Goal: Task Accomplishment & Management: Use online tool/utility

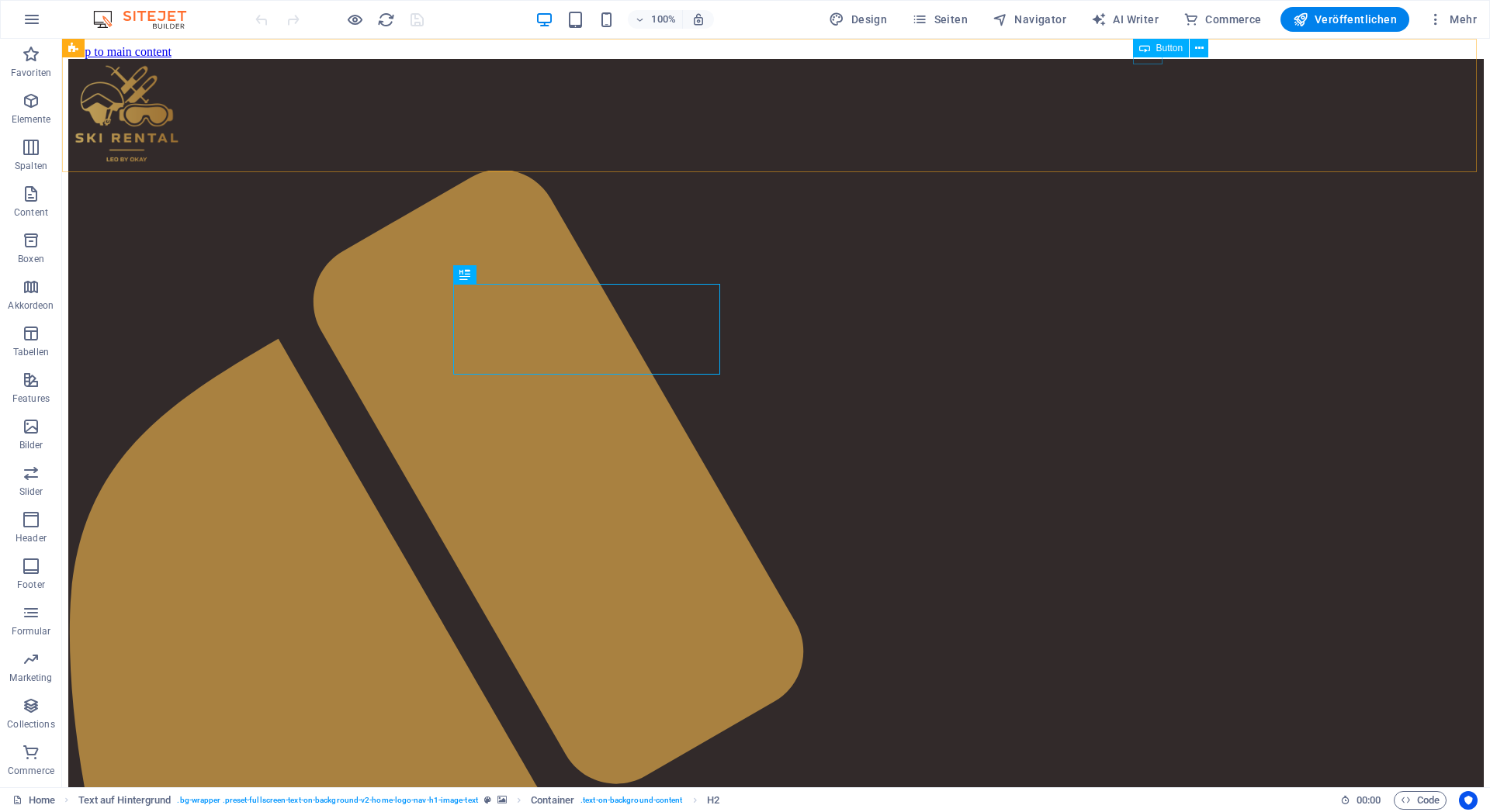
click at [814, 19] on div "DE" at bounding box center [806, 11] width 16 height 14
select select "2"
select select
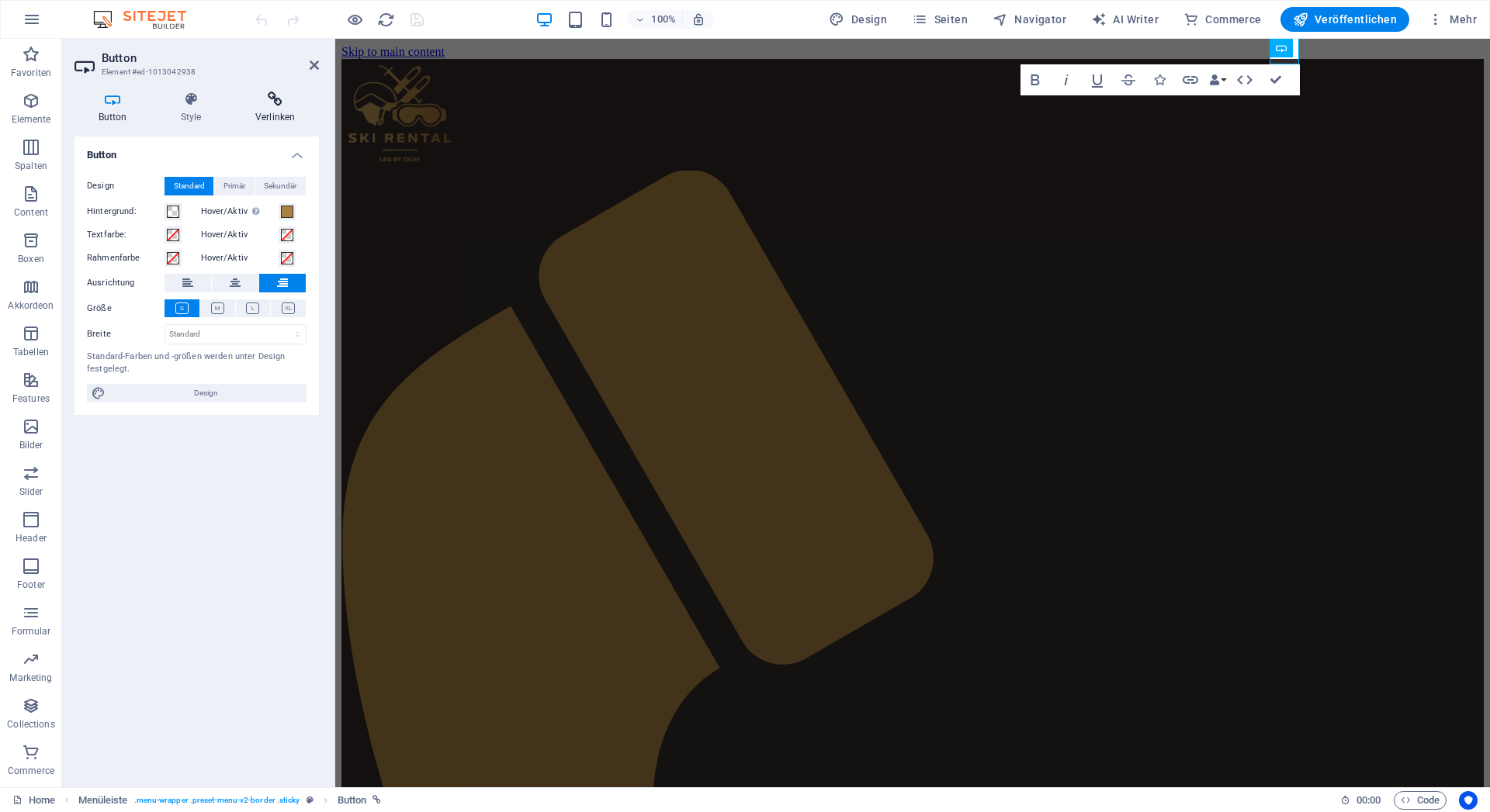
click at [278, 113] on h4 "Verlinken" at bounding box center [275, 108] width 88 height 32
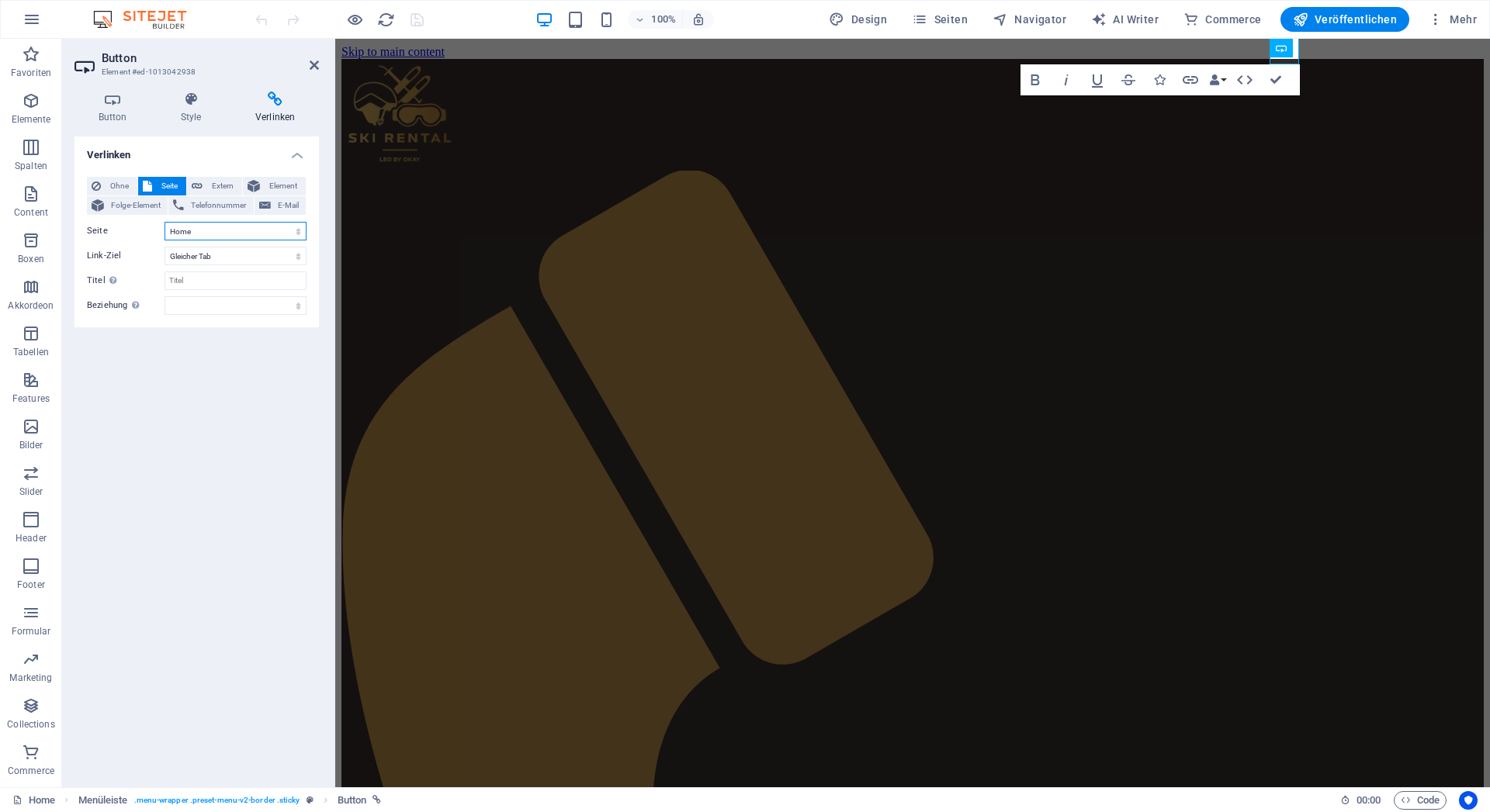
click at [165, 222] on select "Home Impressum Home" at bounding box center [236, 231] width 142 height 19
select select "0"
click option "Home" at bounding box center [0, 0] width 0 height 0
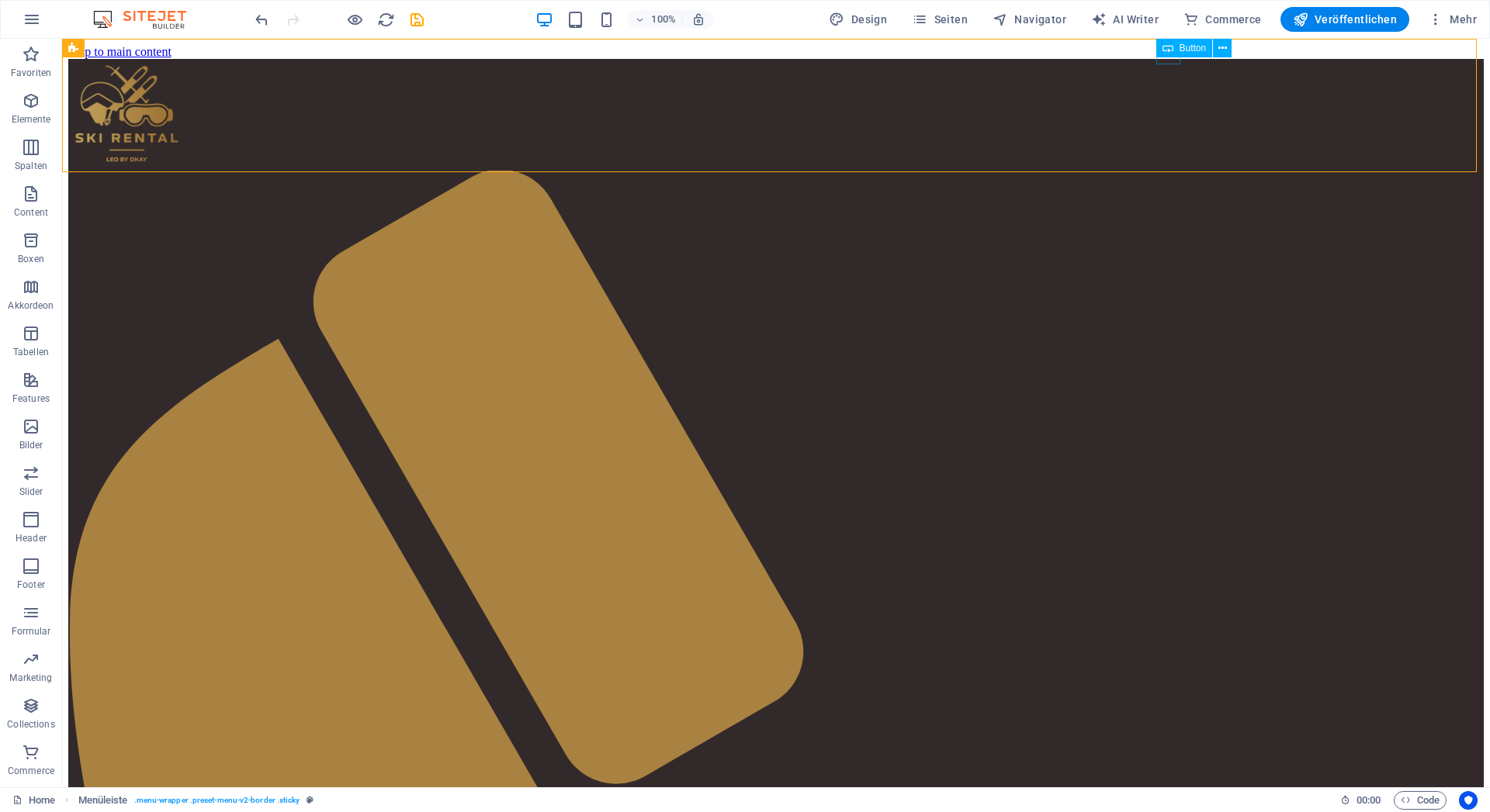
click at [1169, 52] on icon at bounding box center [1167, 48] width 10 height 19
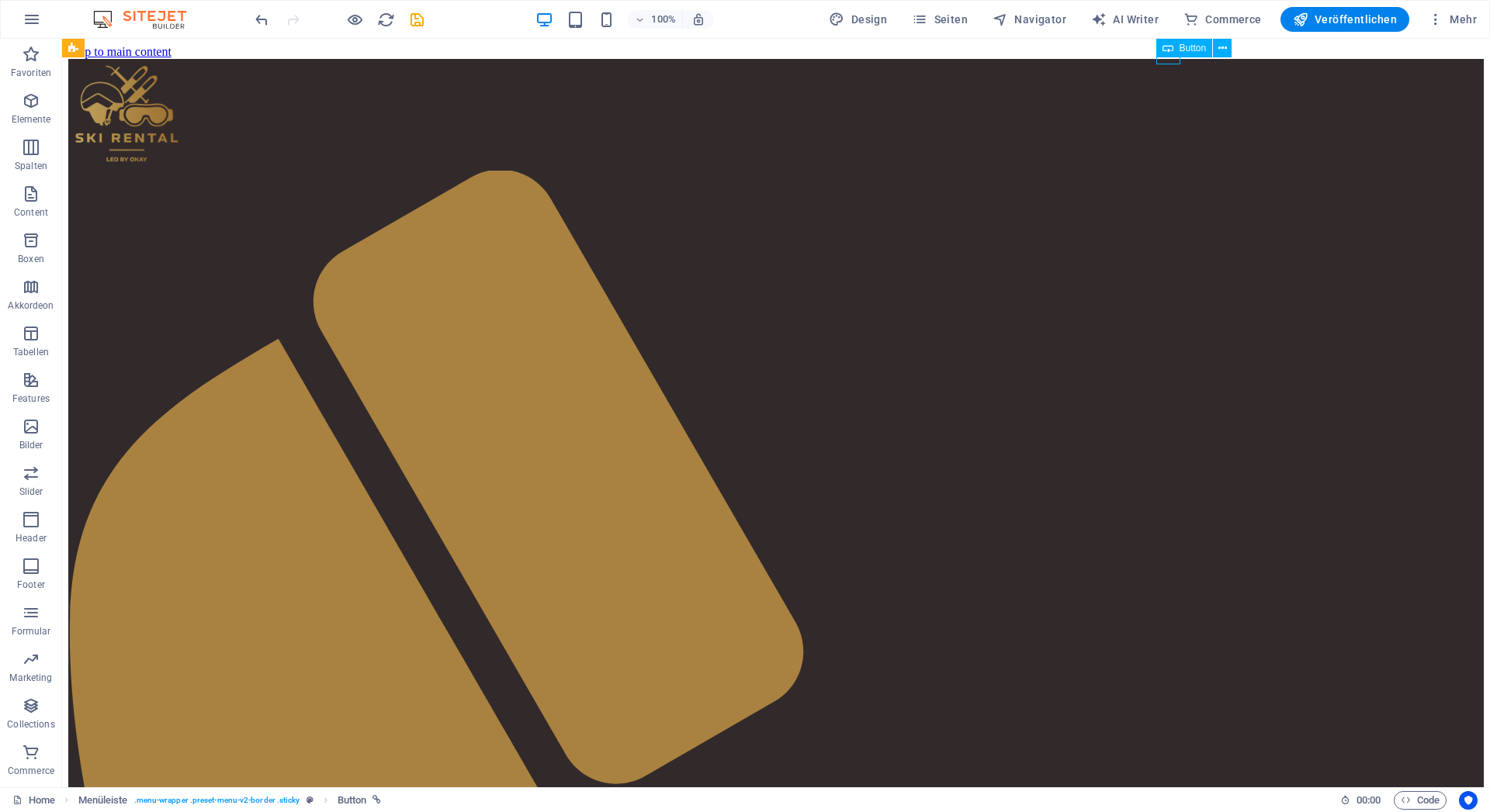
click at [1169, 52] on icon at bounding box center [1167, 48] width 10 height 19
select select "2"
select select
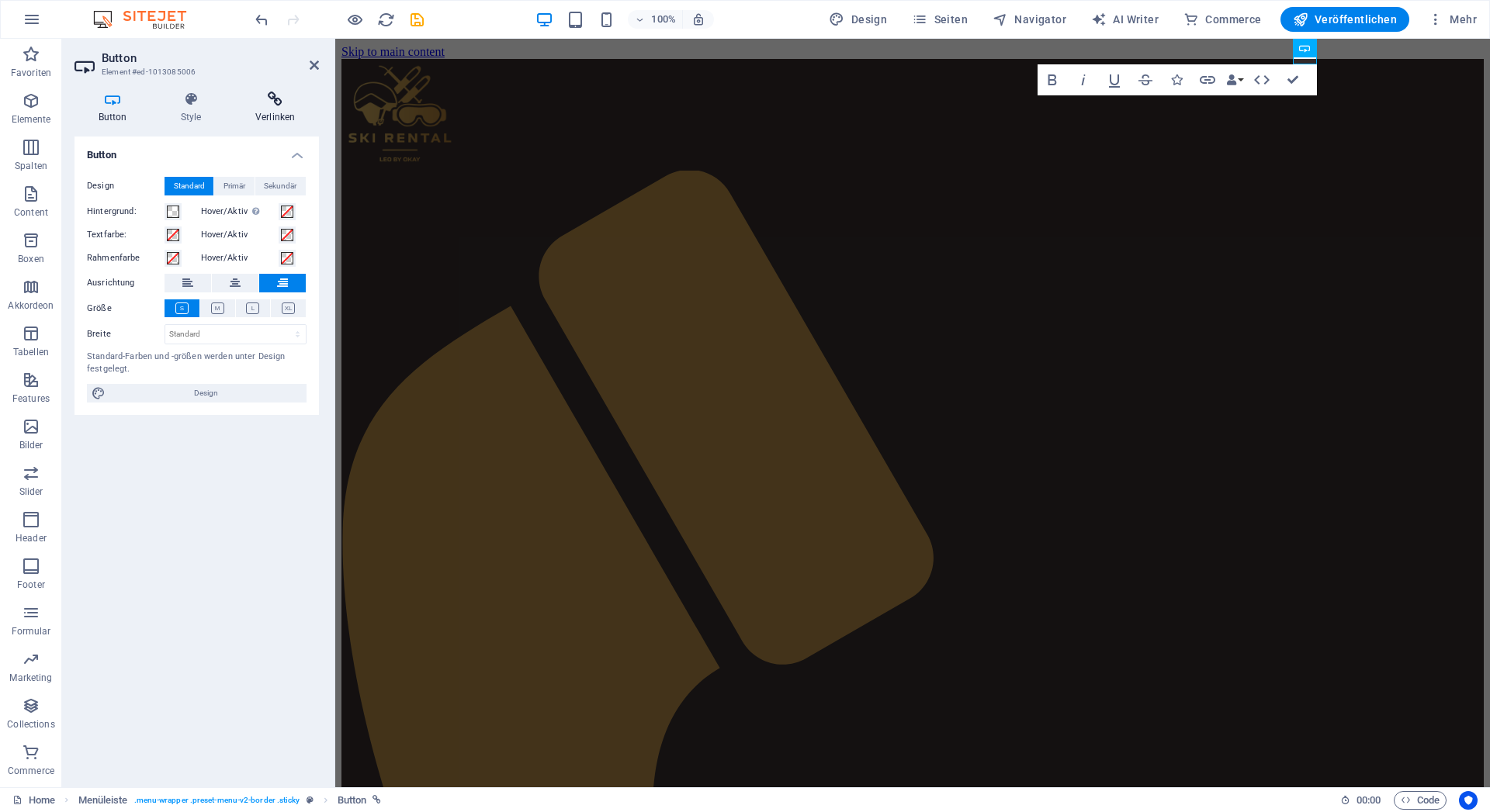
click at [272, 99] on icon at bounding box center [275, 99] width 88 height 15
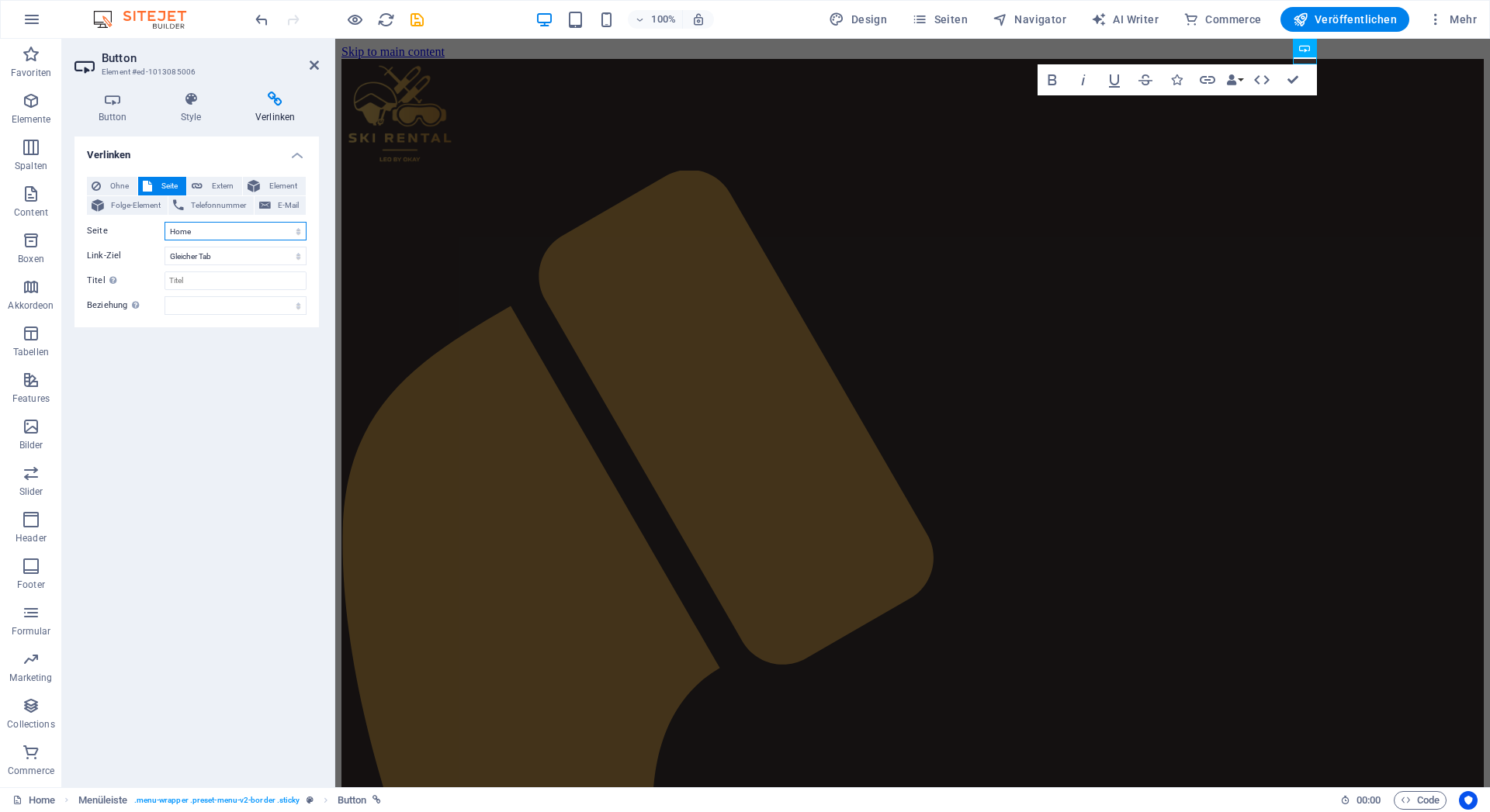
click at [165, 222] on select "Home Impressum Home" at bounding box center [236, 231] width 142 height 19
click at [207, 224] on select "Home Impressum Home" at bounding box center [236, 231] width 142 height 19
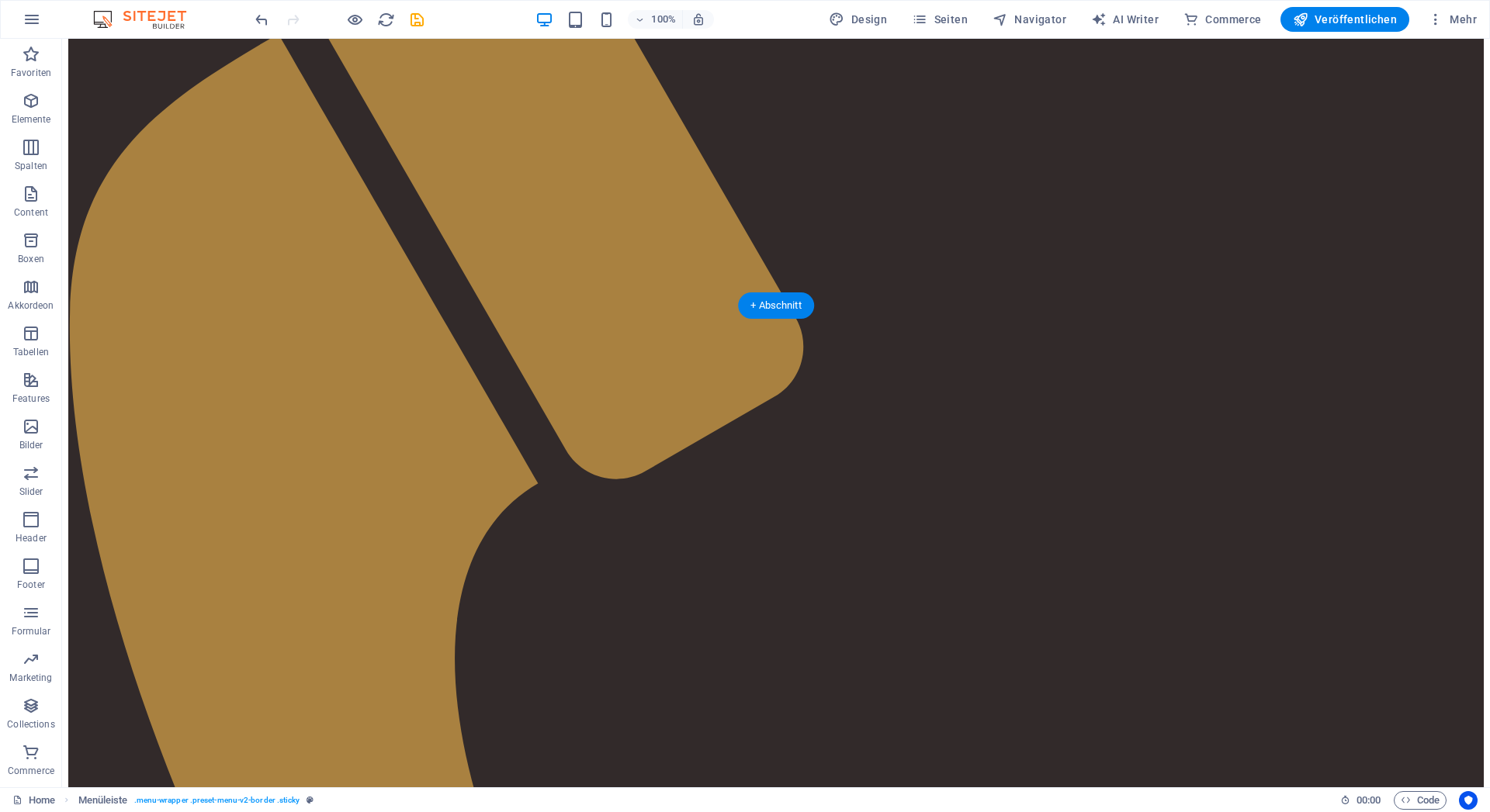
scroll to position [317, 0]
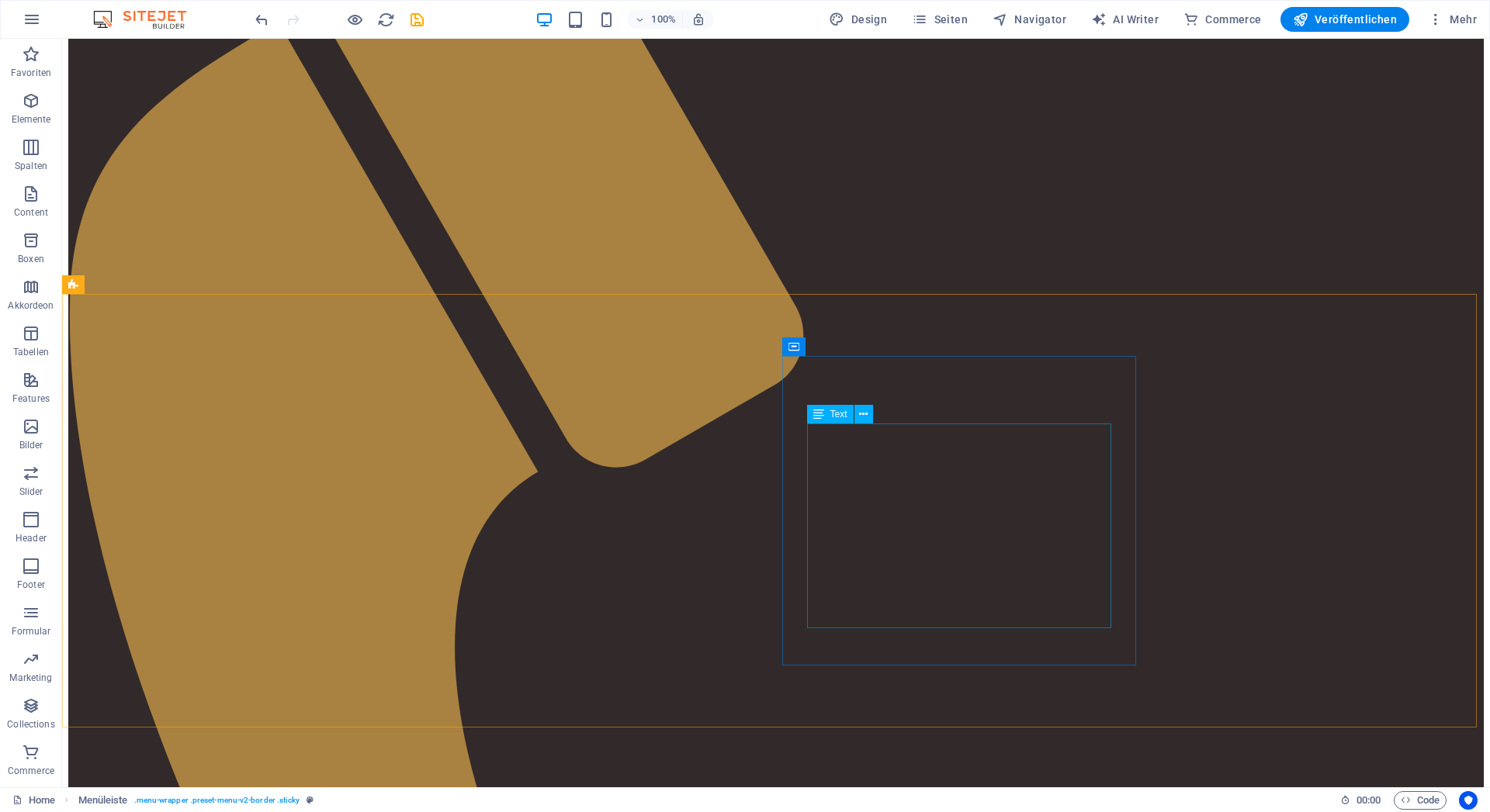
click at [829, 416] on div "Text" at bounding box center [831, 414] width 47 height 19
click at [828, 416] on div "Text" at bounding box center [831, 414] width 47 height 19
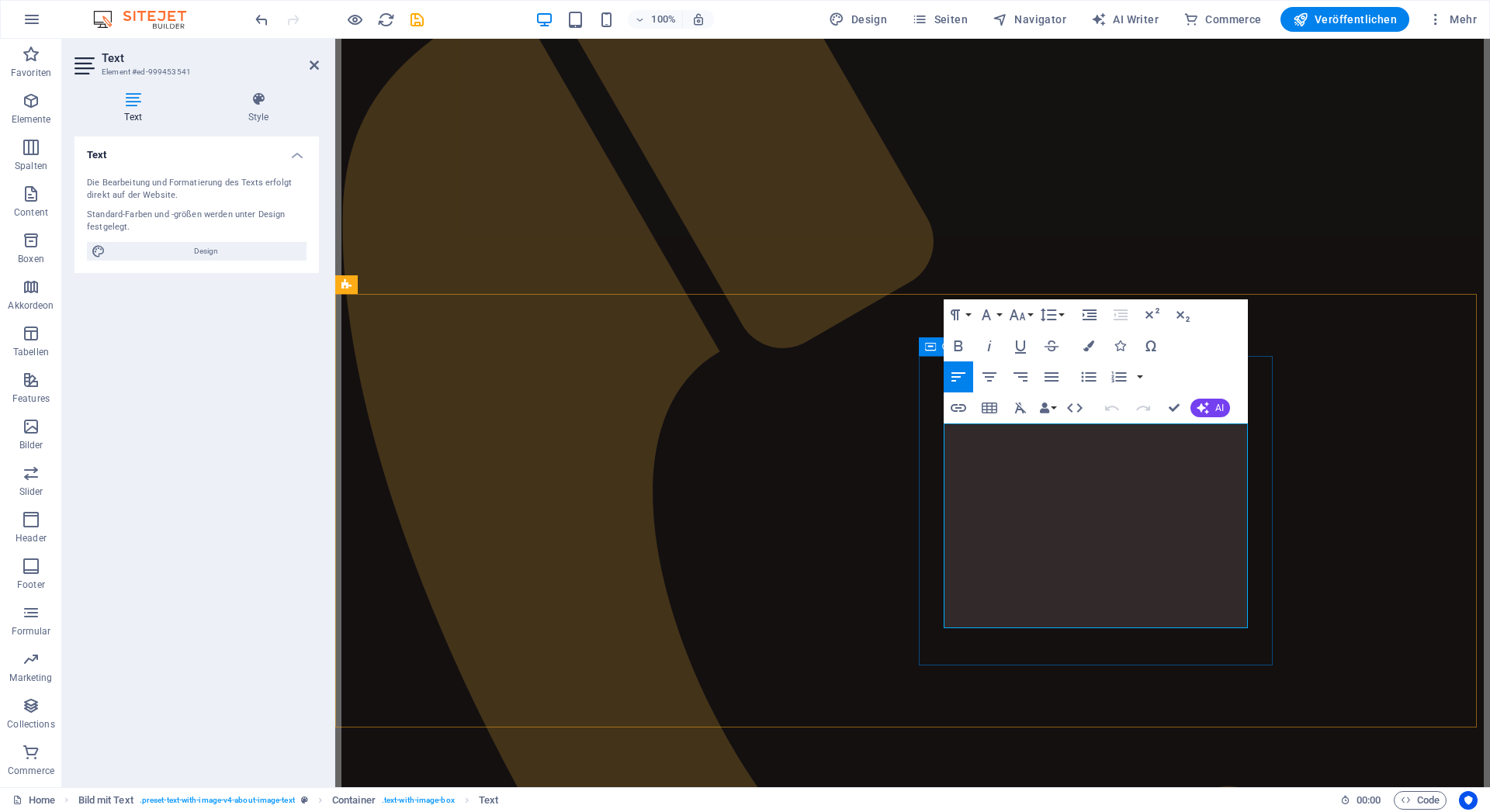
drag, startPoint x: 1034, startPoint y: 435, endPoint x: 935, endPoint y: 427, distance: 99.3
click at [958, 349] on icon "button" at bounding box center [958, 346] width 19 height 19
drag, startPoint x: 1170, startPoint y: 406, endPoint x: 1107, endPoint y: 368, distance: 73.6
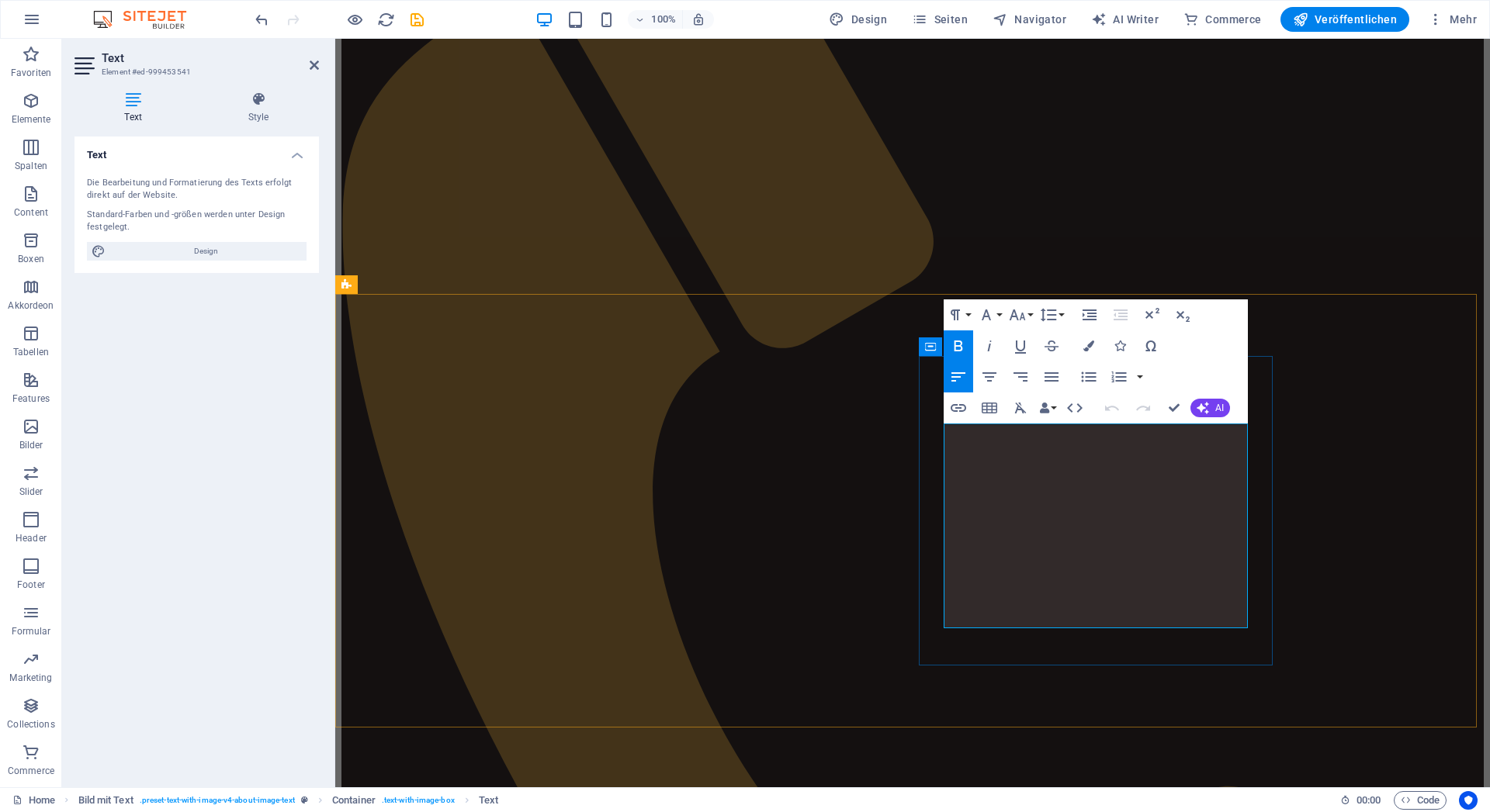
drag, startPoint x: 1068, startPoint y: 616, endPoint x: 1163, endPoint y: 619, distance: 95.0
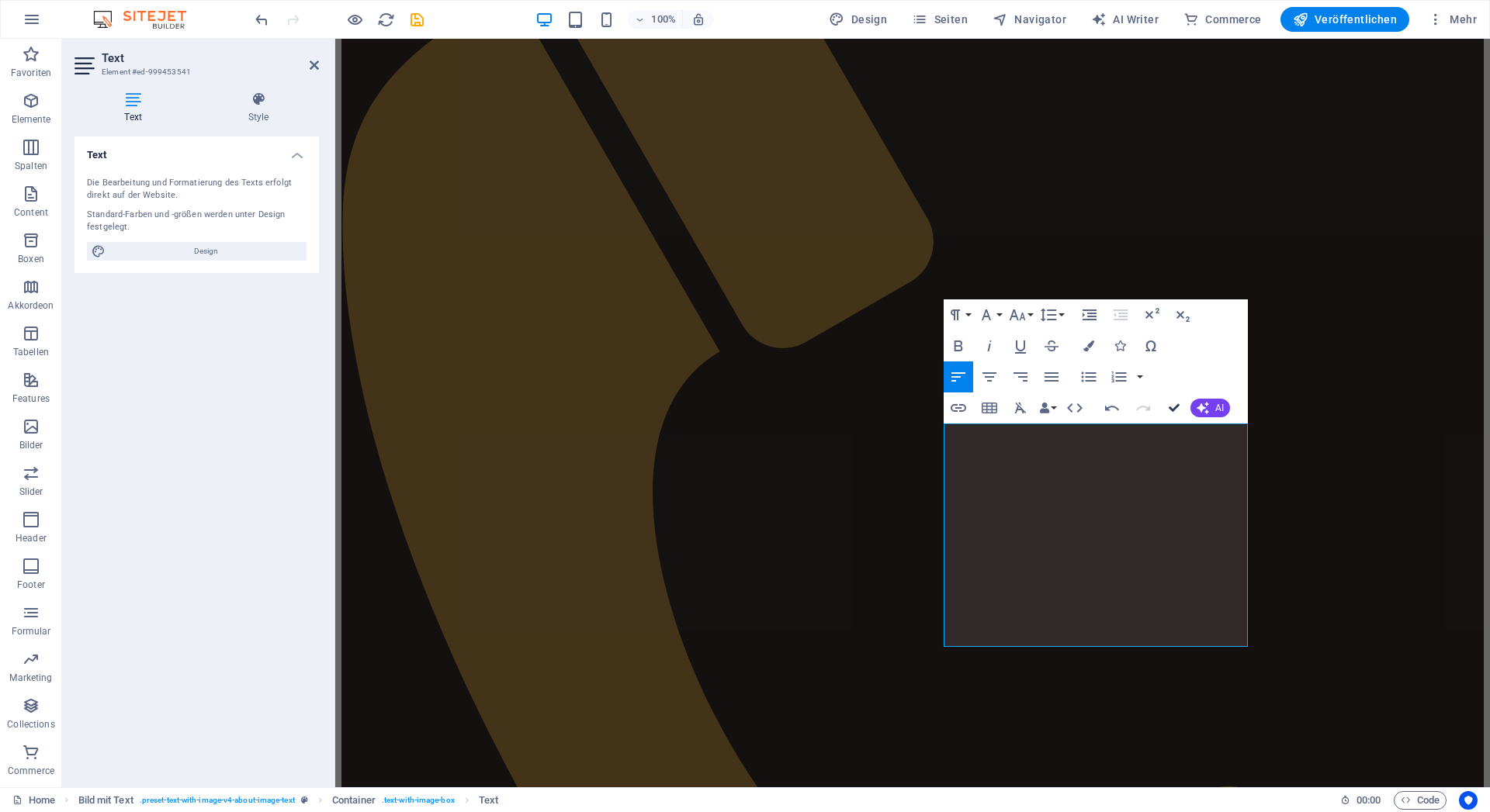
drag, startPoint x: 1174, startPoint y: 407, endPoint x: 1115, endPoint y: 360, distance: 75.4
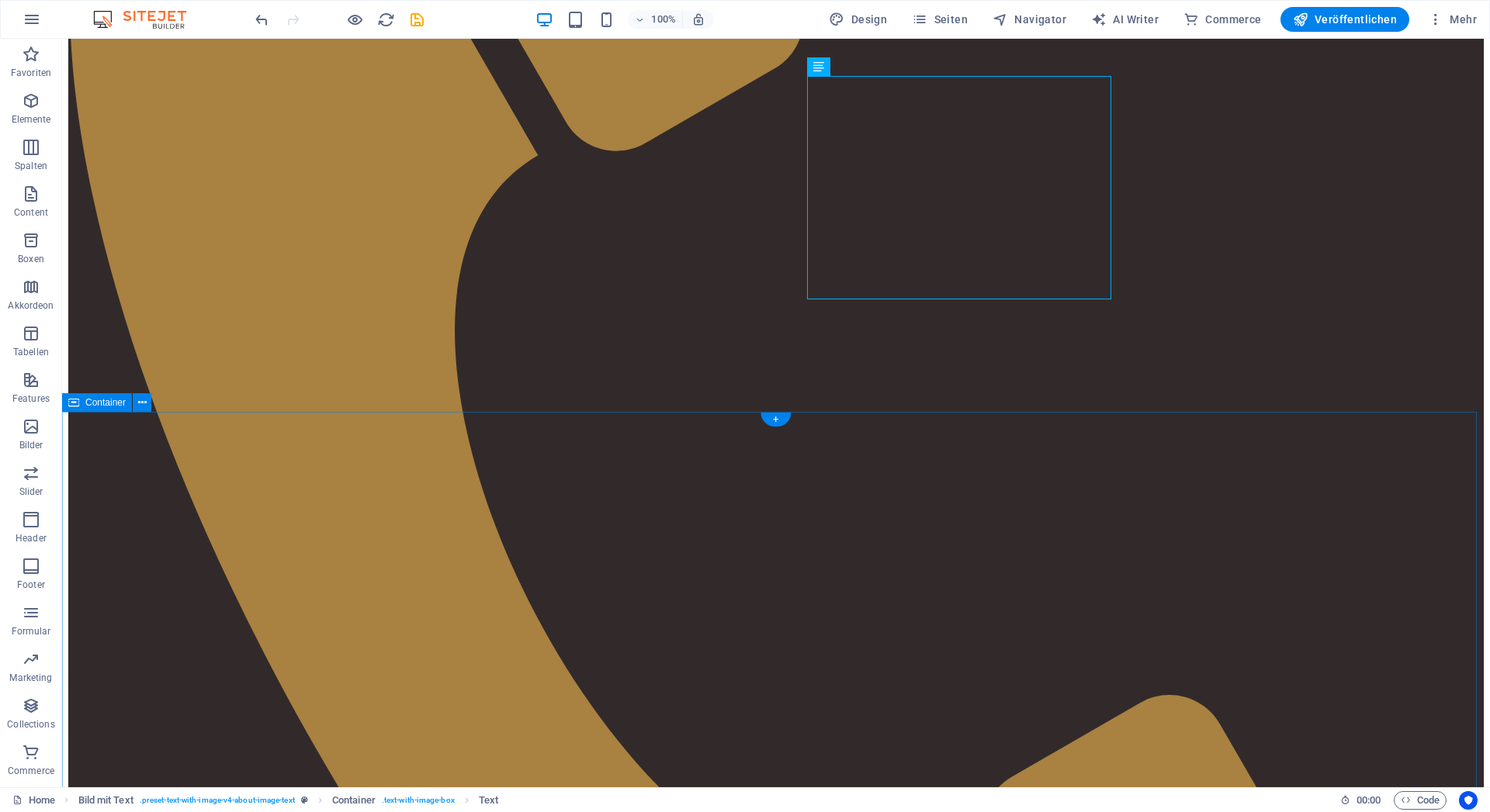
scroll to position [950, 0]
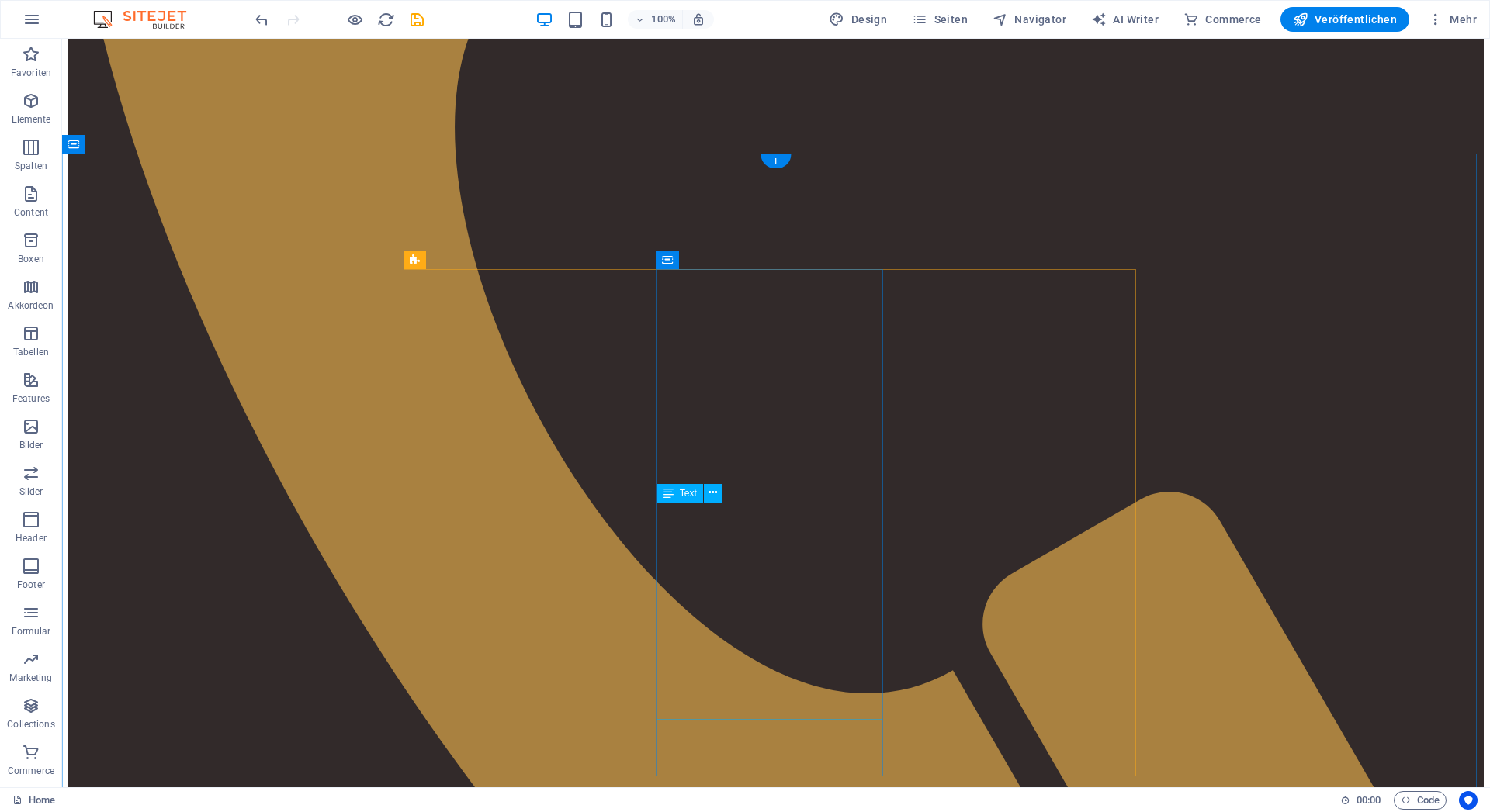
scroll to position [764, 0]
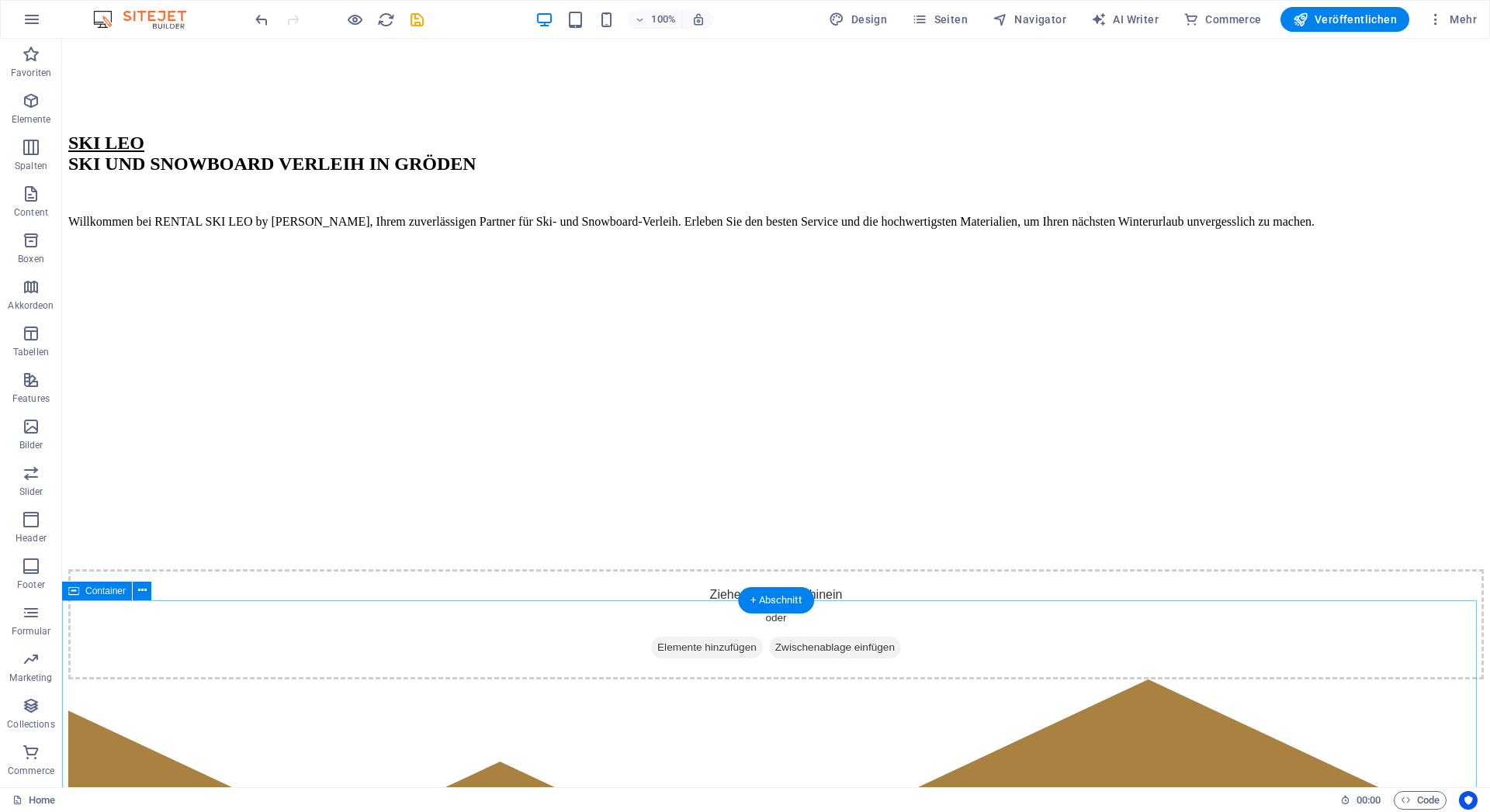
scroll to position [2901, 0]
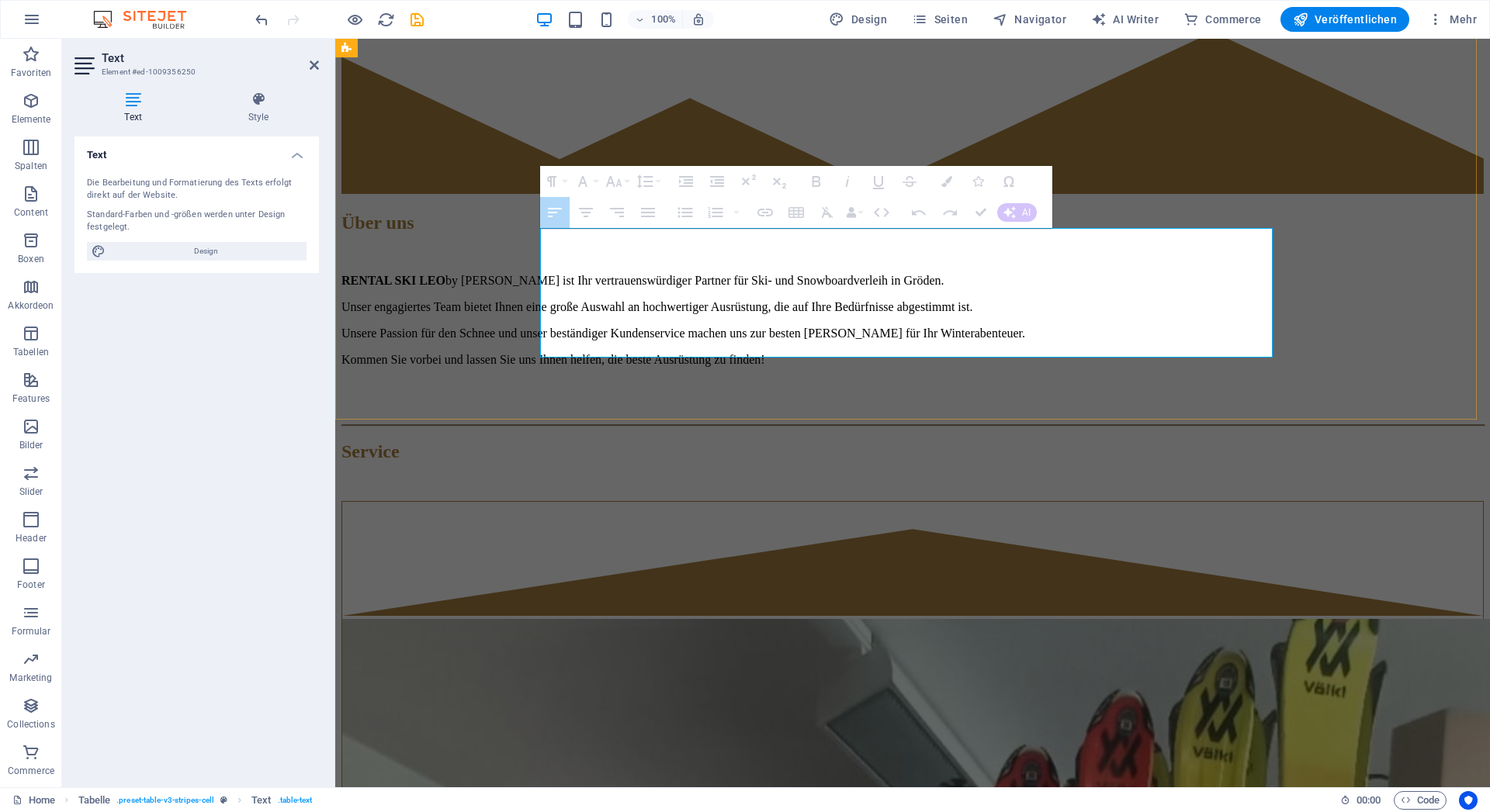
drag, startPoint x: 1034, startPoint y: 300, endPoint x: 637, endPoint y: 306, distance: 397.0
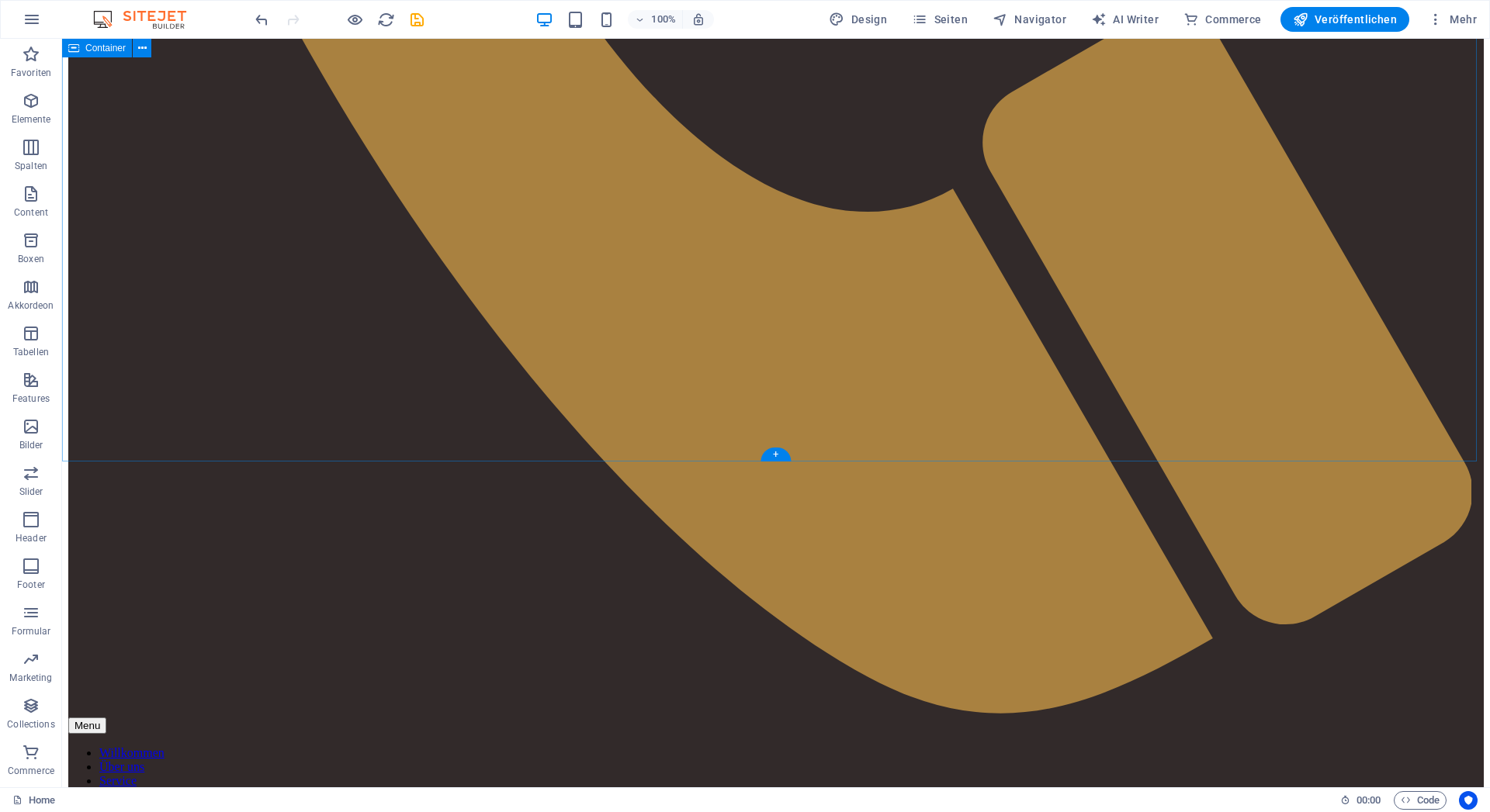
scroll to position [922, 0]
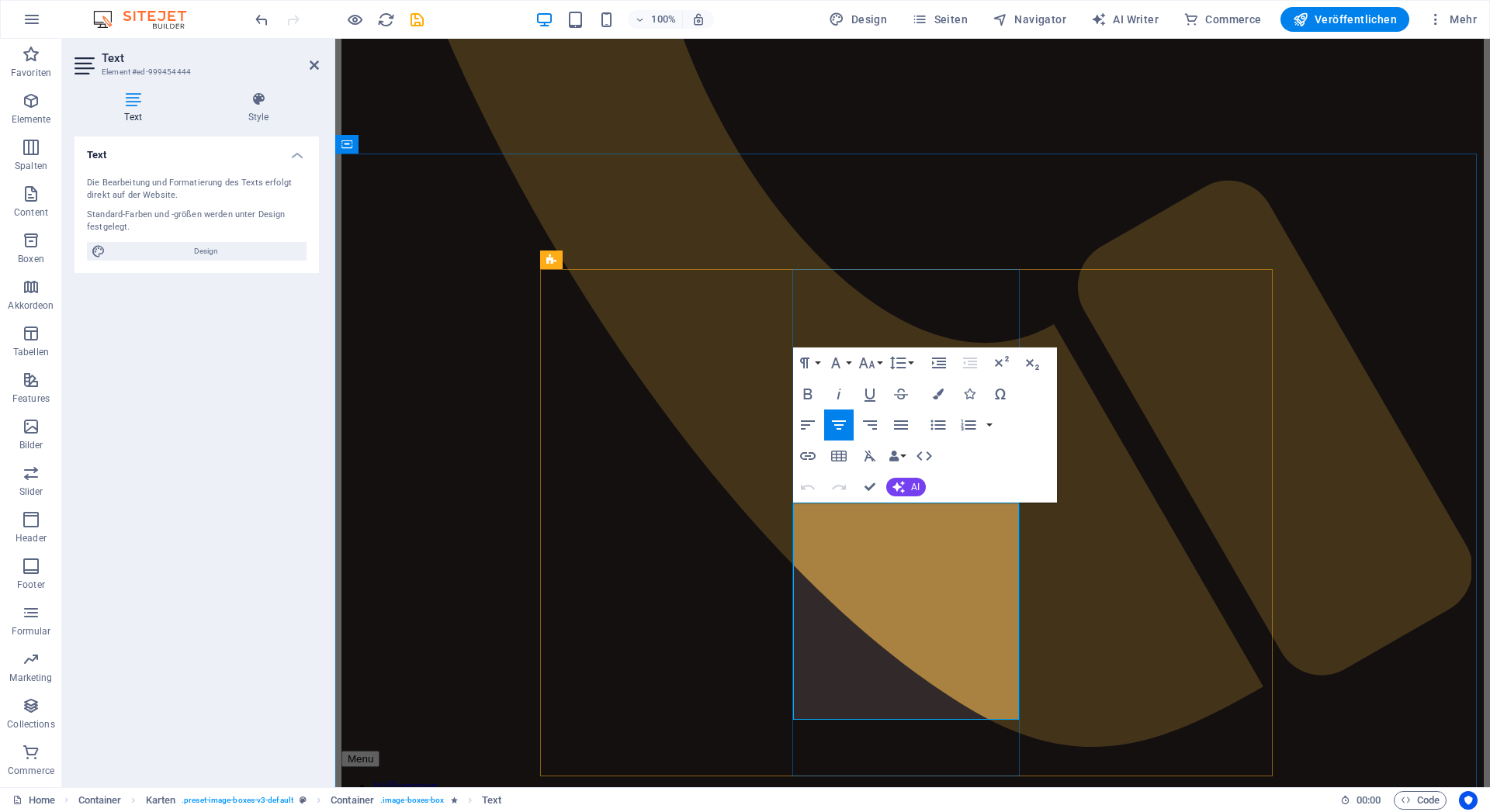
drag, startPoint x: 944, startPoint y: 702, endPoint x: 831, endPoint y: 516, distance: 217.6
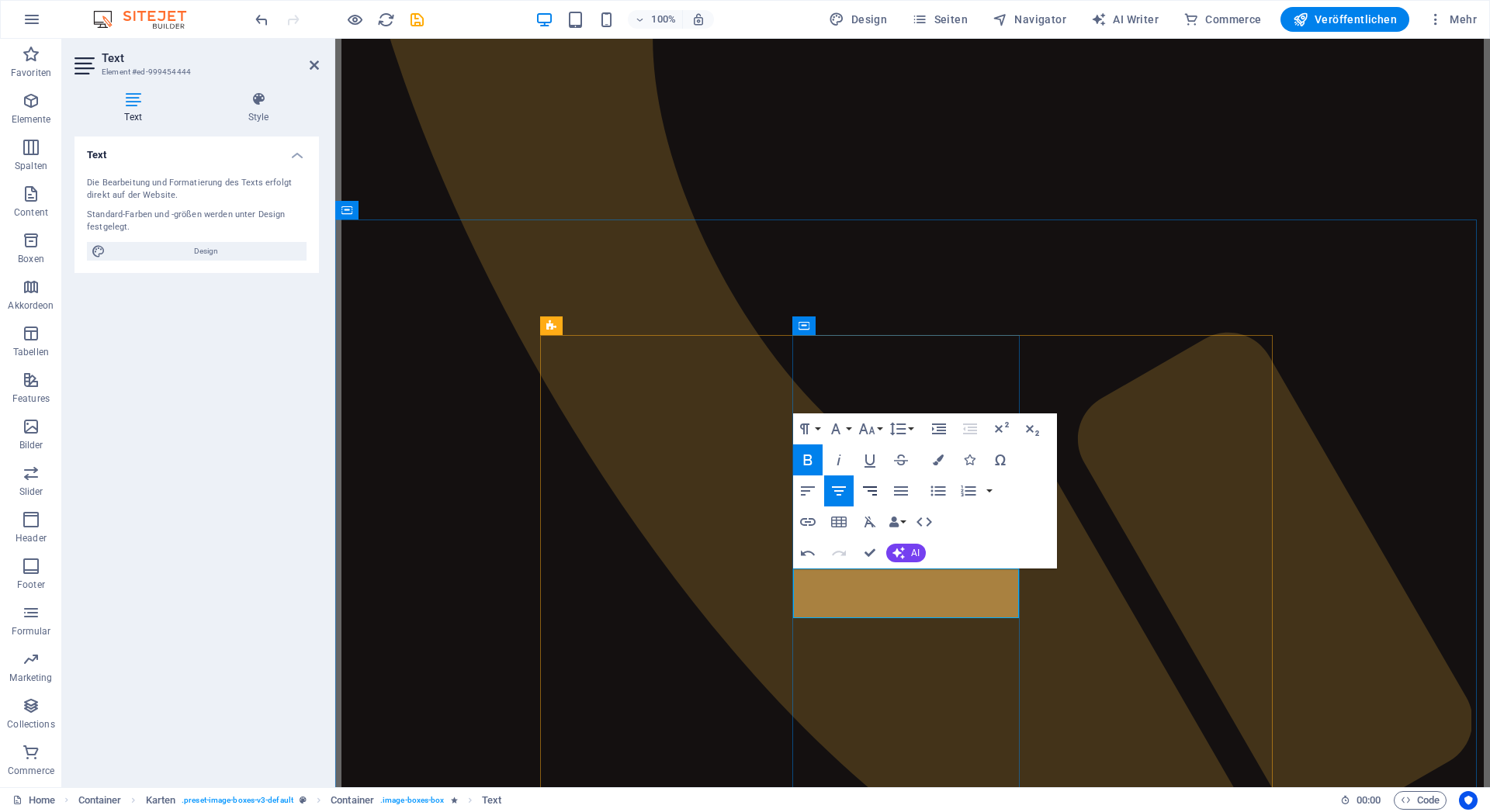
scroll to position [764, 0]
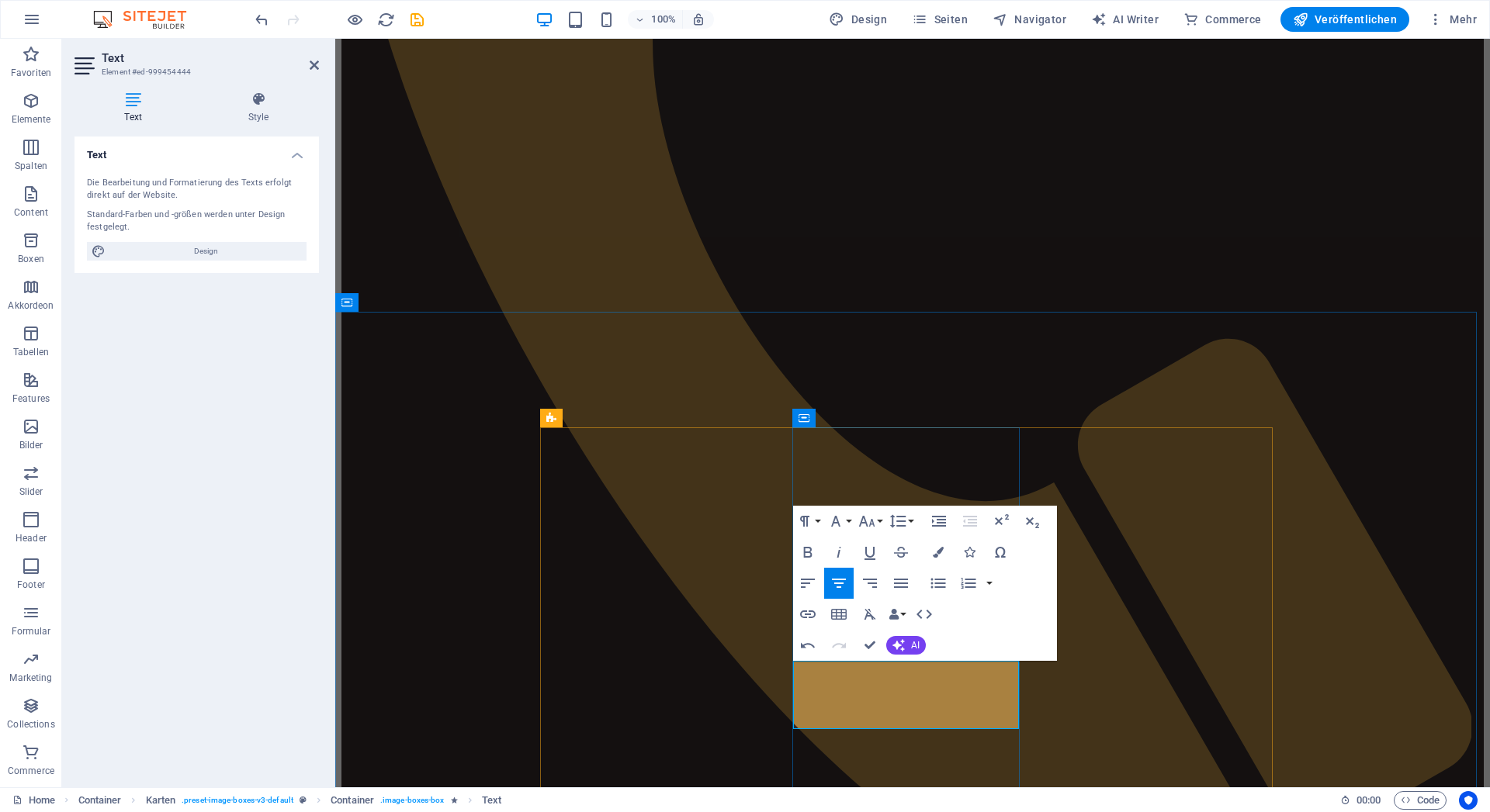
click at [807, 549] on icon "button" at bounding box center [808, 552] width 19 height 19
click at [937, 549] on icon "button" at bounding box center [938, 552] width 10 height 10
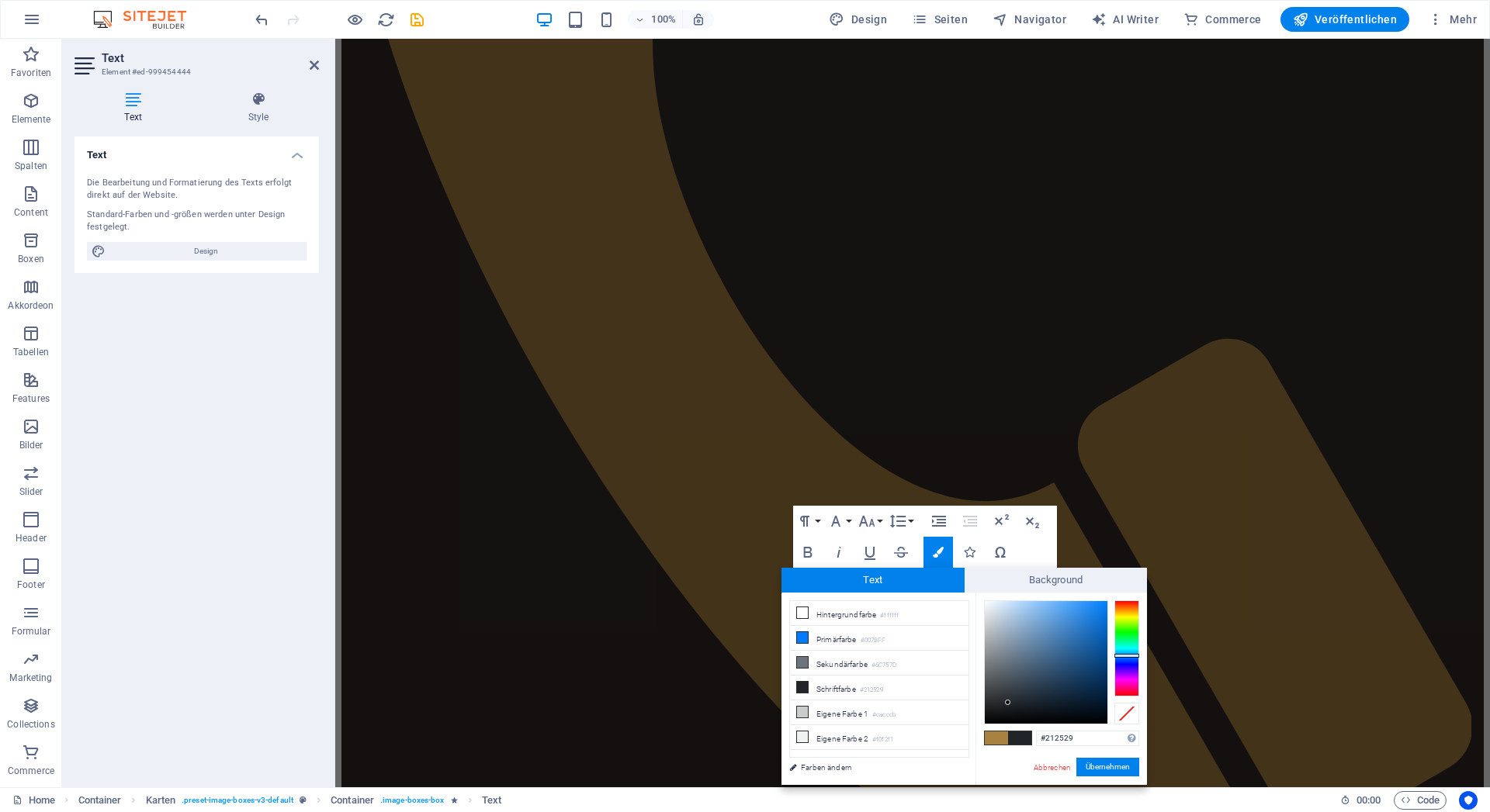
click at [984, 735] on div at bounding box center [1008, 738] width 48 height 15
click at [999, 739] on span at bounding box center [996, 738] width 23 height 13
type input "#a98140"
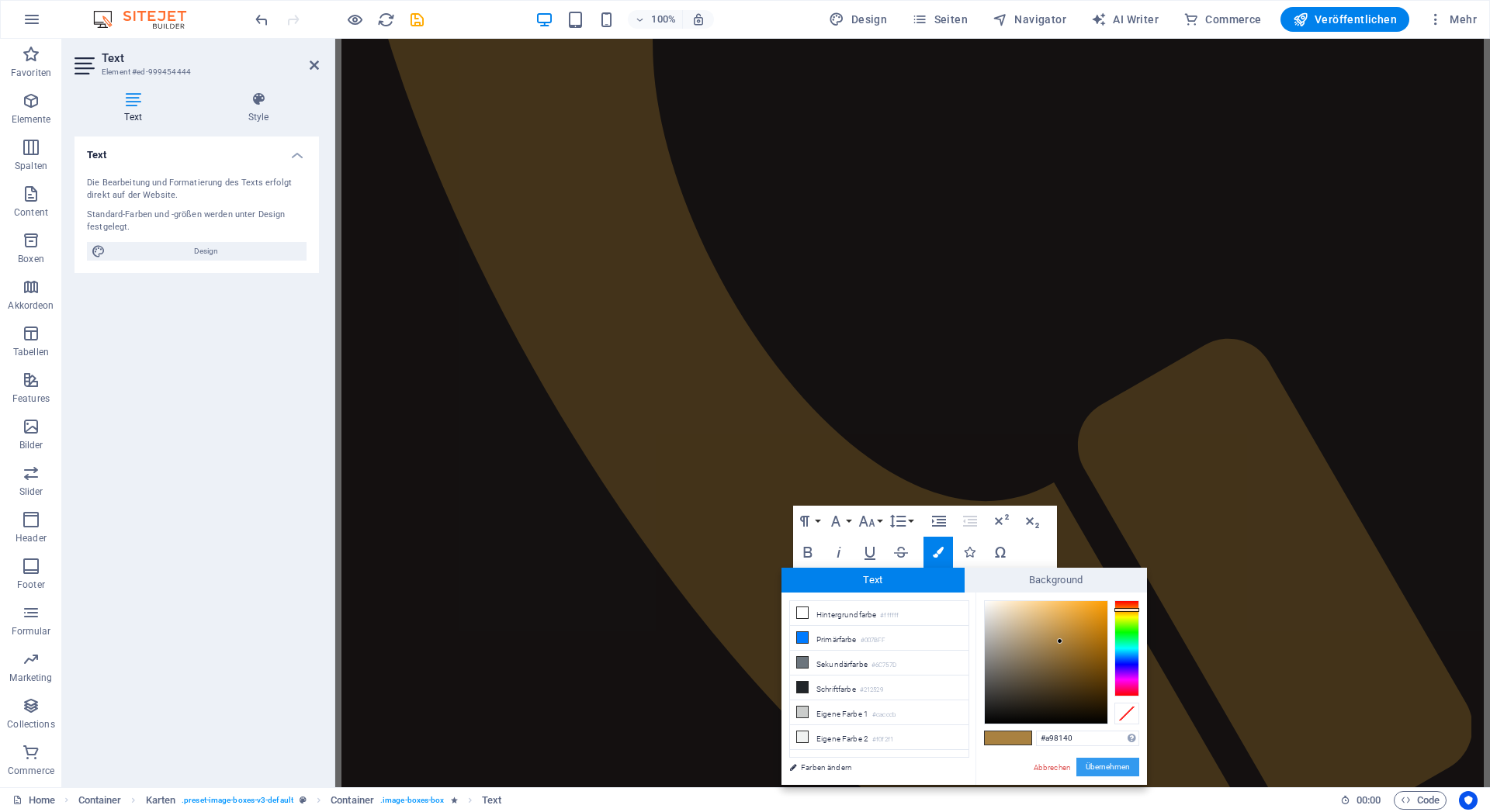
click at [1094, 767] on button "Übernehmen" at bounding box center [1108, 767] width 63 height 19
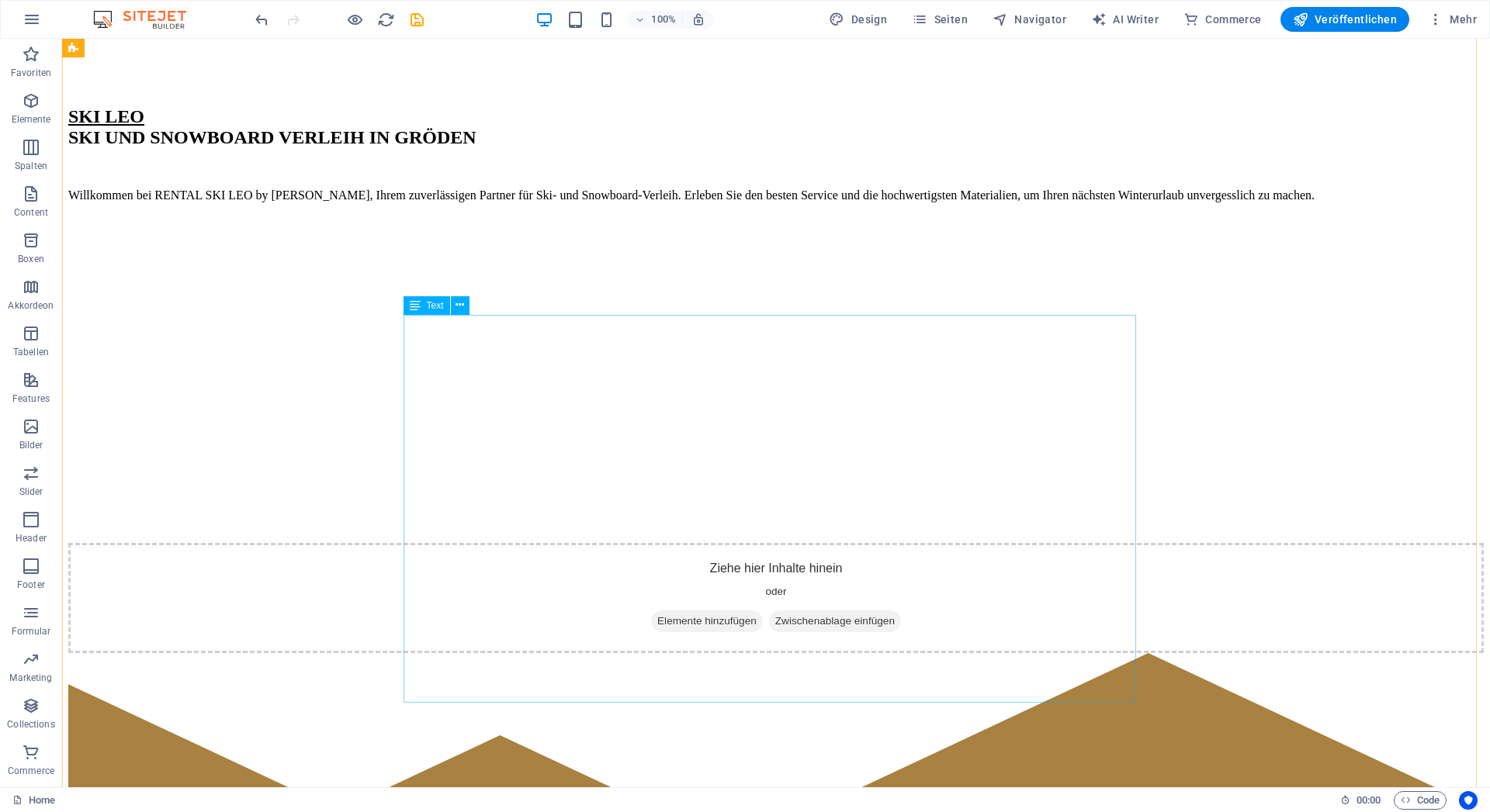
scroll to position [2663, 0]
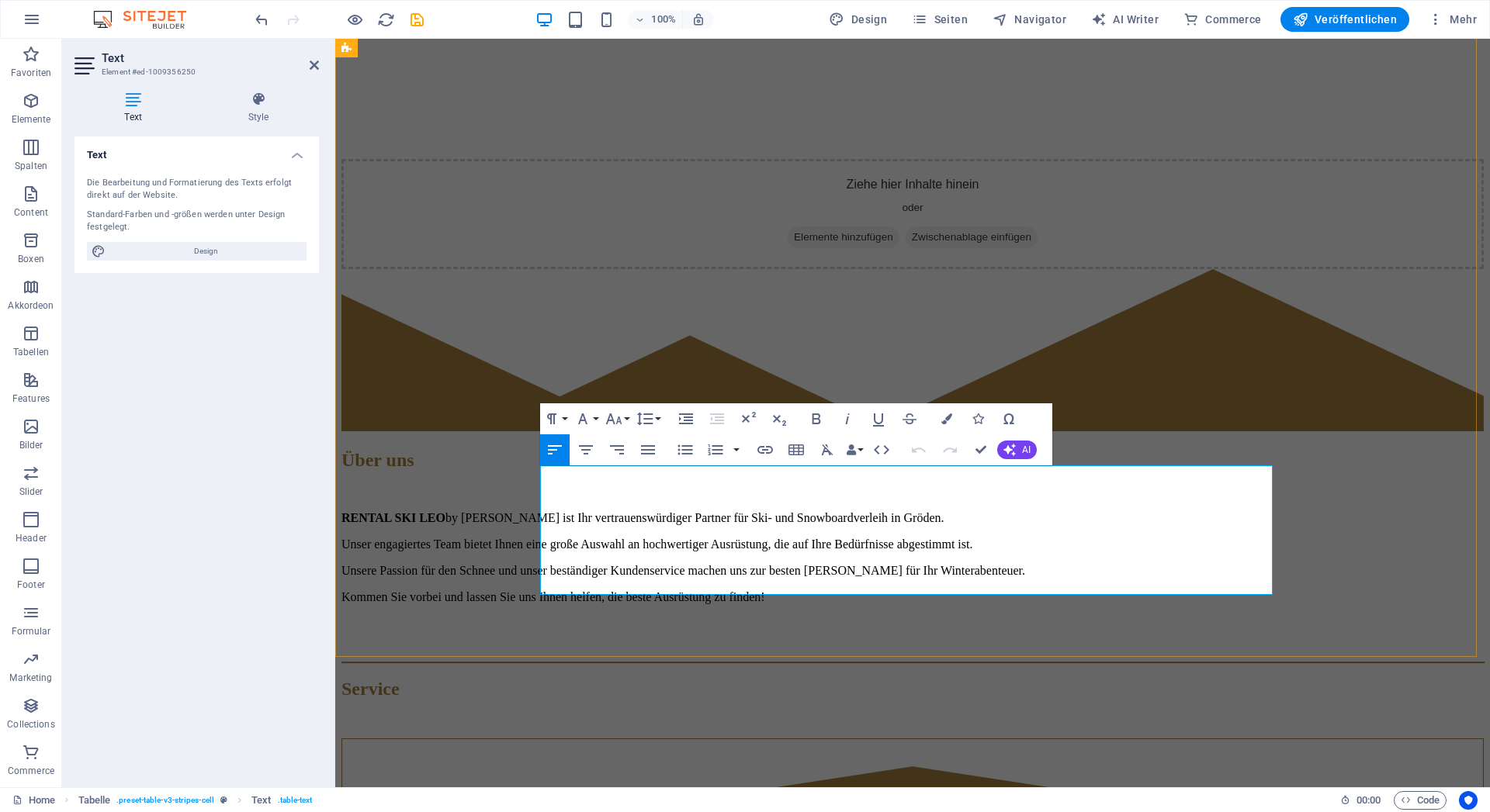
drag, startPoint x: 878, startPoint y: 578, endPoint x: 654, endPoint y: 586, distance: 224.1
copy strong "Standart Service + Belag ausbessern"
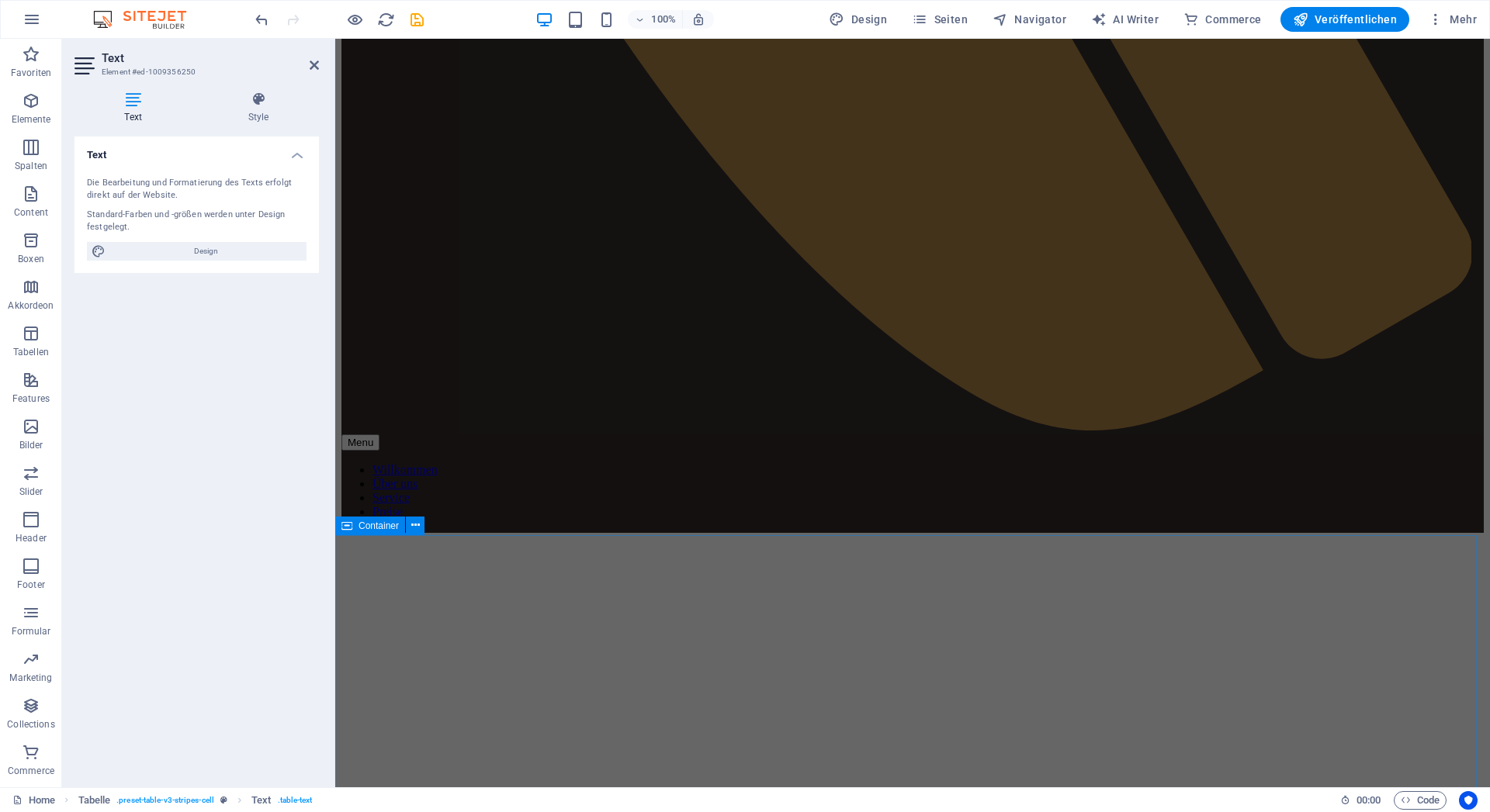
scroll to position [843, 0]
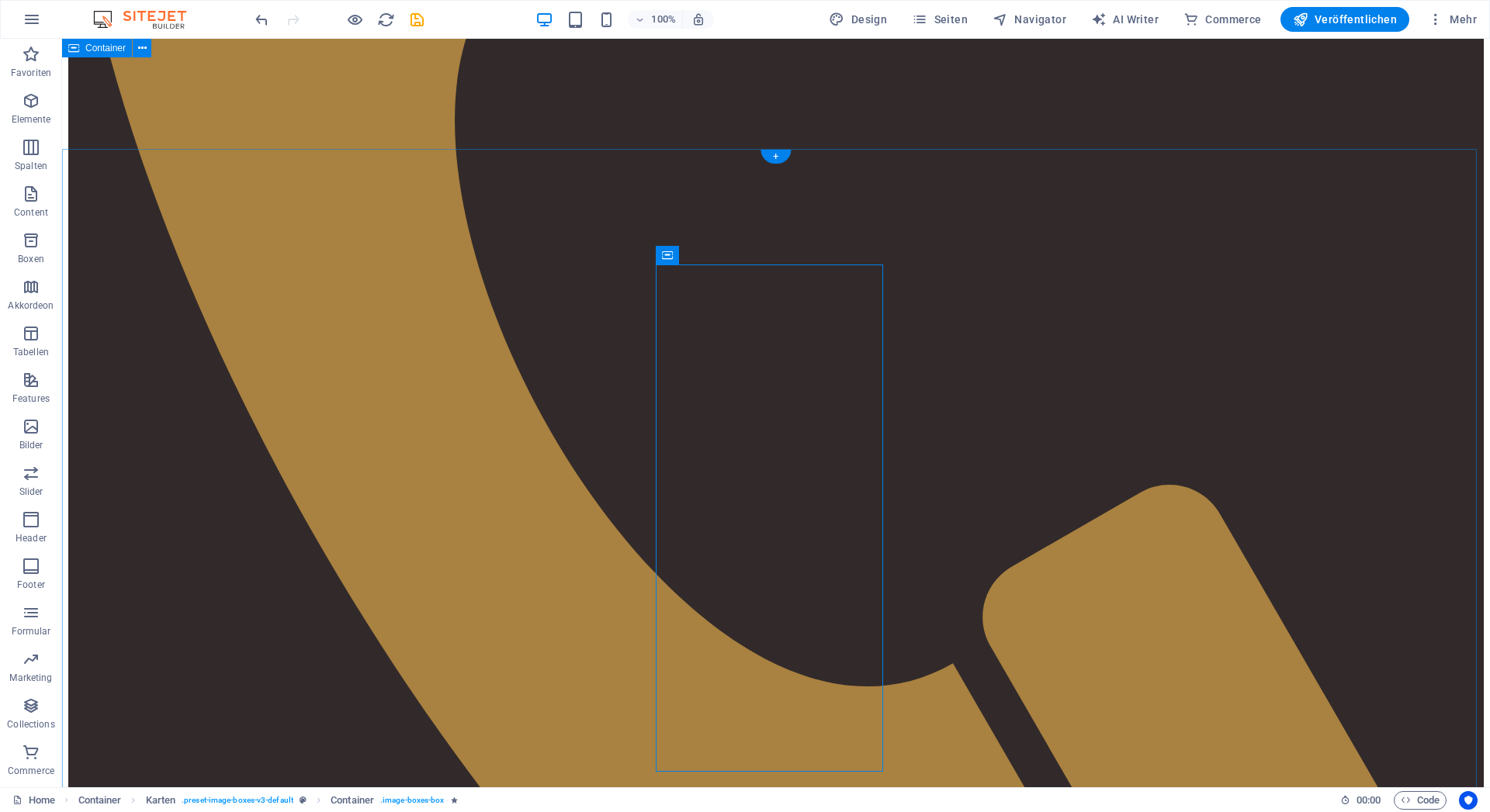
scroll to position [1032, 0]
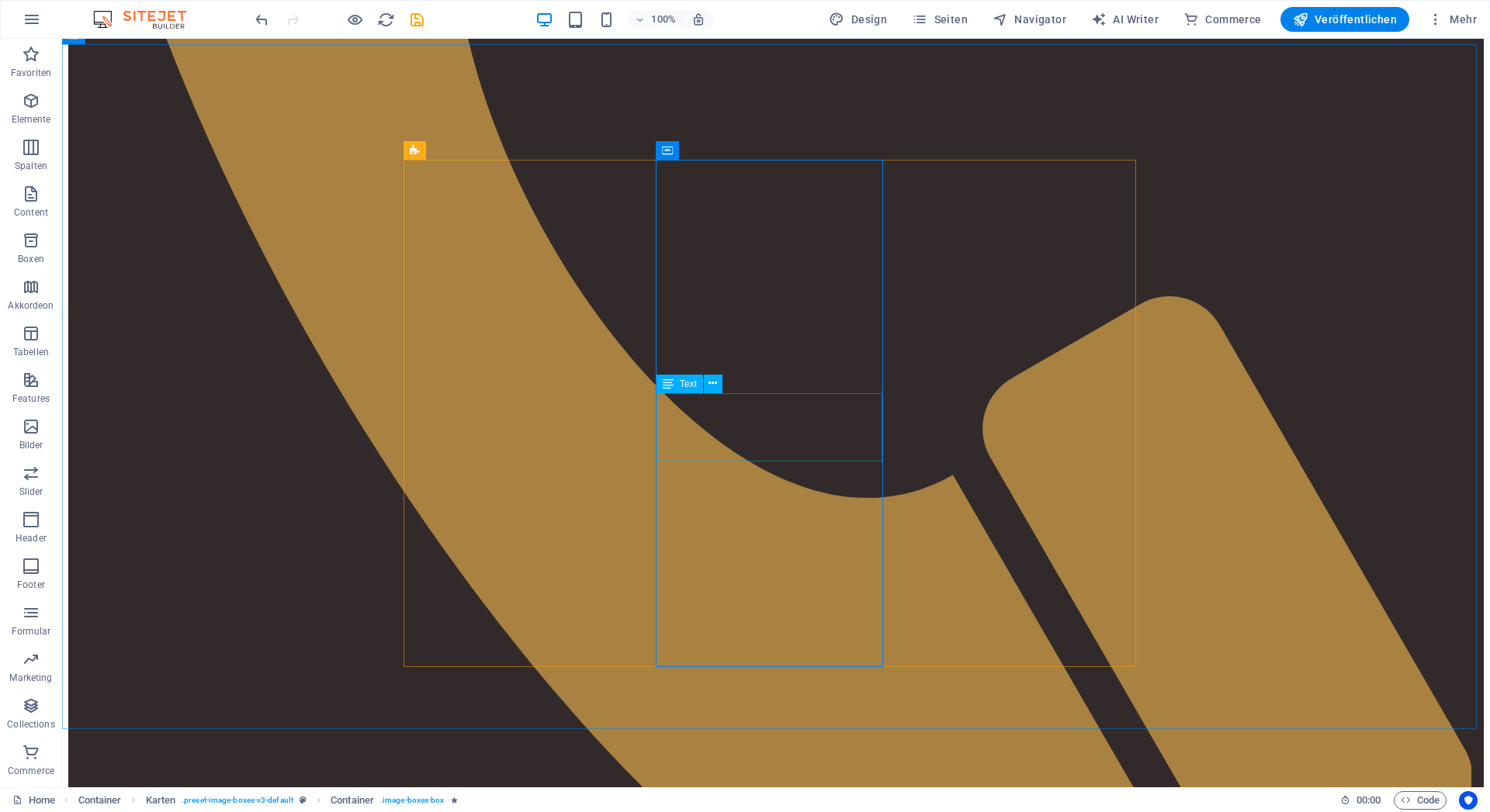
click at [684, 385] on span "Text" at bounding box center [688, 385] width 17 height 10
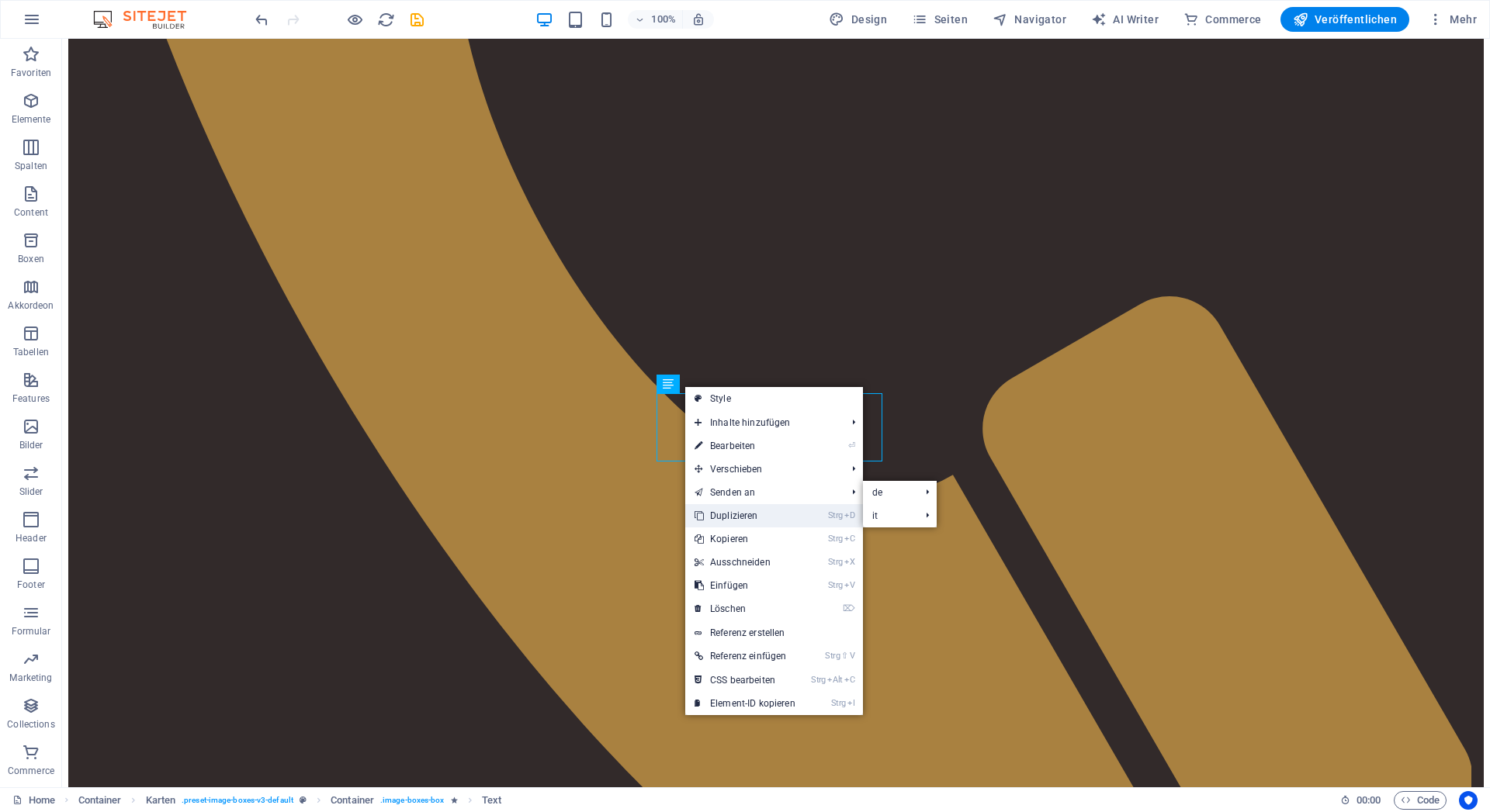
click at [730, 514] on link "Strg D Duplizieren" at bounding box center [745, 515] width 119 height 23
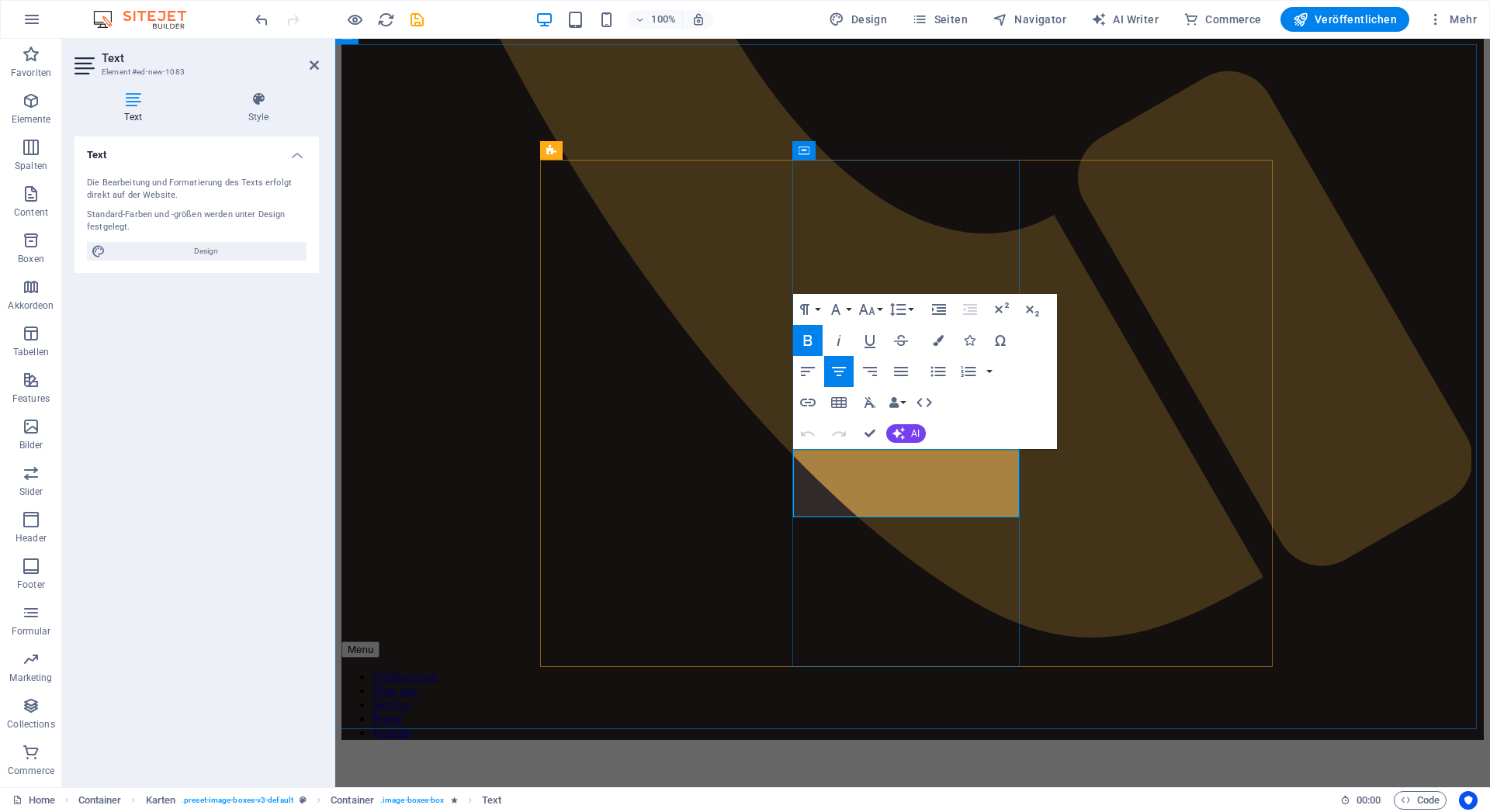
drag, startPoint x: 889, startPoint y: 498, endPoint x: 805, endPoint y: 483, distance: 85.3
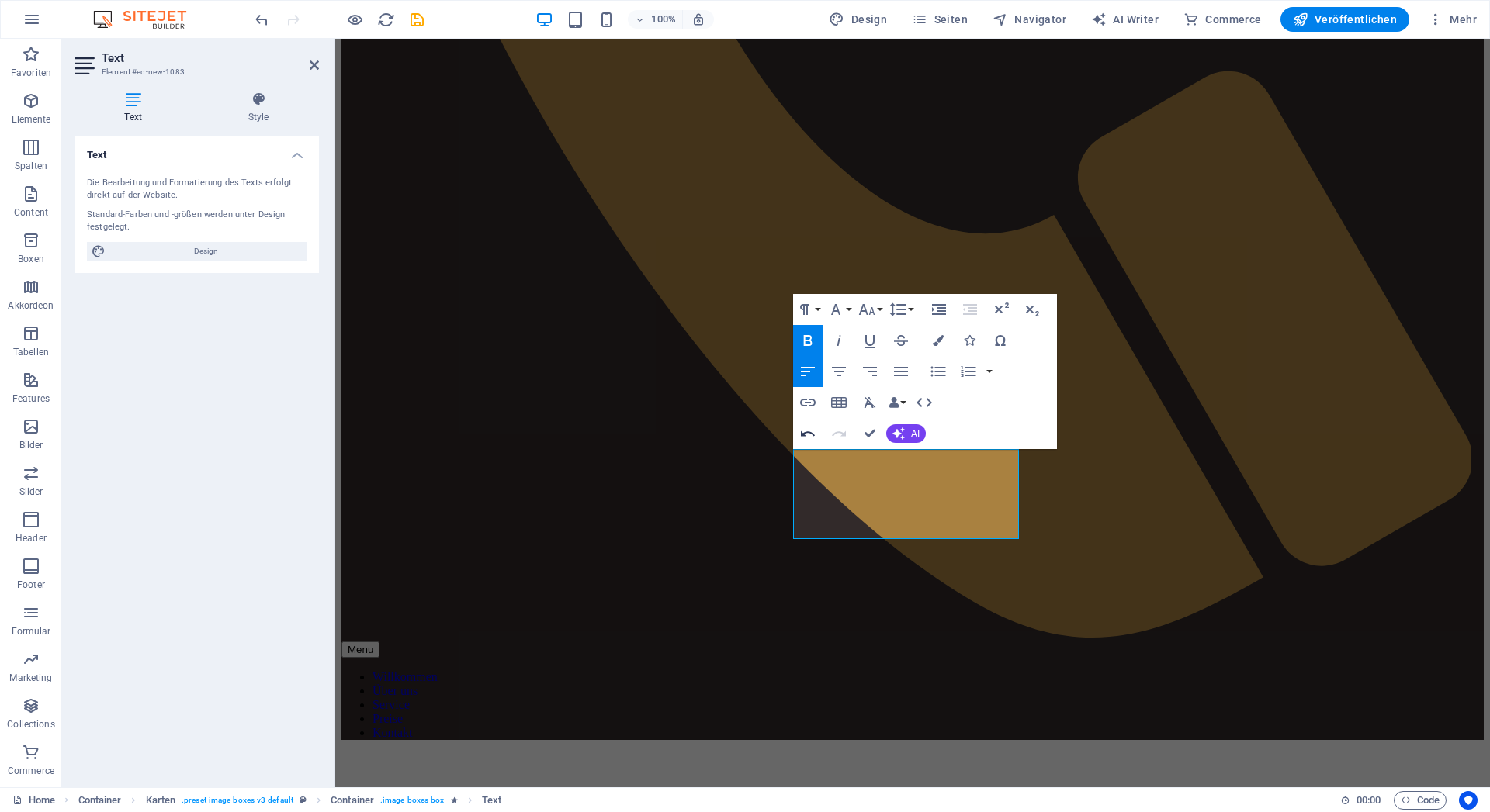
click at [812, 435] on icon "button" at bounding box center [808, 433] width 14 height 6
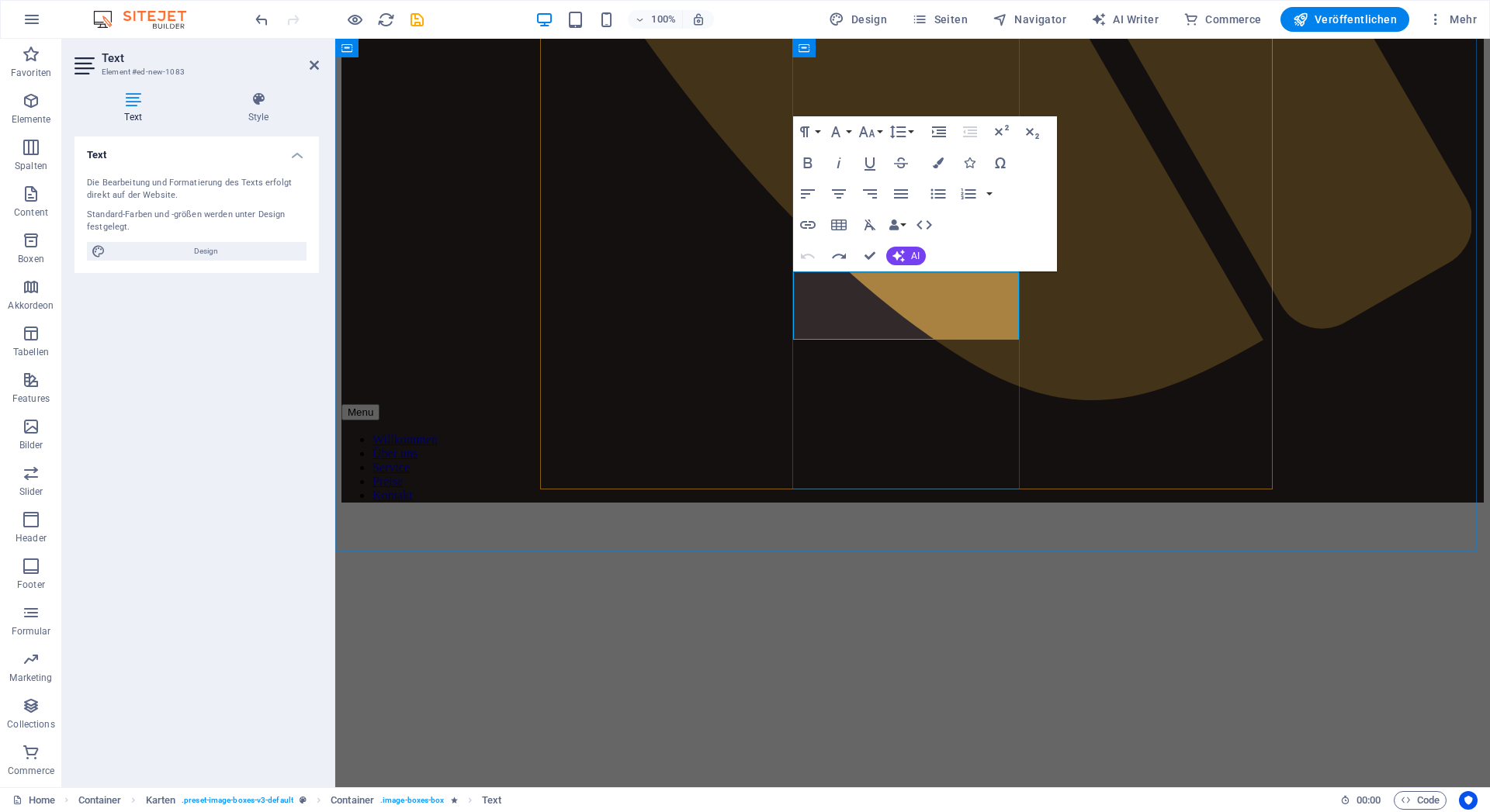
scroll to position [1111, 0]
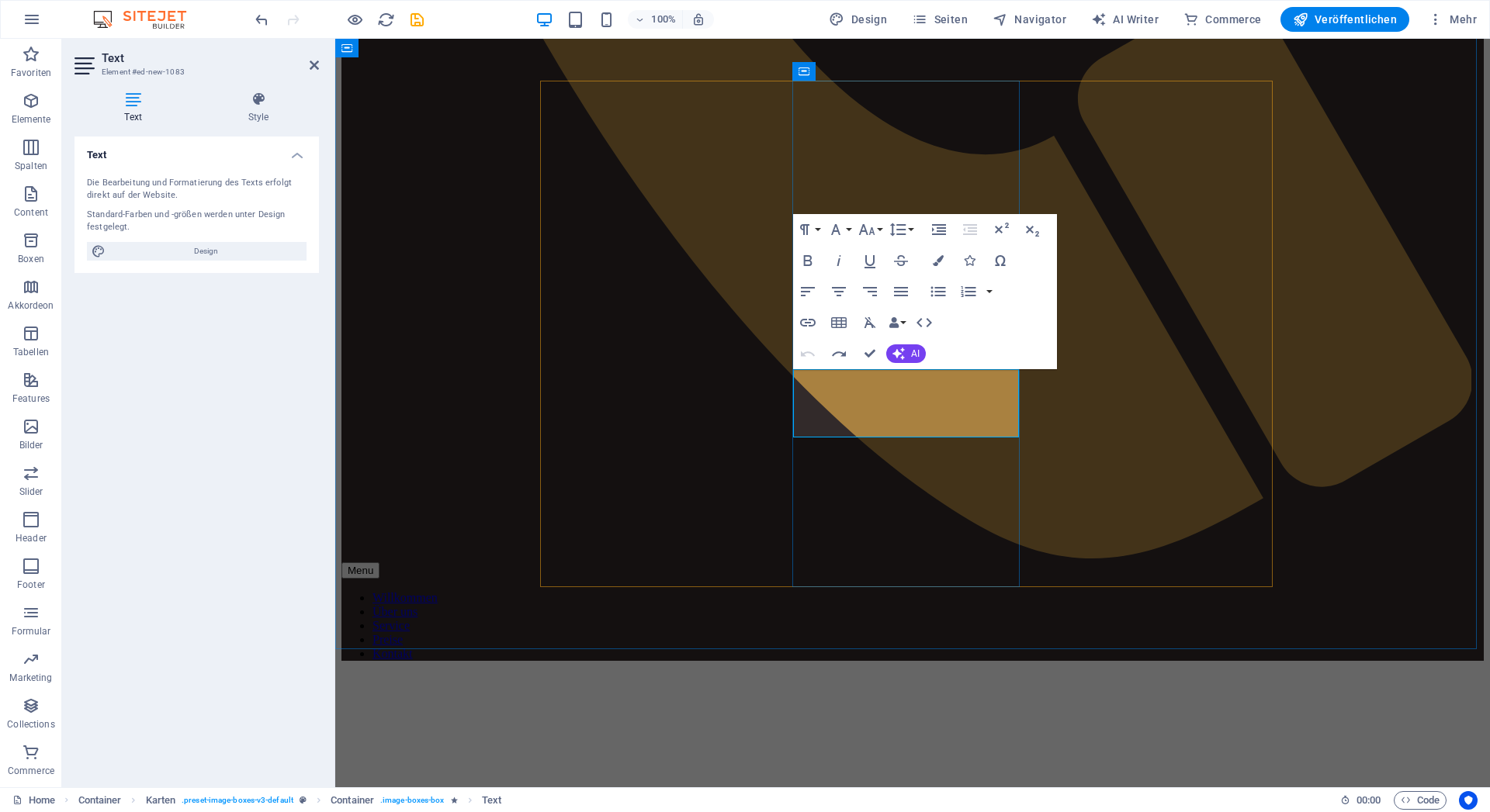
drag, startPoint x: 973, startPoint y: 414, endPoint x: 814, endPoint y: 397, distance: 159.9
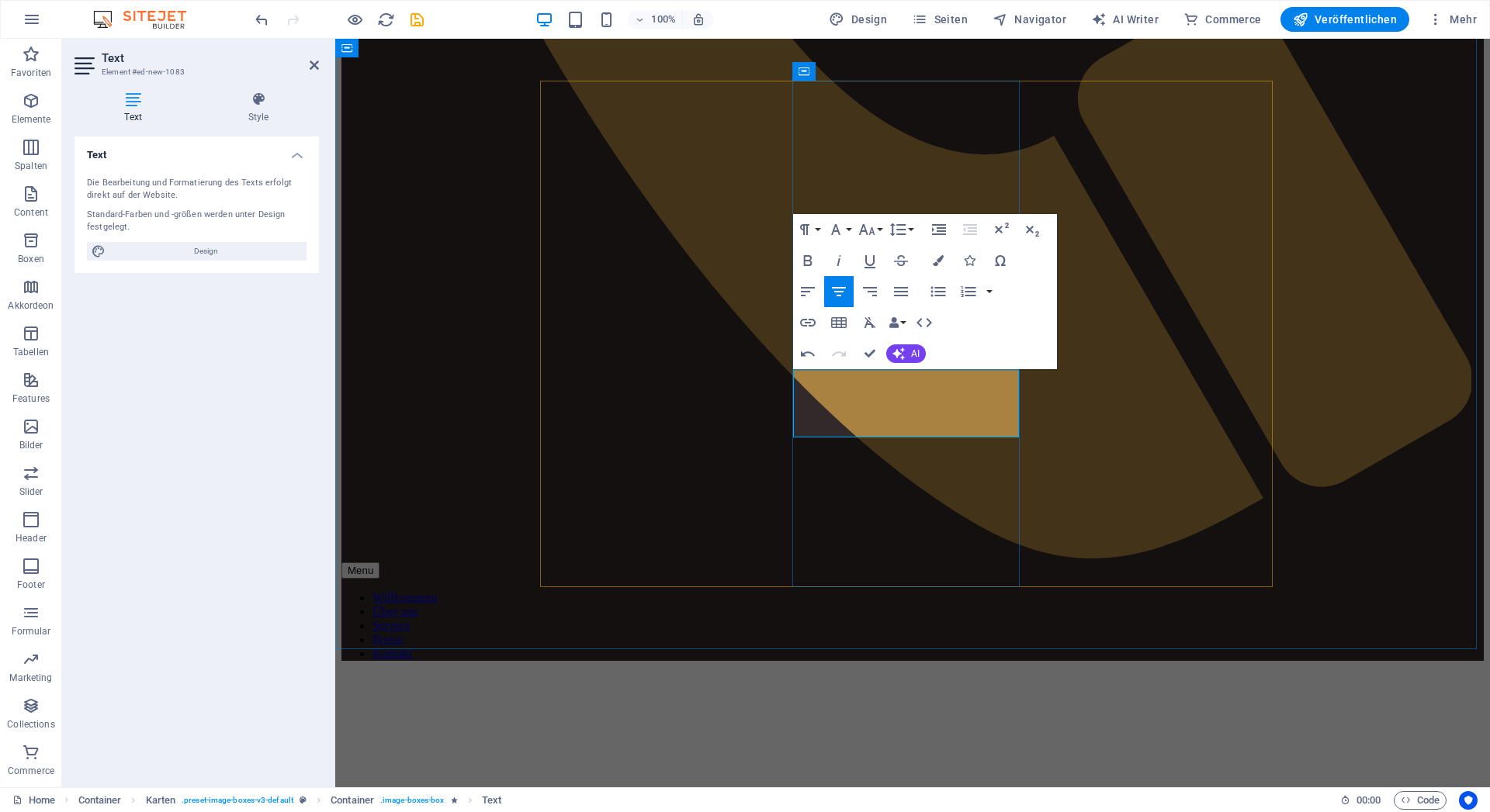
drag, startPoint x: 957, startPoint y: 372, endPoint x: 1201, endPoint y: 396, distance: 245.2
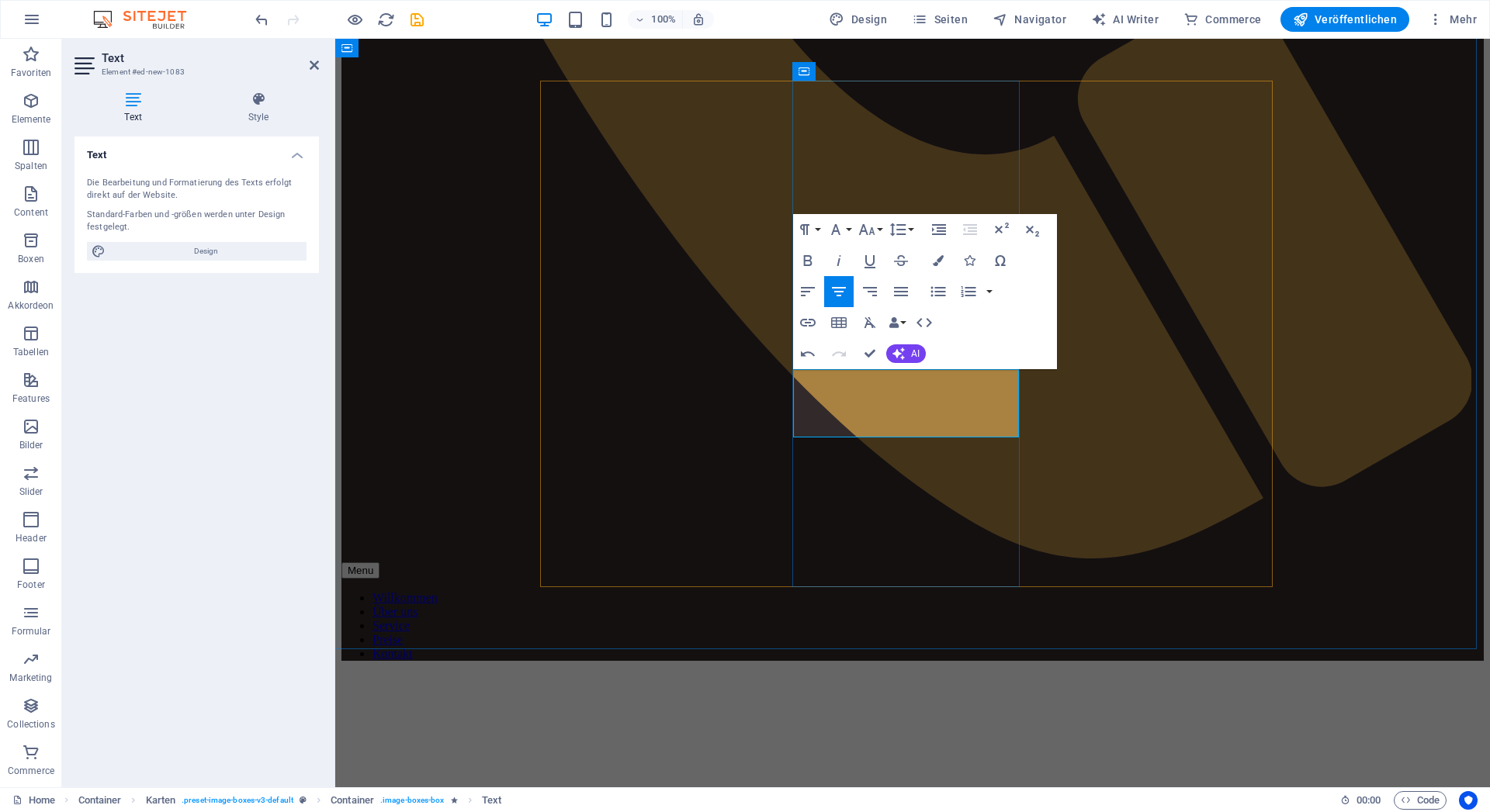
click at [875, 258] on icon "button" at bounding box center [870, 260] width 19 height 19
click at [810, 257] on icon "button" at bounding box center [808, 260] width 19 height 19
drag, startPoint x: 944, startPoint y: 413, endPoint x: 824, endPoint y: 398, distance: 120.9
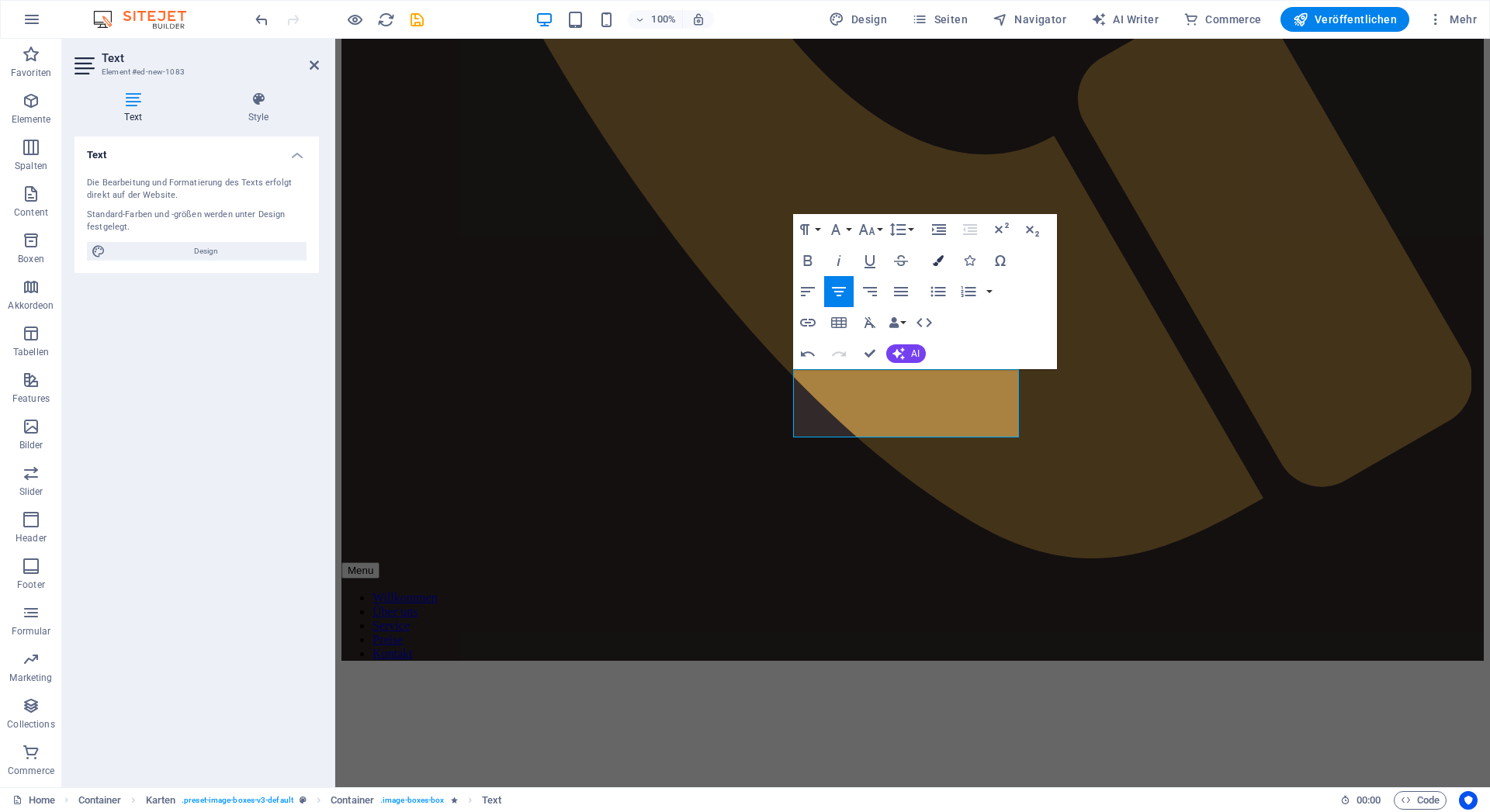
click at [939, 259] on icon "button" at bounding box center [938, 260] width 10 height 10
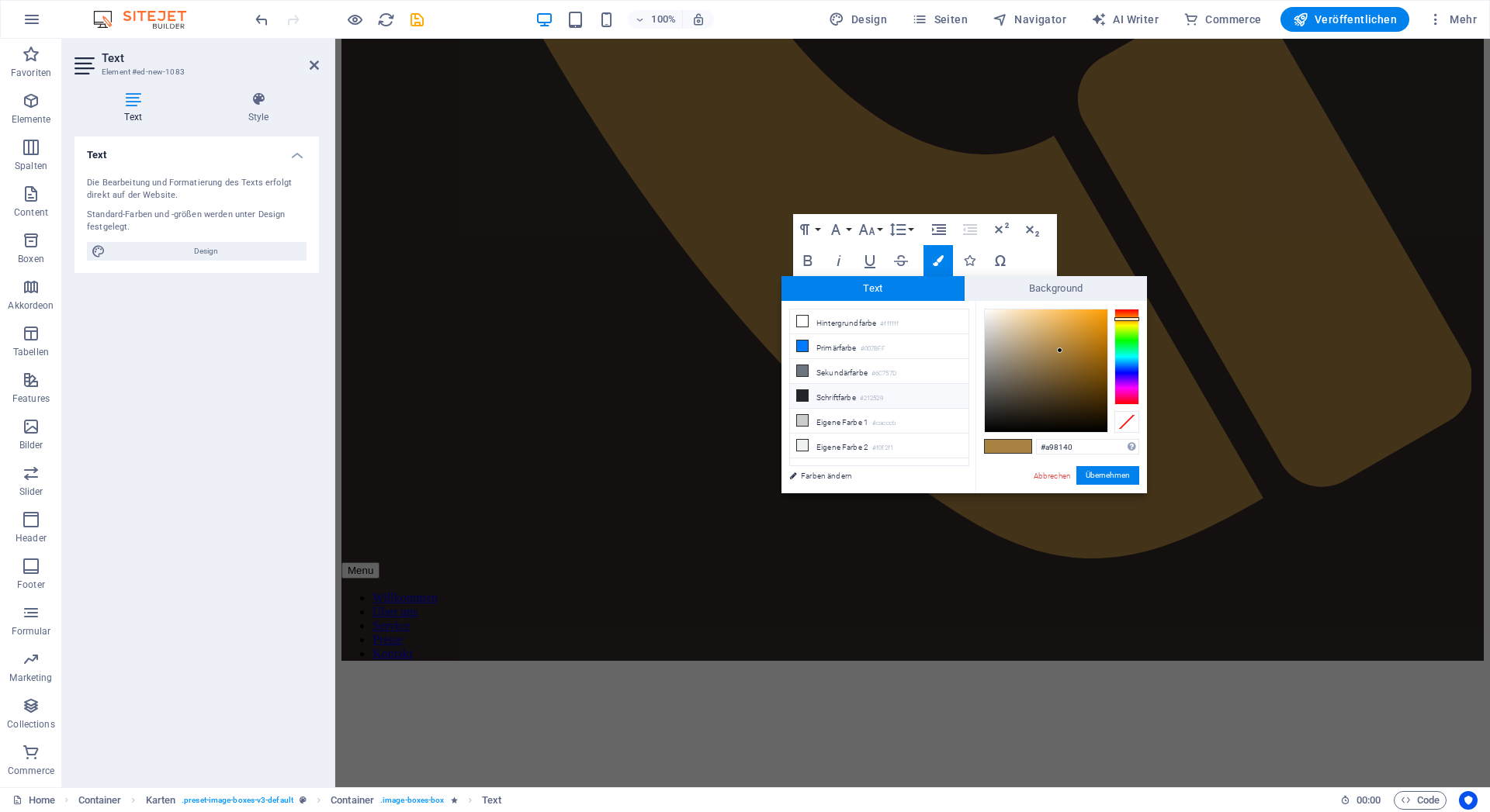
click at [844, 392] on li "Schriftfarbe #212529" at bounding box center [879, 396] width 178 height 25
type input "#212529"
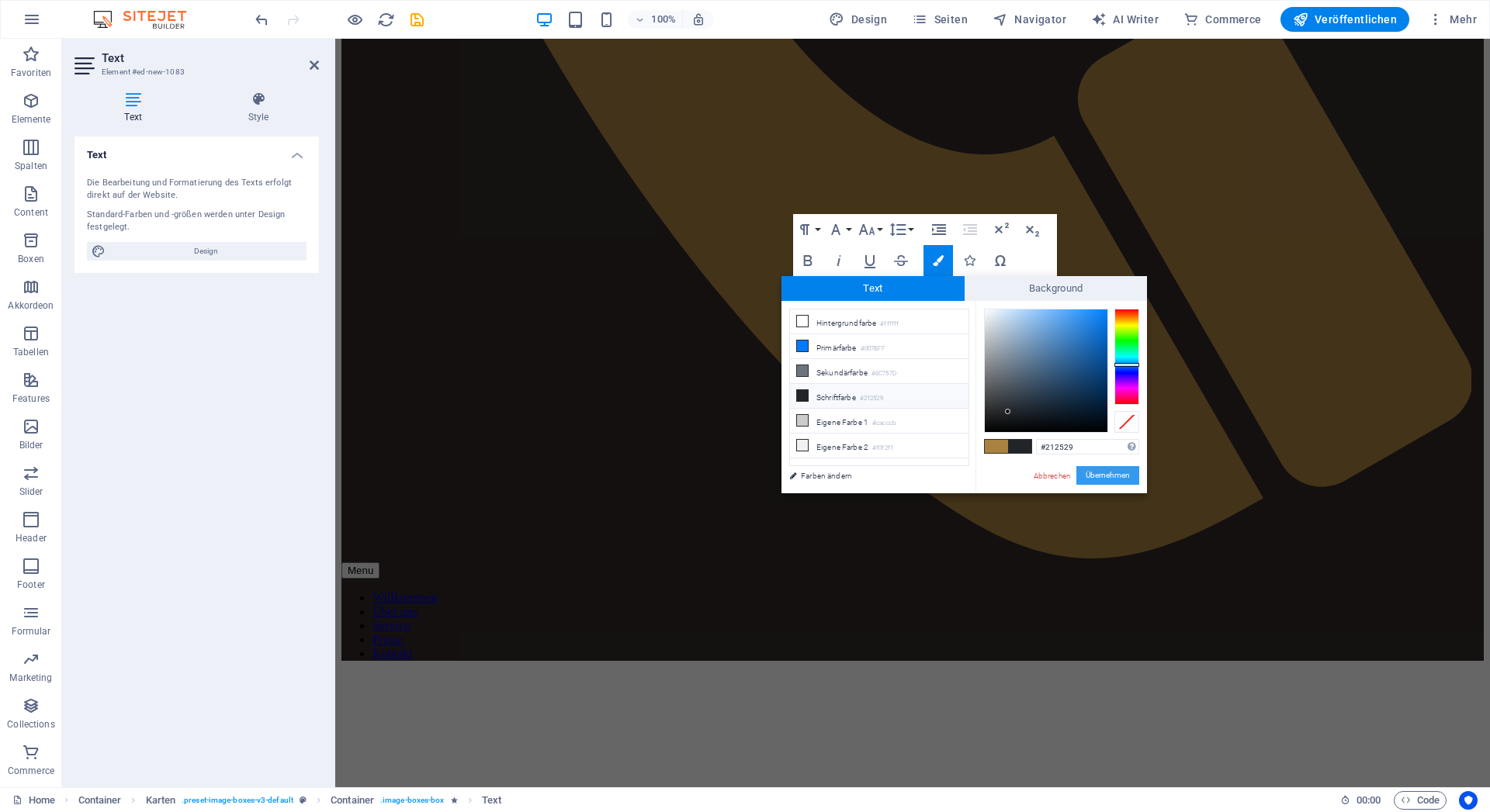
click at [1103, 473] on button "Übernehmen" at bounding box center [1108, 475] width 63 height 19
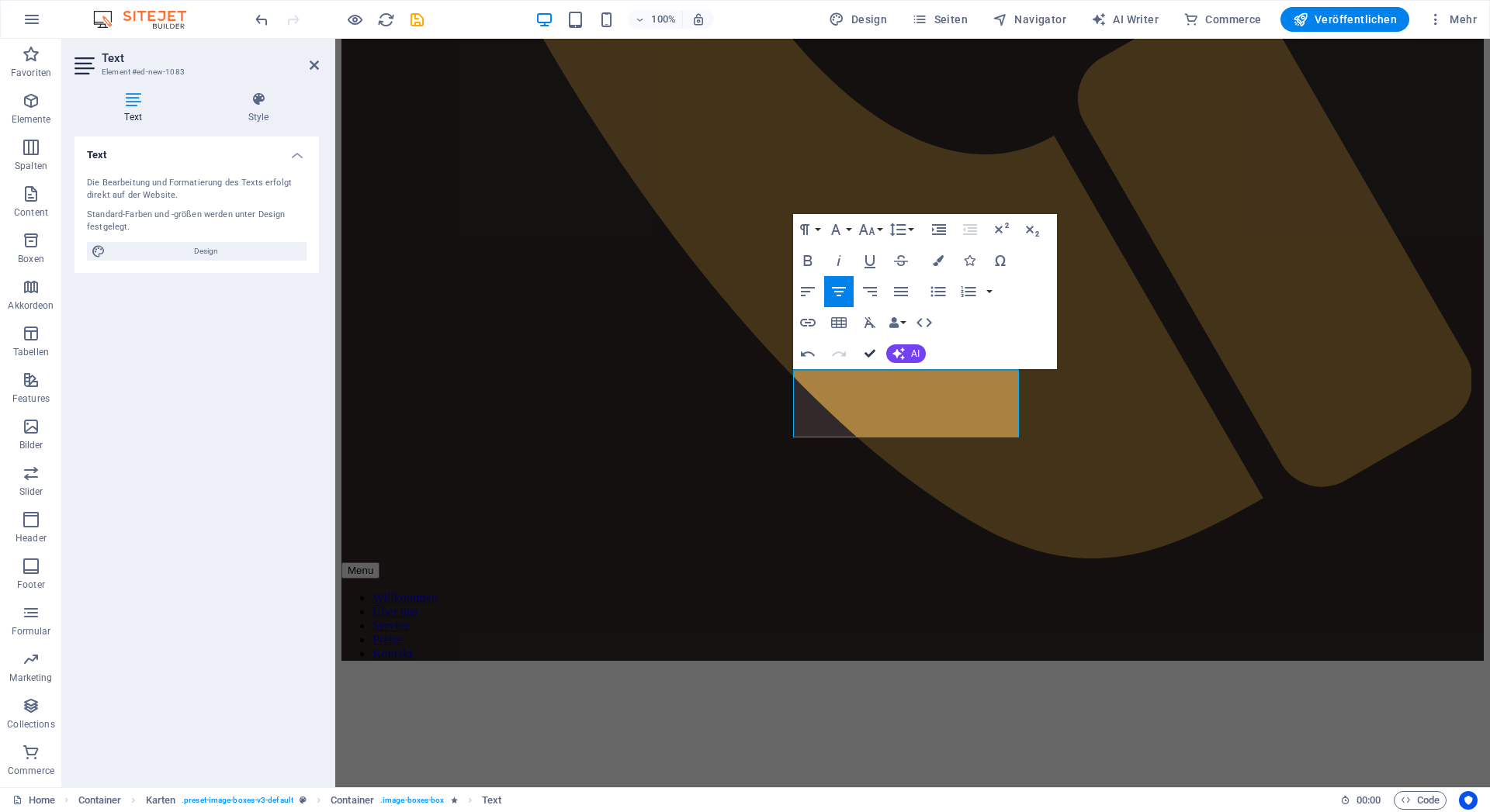
drag, startPoint x: 869, startPoint y: 355, endPoint x: 812, endPoint y: 314, distance: 70.2
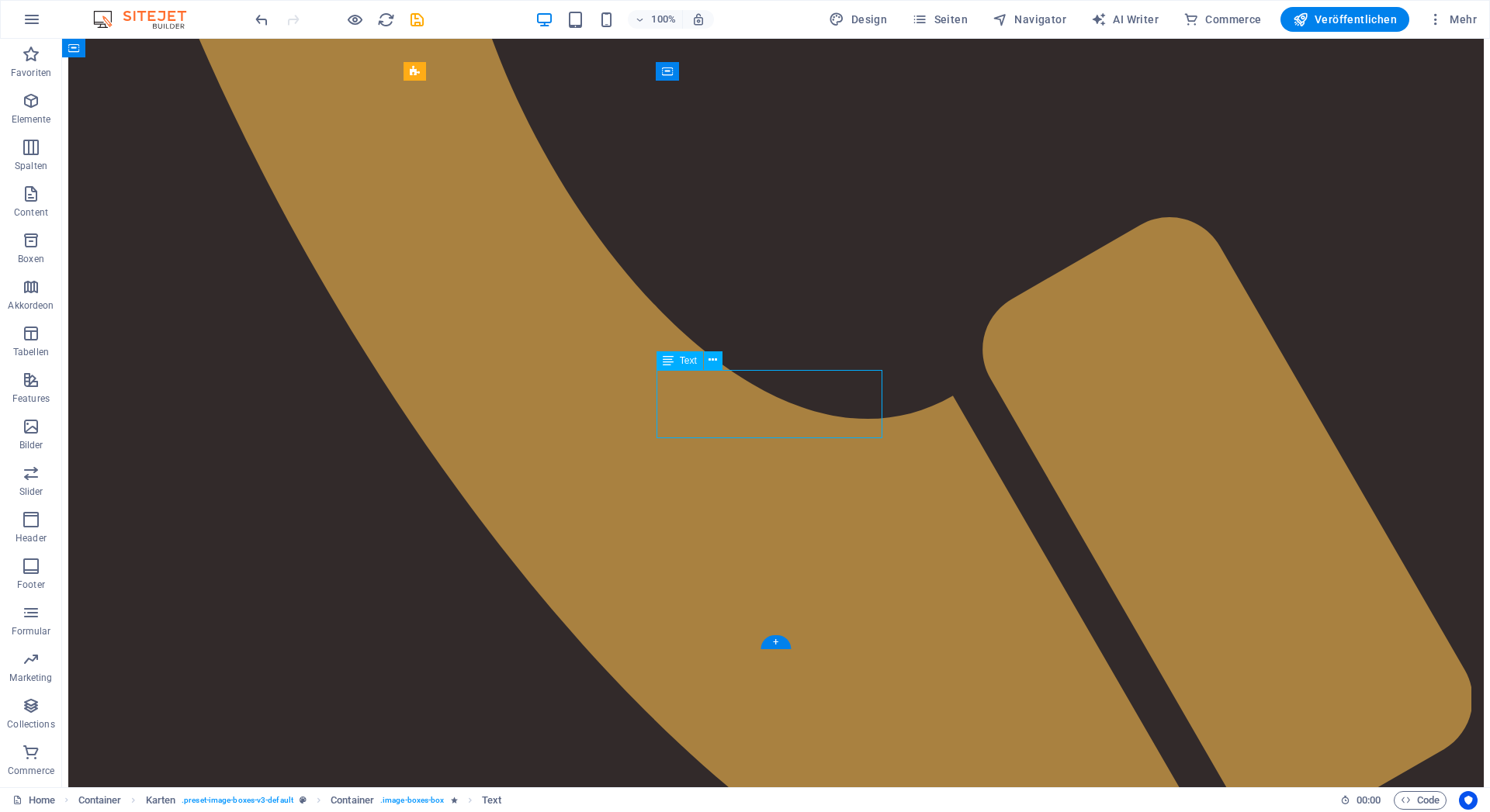
drag, startPoint x: 781, startPoint y: 370, endPoint x: 789, endPoint y: 406, distance: 36.9
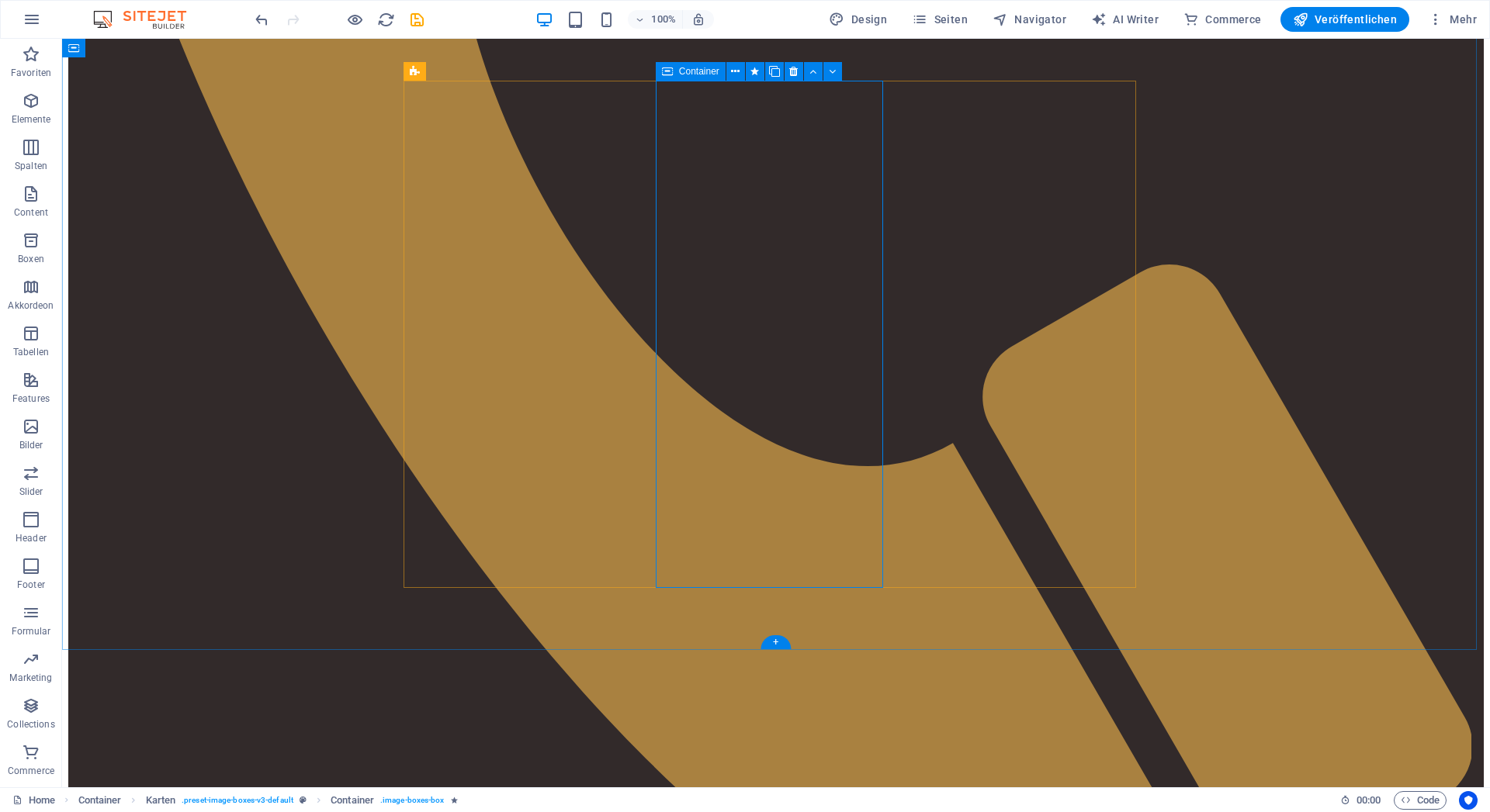
scroll to position [1032, 0]
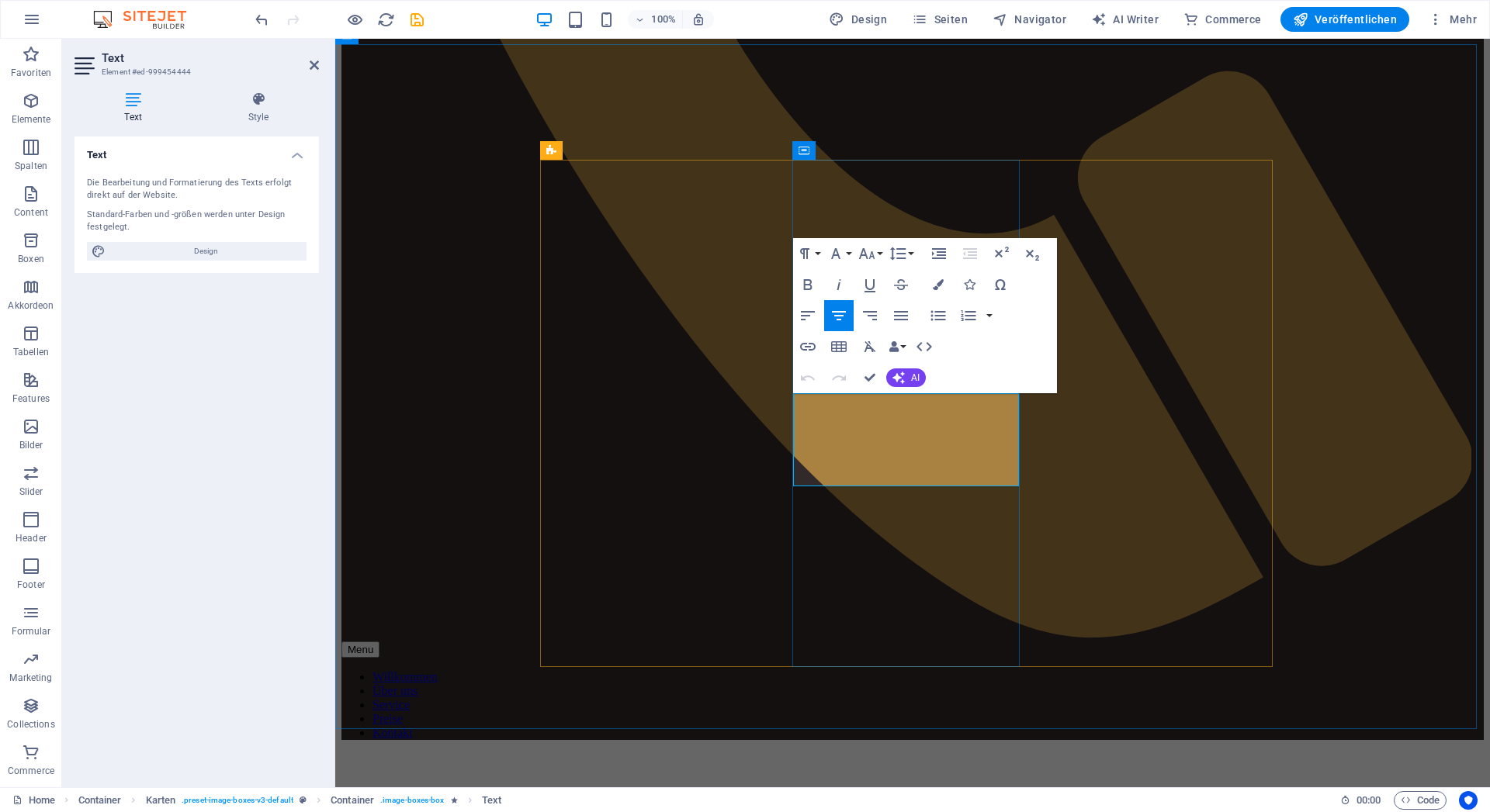
drag, startPoint x: 944, startPoint y: 420, endPoint x: 862, endPoint y: 424, distance: 82.1
click at [870, 280] on icon "button" at bounding box center [870, 285] width 19 height 19
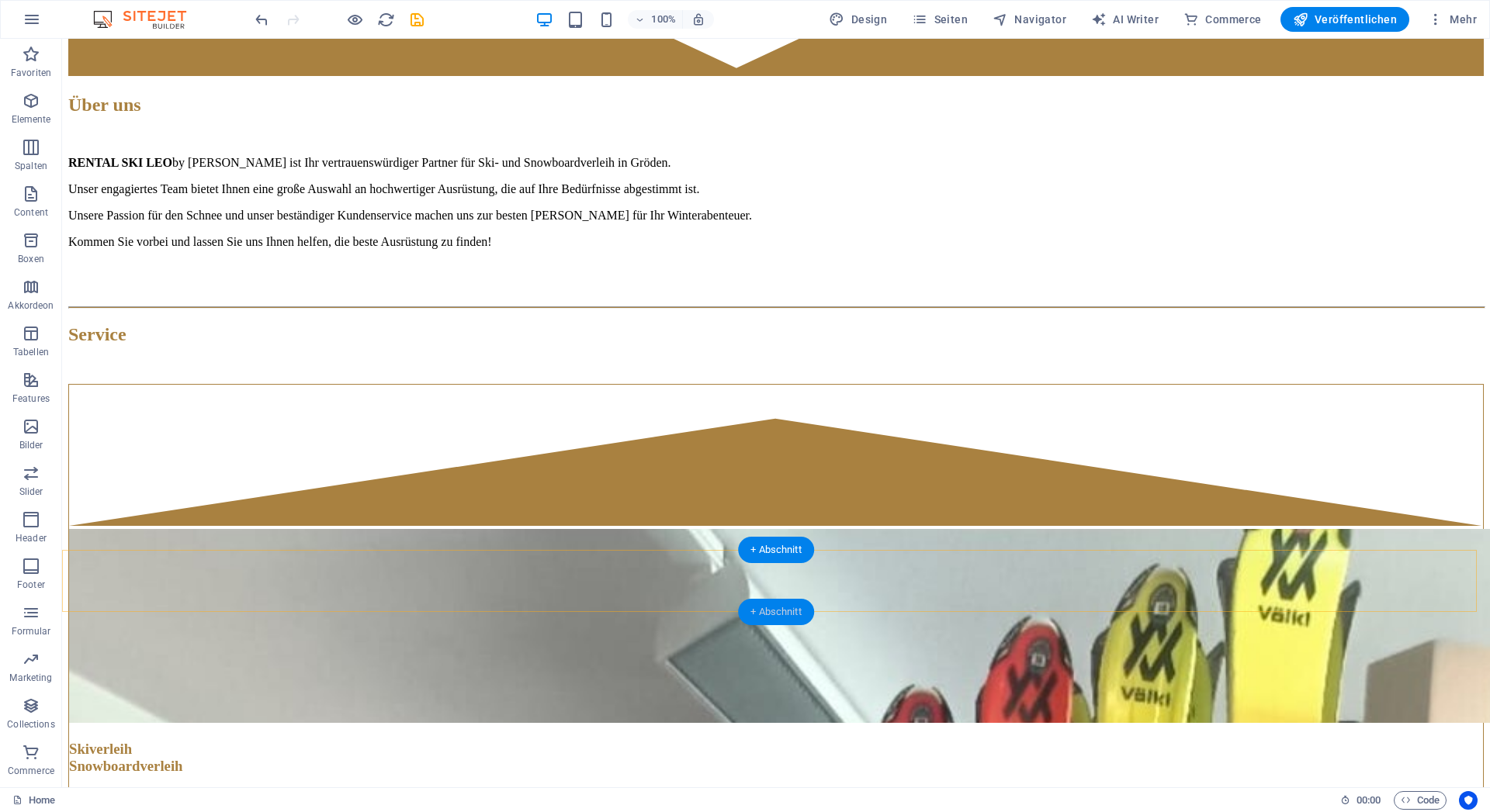
scroll to position [3485, 0]
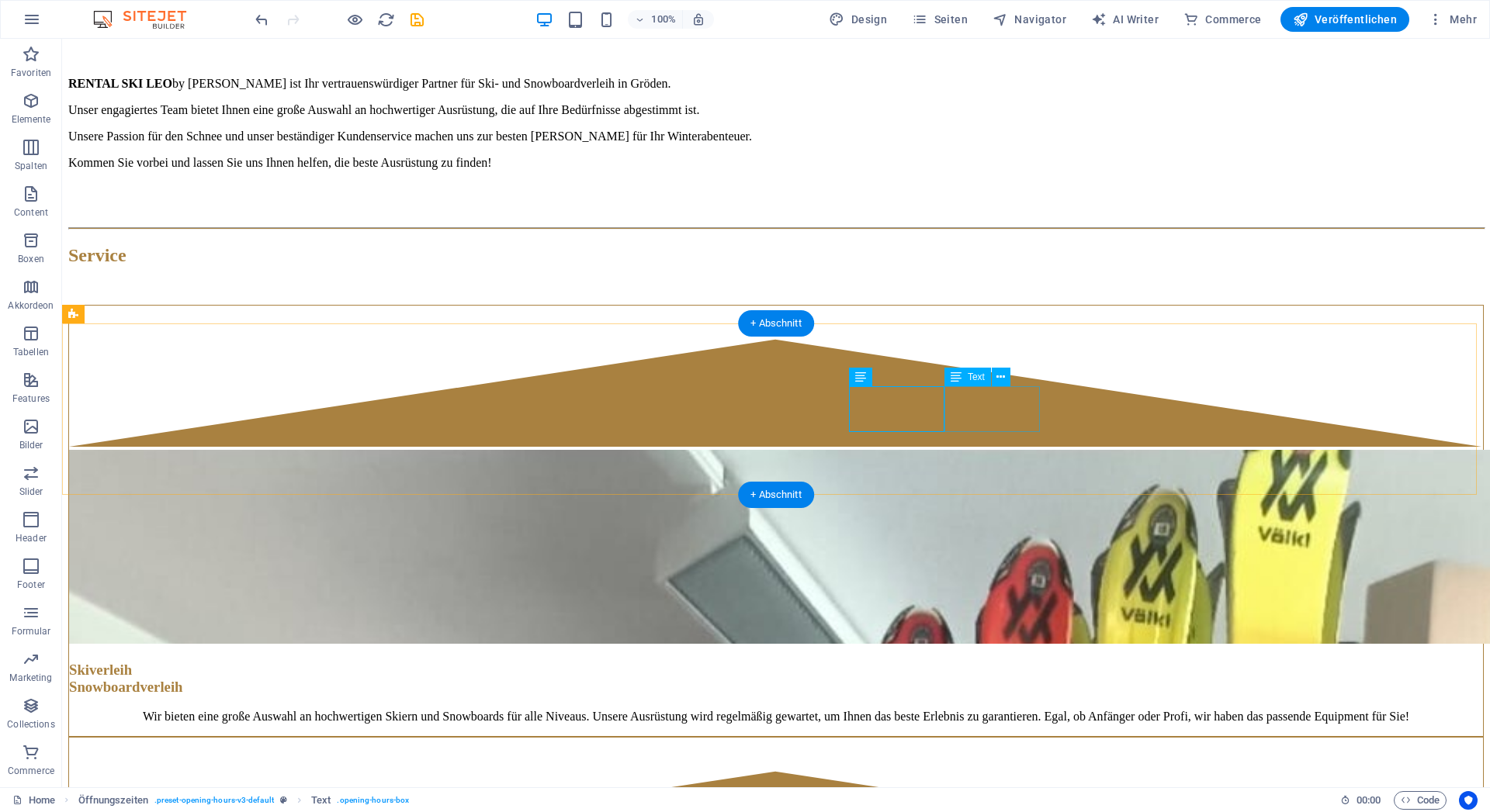
drag, startPoint x: 978, startPoint y: 418, endPoint x: 703, endPoint y: 420, distance: 275.0
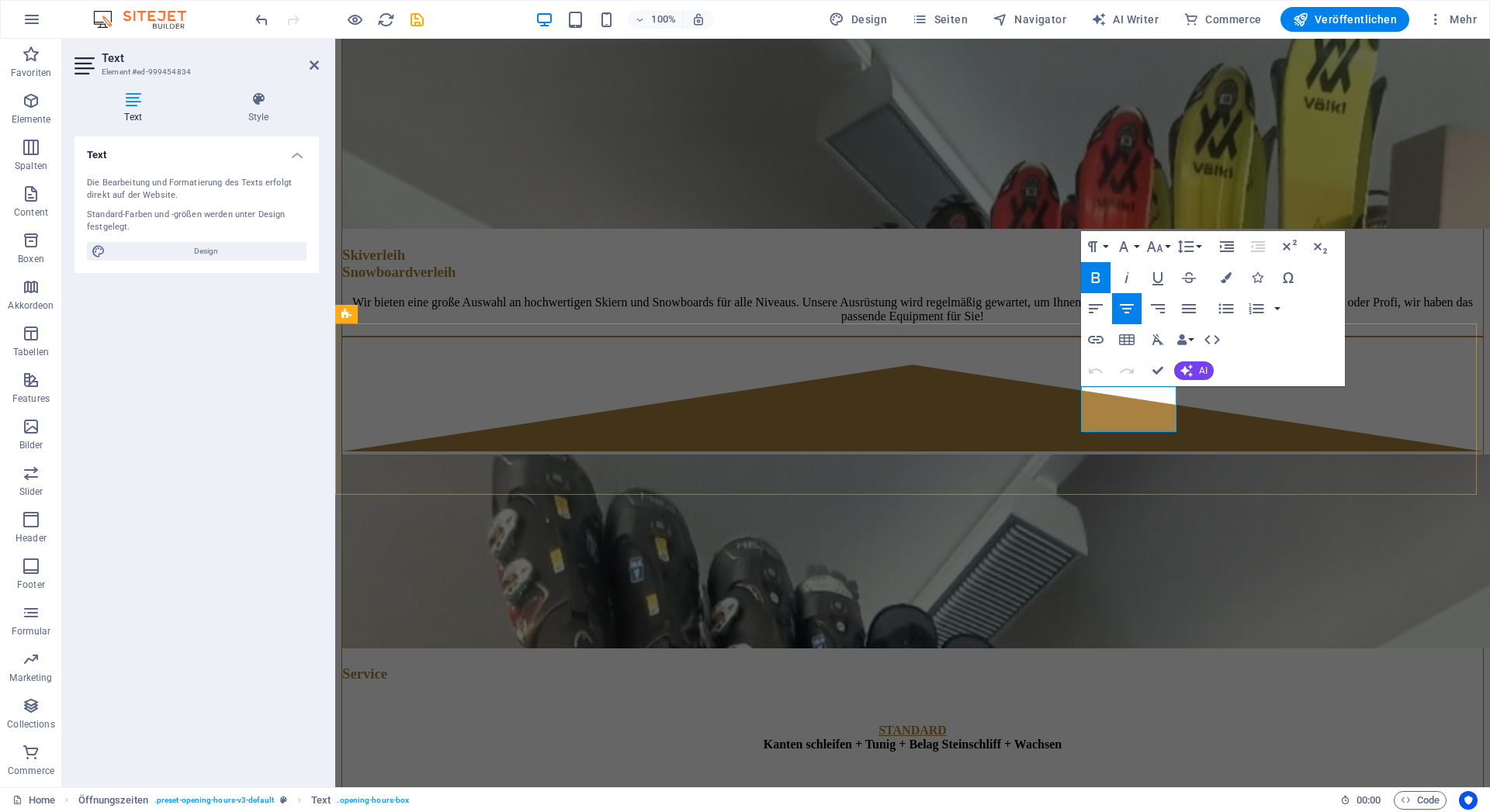
drag, startPoint x: 1107, startPoint y: 420, endPoint x: 1492, endPoint y: 397, distance: 385.7
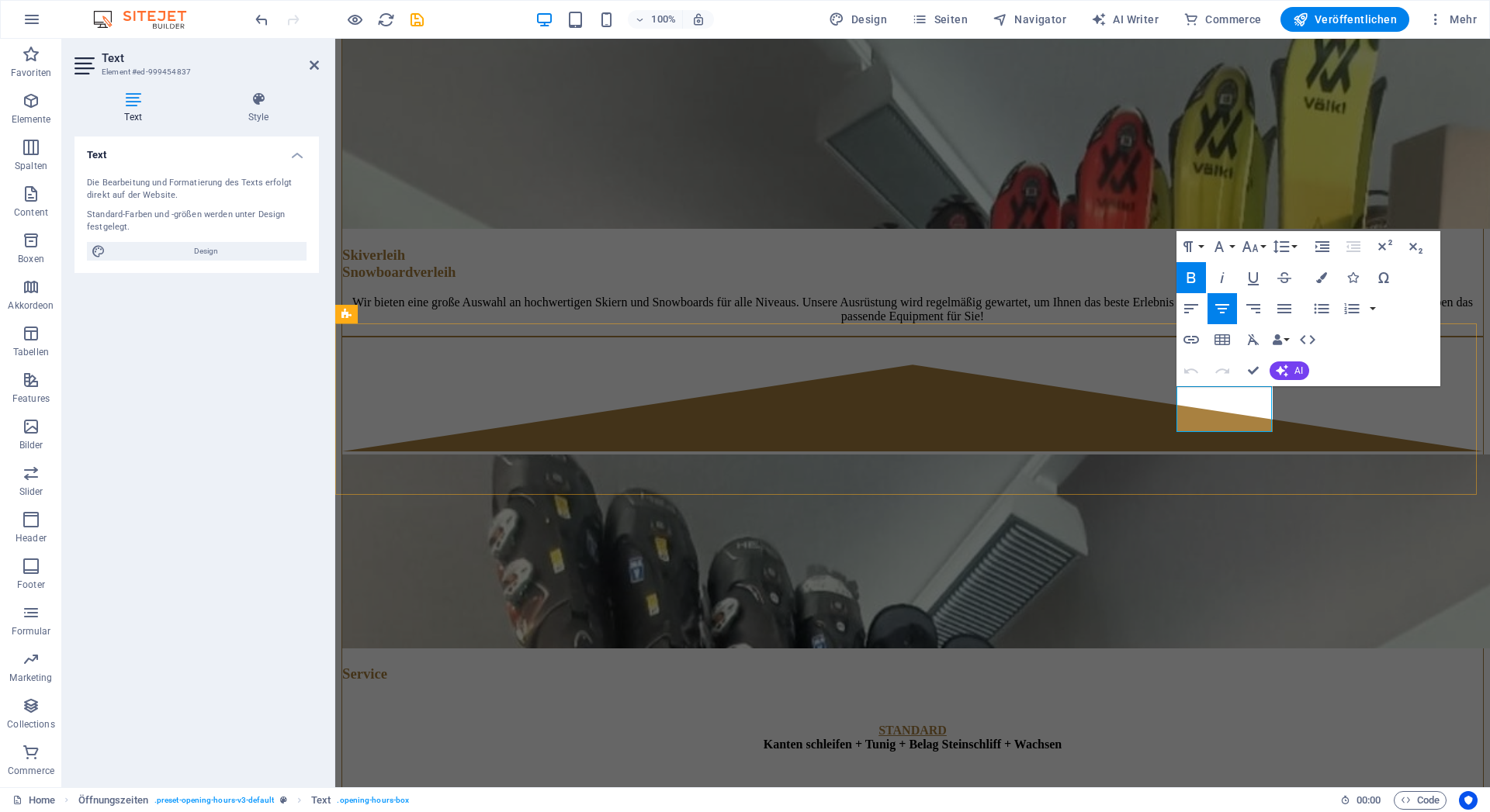
drag, startPoint x: 1253, startPoint y: 369, endPoint x: 1192, endPoint y: 328, distance: 73.5
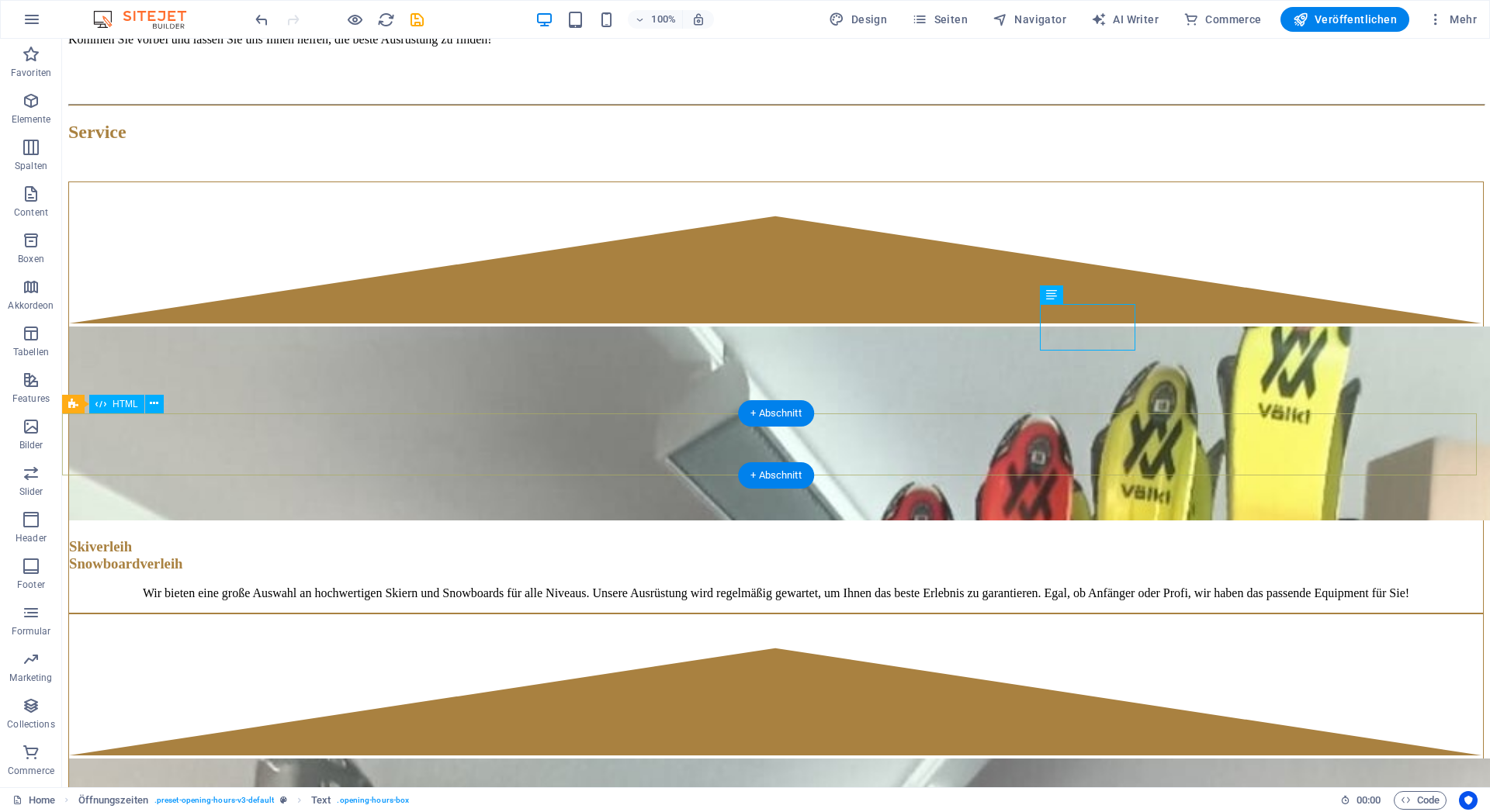
scroll to position [3613, 0]
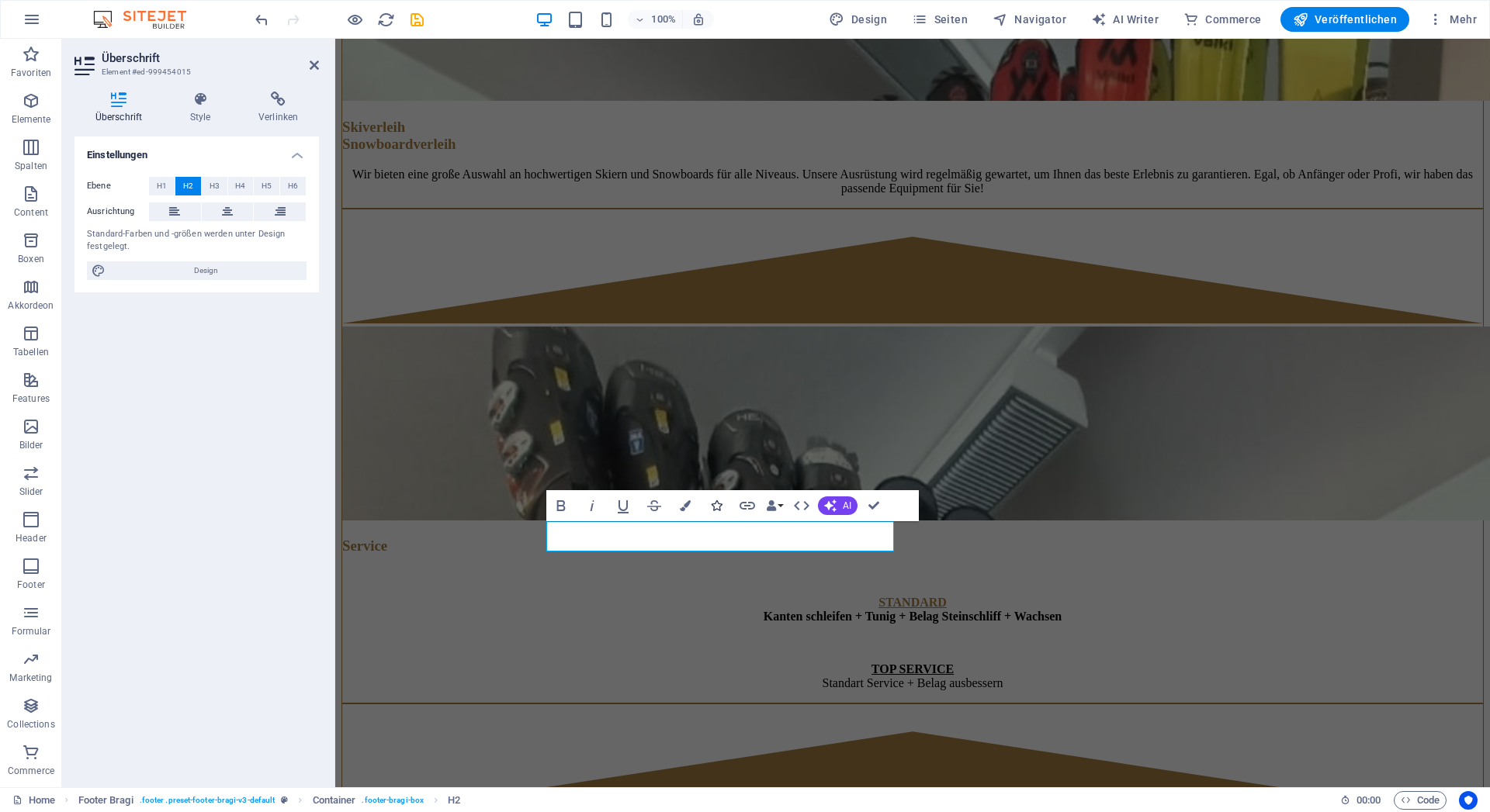
scroll to position [3583, 0]
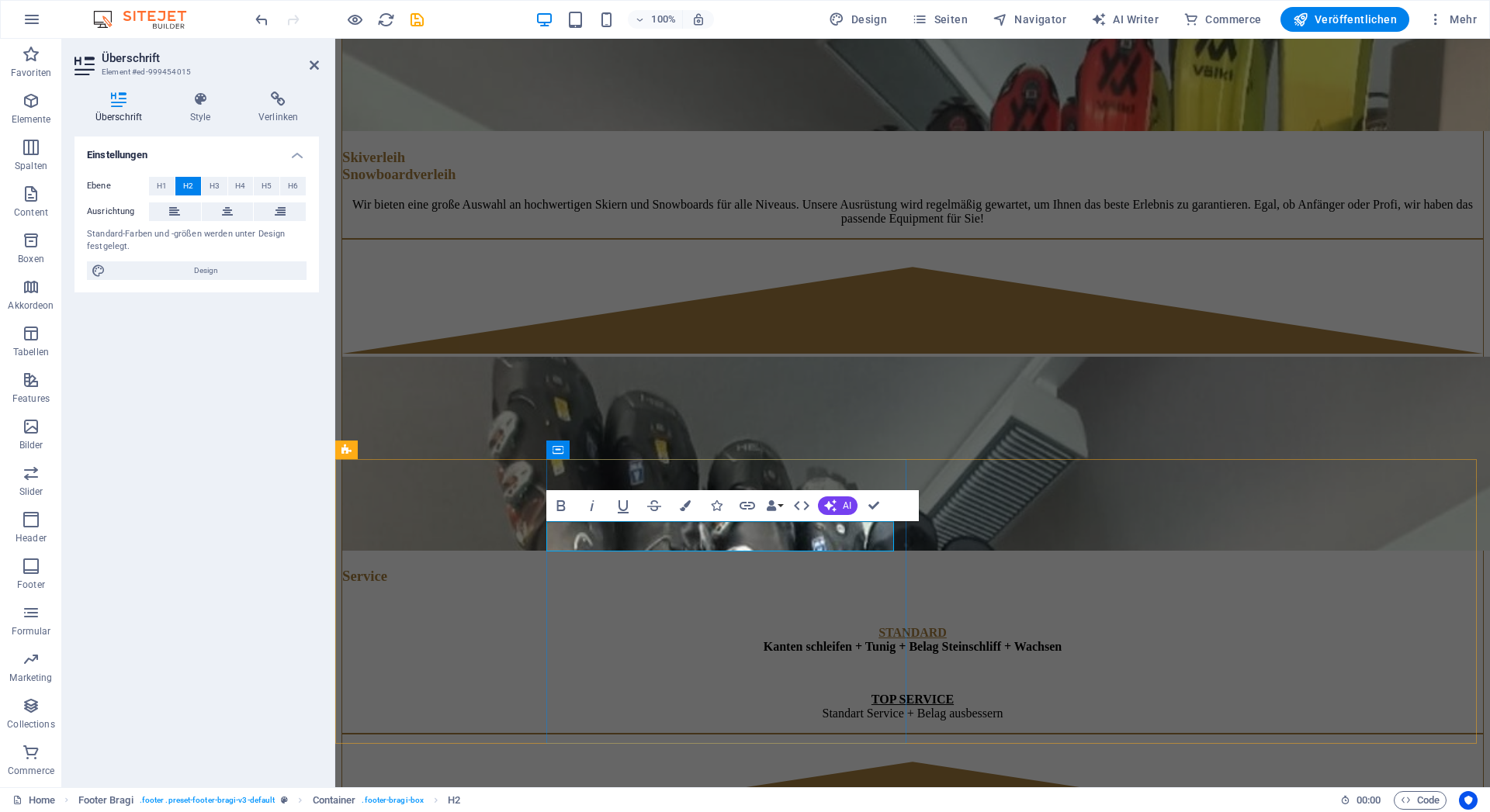
drag, startPoint x: 858, startPoint y: 543, endPoint x: 770, endPoint y: 542, distance: 88.0
drag, startPoint x: 882, startPoint y: 537, endPoint x: 741, endPoint y: 537, distance: 141.0
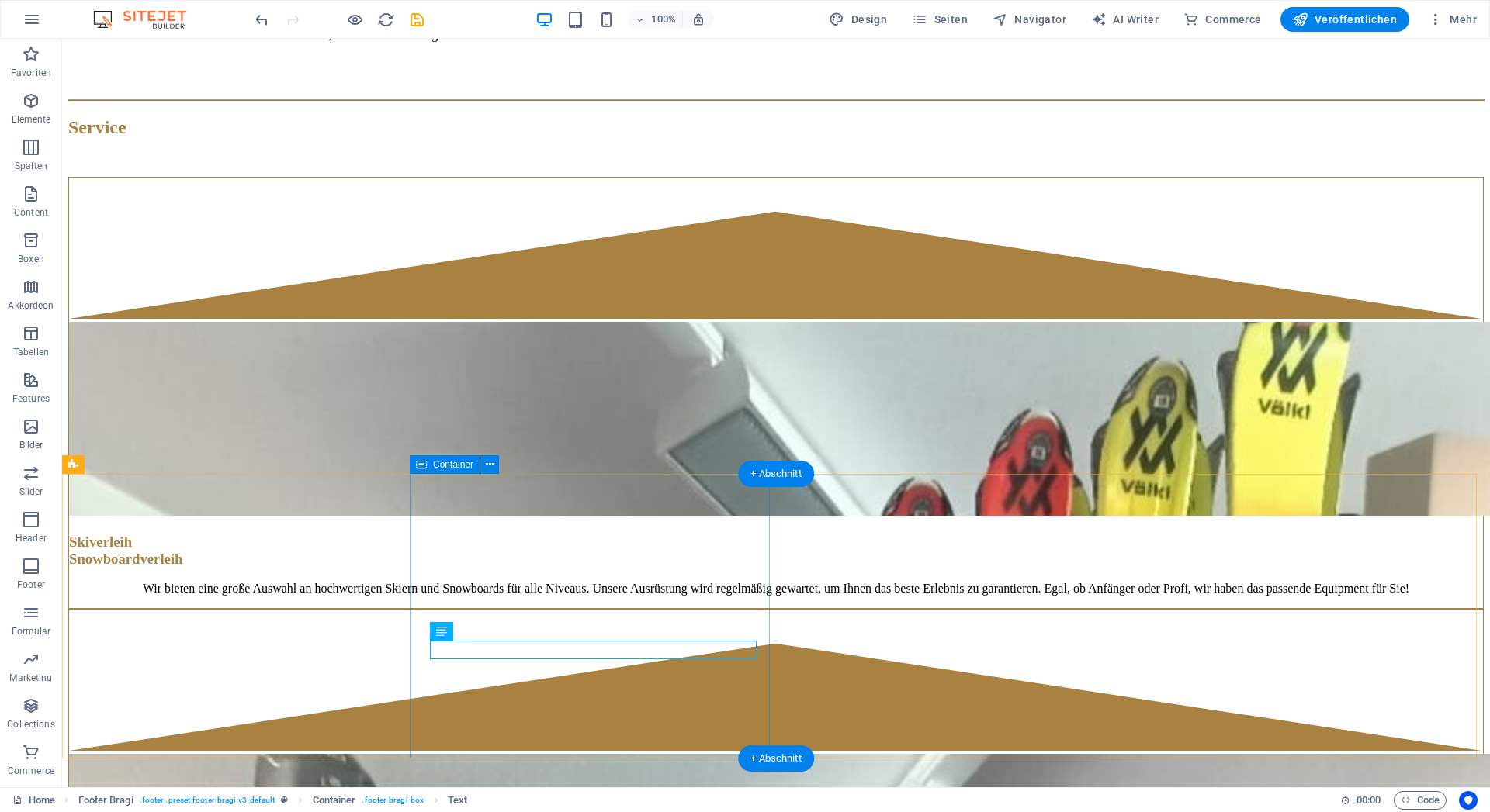
scroll to position [3455, 0]
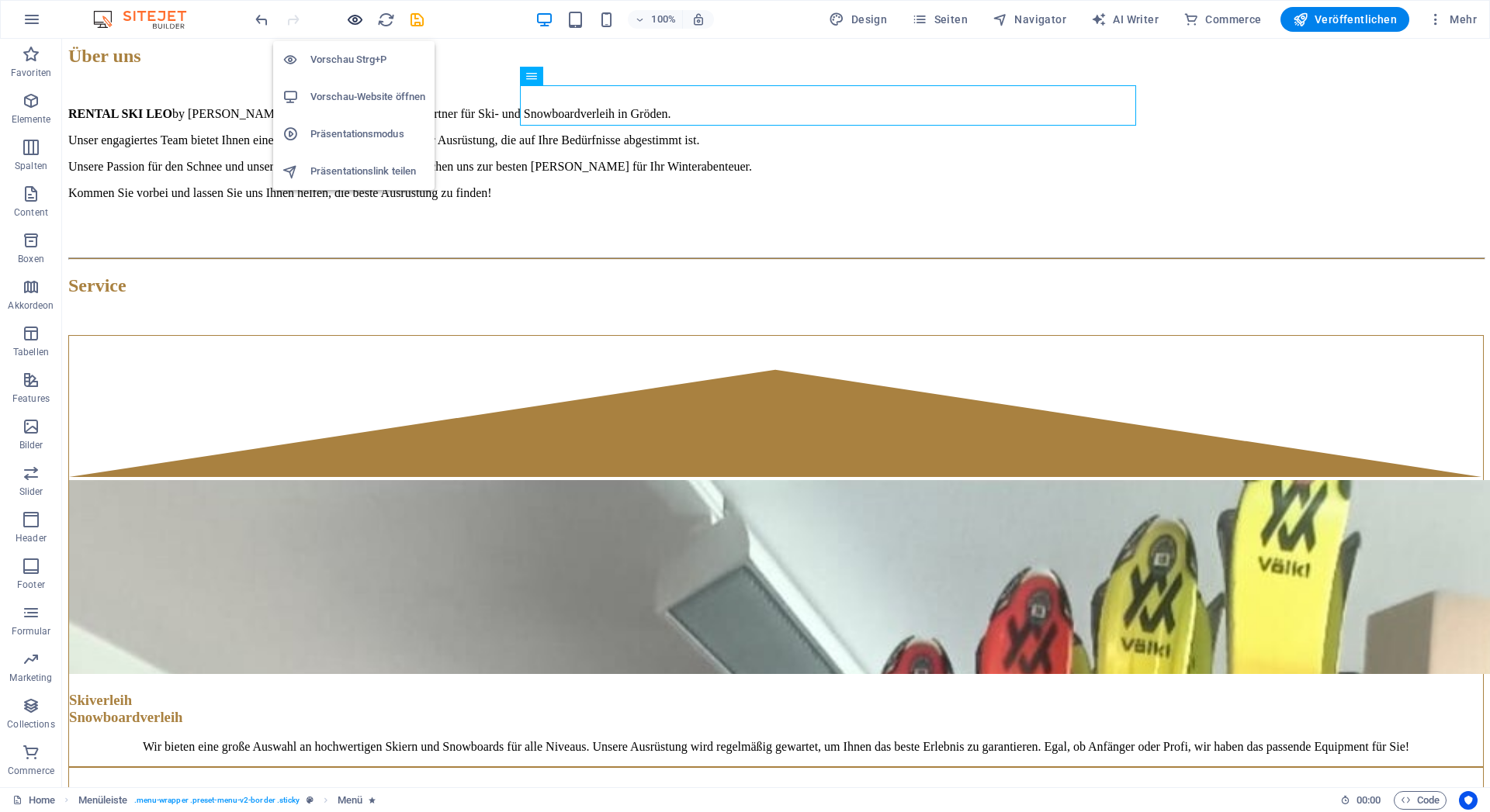
click at [352, 21] on icon "button" at bounding box center [355, 19] width 18 height 18
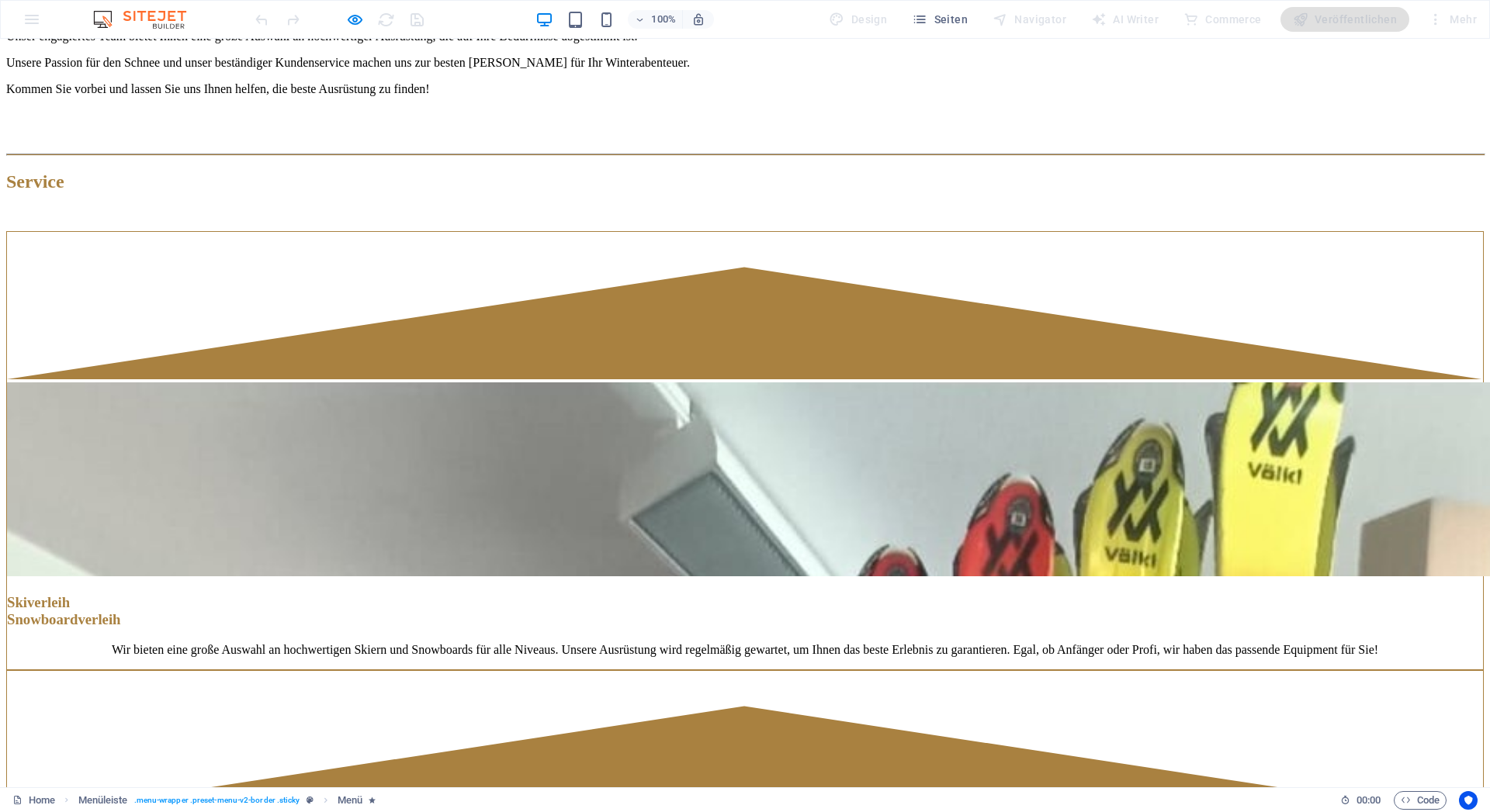
scroll to position [3144, 0]
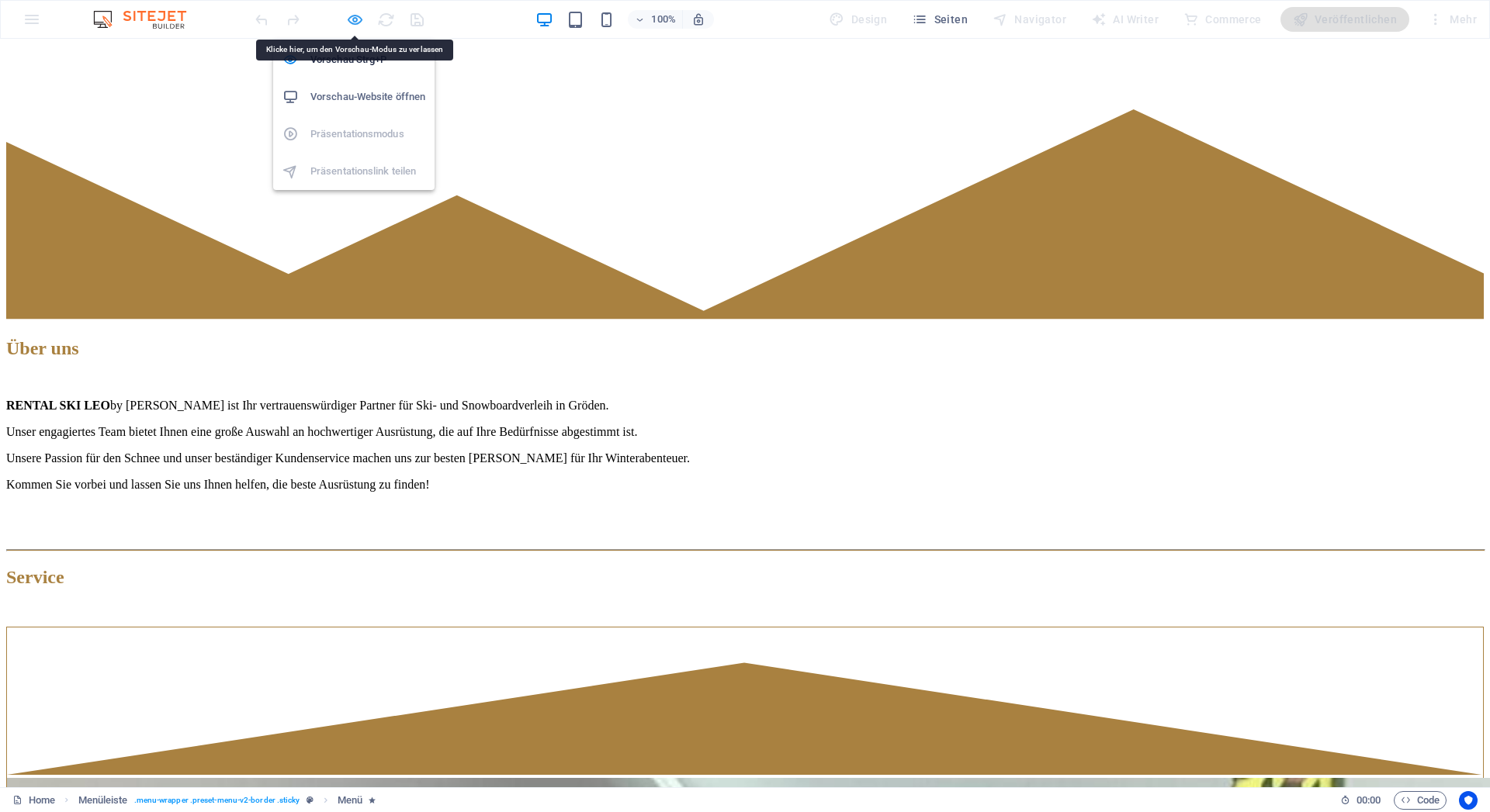
click at [353, 21] on icon "button" at bounding box center [355, 19] width 18 height 18
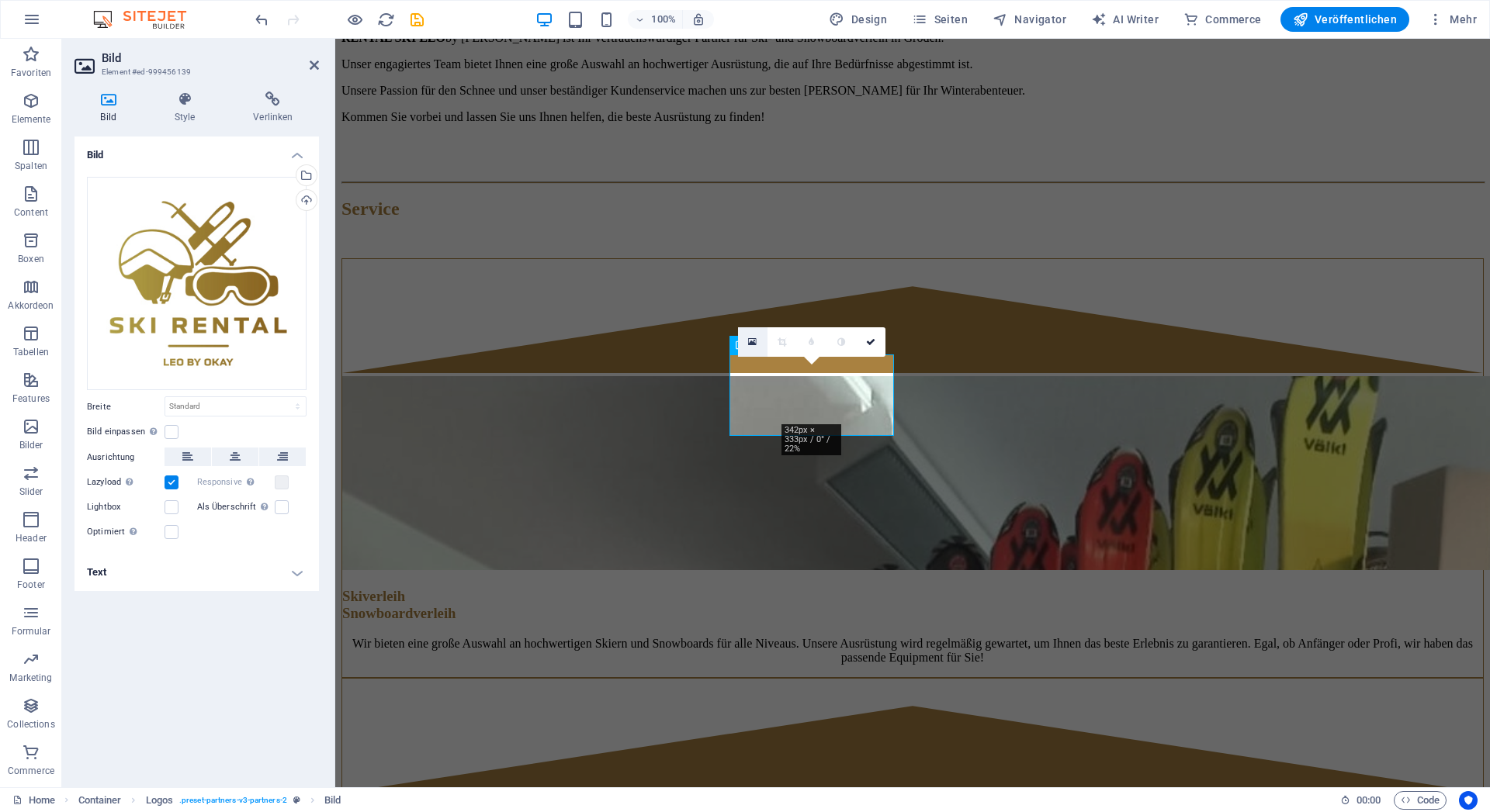
click at [747, 343] on link at bounding box center [753, 342] width 30 height 30
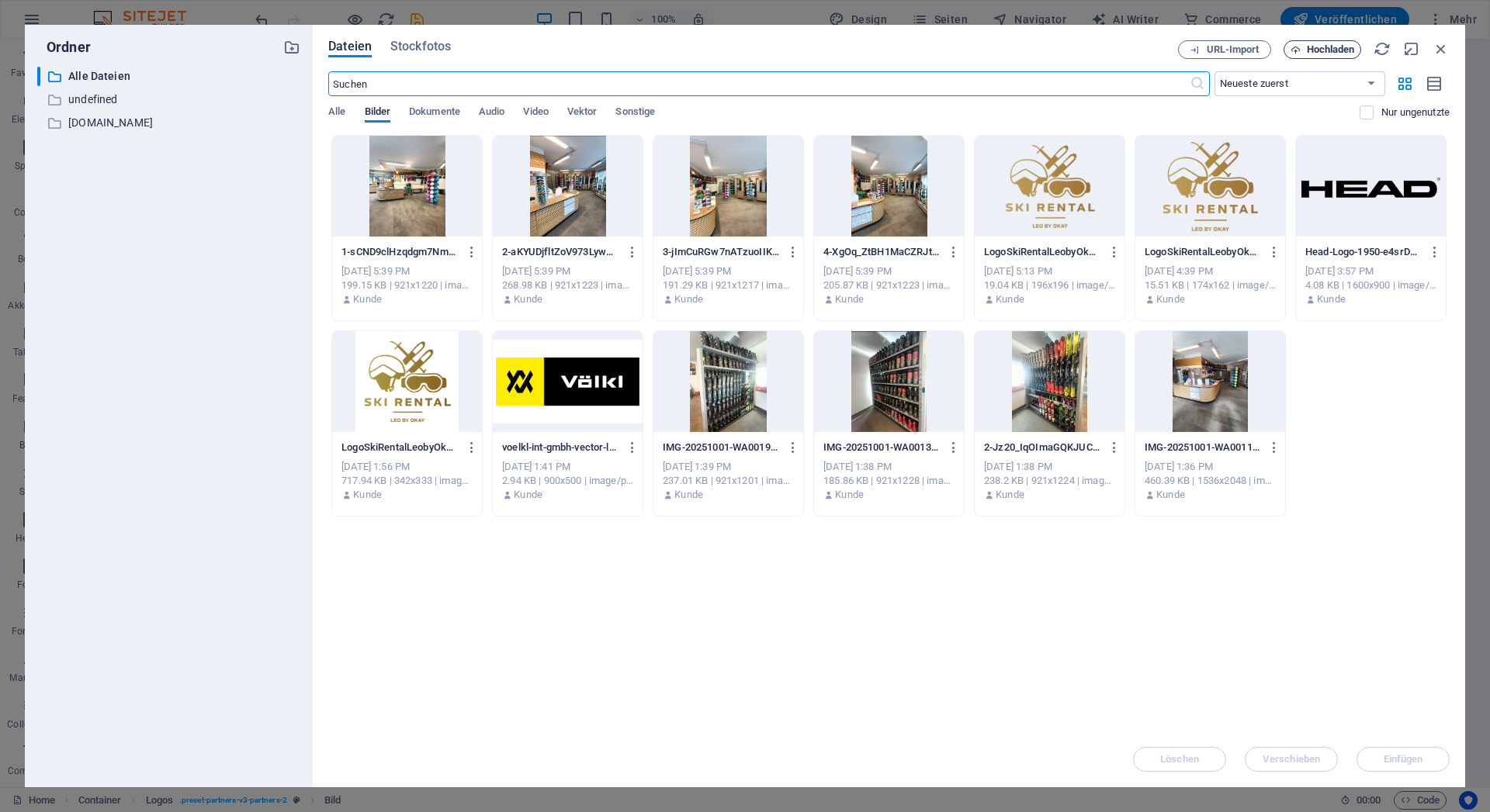
click at [1309, 52] on span "Hochladen" at bounding box center [1331, 50] width 48 height 10
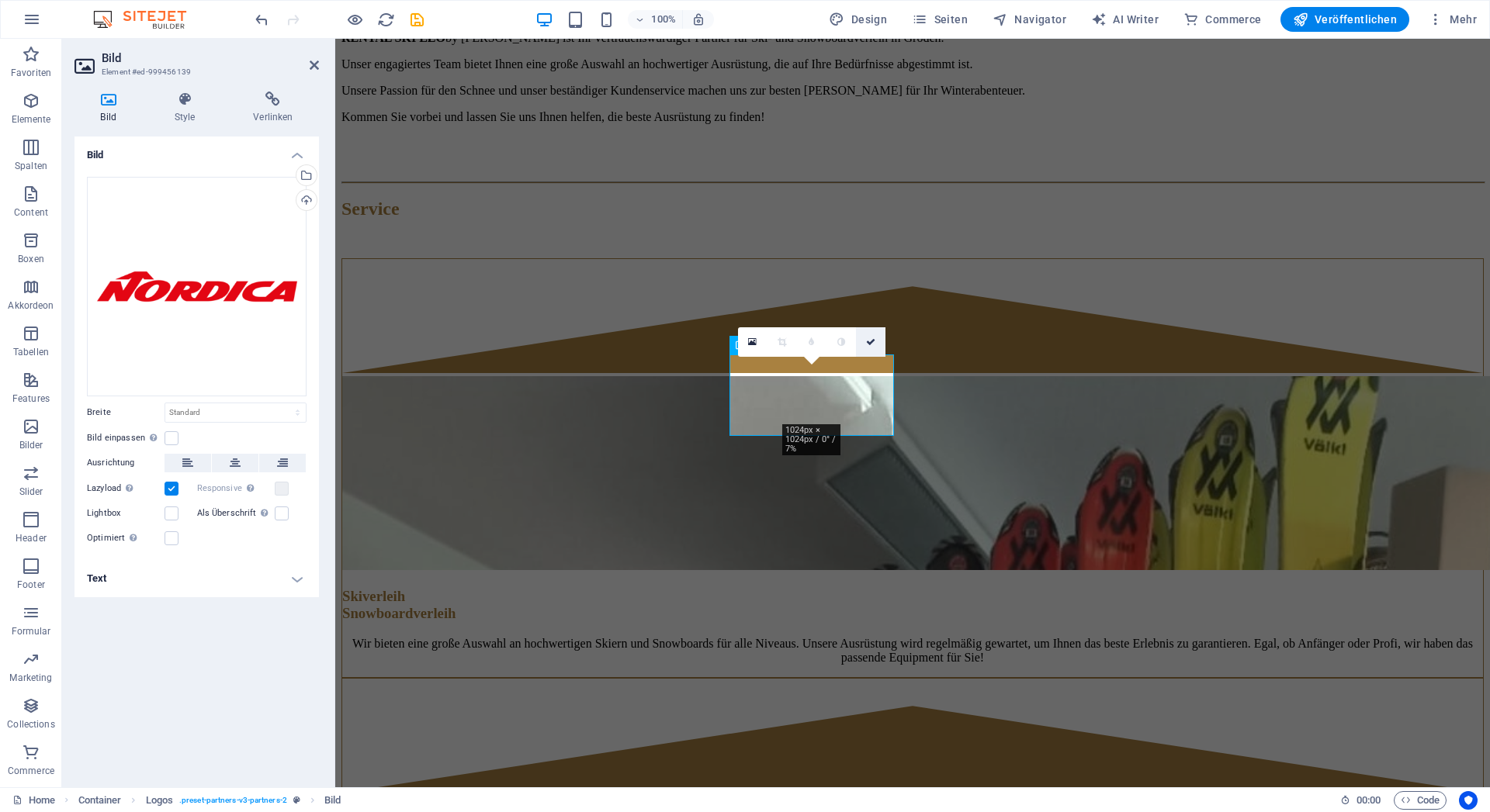
click at [869, 341] on icon at bounding box center [871, 343] width 10 height 10
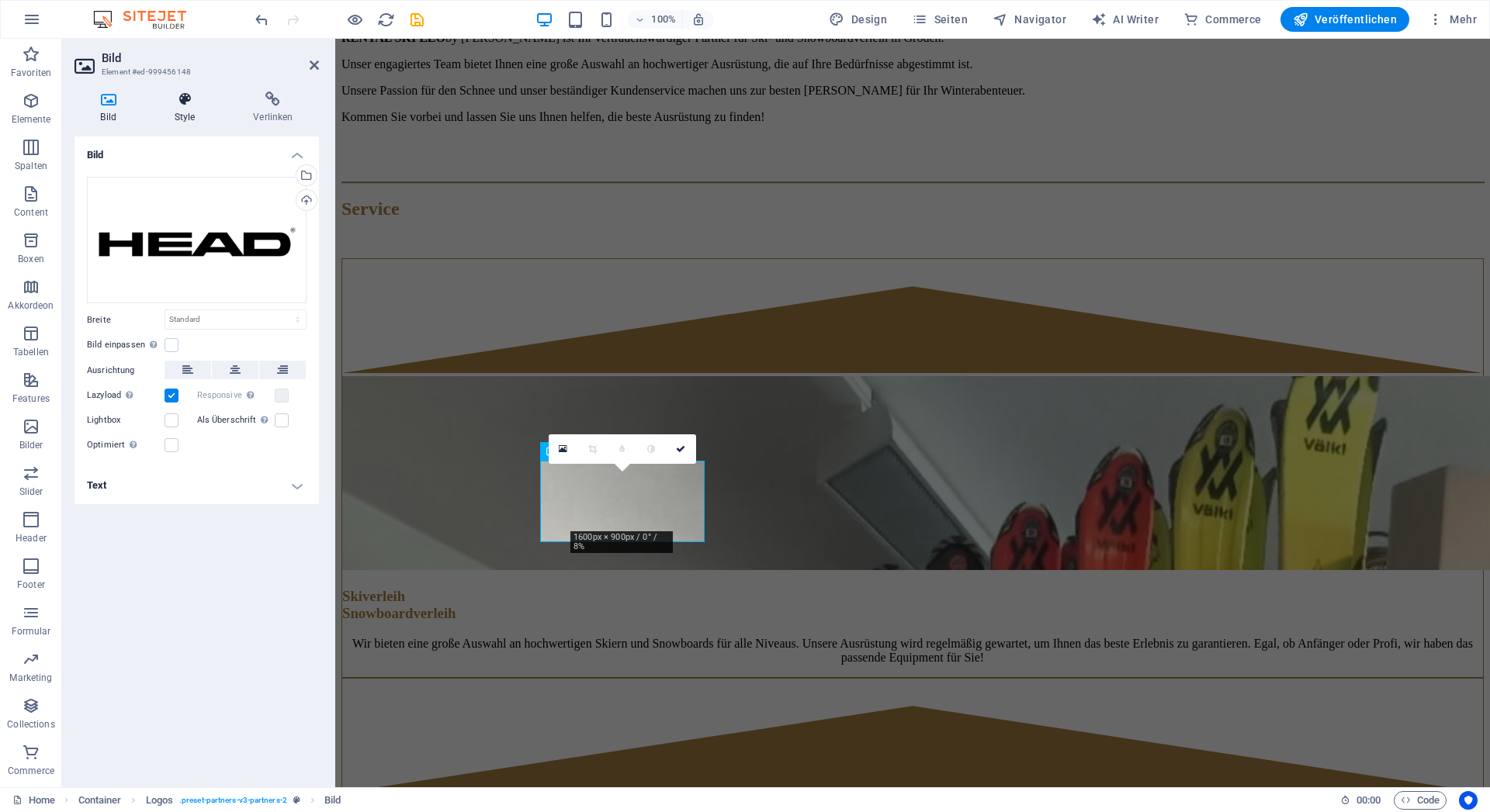
click at [187, 94] on icon at bounding box center [185, 99] width 73 height 15
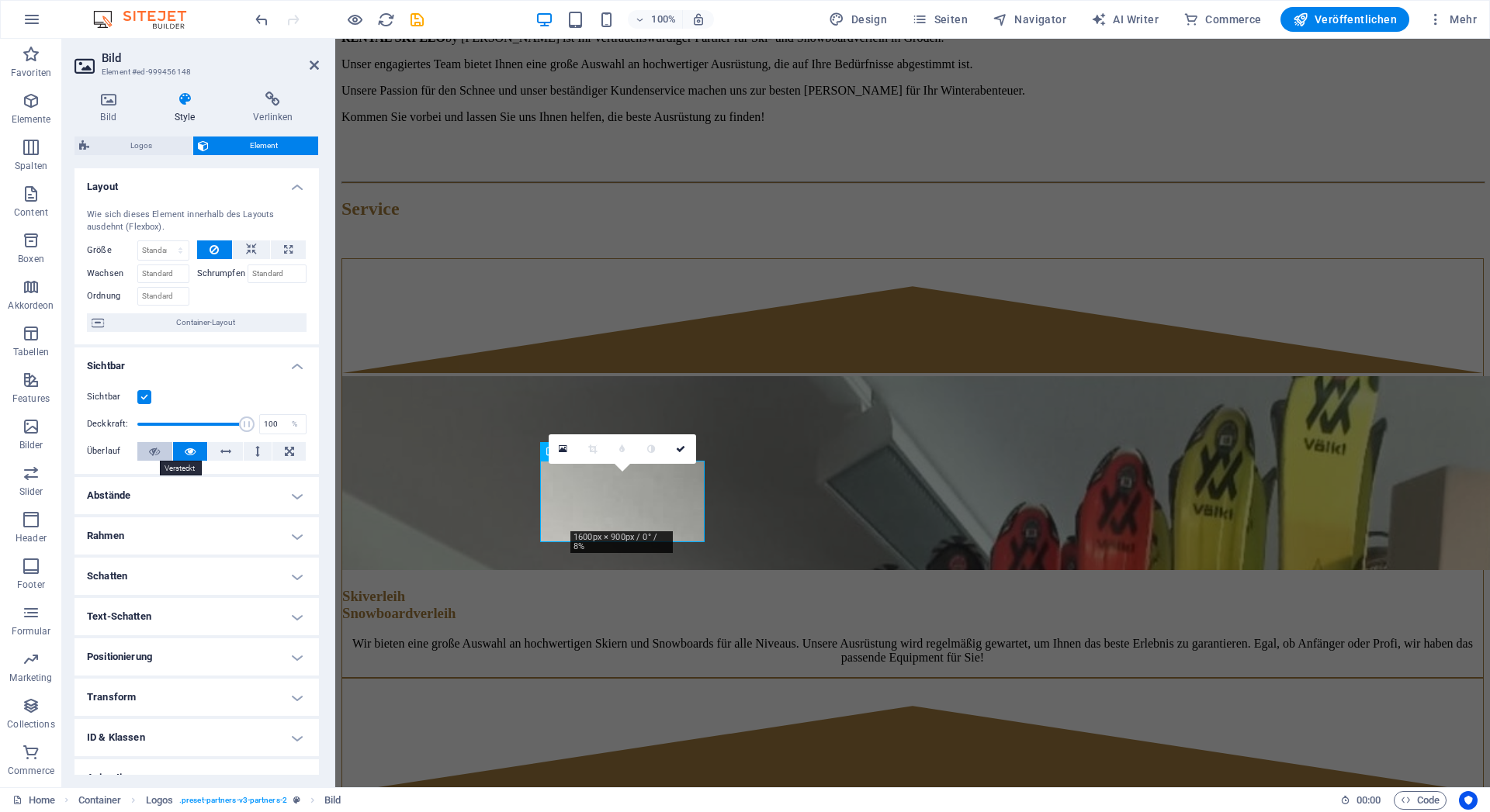
click at [152, 456] on icon at bounding box center [154, 451] width 10 height 19
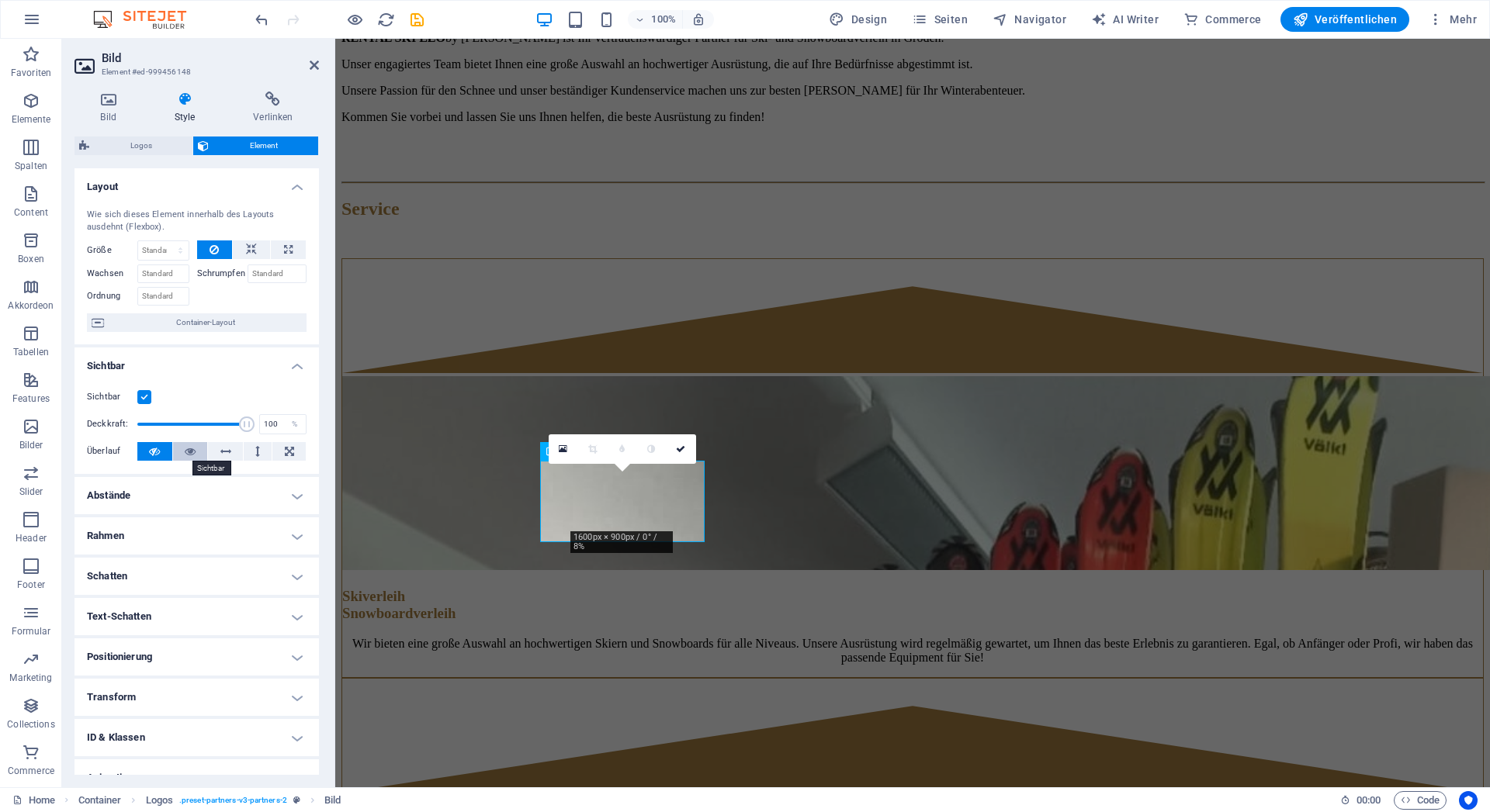
click at [185, 449] on icon at bounding box center [190, 451] width 10 height 19
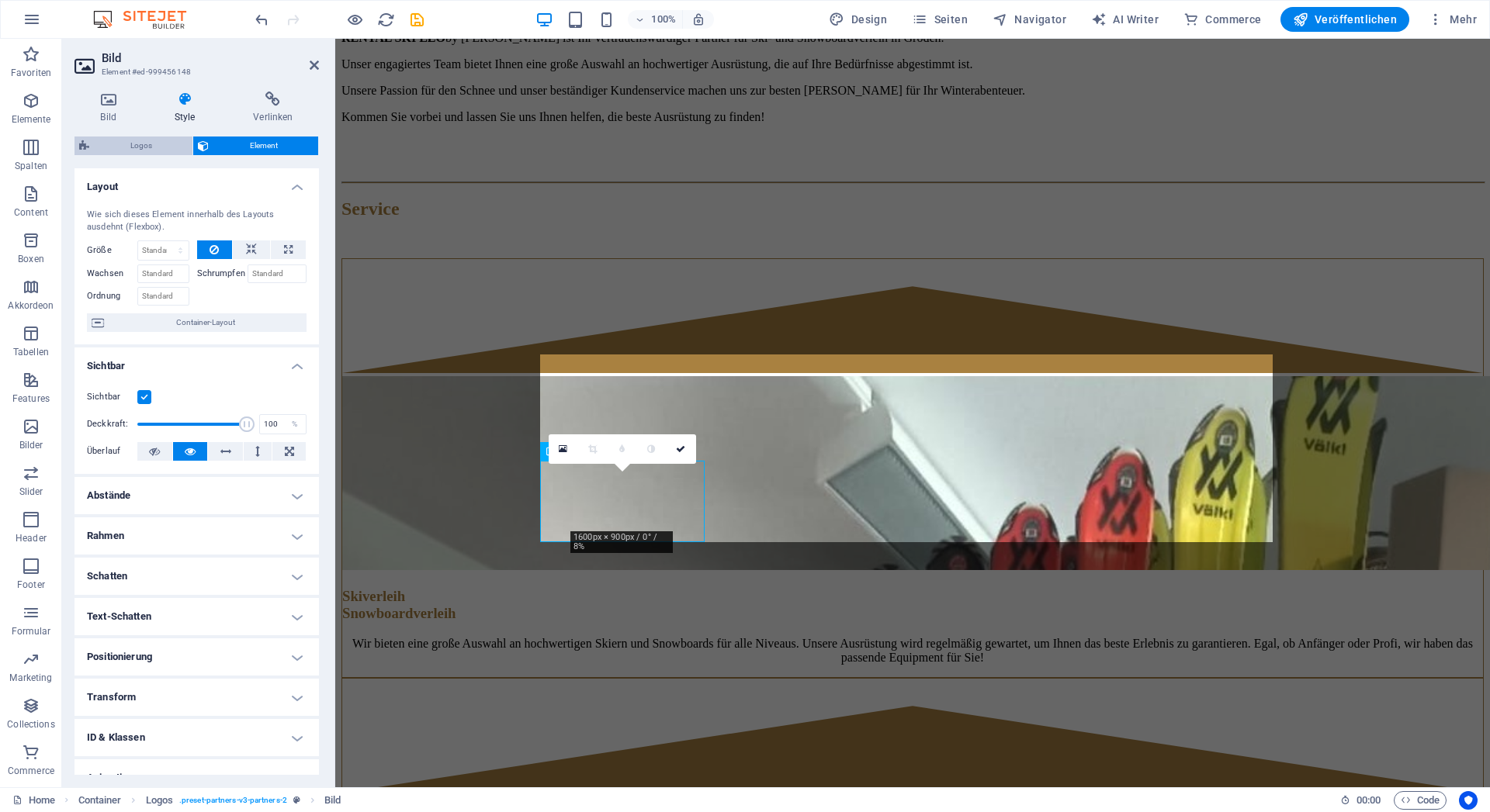
click at [127, 147] on span "Logos" at bounding box center [140, 145] width 94 height 19
select select "rem"
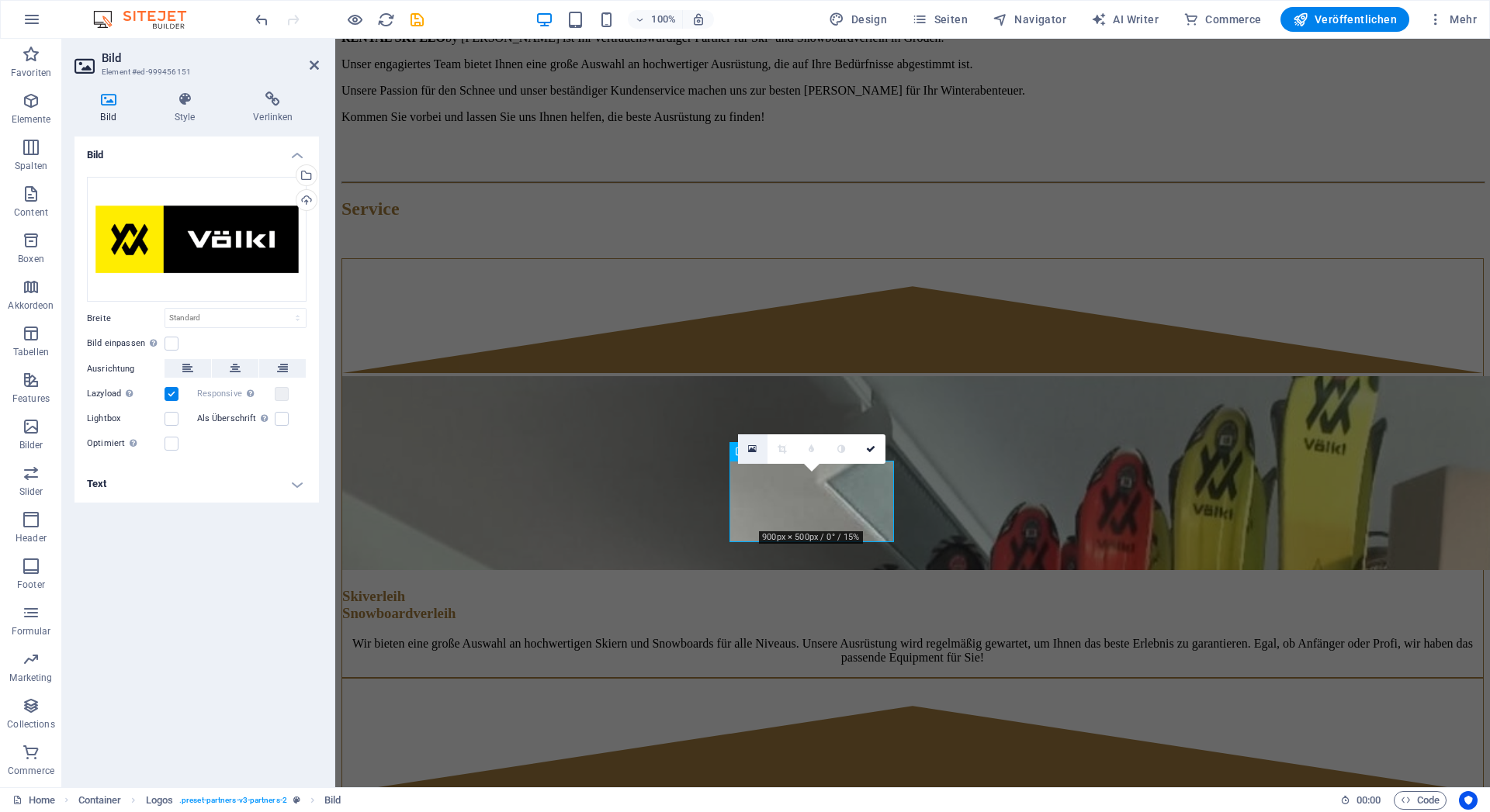
click at [753, 452] on icon at bounding box center [753, 448] width 9 height 10
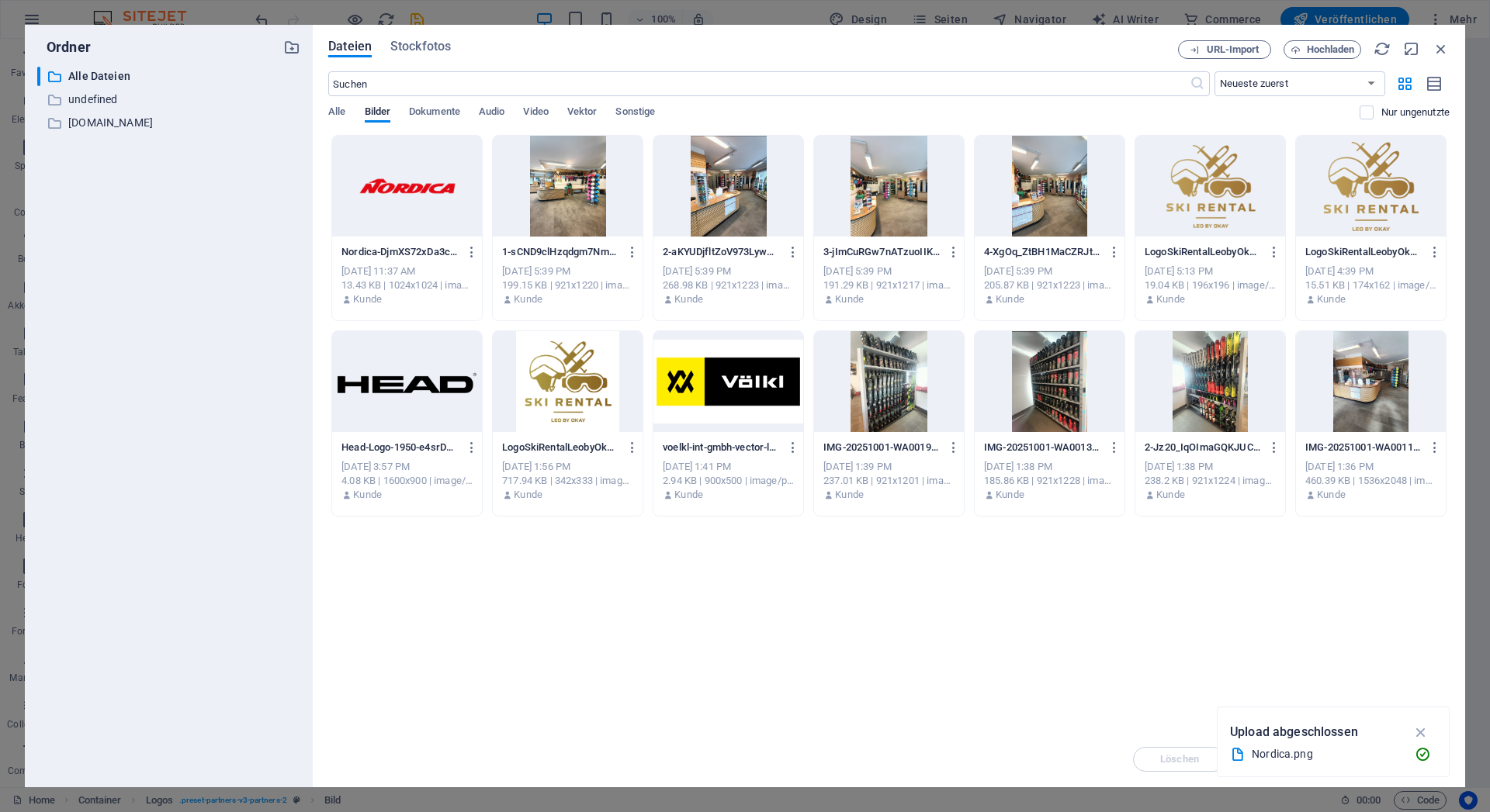
click at [586, 380] on div at bounding box center [568, 381] width 150 height 101
click at [586, 380] on div "1" at bounding box center [568, 381] width 150 height 101
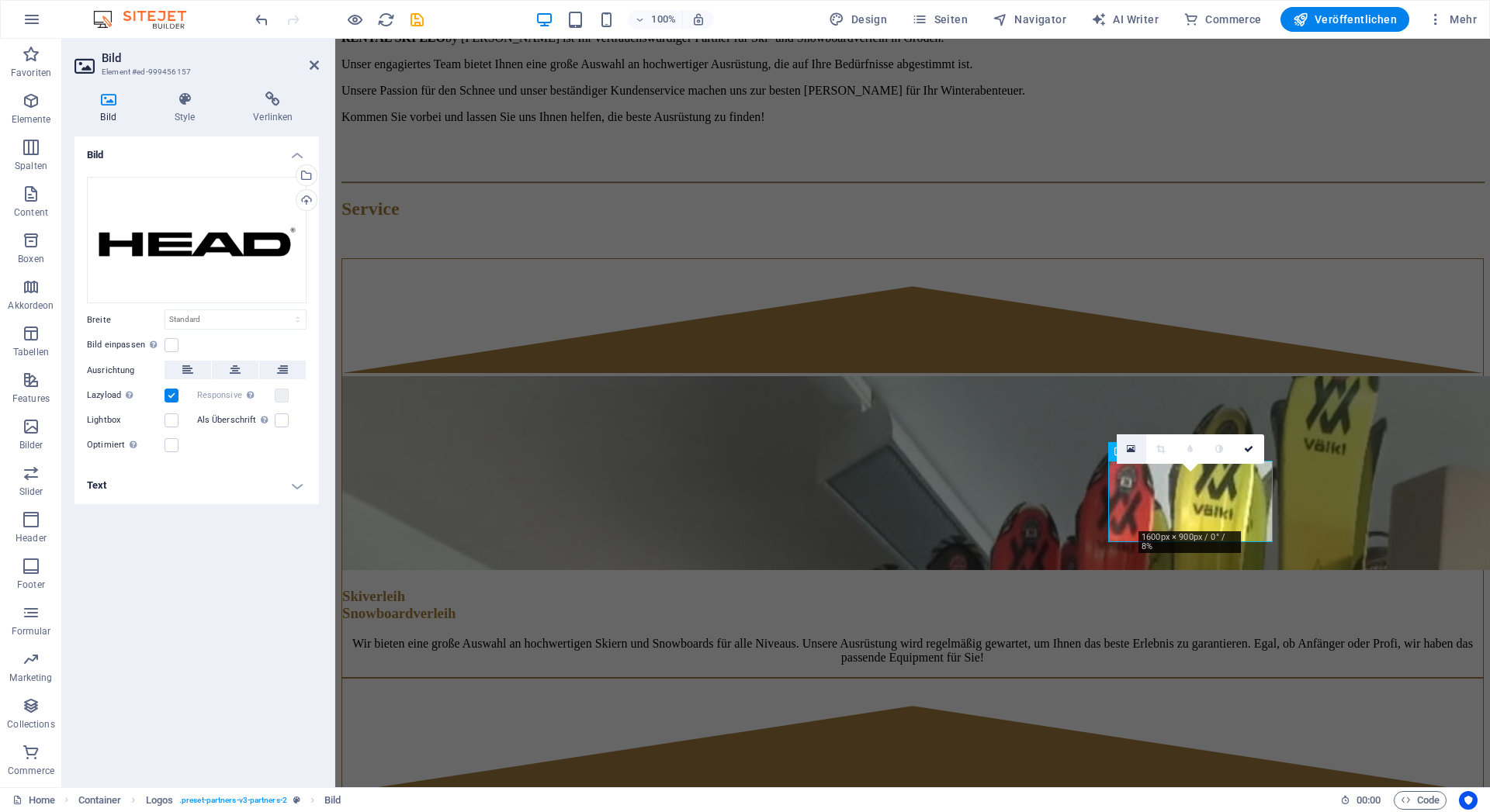
click at [1134, 448] on icon at bounding box center [1131, 448] width 9 height 10
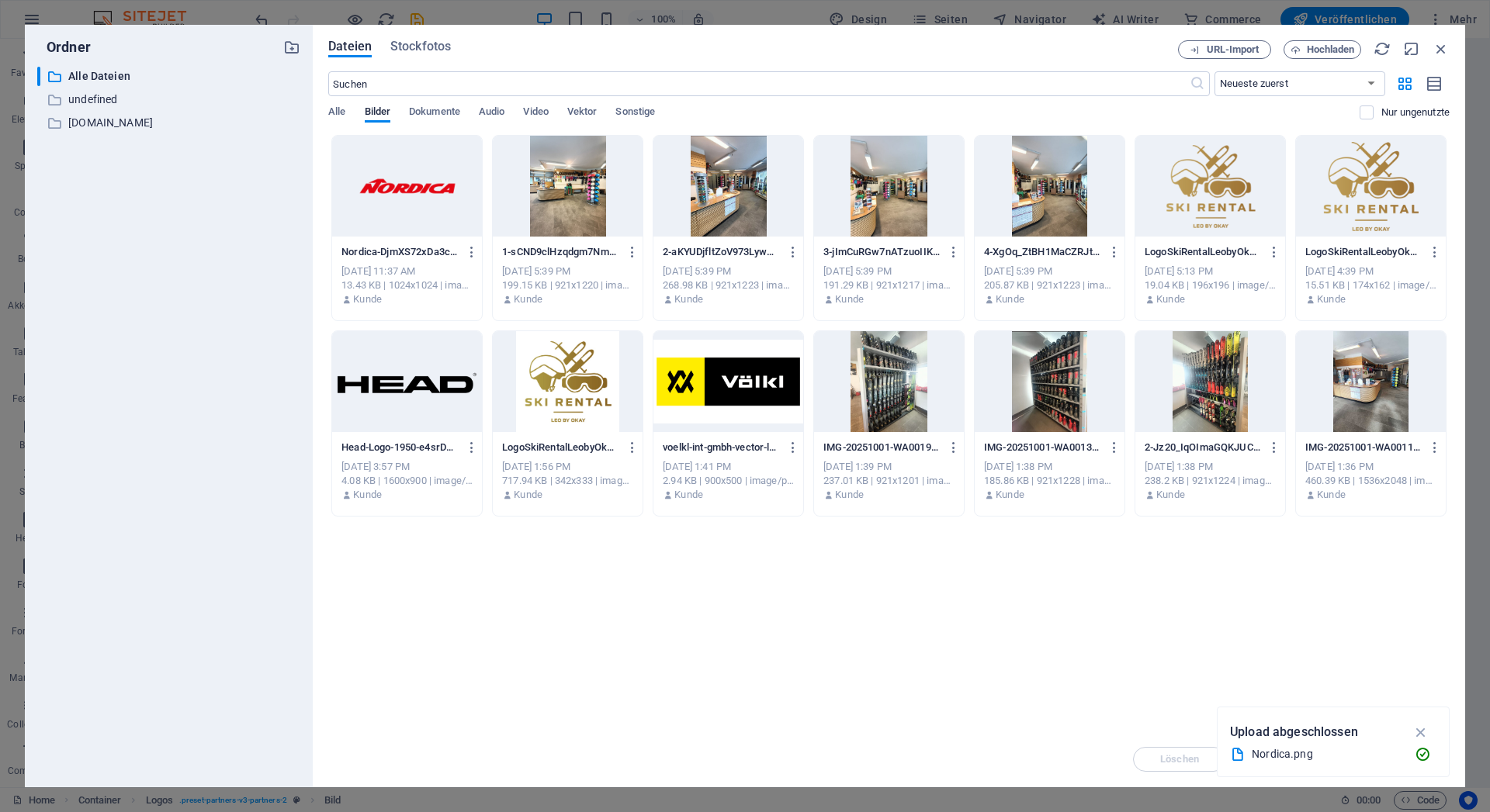
click at [1177, 218] on div at bounding box center [1211, 185] width 150 height 101
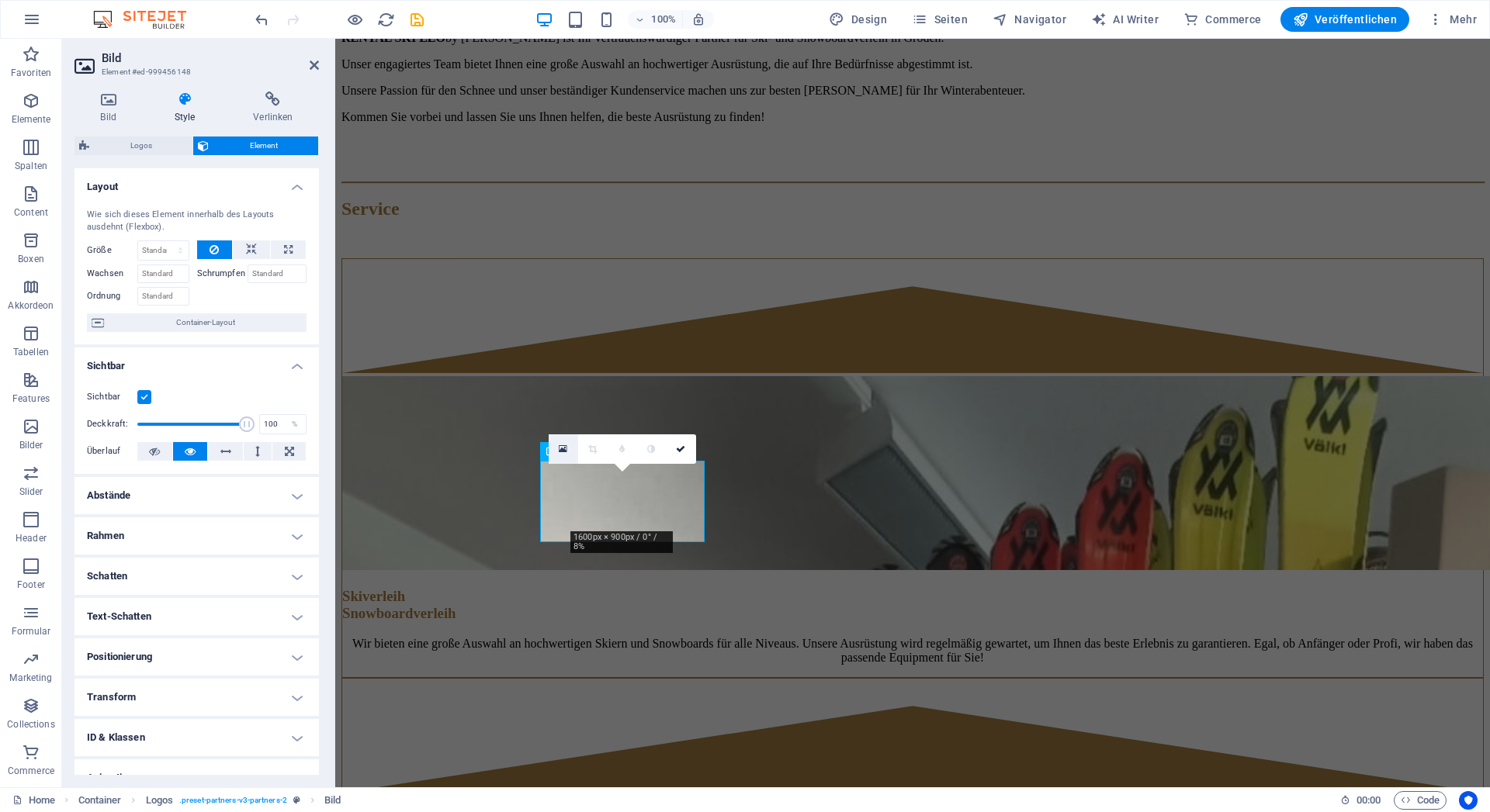
click at [559, 446] on link at bounding box center [563, 449] width 30 height 30
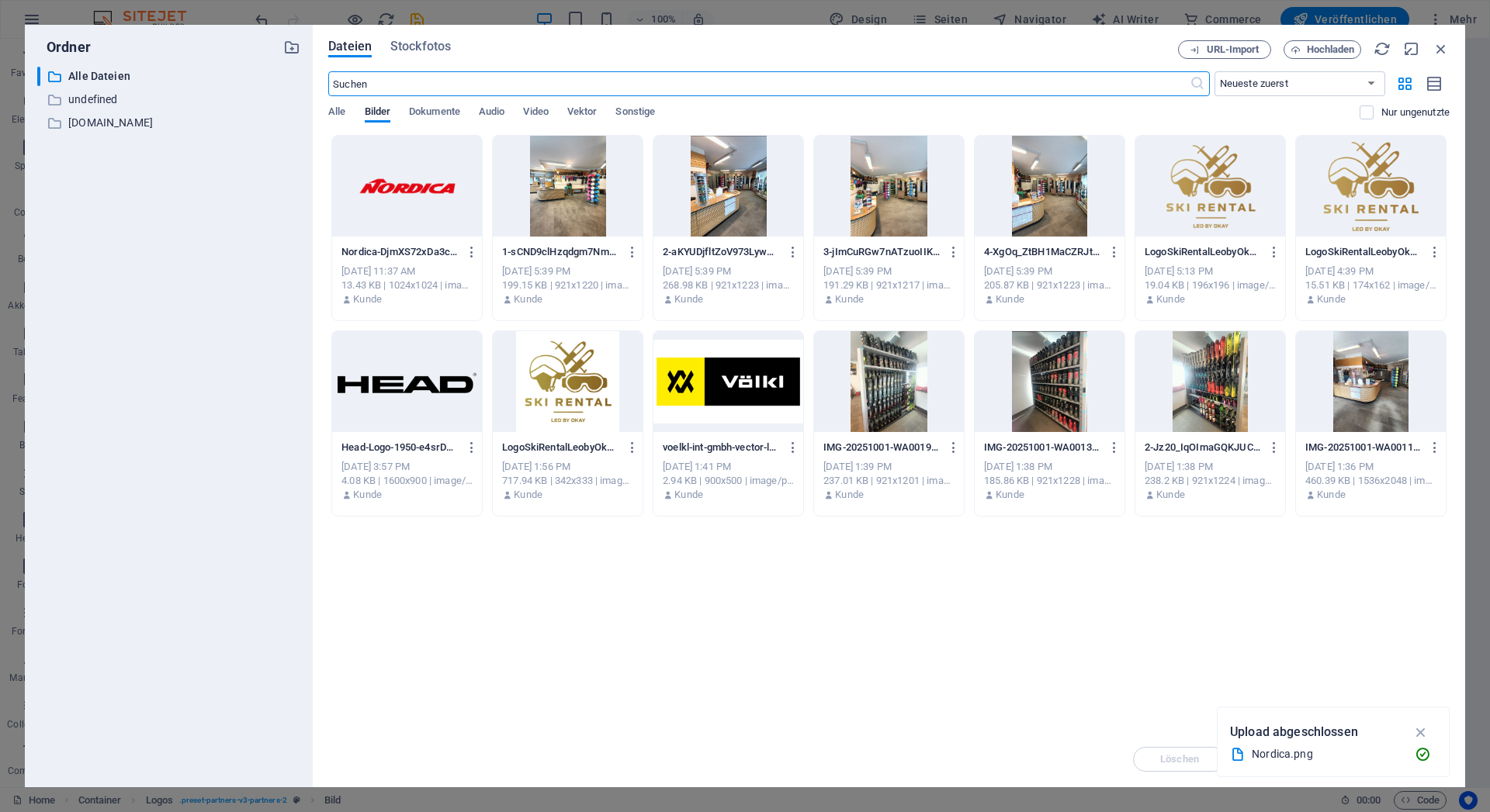
click at [1218, 208] on div at bounding box center [1211, 185] width 150 height 101
click at [1218, 208] on div "1" at bounding box center [1211, 185] width 150 height 101
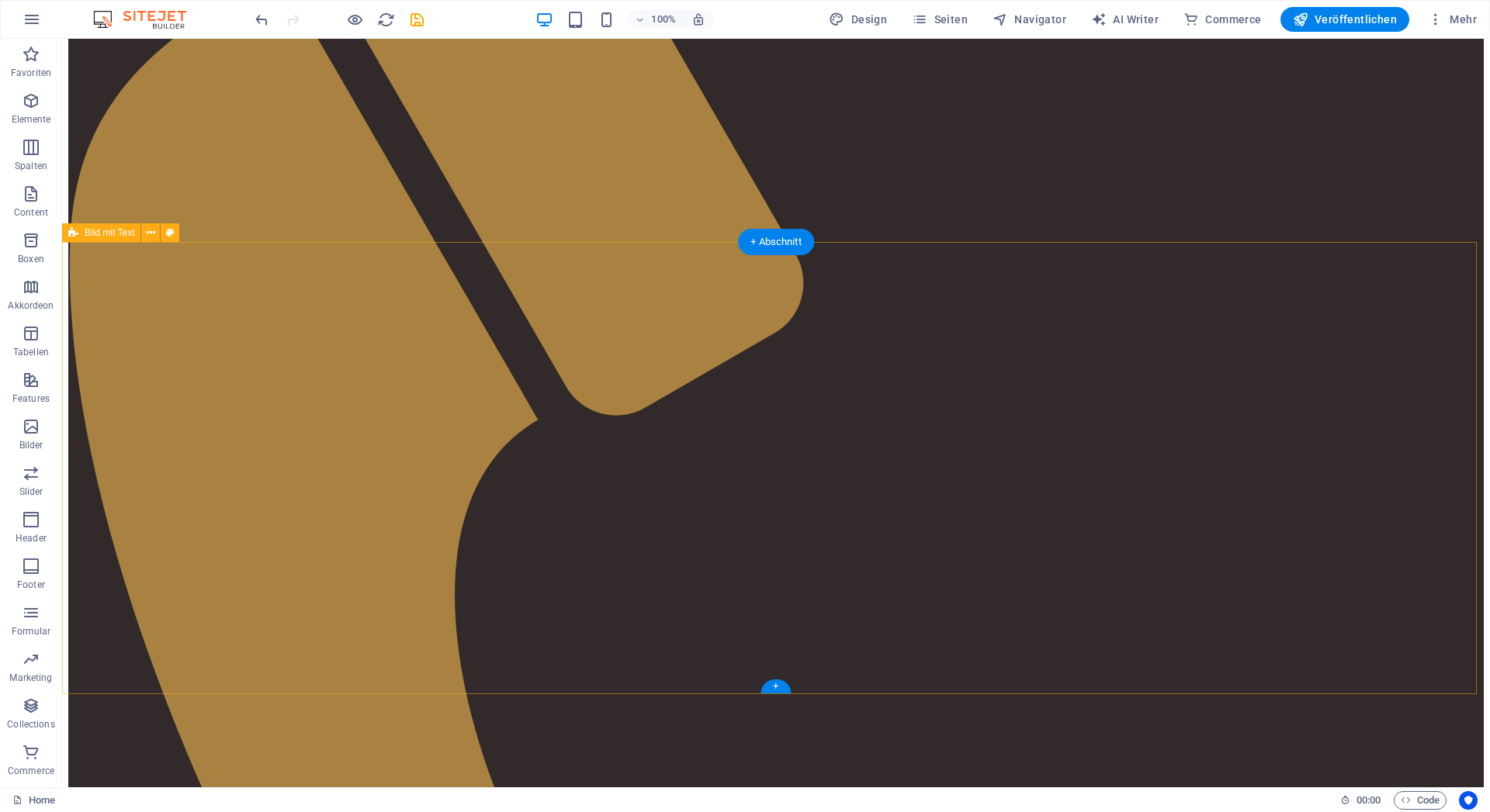
scroll to position [0, 0]
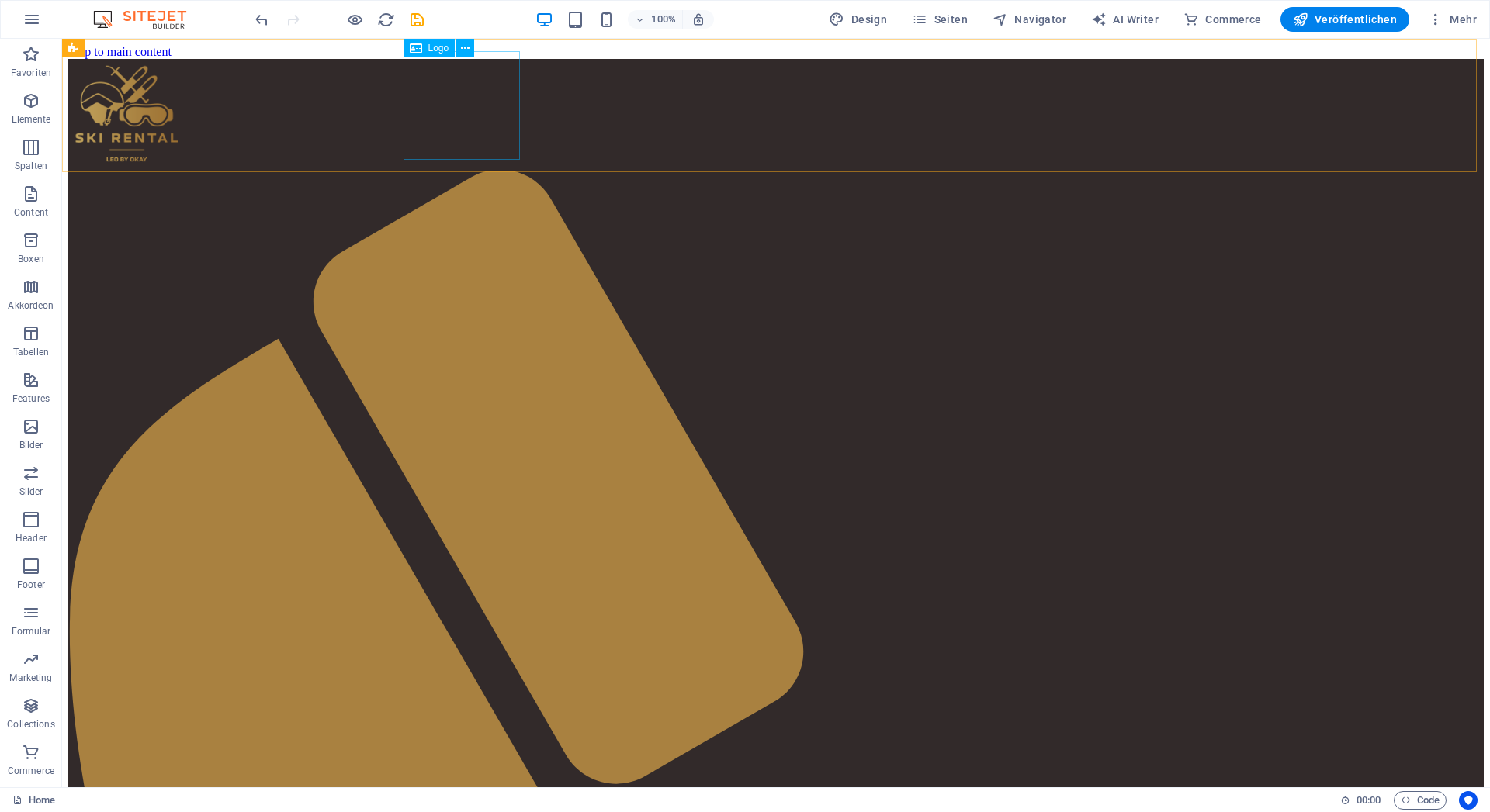
click at [430, 106] on div at bounding box center [776, 115] width 1416 height 112
select select "px"
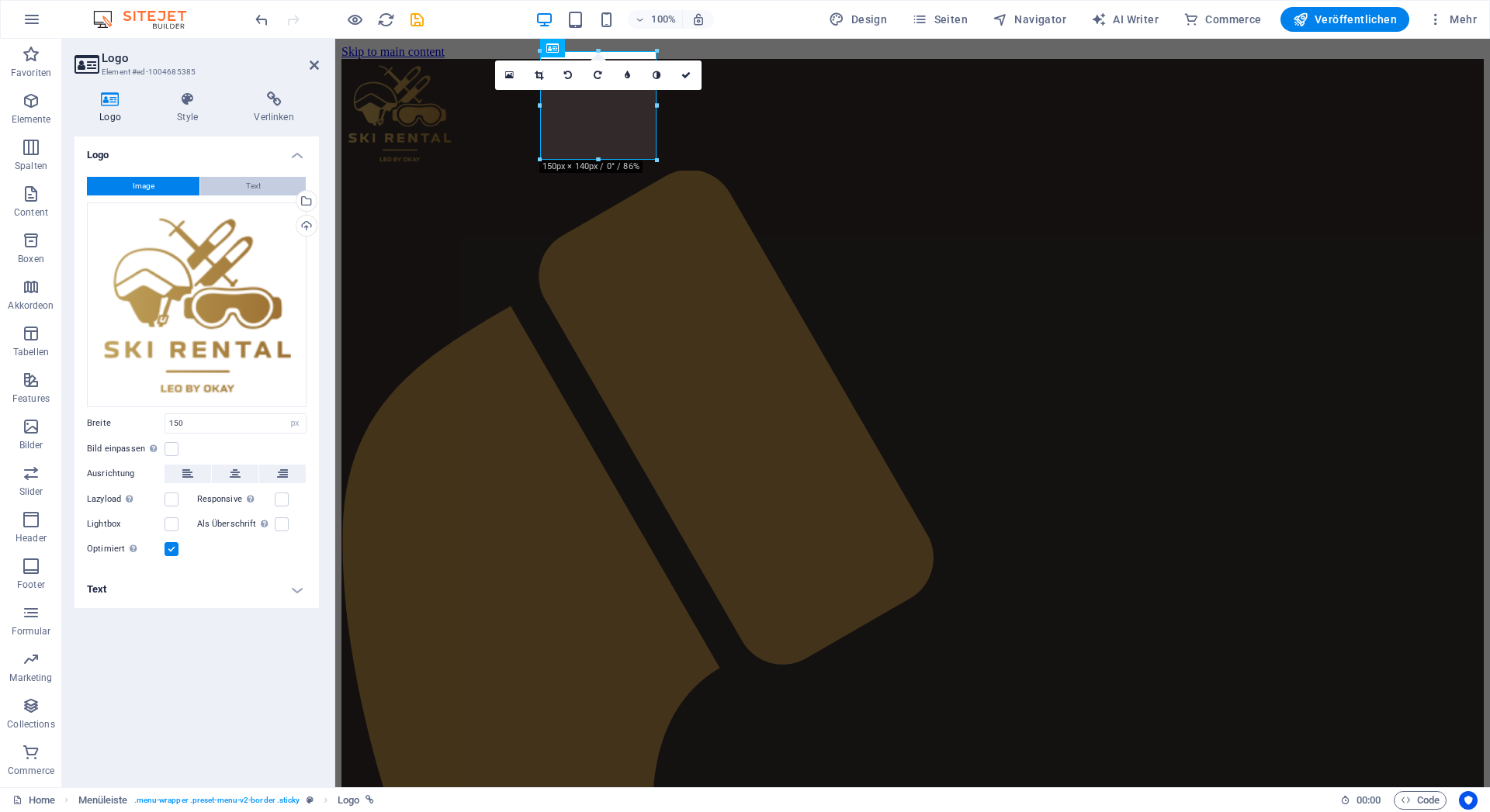
click at [222, 186] on button "Text" at bounding box center [253, 185] width 106 height 19
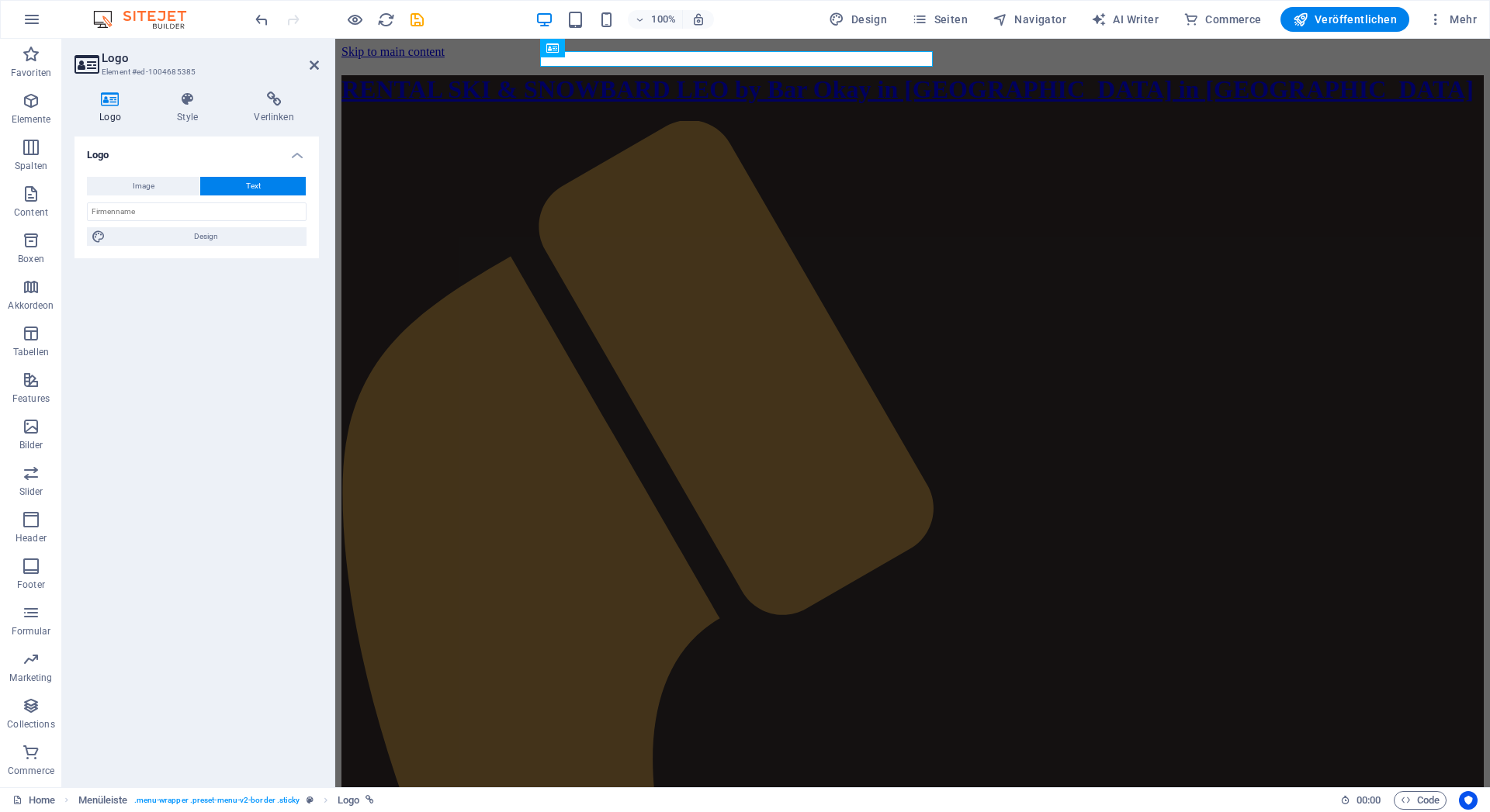
click at [139, 175] on div "Image Text Ziehe Dateien zum Hochladen hierher oder klicke hier, um aus Dateien…" at bounding box center [196, 211] width 244 height 94
click at [138, 184] on span "Image" at bounding box center [144, 185] width 22 height 19
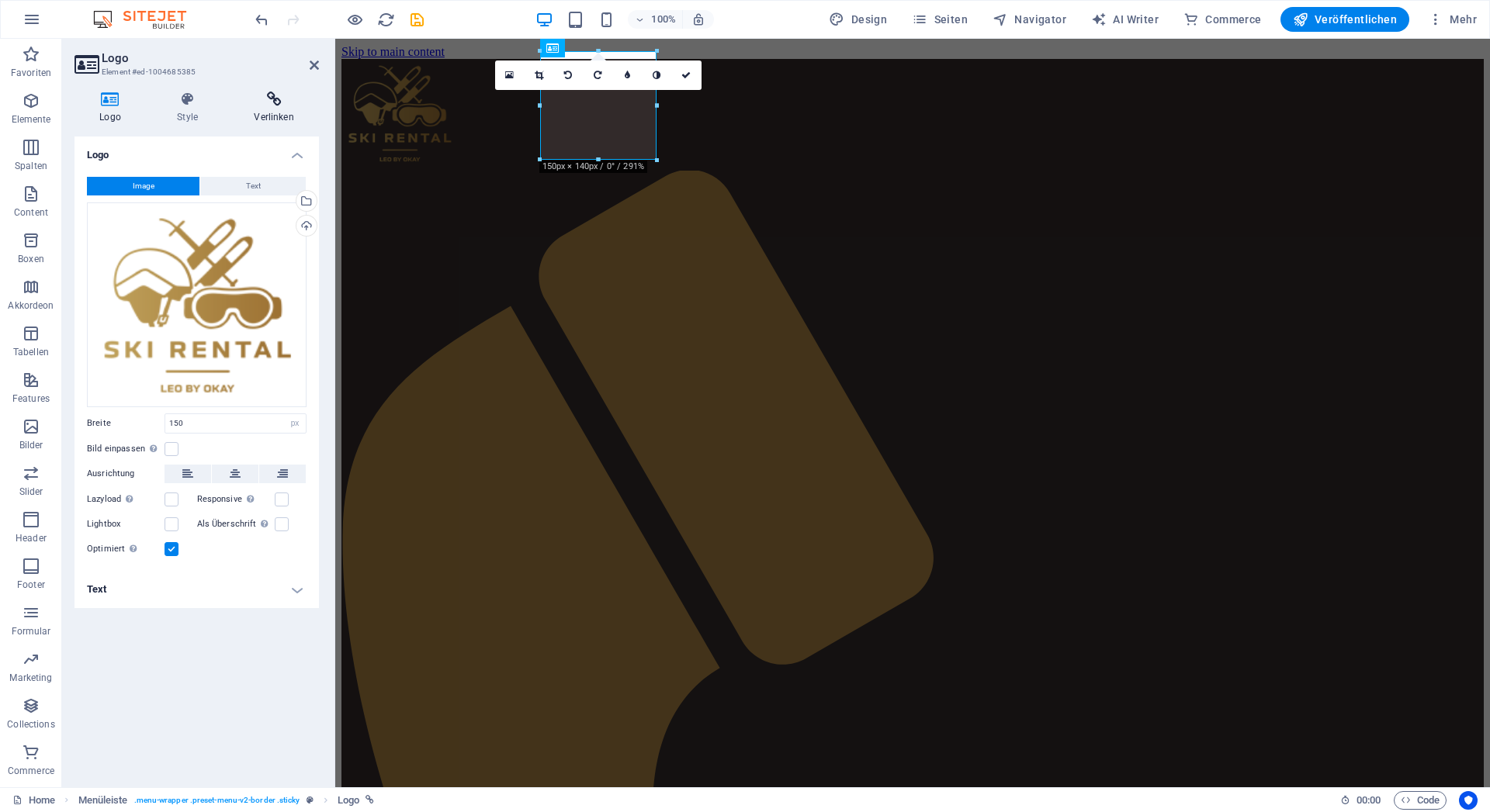
click at [264, 106] on icon at bounding box center [274, 99] width 90 height 15
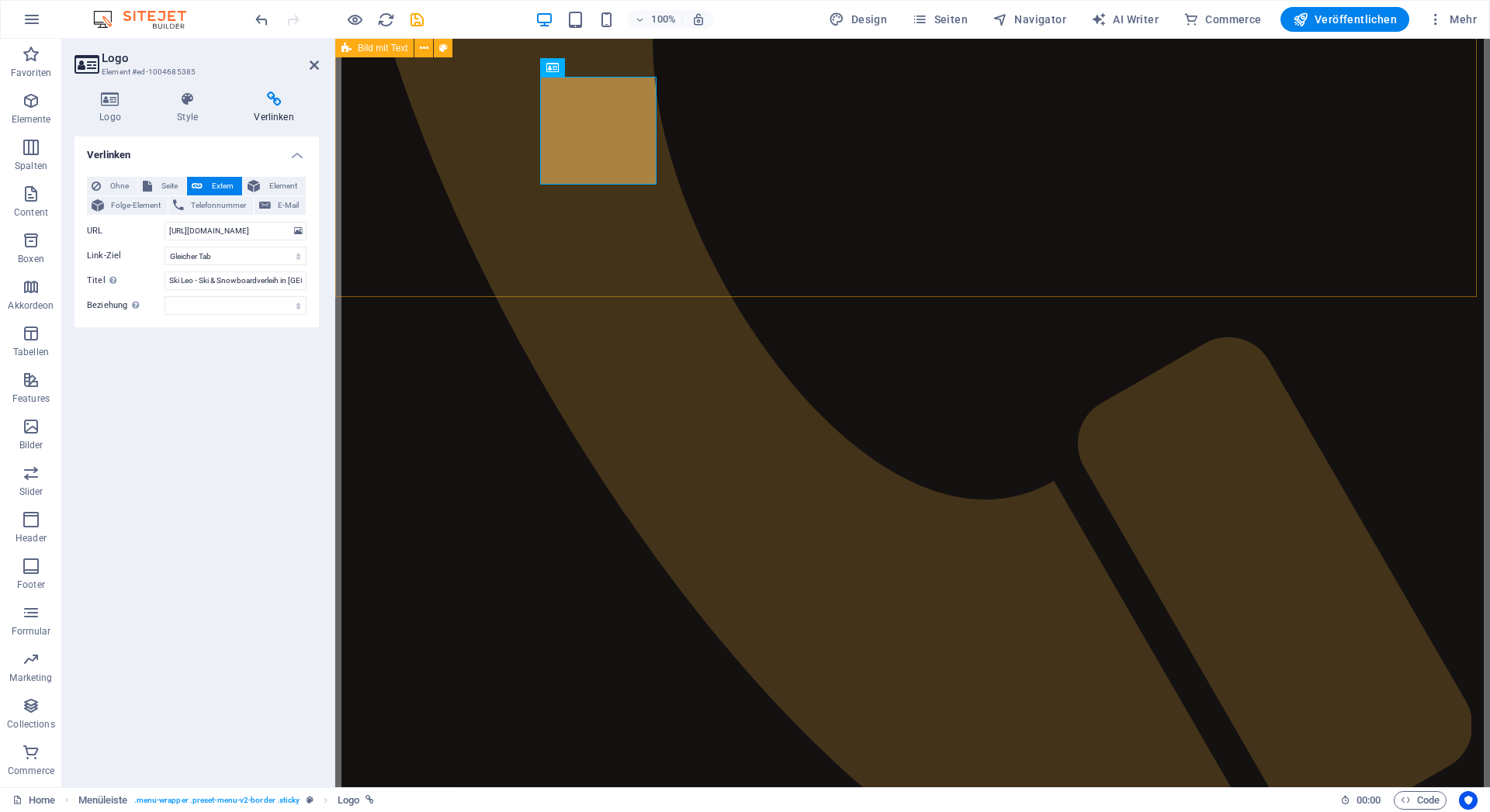
scroll to position [712, 0]
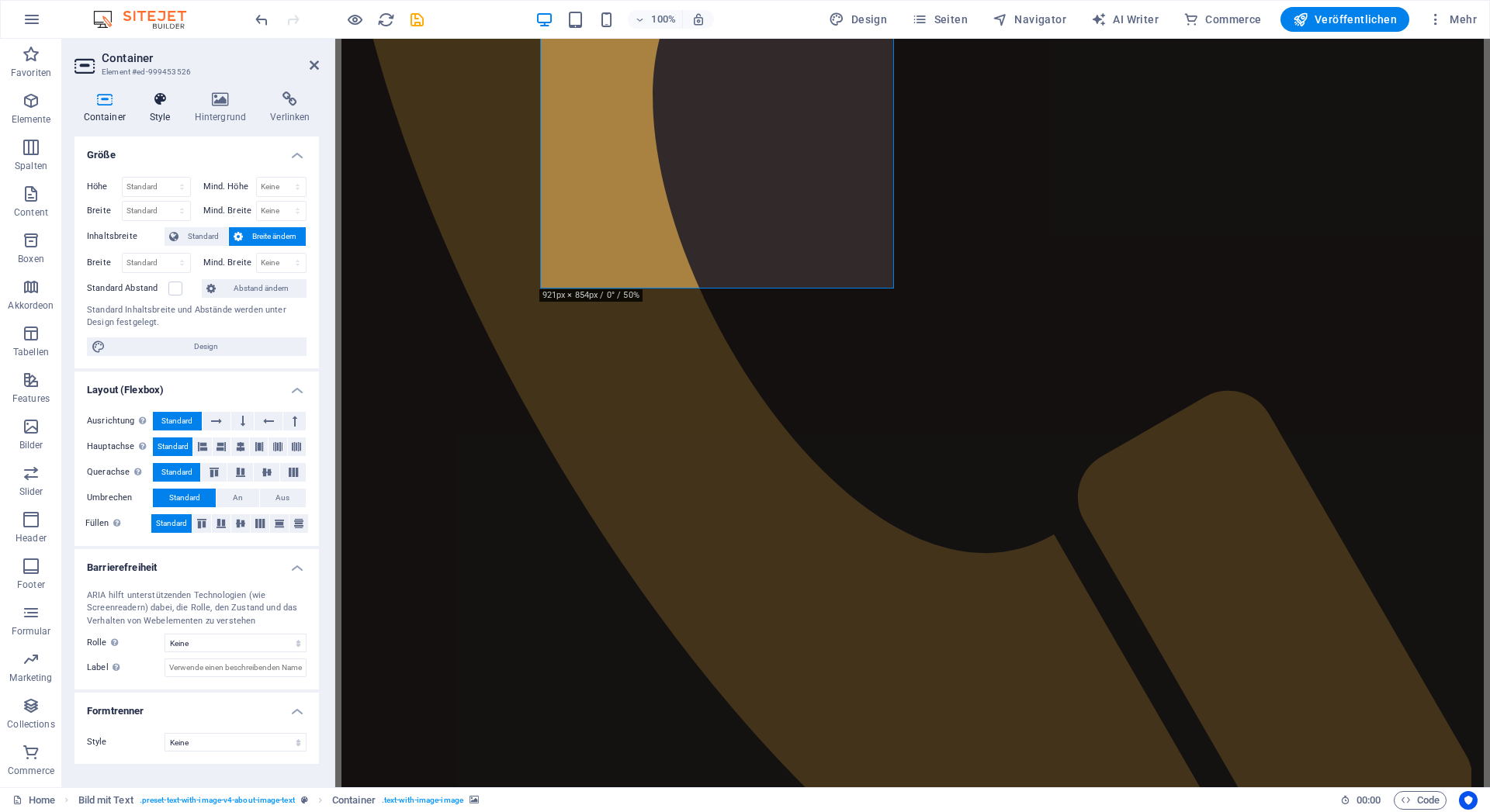
click at [148, 101] on icon at bounding box center [160, 99] width 39 height 15
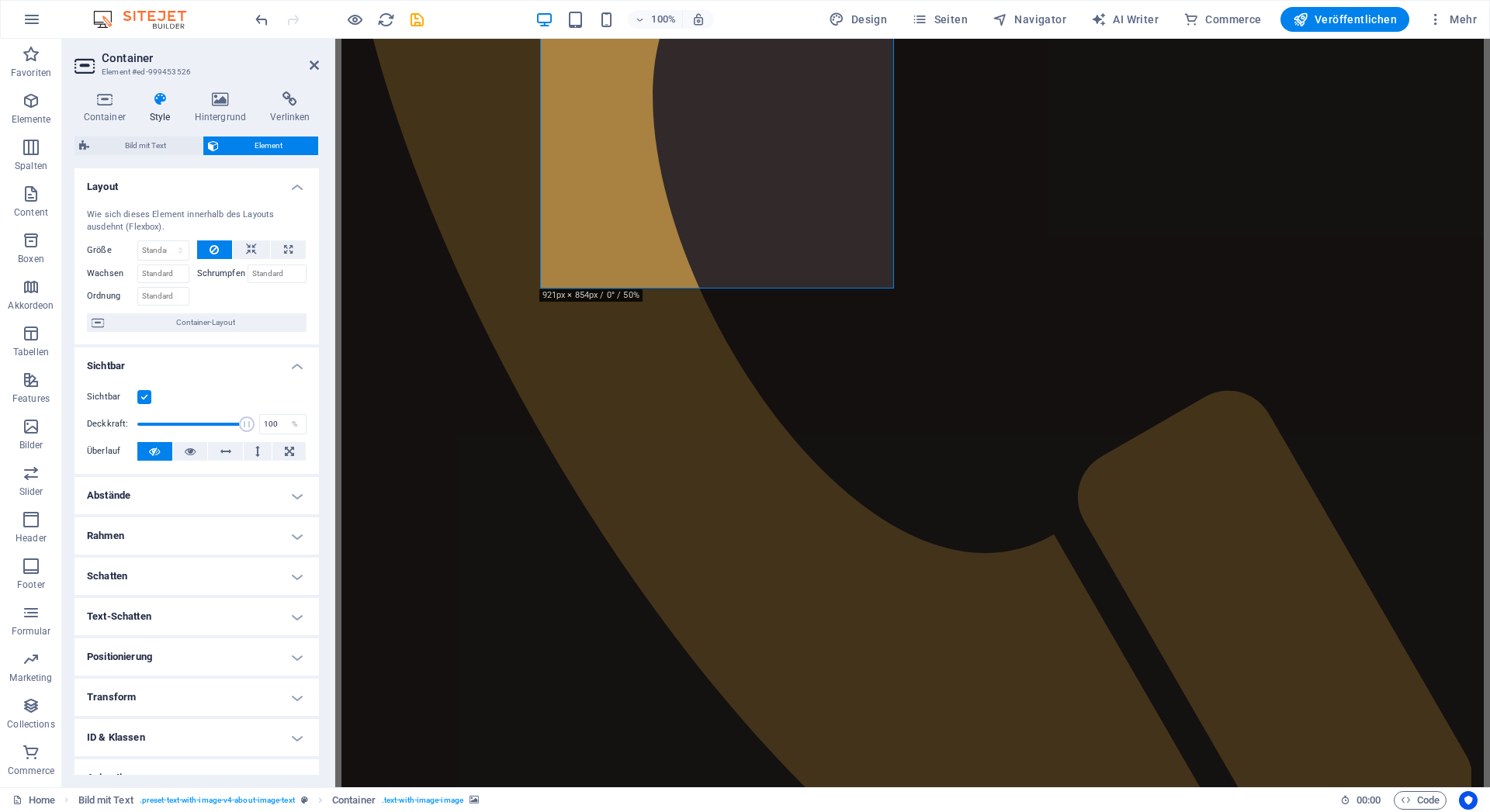
click at [187, 535] on h4 "Rahmen" at bounding box center [196, 536] width 244 height 37
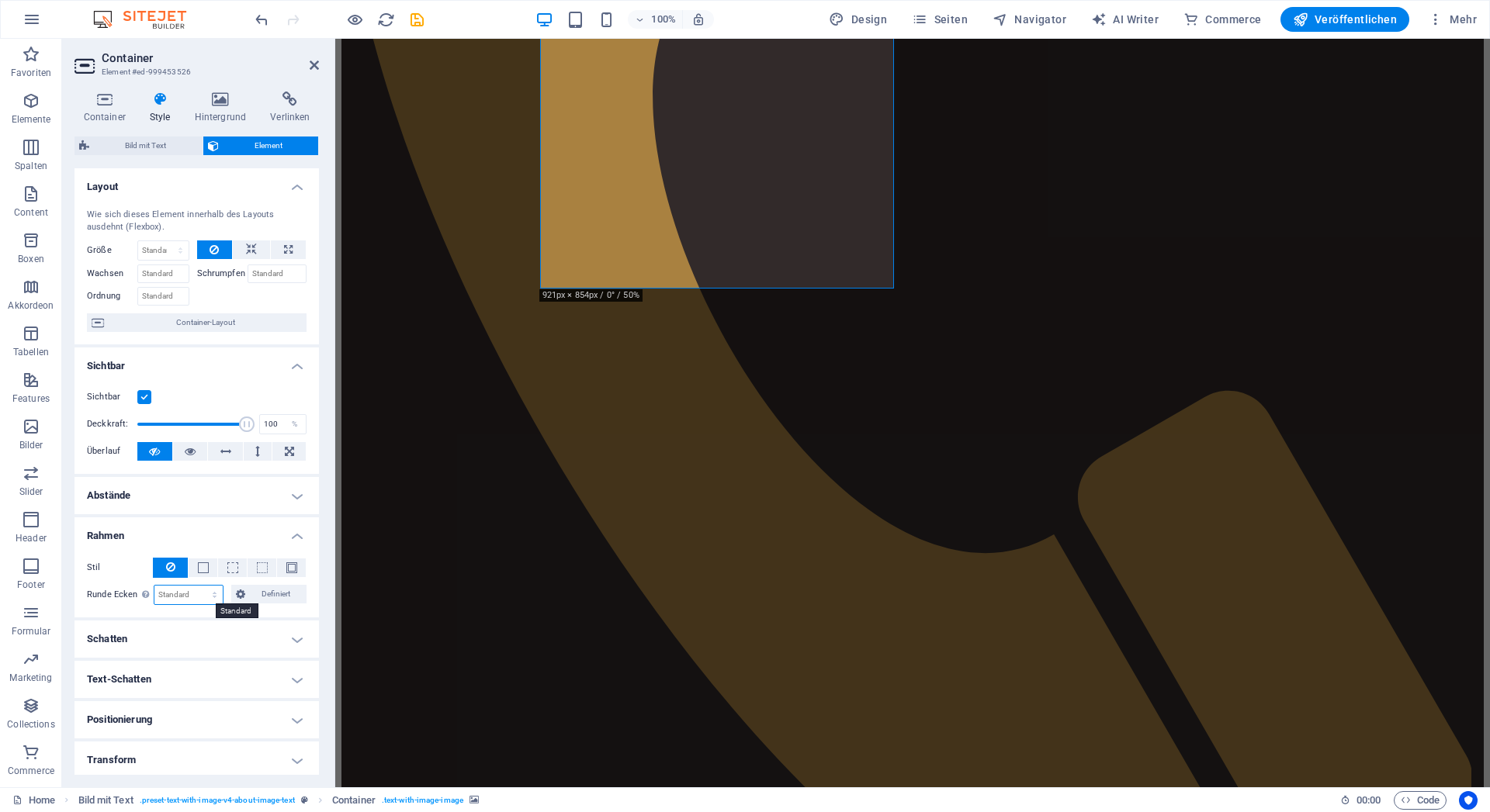
click at [154, 585] on select "Standard px rem % vh vw Definiert" at bounding box center [189, 594] width 69 height 19
click at [175, 585] on select "Standard px rem % vh vw Definiert" at bounding box center [189, 594] width 69 height 19
click at [198, 566] on span at bounding box center [202, 568] width 10 height 10
click at [172, 568] on icon at bounding box center [171, 567] width 10 height 19
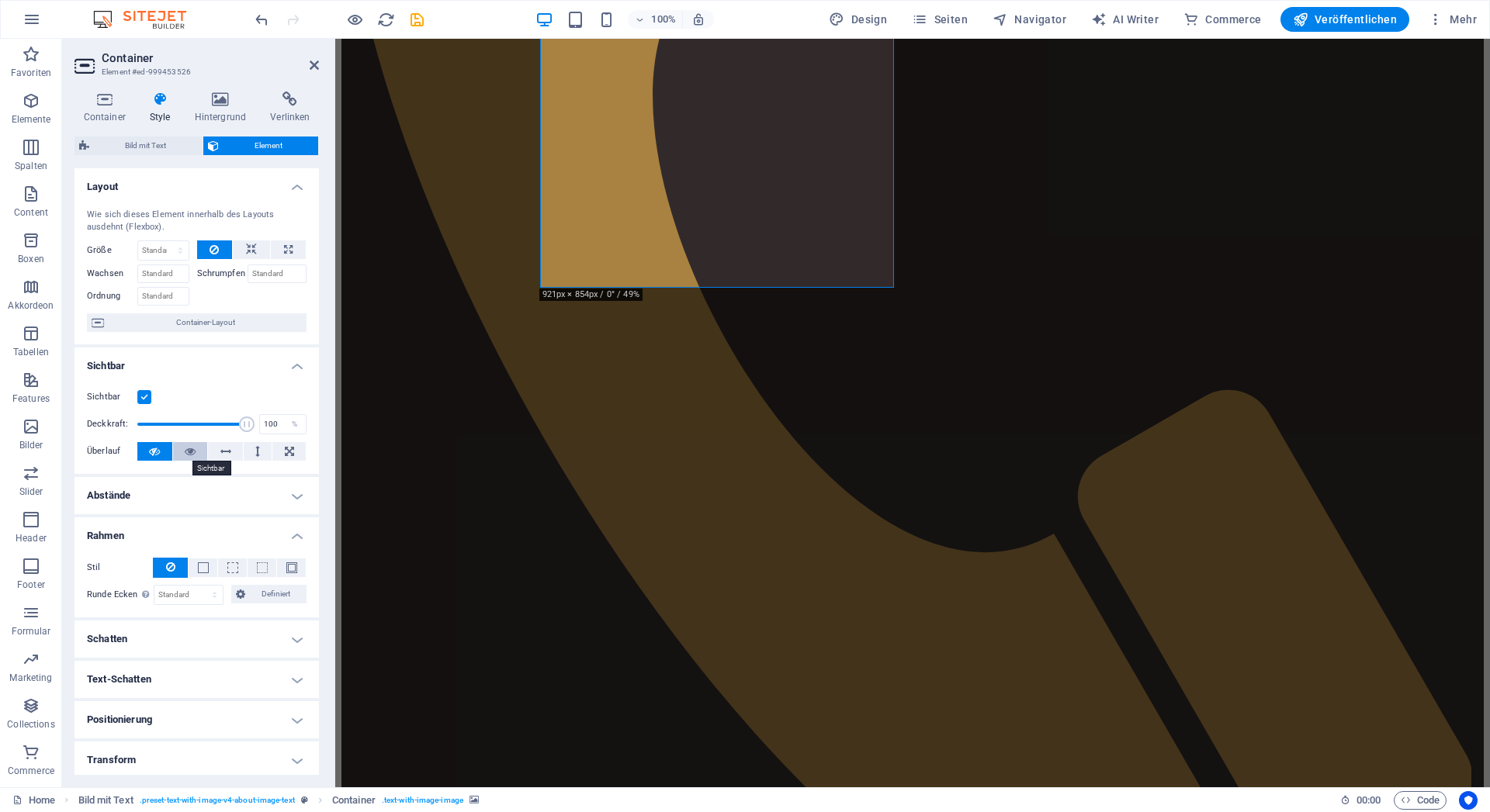
click at [185, 456] on icon at bounding box center [190, 451] width 10 height 19
click at [152, 456] on icon at bounding box center [154, 451] width 10 height 19
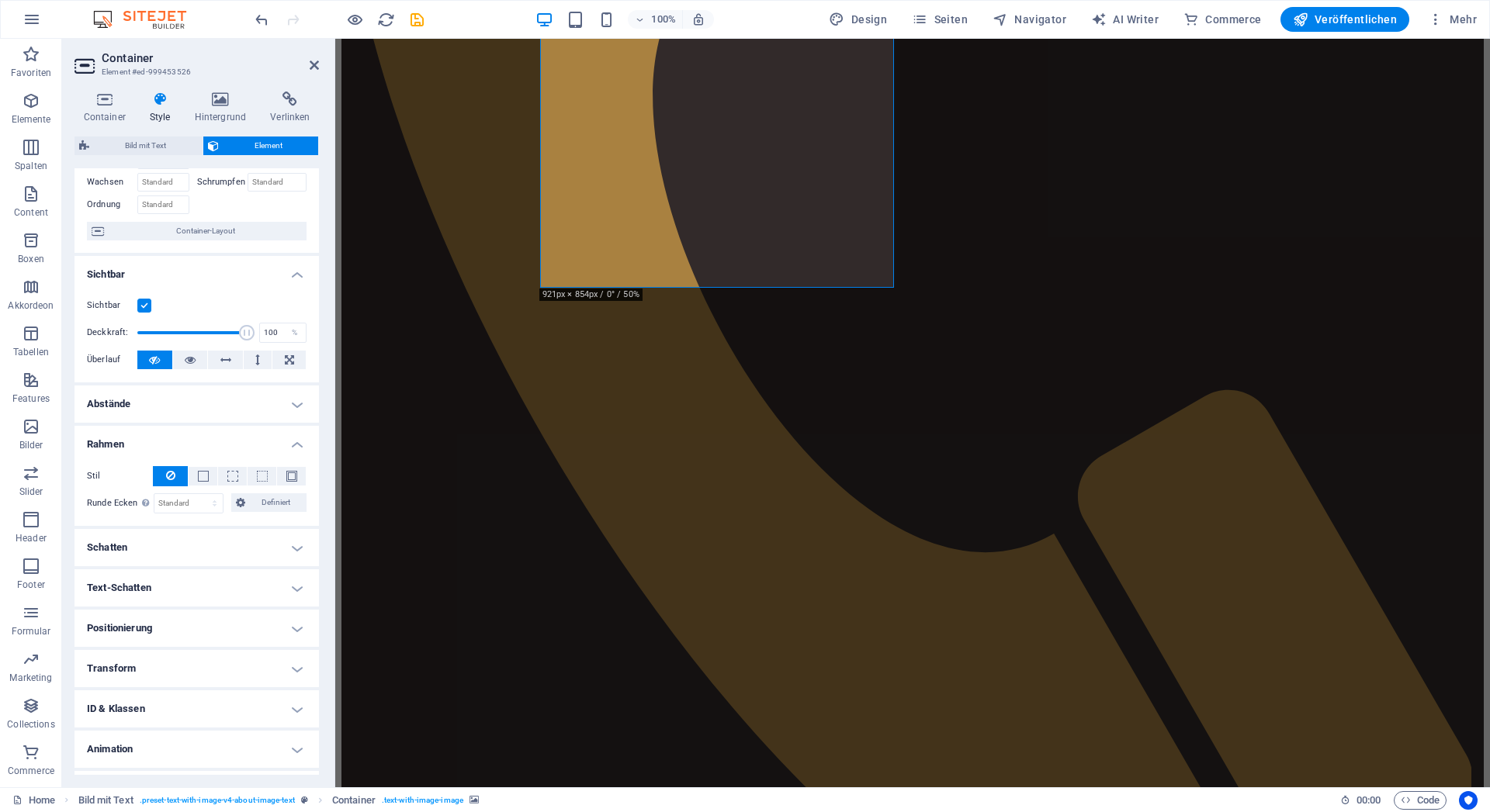
scroll to position [124, 0]
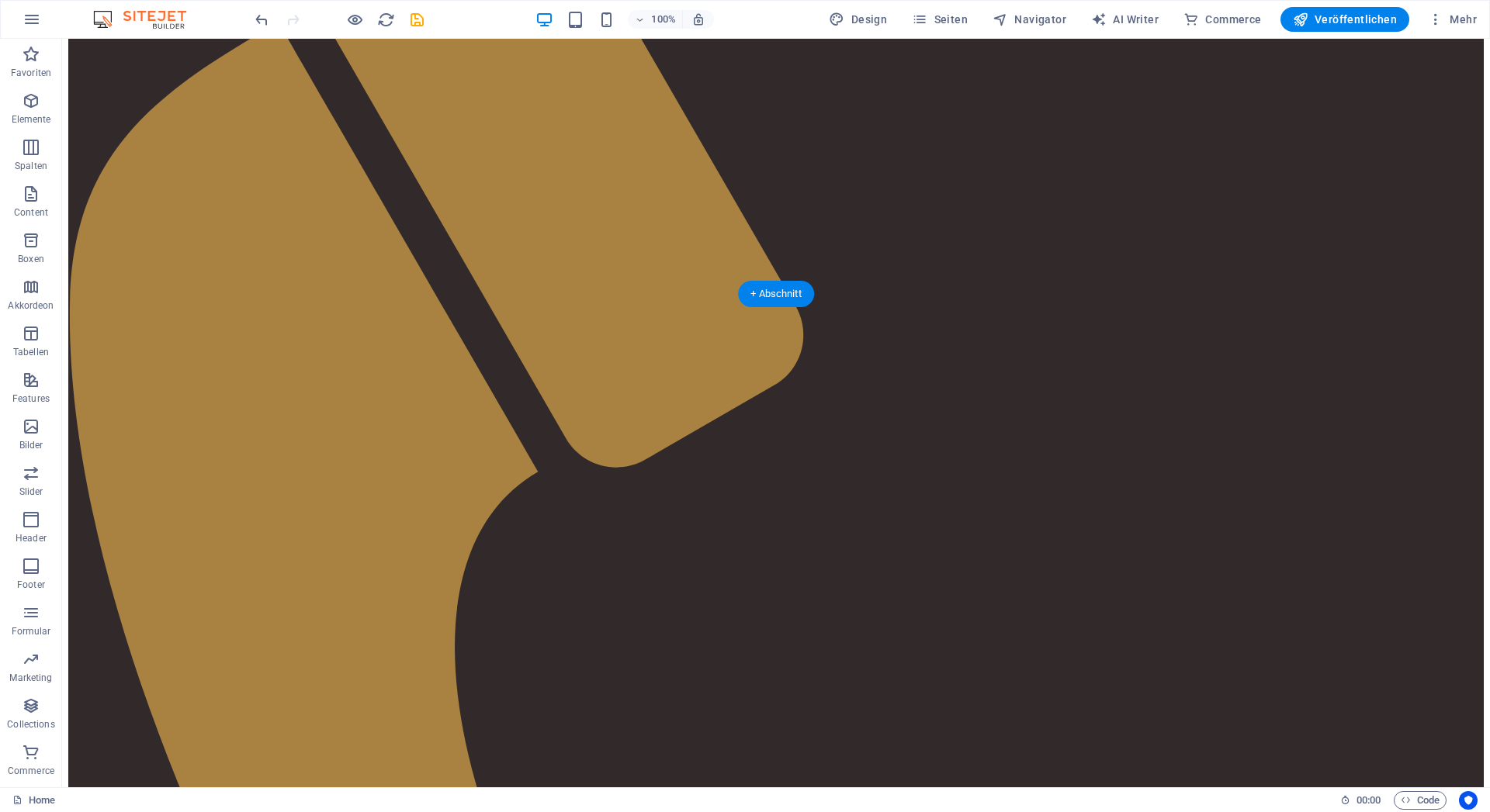
scroll to position [0, 0]
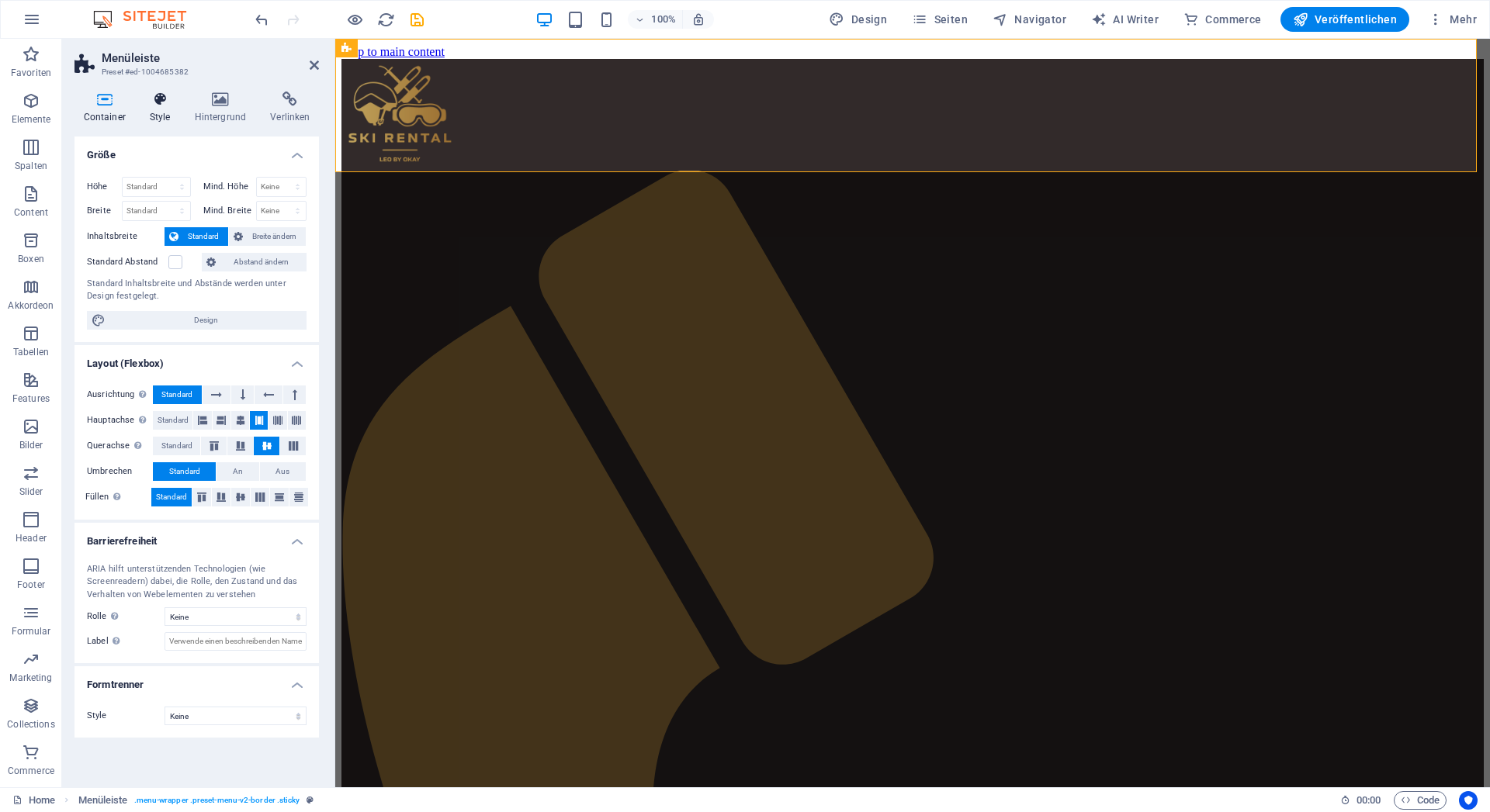
click at [154, 104] on icon at bounding box center [160, 99] width 39 height 15
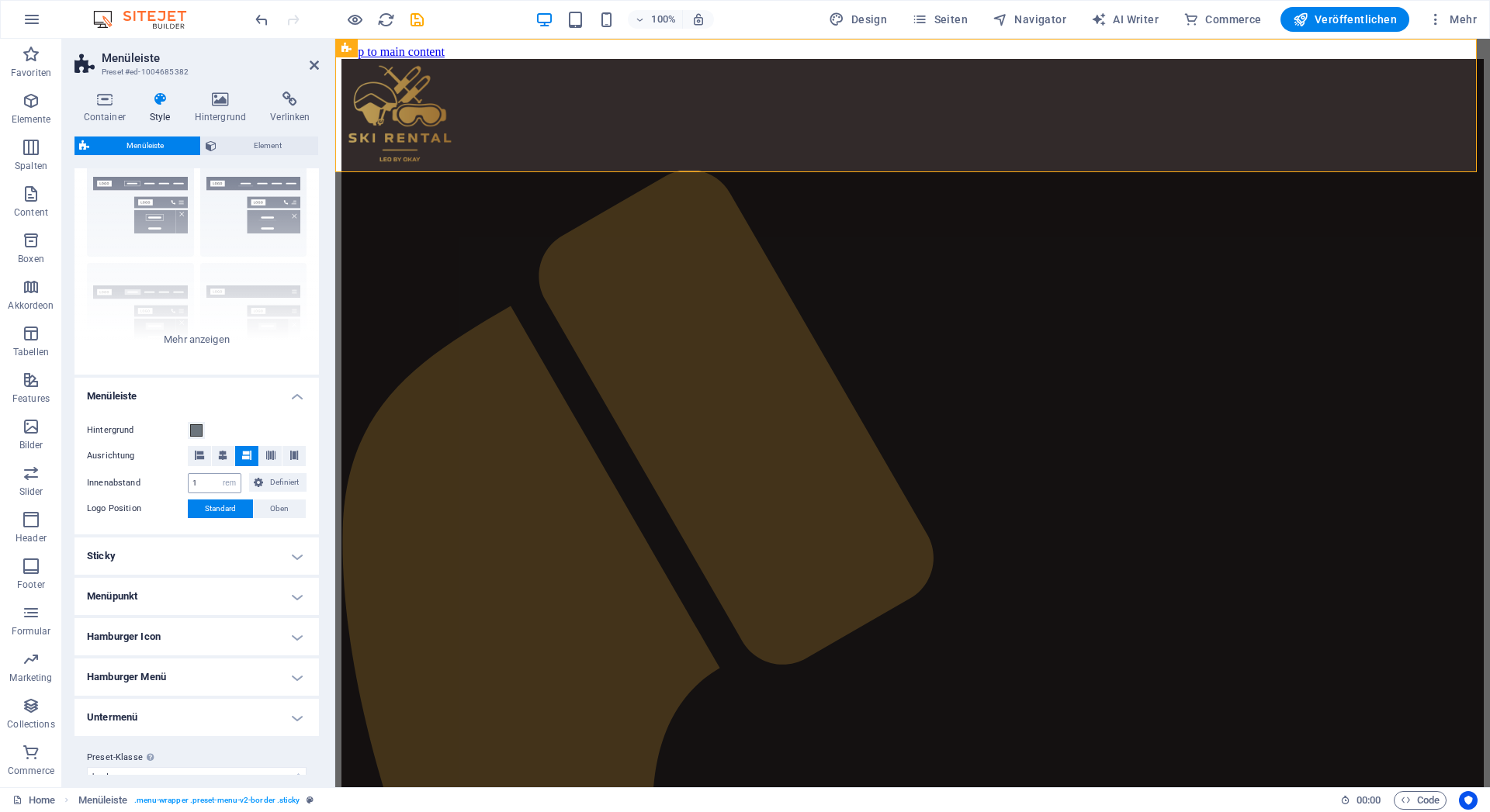
scroll to position [95, 0]
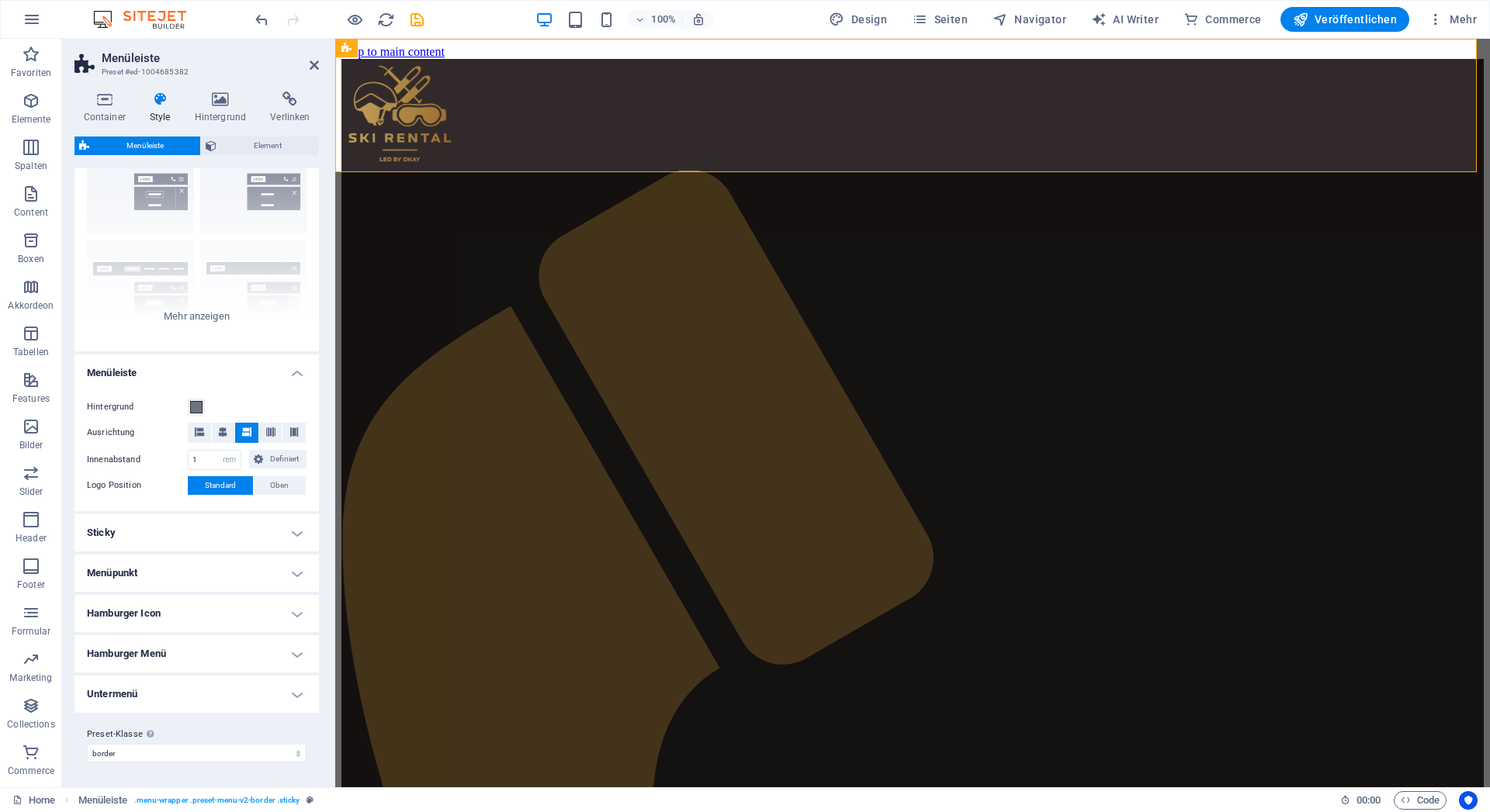
click at [257, 526] on h4 "Sticky" at bounding box center [196, 533] width 244 height 37
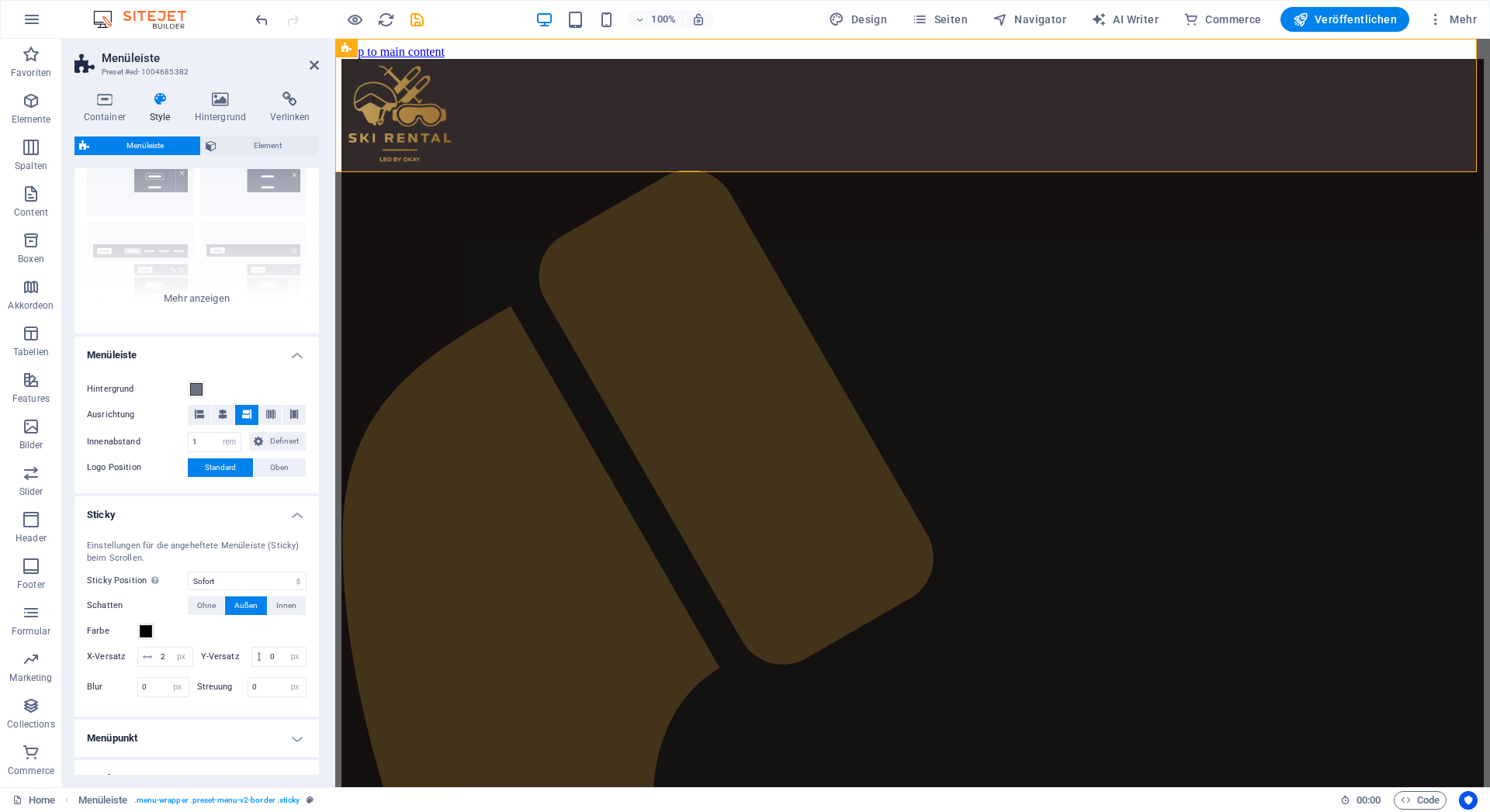
click at [255, 524] on h4 "Sticky" at bounding box center [196, 510] width 244 height 28
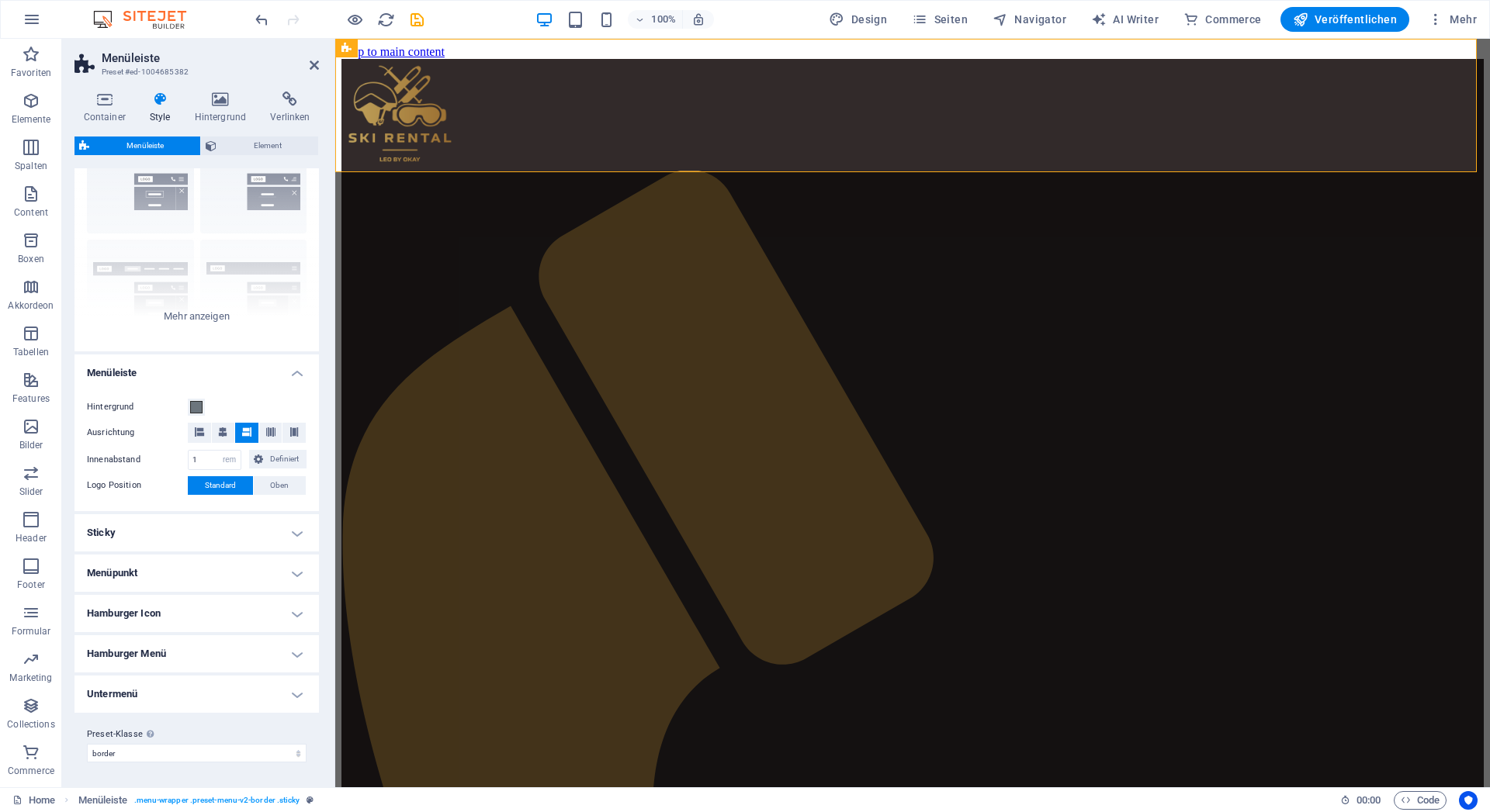
click at [222, 567] on h4 "Menüpunkt" at bounding box center [196, 573] width 244 height 37
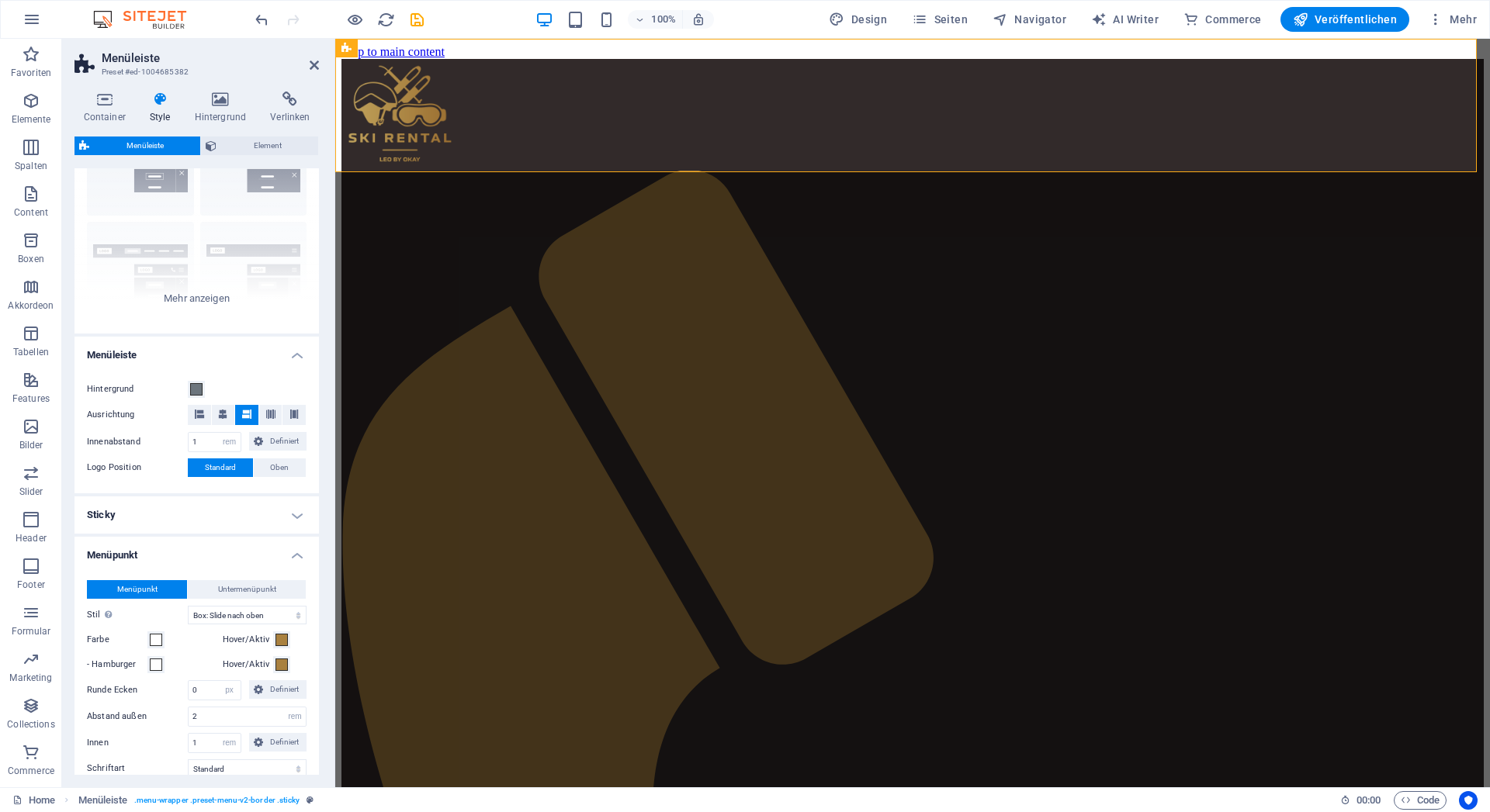
click at [222, 564] on h4 "Menüpunkt" at bounding box center [196, 551] width 244 height 28
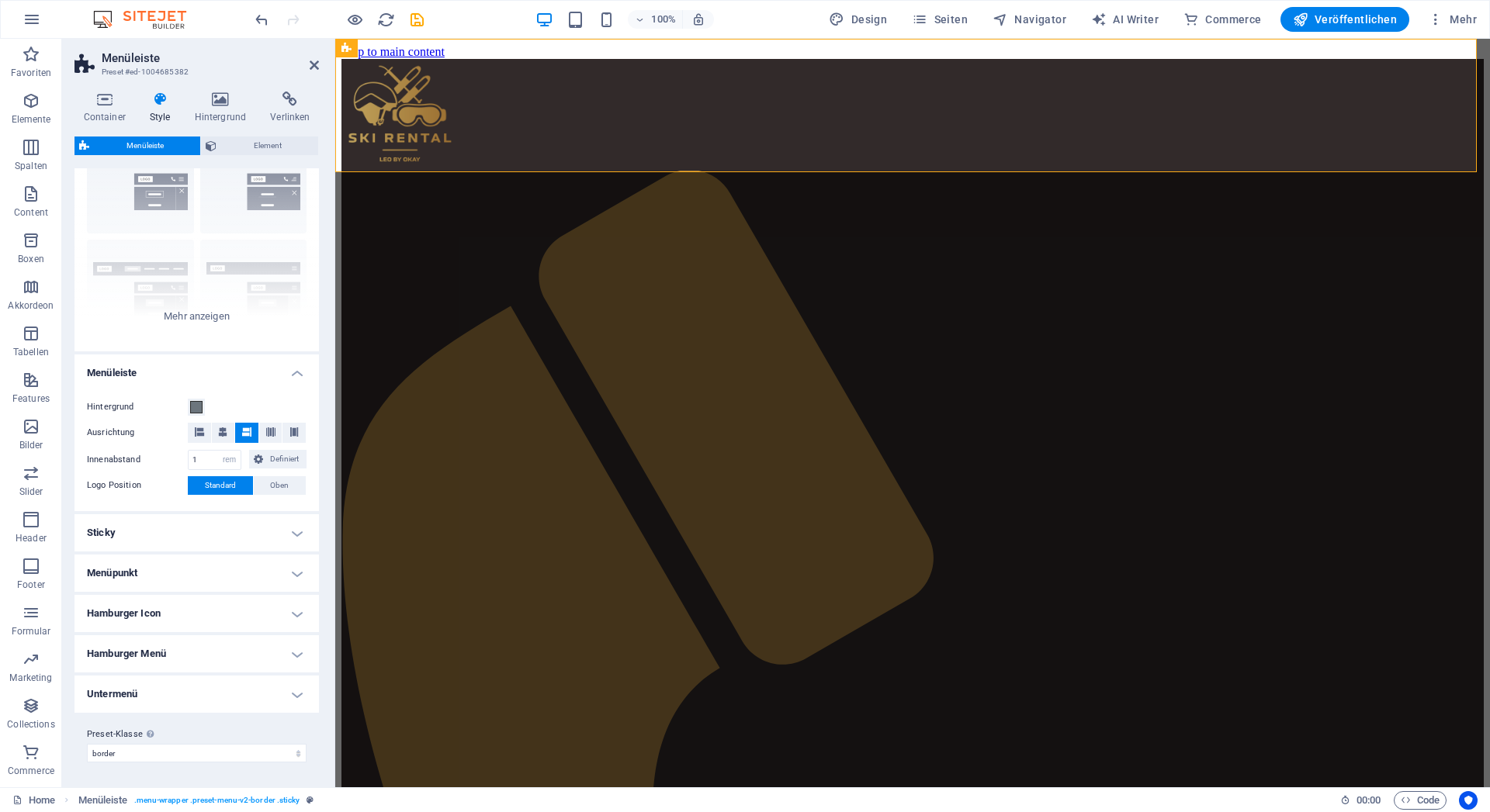
click at [200, 652] on h4 "Hamburger Menü" at bounding box center [196, 654] width 244 height 37
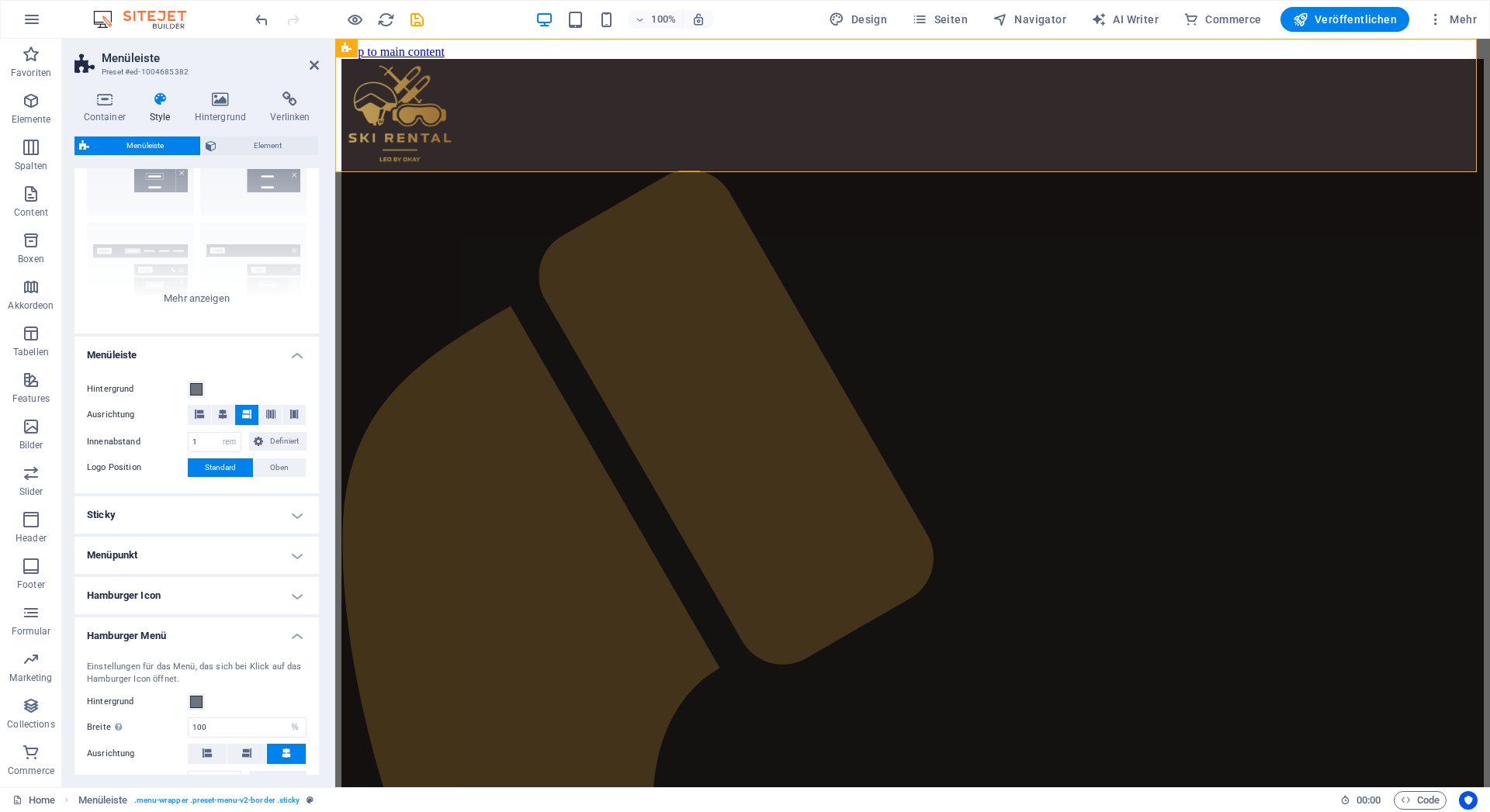
click at [201, 614] on h4 "Hamburger Icon" at bounding box center [196, 596] width 244 height 37
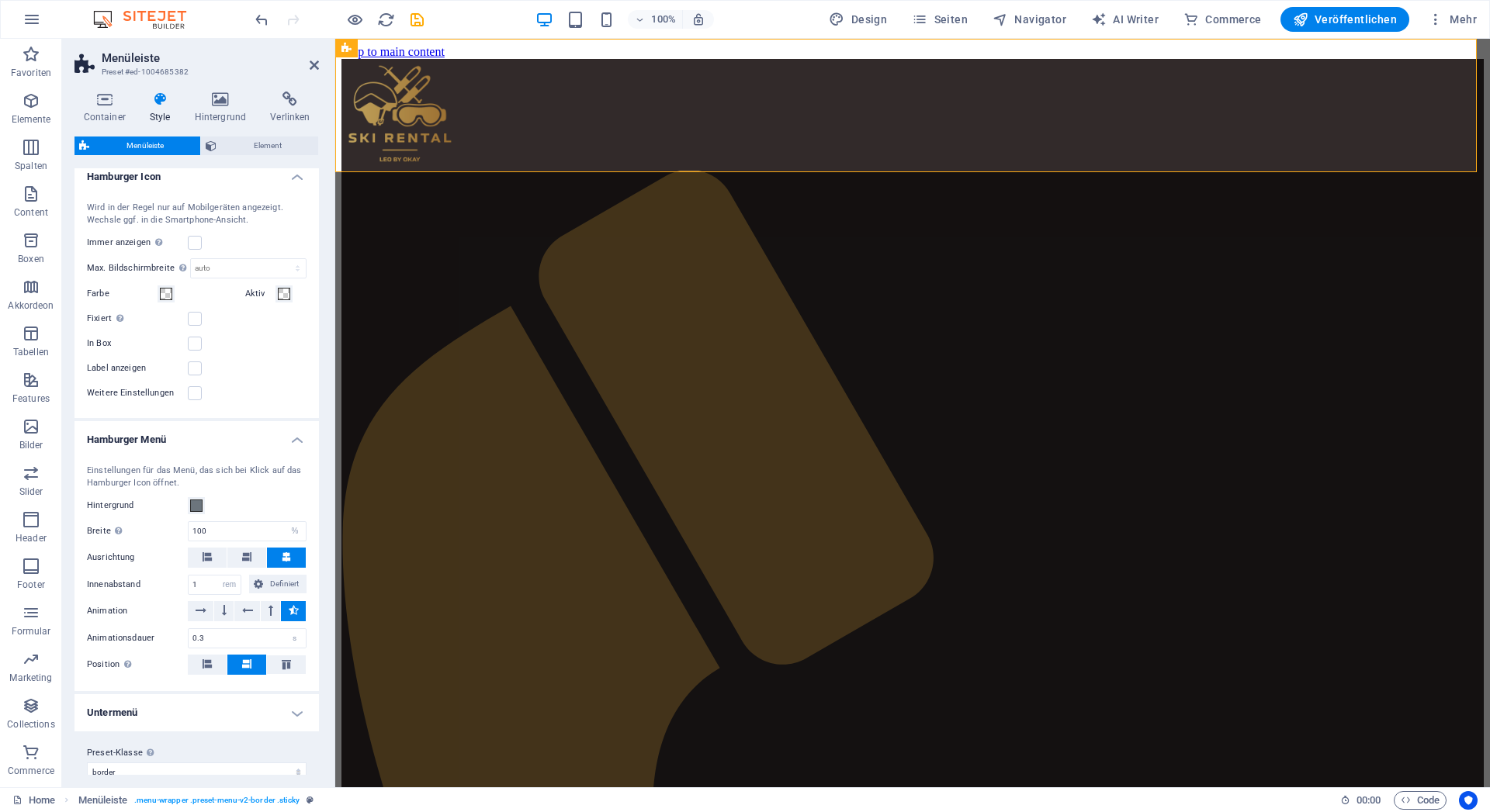
scroll to position [568, 0]
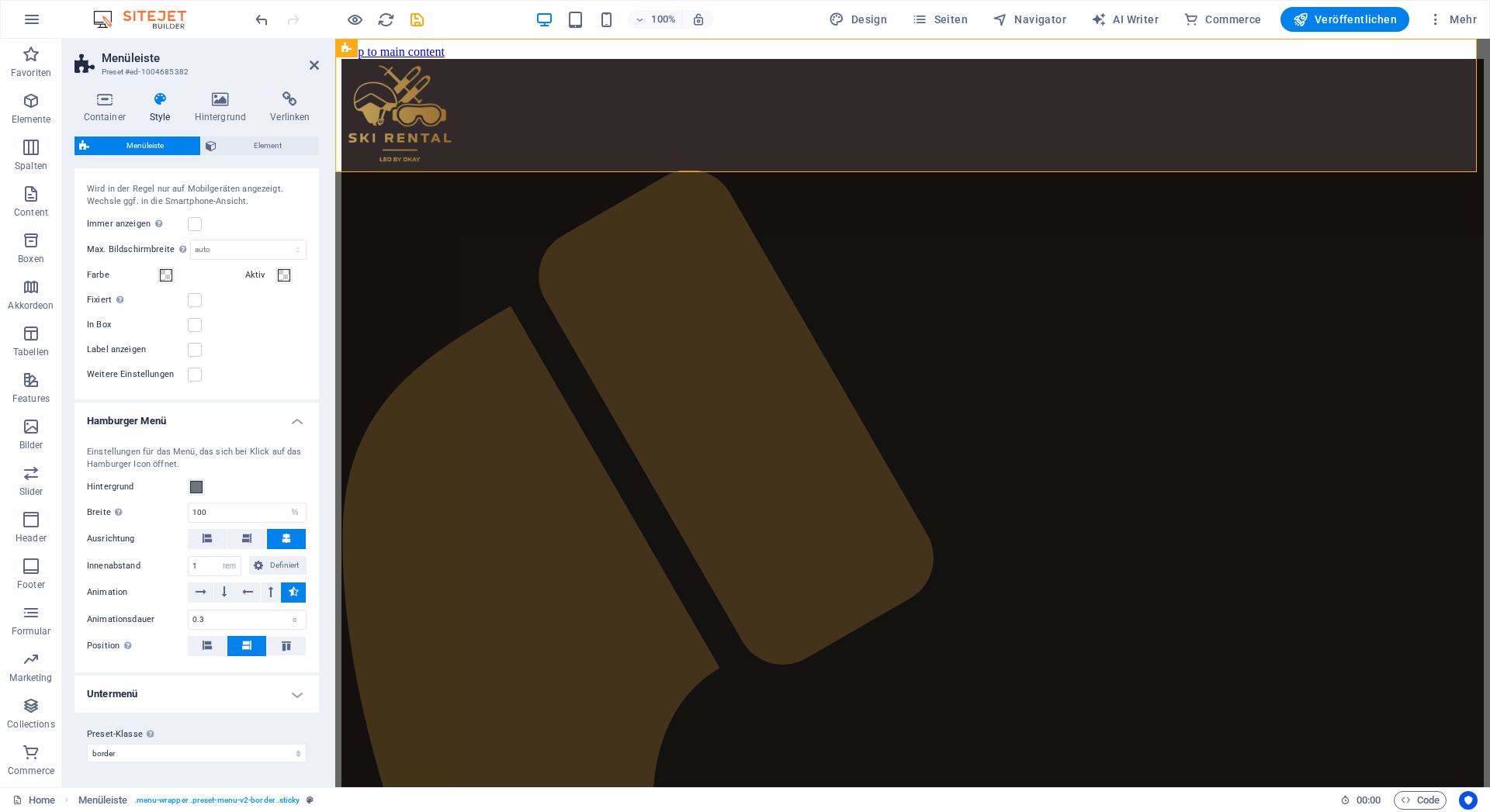
click at [213, 693] on h4 "Untermenü" at bounding box center [196, 694] width 244 height 37
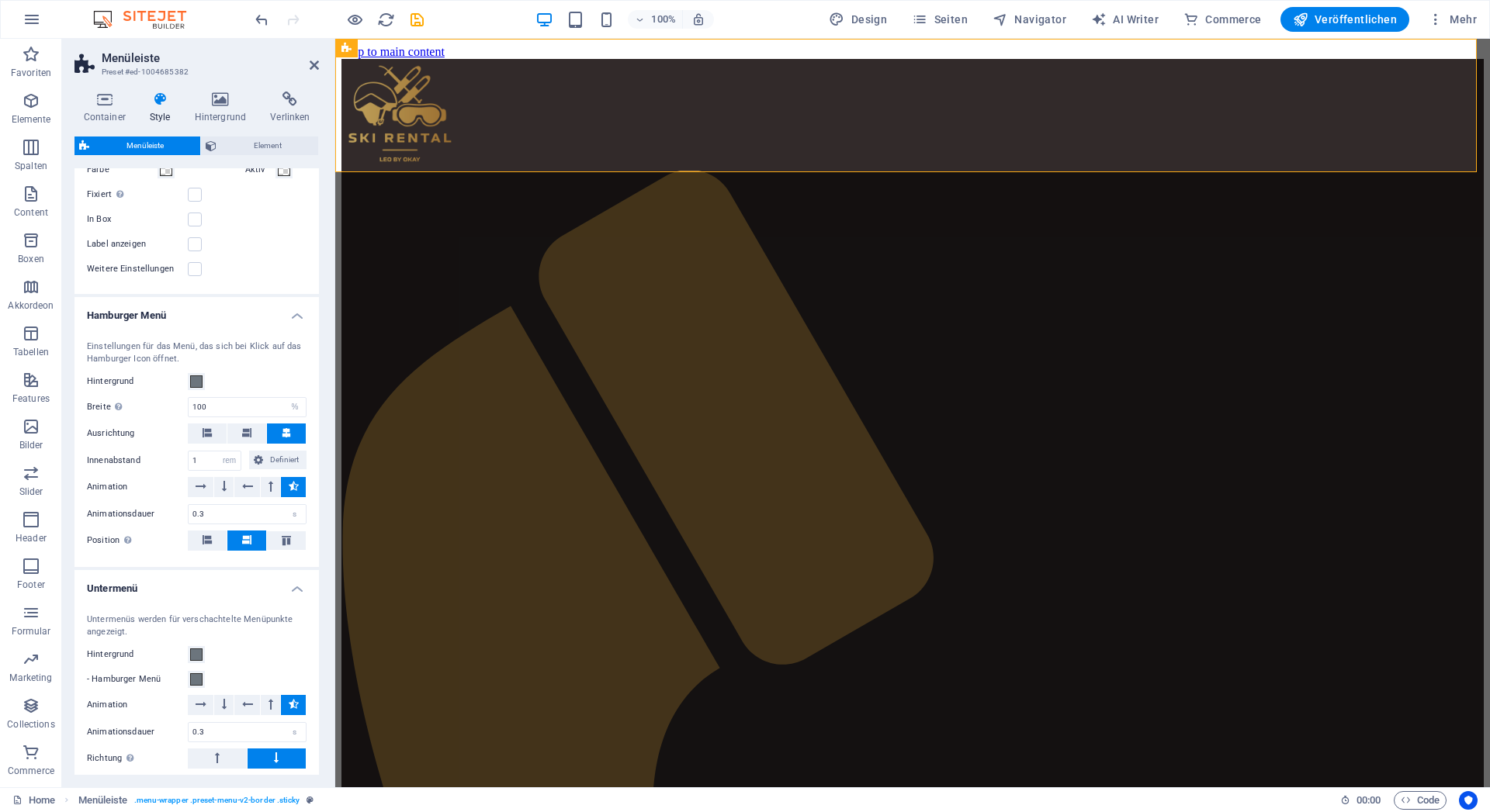
scroll to position [825, 0]
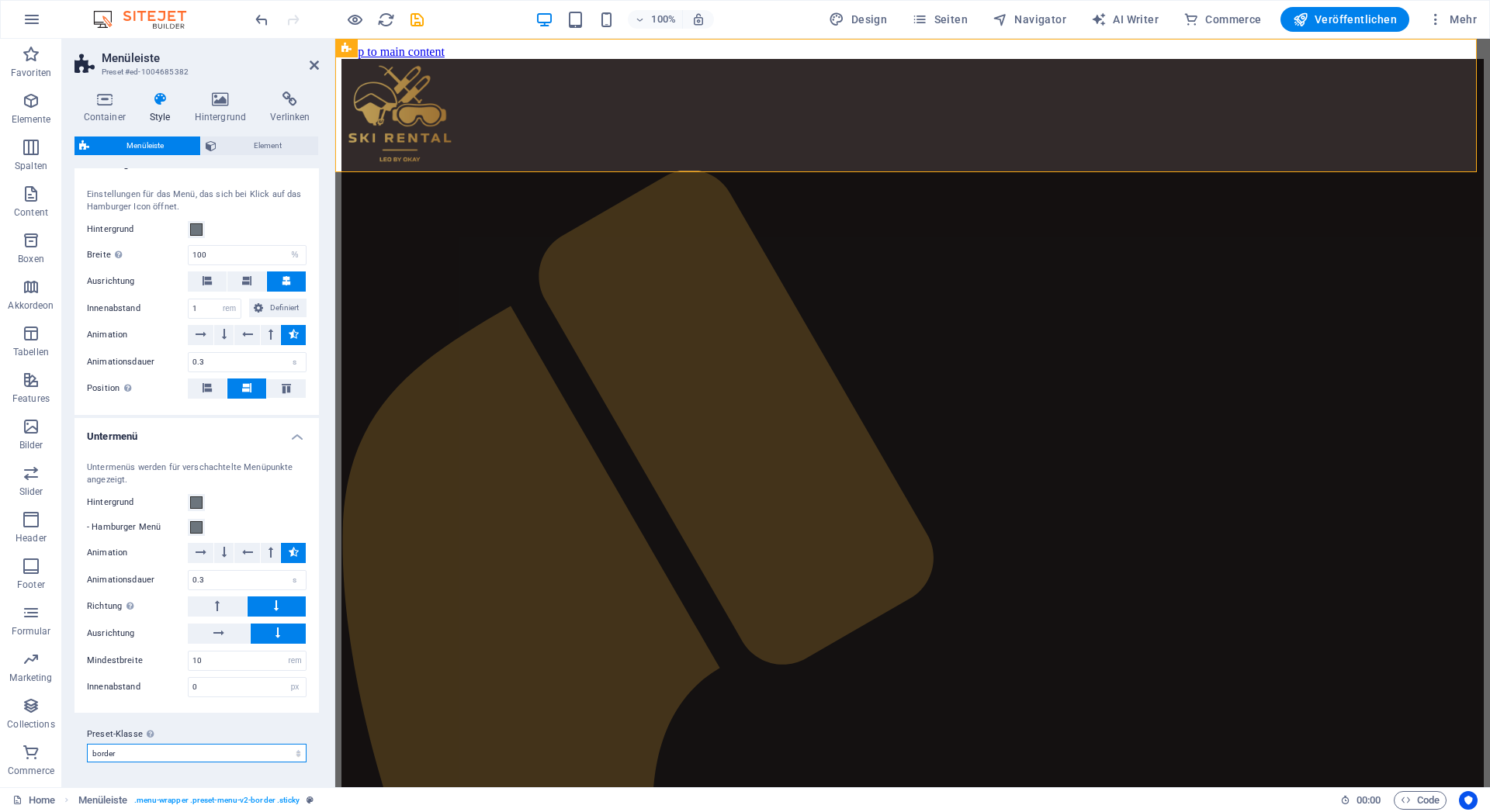
click at [189, 748] on select "williams xxl wide border home-hero-logo-nav-h1-slogan-menu home-hero-logo-nav-h…" at bounding box center [197, 753] width 219 height 19
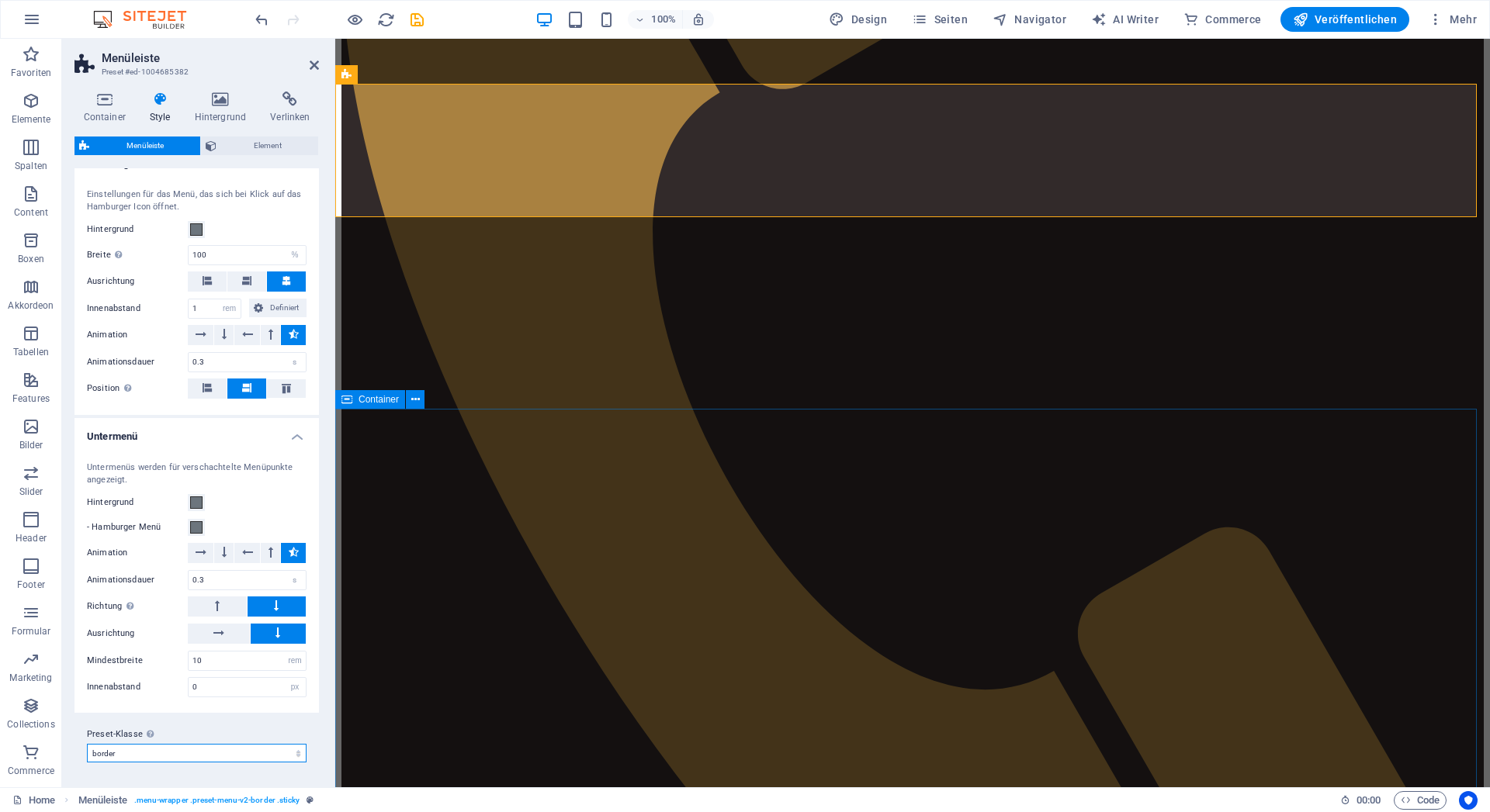
scroll to position [554, 0]
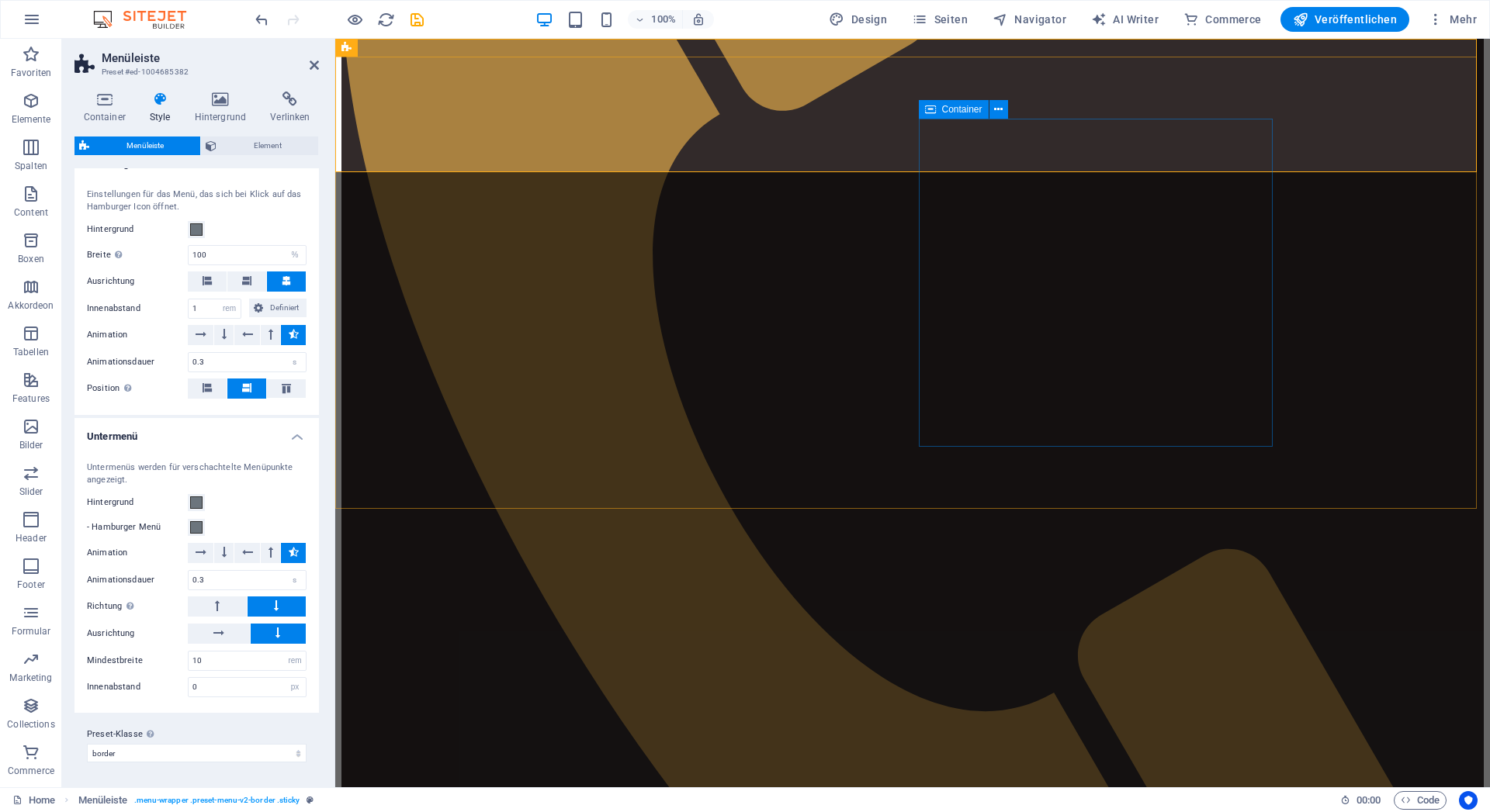
select select "pyramids"
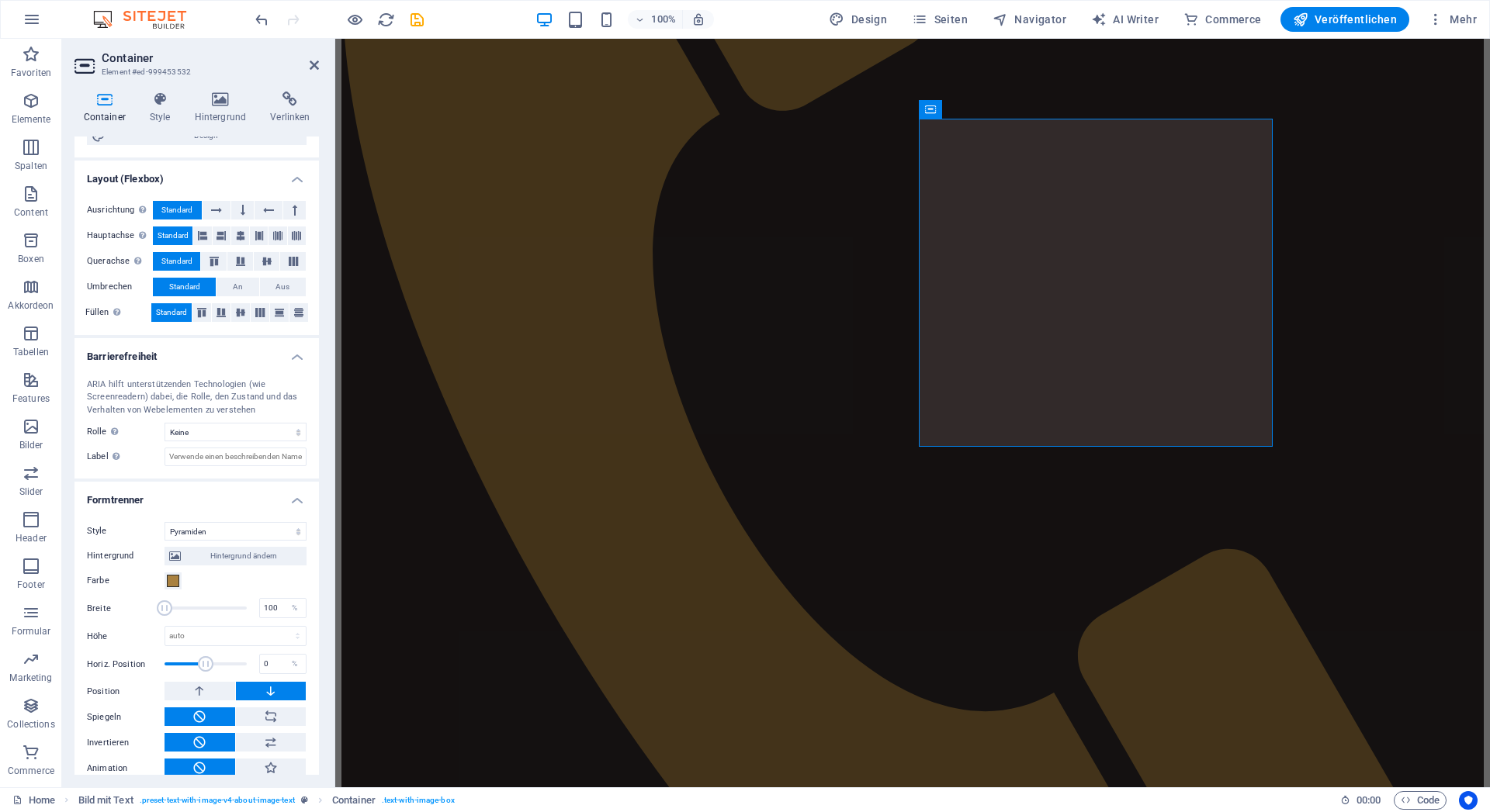
scroll to position [227, 0]
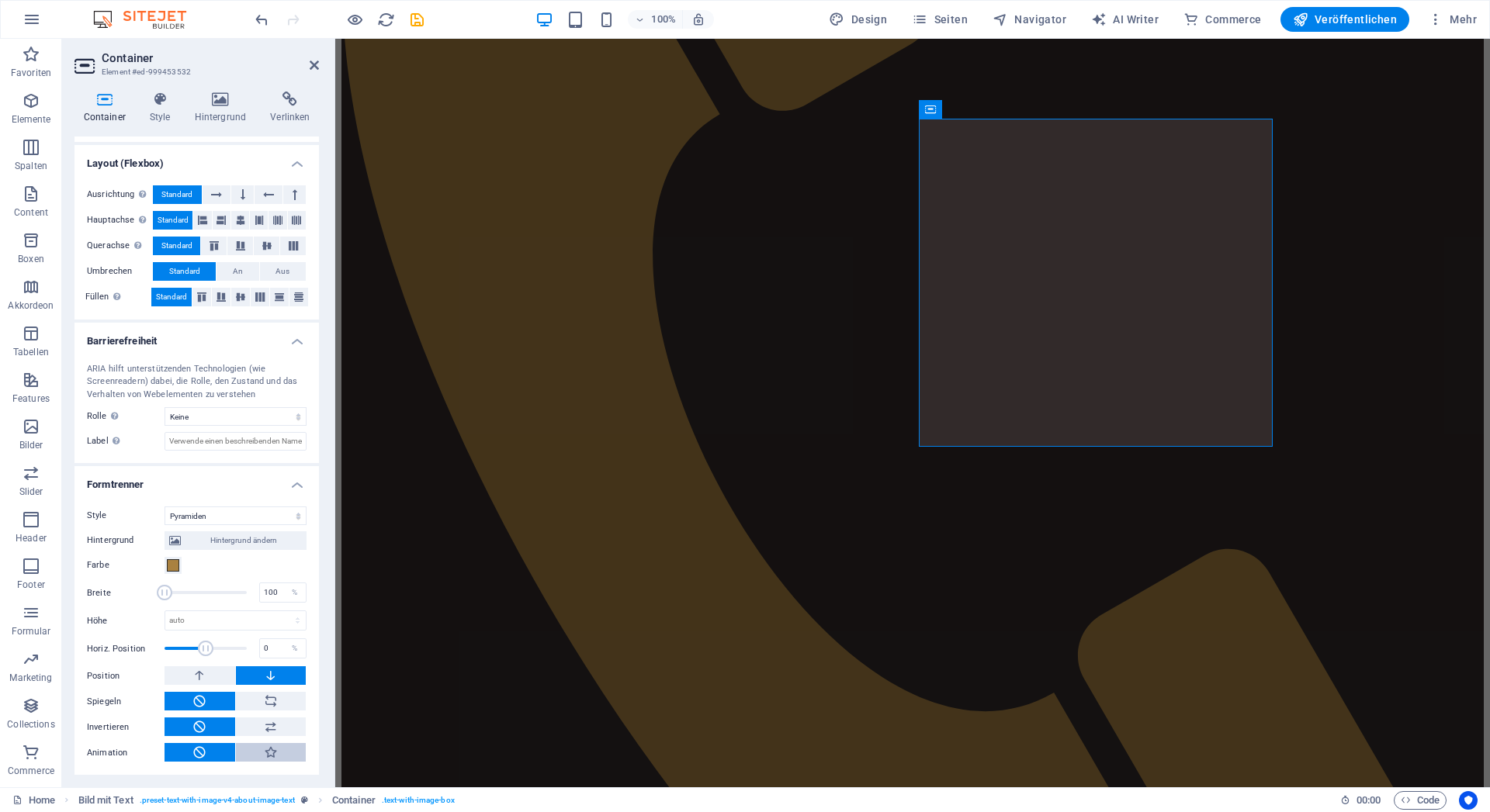
click at [264, 749] on icon at bounding box center [270, 752] width 14 height 19
type input "400"
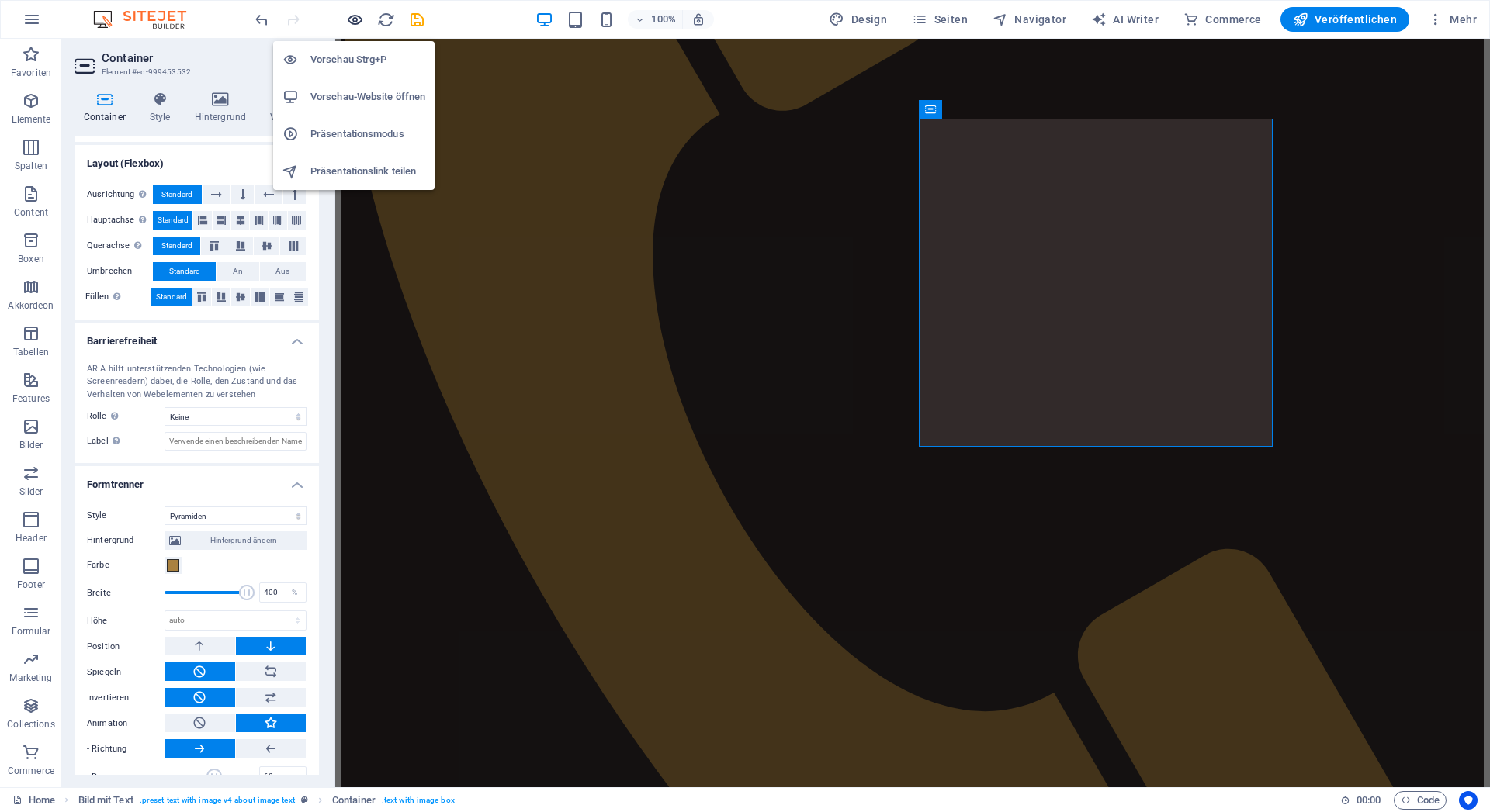
click at [357, 20] on icon "button" at bounding box center [355, 19] width 18 height 18
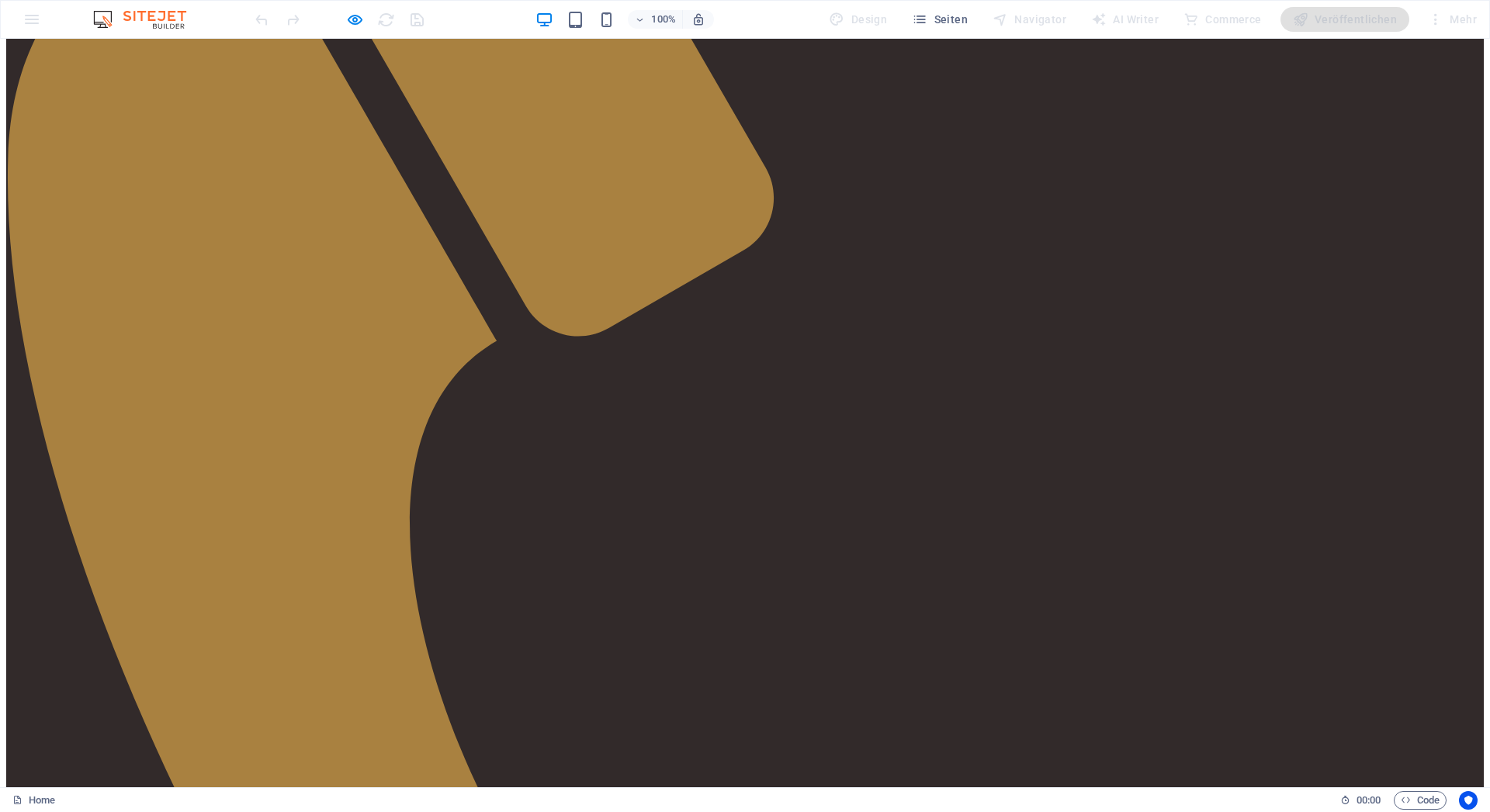
scroll to position [0, 0]
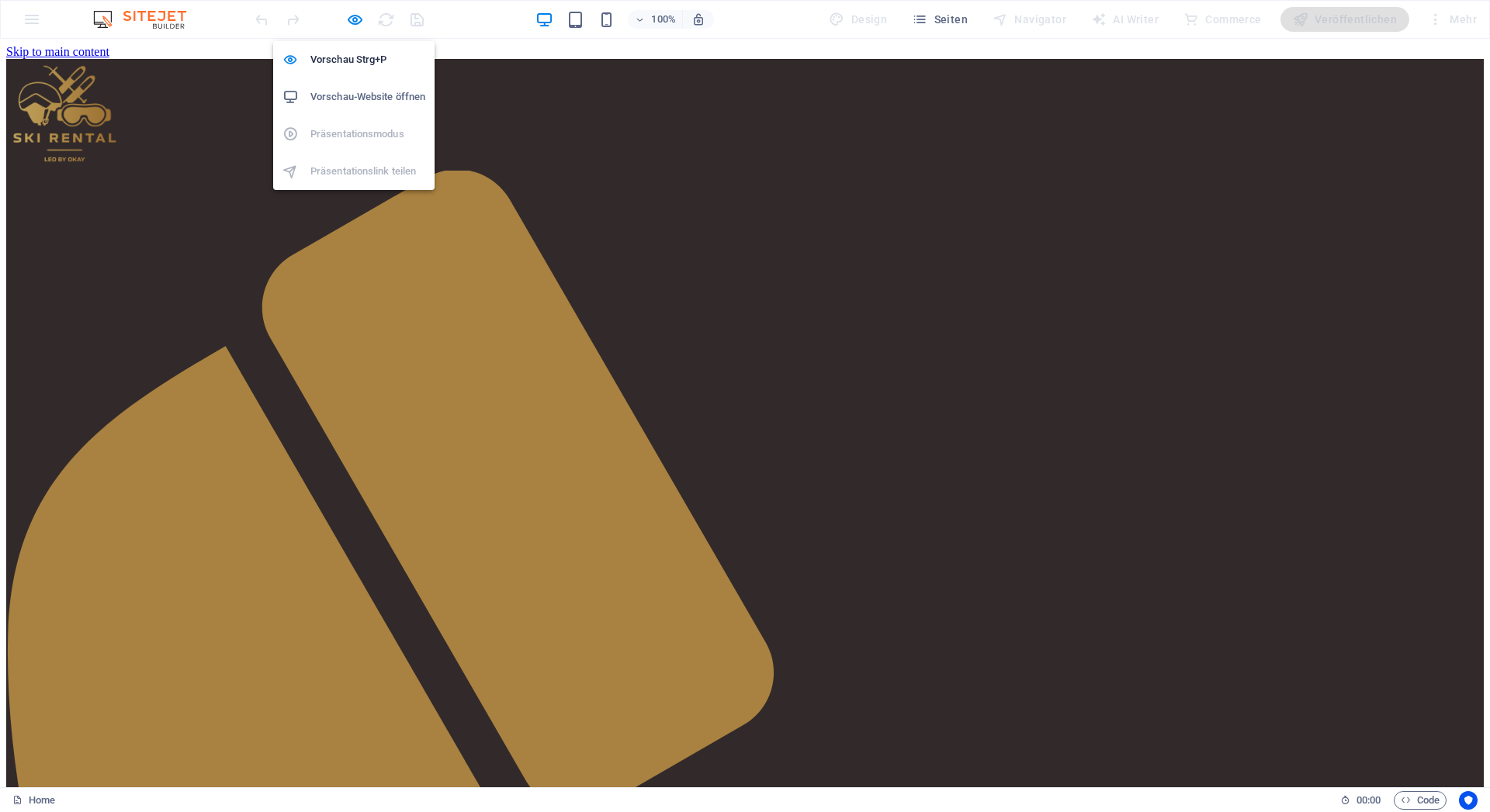
click at [341, 93] on h6 "Vorschau-Website öffnen" at bounding box center [368, 97] width 115 height 19
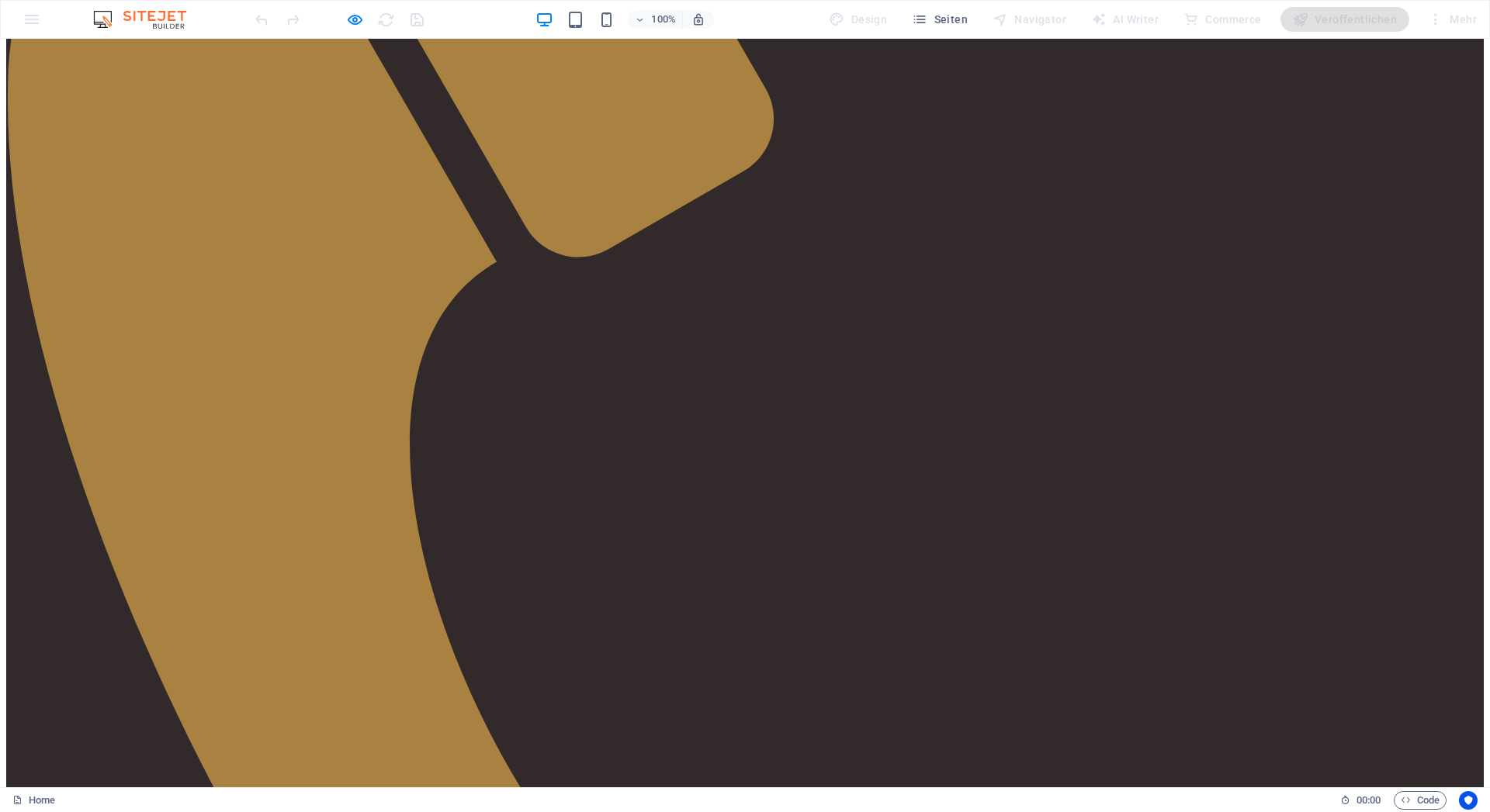
scroll to position [1108, 0]
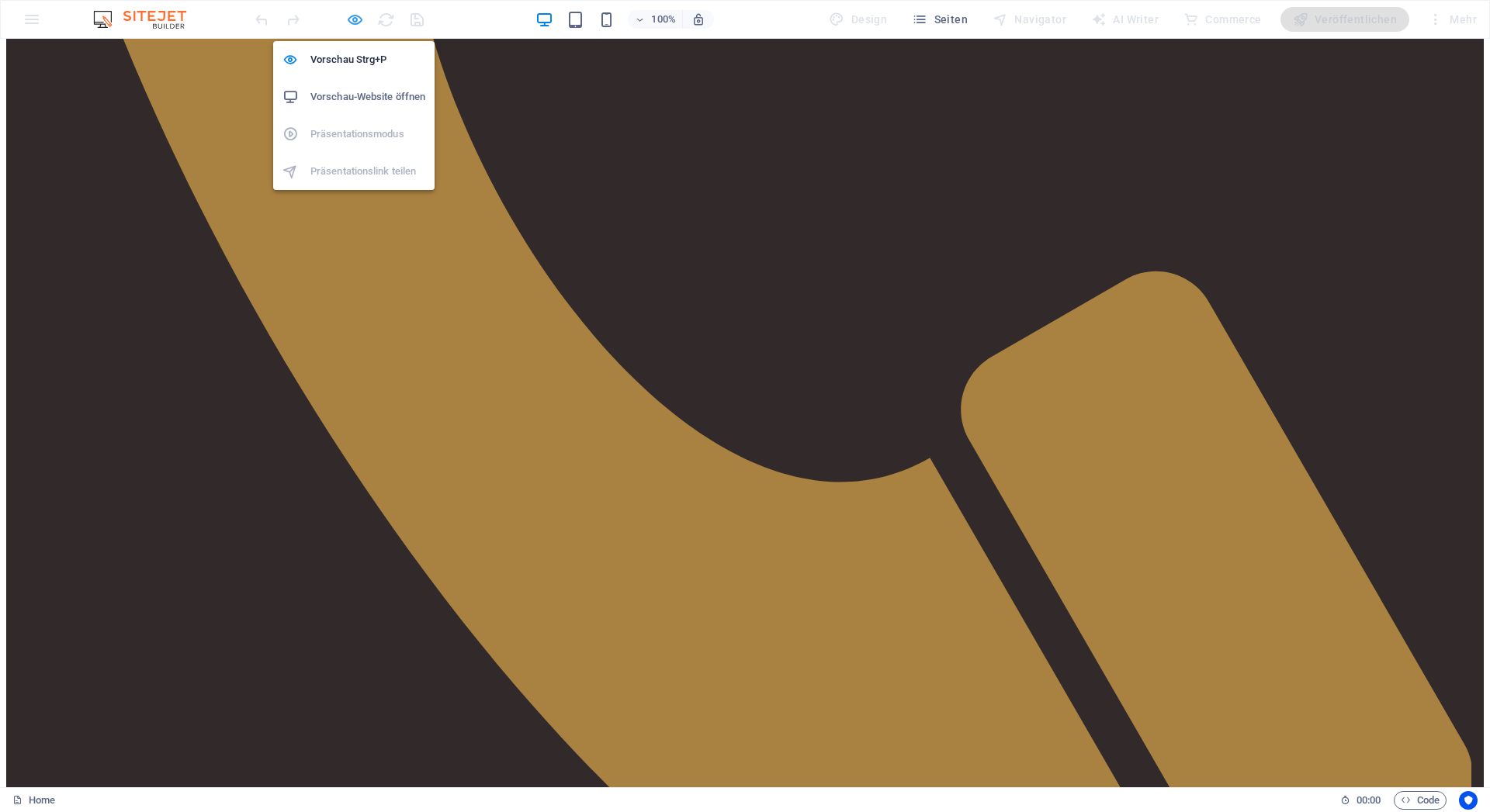
click at [353, 20] on icon "button" at bounding box center [355, 19] width 18 height 18
select select "pyramids"
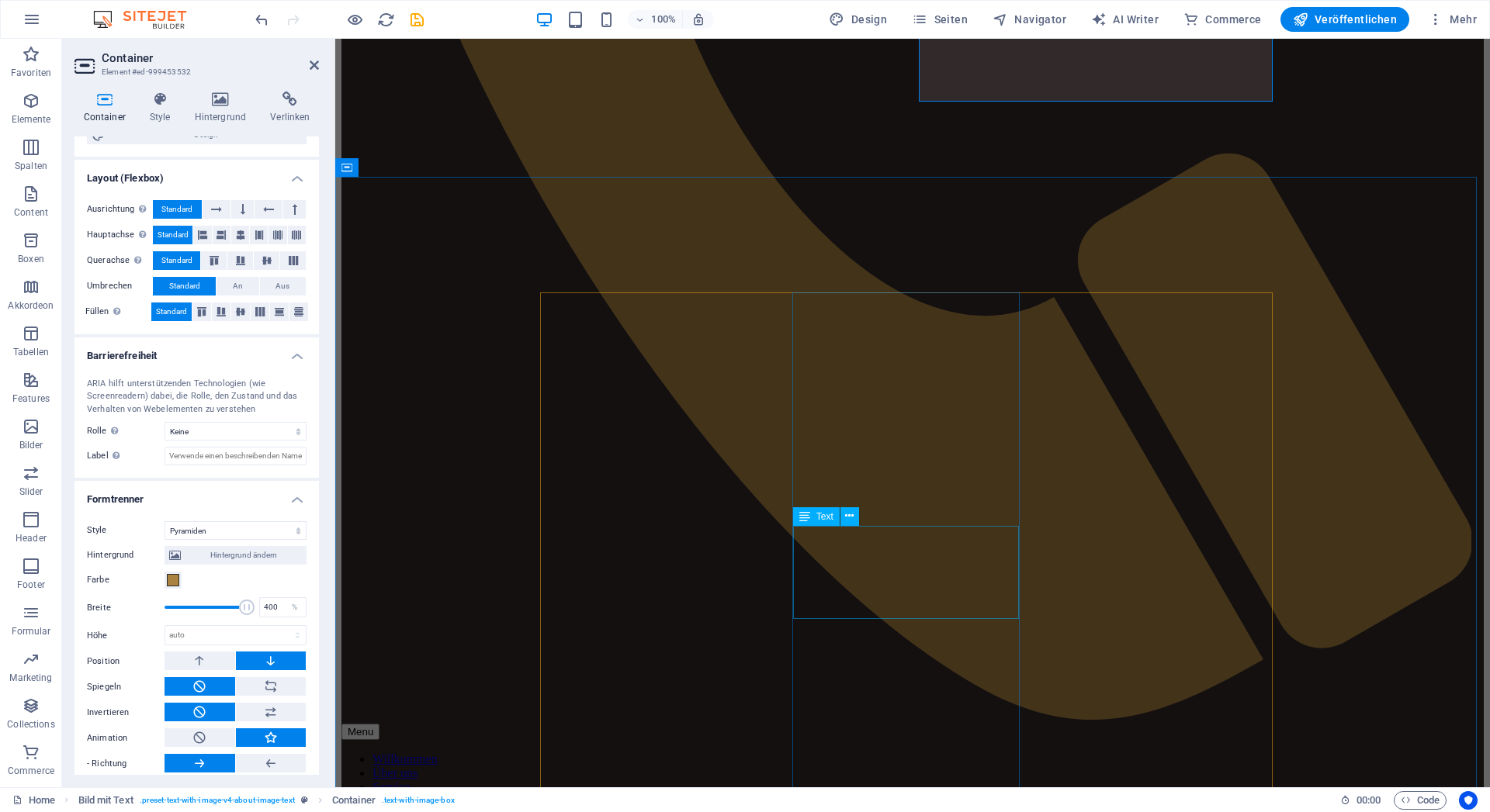
scroll to position [977, 0]
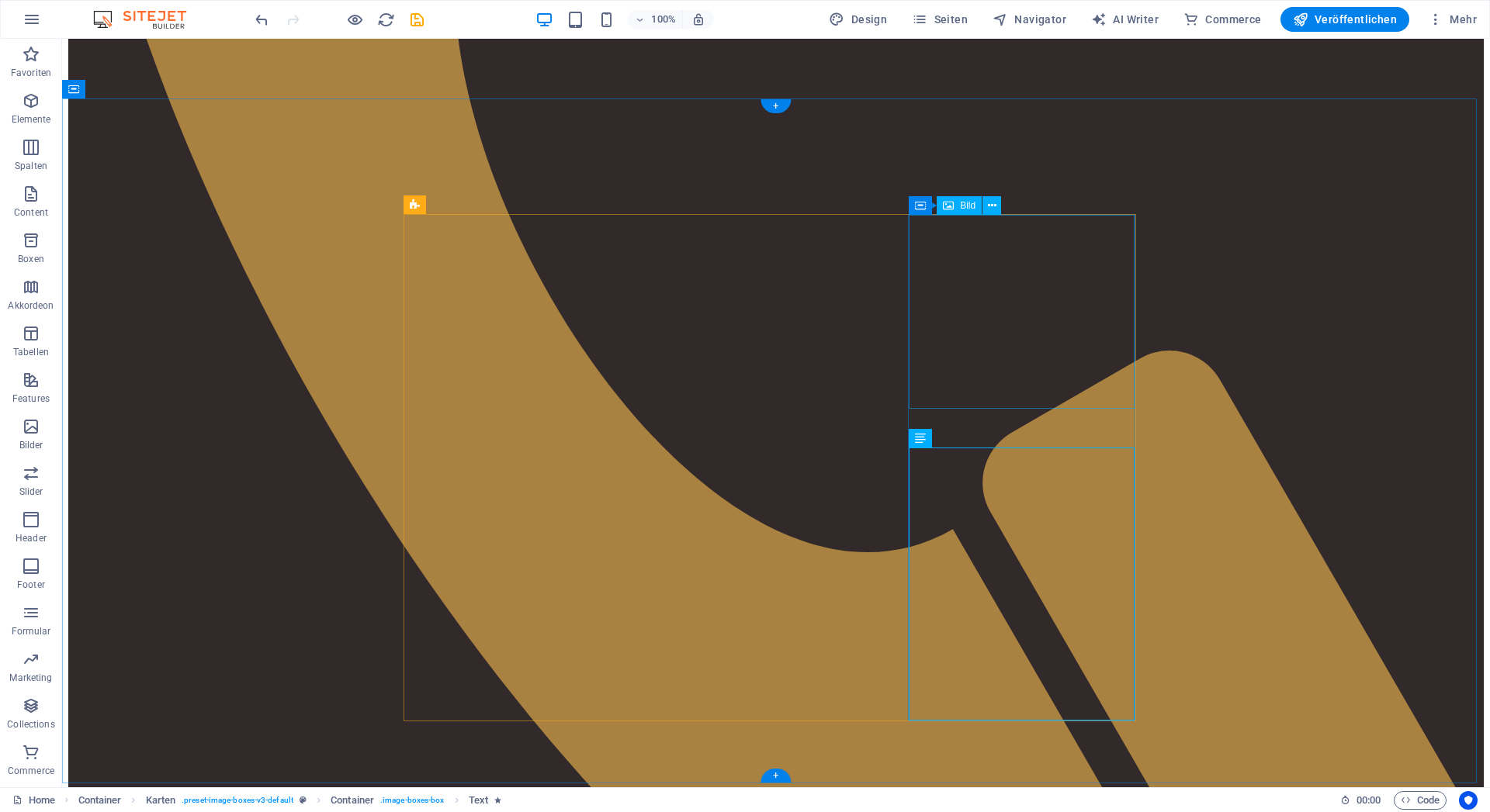
select select "vw"
select select "px"
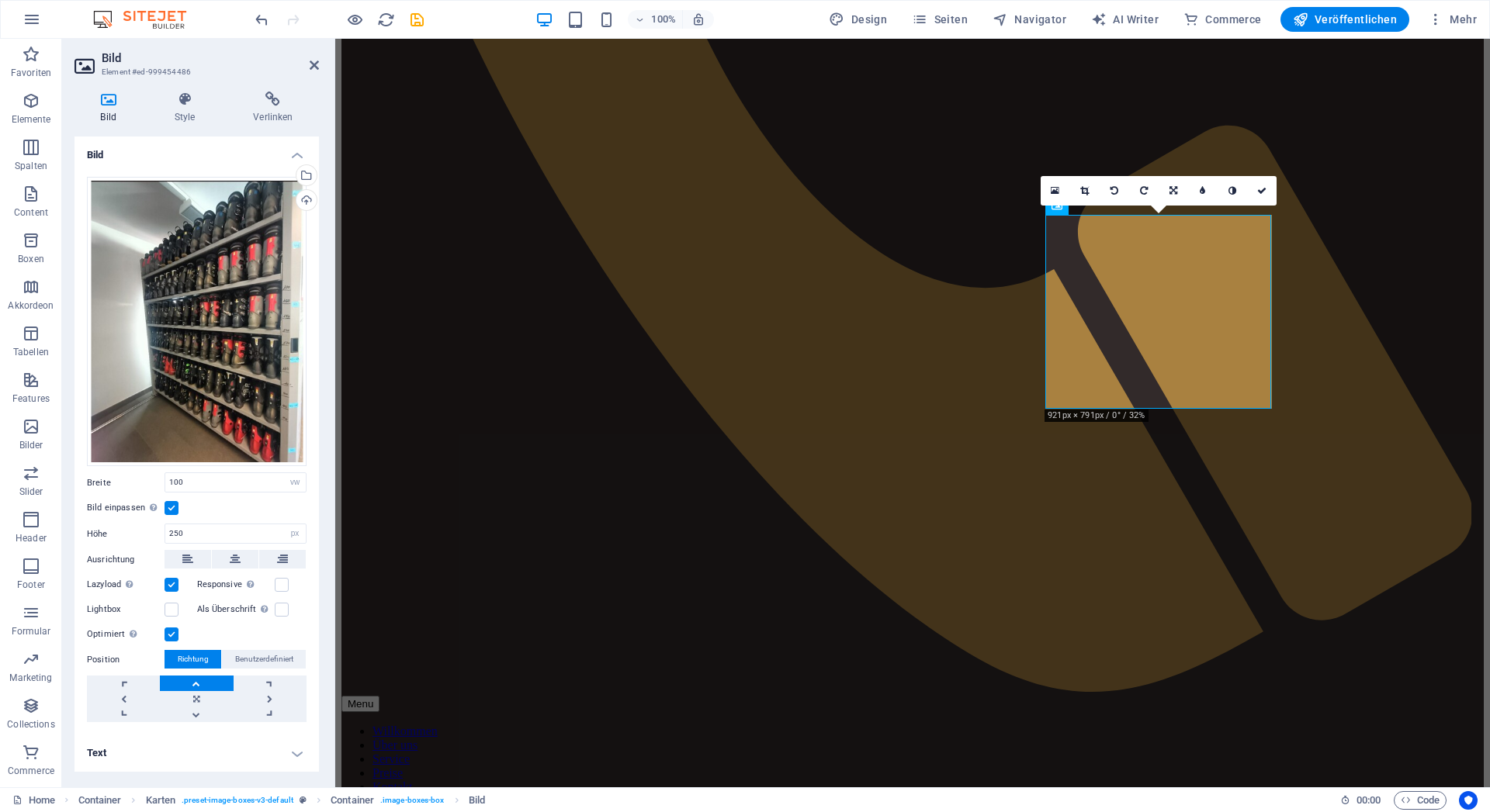
click at [157, 749] on h4 "Text" at bounding box center [196, 753] width 244 height 37
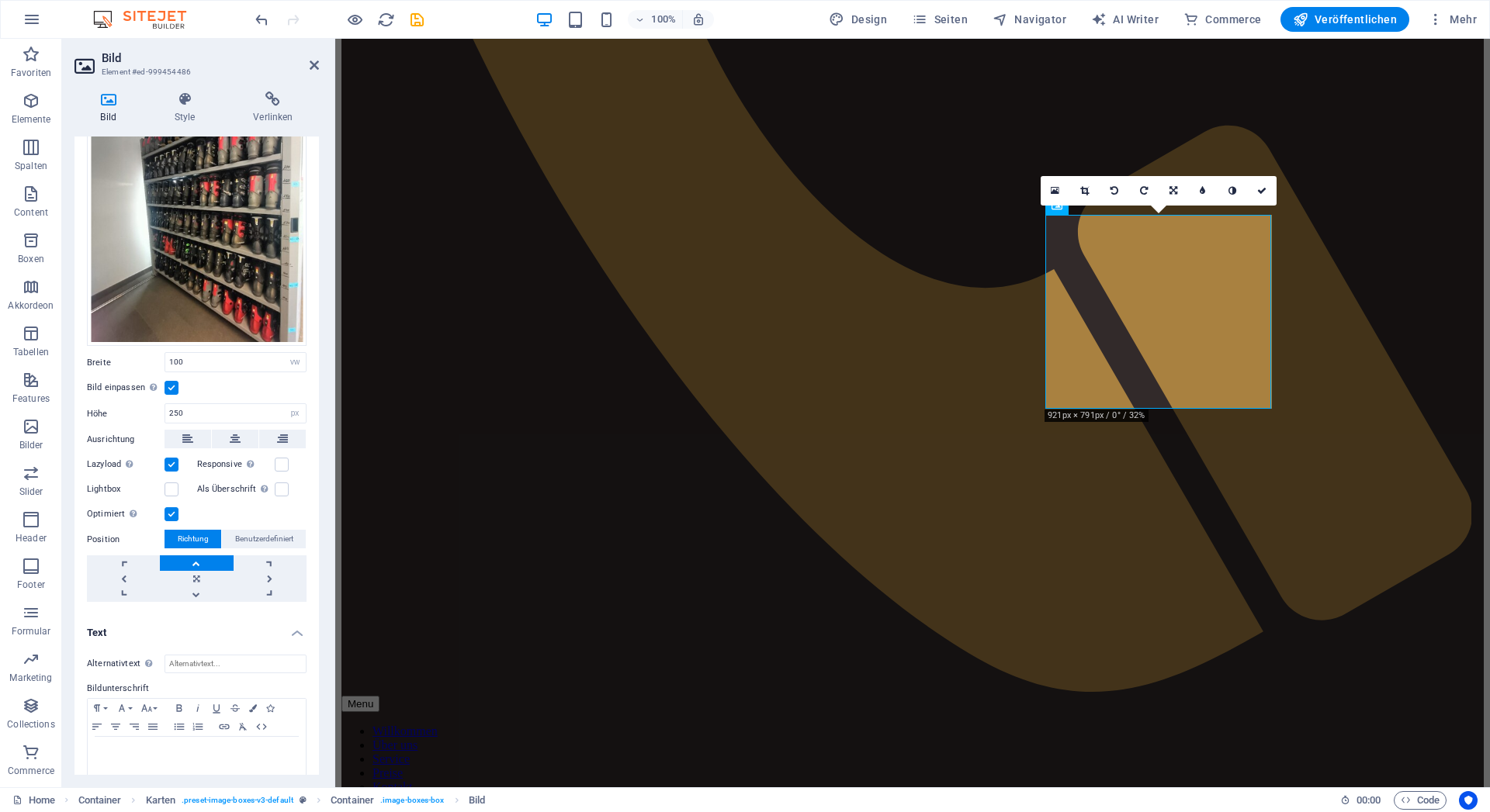
scroll to position [126, 0]
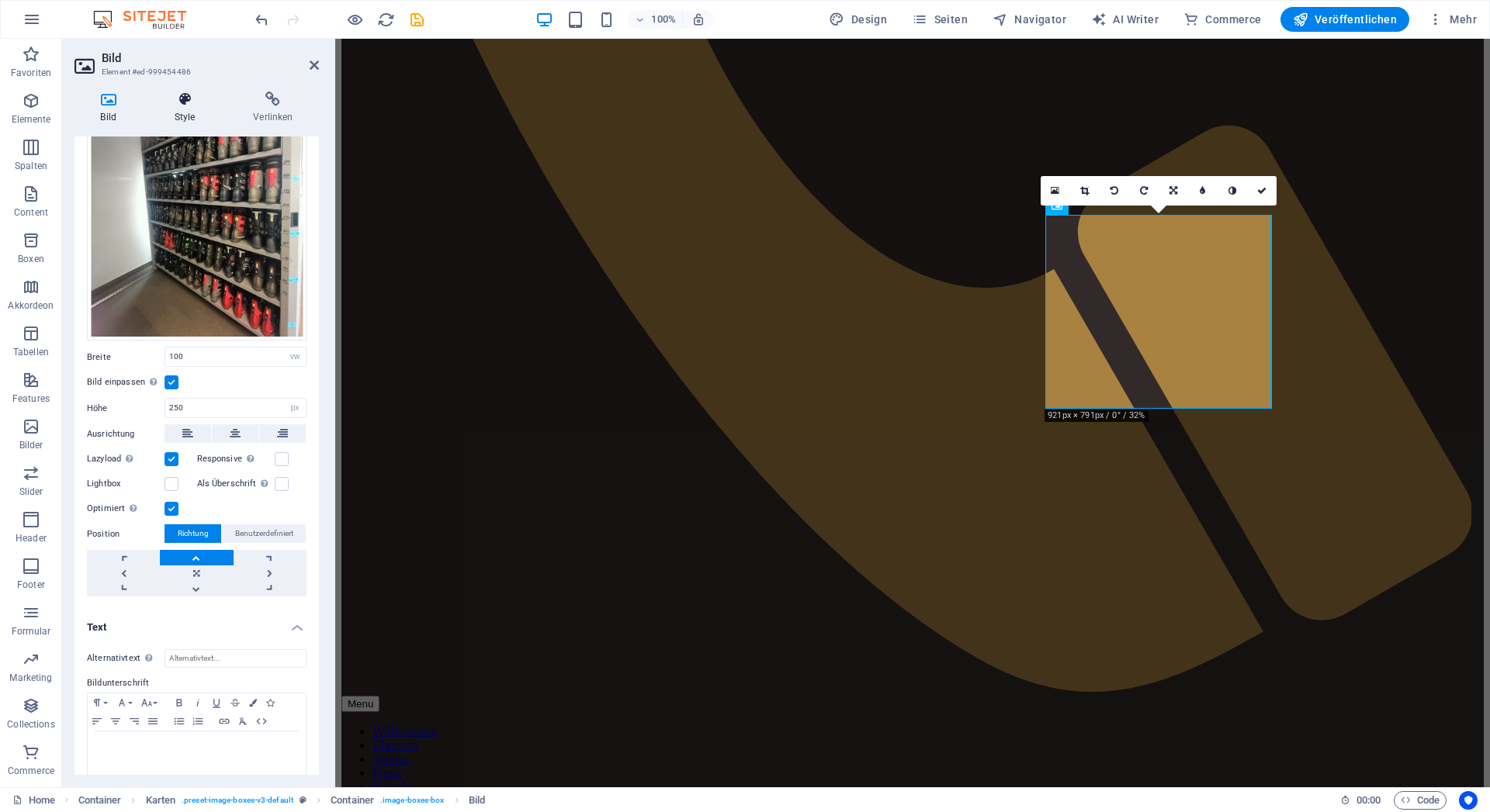
click at [181, 108] on h4 "Style" at bounding box center [188, 108] width 79 height 32
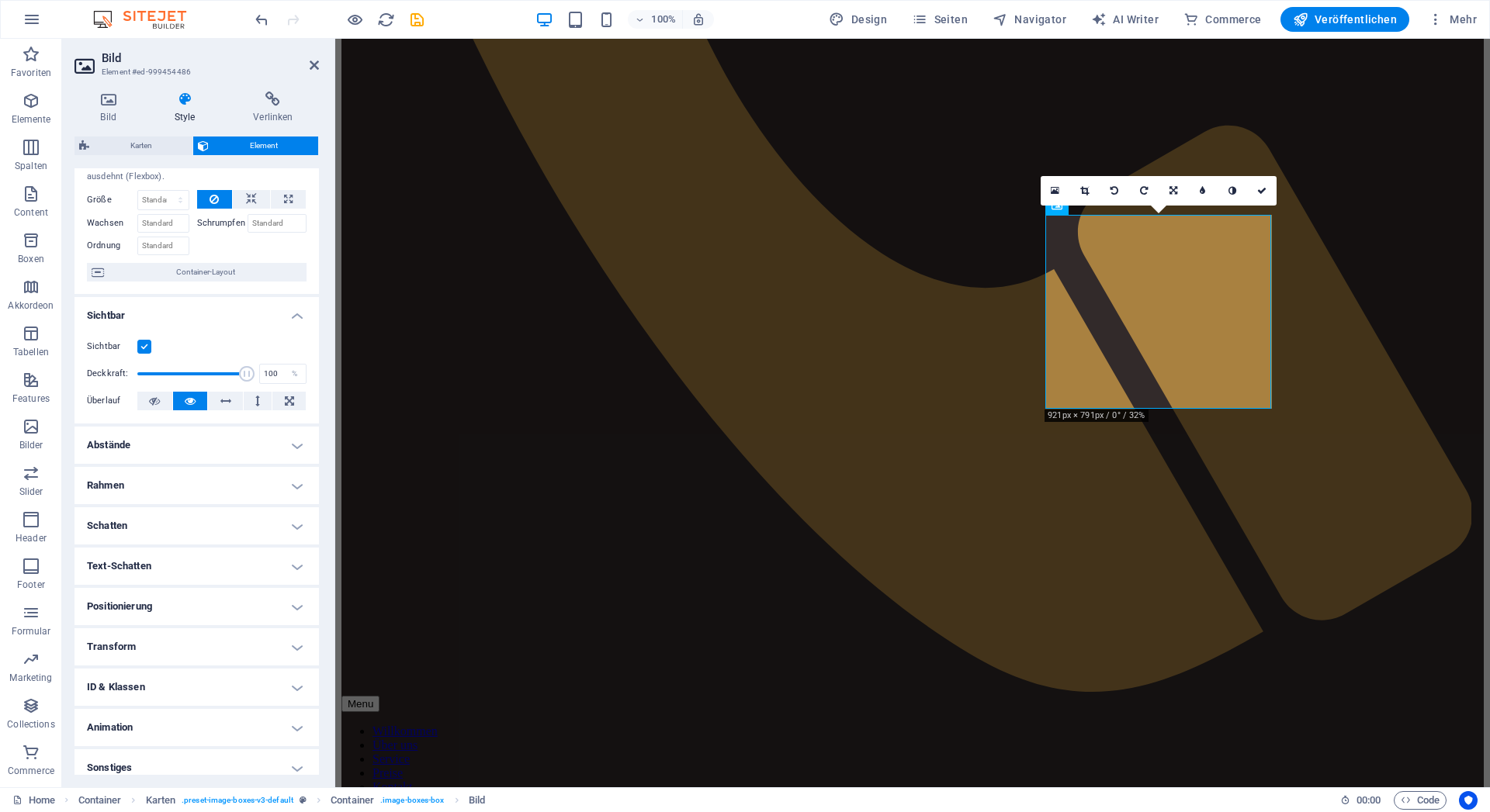
scroll to position [62, 0]
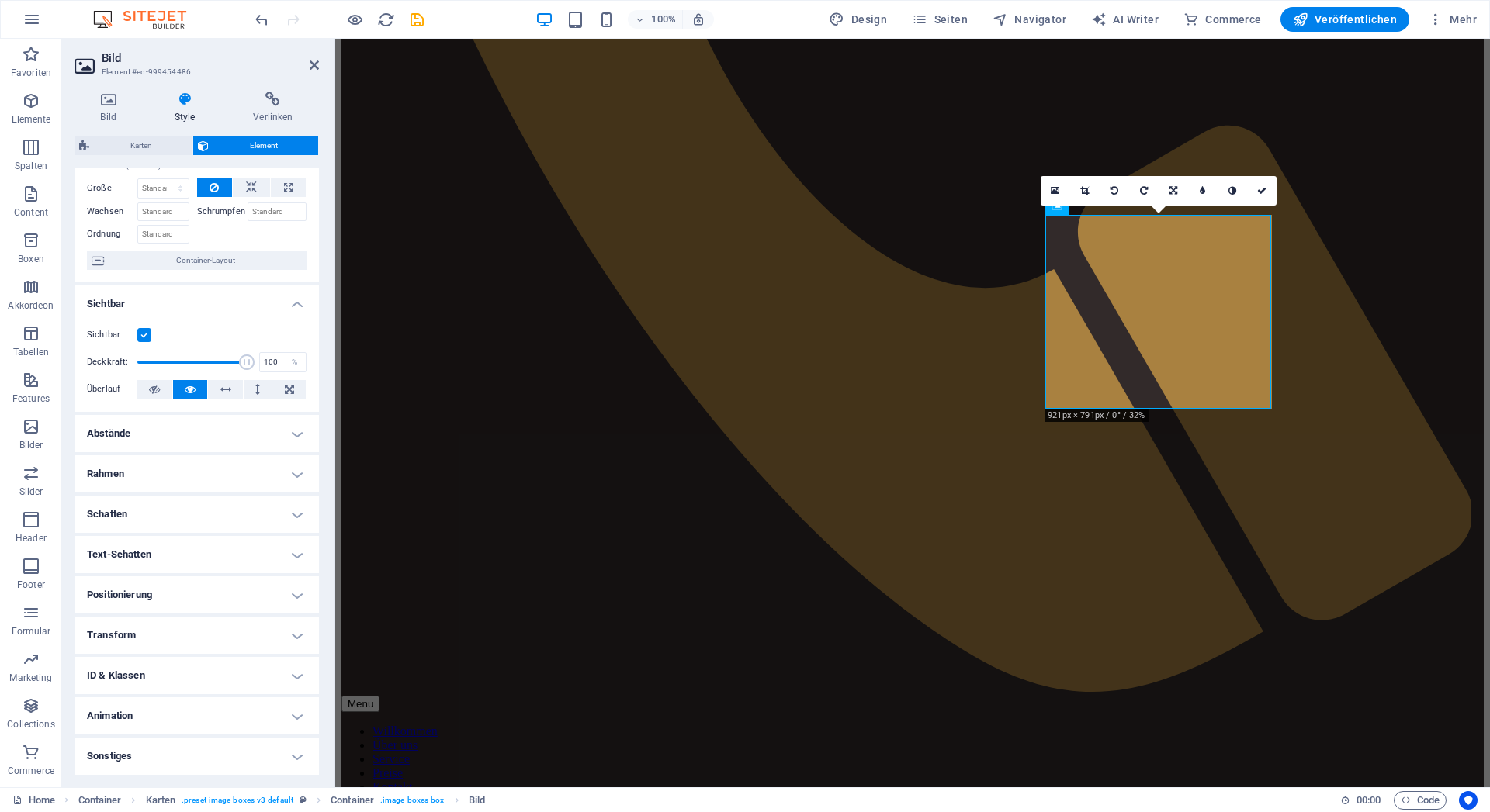
click at [113, 722] on h4 "Animation" at bounding box center [196, 716] width 244 height 37
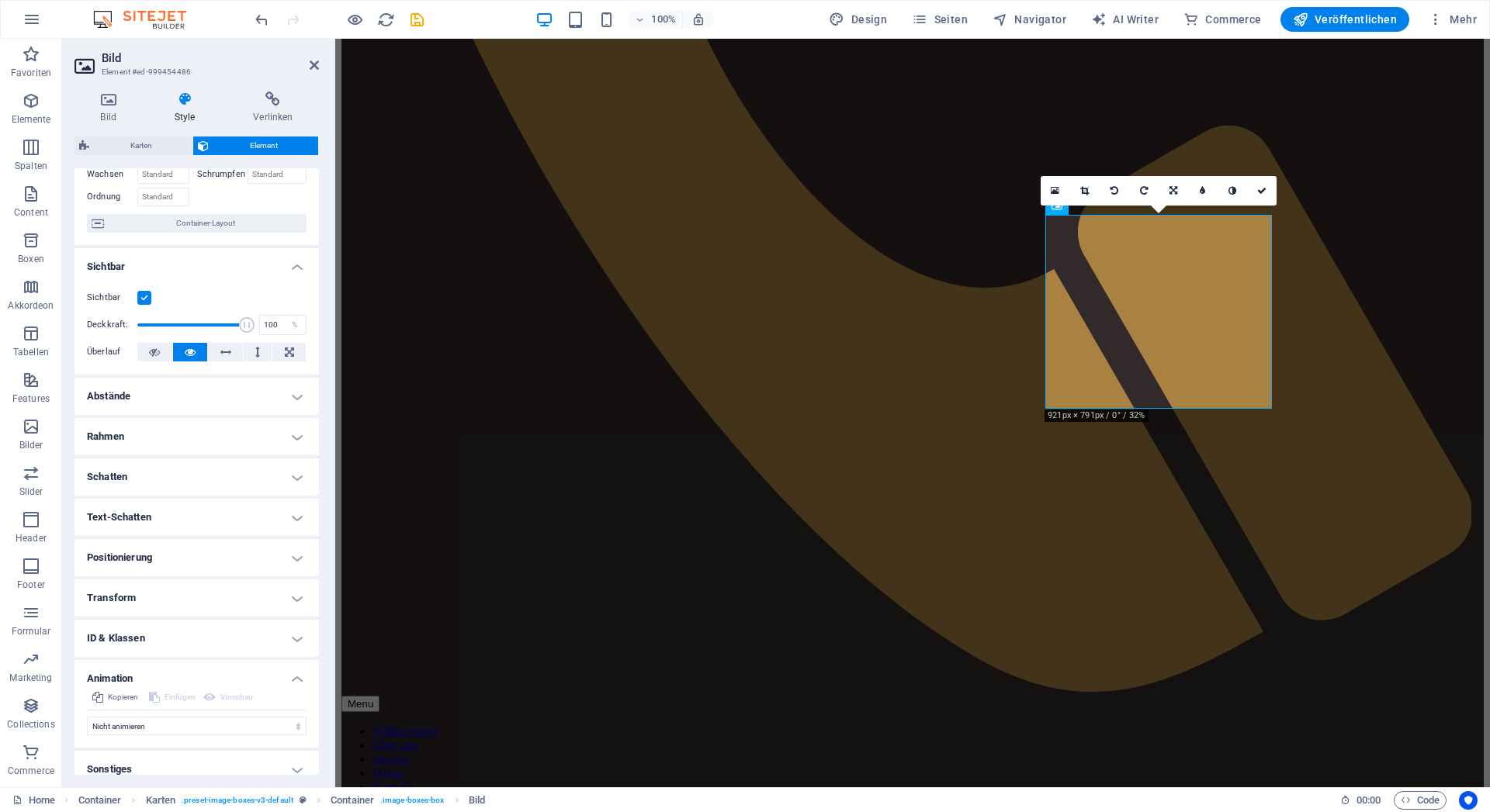
scroll to position [113, 0]
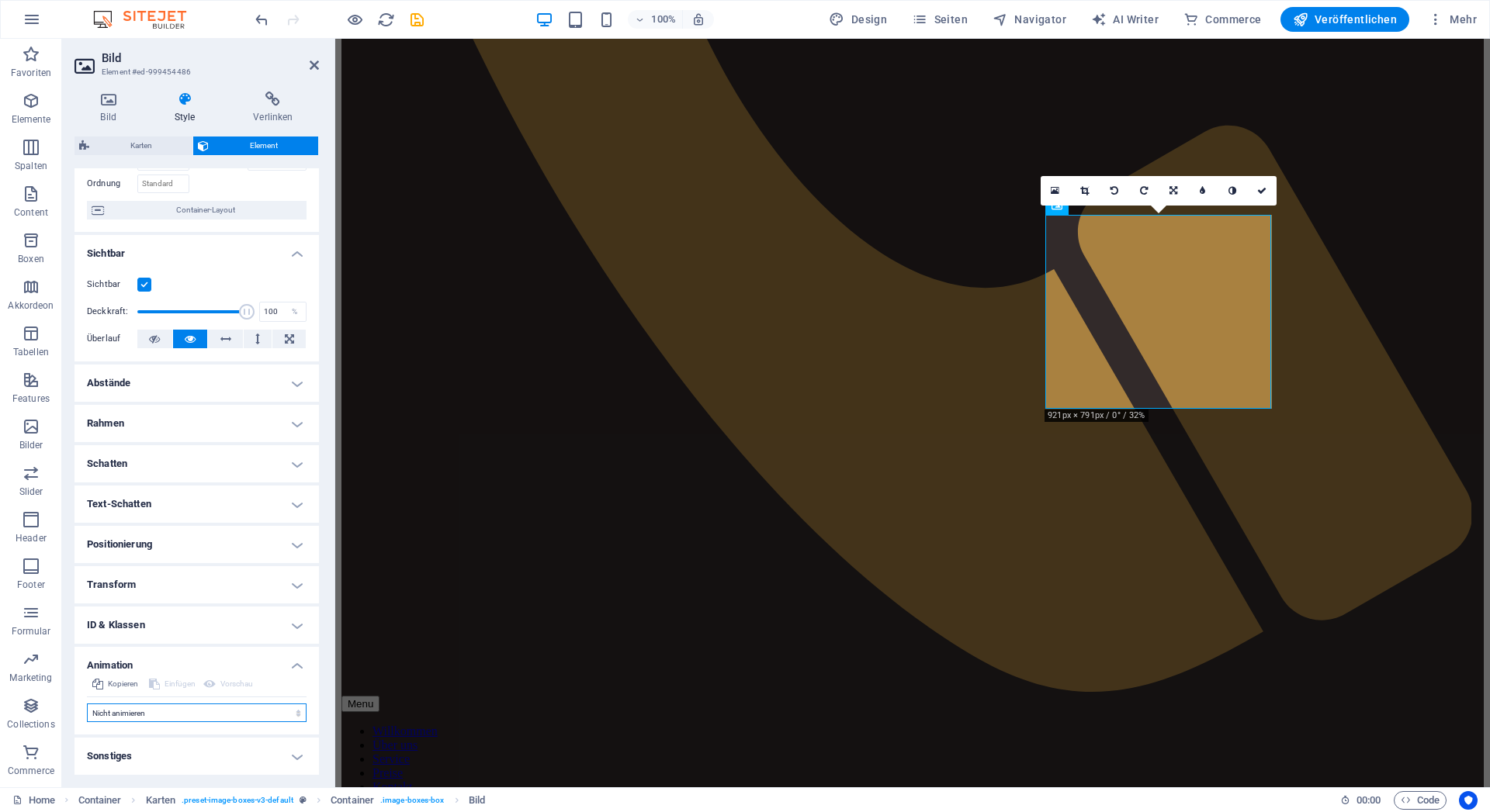
select select "fade"
click option "Ein- & Ausblenden" at bounding box center [0, 0] width 0 height 0
type input "0.5"
select select "scroll"
click at [87, 704] on select "Nicht animieren Ein- & Ausblenden Auf- & Zuklappen Rein- & Rauszoomen Von links…" at bounding box center [197, 713] width 219 height 19
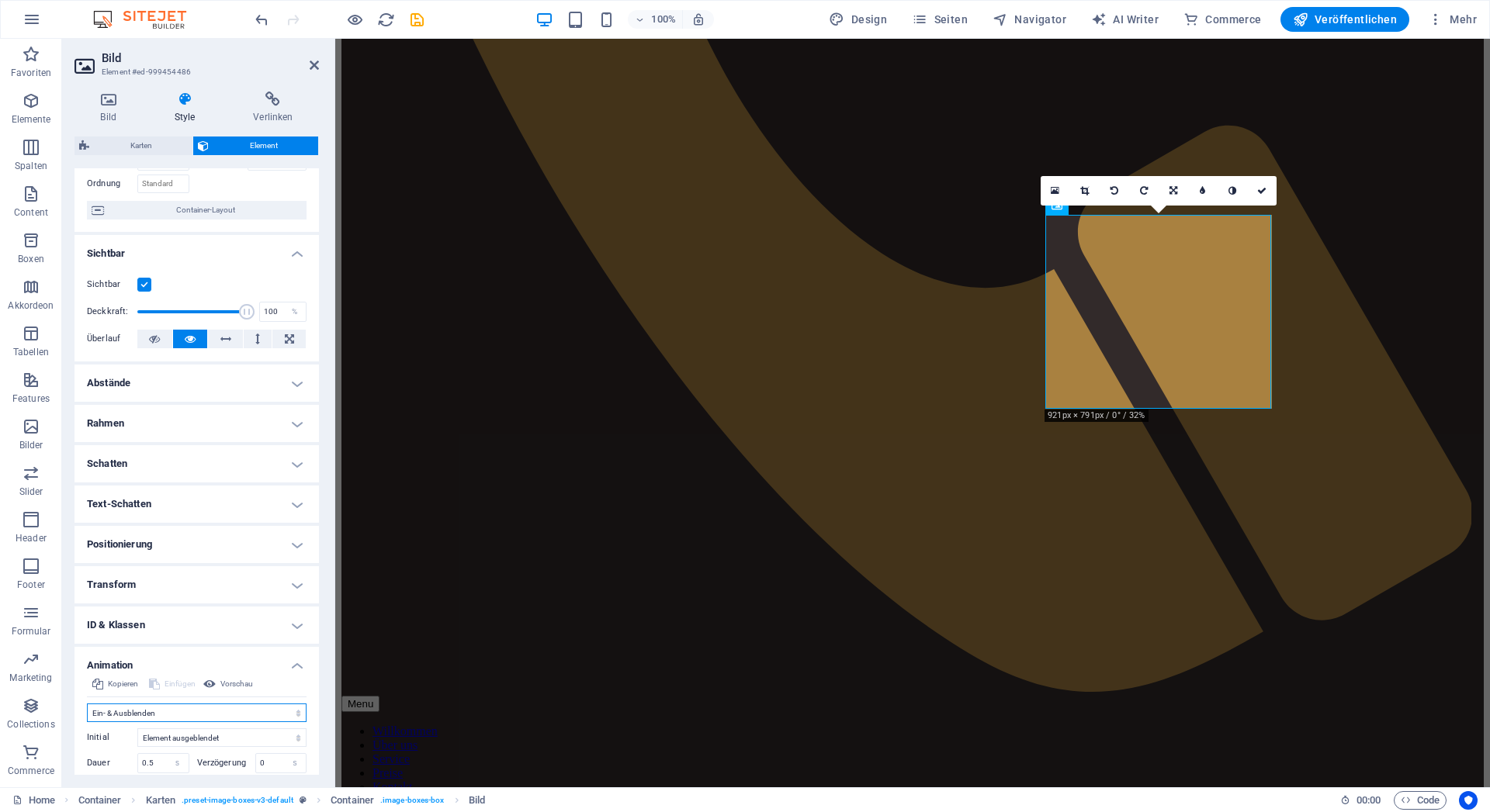
select select "slide"
click option "Auf- & Zuklappen" at bounding box center [0, 0] width 0 height 0
type input "0.5"
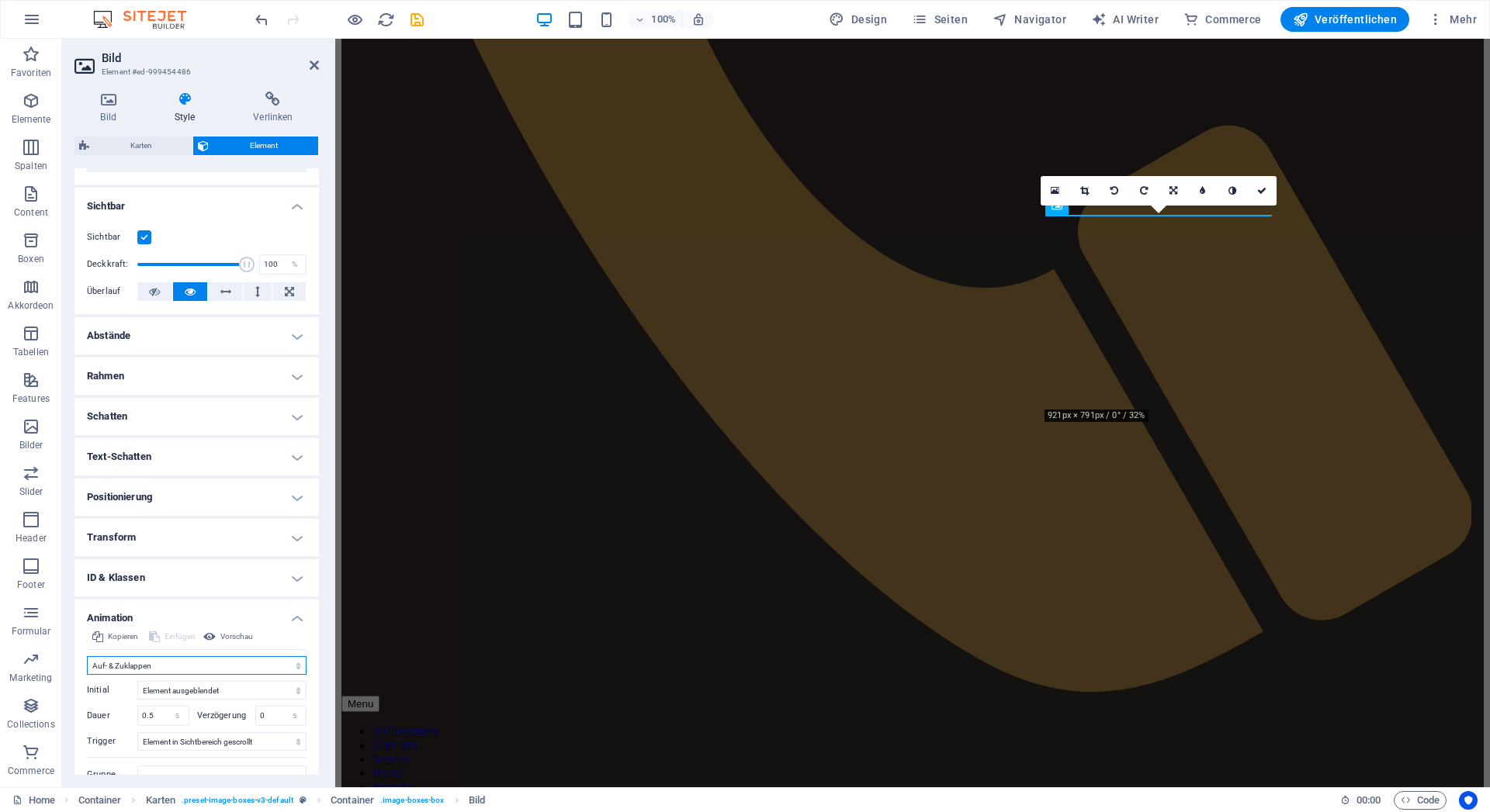
scroll to position [182, 0]
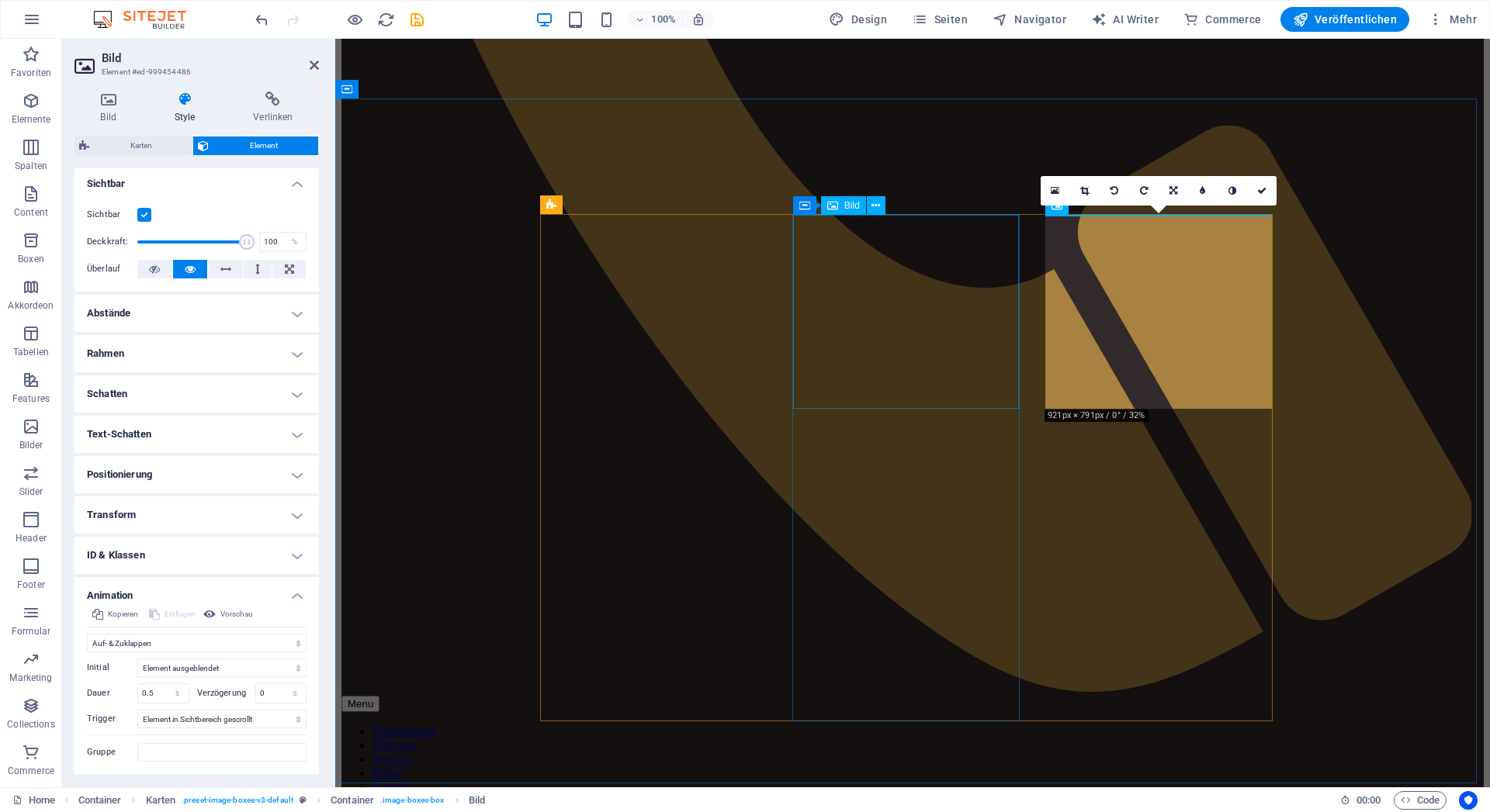
select select "vw"
select select "px"
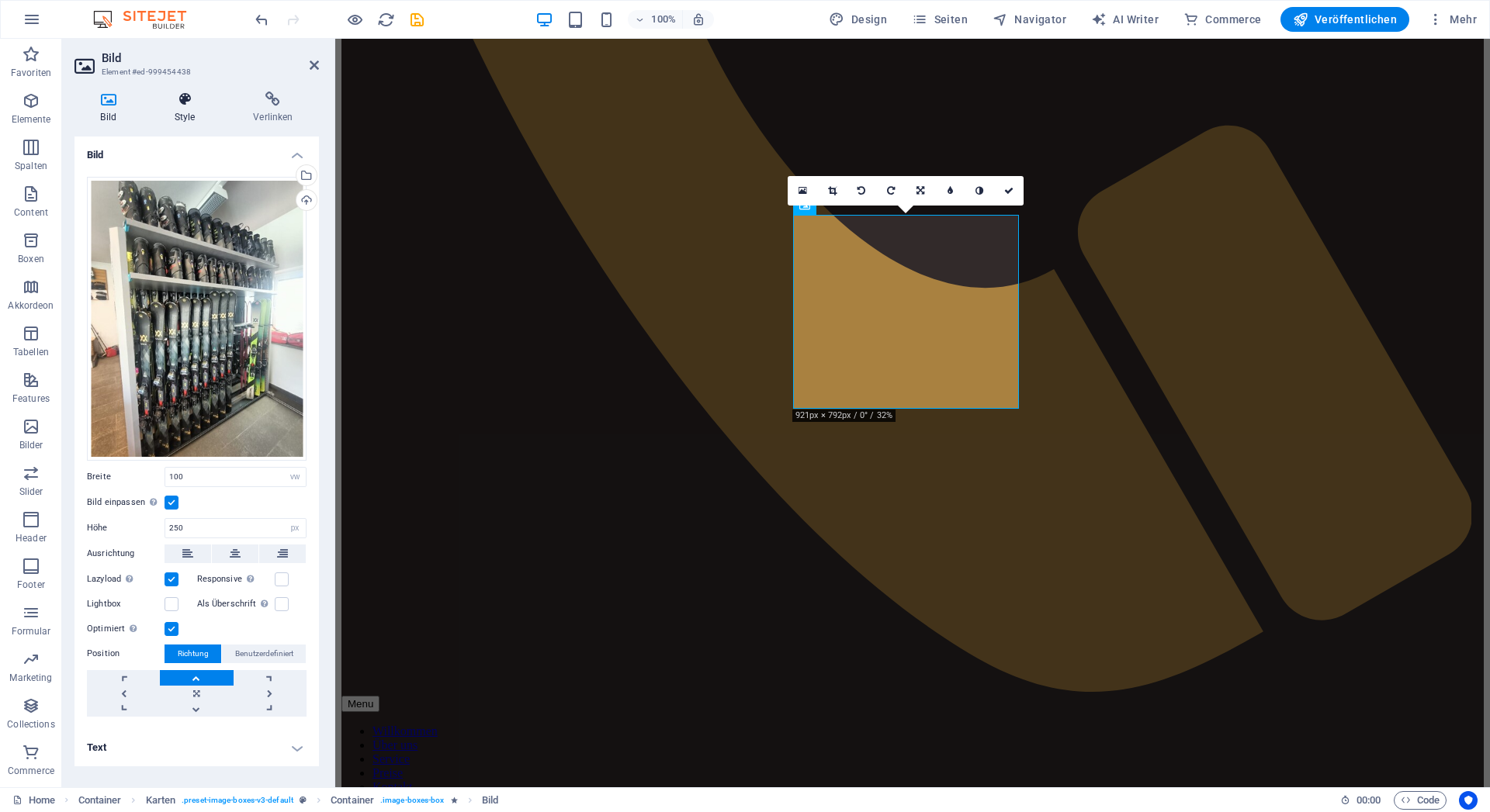
click at [190, 112] on h4 "Style" at bounding box center [188, 108] width 79 height 32
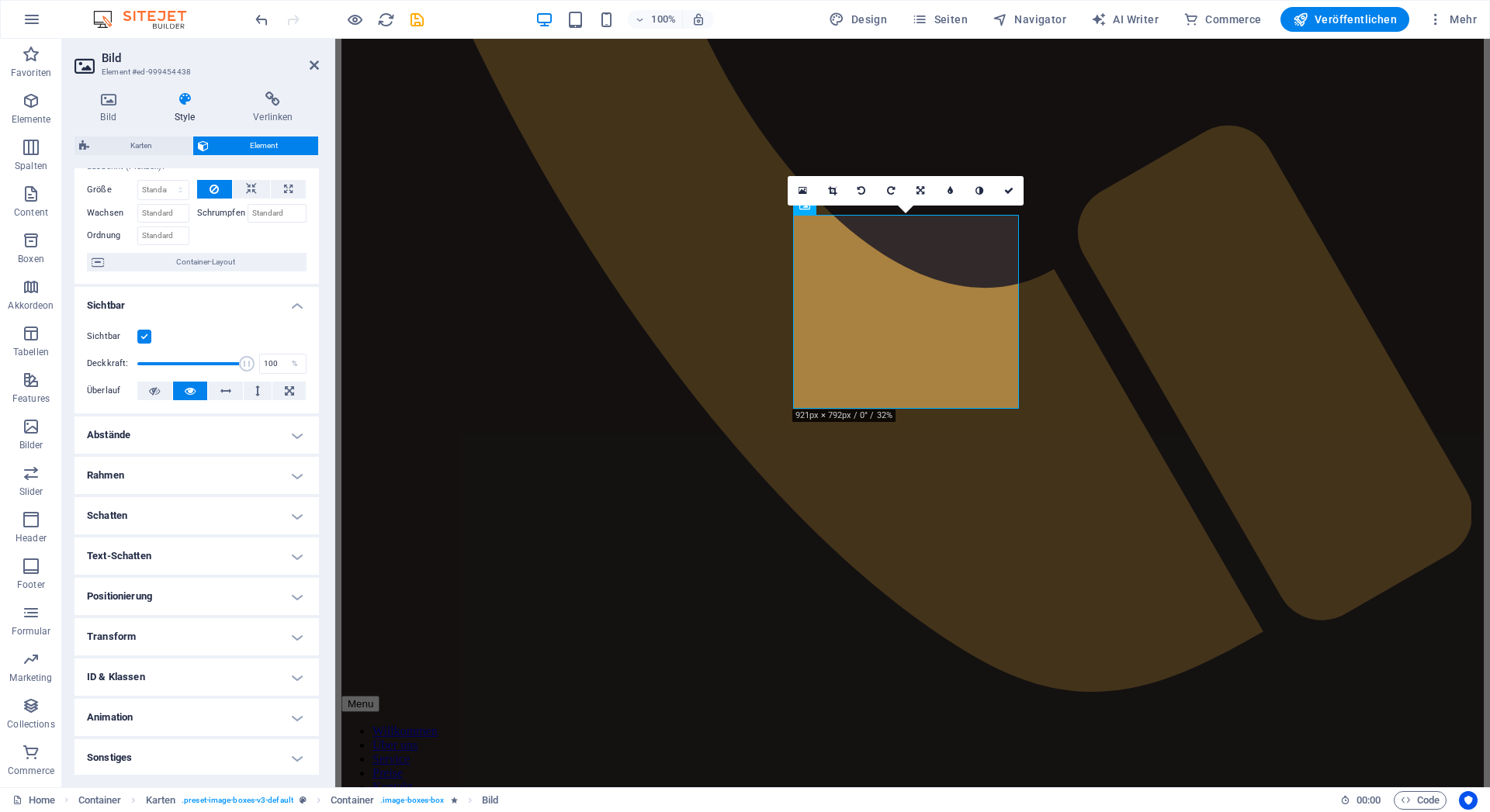
scroll to position [62, 0]
click at [133, 727] on h4 "Animation" at bounding box center [196, 716] width 244 height 37
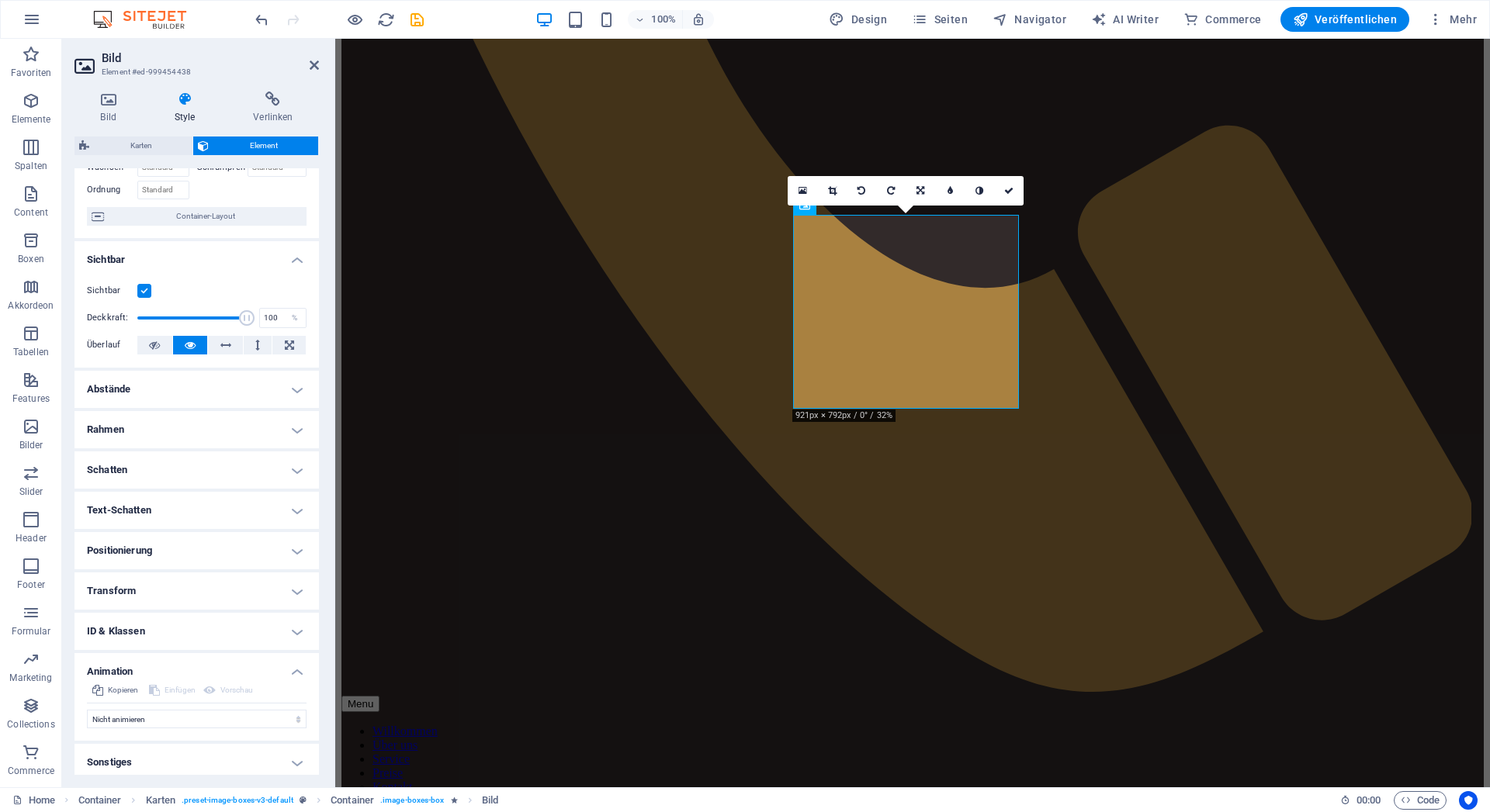
scroll to position [113, 0]
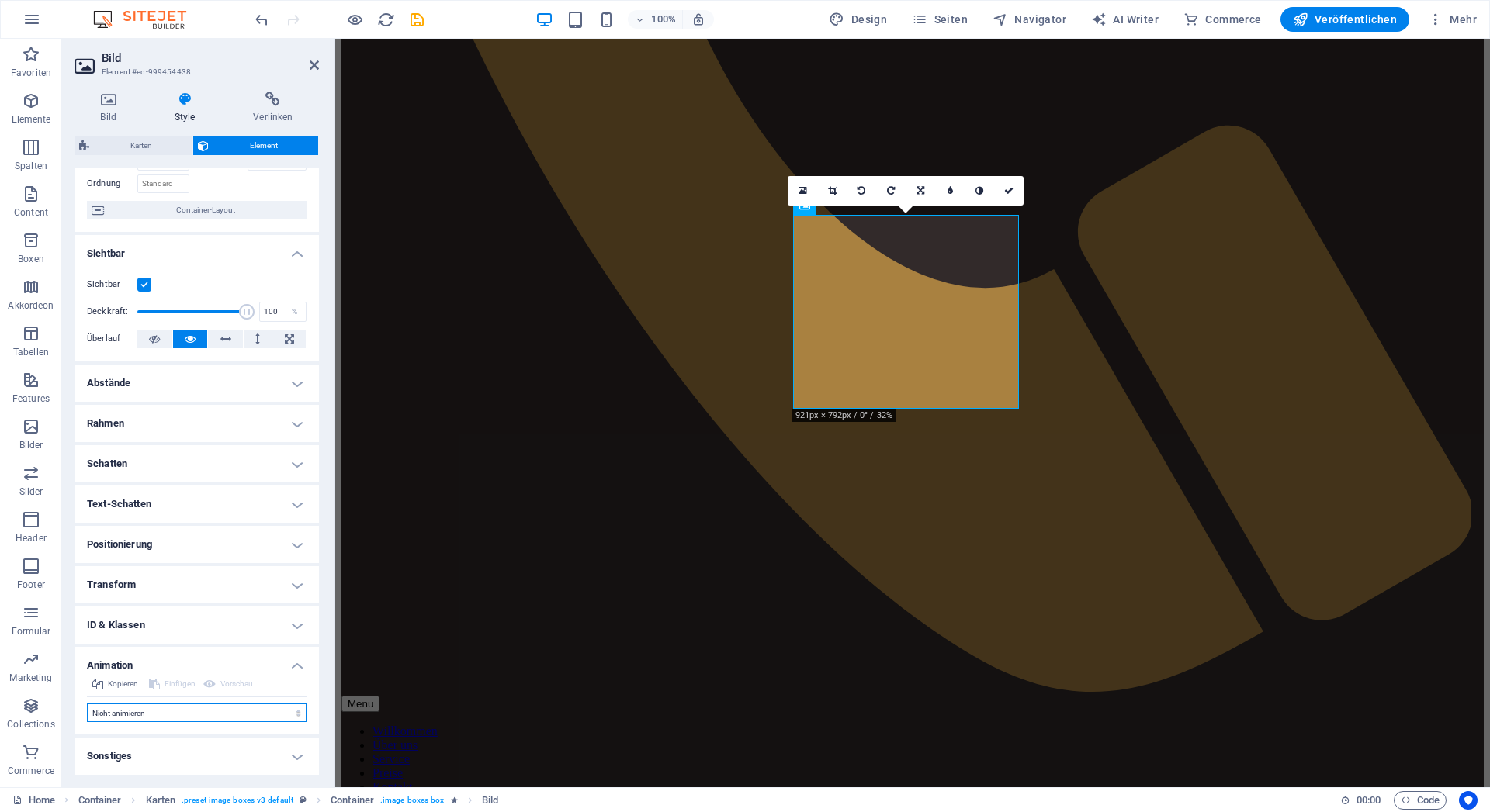
click at [87, 704] on select "Nicht animieren Ein- & Ausblenden Auf- & Zuklappen Rein- & Rauszoomen Von links…" at bounding box center [197, 713] width 219 height 19
select select "slide"
click option "Auf- & Zuklappen" at bounding box center [0, 0] width 0 height 0
type input "0.5"
select select "scroll"
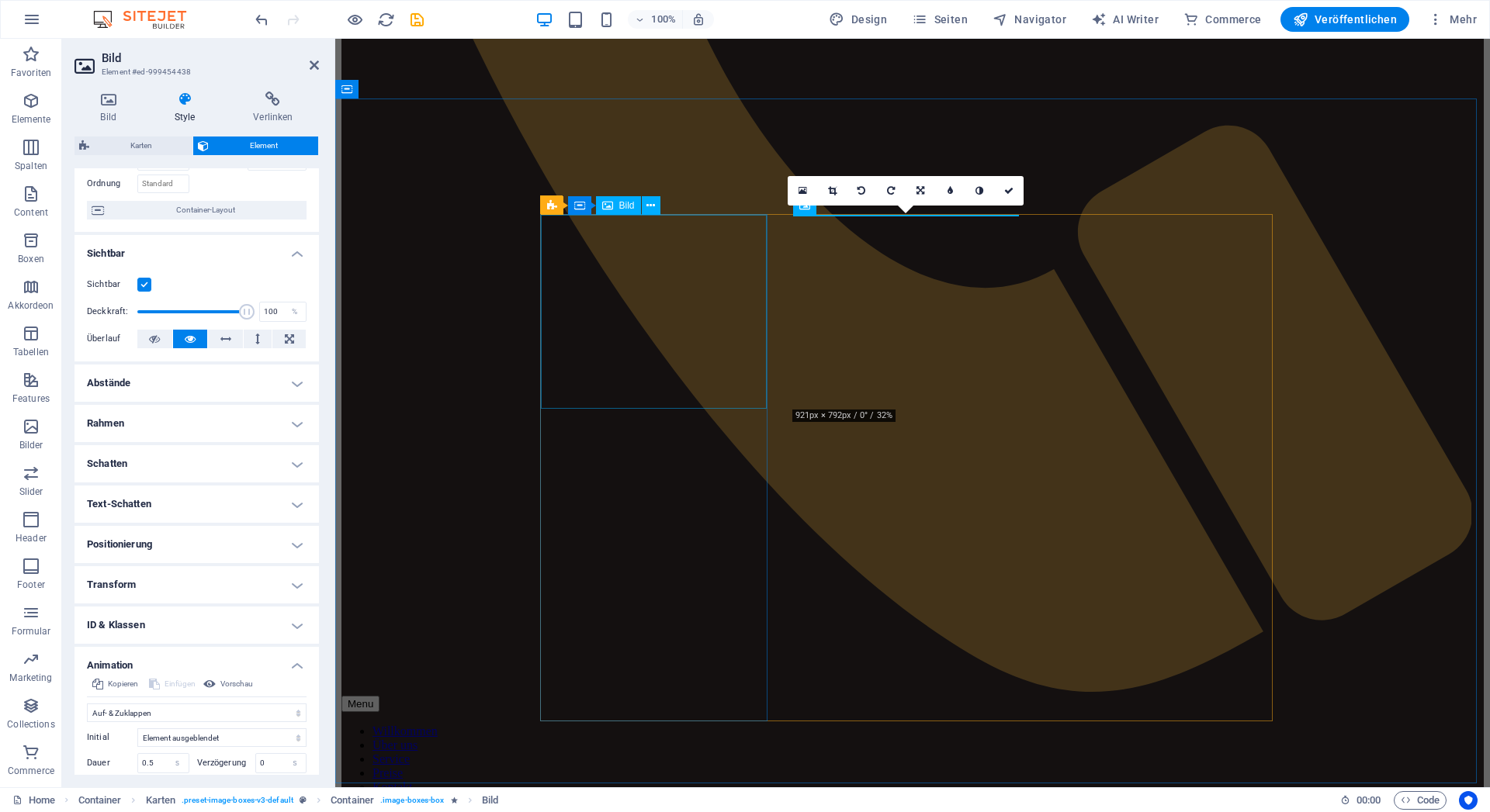
select select "vw"
select select "px"
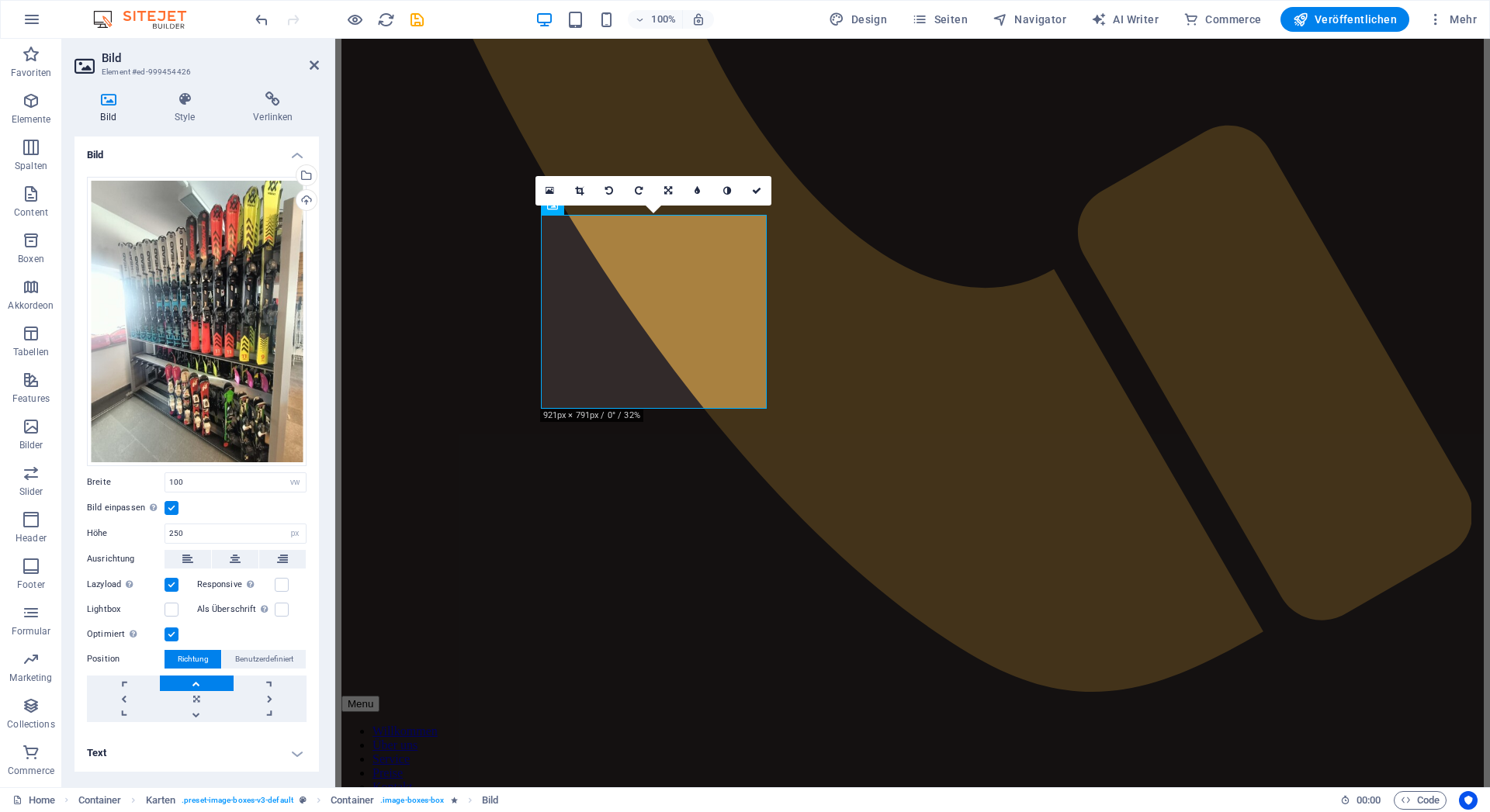
click at [143, 752] on h4 "Text" at bounding box center [196, 753] width 244 height 37
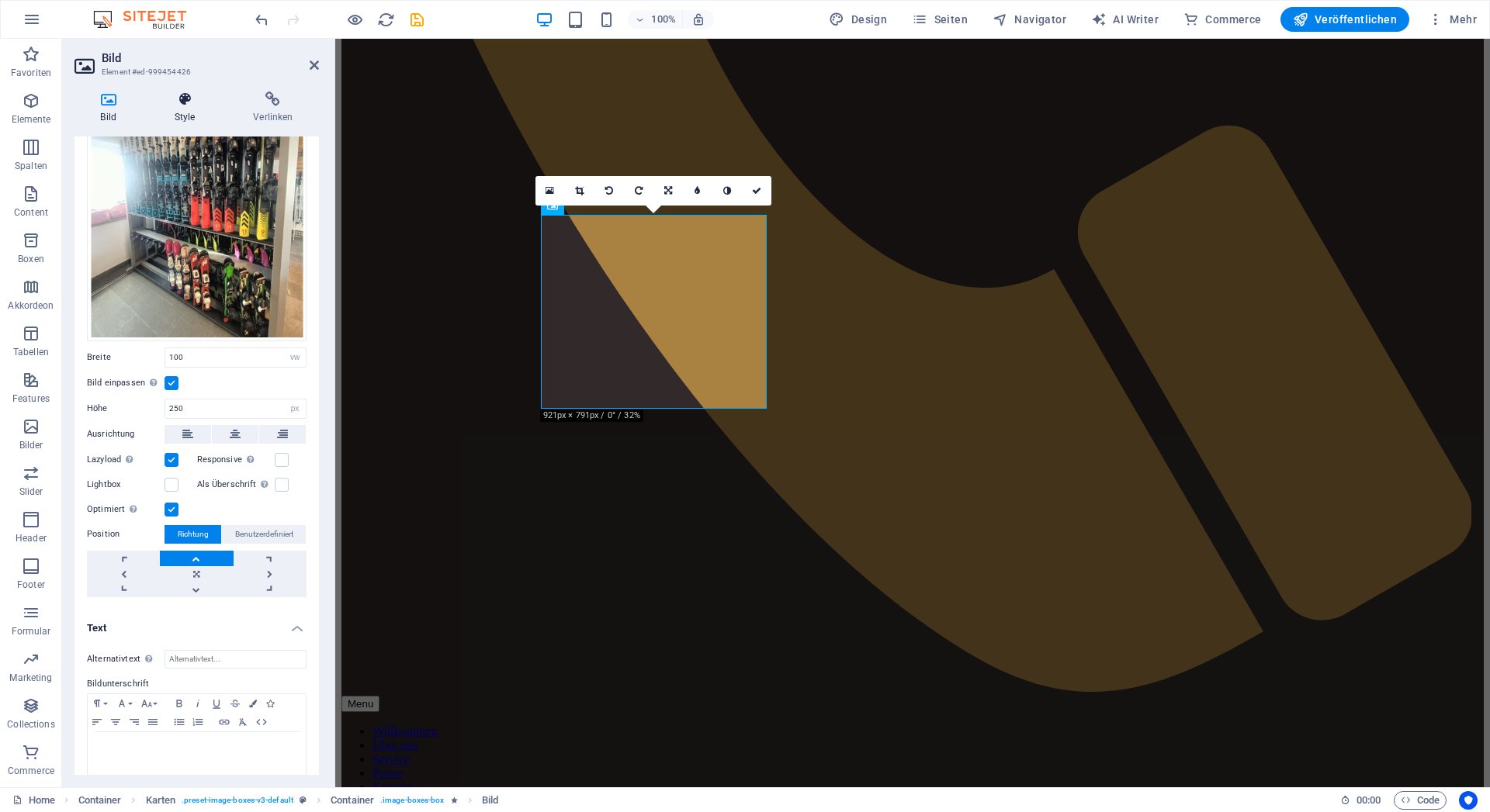
click at [183, 104] on icon at bounding box center [185, 99] width 73 height 15
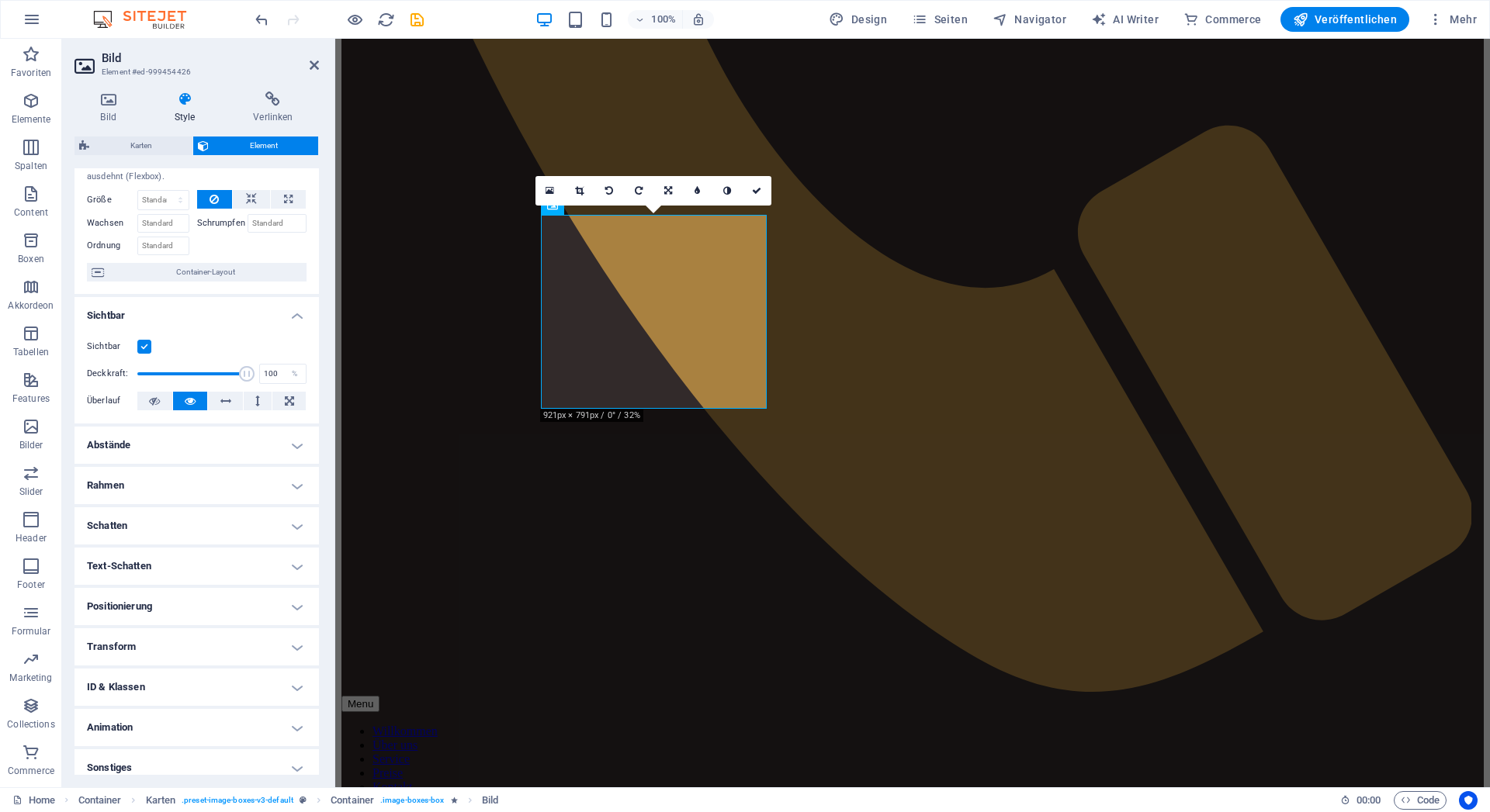
scroll to position [62, 0]
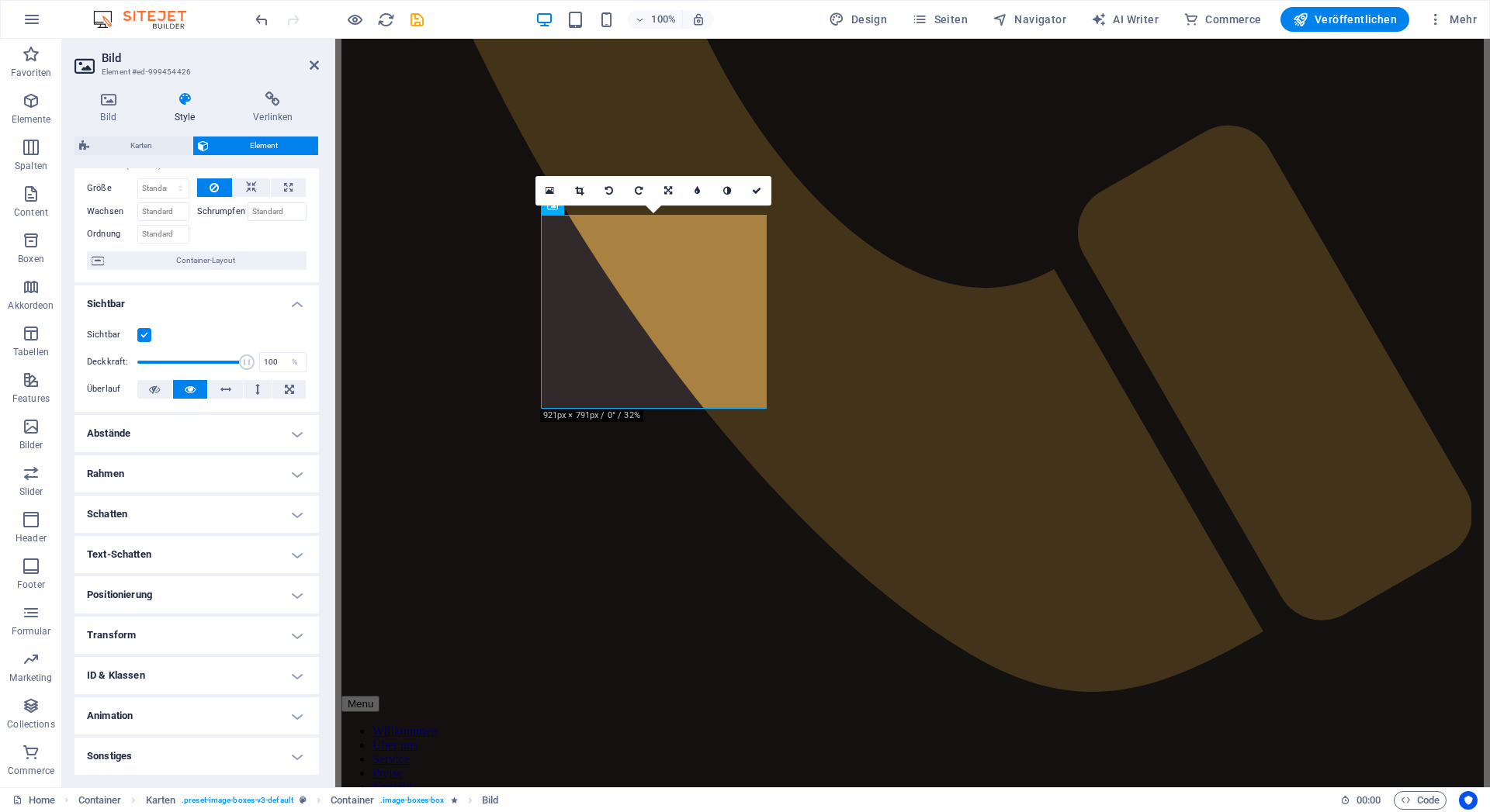
click at [143, 728] on h4 "Animation" at bounding box center [196, 716] width 244 height 37
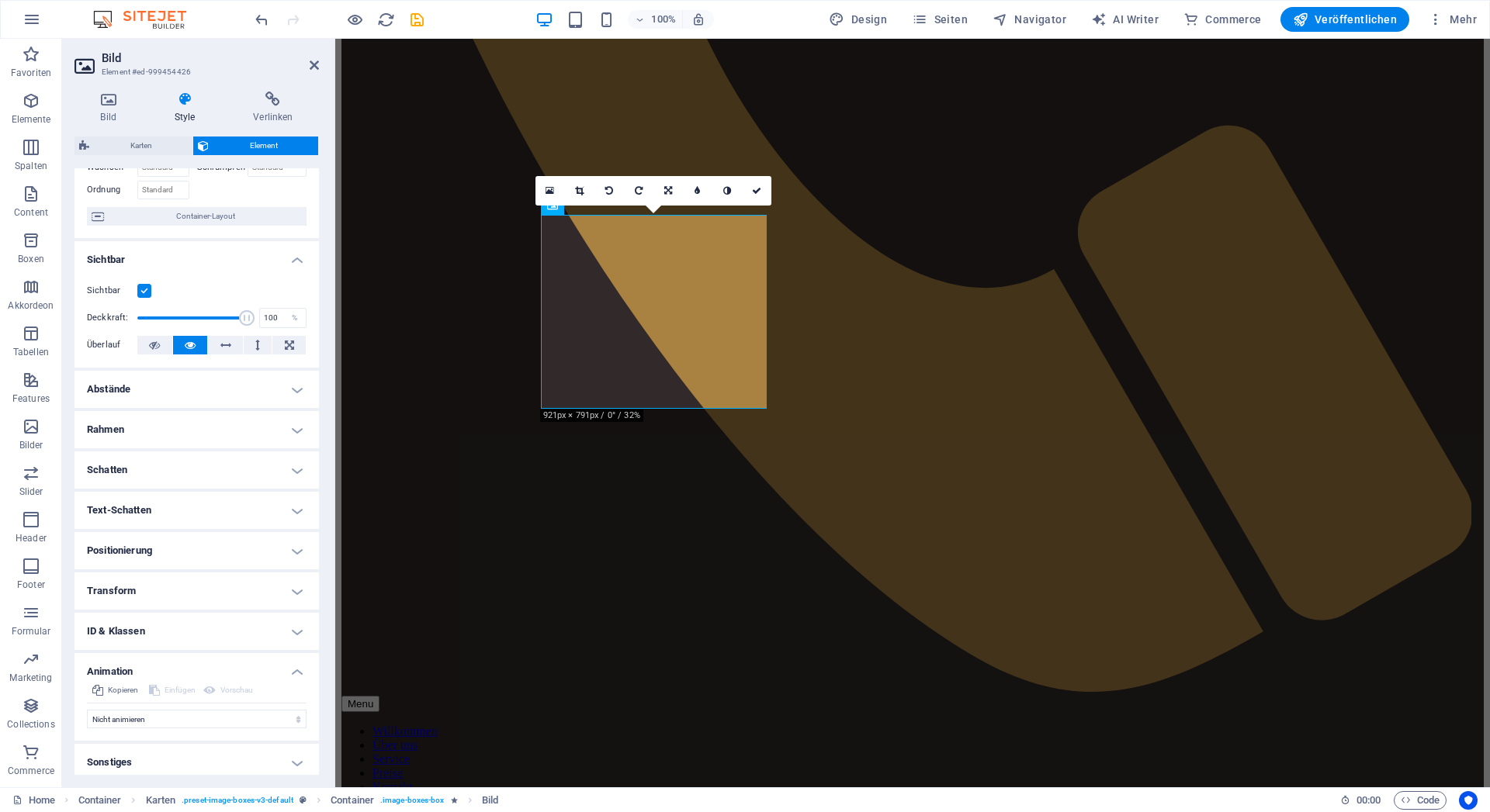
scroll to position [113, 0]
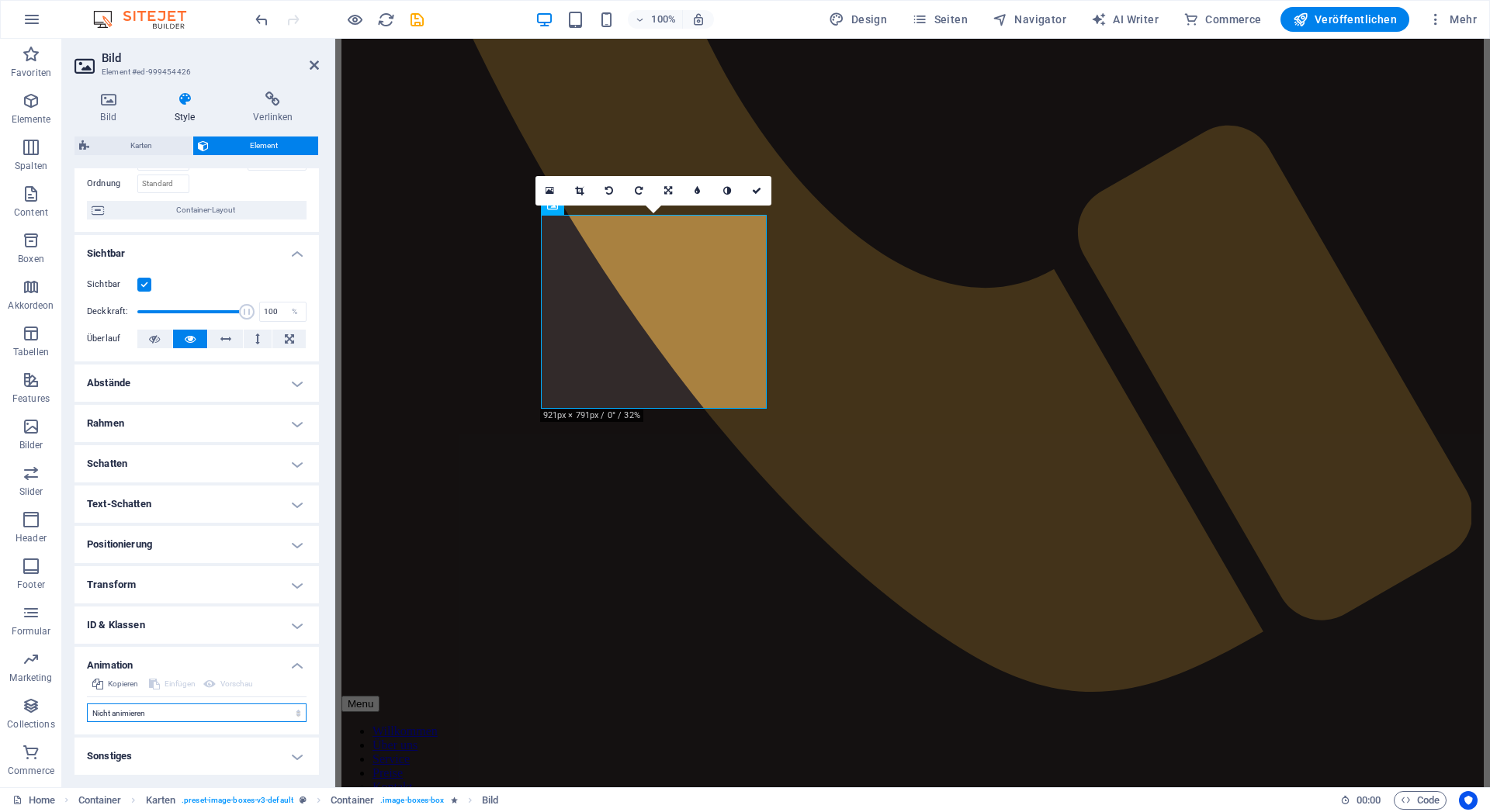
click at [87, 704] on select "Nicht animieren Ein- & Ausblenden Auf- & Zuklappen Rein- & Rauszoomen Von links…" at bounding box center [197, 713] width 219 height 19
select select "slide"
click option "Auf- & Zuklappen" at bounding box center [0, 0] width 0 height 0
type input "0.5"
select select "scroll"
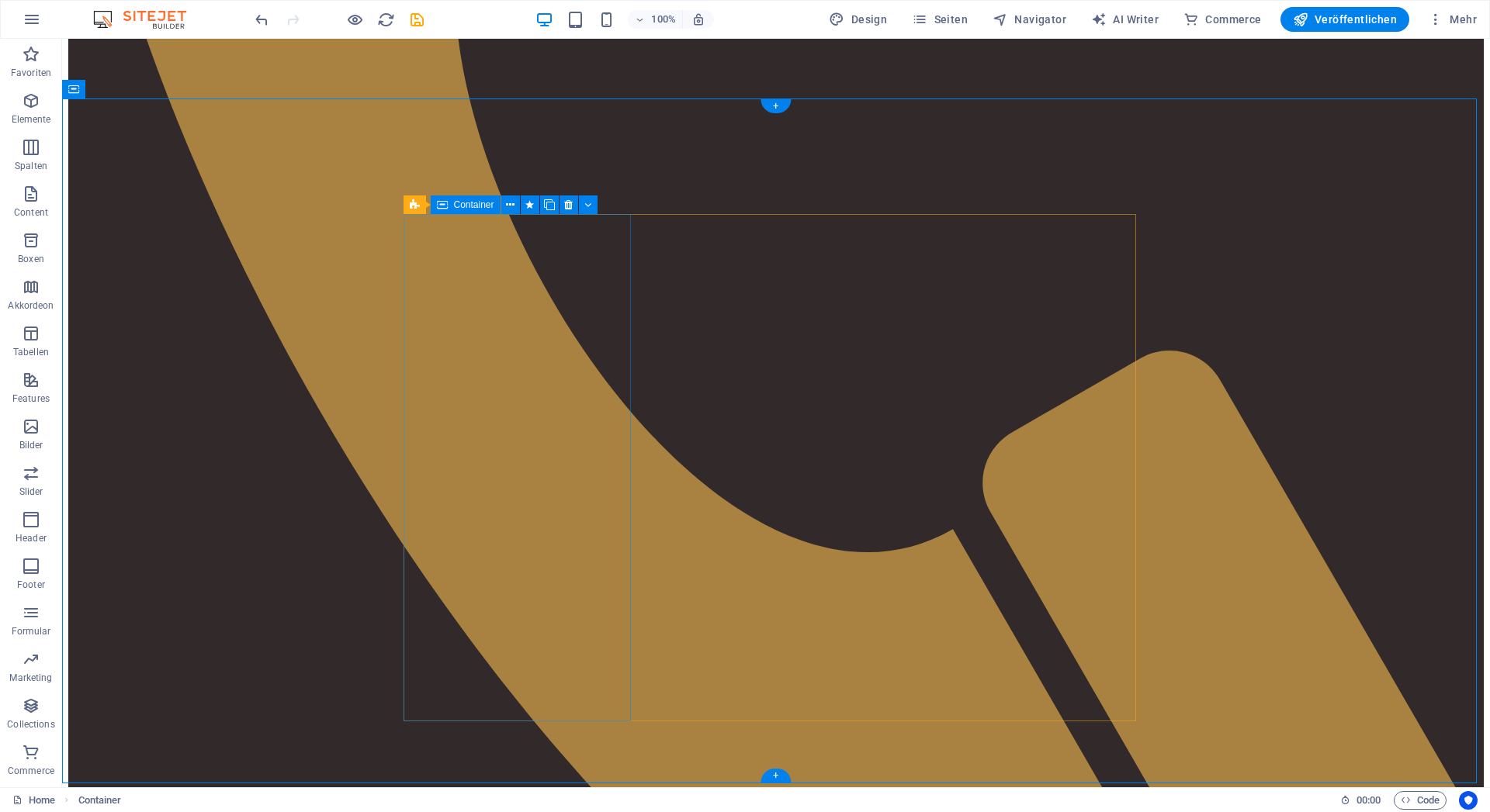
select select "triangle"
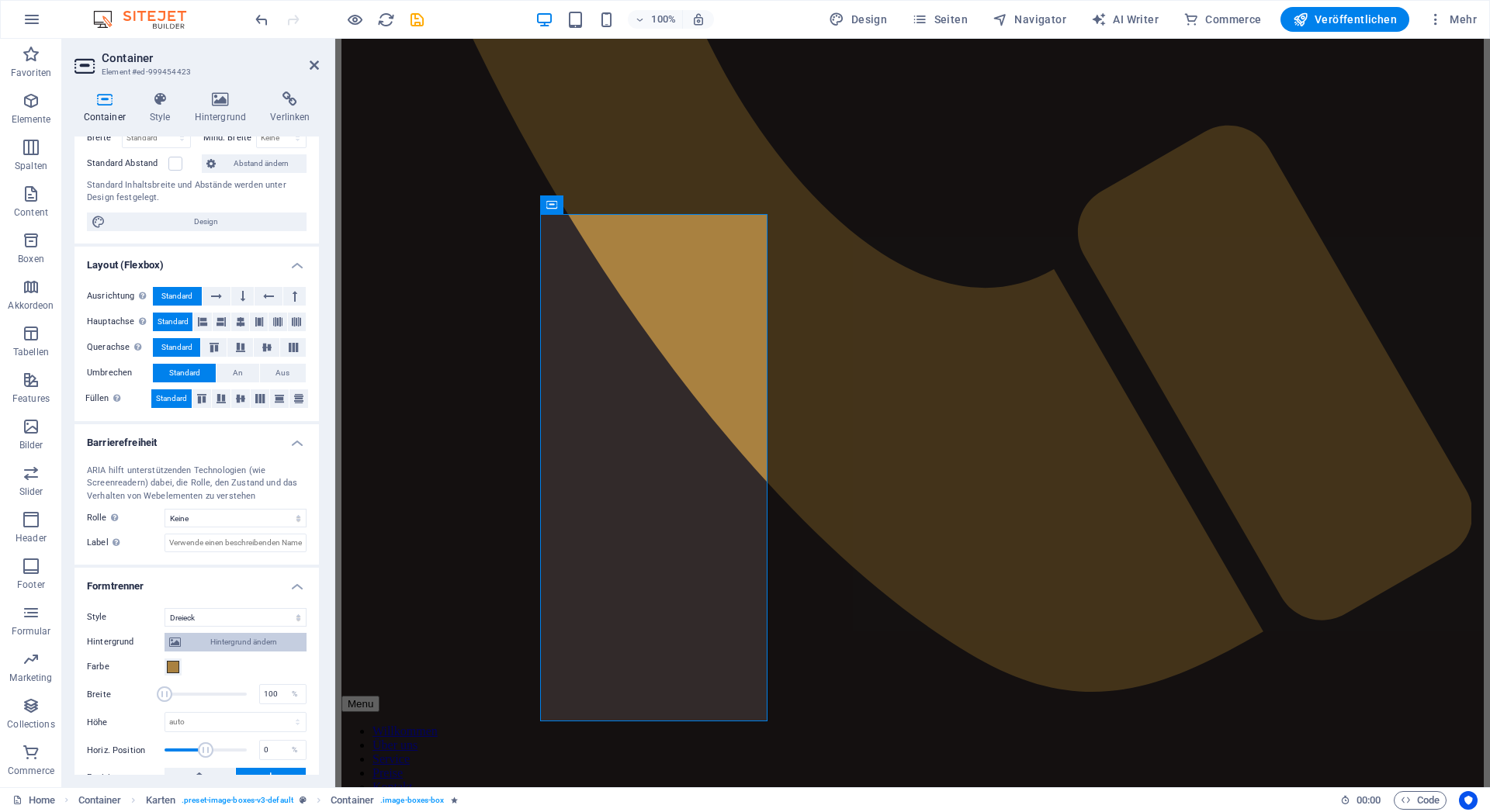
scroll to position [175, 0]
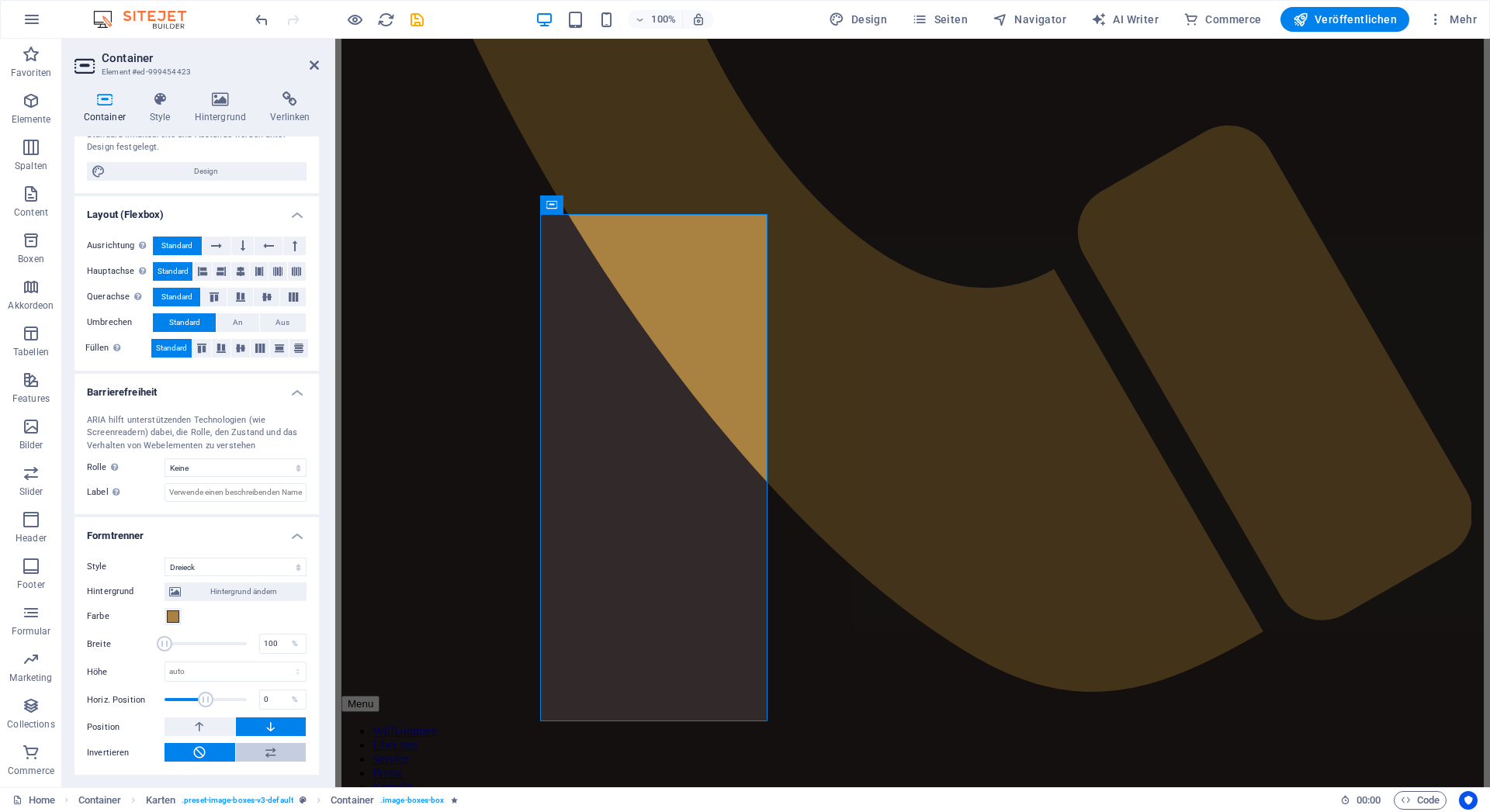
click at [264, 747] on icon at bounding box center [270, 752] width 14 height 19
click at [193, 753] on icon at bounding box center [199, 752] width 14 height 19
click at [193, 728] on icon at bounding box center [199, 727] width 14 height 19
click at [248, 724] on button at bounding box center [272, 727] width 71 height 19
click at [210, 727] on button at bounding box center [200, 727] width 71 height 19
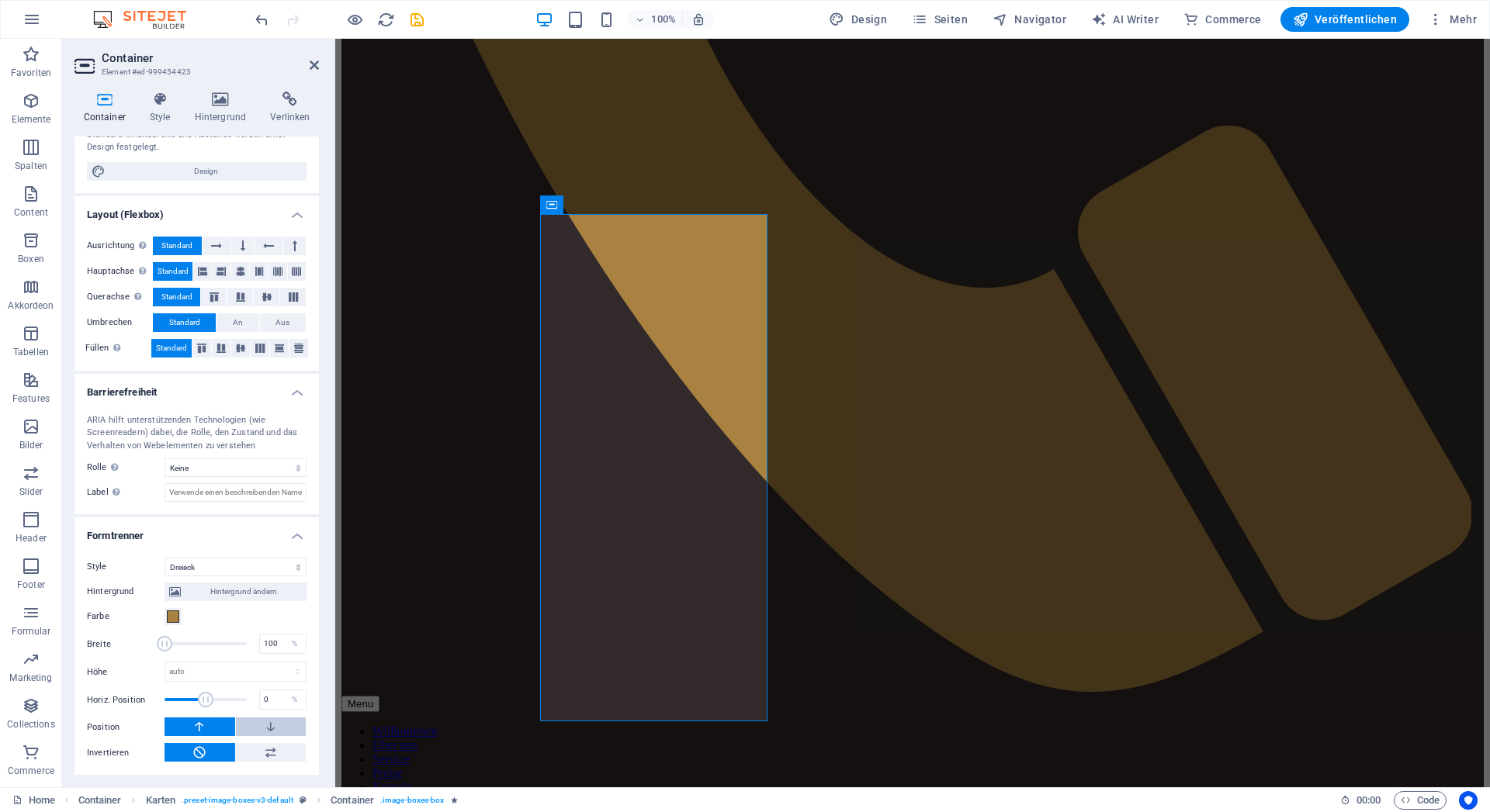
click at [264, 723] on icon at bounding box center [270, 727] width 14 height 19
click at [155, 100] on icon at bounding box center [160, 99] width 39 height 15
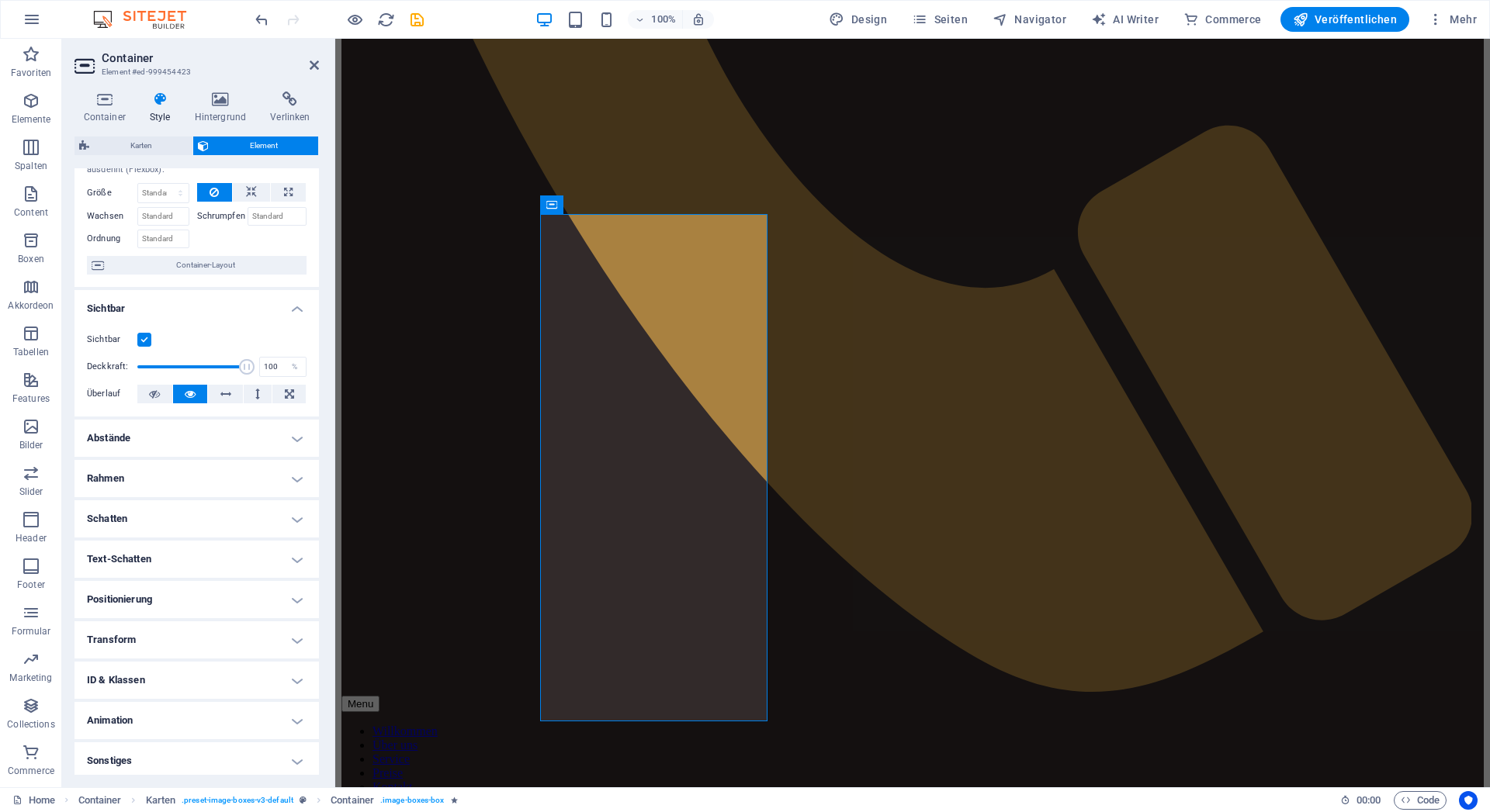
scroll to position [62, 0]
click at [167, 712] on h4 "Animation" at bounding box center [196, 716] width 244 height 37
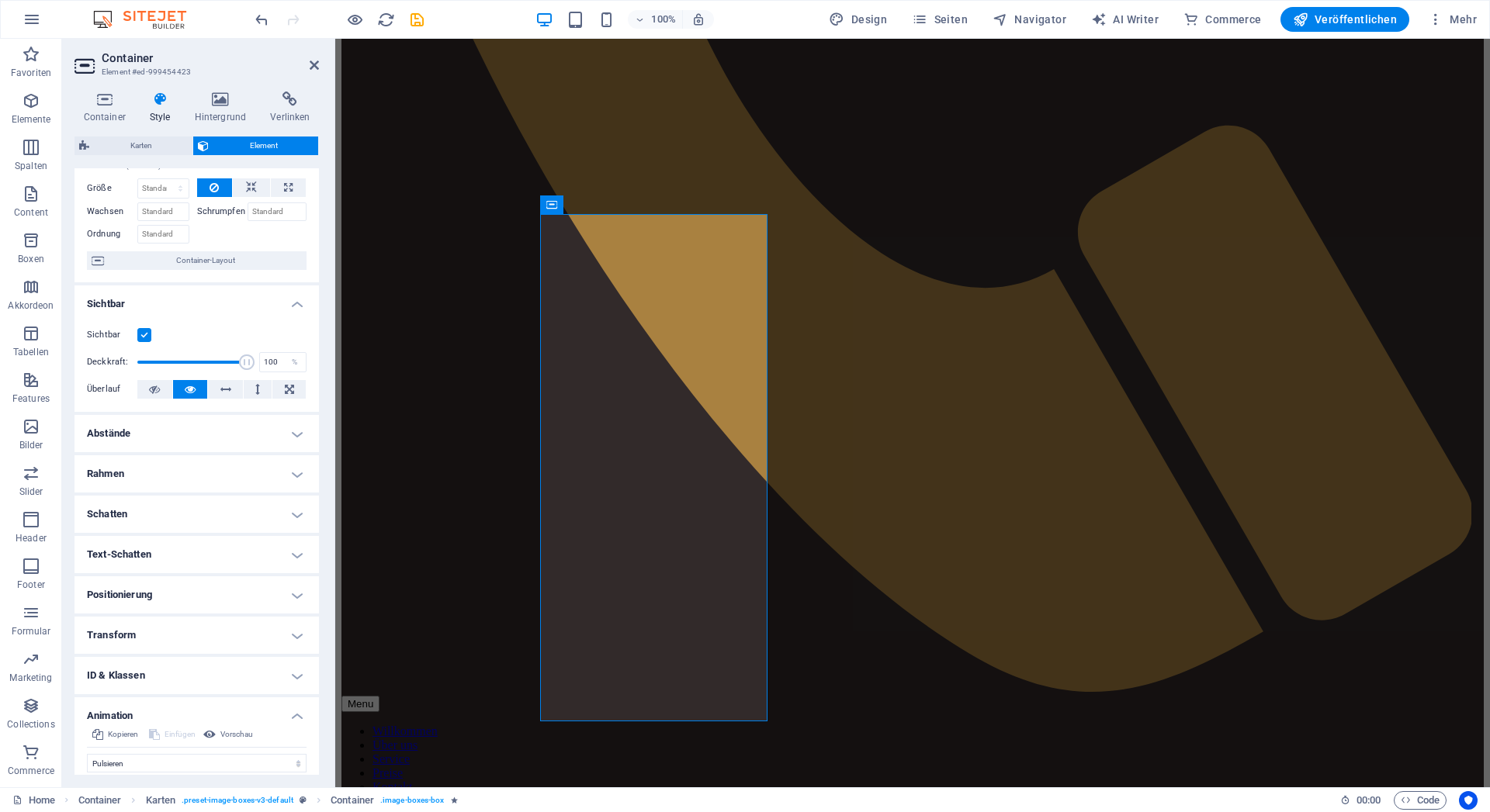
scroll to position [202, 0]
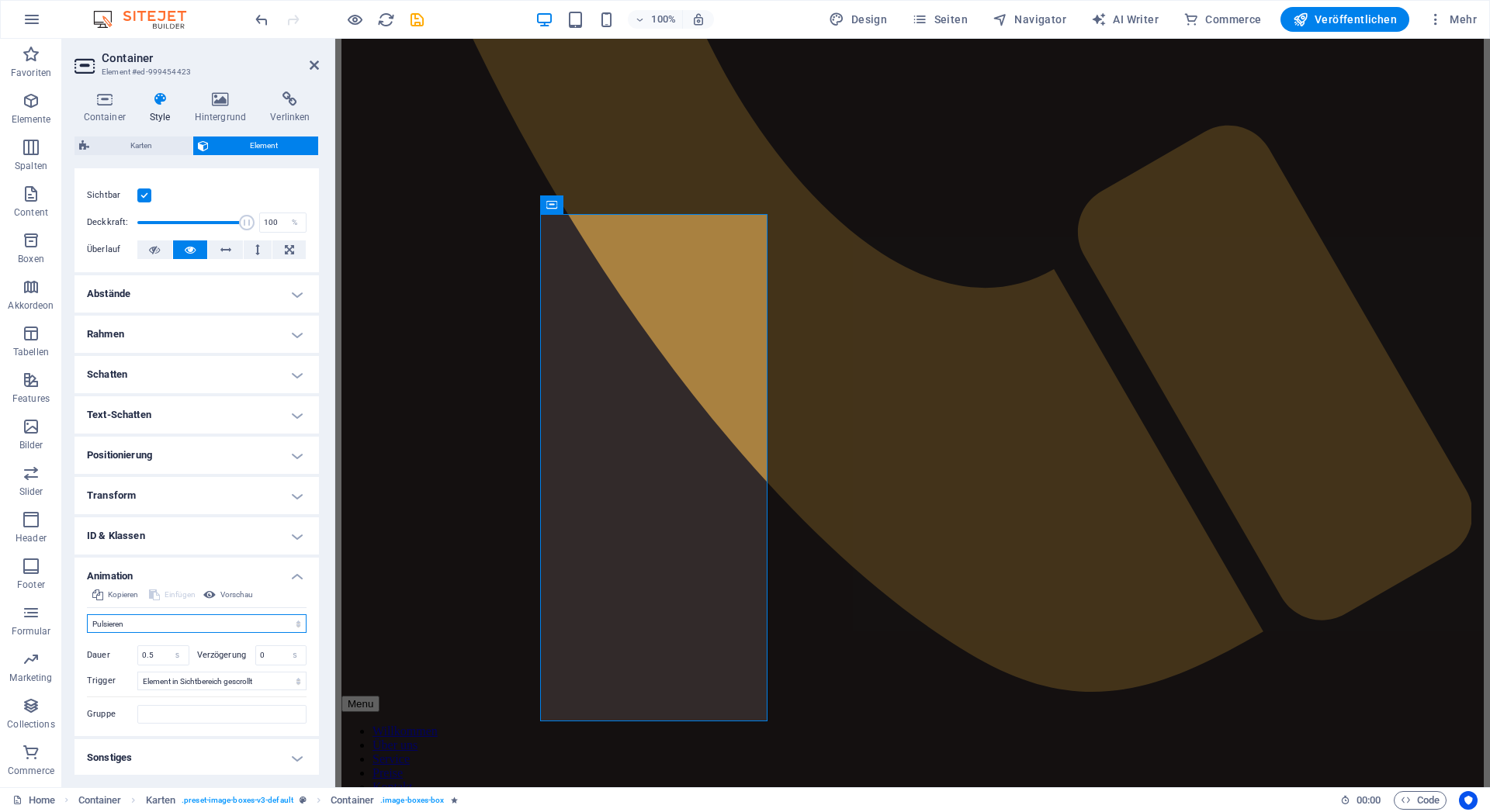
click at [87, 614] on select "Nicht animieren Ein- & Ausblenden Auf- & Zuklappen Rein- & Rauszoomen Von links…" at bounding box center [197, 623] width 219 height 19
click option "Pulsieren" at bounding box center [0, 0] width 0 height 0
click at [209, 596] on icon at bounding box center [209, 594] width 12 height 19
click at [209, 594] on icon at bounding box center [209, 594] width 12 height 19
click at [87, 614] on select "Nicht animieren Ein- & Ausblenden Auf- & Zuklappen Rein- & Rauszoomen Von links…" at bounding box center [197, 623] width 219 height 19
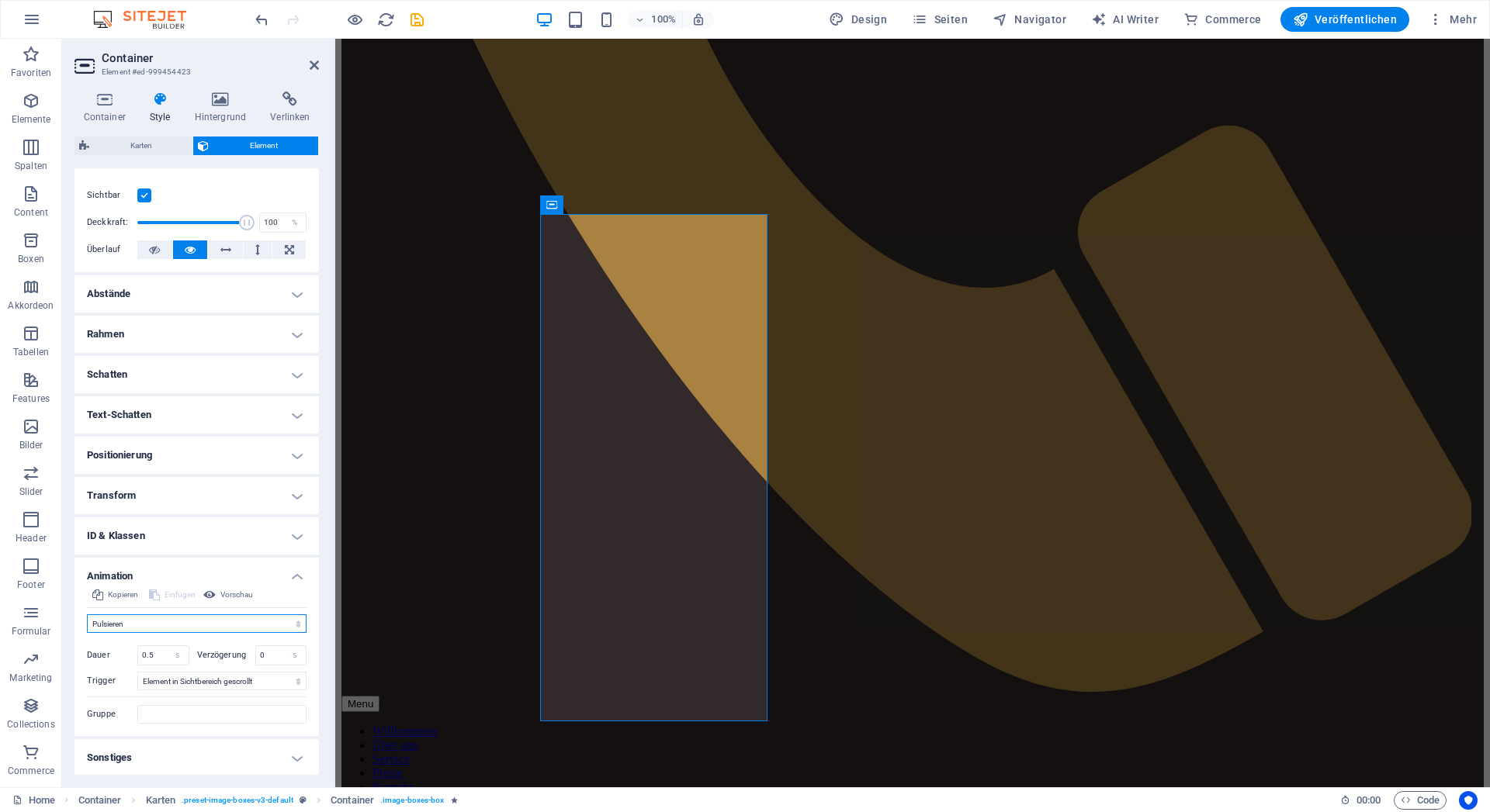
click option "Pulsieren" at bounding box center [0, 0] width 0 height 0
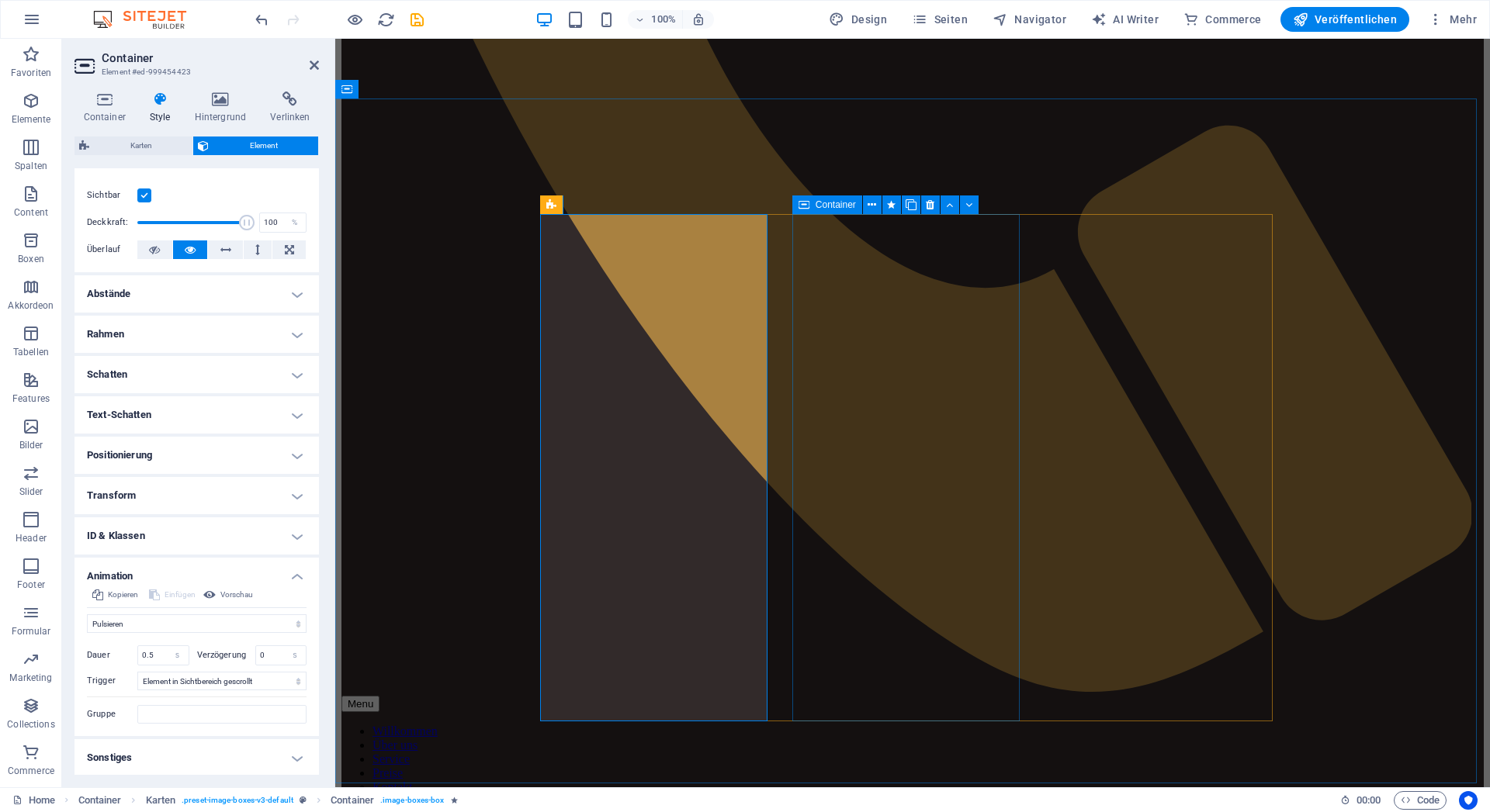
select select "triangle"
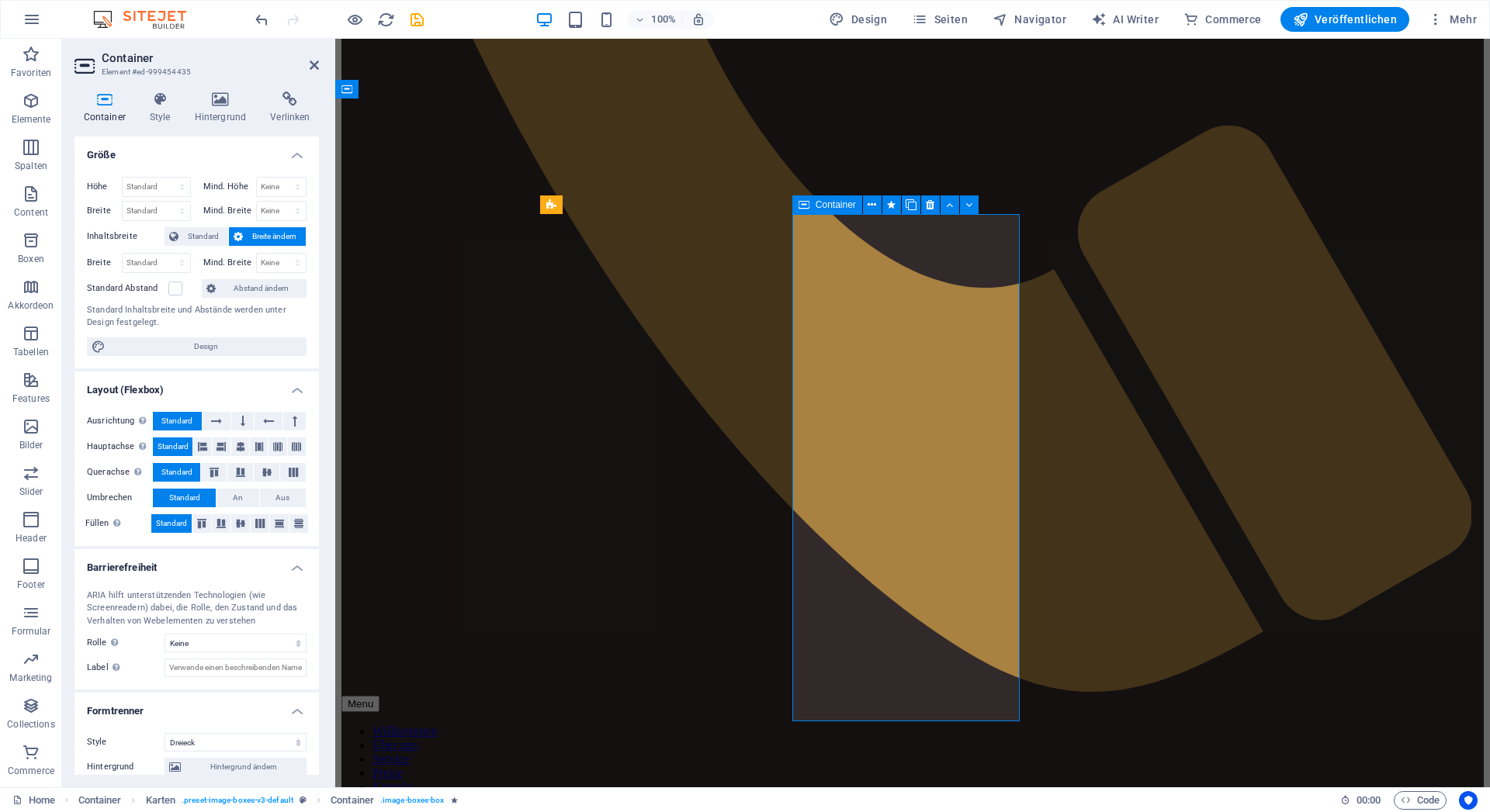
scroll to position [175, 0]
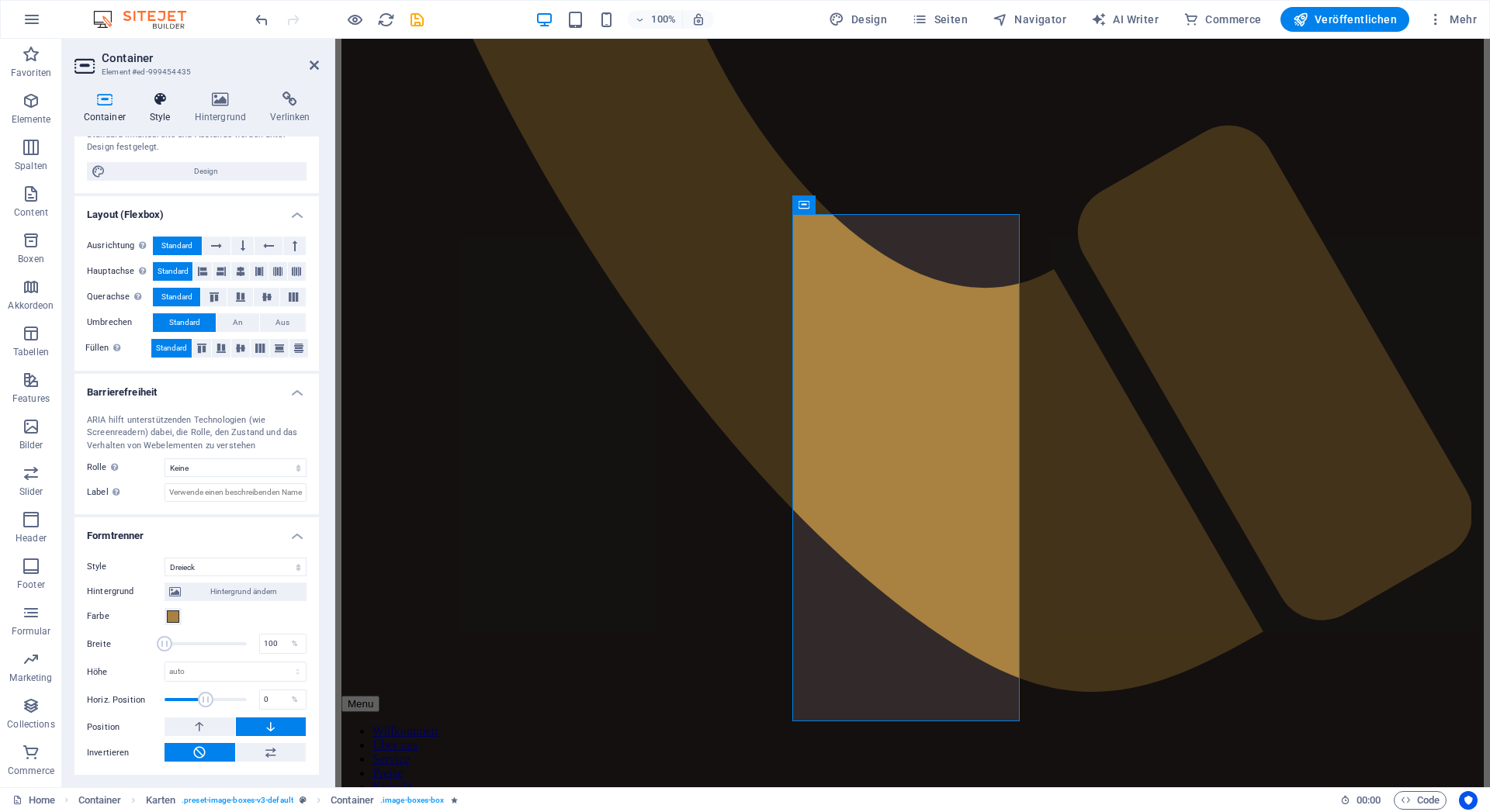
click at [165, 113] on h4 "Style" at bounding box center [163, 108] width 45 height 32
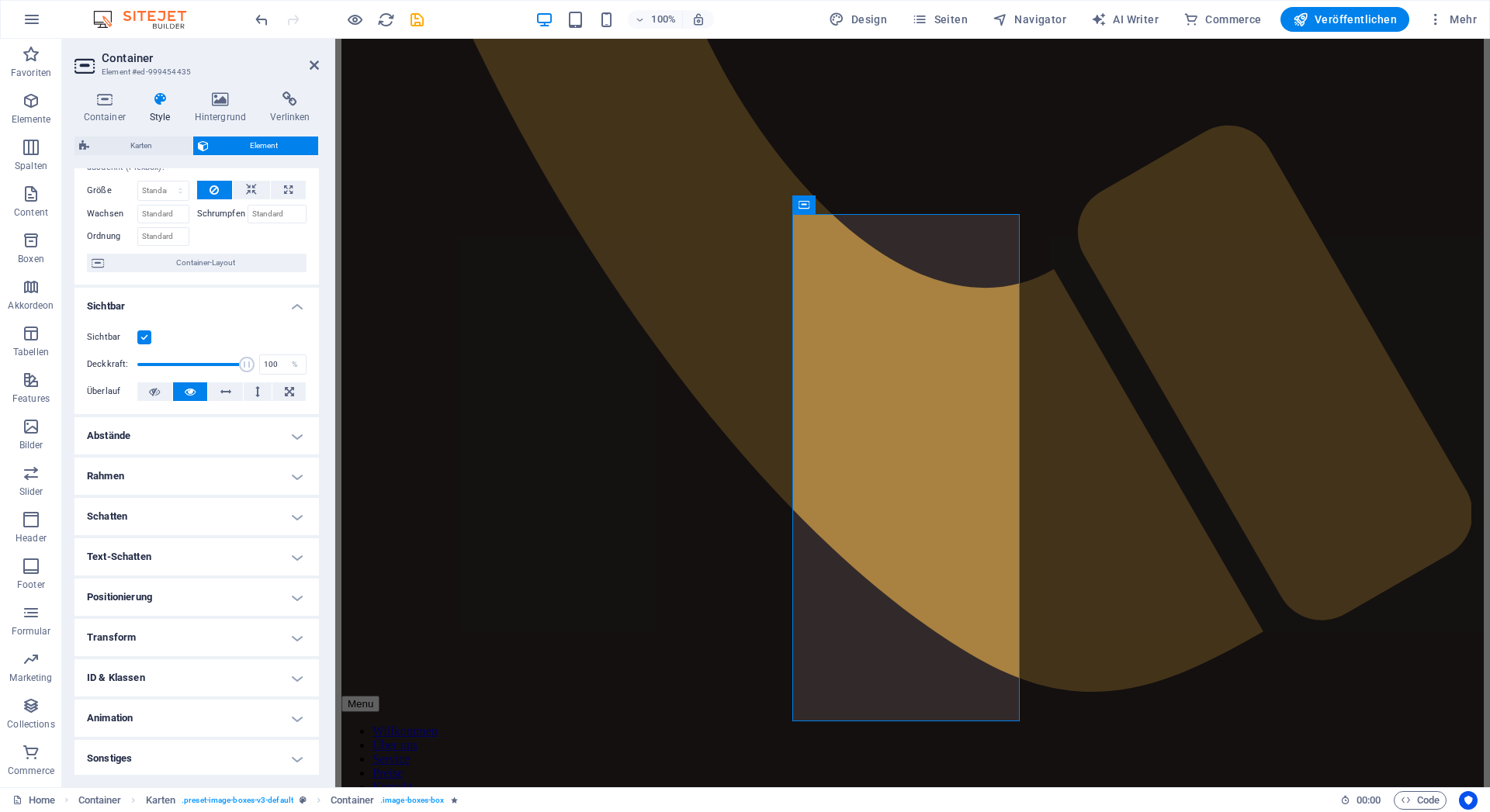
scroll to position [62, 0]
click at [159, 714] on h4 "Animation" at bounding box center [196, 716] width 244 height 37
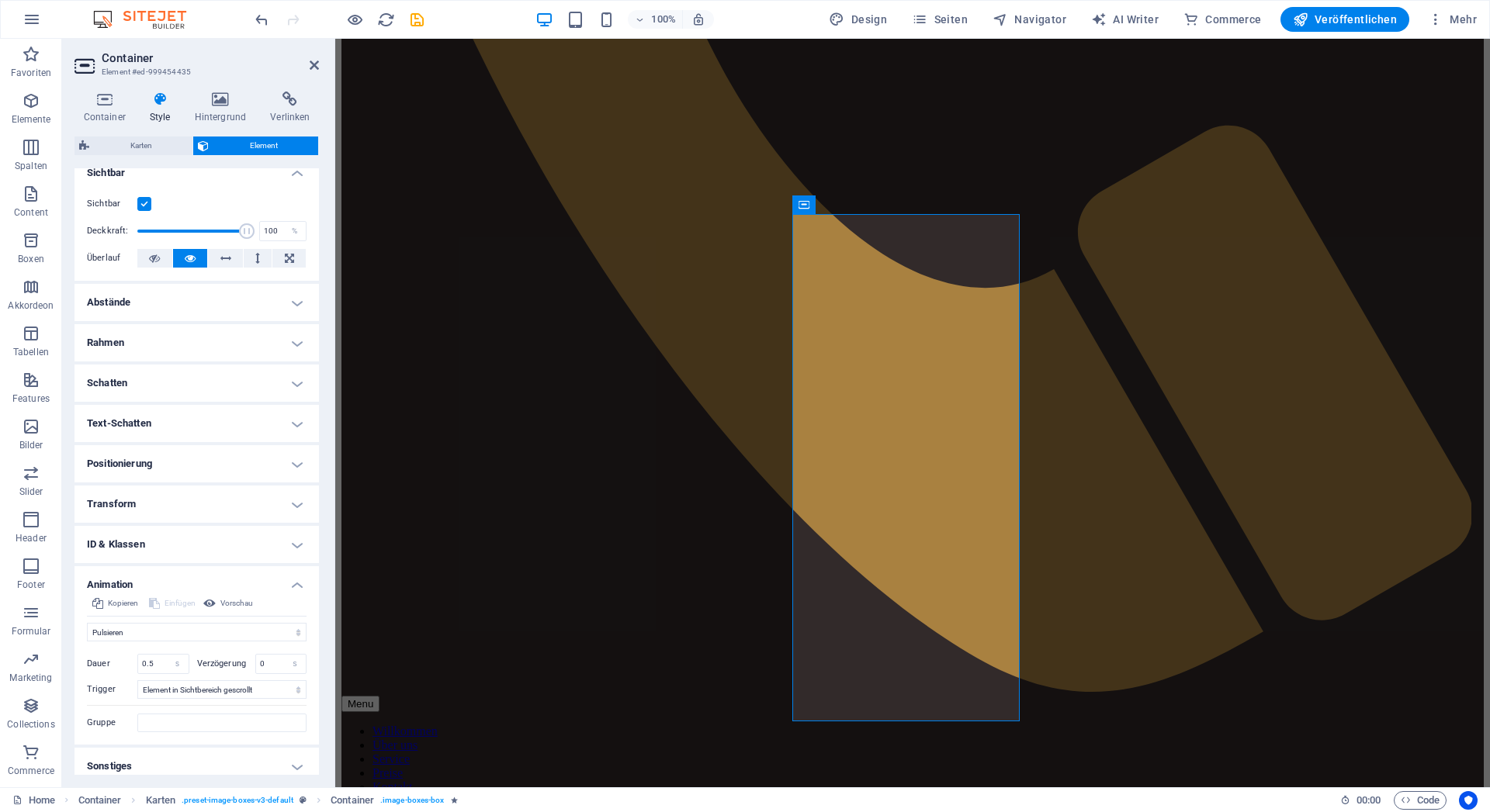
scroll to position [202, 0]
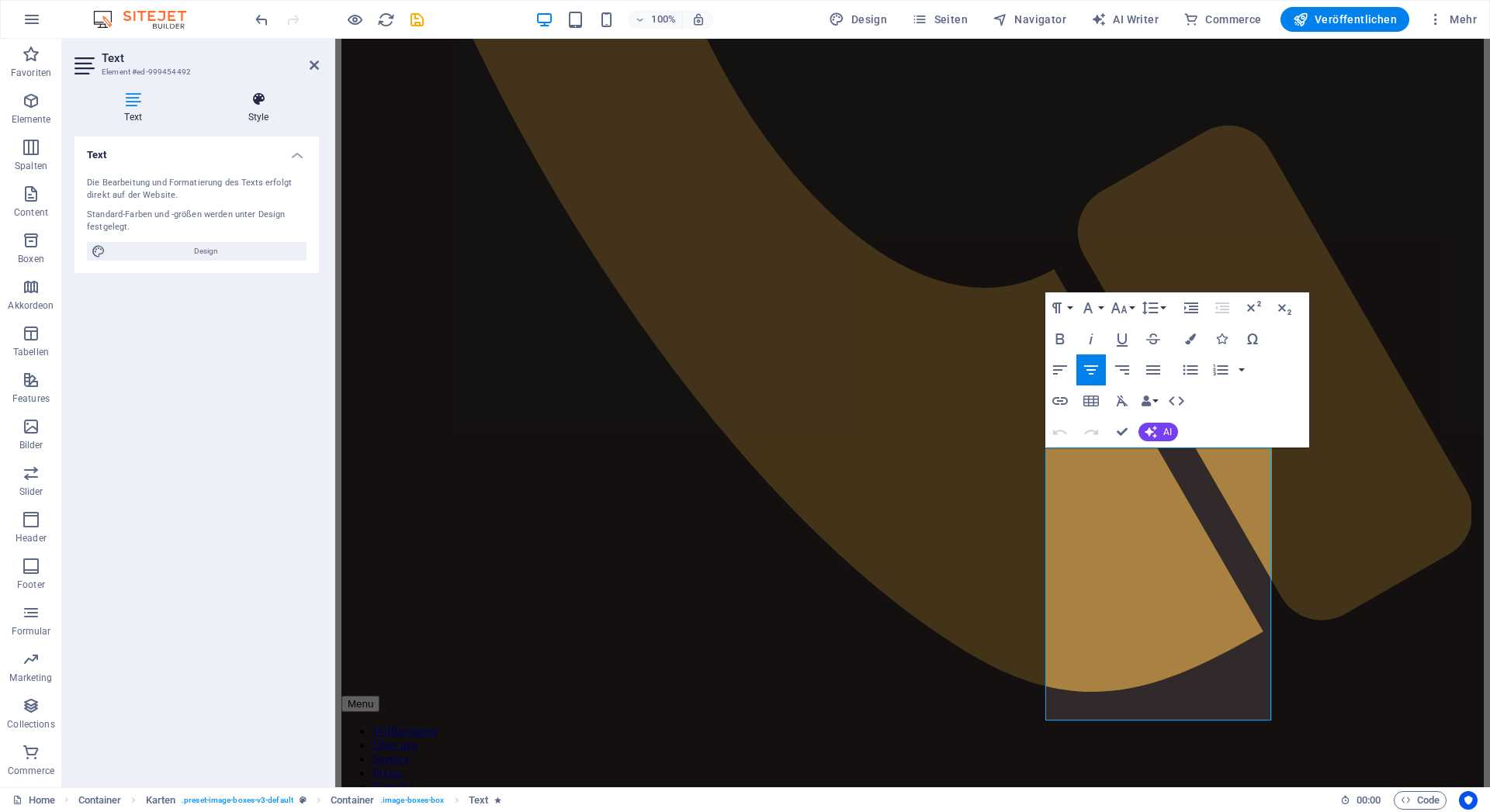
click at [246, 106] on icon at bounding box center [258, 99] width 121 height 15
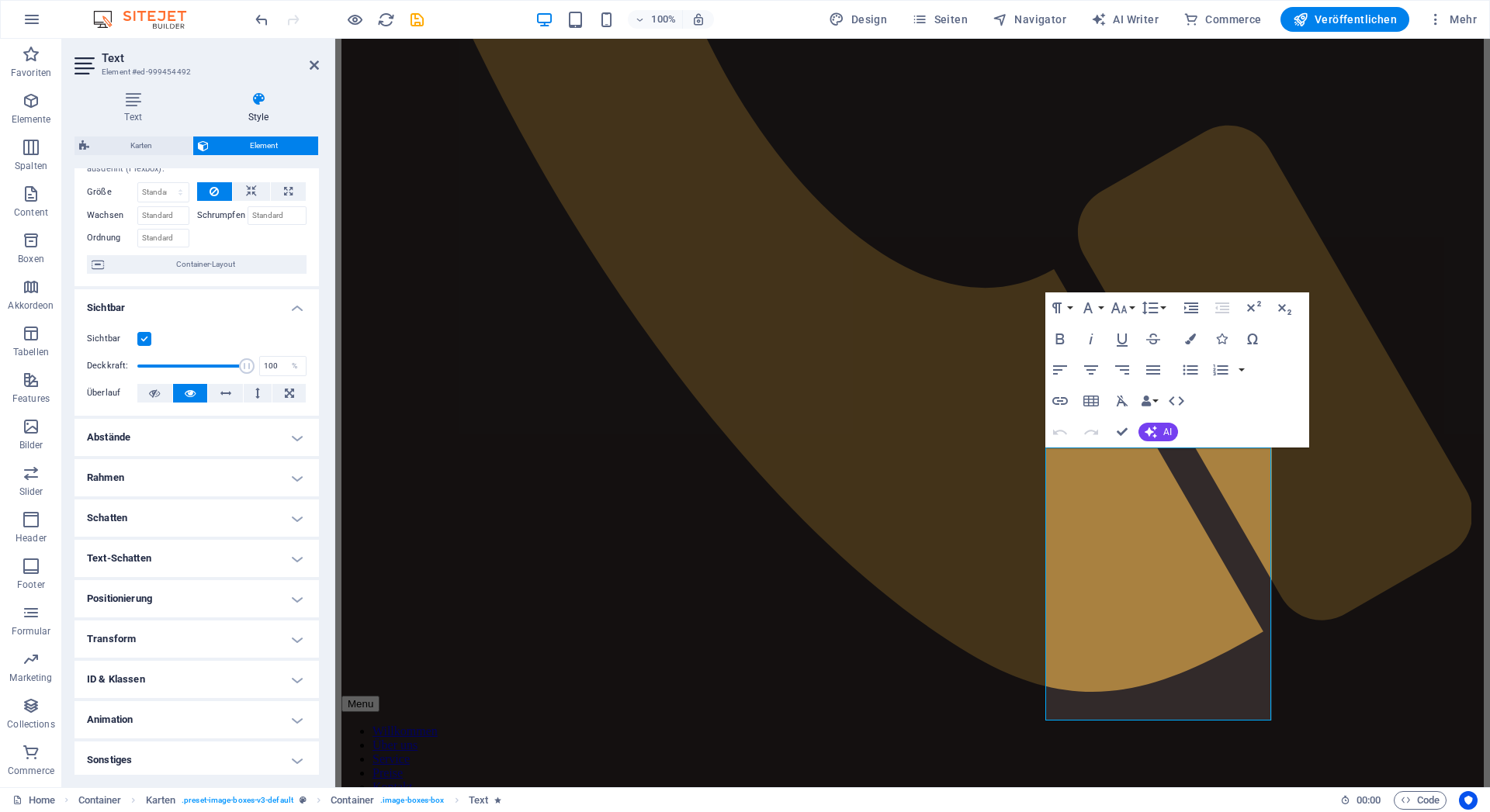
scroll to position [62, 0]
click at [169, 710] on h4 "Animation" at bounding box center [196, 716] width 244 height 37
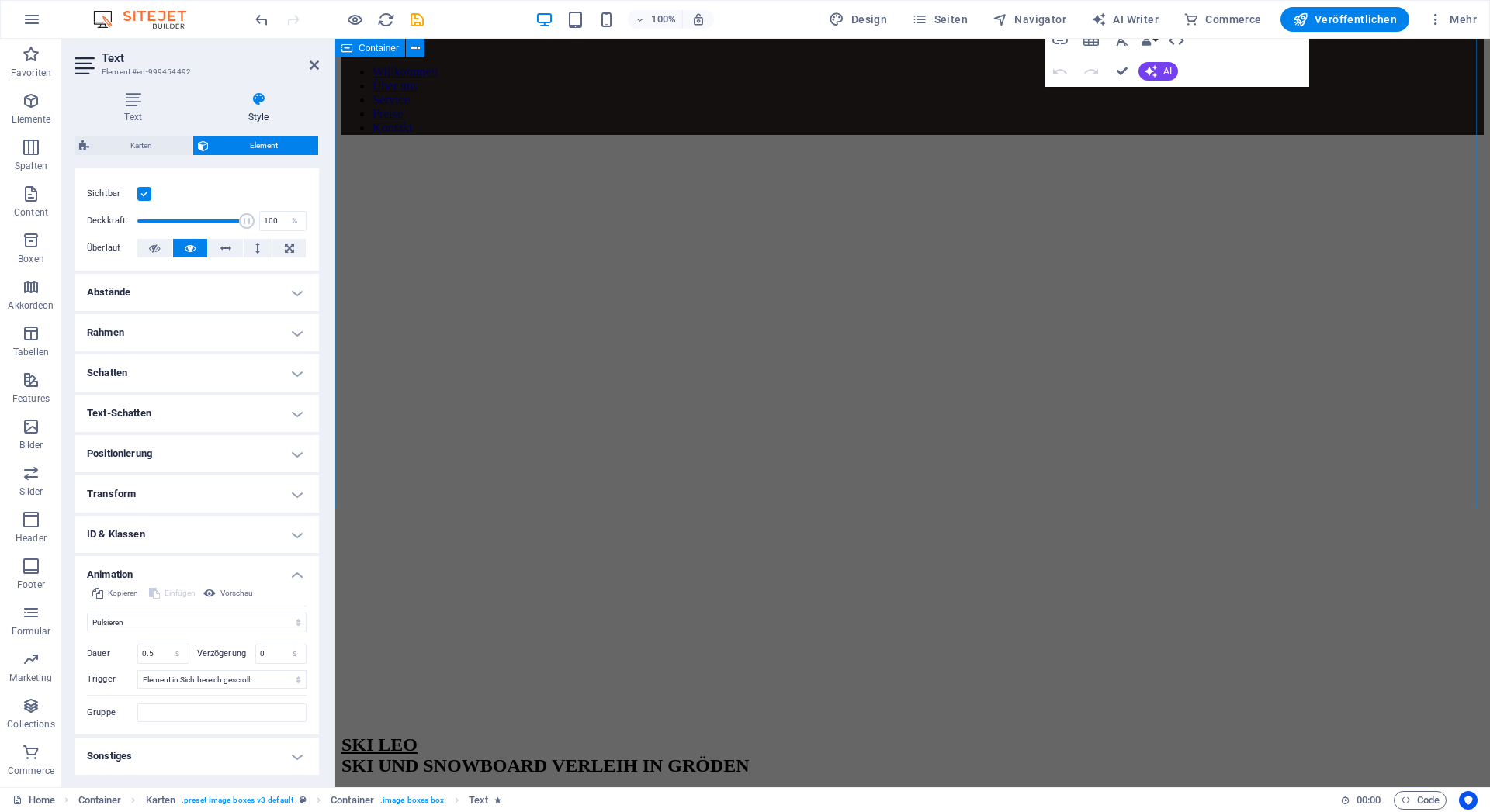
scroll to position [1611, 0]
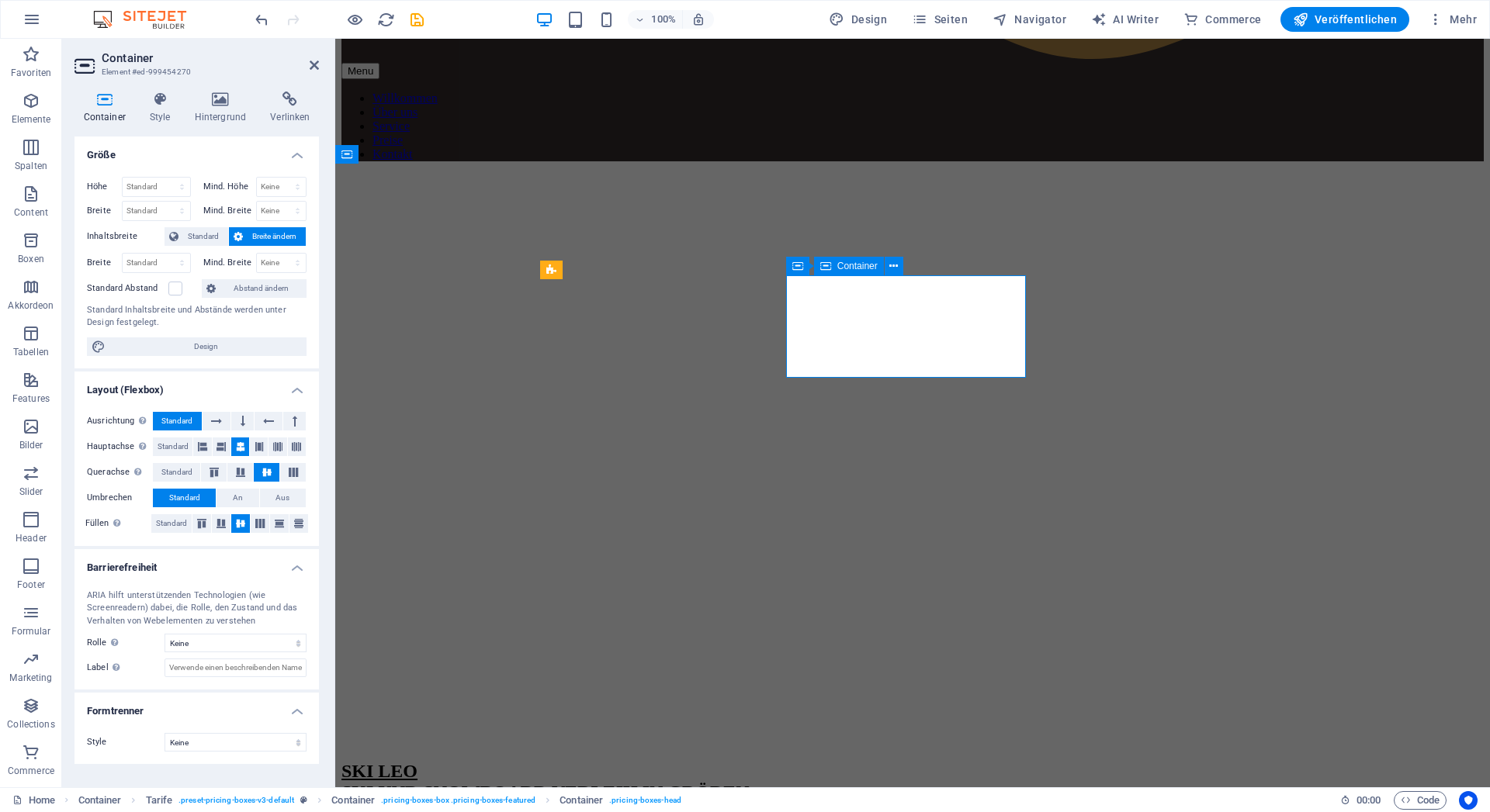
select select "s"
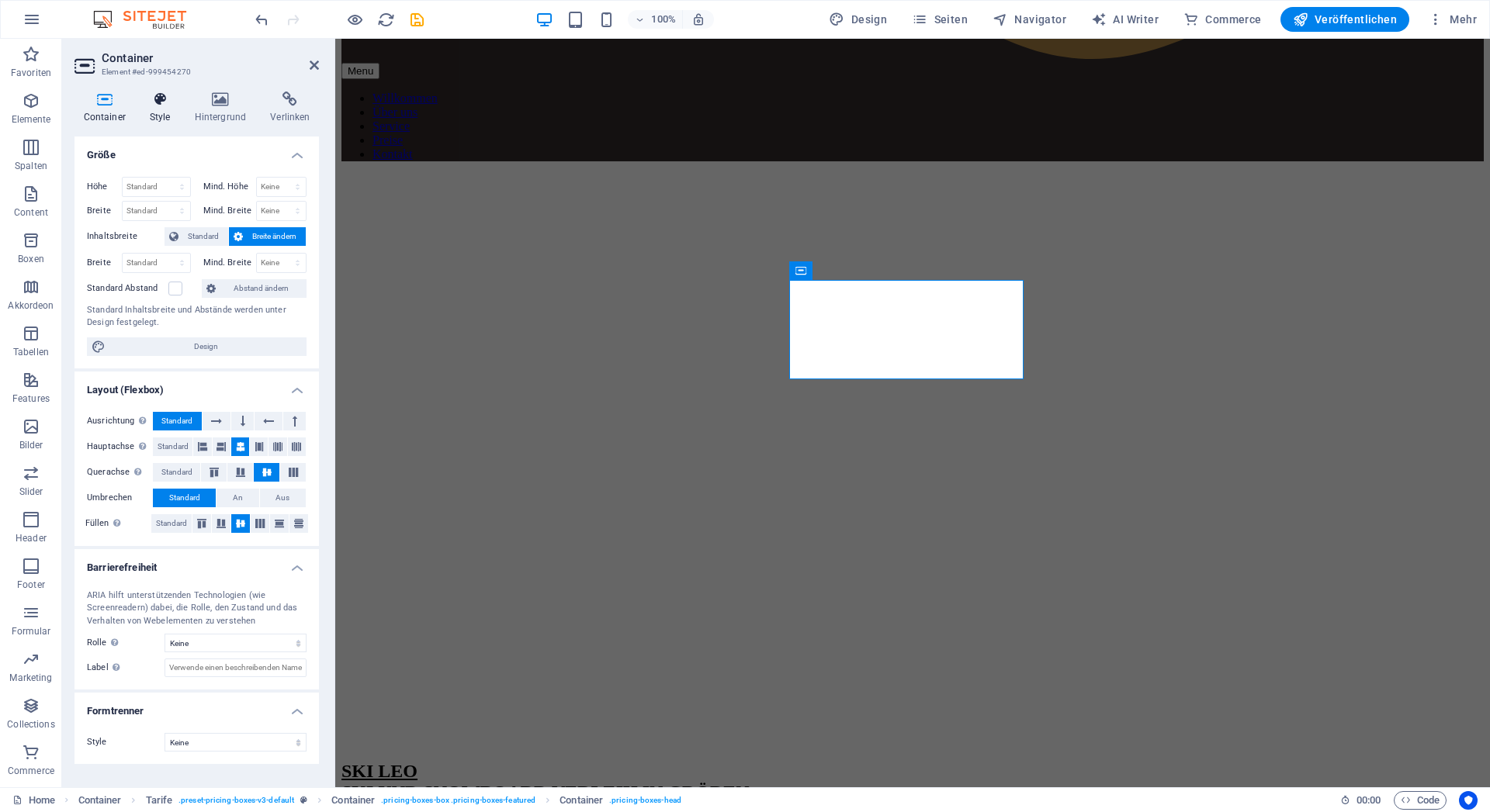
click at [154, 102] on icon at bounding box center [160, 99] width 39 height 15
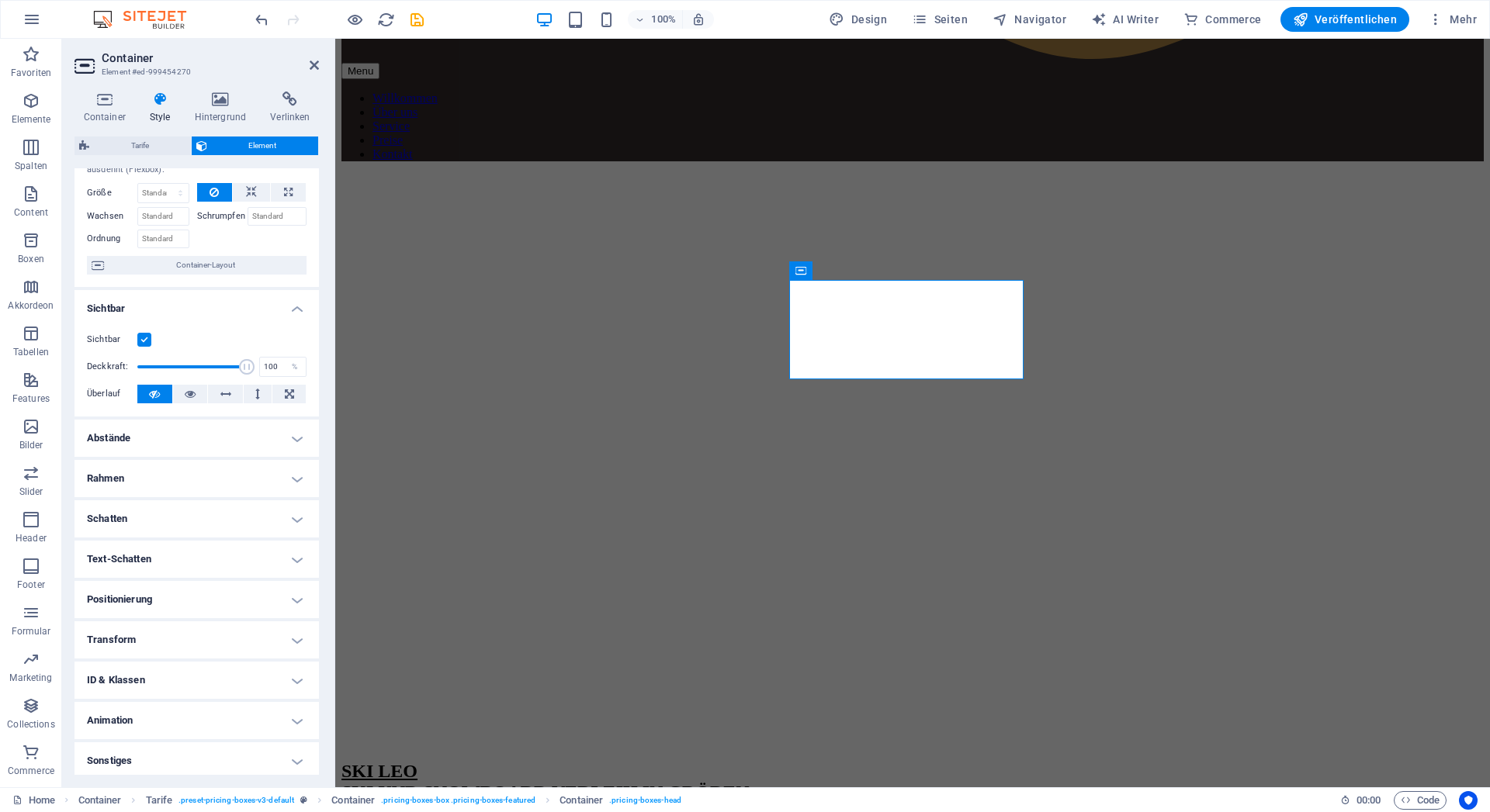
scroll to position [62, 0]
click at [165, 718] on h4 "Animation" at bounding box center [196, 716] width 244 height 37
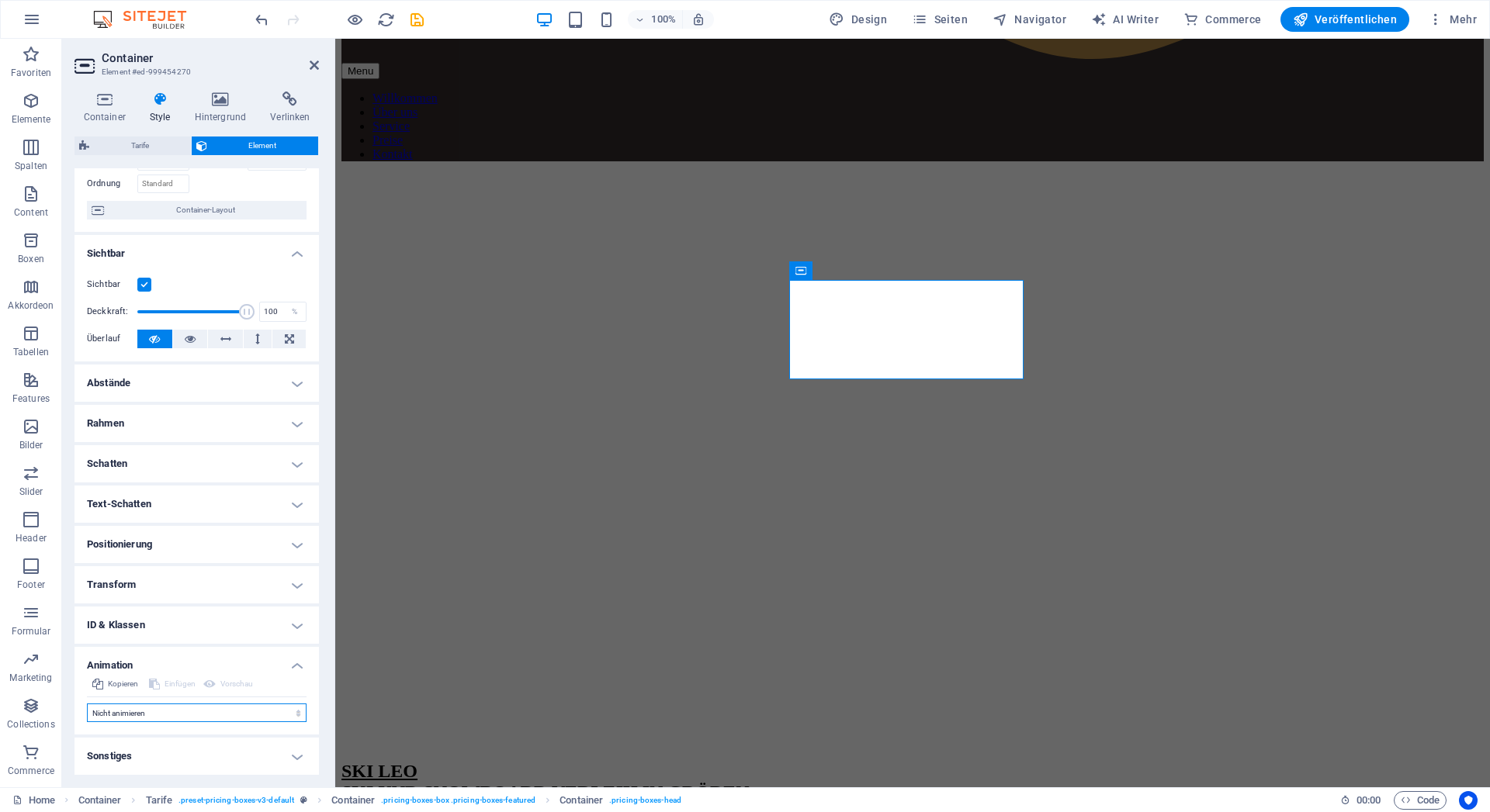
click at [87, 704] on select "Nicht animieren Ein- & Ausblenden Auf- & Zuklappen Rein- & Rauszoomen Von links…" at bounding box center [197, 713] width 219 height 19
select select "fade"
click option "Ein- & Ausblenden" at bounding box center [0, 0] width 0 height 0
type input "0.5"
select select "scroll"
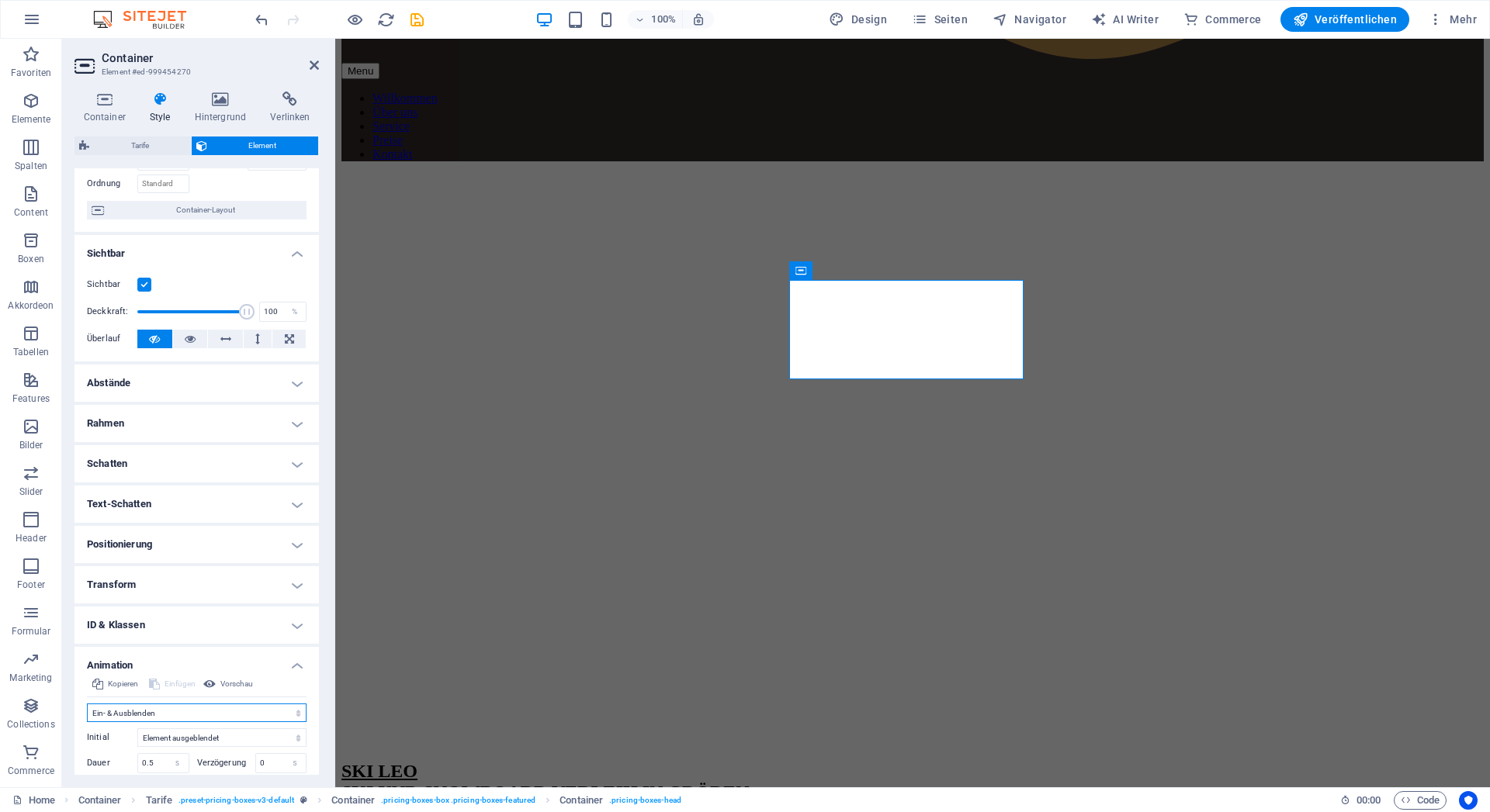
click at [87, 704] on select "Nicht animieren Ein- & Ausblenden Auf- & Zuklappen Rein- & Rauszoomen Von links…" at bounding box center [197, 713] width 219 height 19
select select "overlay"
click option "Als Overlay öffnen" at bounding box center [0, 0] width 0 height 0
type input "0.5"
click at [87, 704] on select "Nicht animieren Ein- & Ausblenden Auf- & Zuklappen Rein- & Rauszoomen Von links…" at bounding box center [197, 713] width 219 height 19
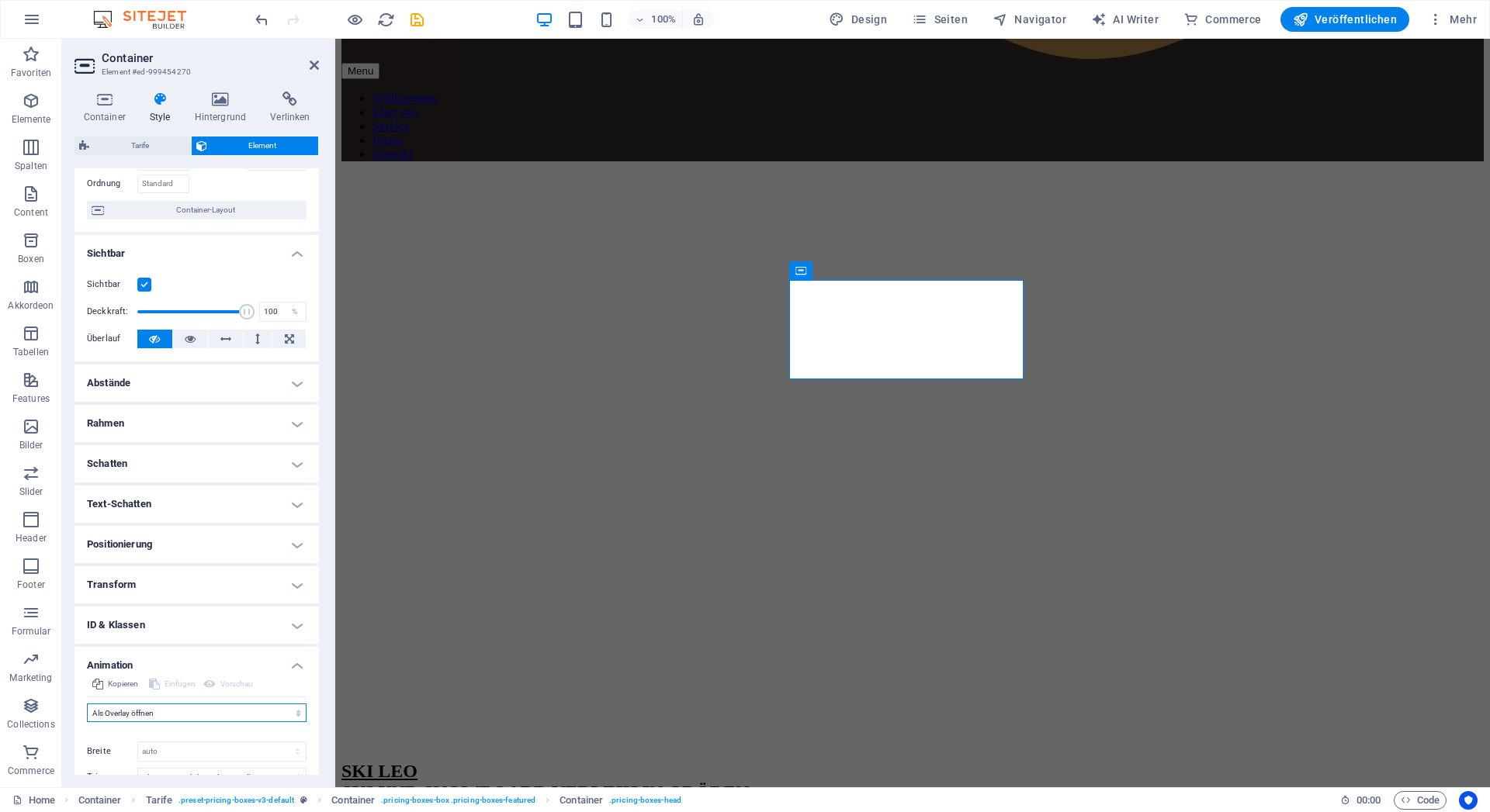
select select "flash"
click option "Blinken" at bounding box center [0, 0] width 0 height 0
type input "0.5"
click at [87, 704] on select "Nicht animieren Ein- & Ausblenden Auf- & Zuklappen Rein- & Rauszoomen Von links…" at bounding box center [197, 713] width 219 height 19
select select "pulse"
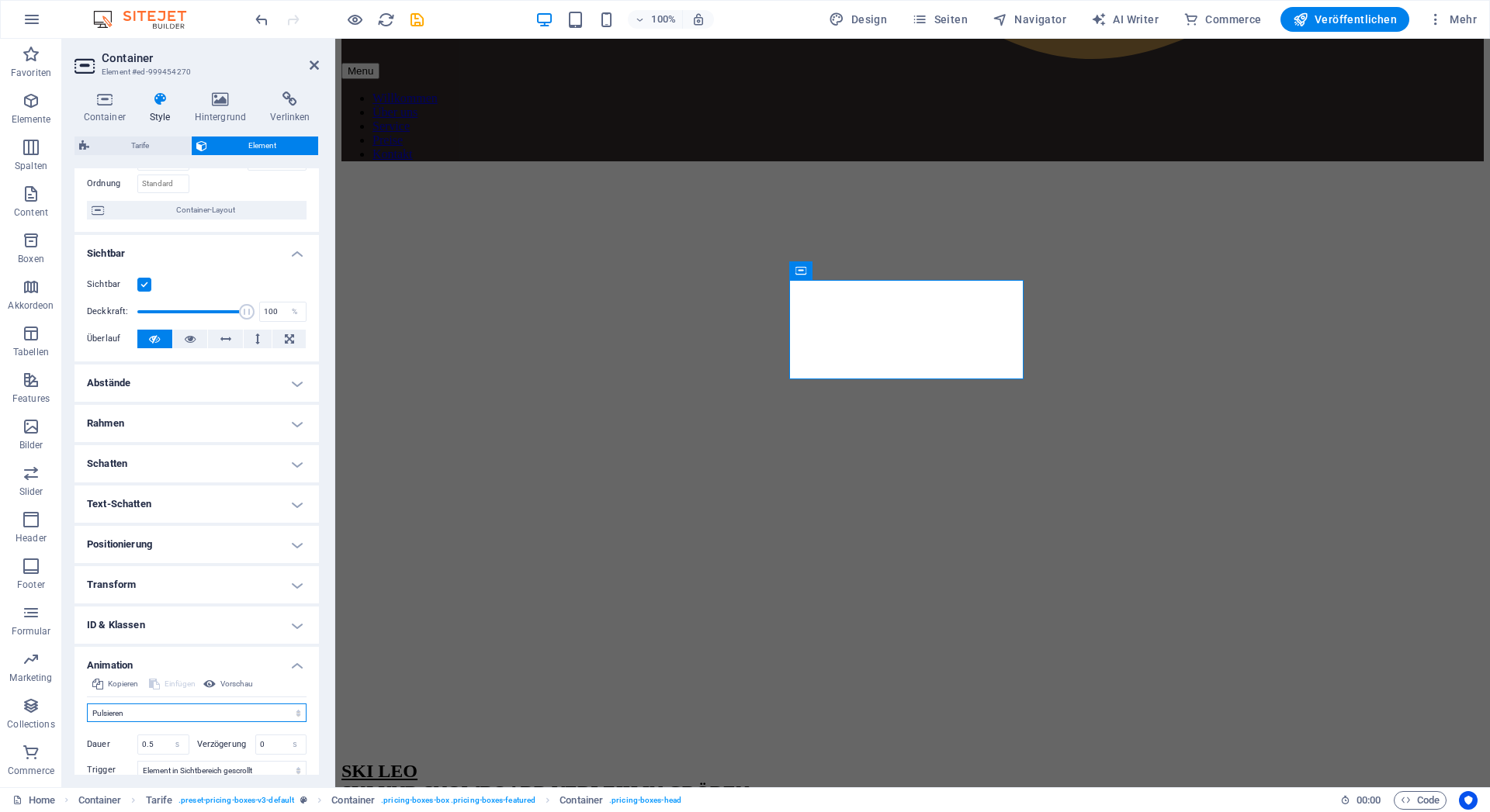
click option "Pulsieren" at bounding box center [0, 0] width 0 height 0
type input "0.5"
click at [87, 704] on select "Nicht animieren Ein- & Ausblenden Auf- & Zuklappen Rein- & Rauszoomen Von links…" at bounding box center [197, 713] width 219 height 19
select select "move-bottom-to-top"
click option "Von unten nach oben bewegen" at bounding box center [0, 0] width 0 height 0
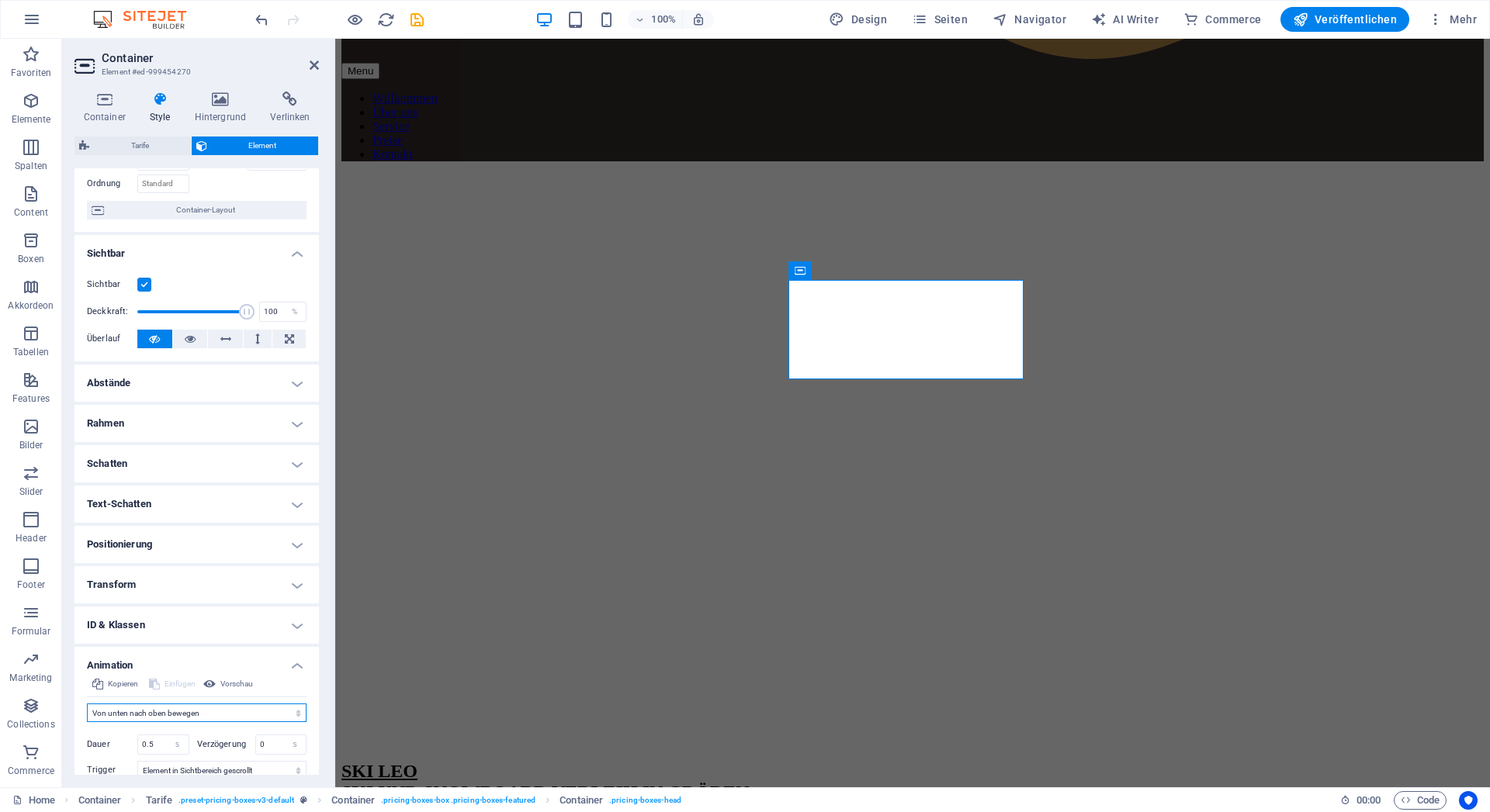
type input "0.5"
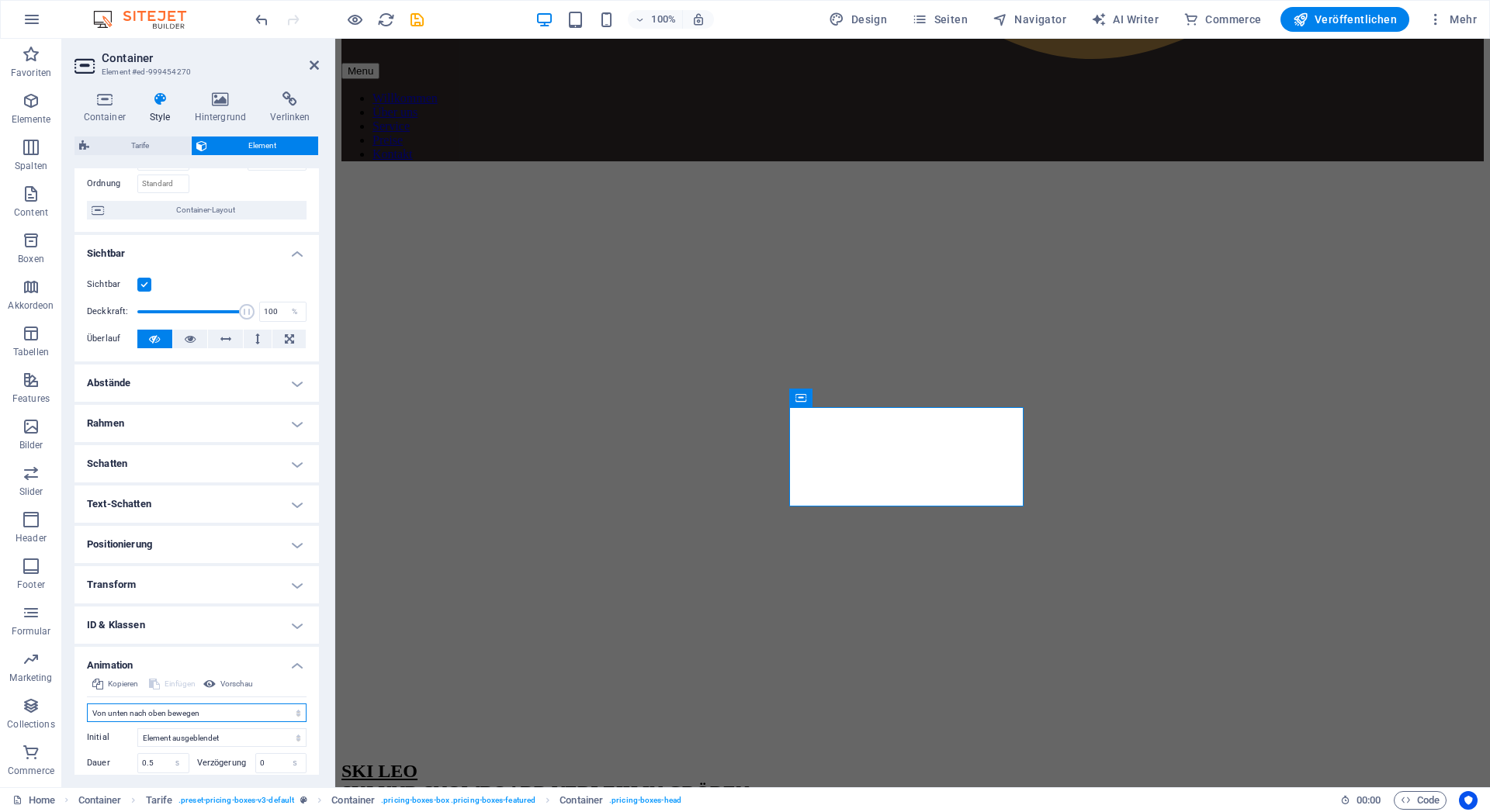
click at [87, 704] on select "Nicht animieren Ein- & Ausblenden Auf- & Zuklappen Rein- & Rauszoomen Von links…" at bounding box center [197, 713] width 219 height 19
select select "pulse"
click option "Pulsieren" at bounding box center [0, 0] width 0 height 0
type input "0.5"
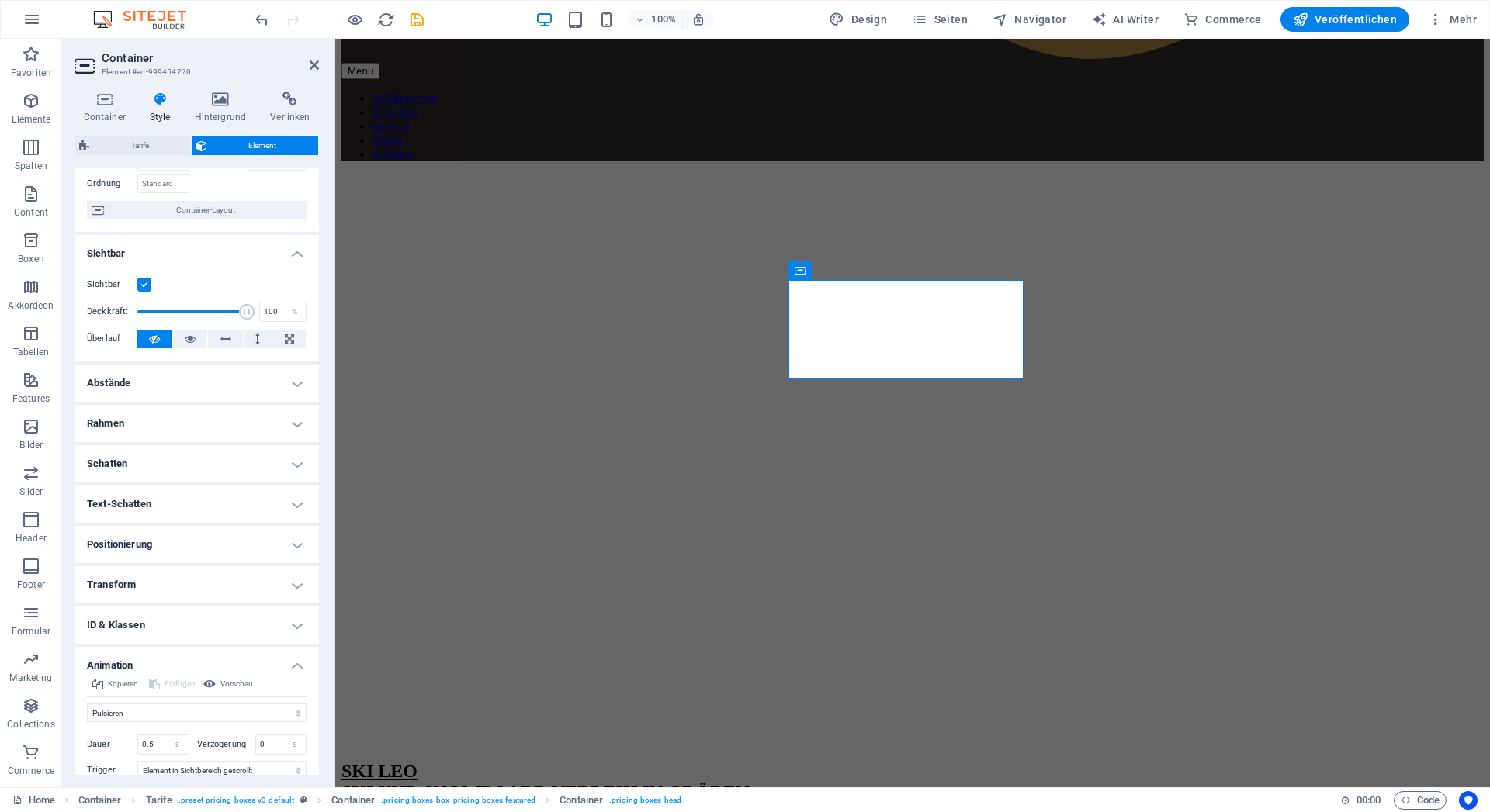
drag, startPoint x: 129, startPoint y: 709, endPoint x: 125, endPoint y: 665, distance: 44.2
click at [125, 665] on h4 "Animation" at bounding box center [196, 660] width 244 height 28
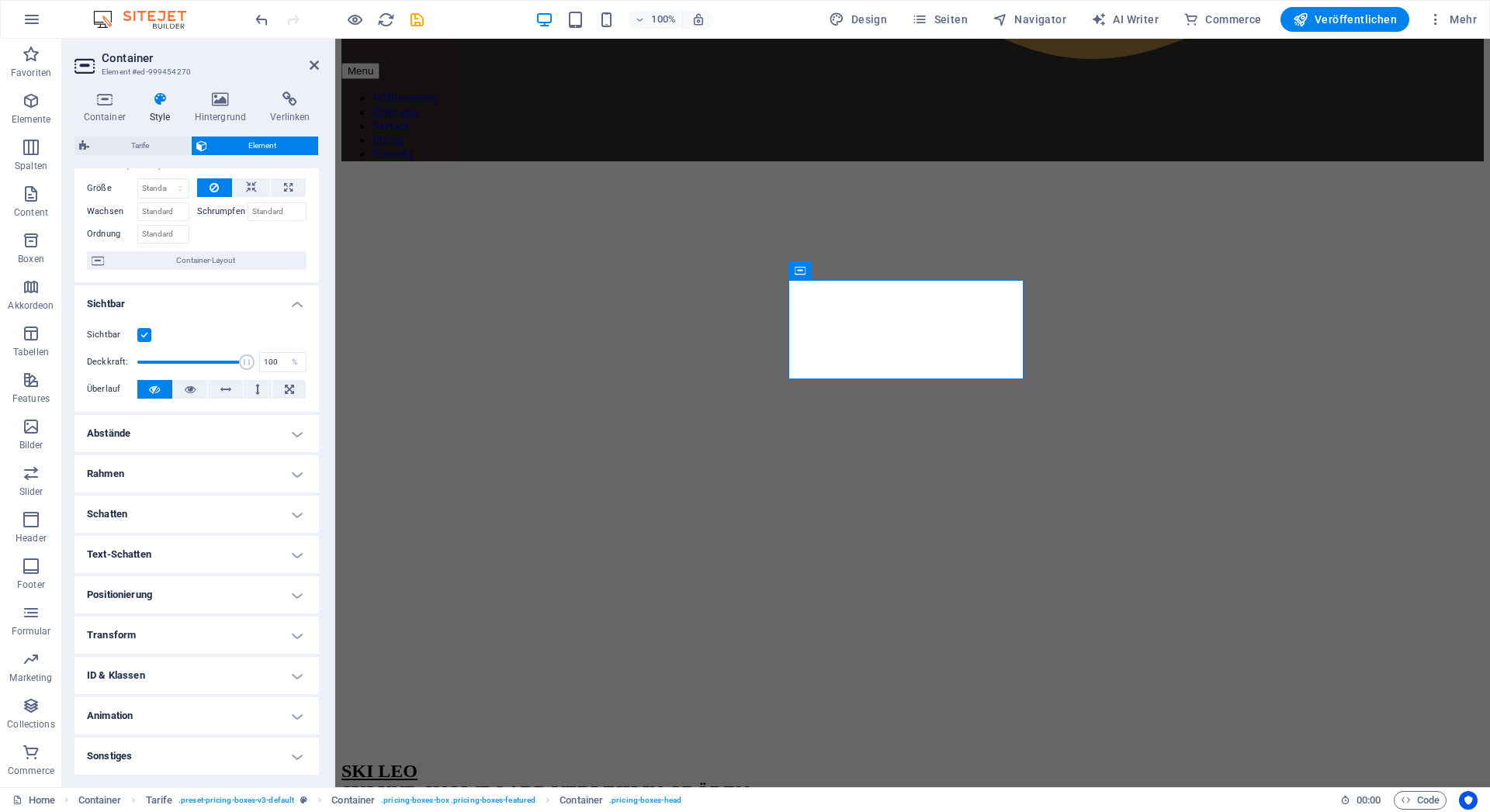
scroll to position [62, 0]
click at [588, 357] on span "Text" at bounding box center [585, 358] width 17 height 10
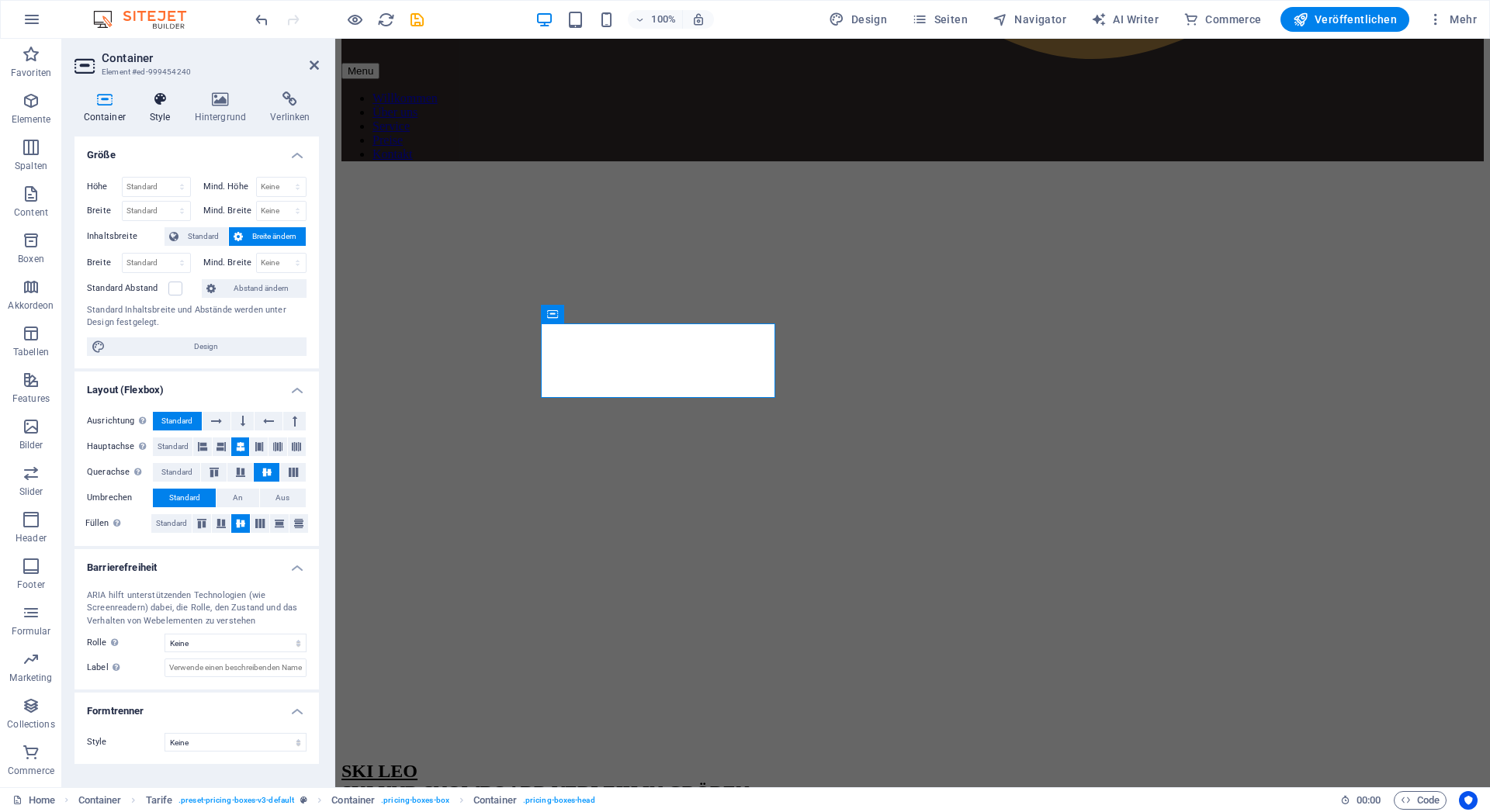
click at [161, 110] on h4 "Style" at bounding box center [163, 108] width 45 height 32
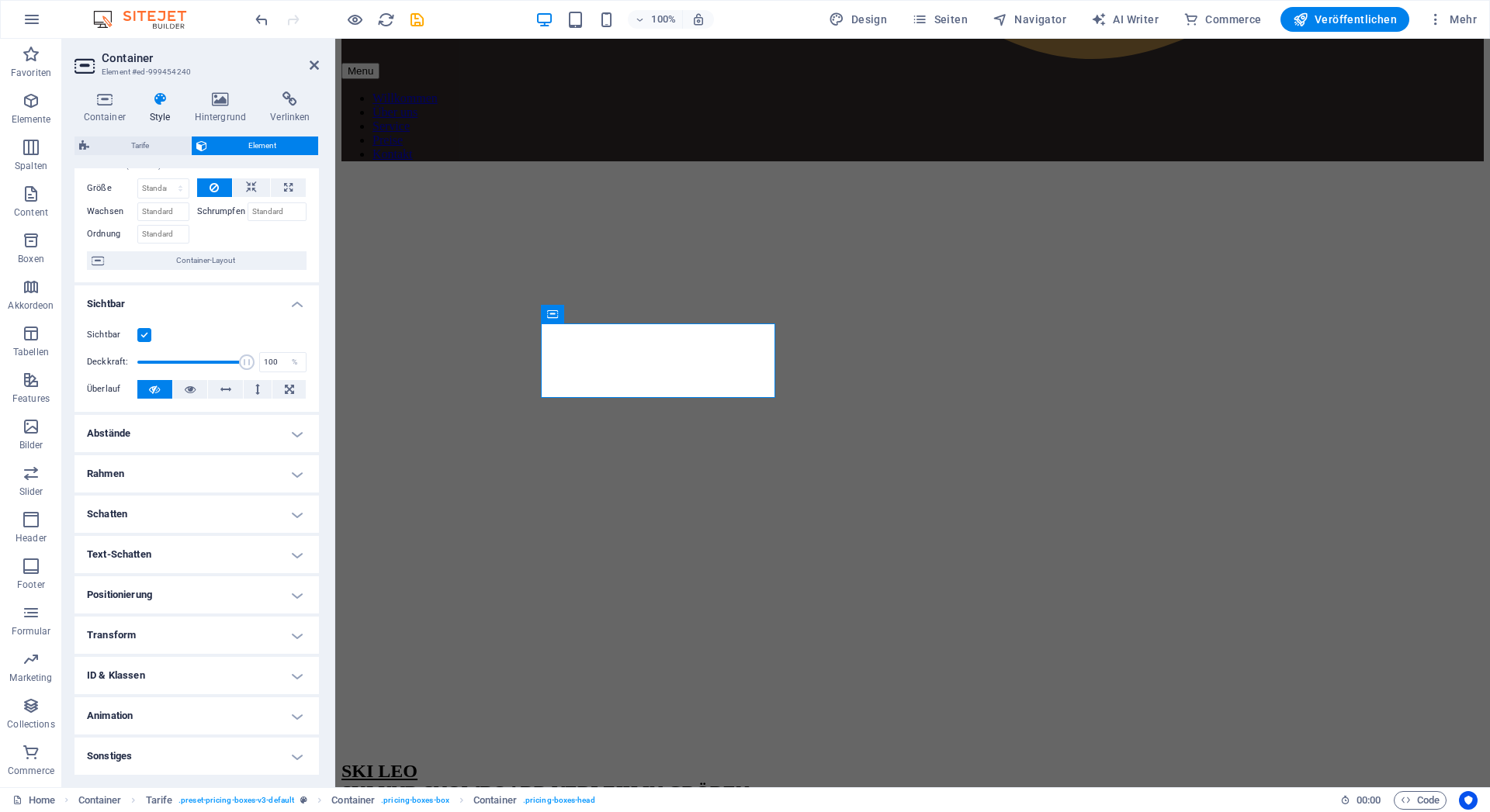
click at [127, 723] on h4 "Animation" at bounding box center [196, 716] width 244 height 37
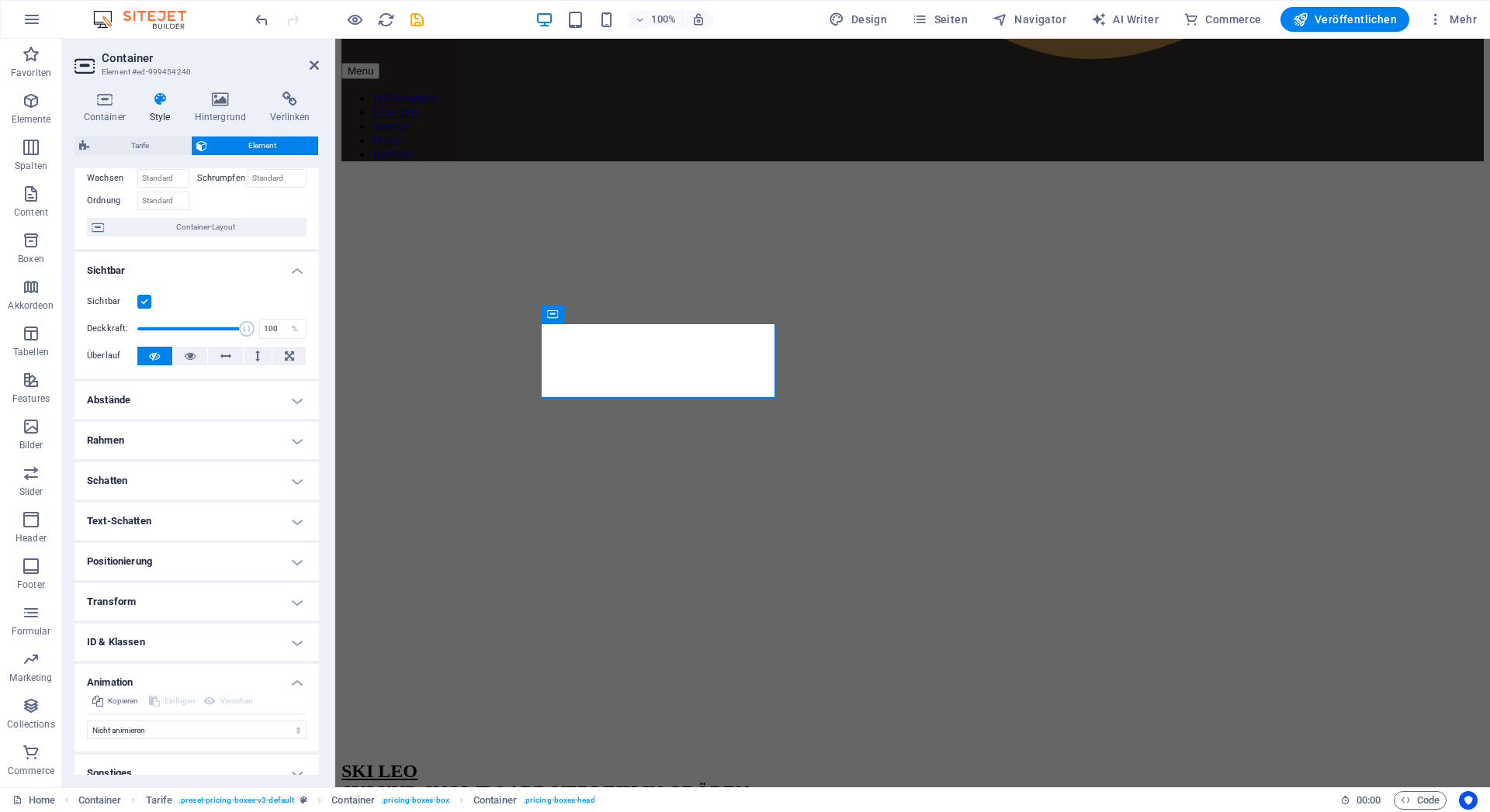
scroll to position [113, 0]
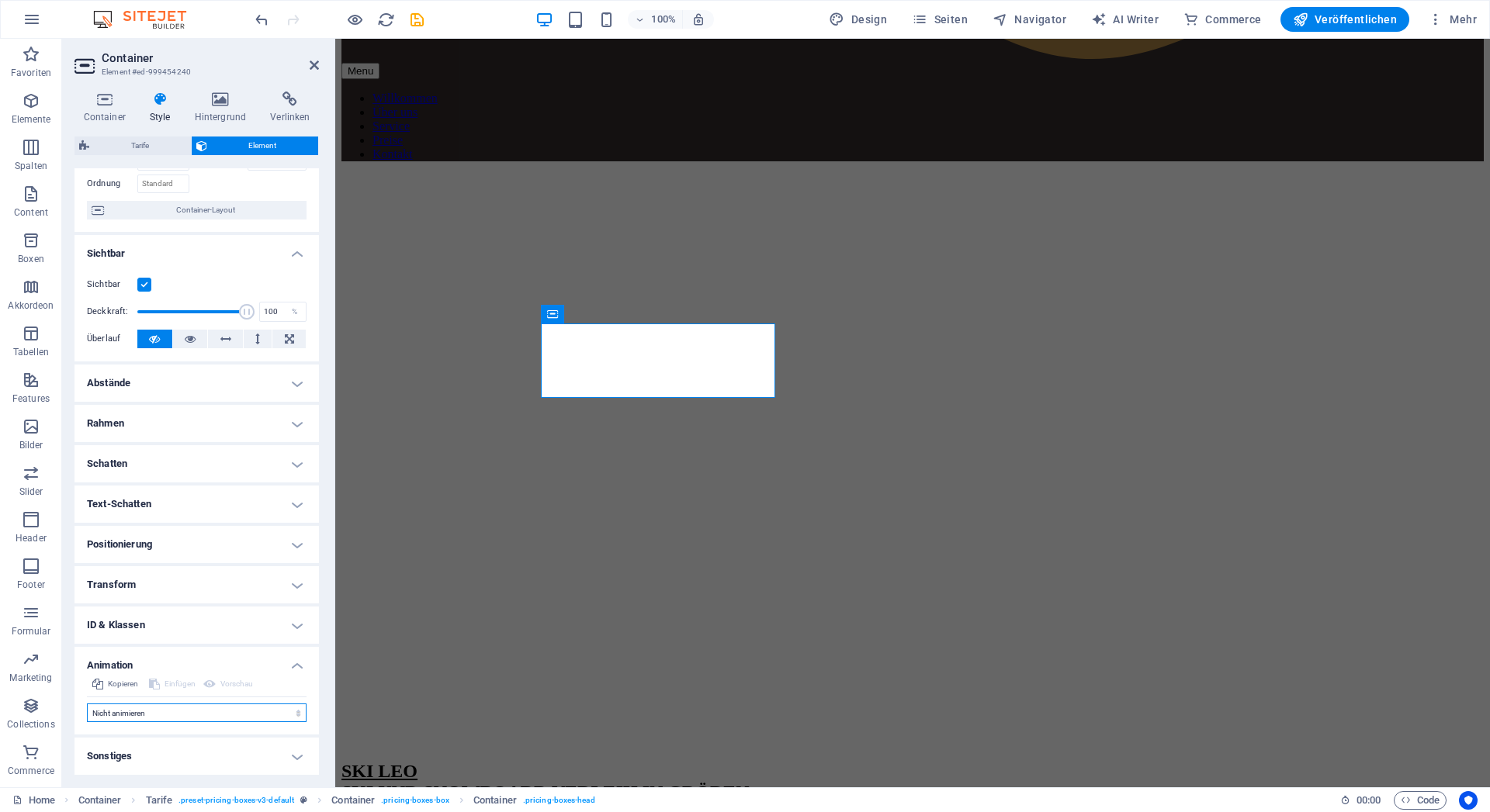
click at [87, 704] on select "Nicht animieren Ein- & Ausblenden Auf- & Zuklappen Rein- & Rauszoomen Von links…" at bounding box center [197, 713] width 219 height 19
select select "pulse"
click option "Pulsieren" at bounding box center [0, 0] width 0 height 0
type input "0.5"
select select "scroll"
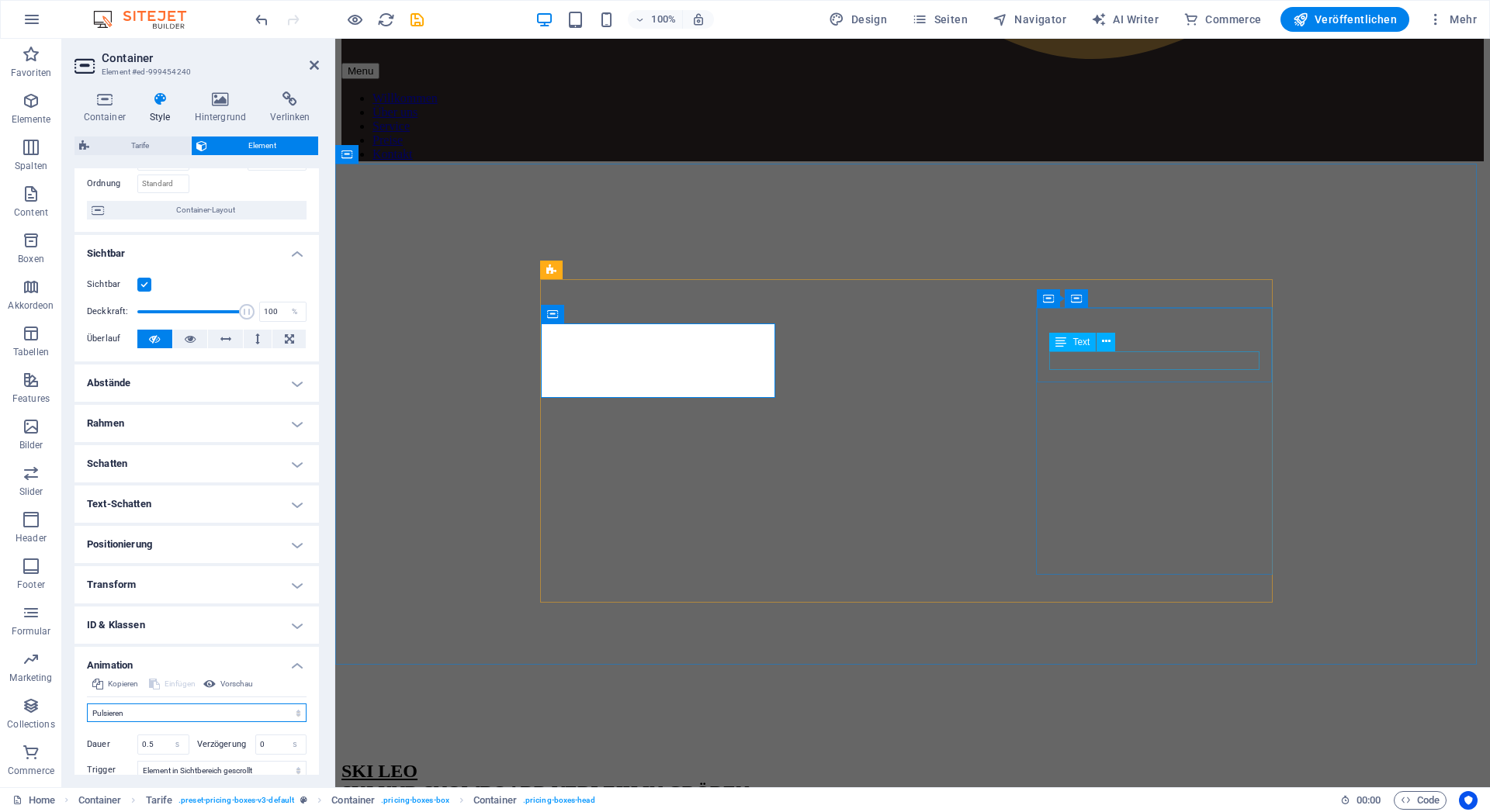
drag, startPoint x: 720, startPoint y: 314, endPoint x: 1067, endPoint y: 346, distance: 348.5
click at [1077, 342] on span "Text" at bounding box center [1081, 343] width 17 height 10
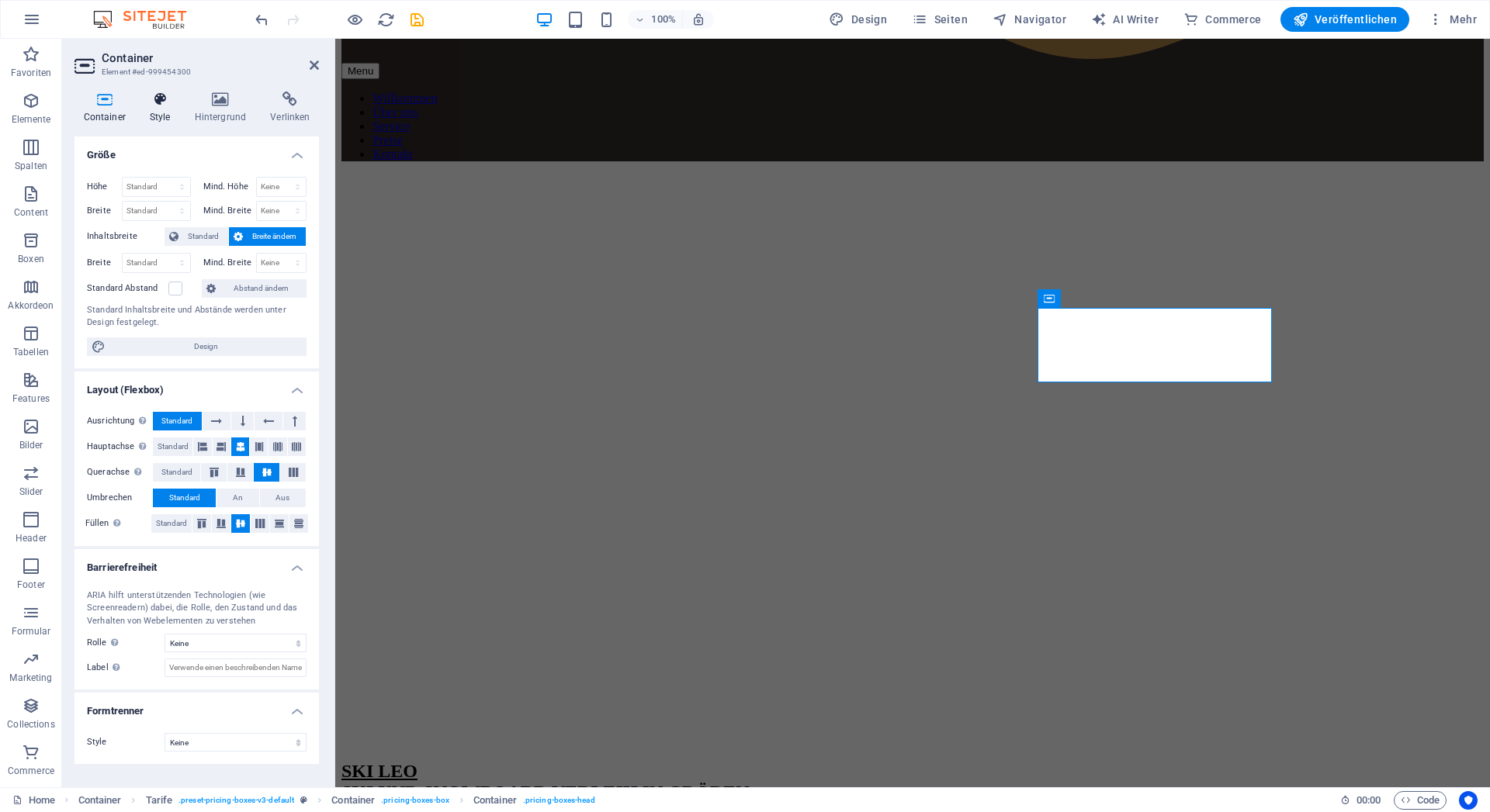
click at [157, 105] on icon at bounding box center [160, 99] width 39 height 15
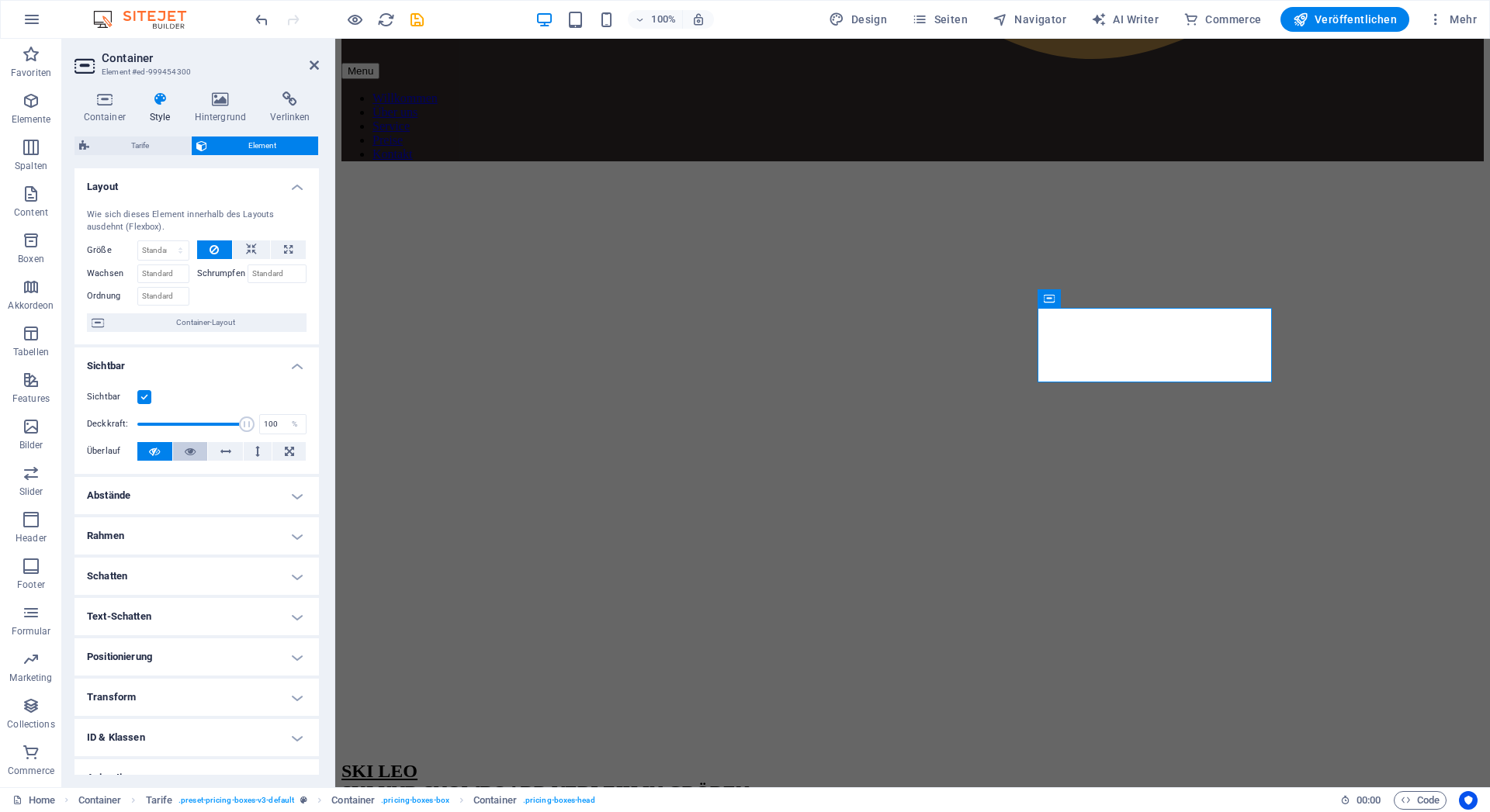
scroll to position [62, 0]
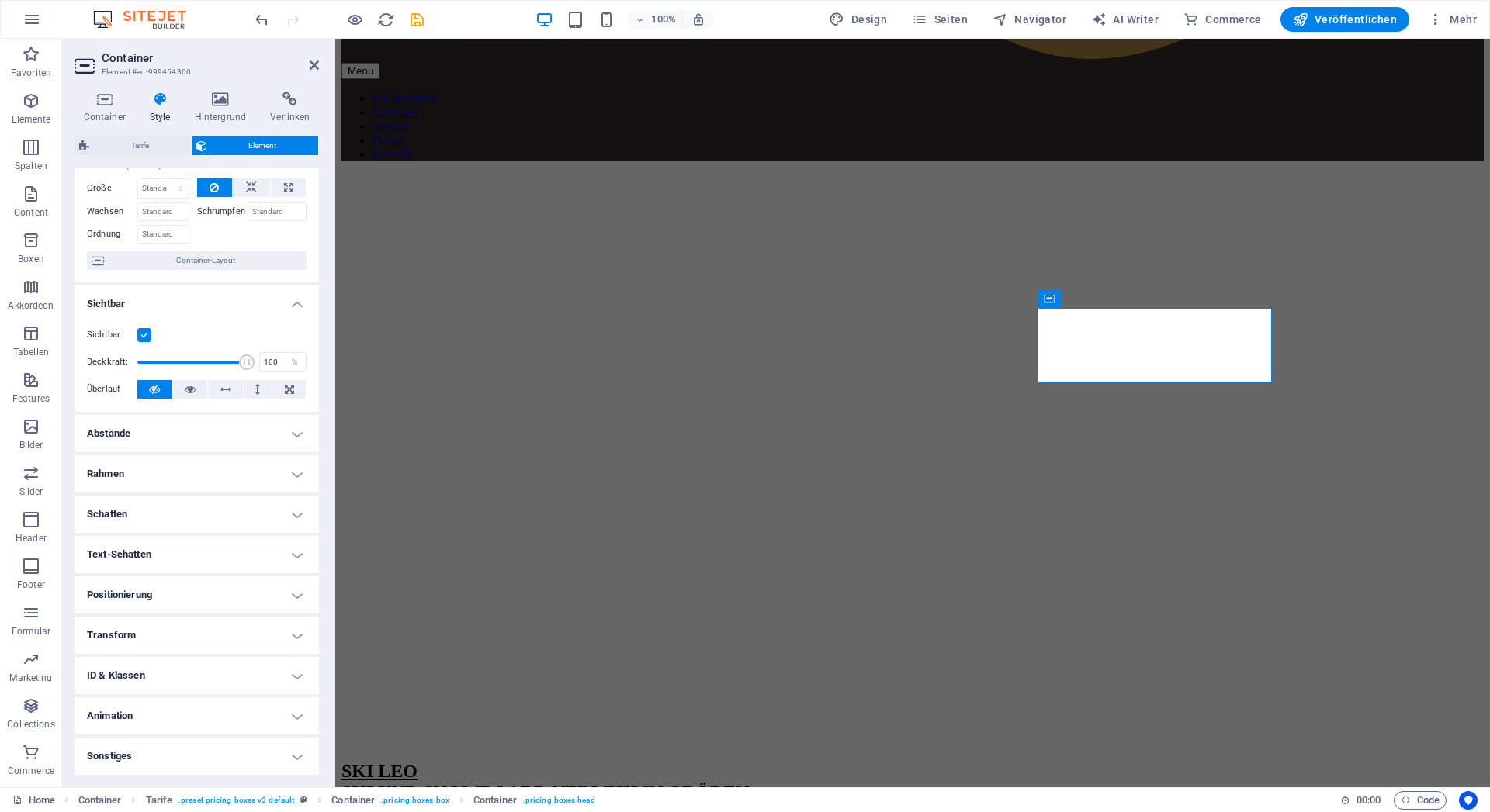
click at [136, 709] on h4 "Animation" at bounding box center [196, 716] width 244 height 37
click at [87, 754] on select "Nicht animieren Ein- & Ausblenden Auf- & Zuklappen Rein- & Rauszoomen Von links…" at bounding box center [197, 763] width 219 height 19
select select "pulse"
click option "Pulsieren" at bounding box center [0, 0] width 0 height 0
type input "0.5"
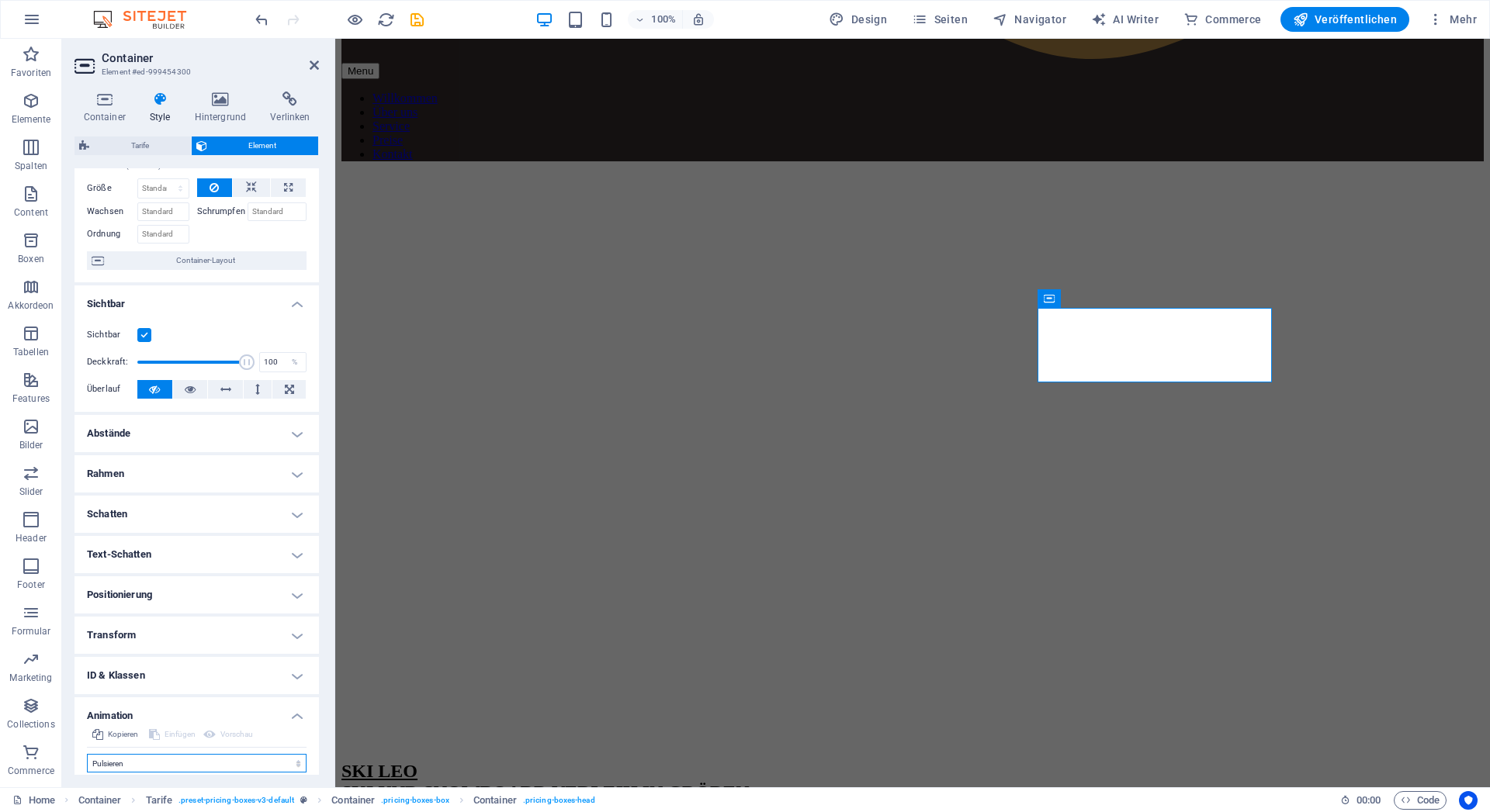
select select "scroll"
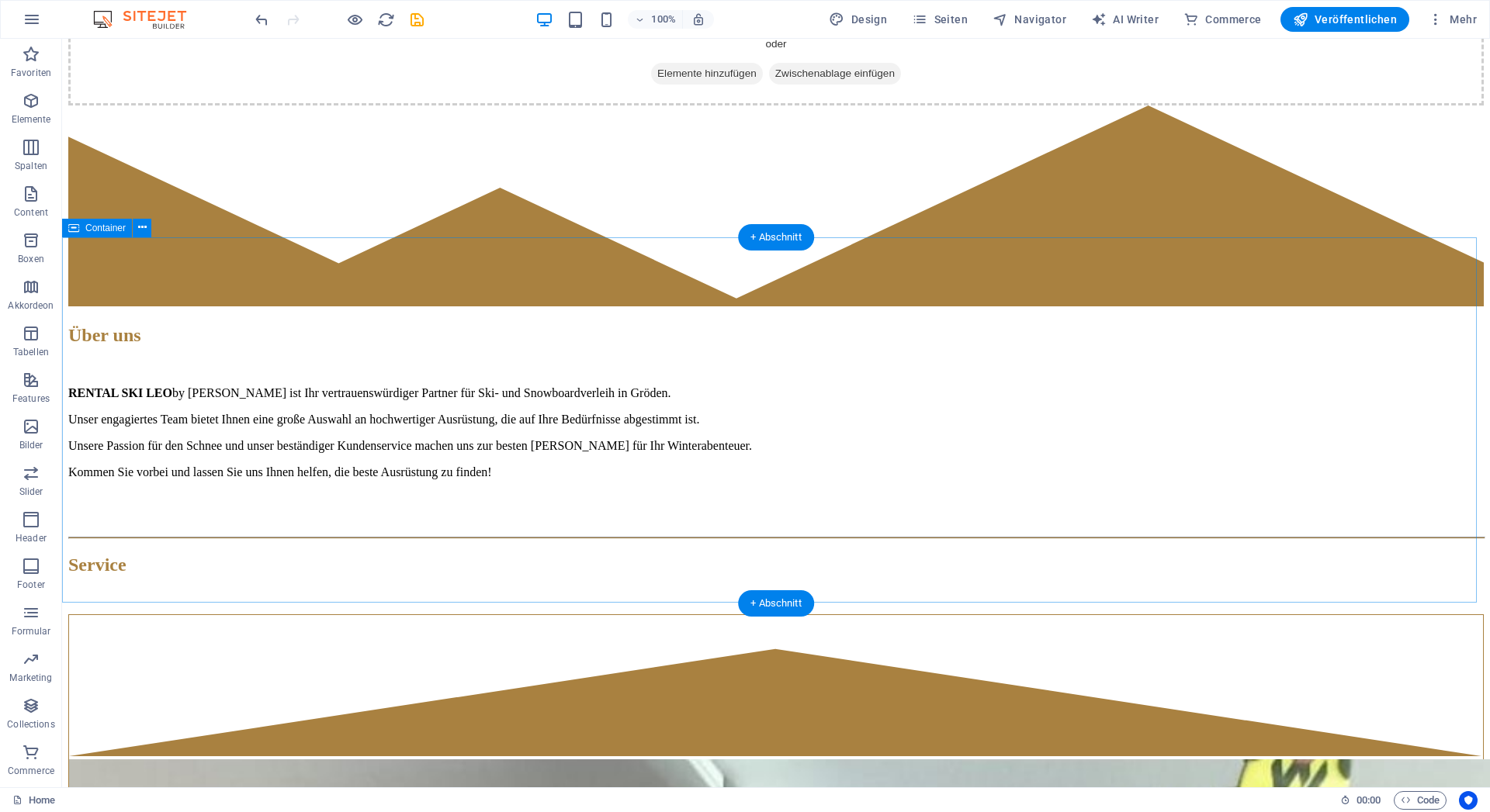
scroll to position [3193, 0]
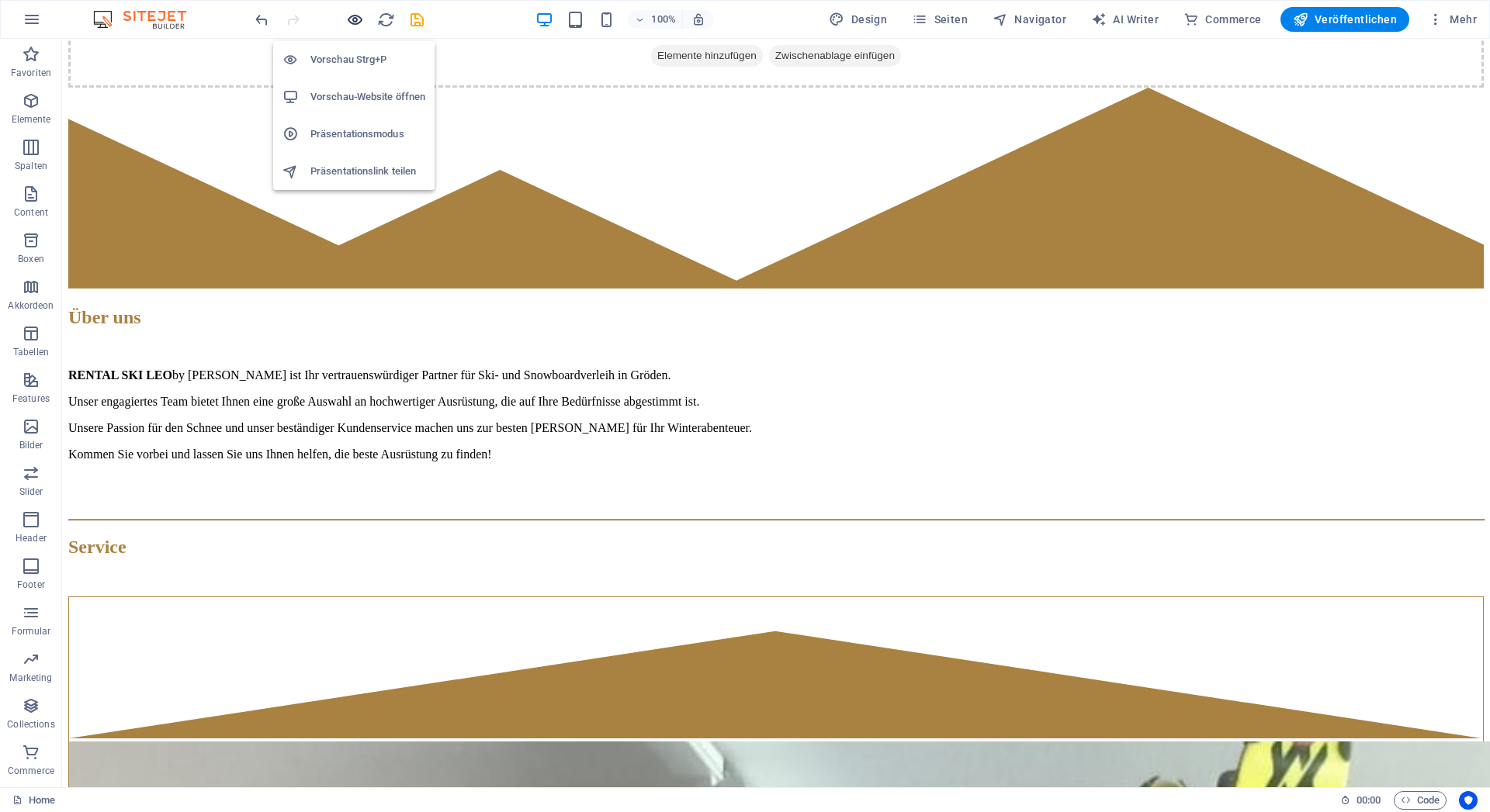
click at [355, 23] on icon "button" at bounding box center [355, 19] width 18 height 18
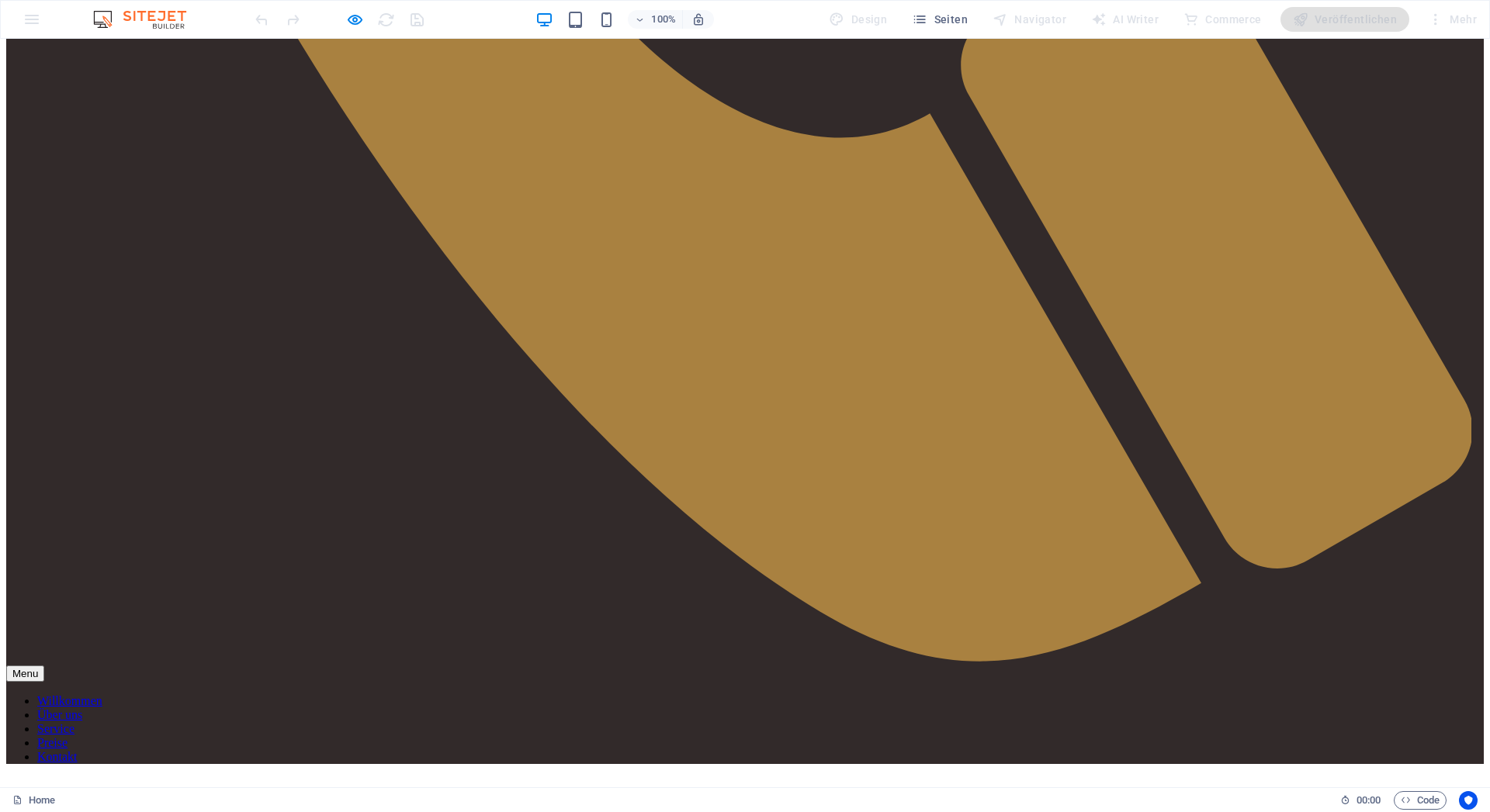
scroll to position [1057, 0]
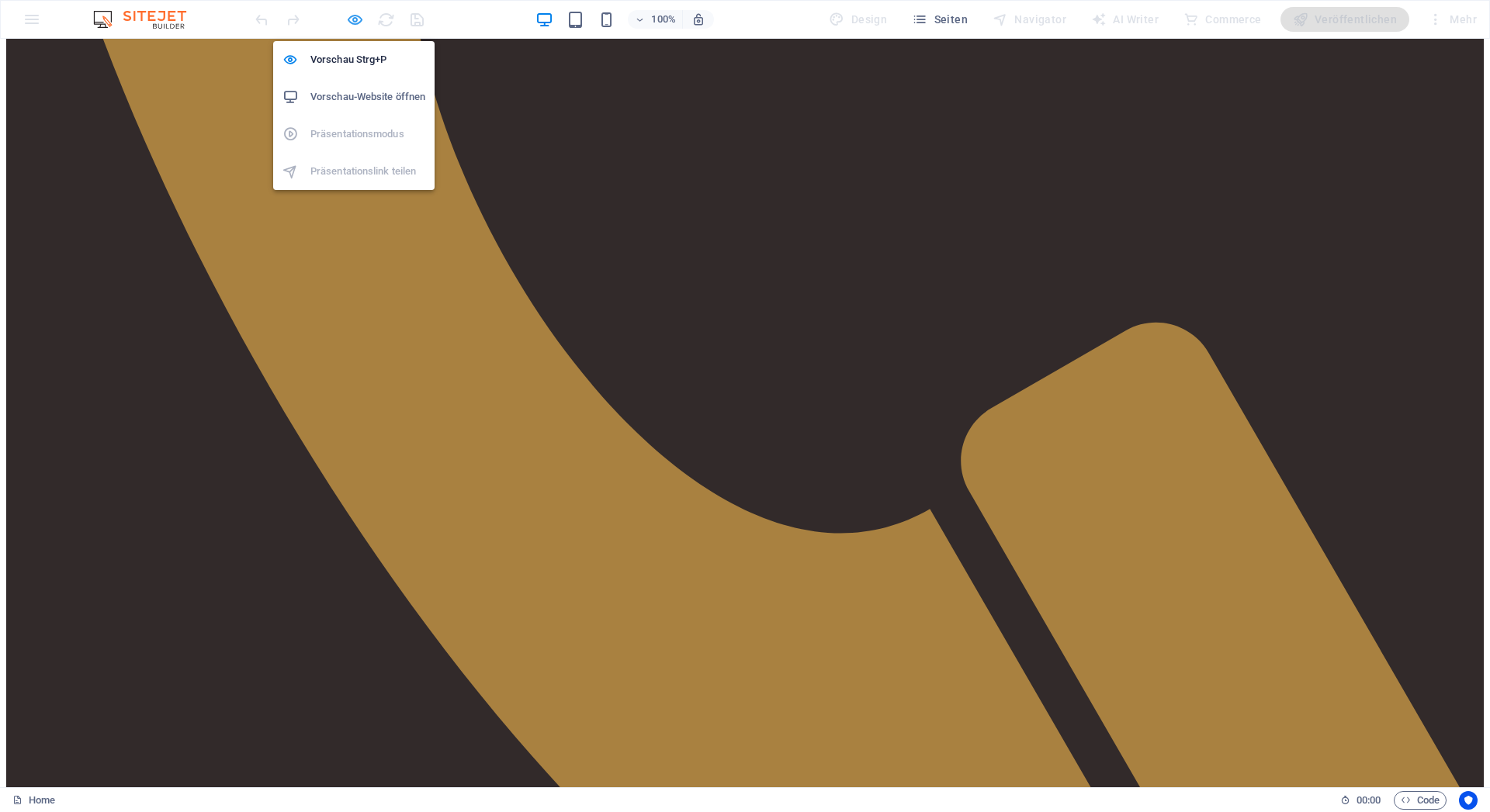
click at [353, 23] on icon "button" at bounding box center [355, 19] width 18 height 18
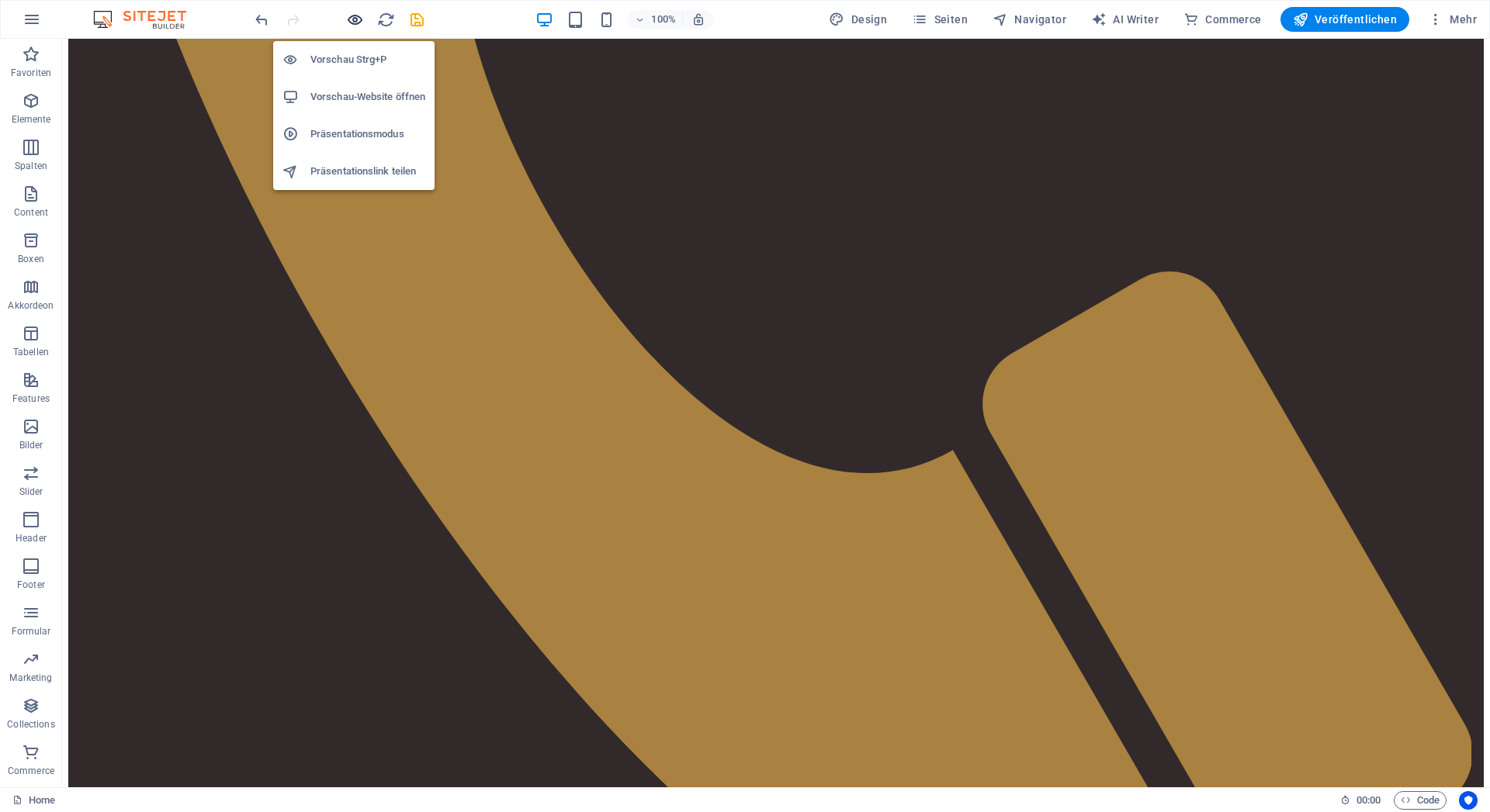
click at [357, 19] on icon "button" at bounding box center [355, 19] width 18 height 18
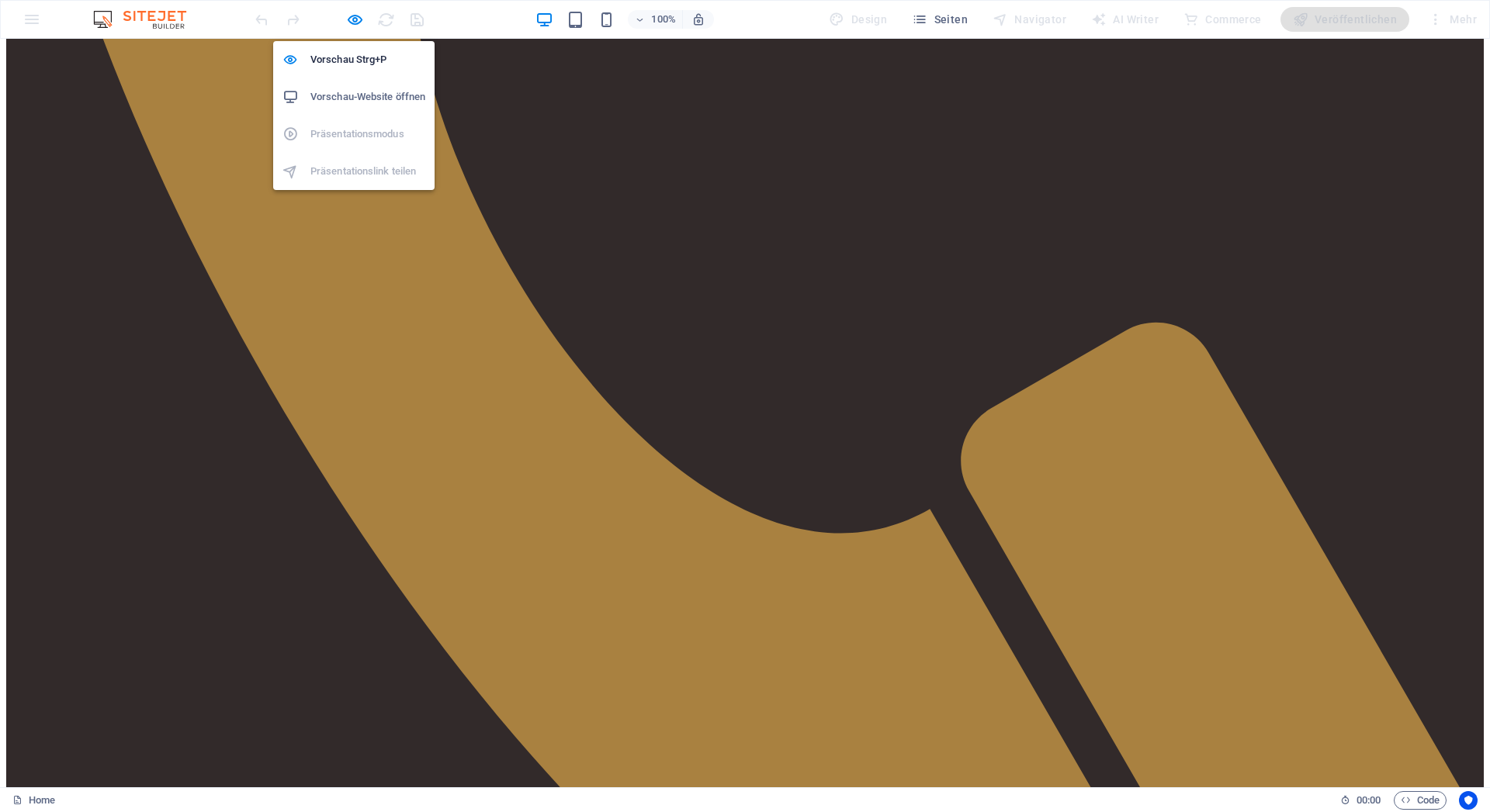
click at [338, 94] on h6 "Vorschau-Website öffnen" at bounding box center [368, 97] width 115 height 19
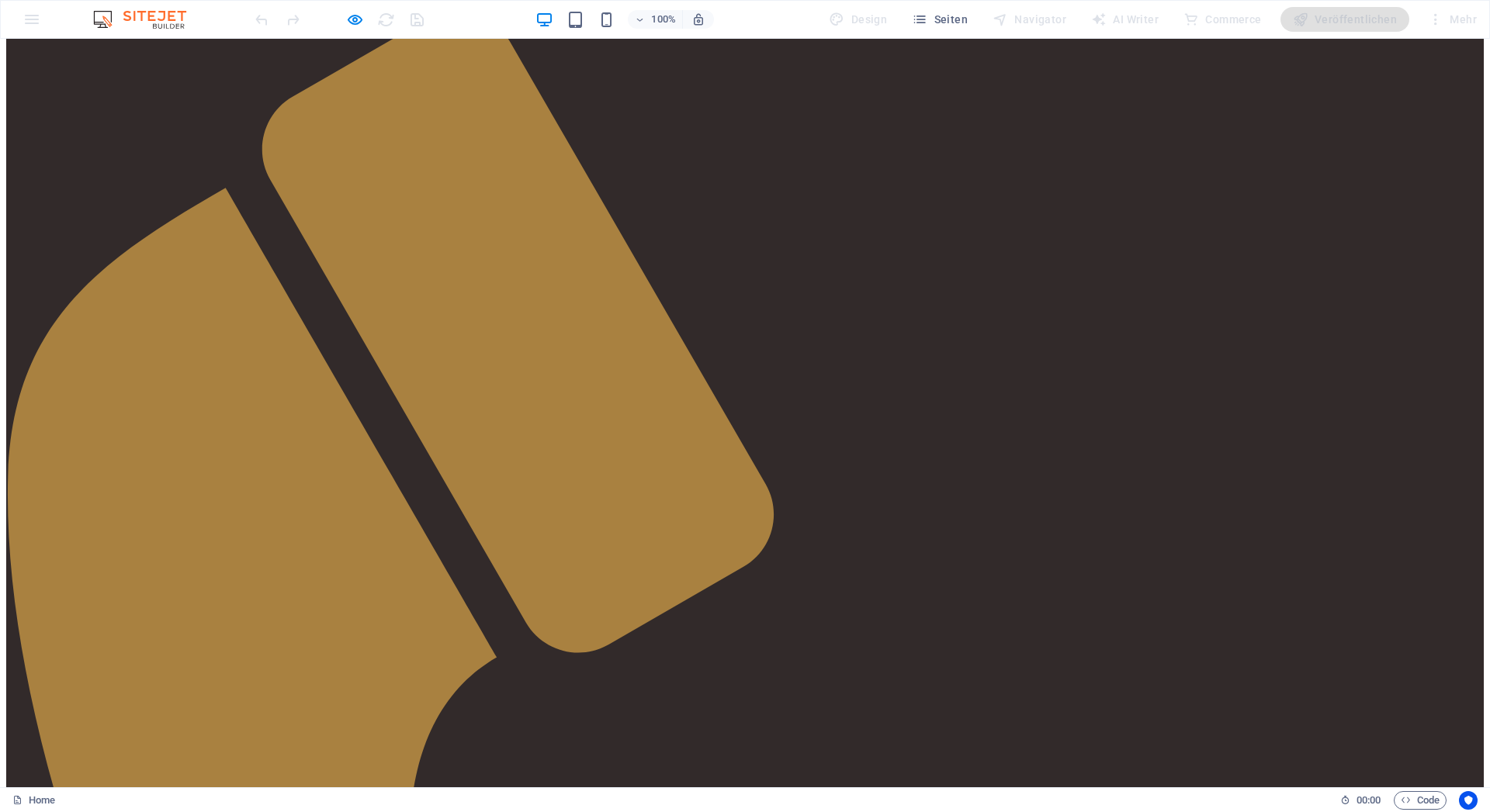
scroll to position [0, 0]
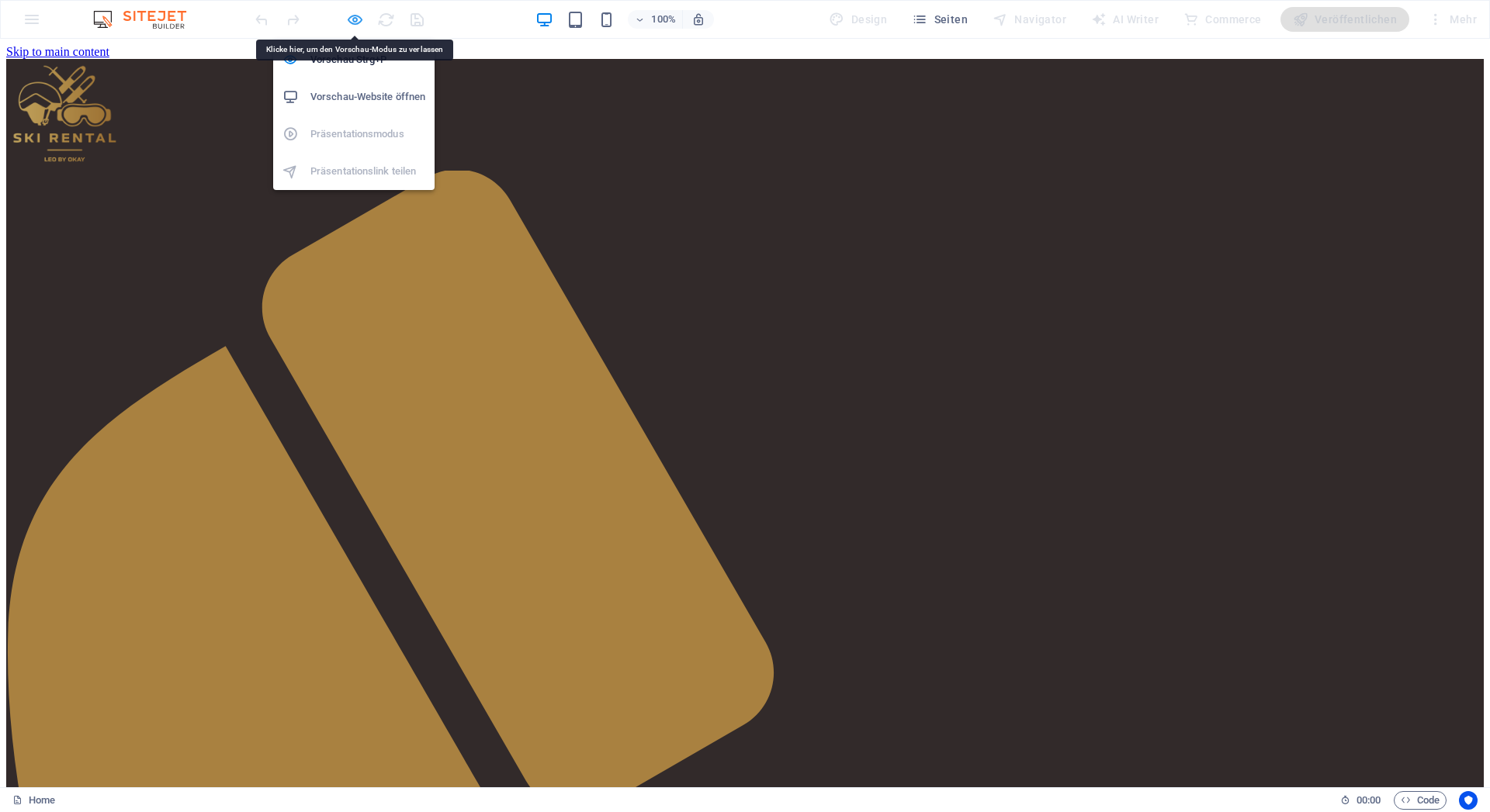
click at [353, 23] on icon "button" at bounding box center [355, 19] width 18 height 18
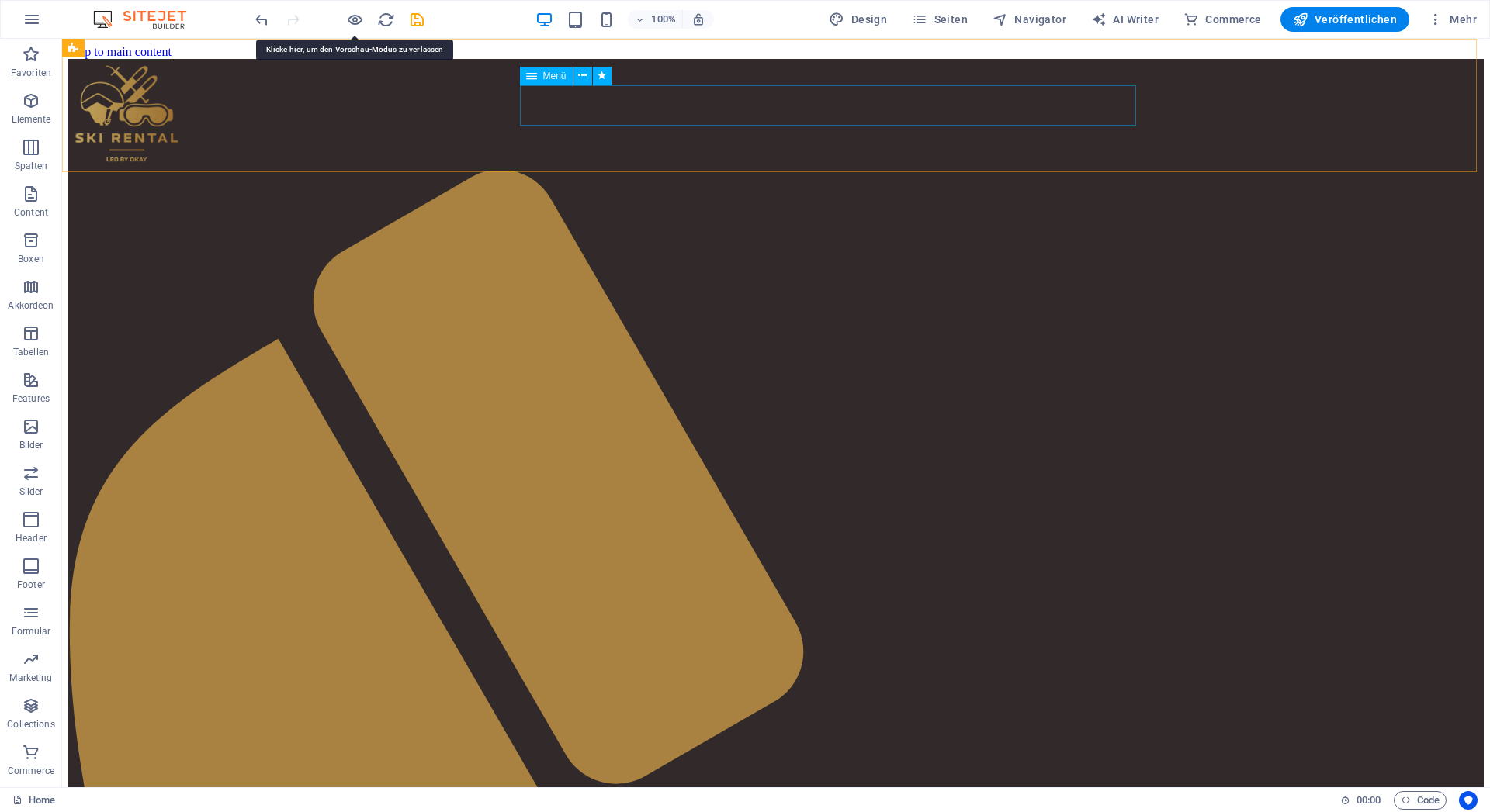
select select
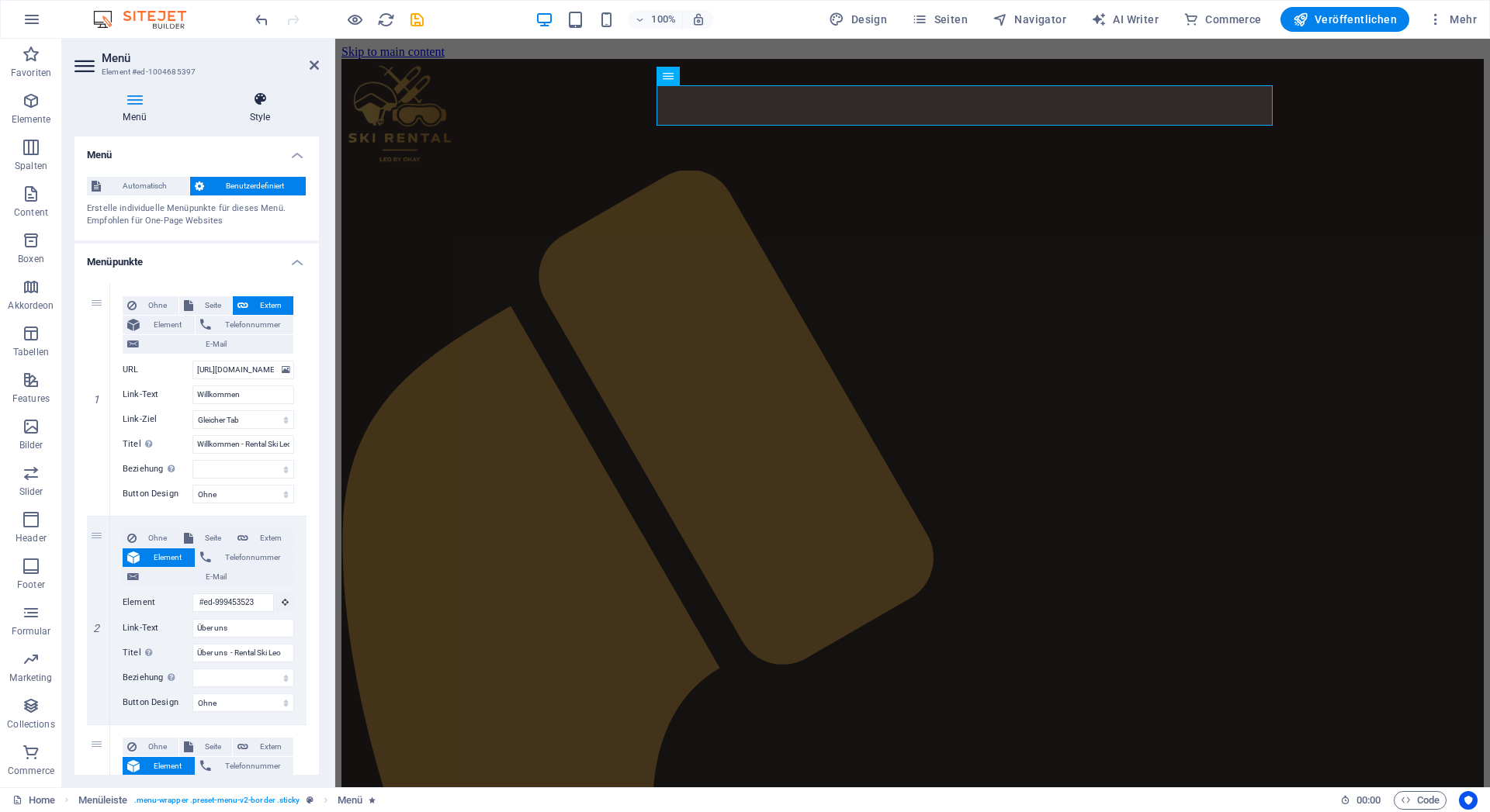
click at [251, 93] on icon at bounding box center [260, 99] width 118 height 15
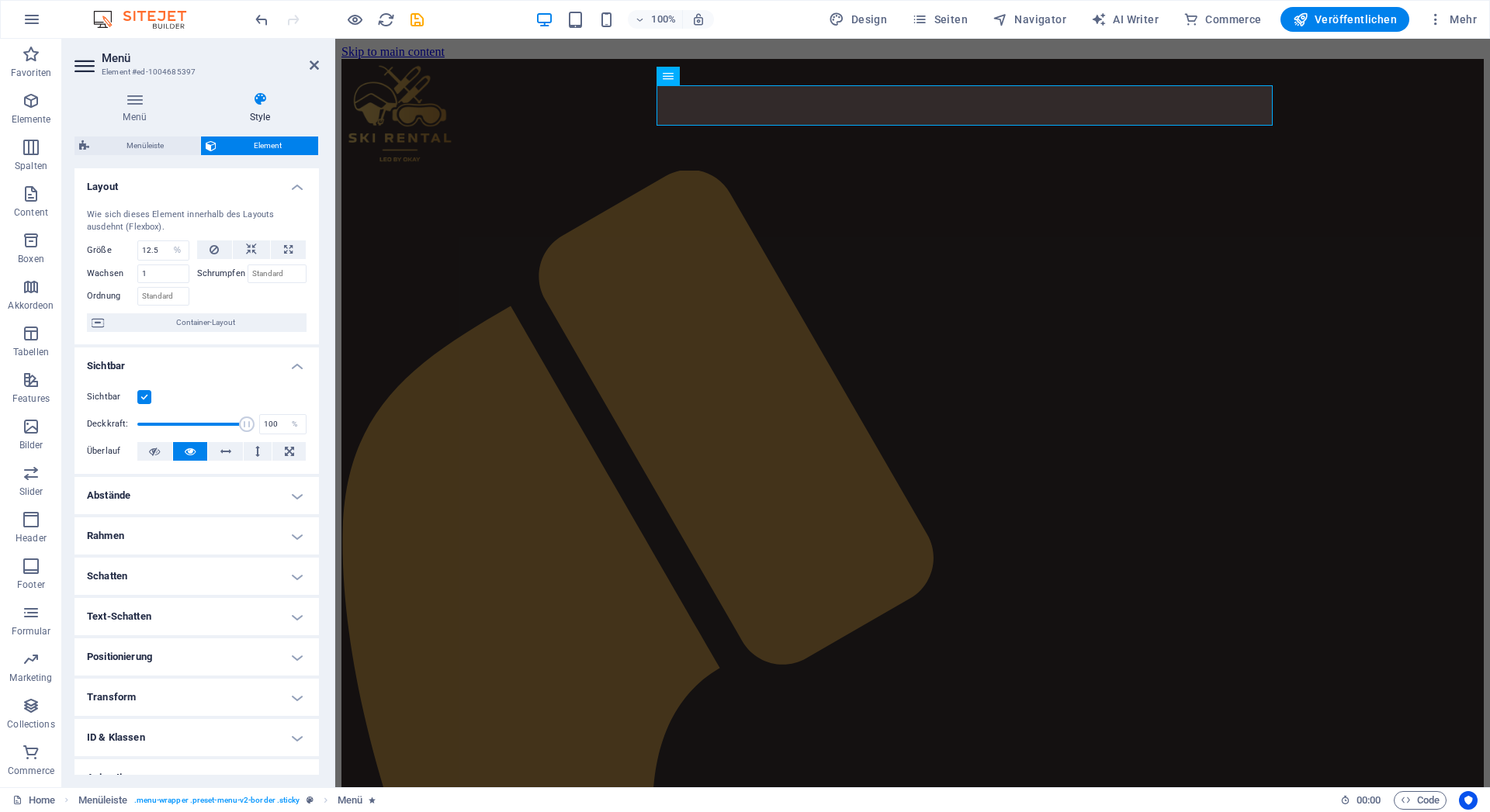
click at [176, 531] on h4 "Rahmen" at bounding box center [196, 536] width 244 height 37
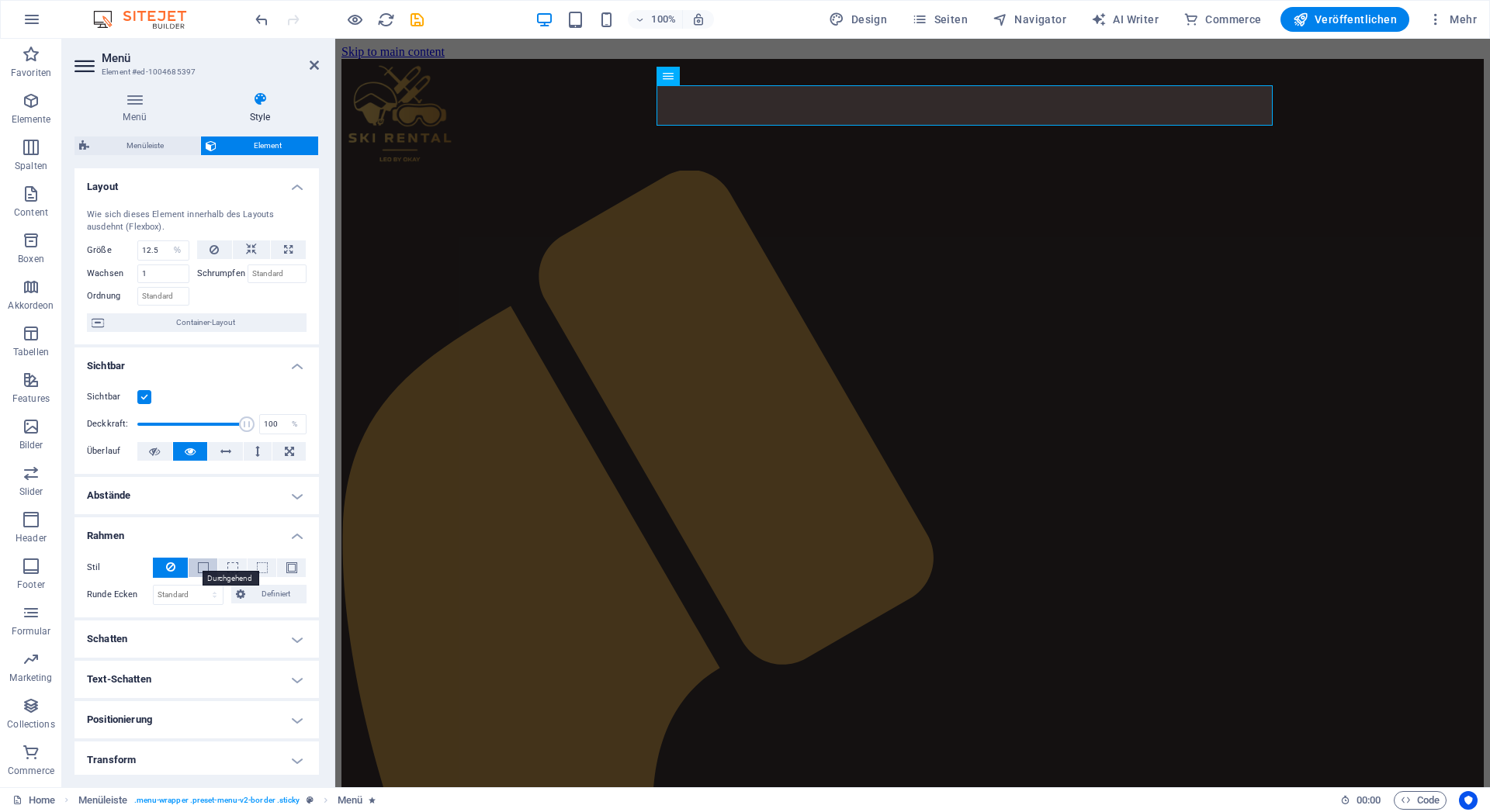
click at [198, 570] on span at bounding box center [202, 568] width 10 height 10
click at [170, 561] on icon at bounding box center [171, 567] width 10 height 19
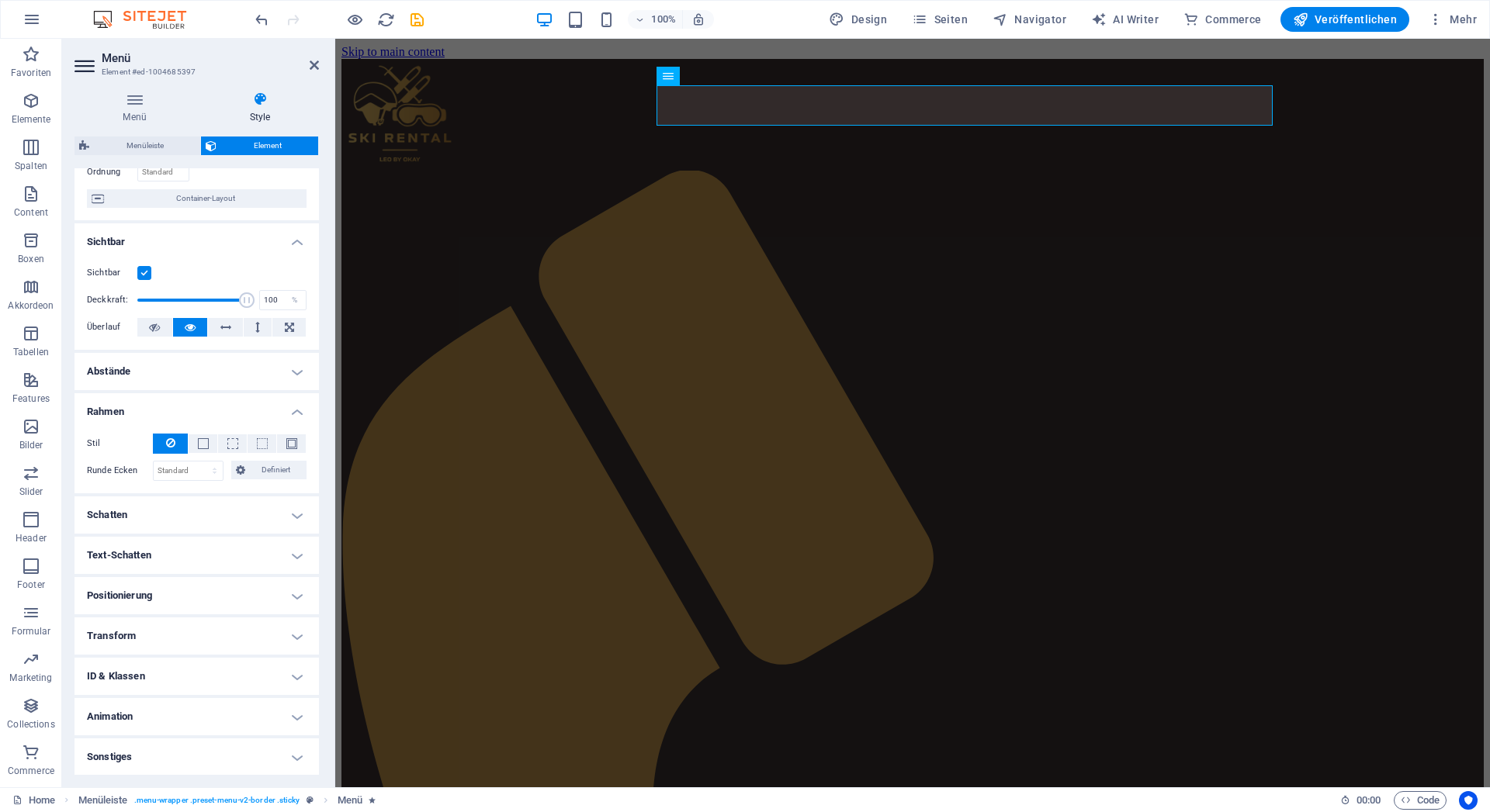
click at [150, 514] on h4 "Schatten" at bounding box center [196, 515] width 244 height 37
click at [153, 592] on h4 "Text-Schatten" at bounding box center [196, 590] width 244 height 37
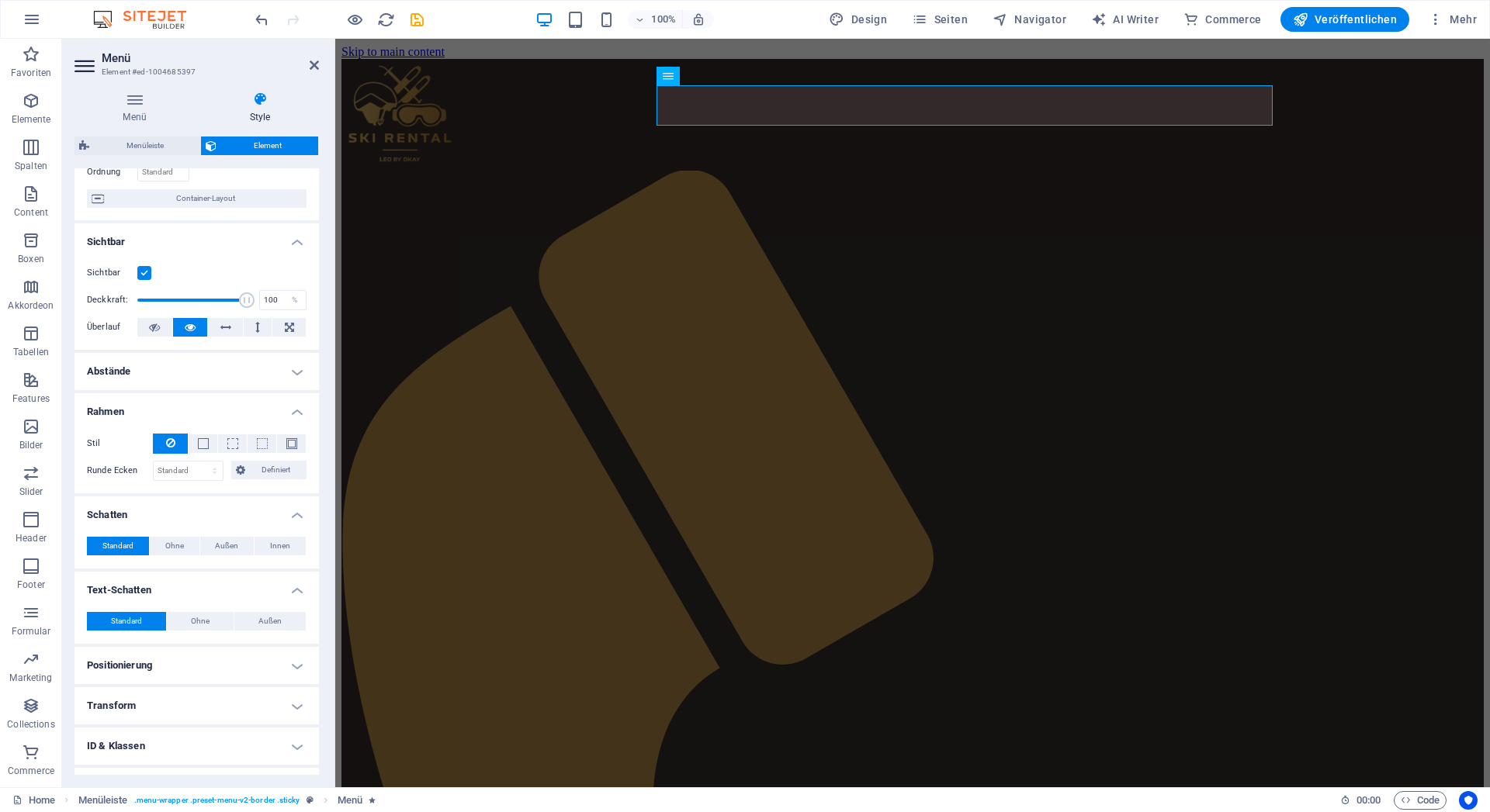
click at [138, 657] on h4 "Positionierung" at bounding box center [196, 665] width 244 height 37
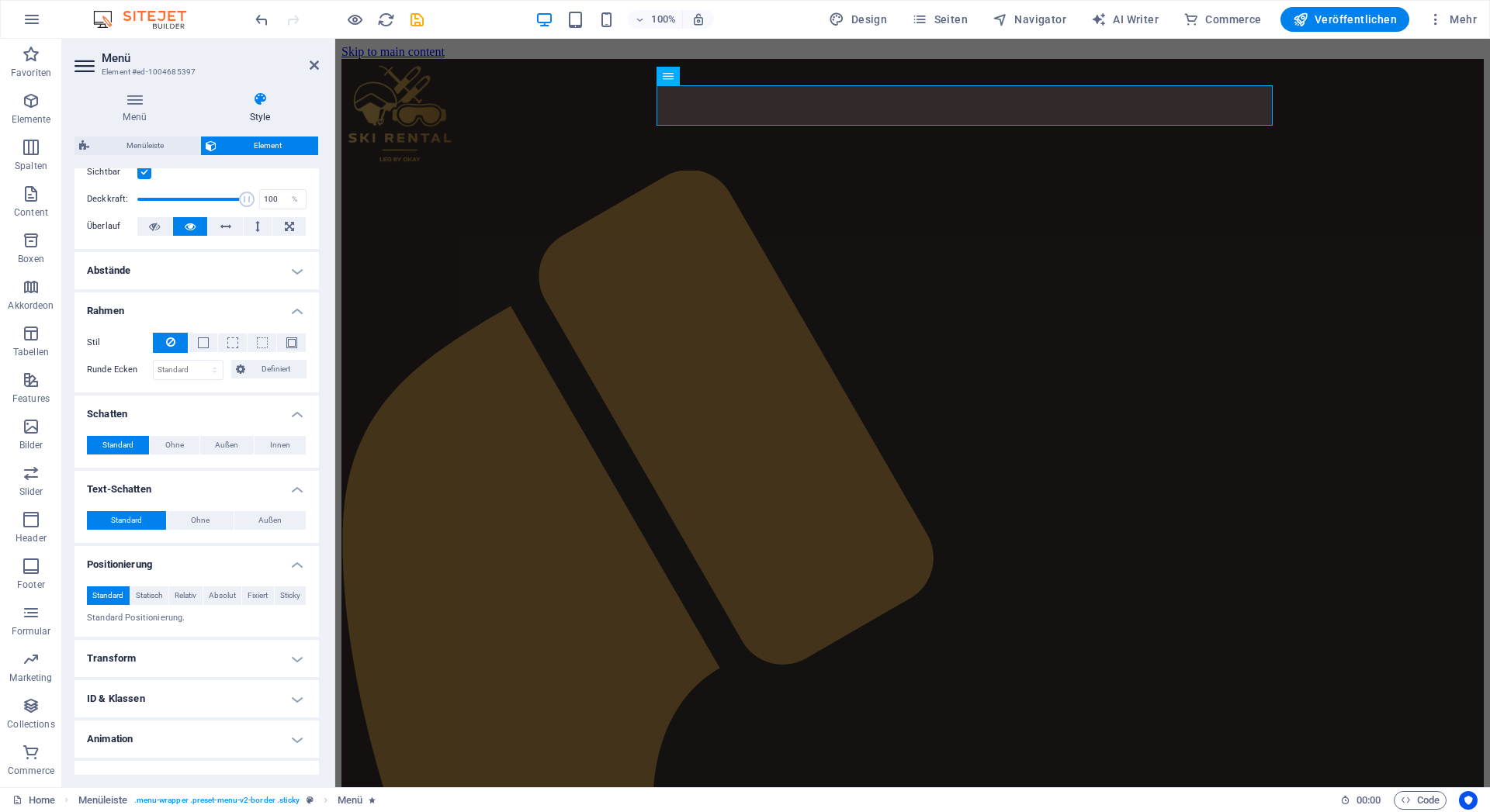
scroll to position [268, 0]
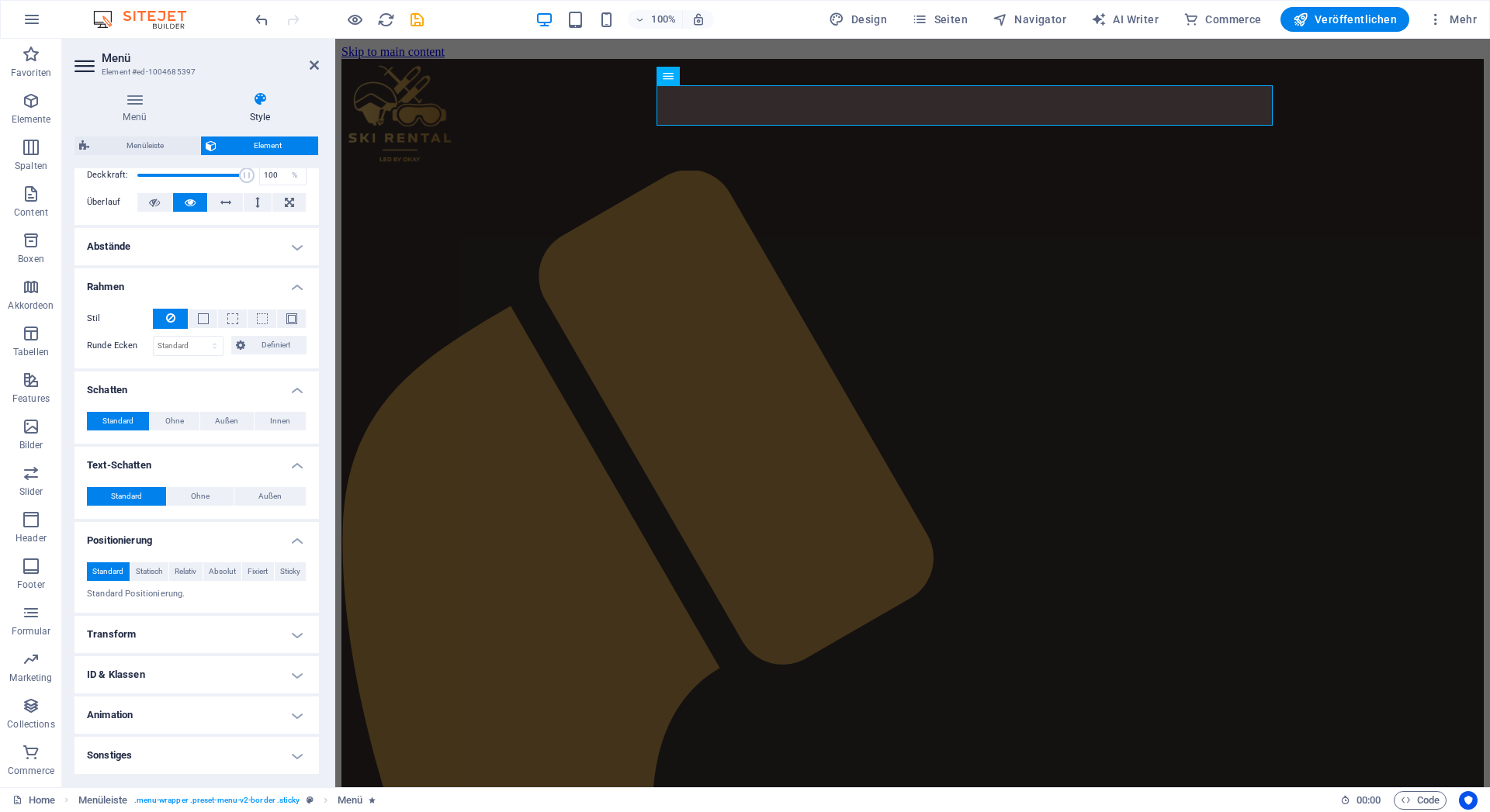
click at [158, 627] on h4 "Transform" at bounding box center [196, 635] width 244 height 37
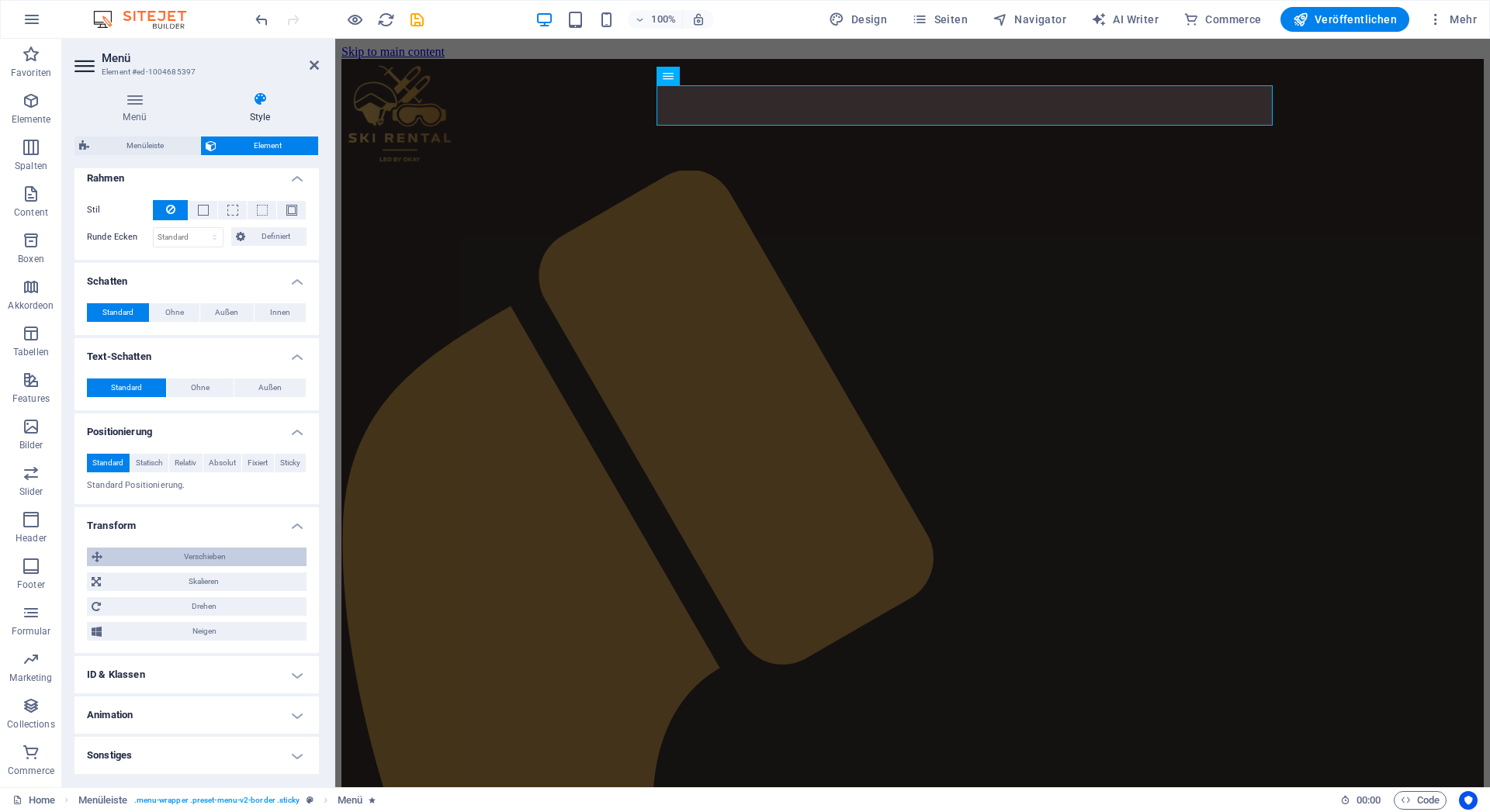
scroll to position [377, 0]
click at [171, 676] on h4 "ID & Klassen" at bounding box center [196, 675] width 244 height 37
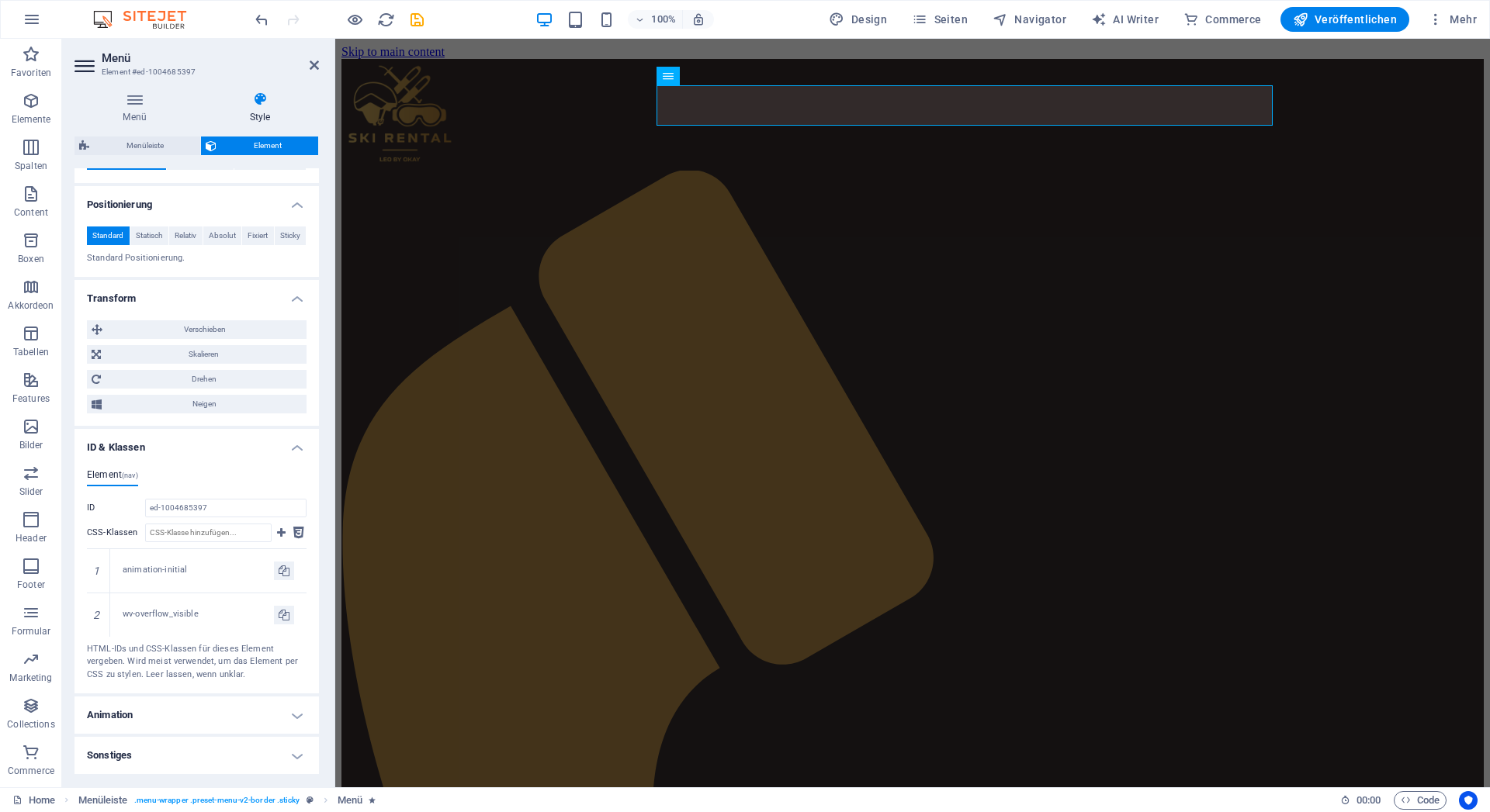
scroll to position [604, 0]
click at [156, 715] on h4 "Animation" at bounding box center [196, 715] width 244 height 37
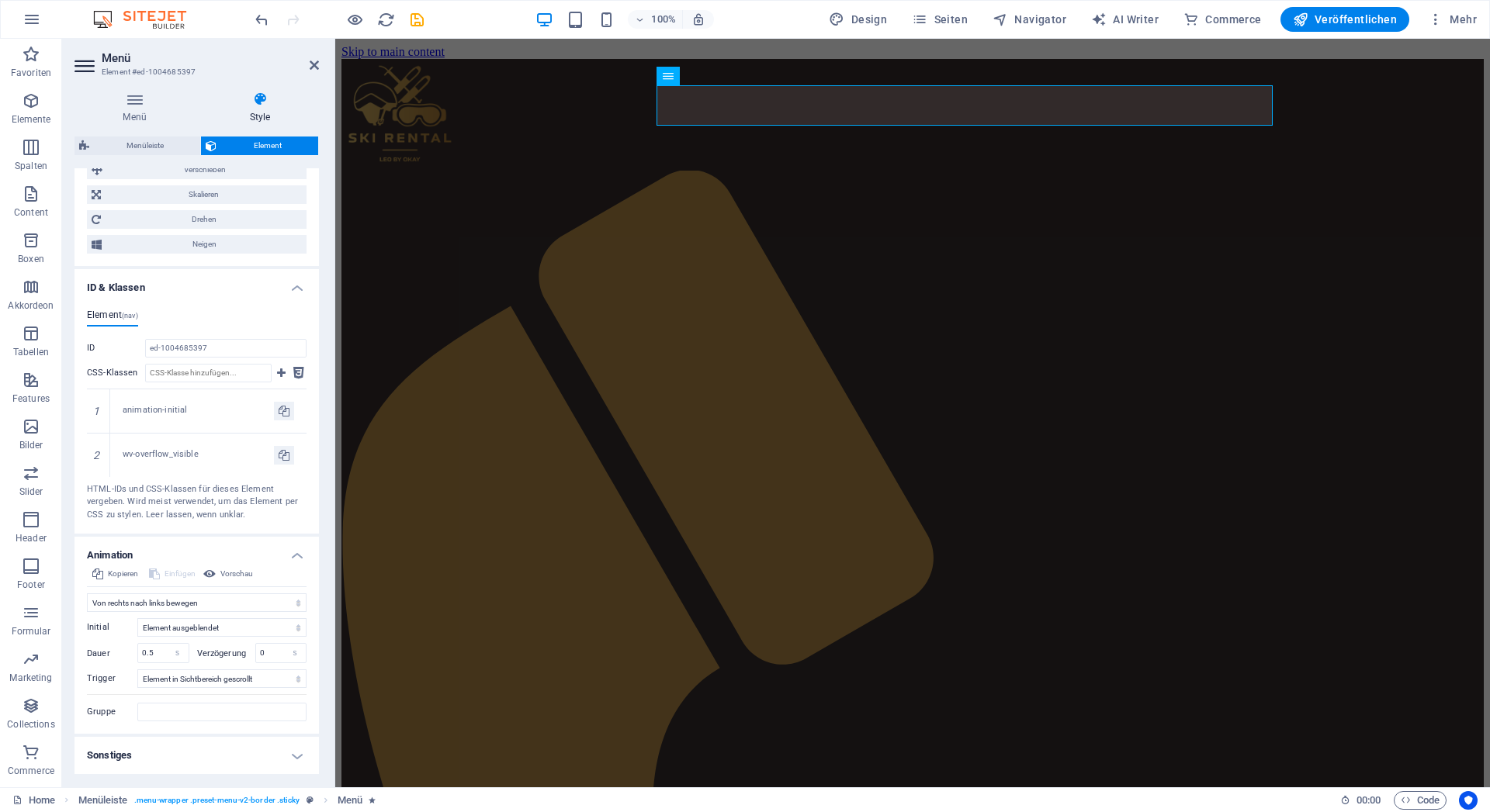
scroll to position [764, 0]
click at [152, 748] on h4 "Sonstiges" at bounding box center [196, 756] width 244 height 37
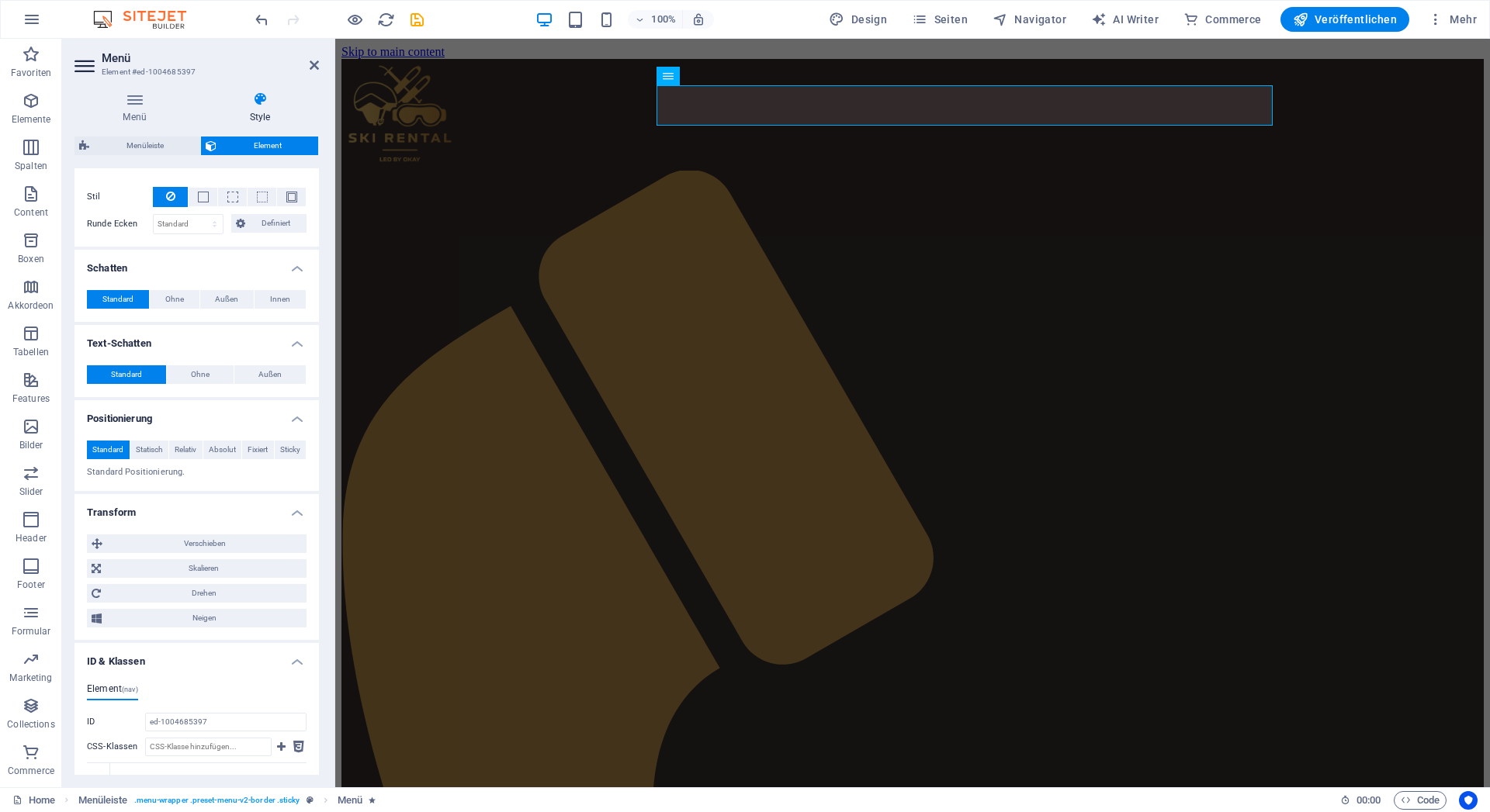
scroll to position [0, 0]
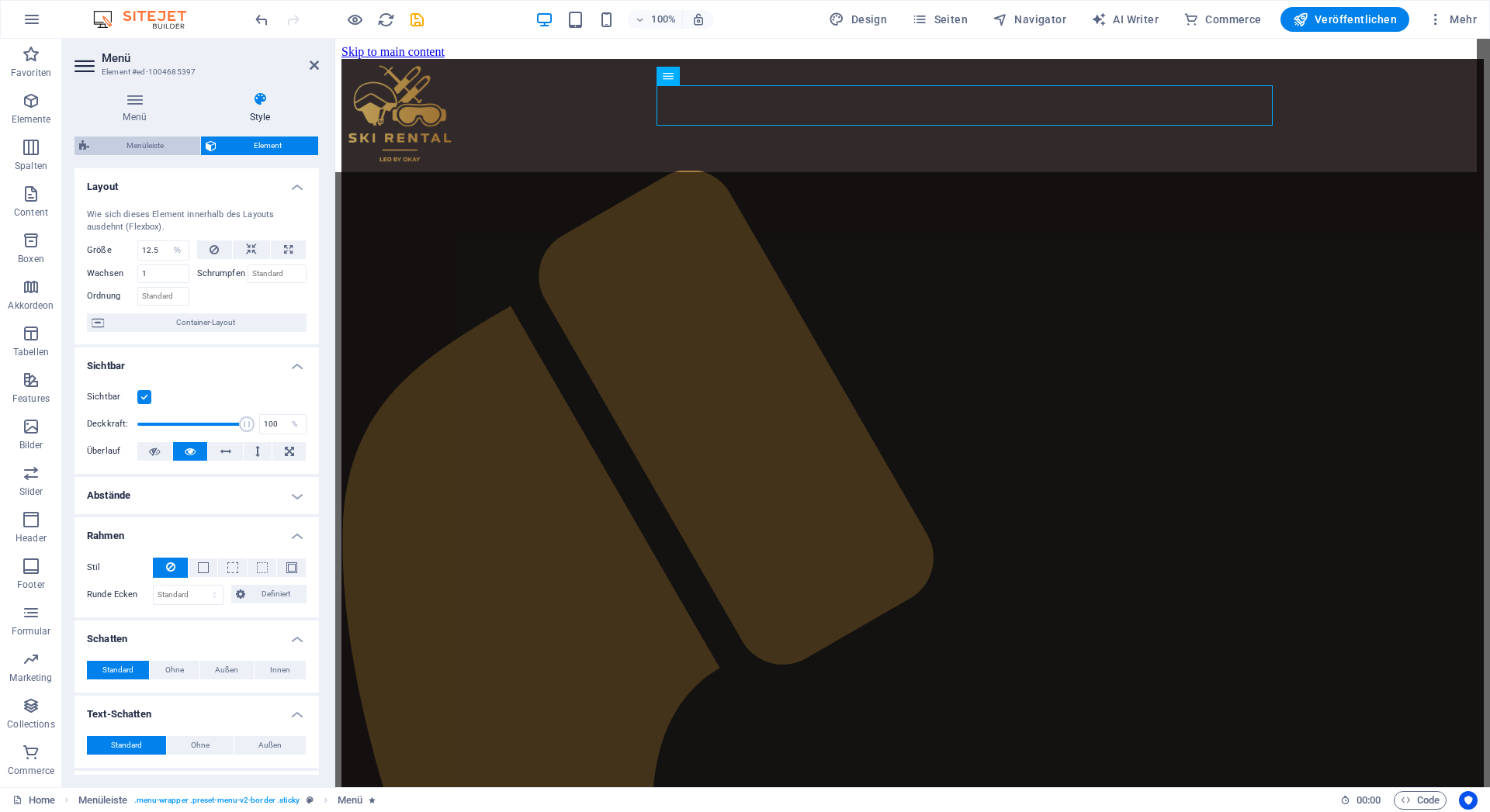
click at [148, 145] on span "Menüleiste" at bounding box center [144, 145] width 102 height 19
select select "rem"
select select "%"
select select "rem"
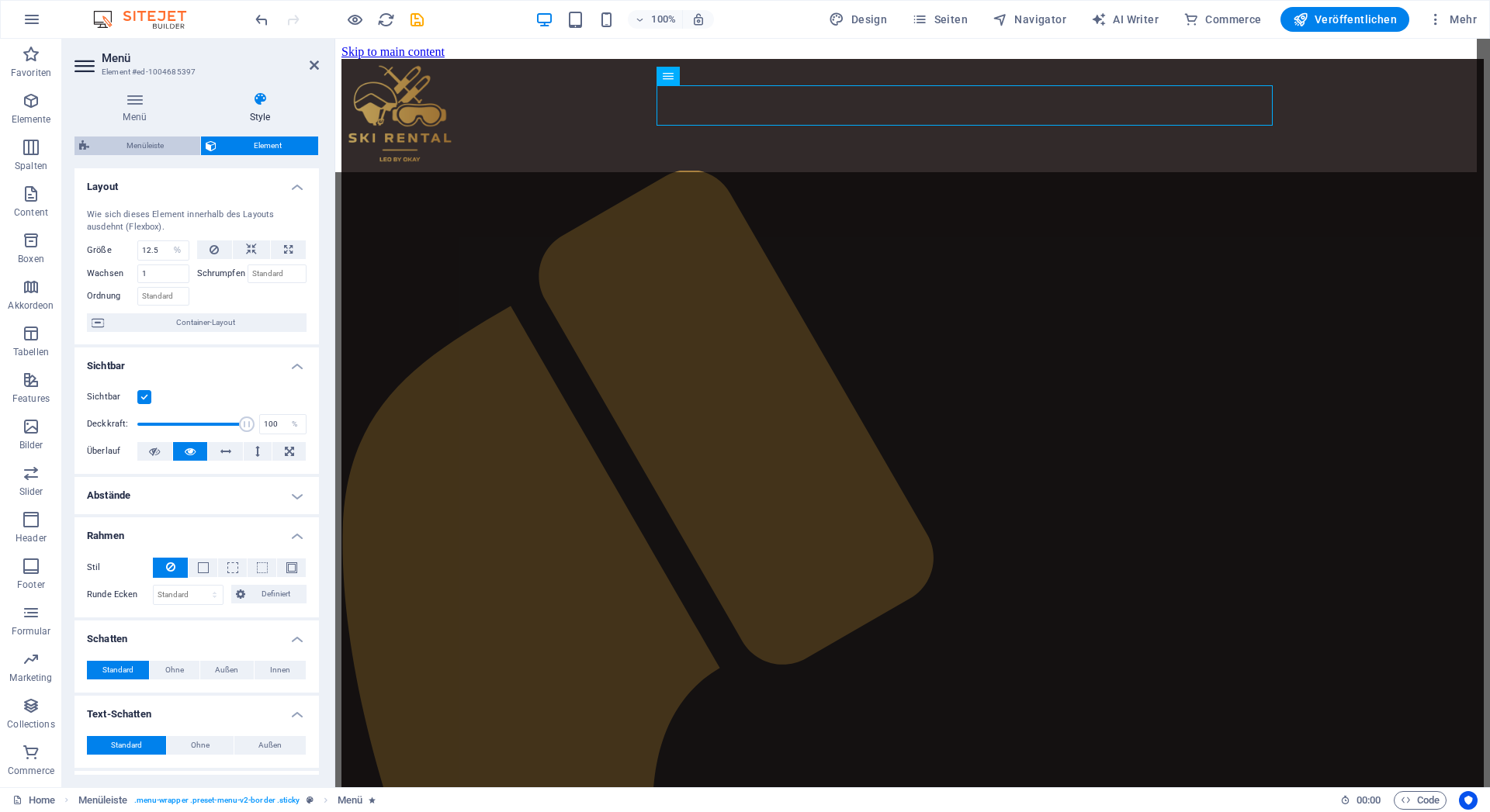
select select "px"
select select "preset-menu-v2-border"
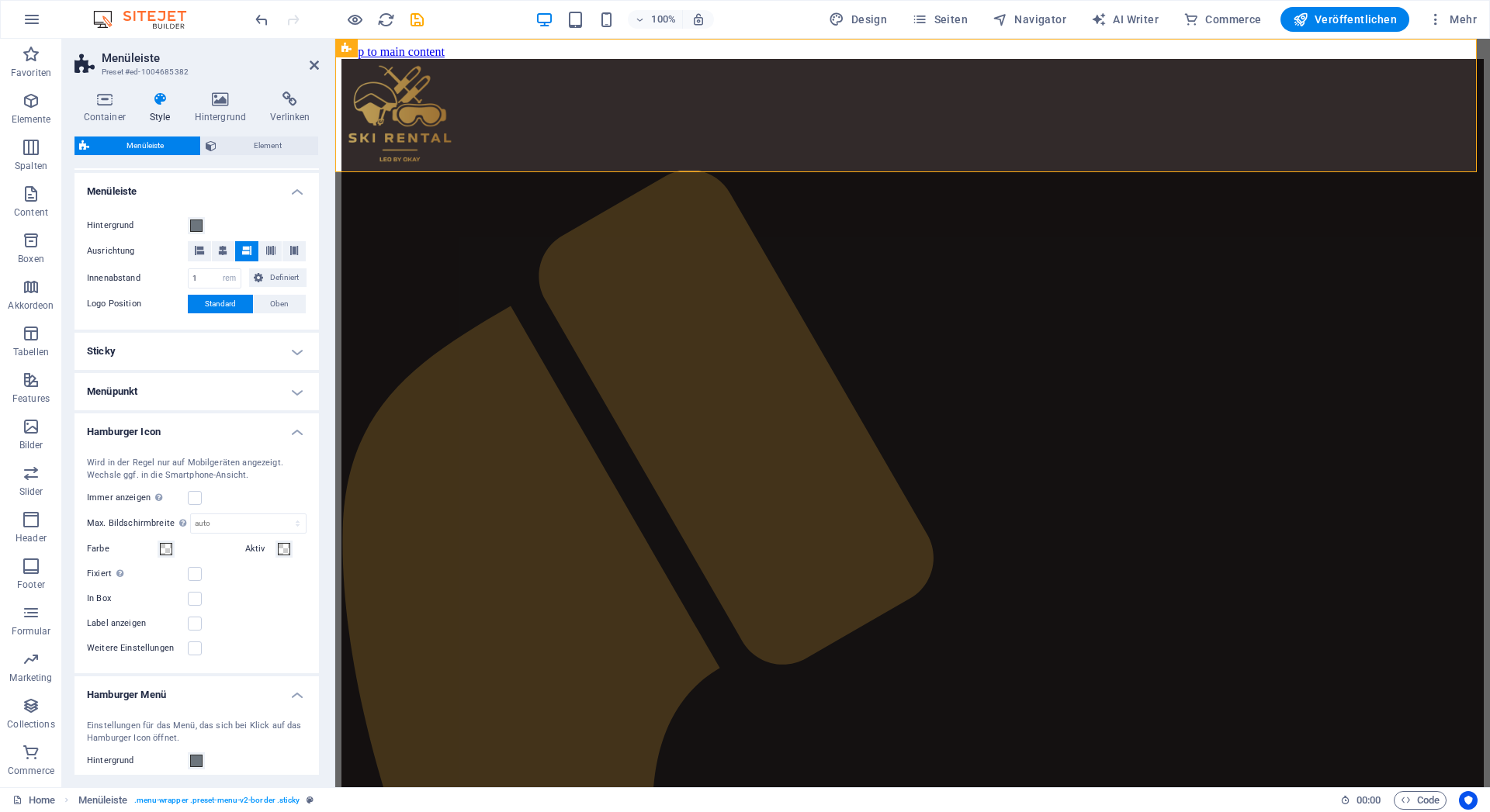
scroll to position [279, 0]
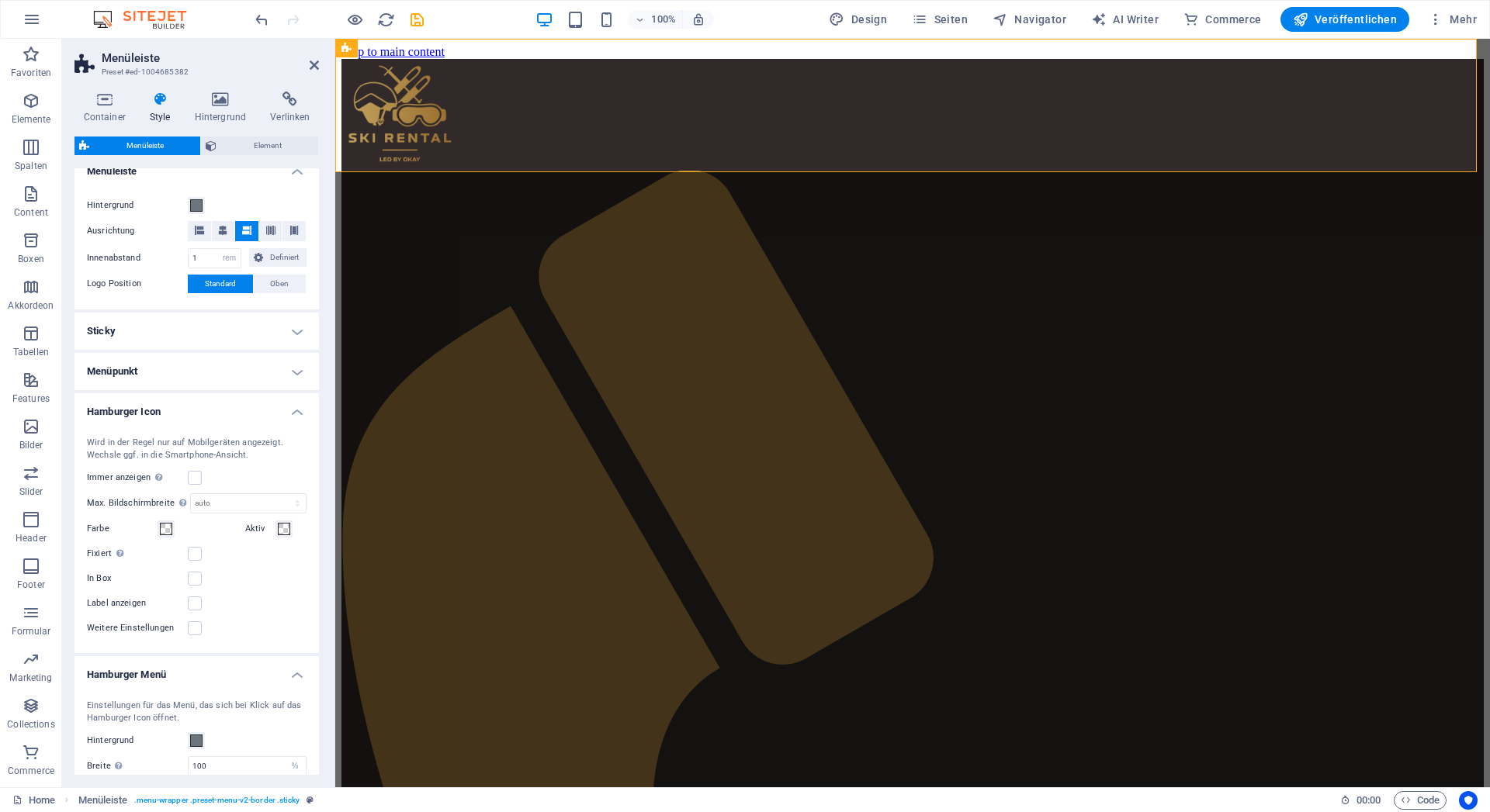
click at [129, 421] on h4 "Hamburger Icon" at bounding box center [196, 407] width 244 height 28
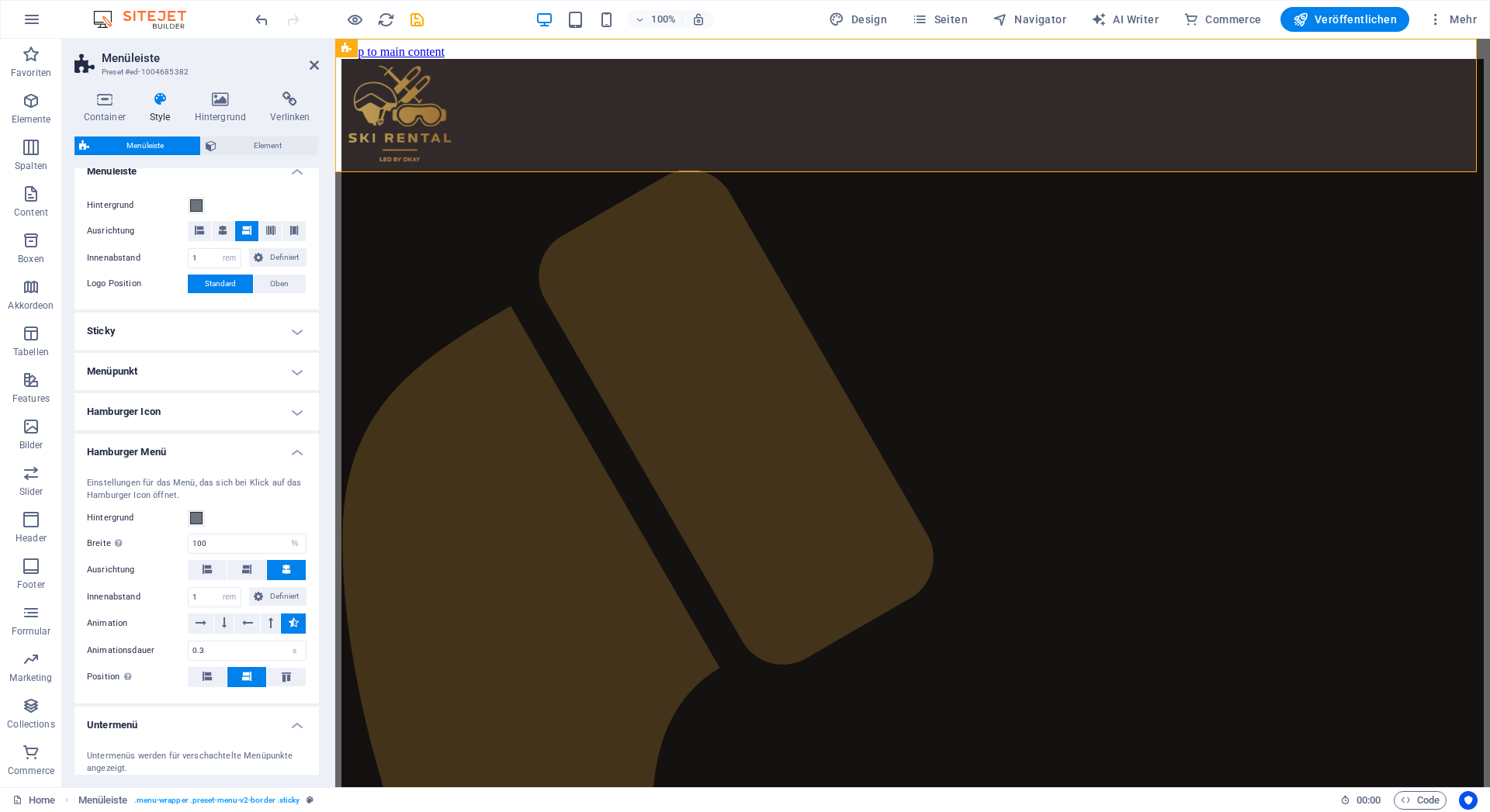
click at [129, 429] on h4 "Hamburger Icon" at bounding box center [196, 412] width 244 height 37
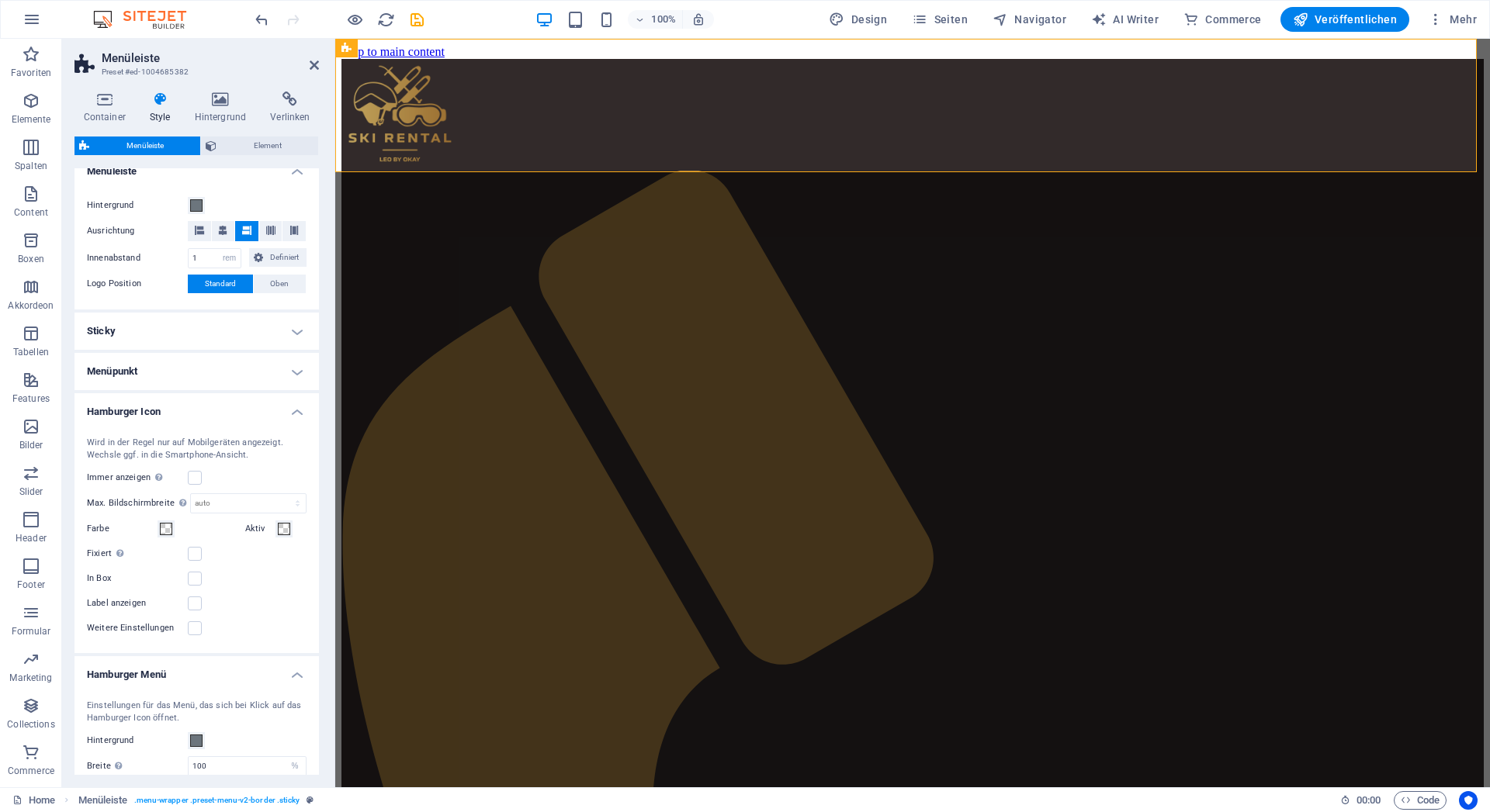
scroll to position [349, 0]
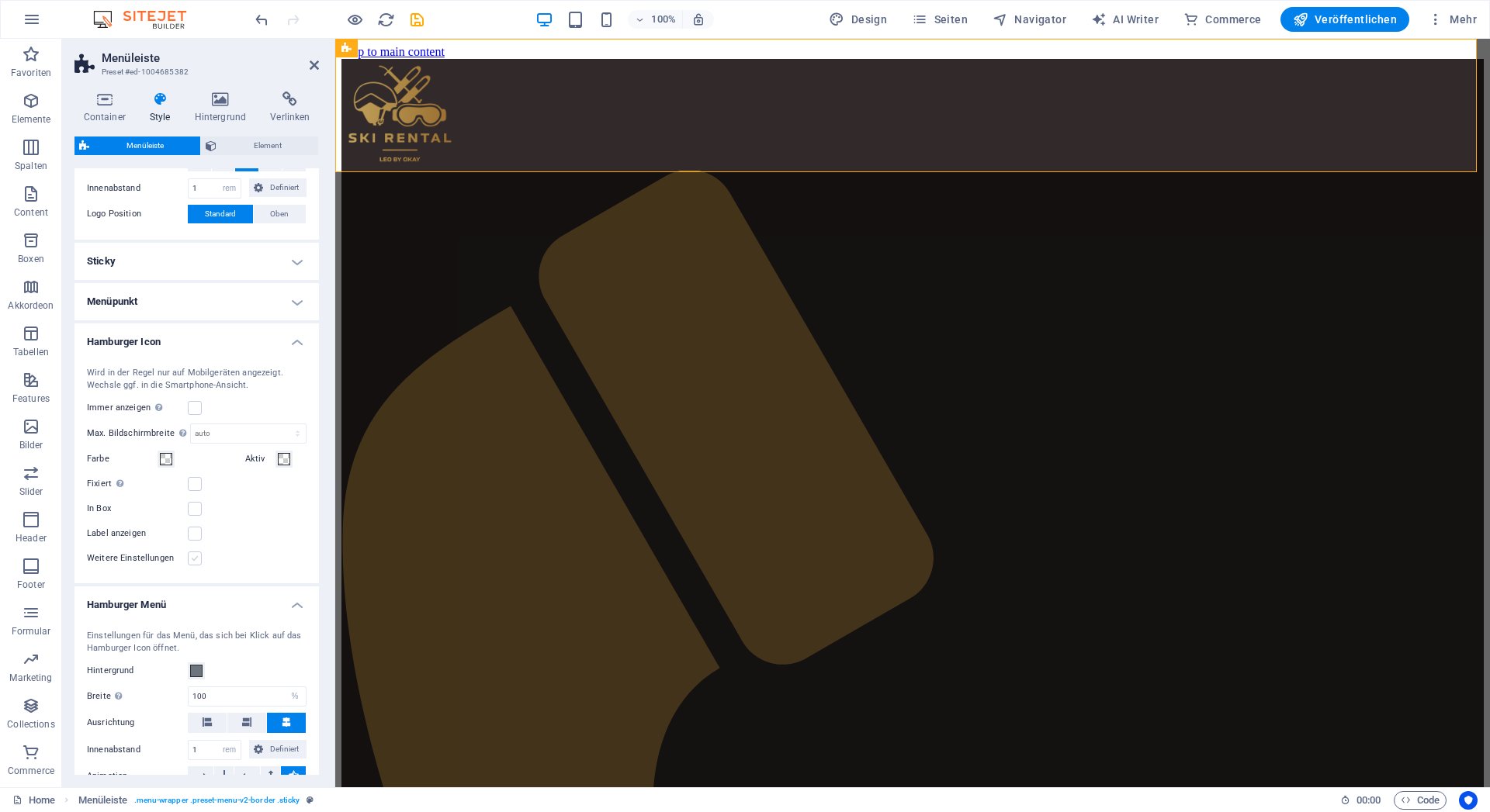
click at [192, 565] on label at bounding box center [194, 558] width 14 height 14
click at [0, 0] on input "Weitere Einstellungen" at bounding box center [0, 0] width 0 height 0
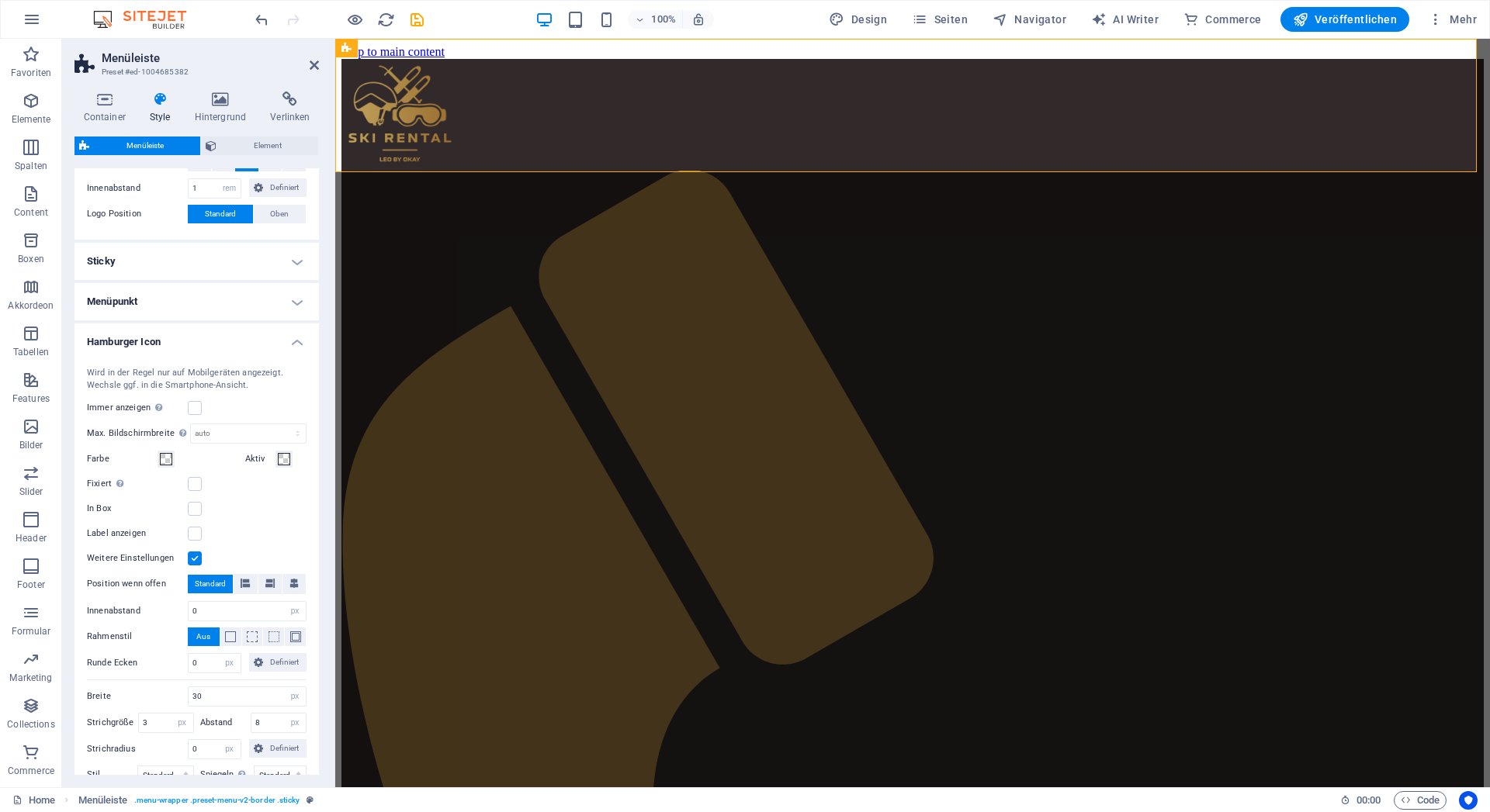
scroll to position [489, 0]
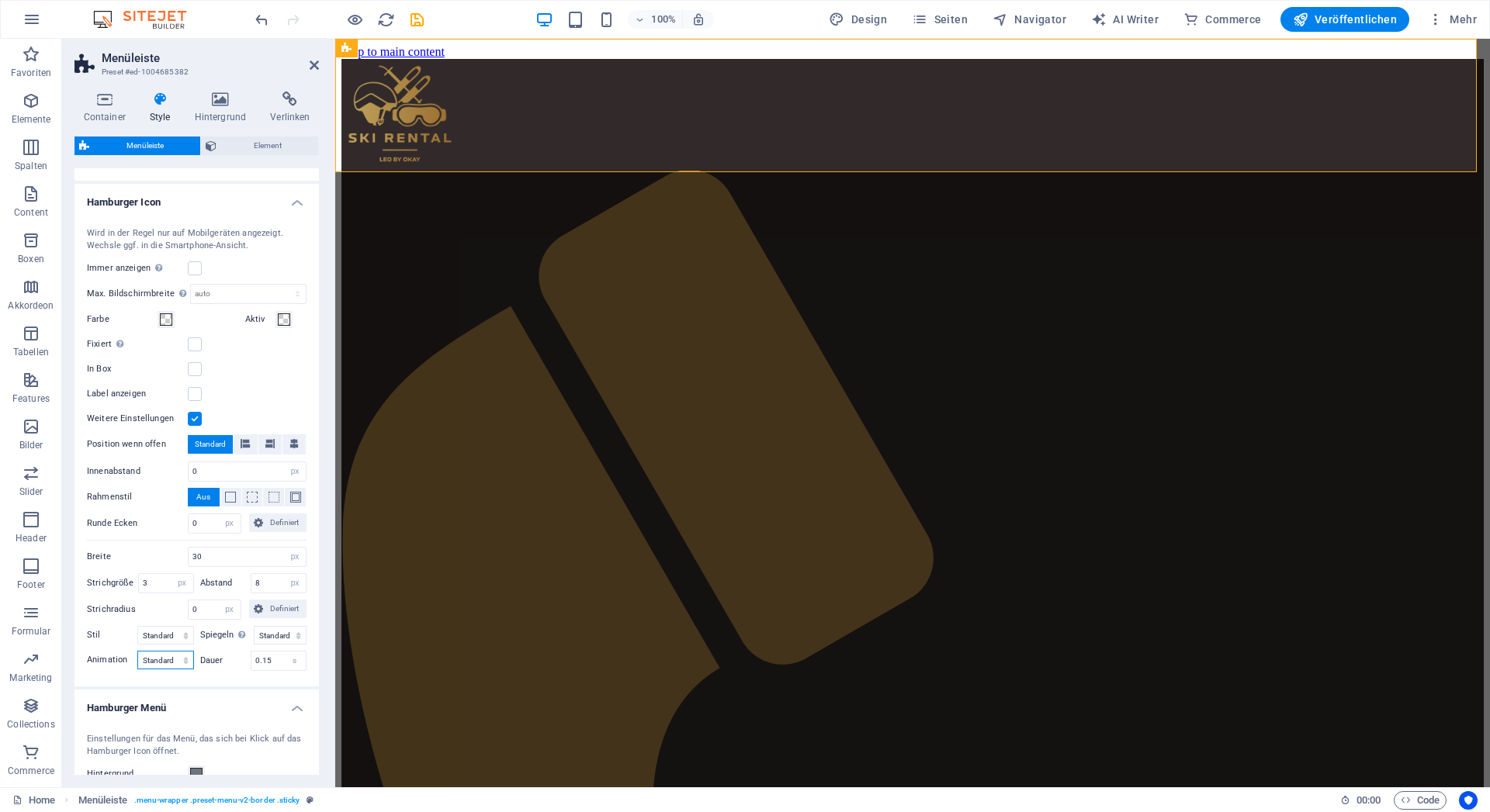
click at [137, 651] on select "Standard Quetschen Drehen Schnell rotieren Einklappen Drehen Minus" at bounding box center [165, 660] width 56 height 19
click at [190, 426] on label at bounding box center [194, 418] width 14 height 14
click at [0, 0] on input "Weitere Einstellungen" at bounding box center [0, 0] width 0 height 0
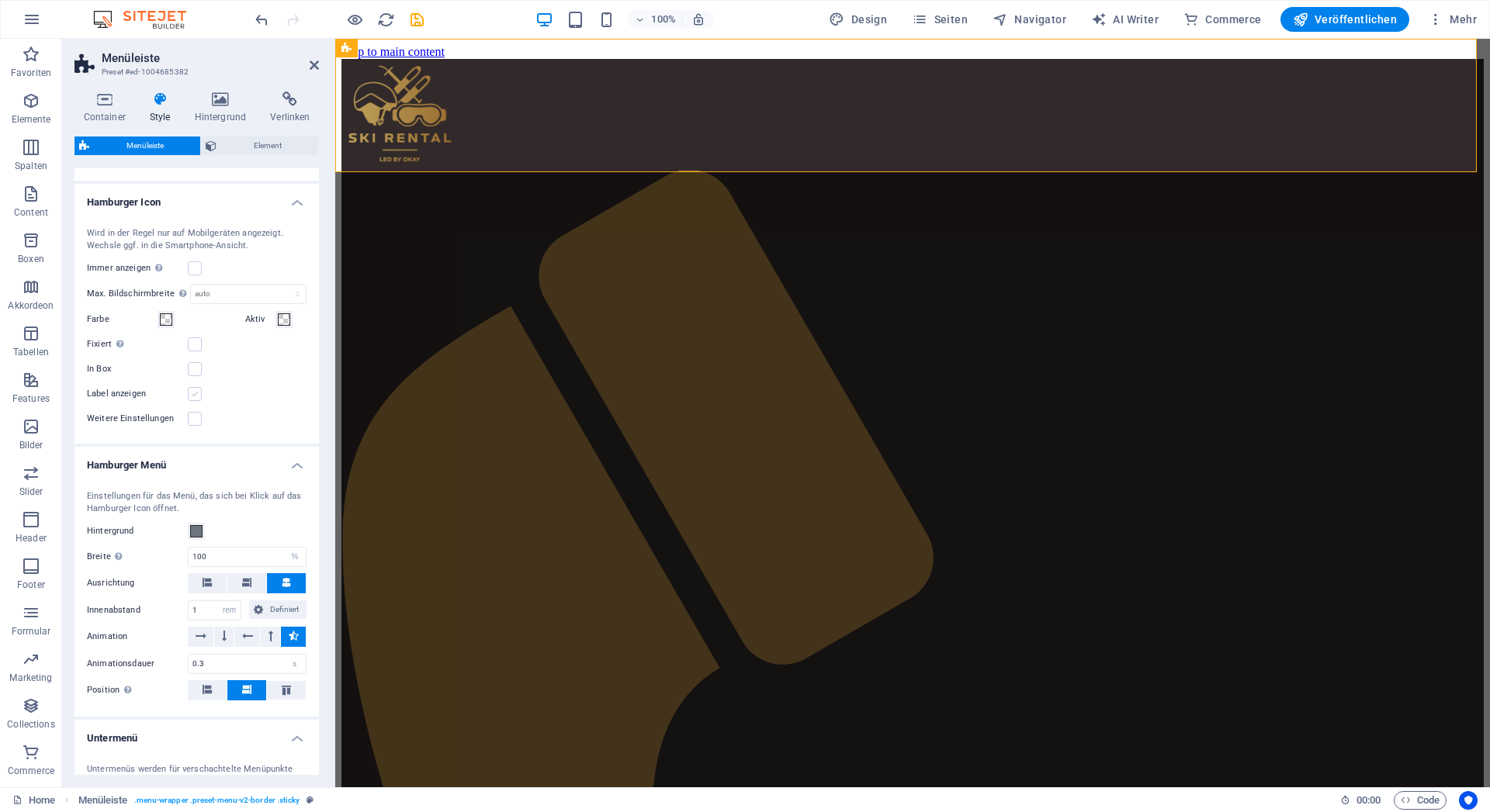
click at [196, 401] on label at bounding box center [194, 394] width 14 height 14
click at [0, 0] on input "Label anzeigen" at bounding box center [0, 0] width 0 height 0
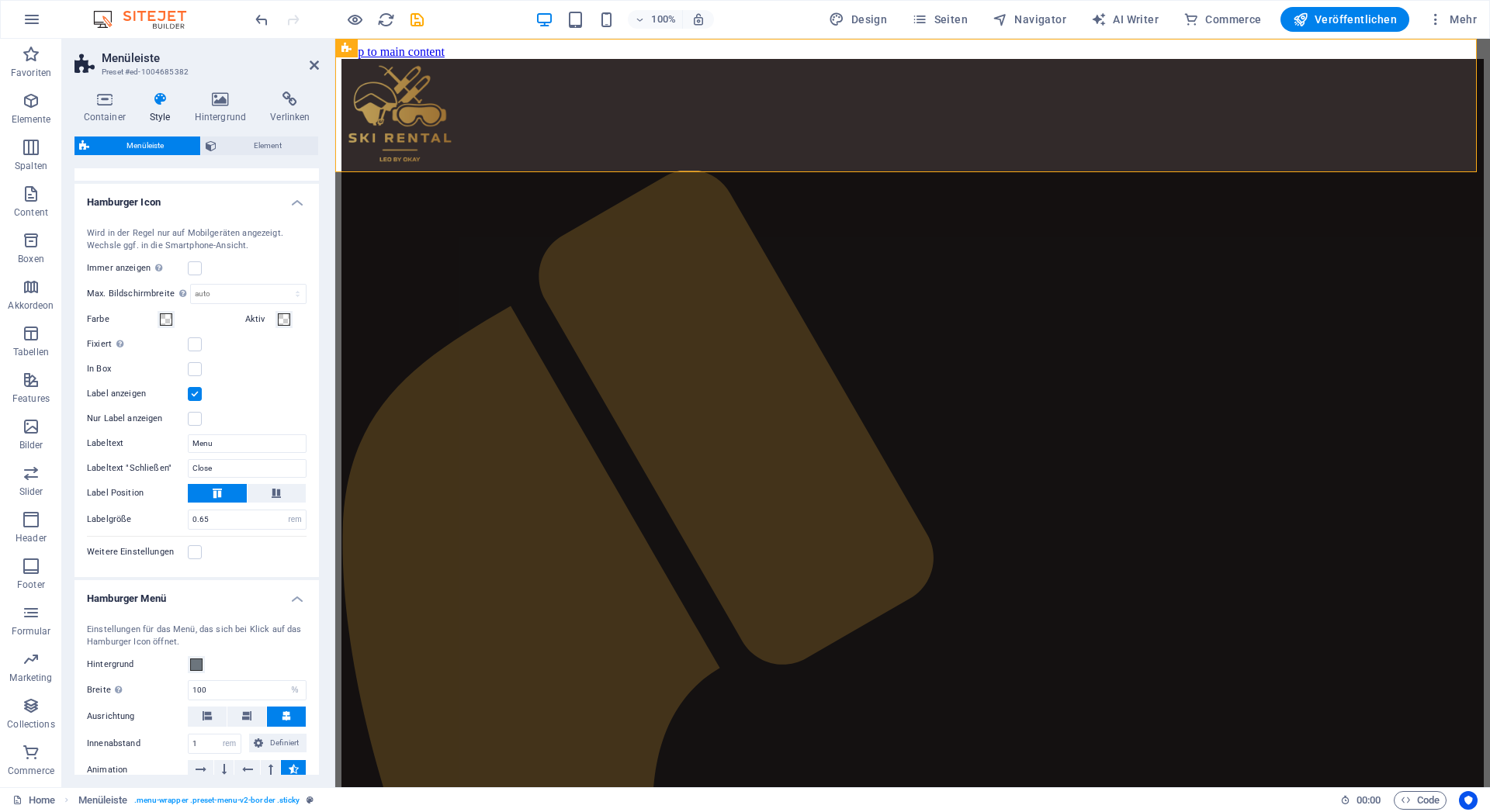
click at [191, 401] on label at bounding box center [194, 394] width 14 height 14
click at [0, 0] on input "Label anzeigen" at bounding box center [0, 0] width 0 height 0
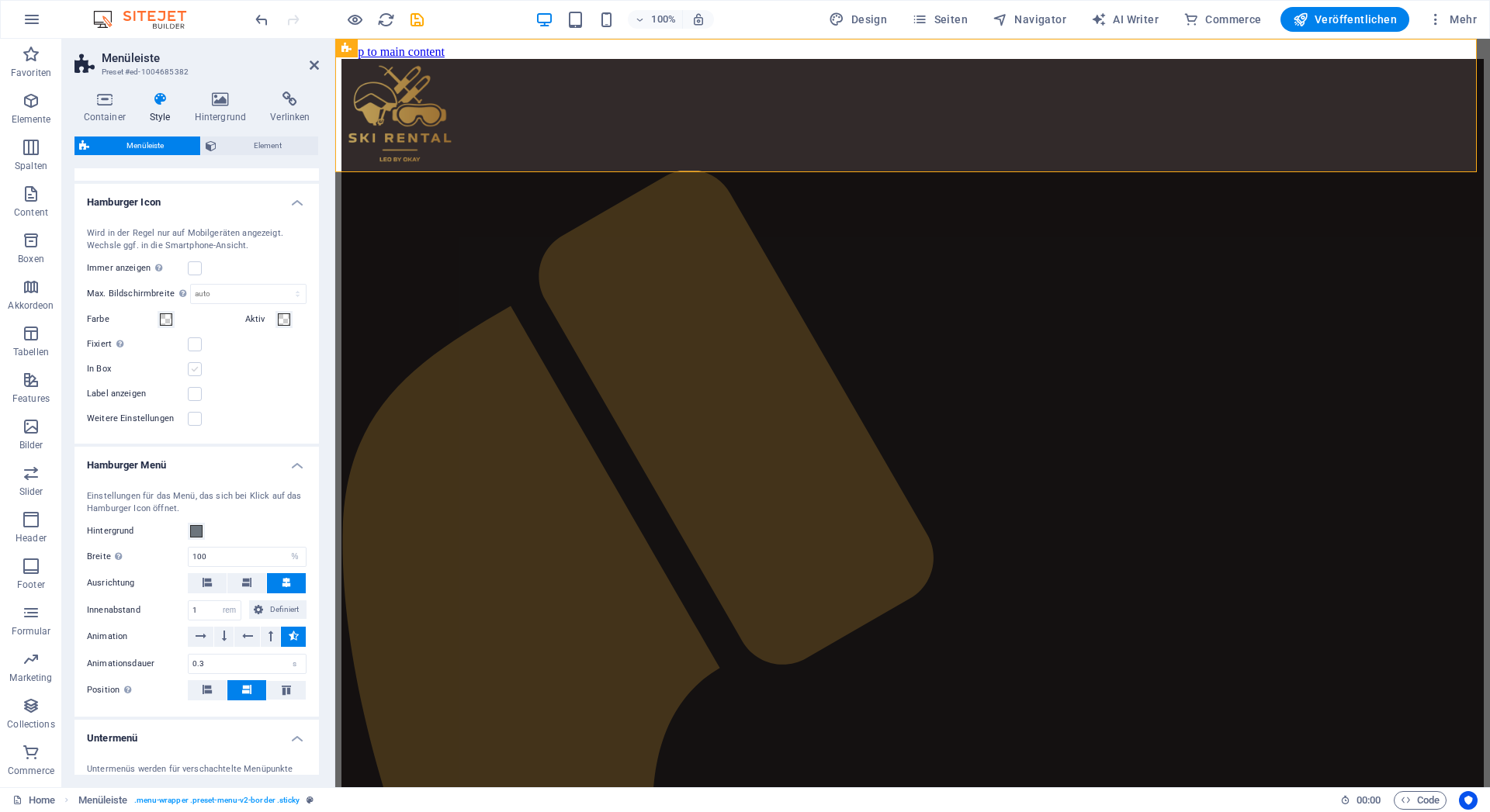
click at [190, 377] on label at bounding box center [194, 369] width 14 height 14
click at [0, 0] on input "In Box" at bounding box center [0, 0] width 0 height 0
click at [191, 377] on label at bounding box center [194, 369] width 14 height 14
click at [0, 0] on input "In Box" at bounding box center [0, 0] width 0 height 0
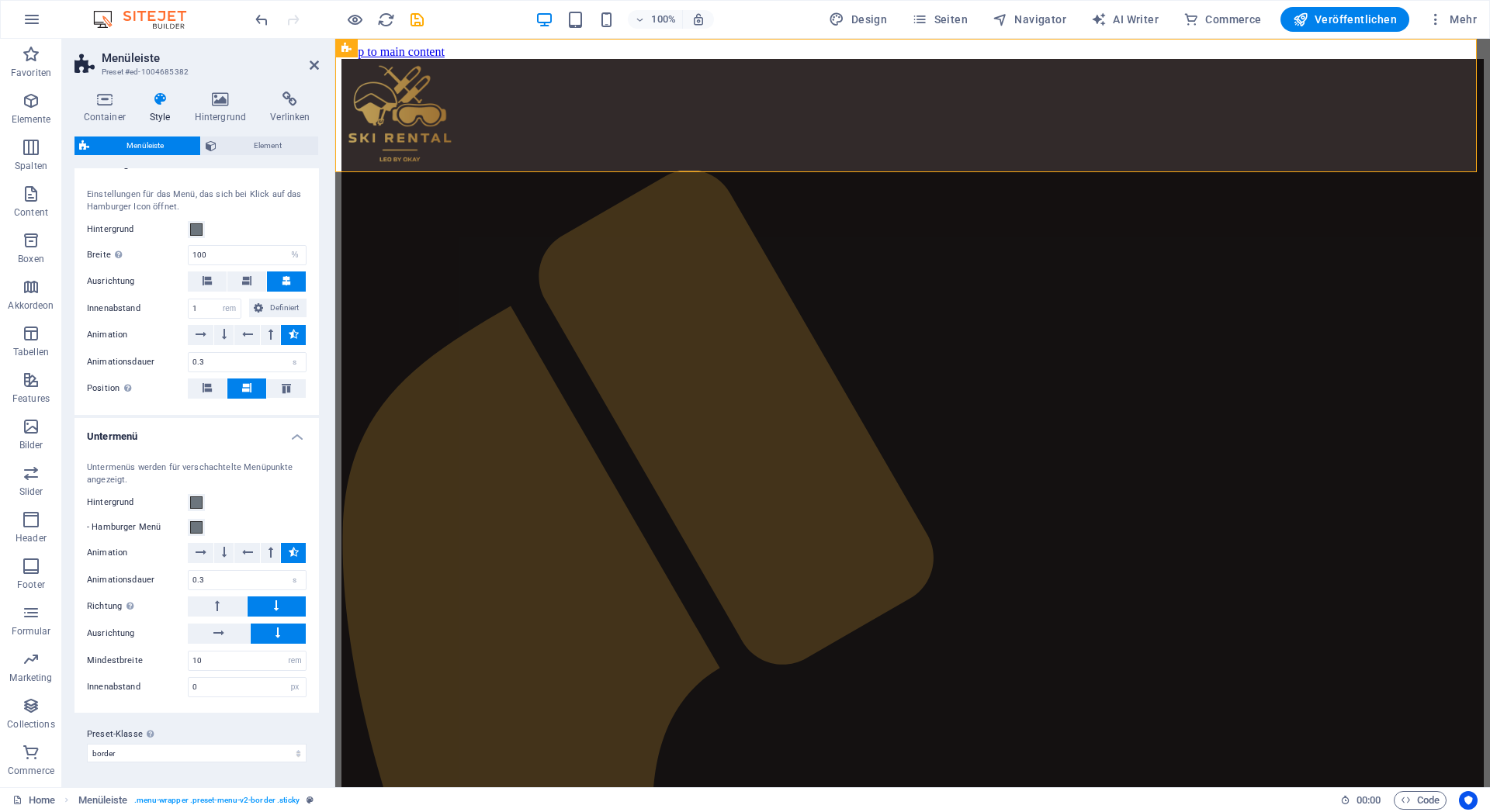
scroll to position [825, 0]
click at [87, 744] on select "williams xxl wide border home-hero-logo-nav-h1-slogan-menu home-hero-logo-nav-h…" at bounding box center [197, 753] width 219 height 19
click at [190, 752] on select "williams xxl wide border home-hero-logo-nav-h1-slogan-menu home-hero-logo-nav-h…" at bounding box center [197, 753] width 219 height 19
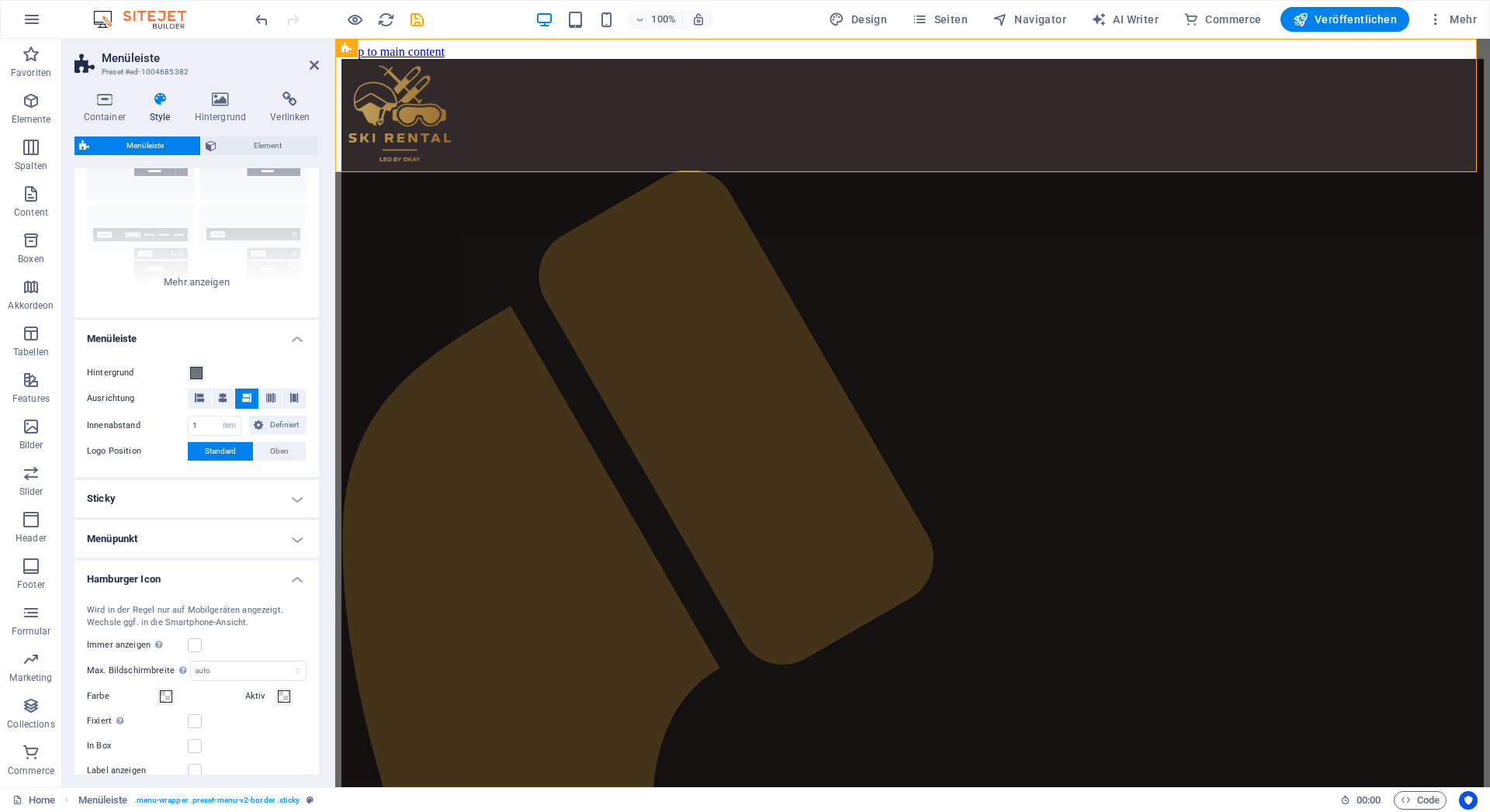
scroll to position [0, 0]
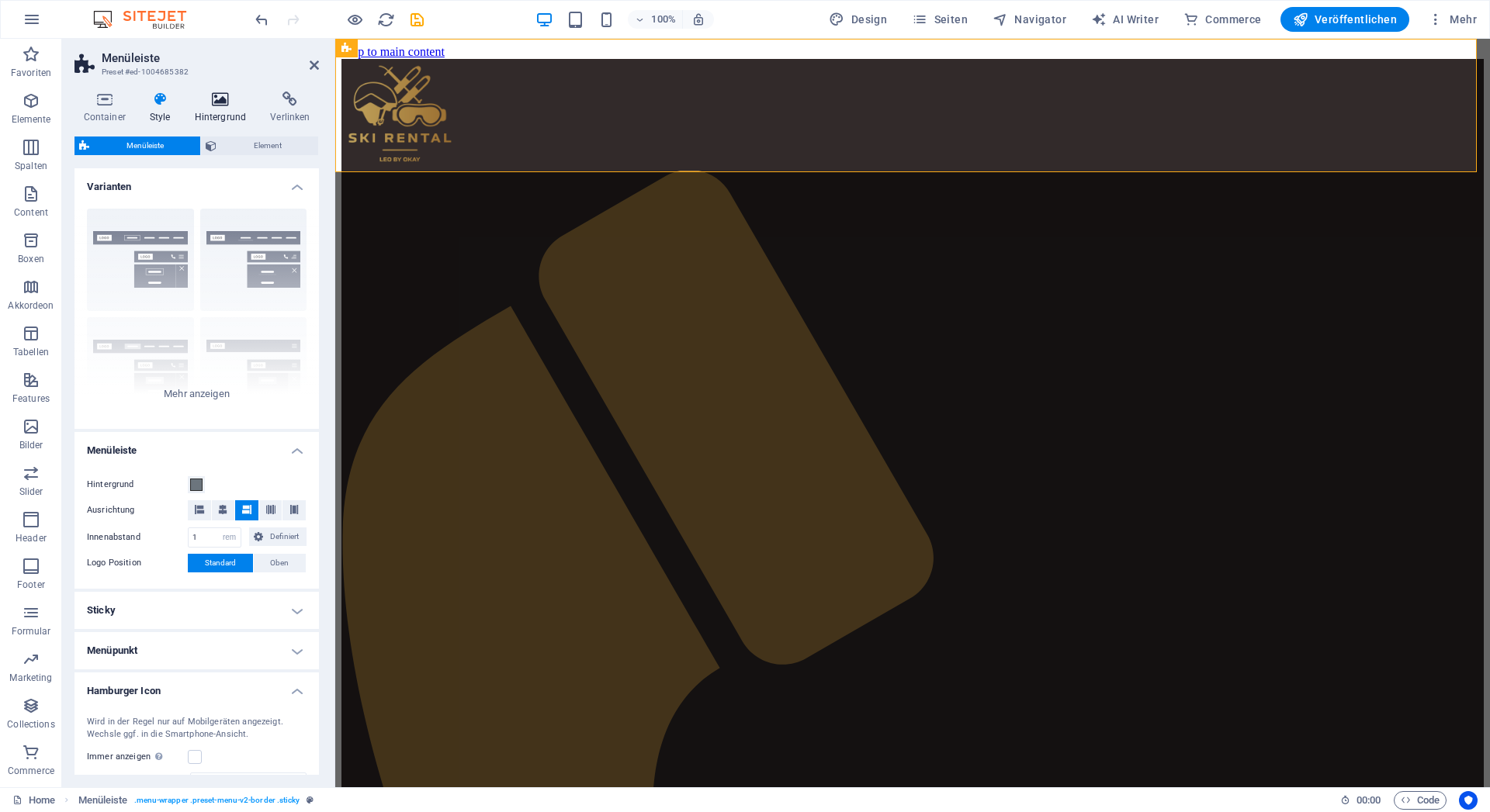
click at [223, 94] on icon at bounding box center [220, 99] width 70 height 15
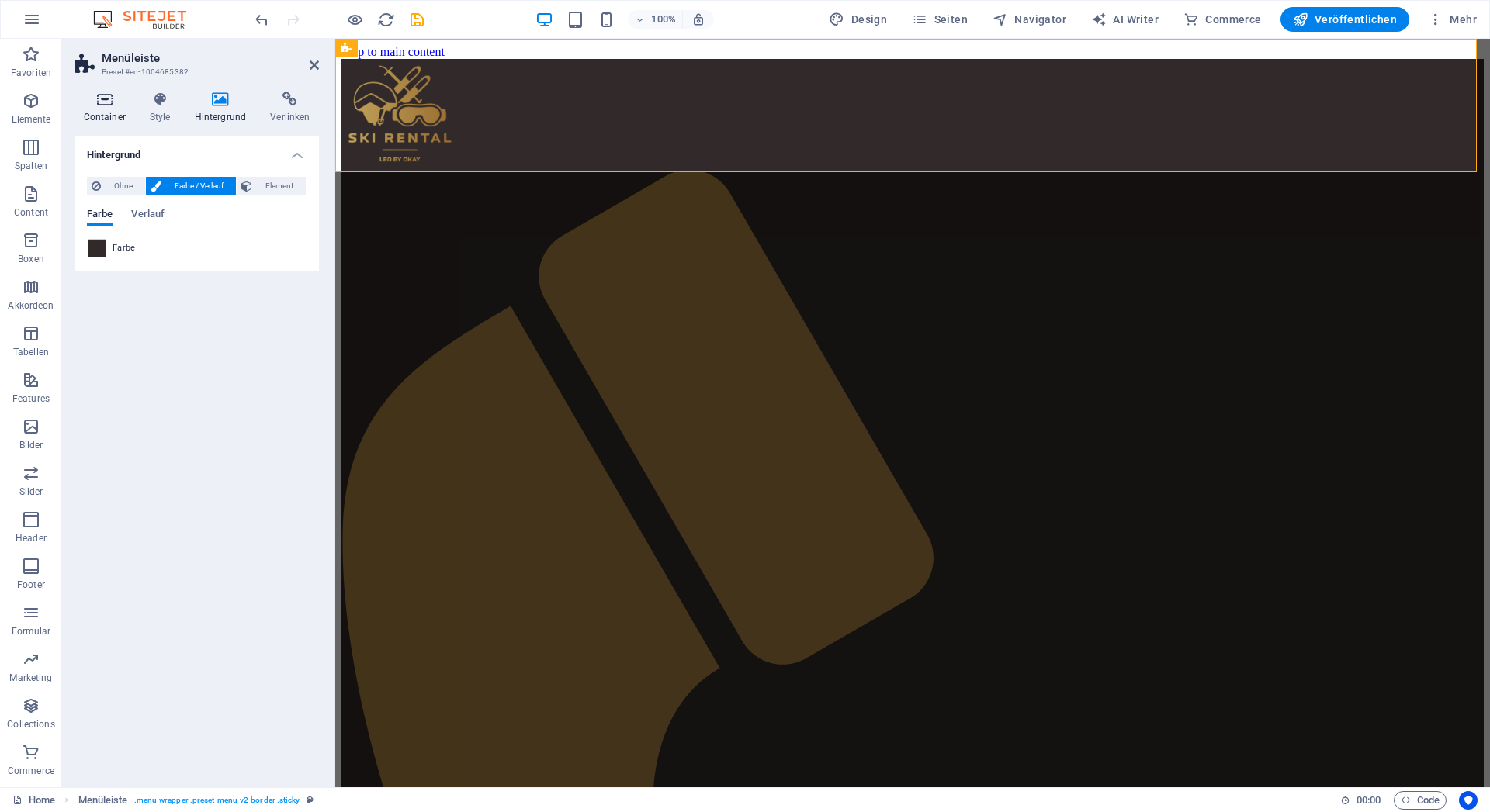
click at [117, 106] on icon at bounding box center [104, 99] width 60 height 15
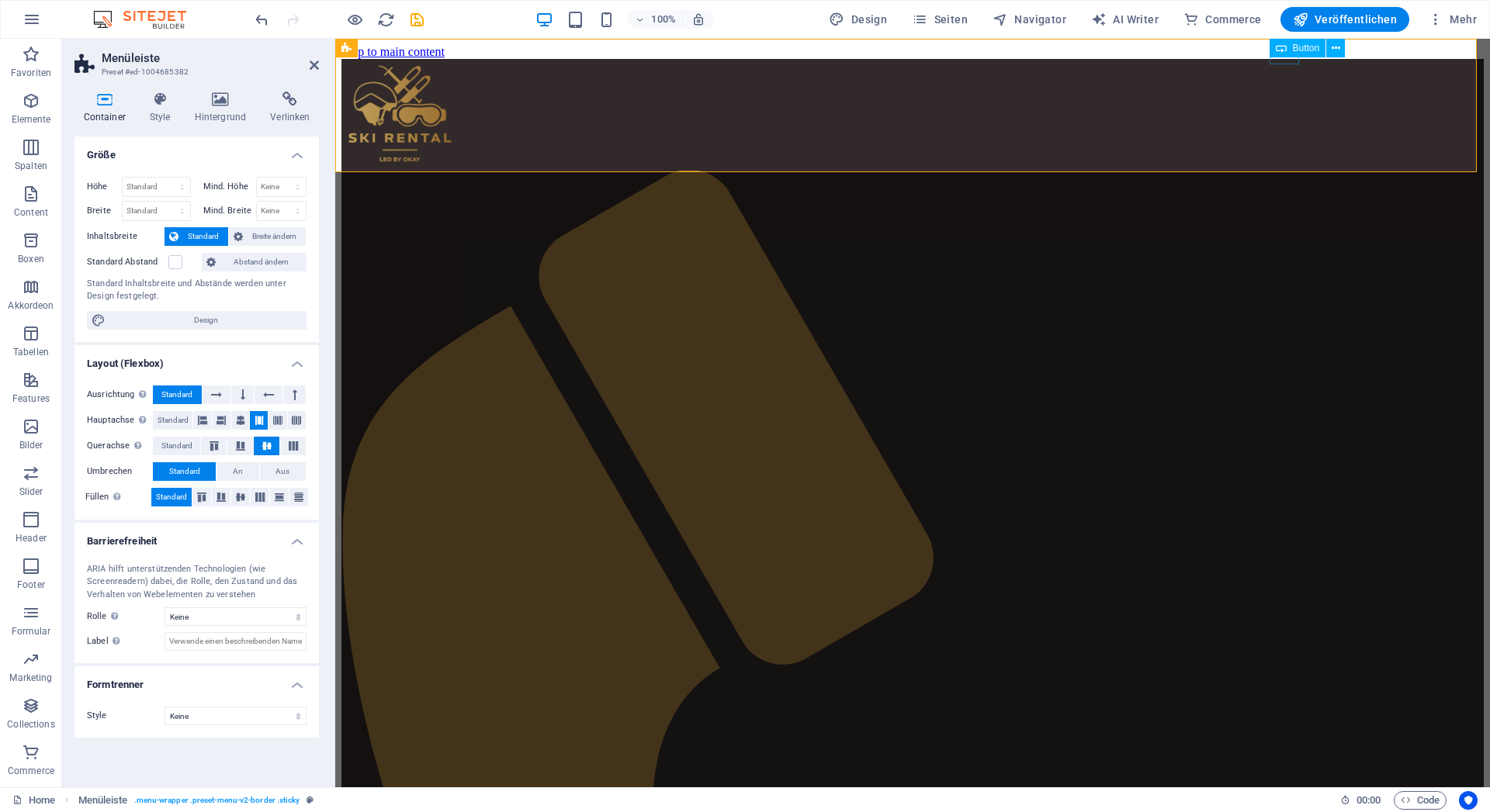
click at [1281, 46] on icon at bounding box center [1281, 48] width 10 height 19
select select
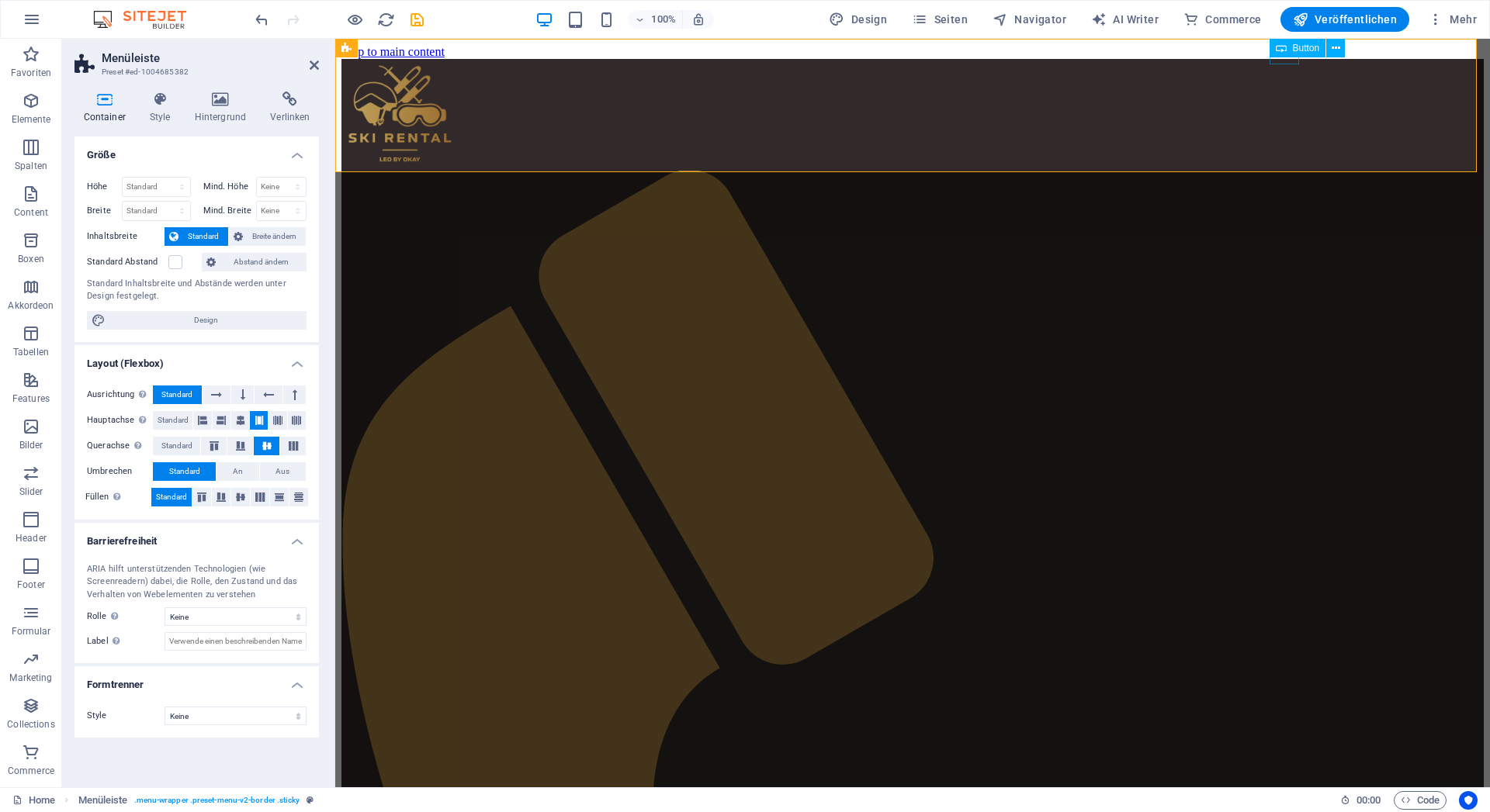
click at [1087, 19] on div "DE" at bounding box center [1079, 11] width 16 height 14
select select
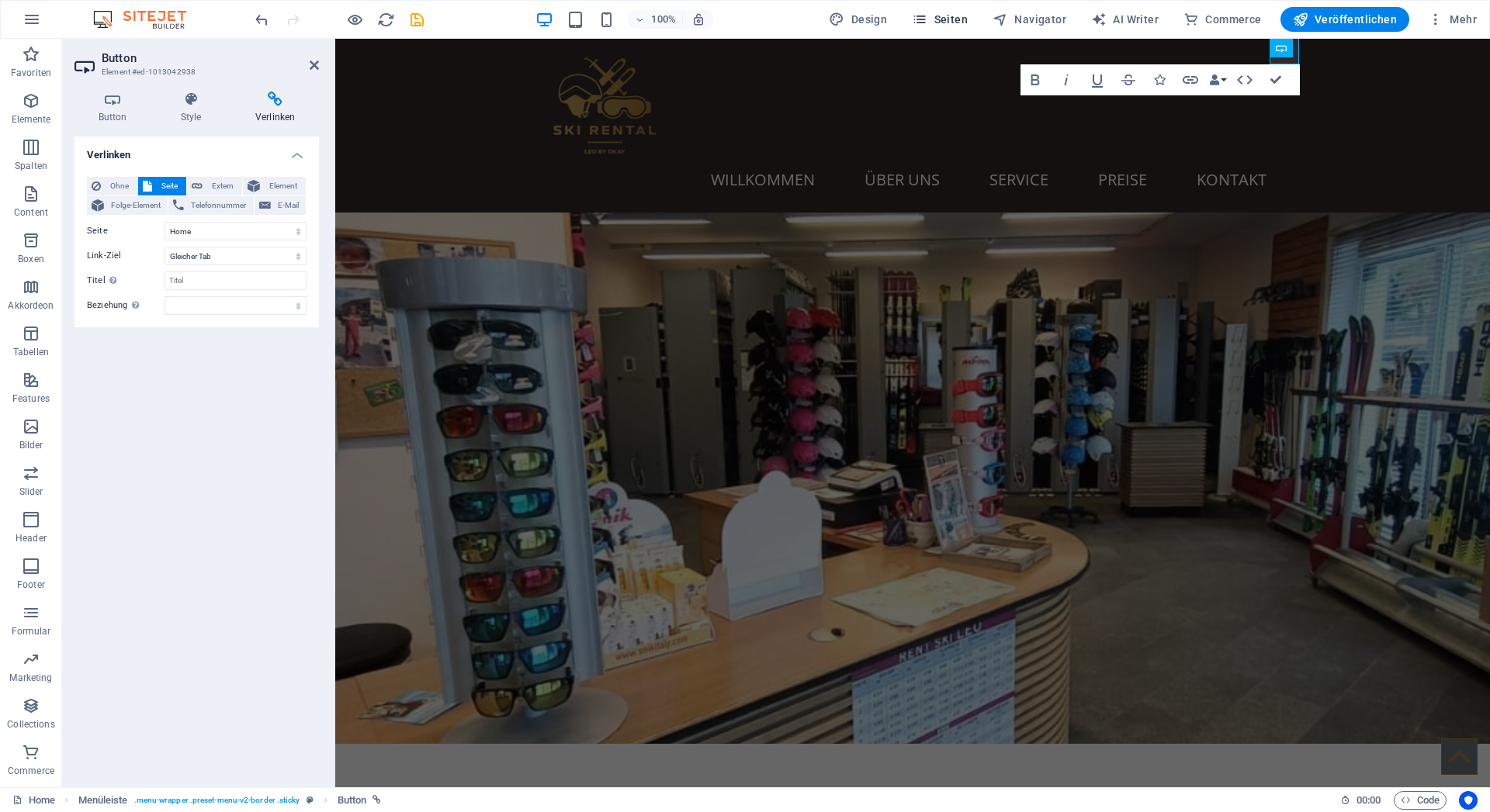
click at [958, 16] on span "Seiten" at bounding box center [940, 19] width 56 height 15
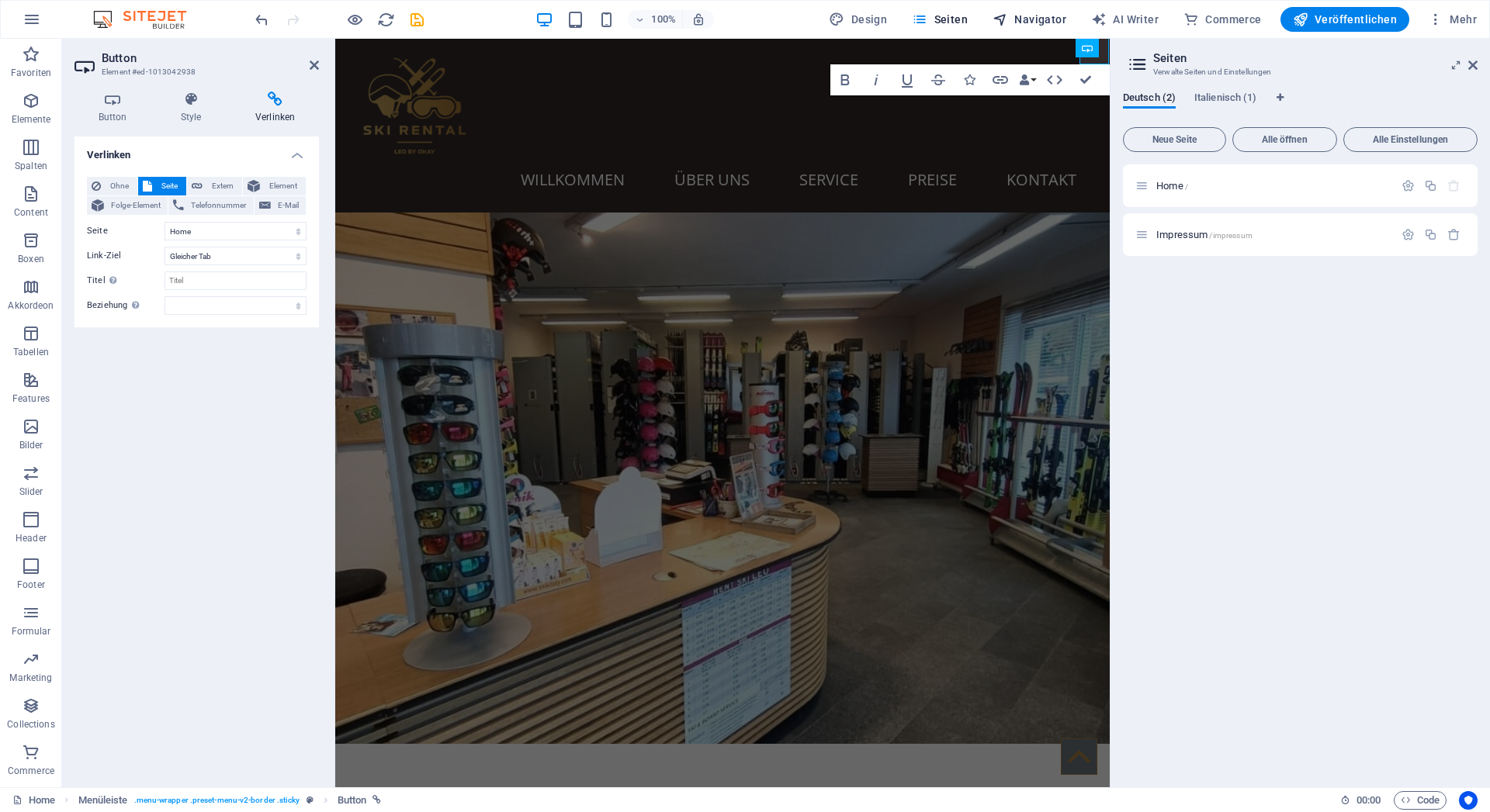
click at [1021, 25] on span "Navigator" at bounding box center [1029, 19] width 73 height 15
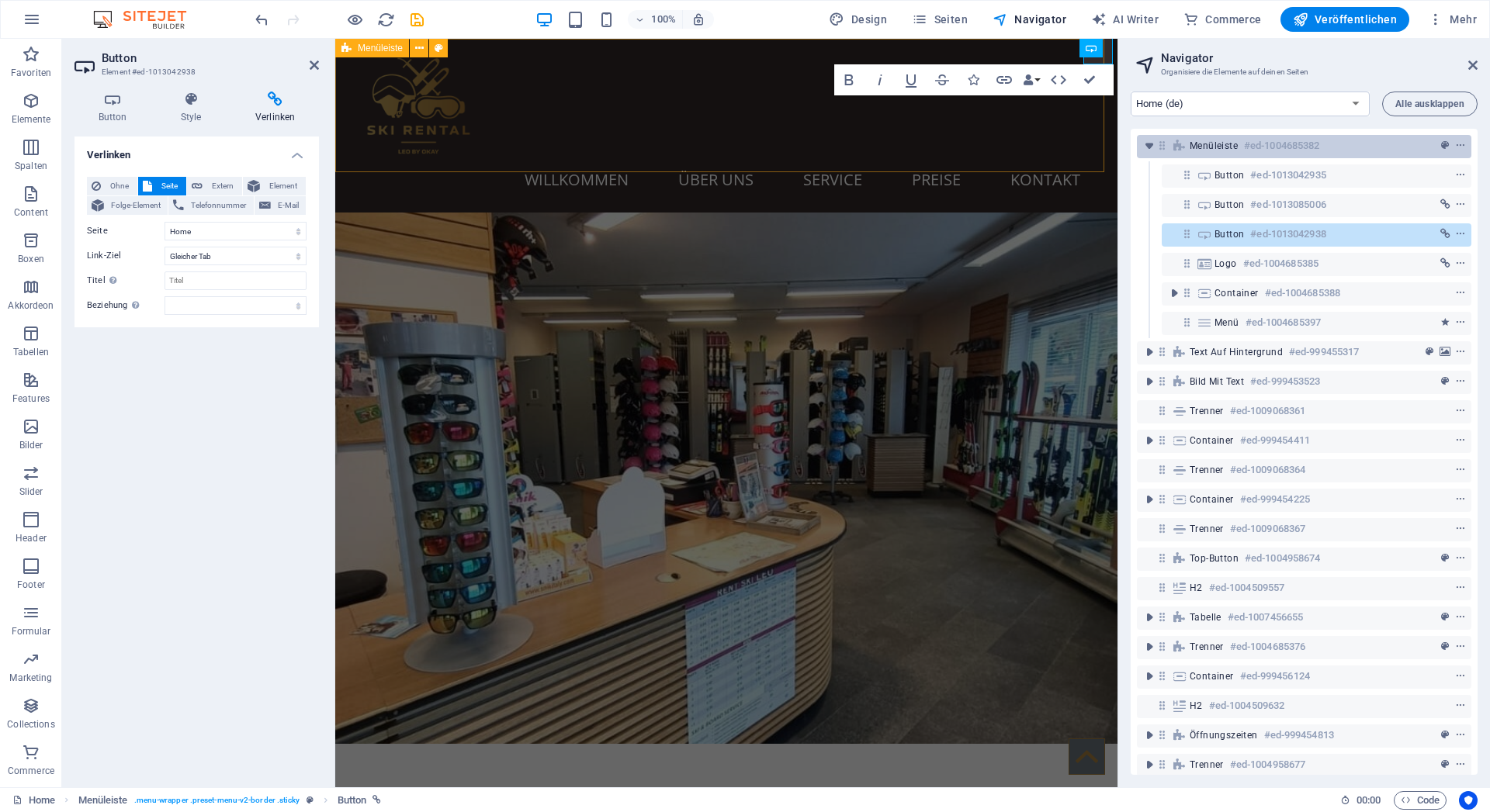
click at [1224, 144] on span "Menüleiste" at bounding box center [1214, 145] width 48 height 12
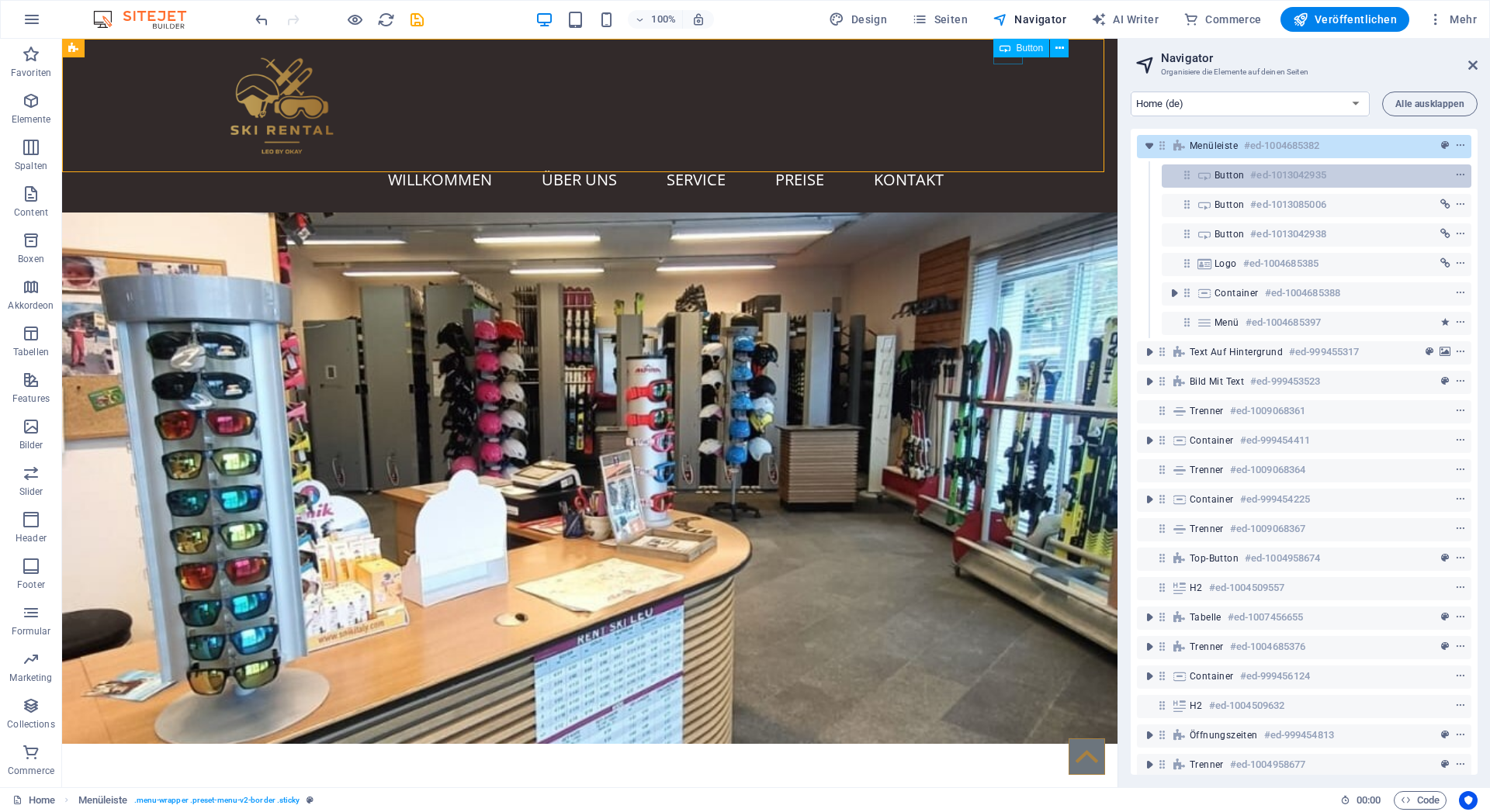
click at [1208, 180] on icon at bounding box center [1204, 175] width 17 height 12
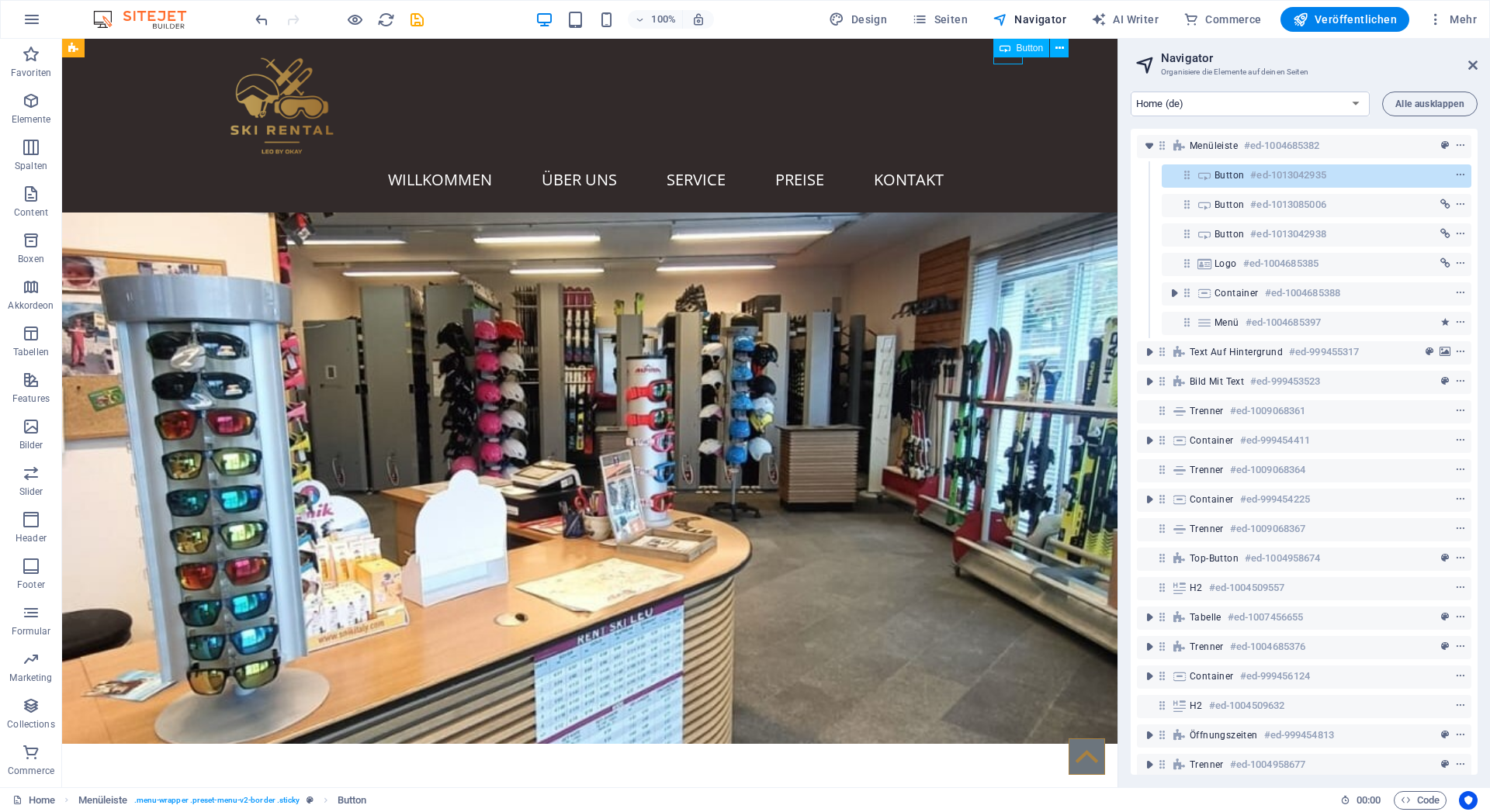
click at [1208, 179] on icon at bounding box center [1204, 175] width 17 height 12
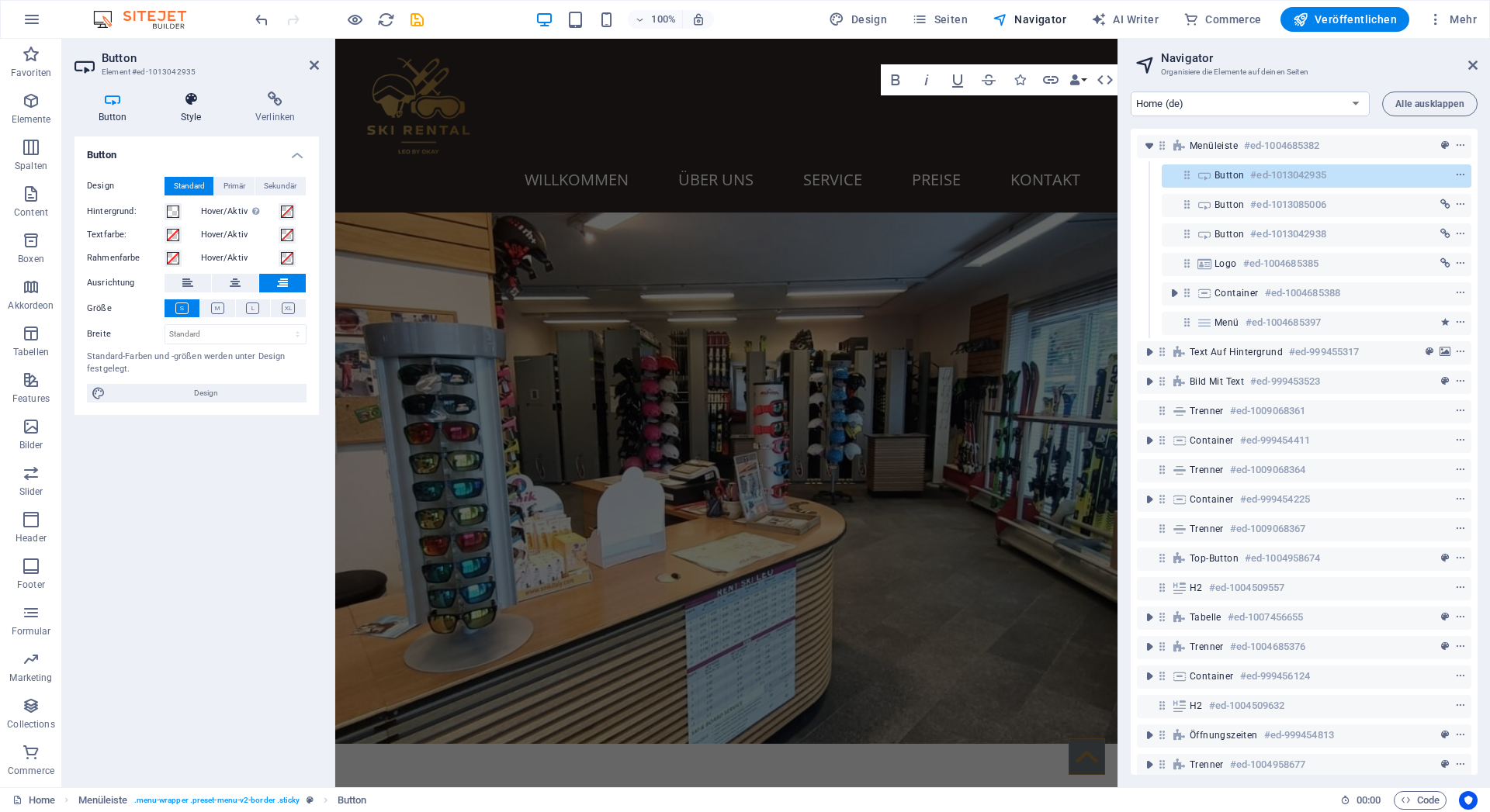
click at [192, 113] on h4 "Style" at bounding box center [194, 108] width 74 height 32
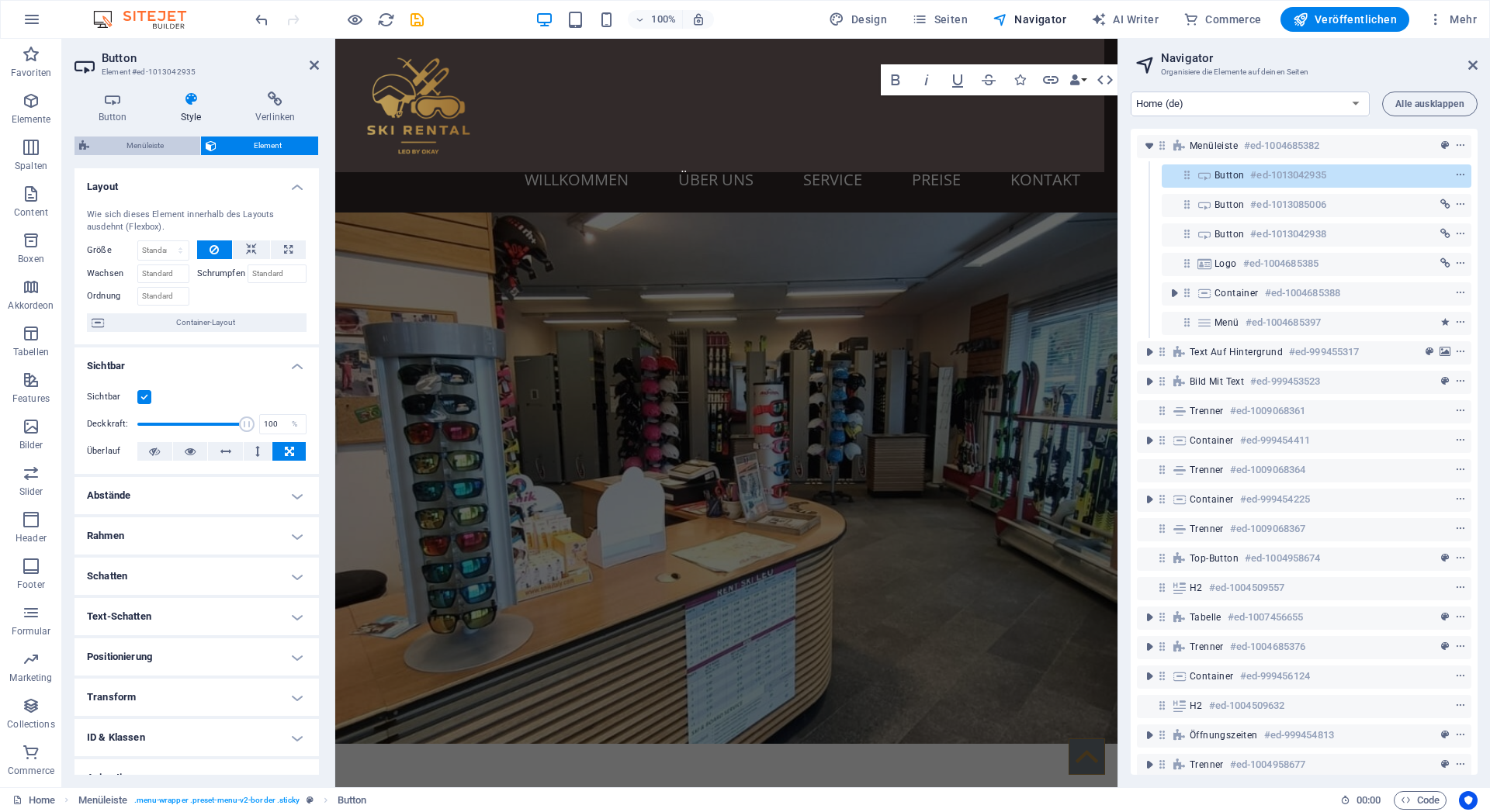
click at [146, 139] on span "Menüleiste" at bounding box center [144, 145] width 102 height 19
select select "rem"
select select "%"
select select "rem"
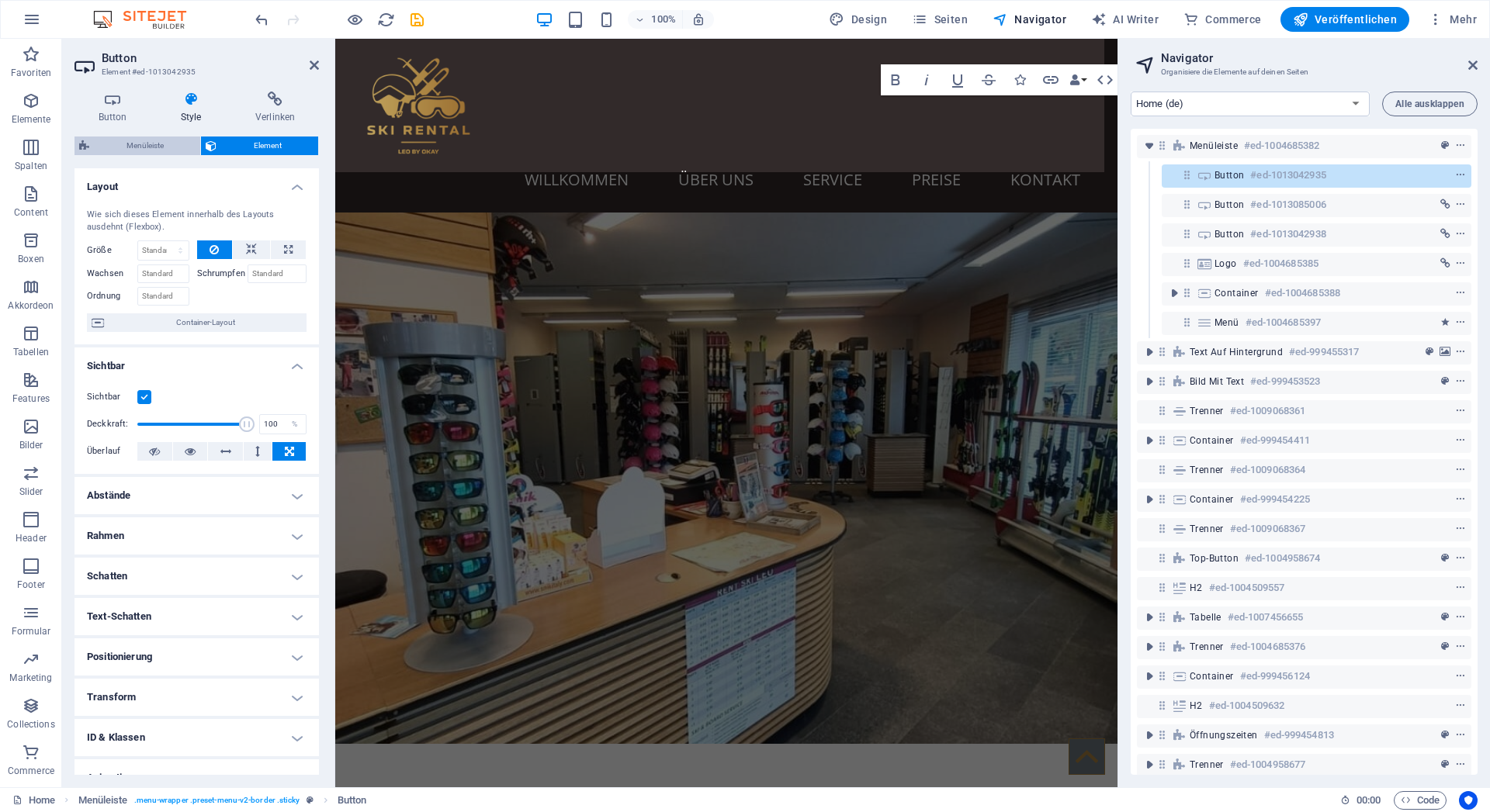
select select "px"
select select "preset-menu-v2-border"
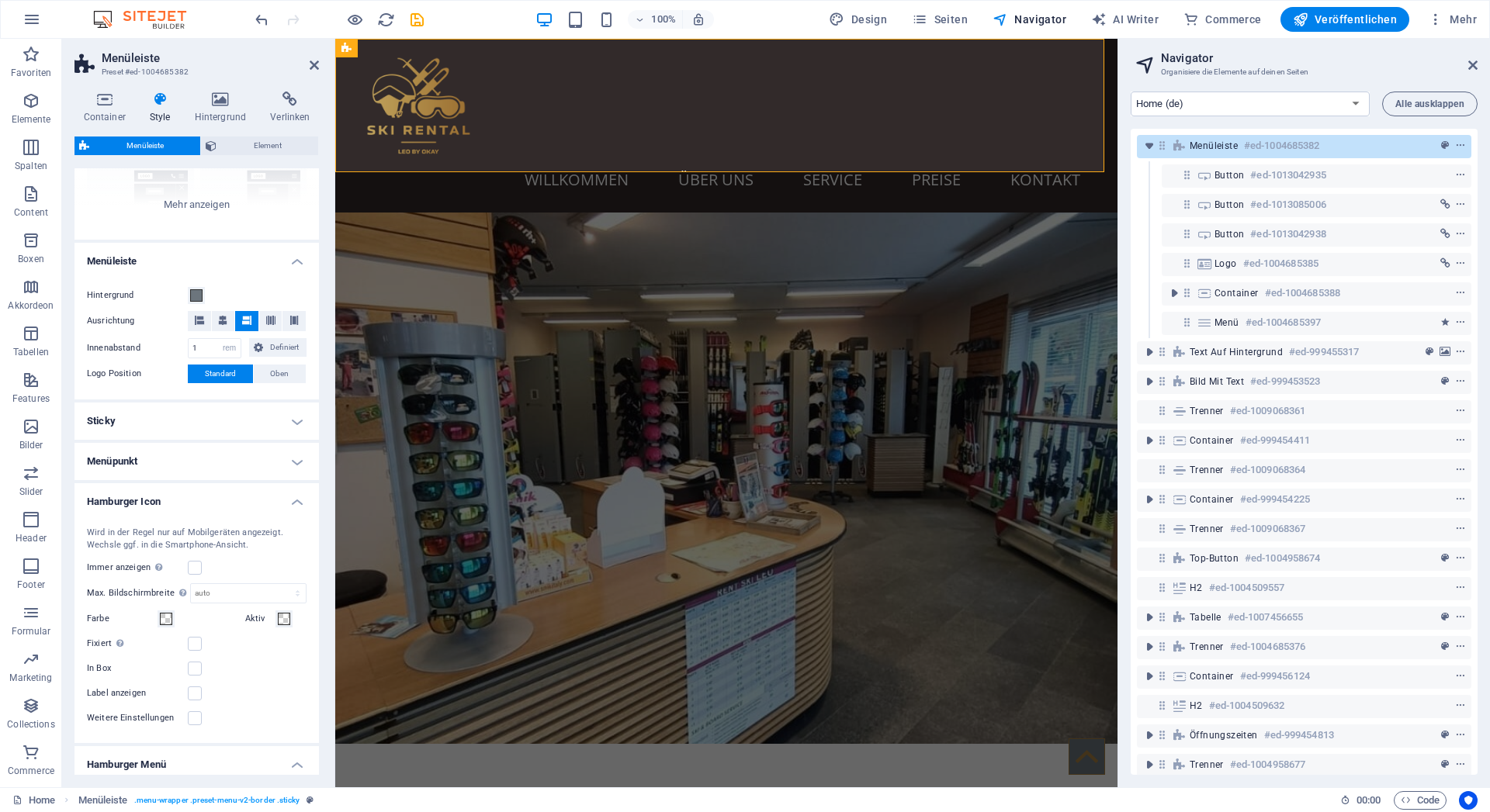
scroll to position [139, 0]
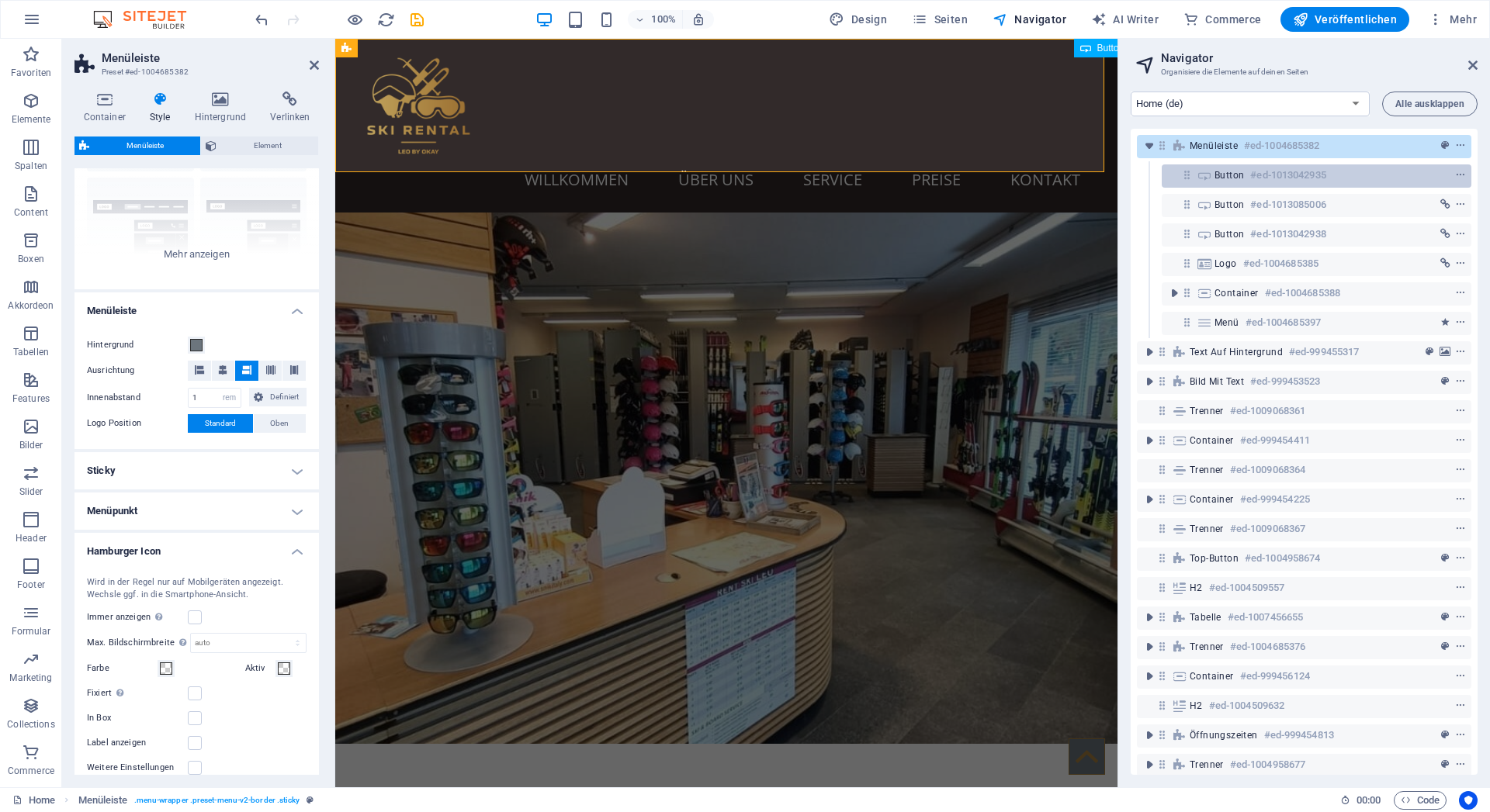
click at [1185, 176] on icon at bounding box center [1187, 175] width 13 height 13
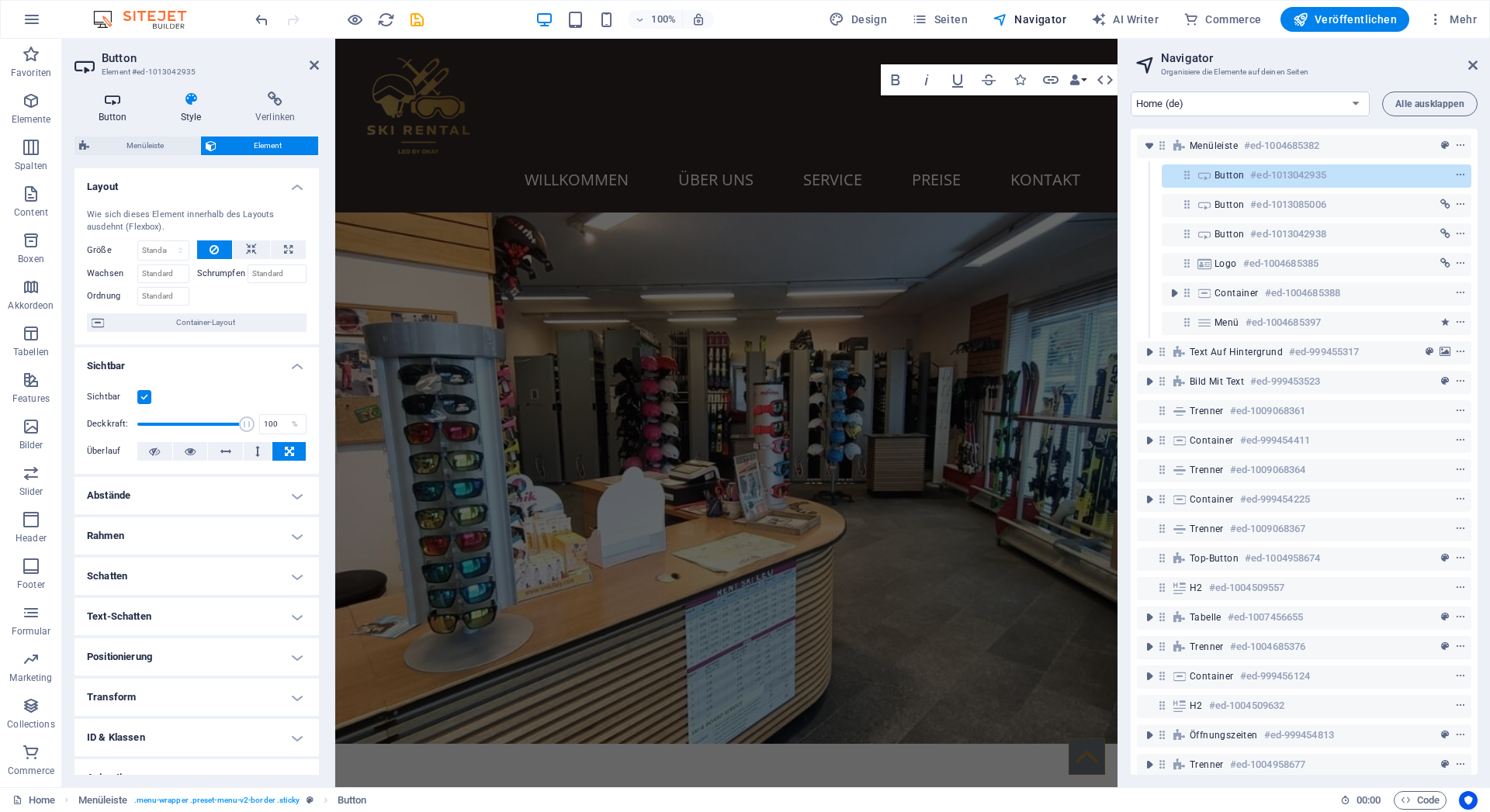
click at [111, 101] on icon at bounding box center [112, 99] width 76 height 15
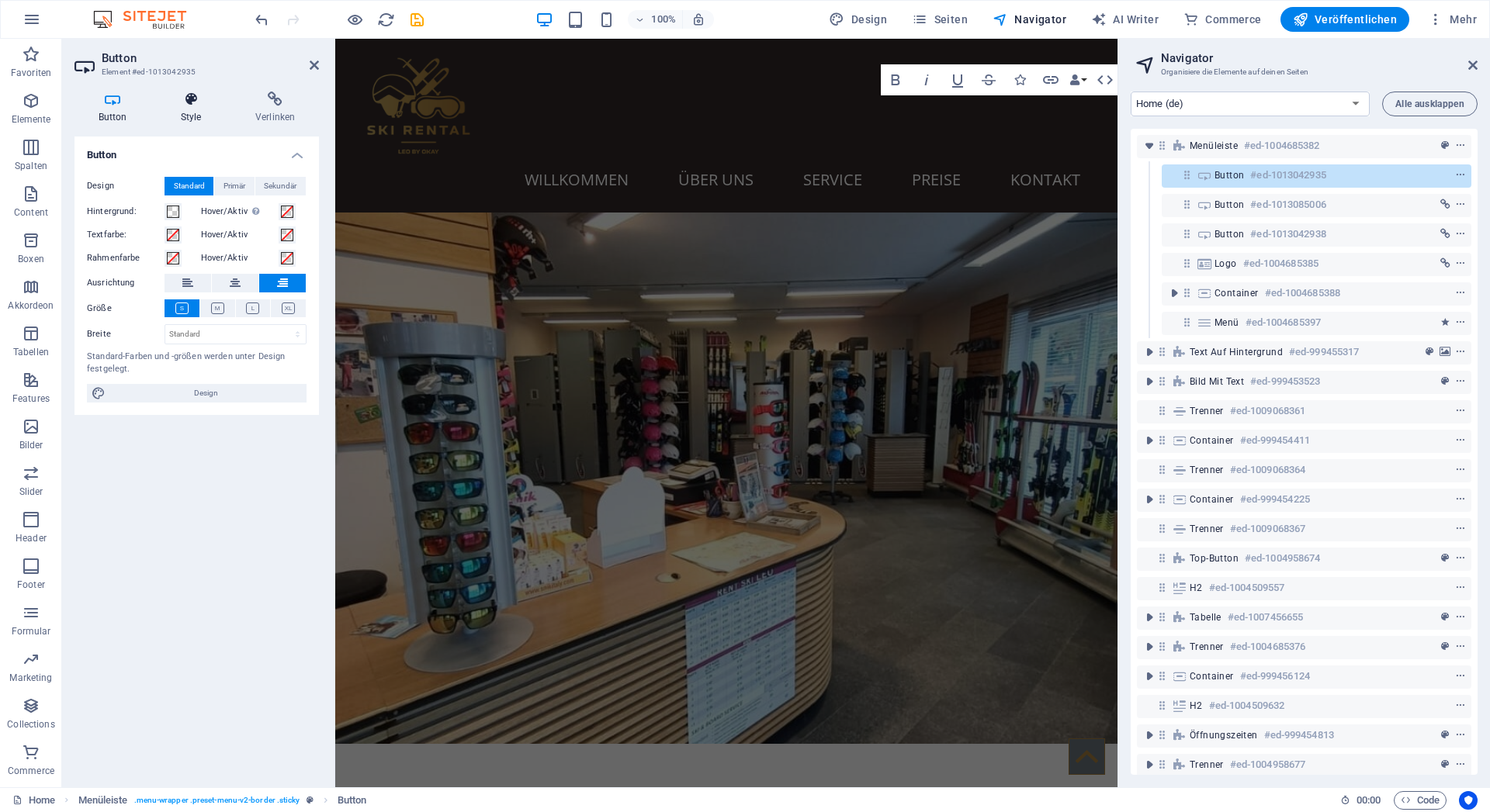
click at [180, 105] on icon at bounding box center [190, 99] width 69 height 15
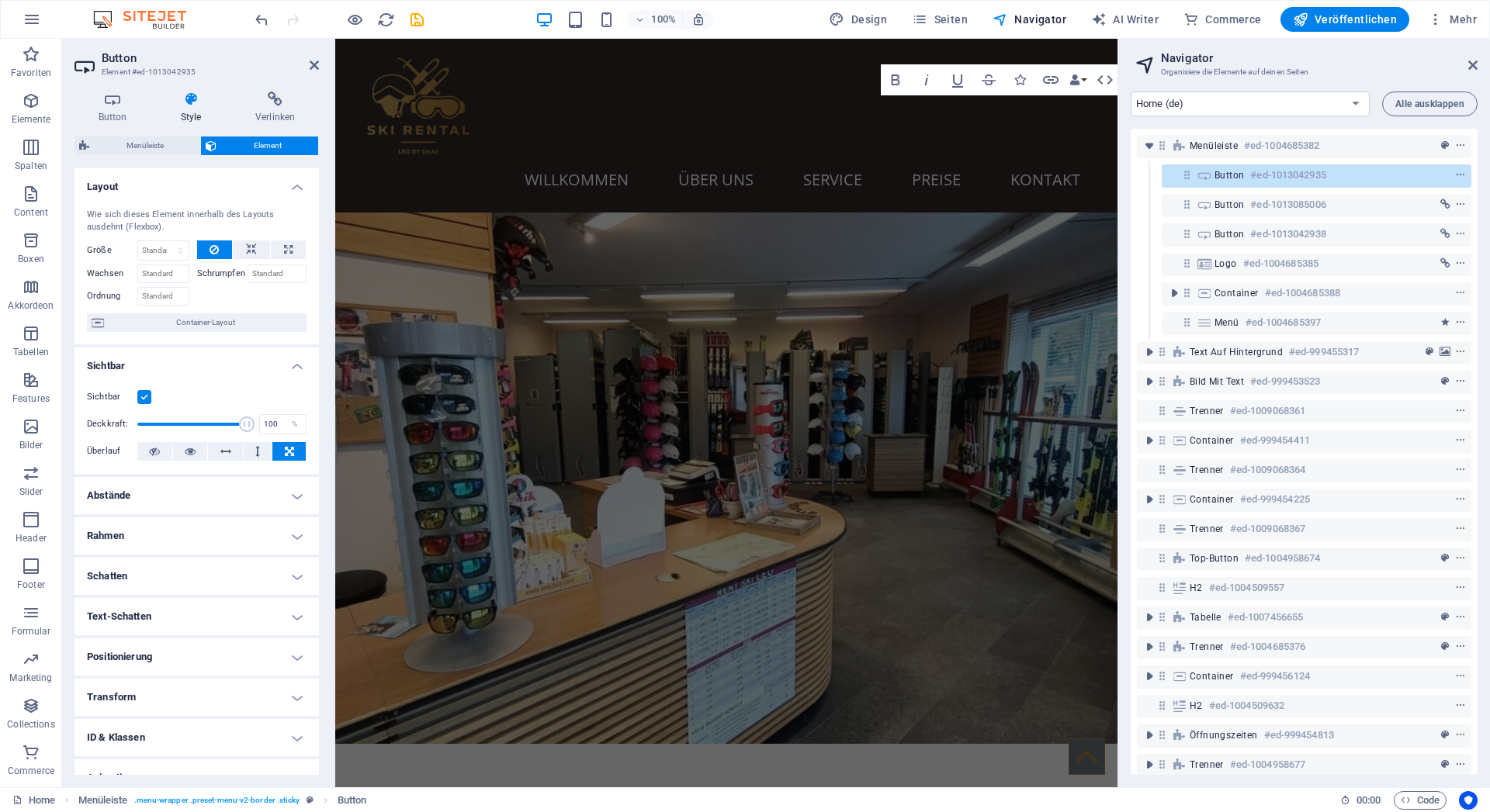
click at [202, 481] on h4 "Abstände" at bounding box center [196, 496] width 244 height 37
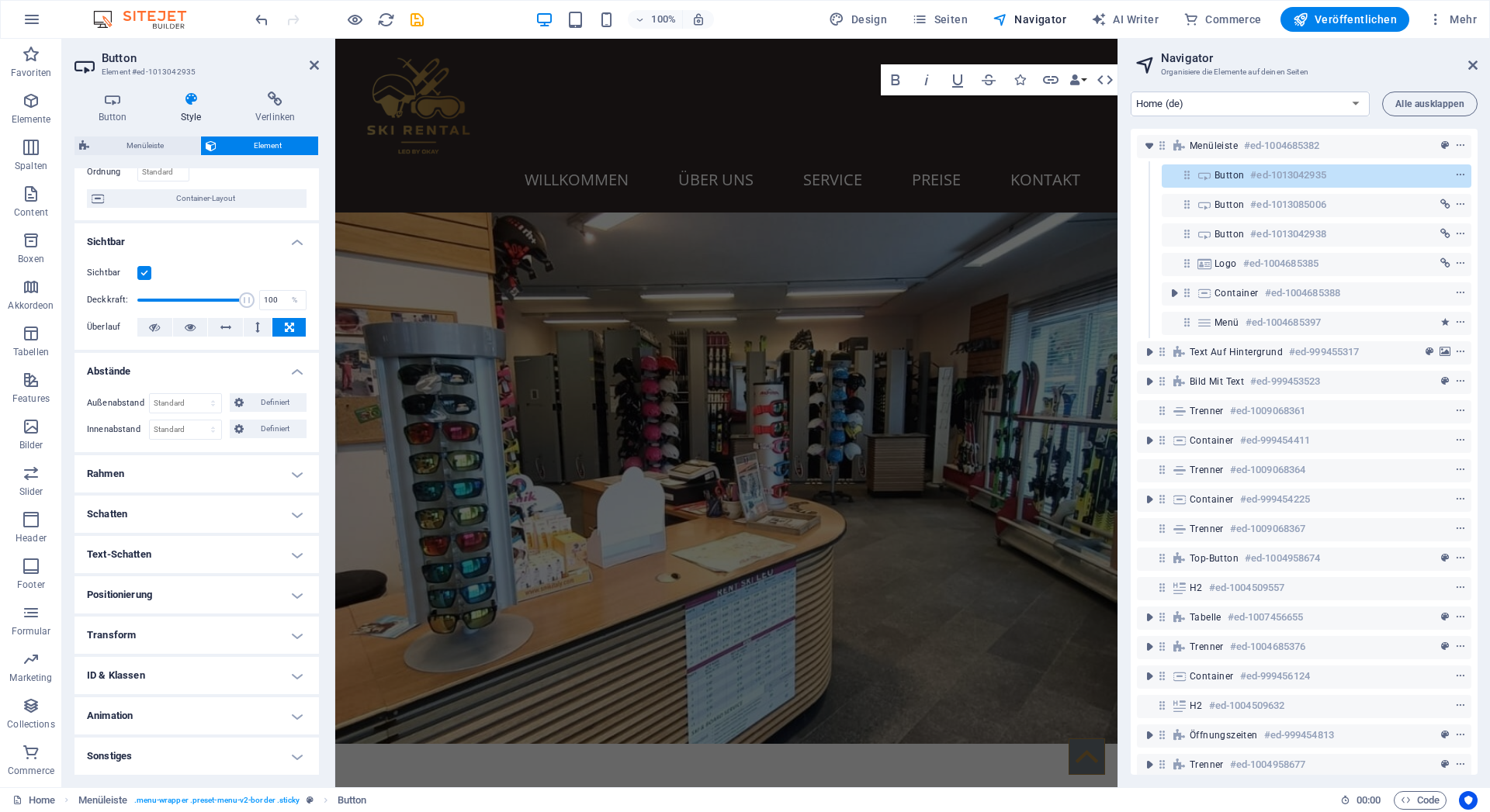
click at [200, 474] on h4 "Rahmen" at bounding box center [196, 474] width 244 height 37
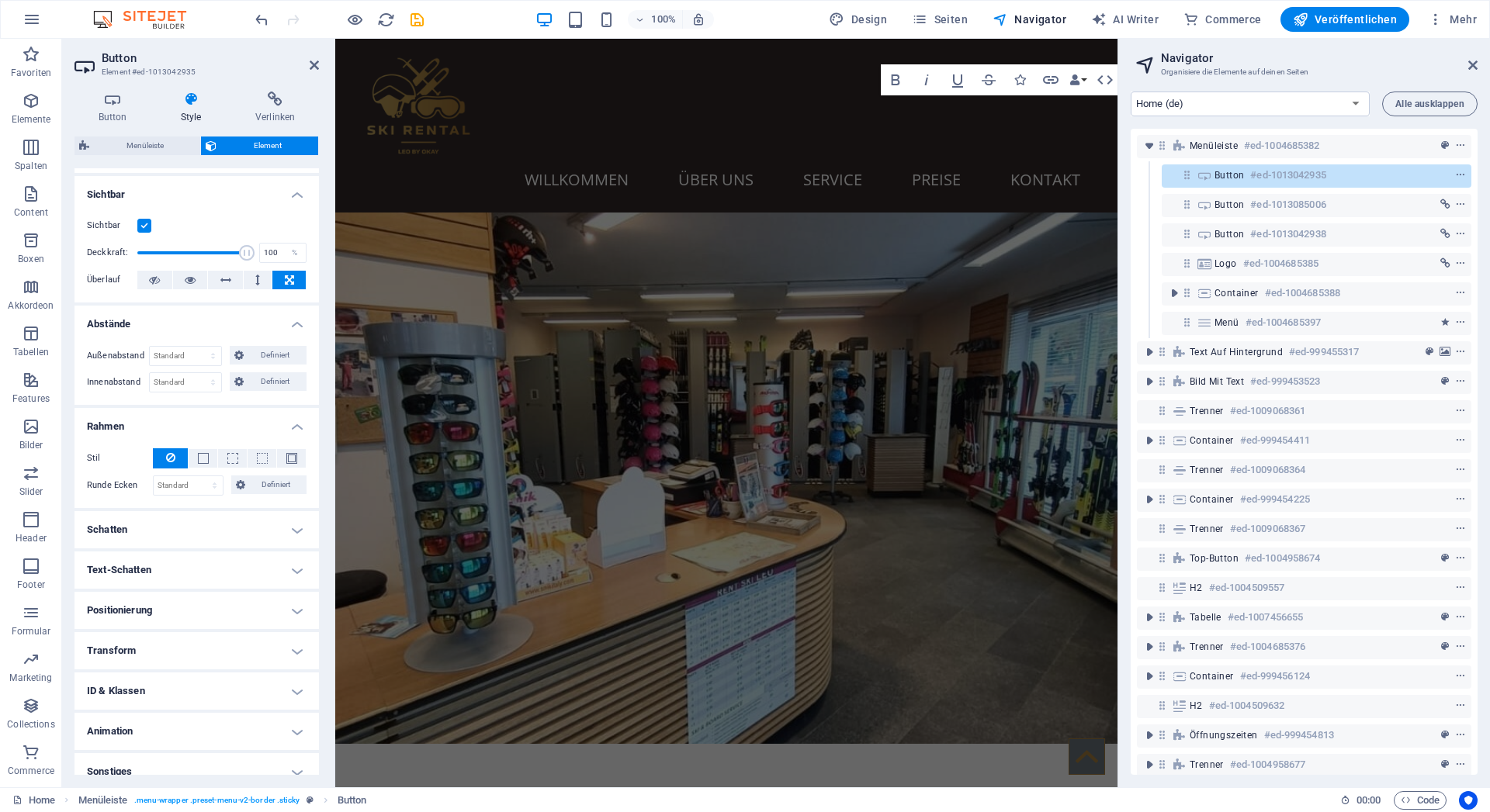
scroll to position [186, 0]
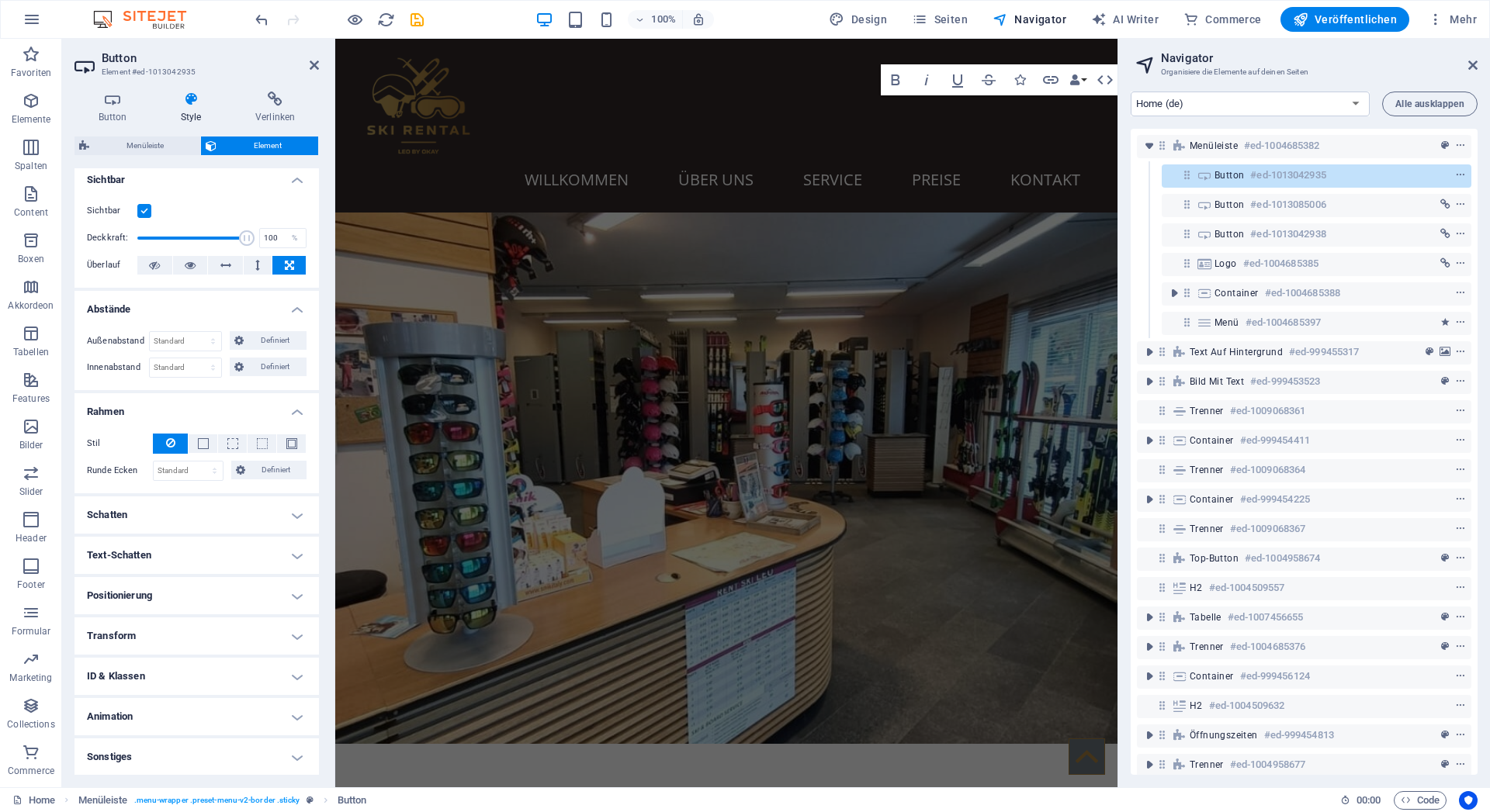
click at [177, 521] on h4 "Schatten" at bounding box center [196, 515] width 244 height 37
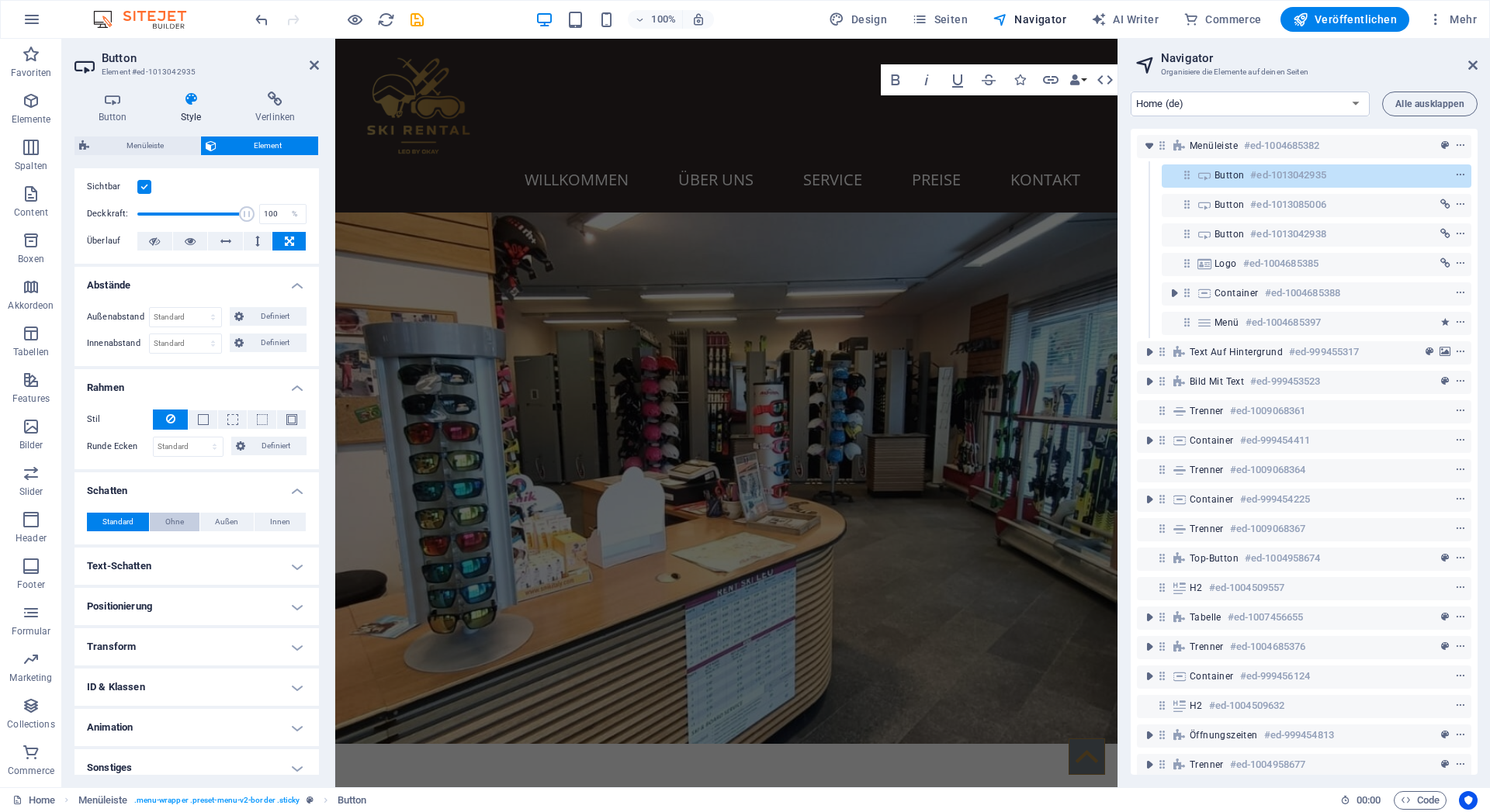
scroll to position [221, 0]
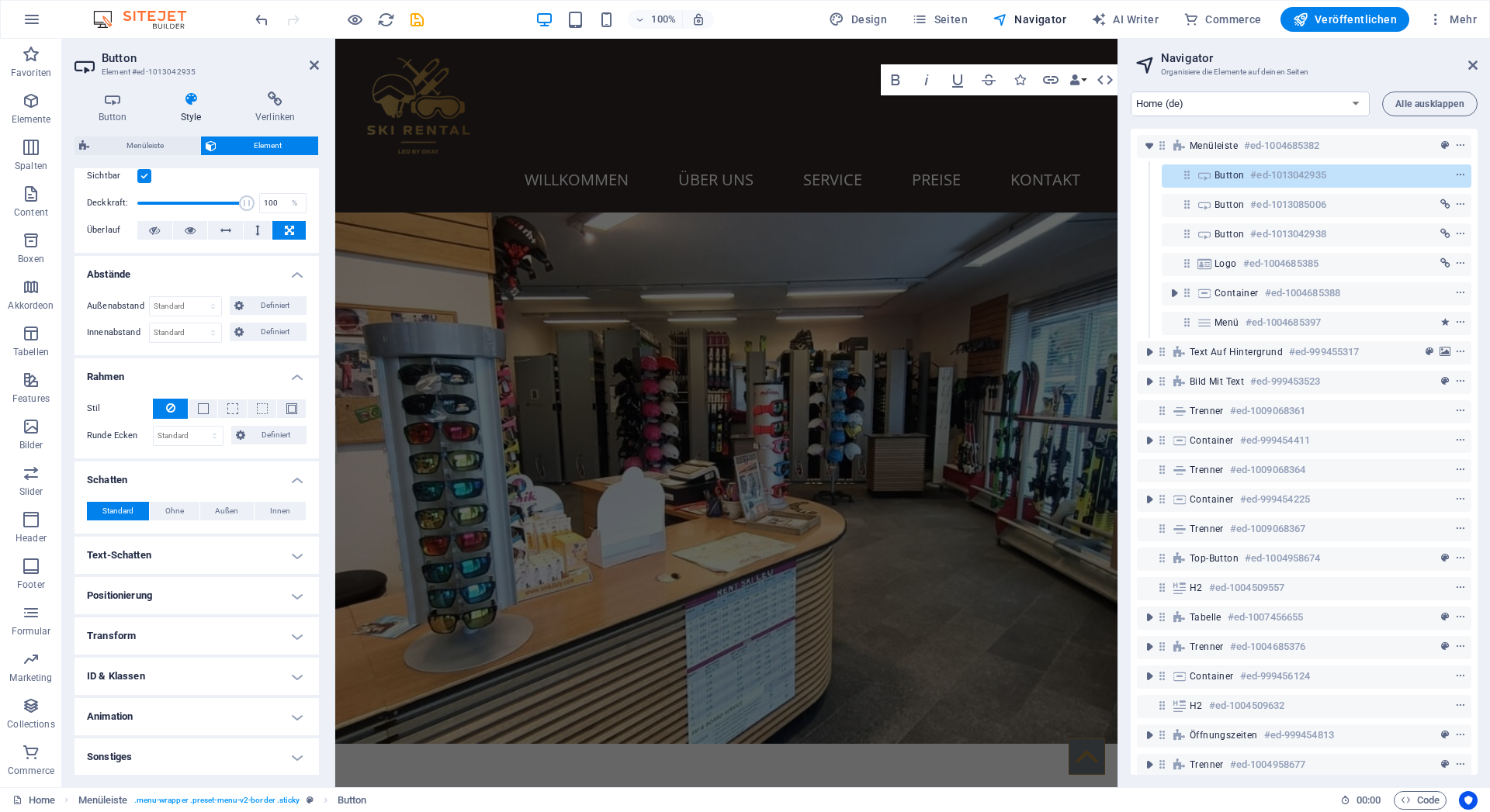
click at [167, 752] on h4 "Sonstiges" at bounding box center [196, 757] width 244 height 37
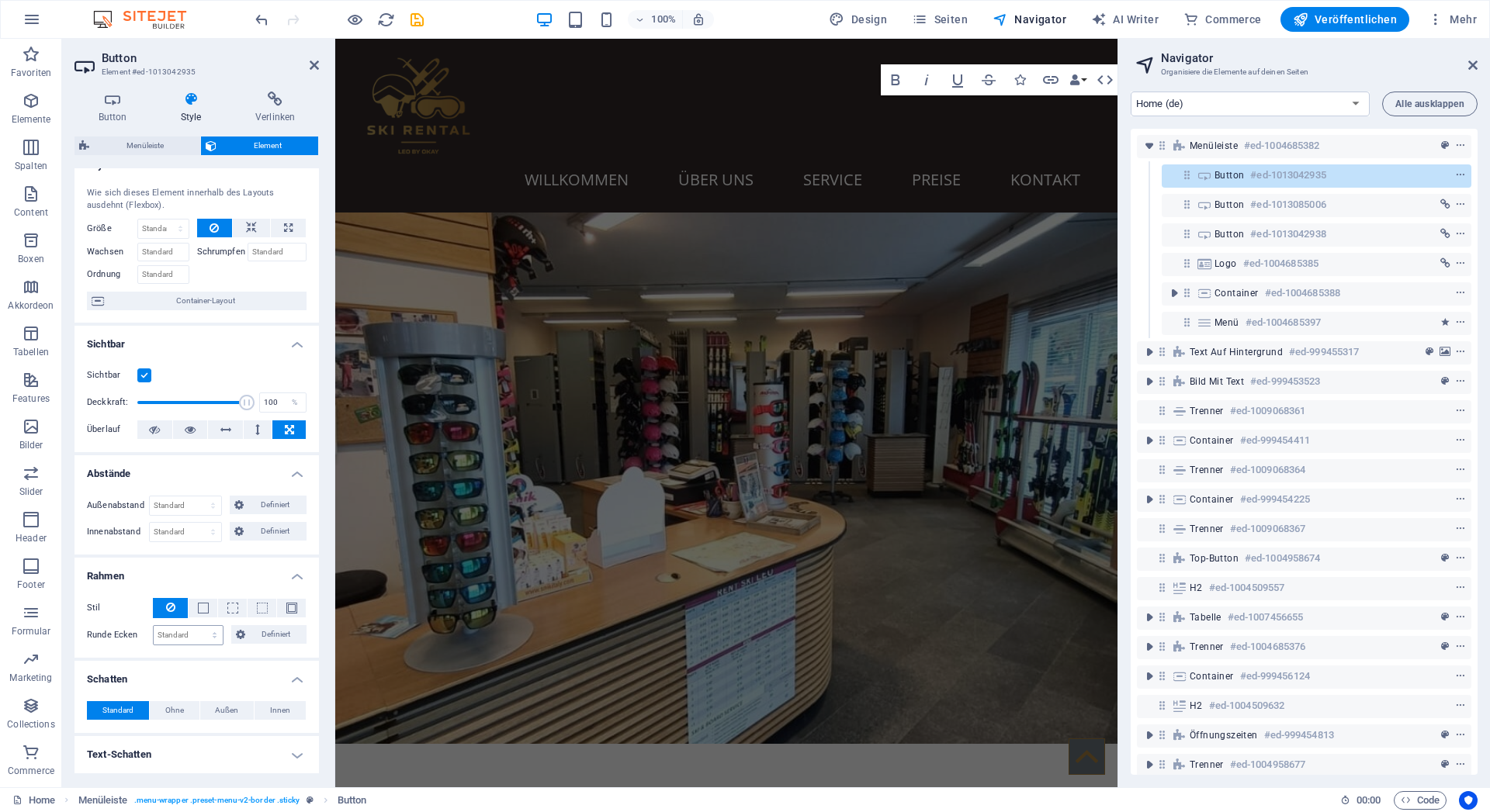
scroll to position [0, 0]
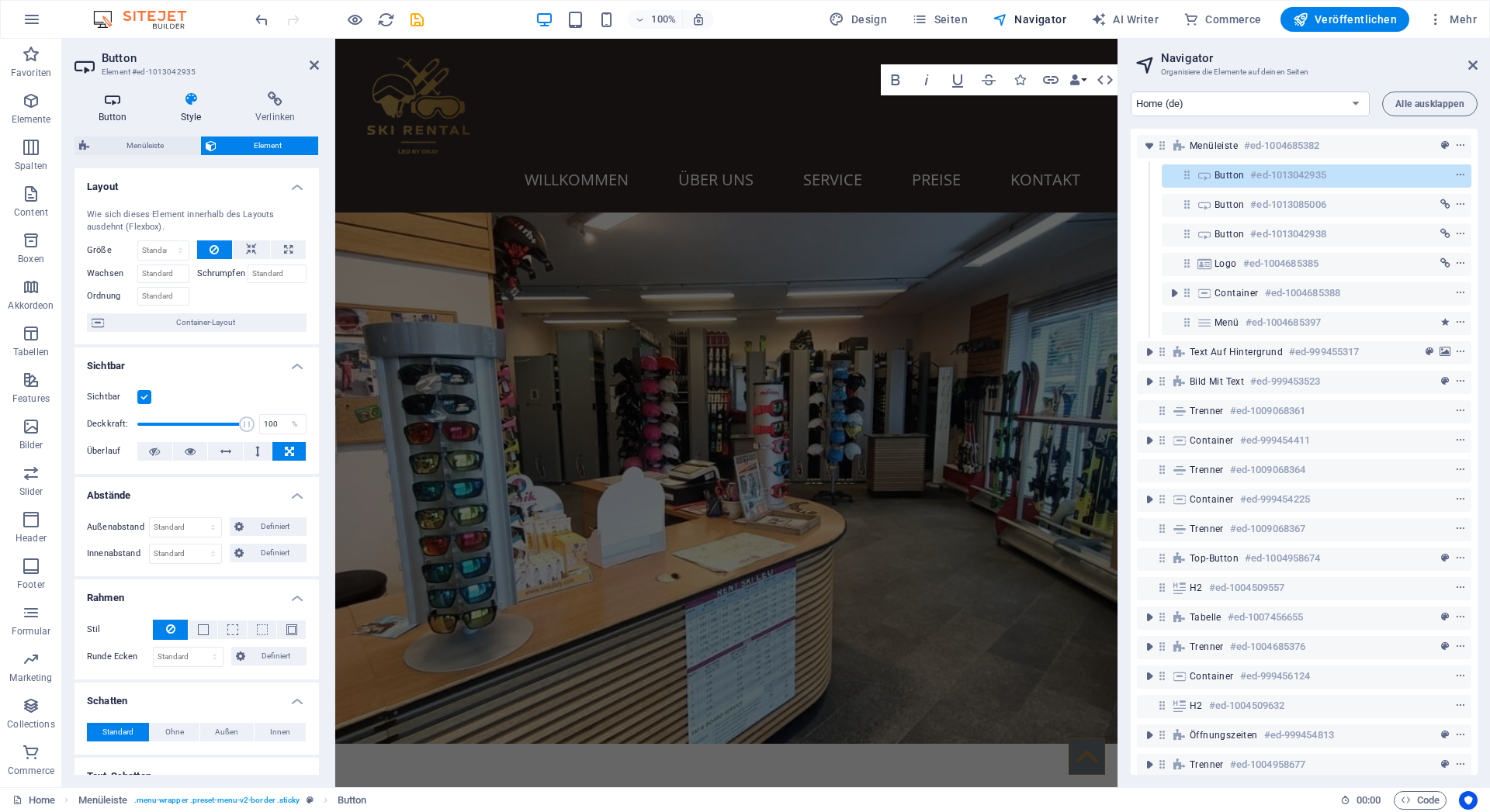
click at [119, 99] on icon at bounding box center [112, 99] width 76 height 15
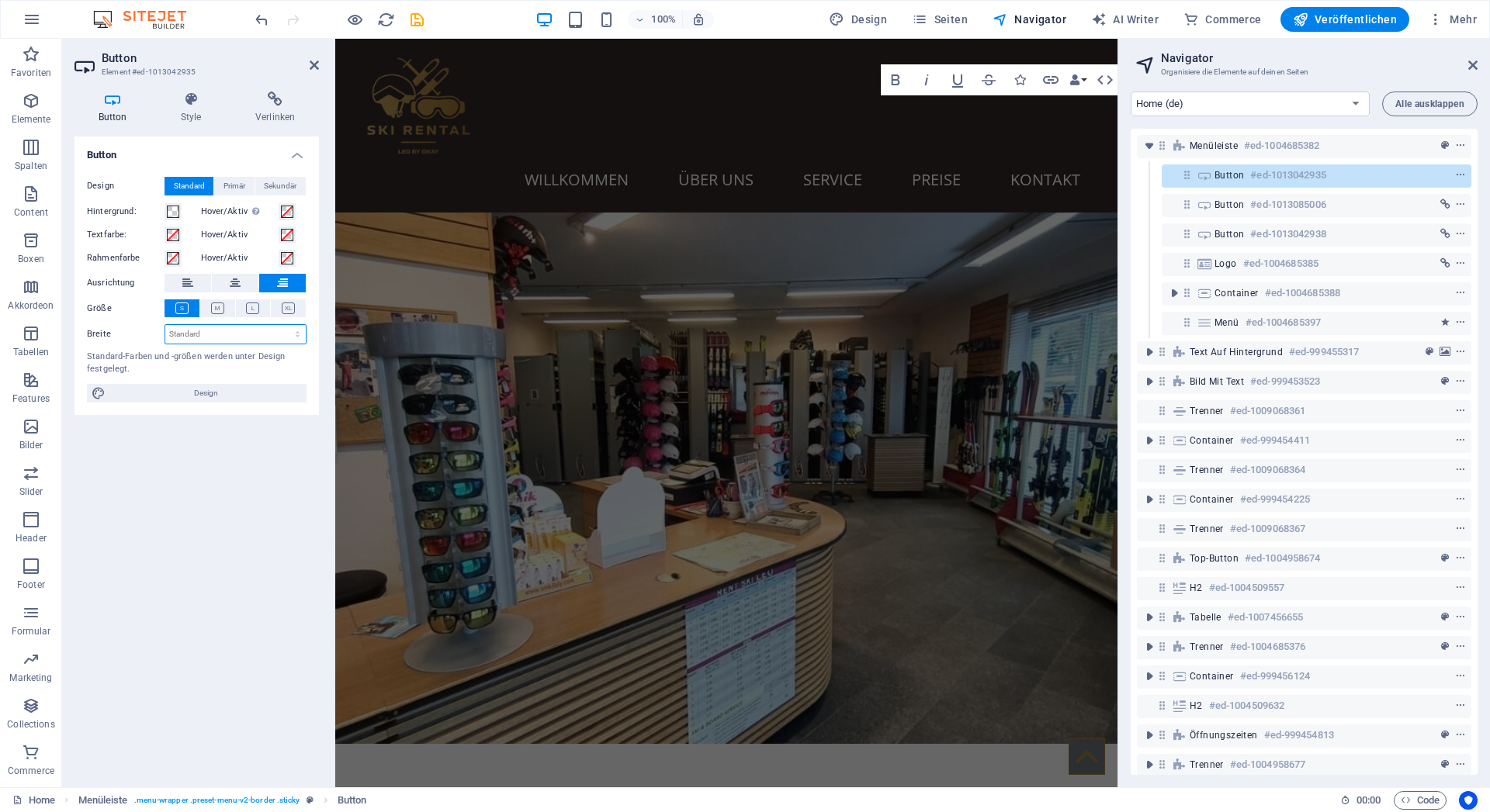
click at [165, 325] on select "Standard px rem % em vh vw" at bounding box center [236, 334] width 140 height 19
click at [231, 331] on select "Standard px rem % em vh vw" at bounding box center [236, 334] width 140 height 19
click at [1455, 231] on icon "context-menu" at bounding box center [1460, 234] width 10 height 10
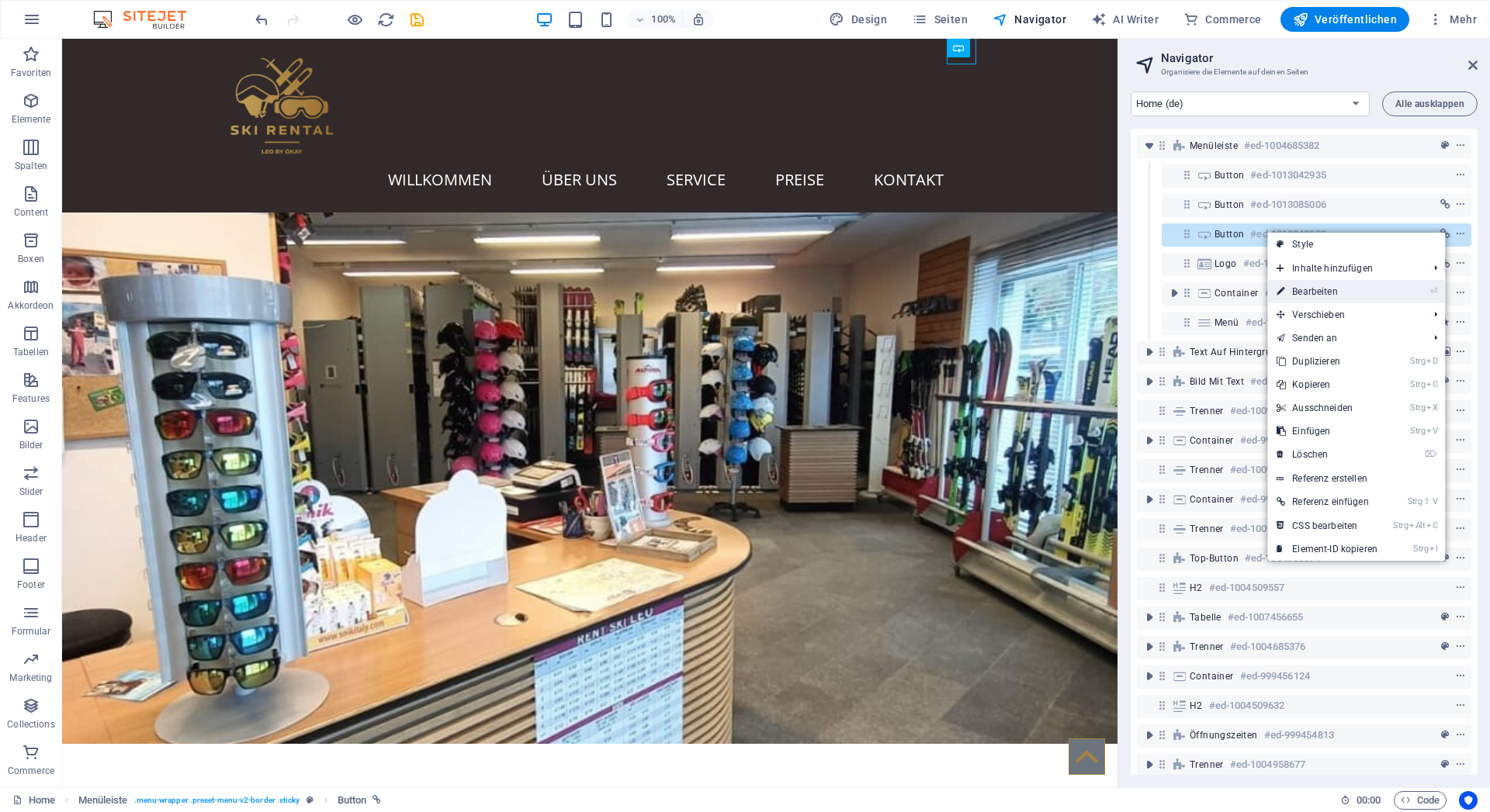
click at [1342, 289] on link "⏎ Bearbeiten" at bounding box center [1327, 291] width 119 height 23
select select
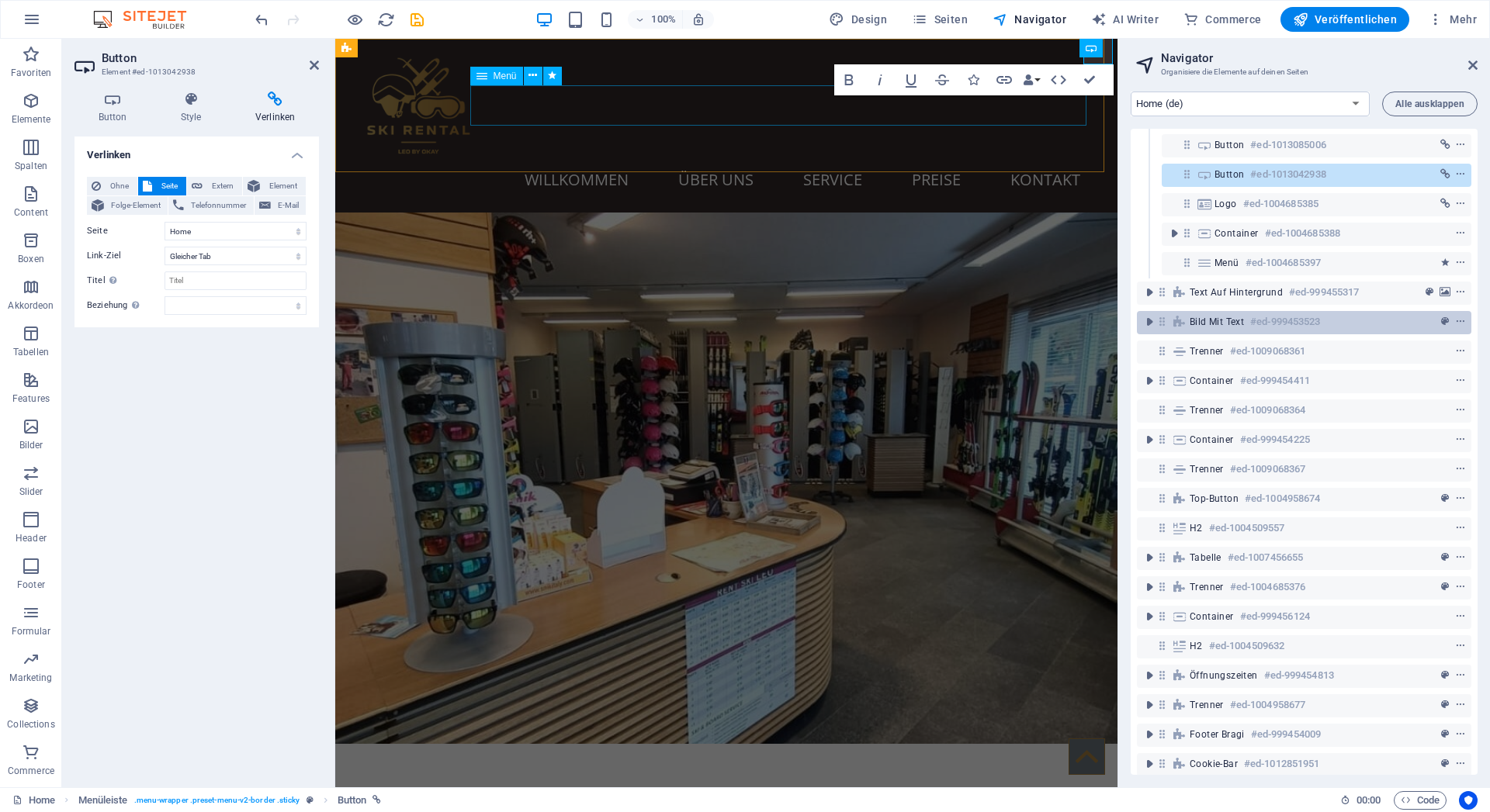
scroll to position [81, 0]
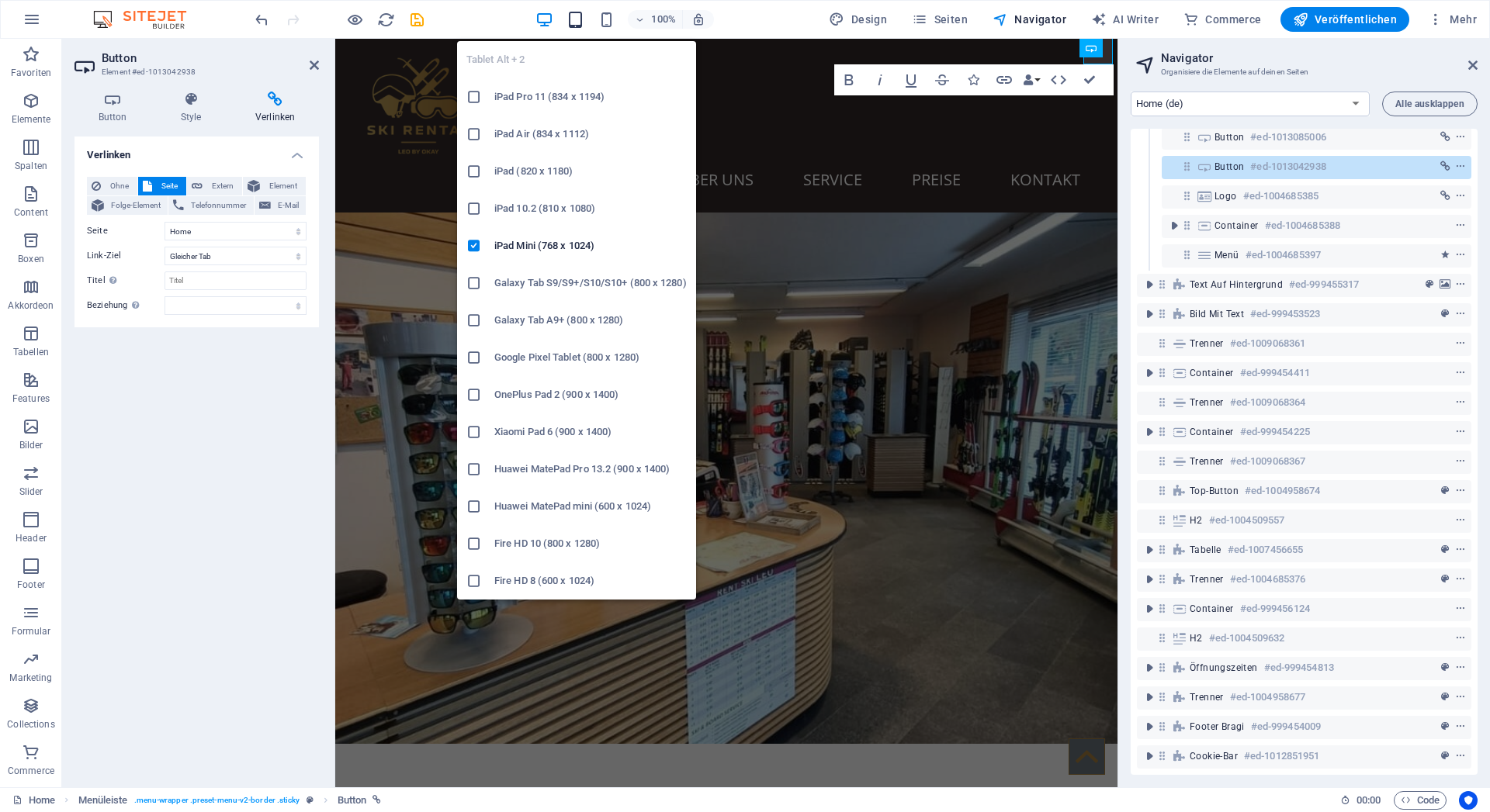
click at [574, 19] on icon "button" at bounding box center [575, 19] width 18 height 18
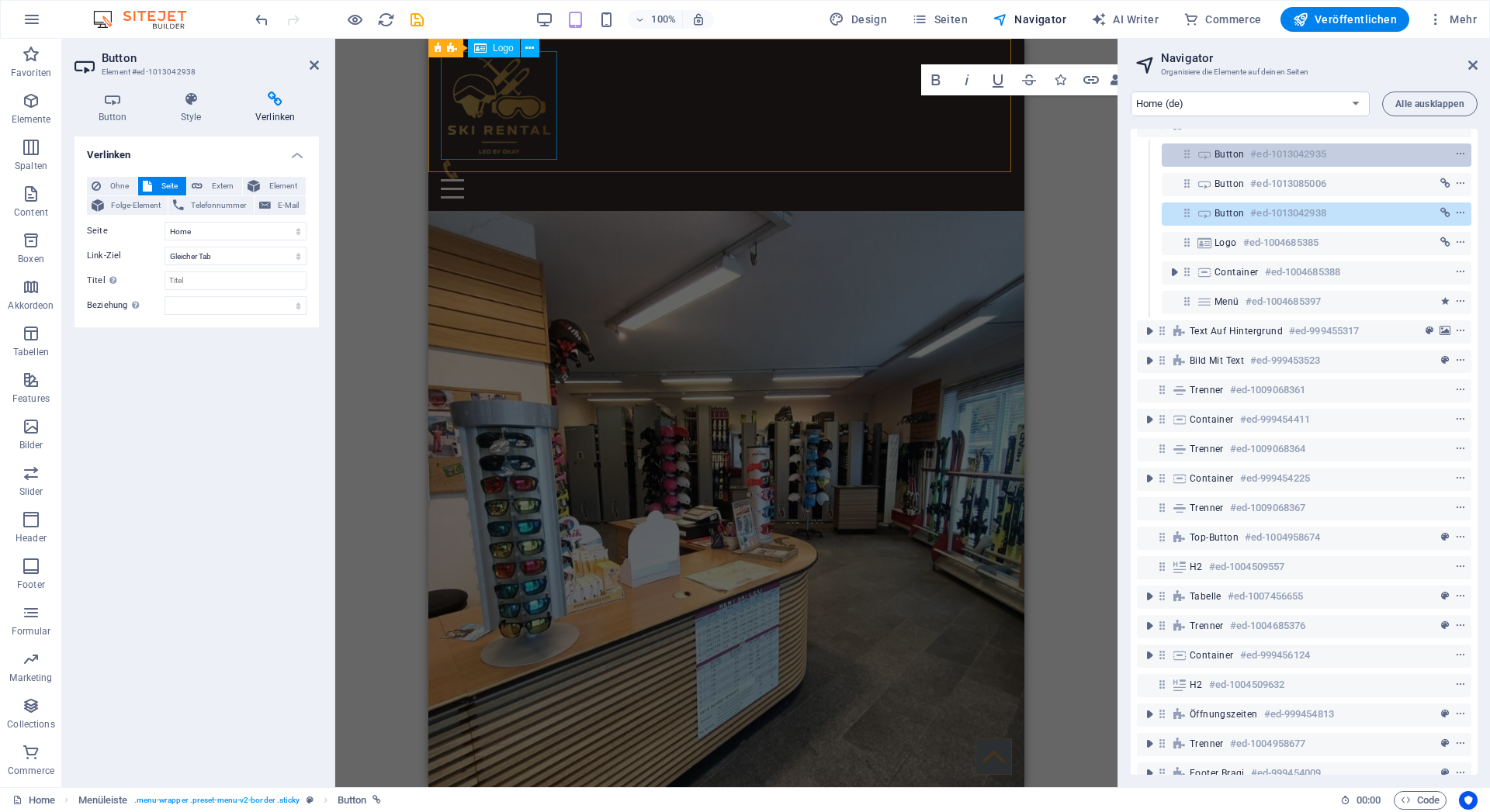
scroll to position [0, 0]
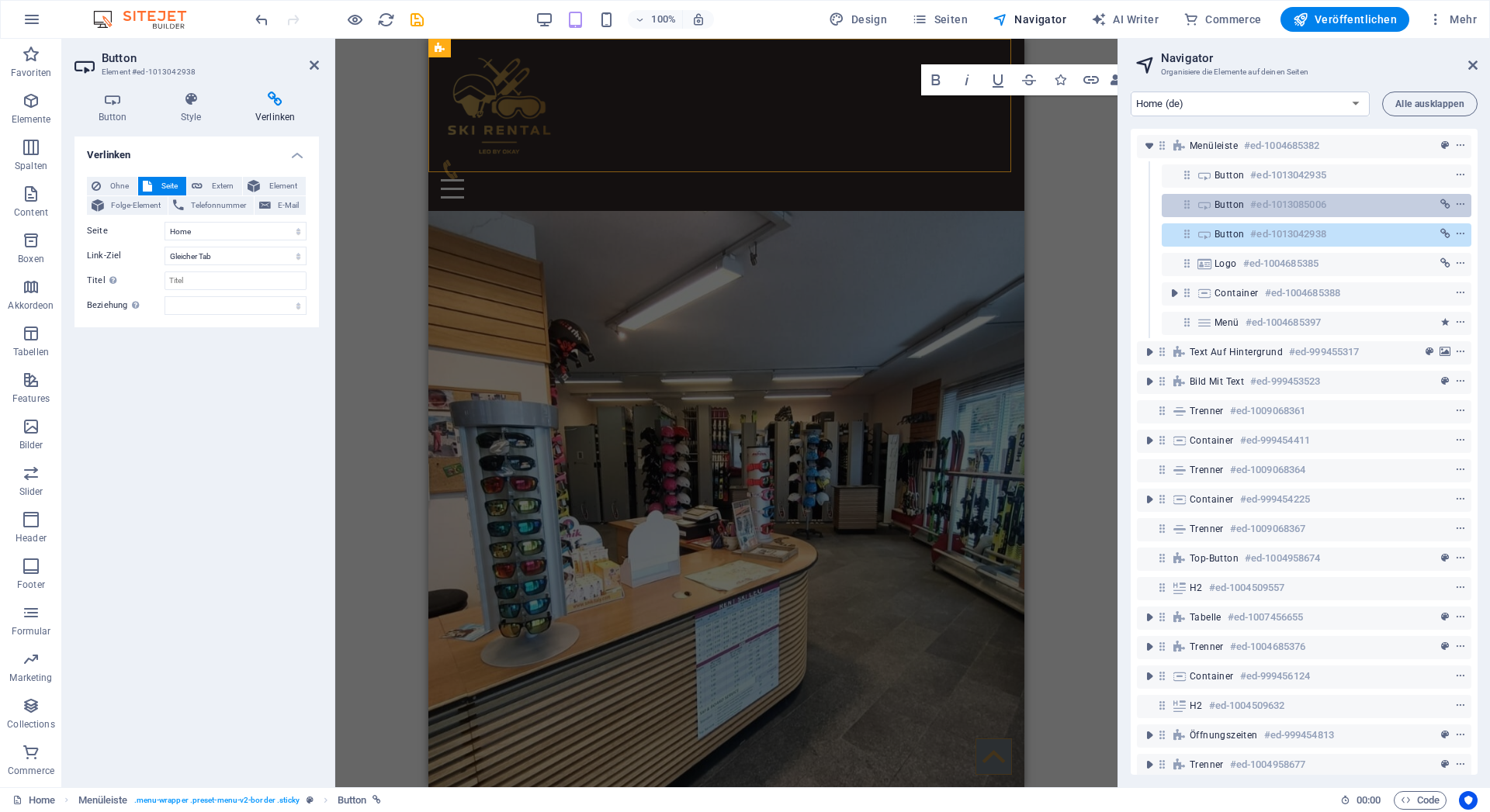
click at [1187, 210] on icon at bounding box center [1187, 204] width 13 height 13
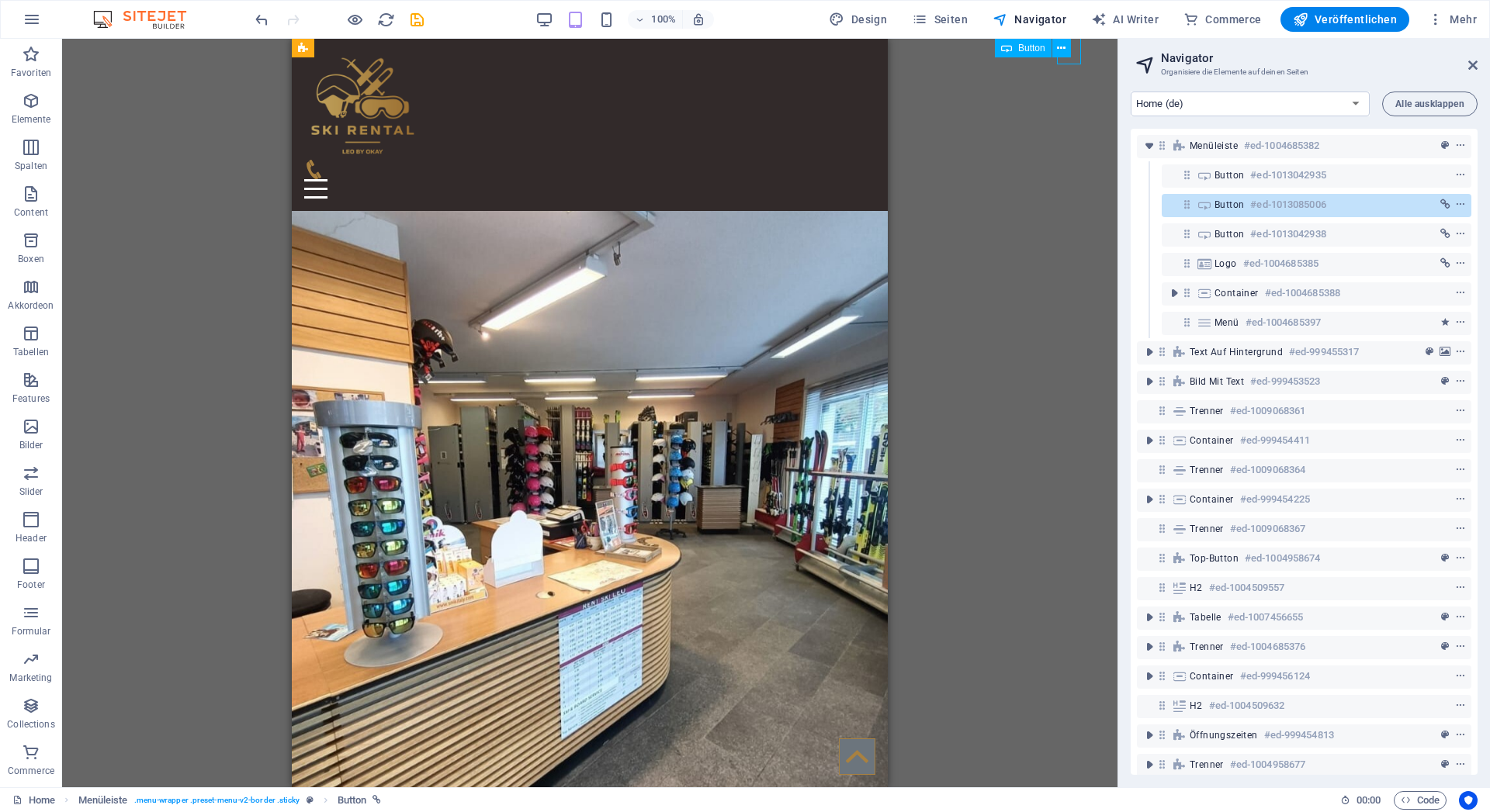
click at [1187, 210] on icon at bounding box center [1187, 204] width 13 height 13
select select "2"
select select
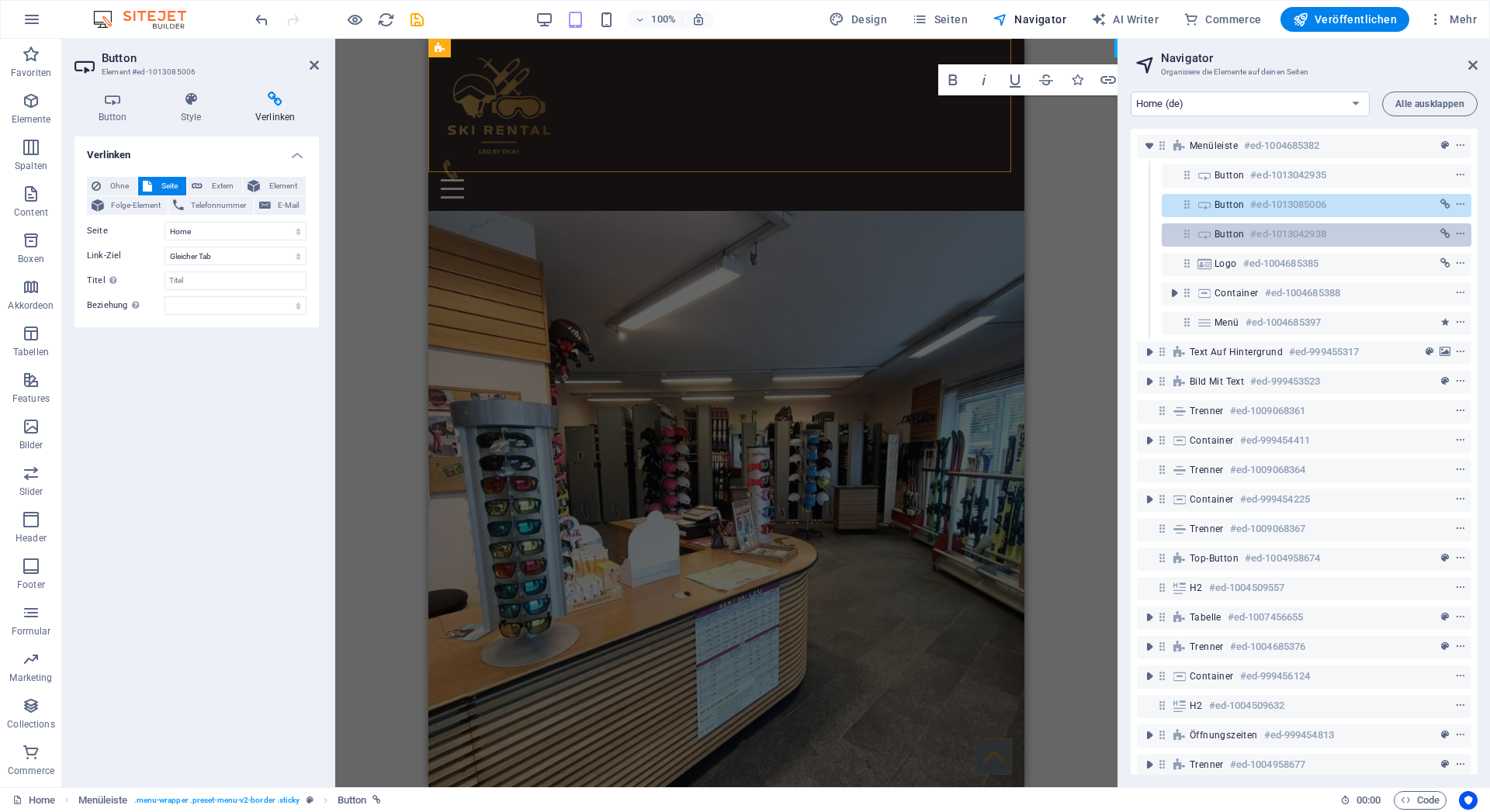
click at [1188, 236] on icon at bounding box center [1187, 234] width 13 height 13
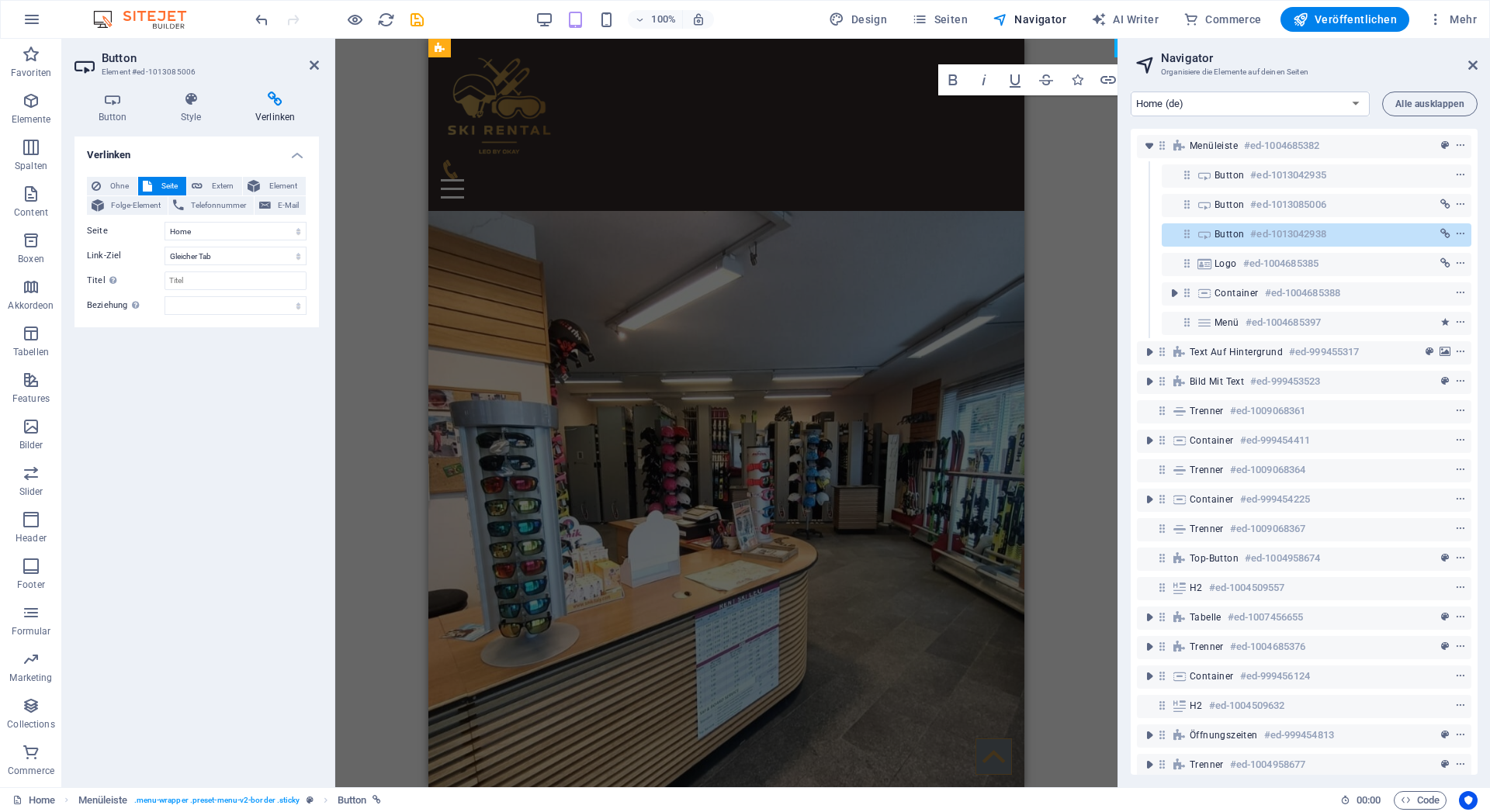
click at [1188, 236] on icon at bounding box center [1187, 234] width 13 height 13
select select
click at [1188, 236] on icon at bounding box center [1187, 234] width 13 height 13
click at [1188, 237] on icon at bounding box center [1187, 234] width 13 height 13
click at [1185, 206] on icon at bounding box center [1187, 204] width 13 height 13
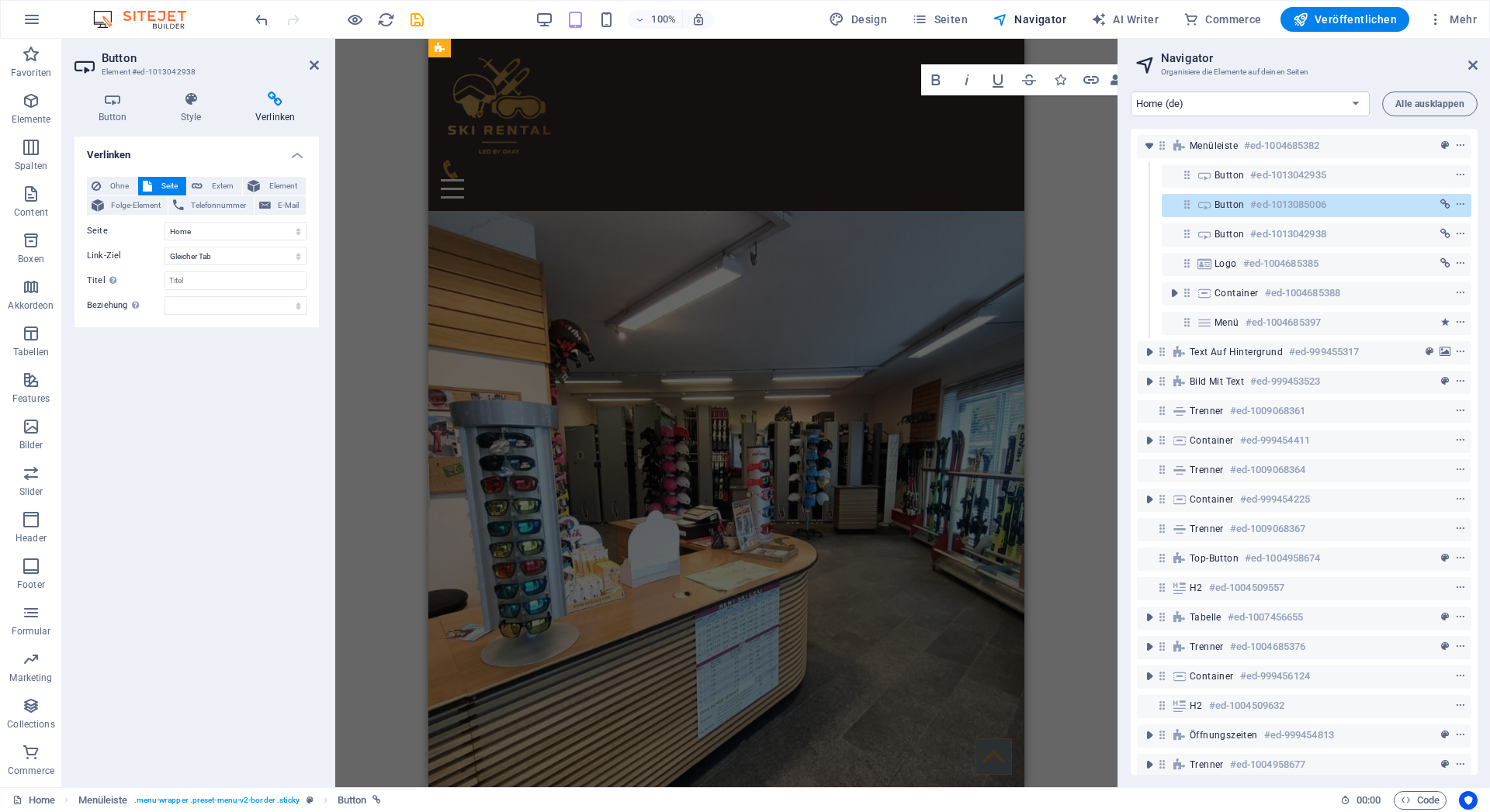
click at [1185, 211] on div "Menüleiste #ed-1004685382 Button #ed-1013042935 Button #ed-1013085006 Button #e…" at bounding box center [1304, 452] width 347 height 647
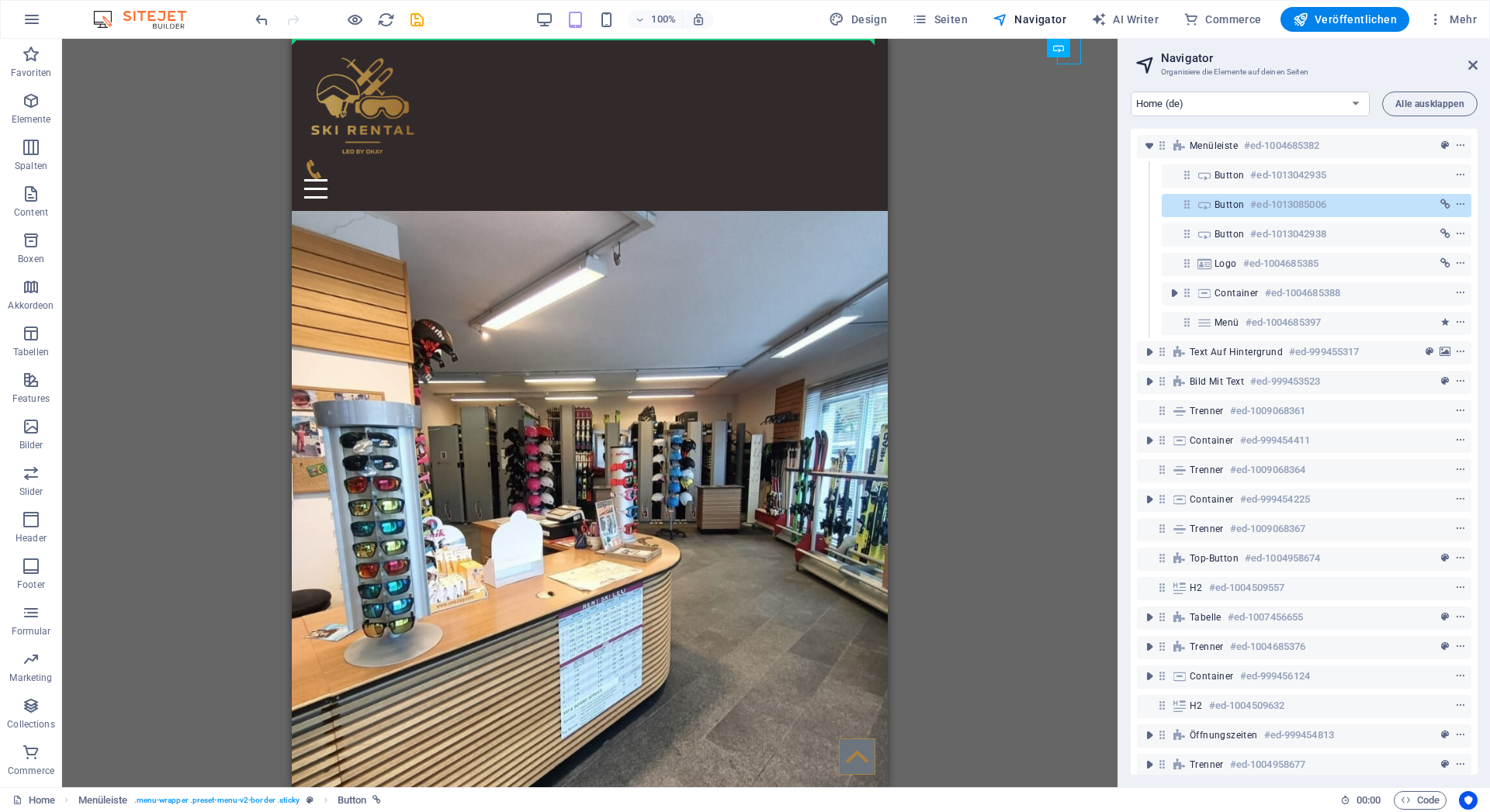
drag, startPoint x: 1327, startPoint y: 88, endPoint x: 758, endPoint y: 74, distance: 569.2
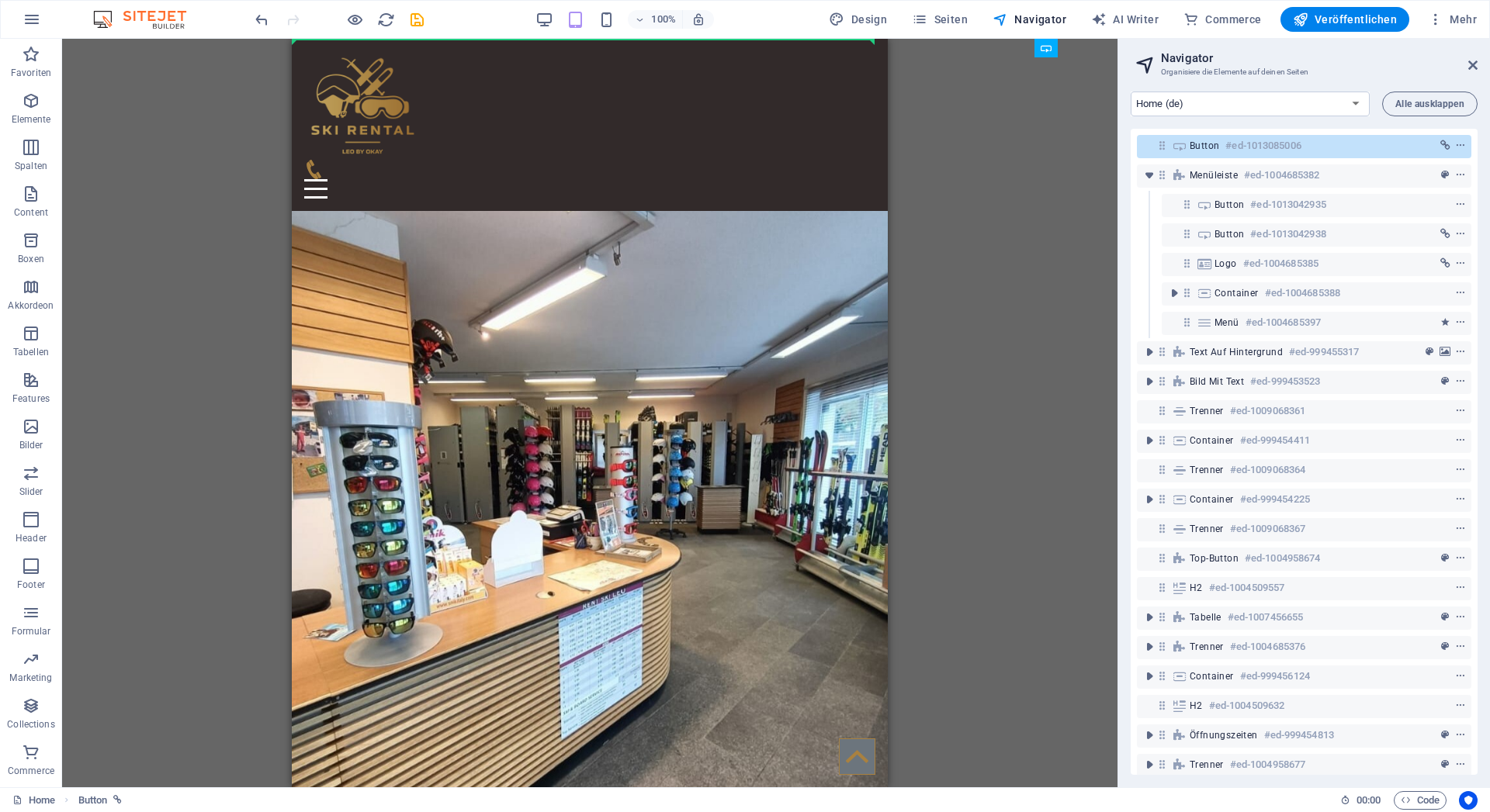
drag, startPoint x: 1310, startPoint y: 87, endPoint x: 769, endPoint y: 42, distance: 542.9
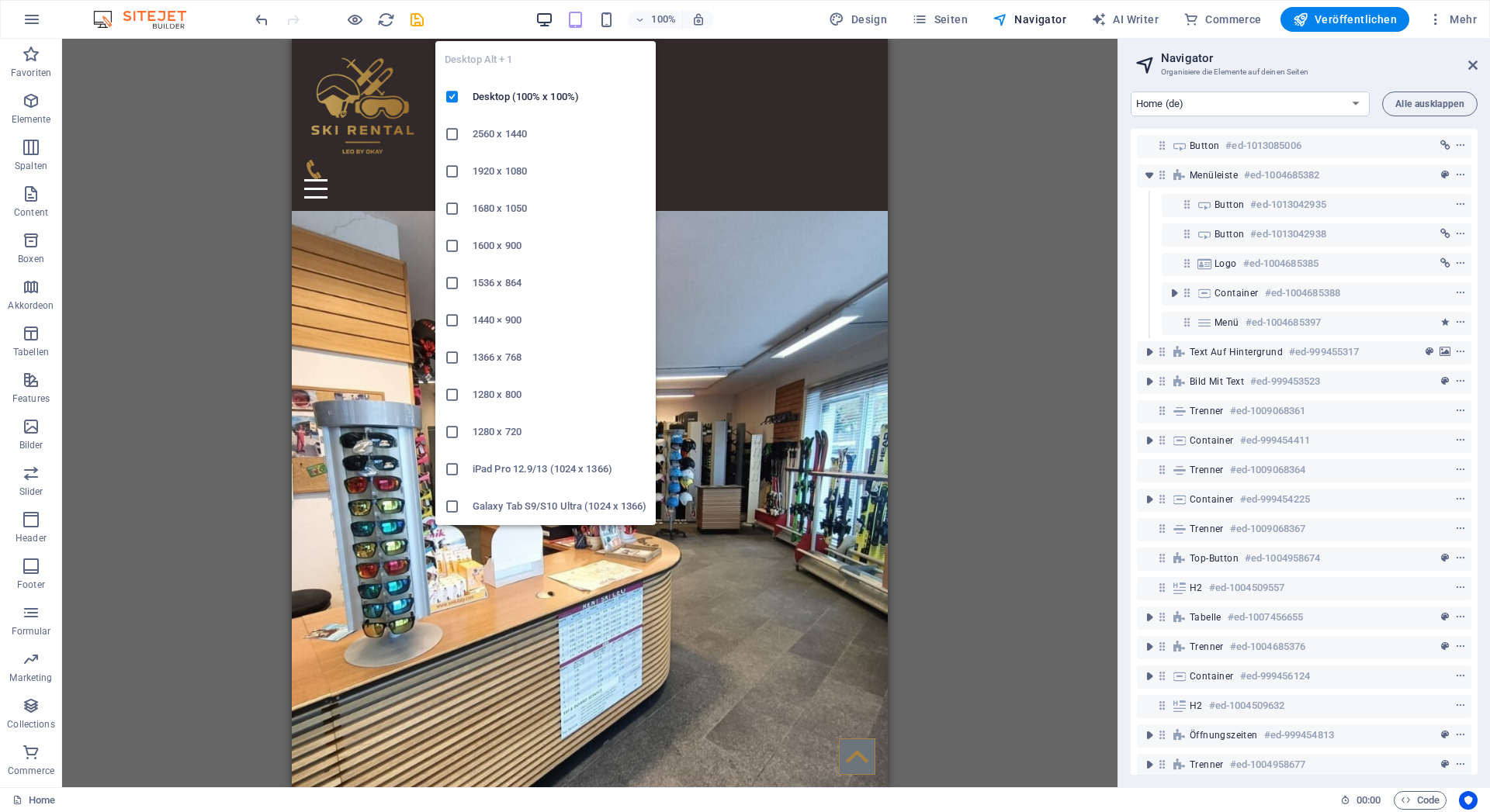
click at [545, 17] on icon "button" at bounding box center [545, 19] width 18 height 18
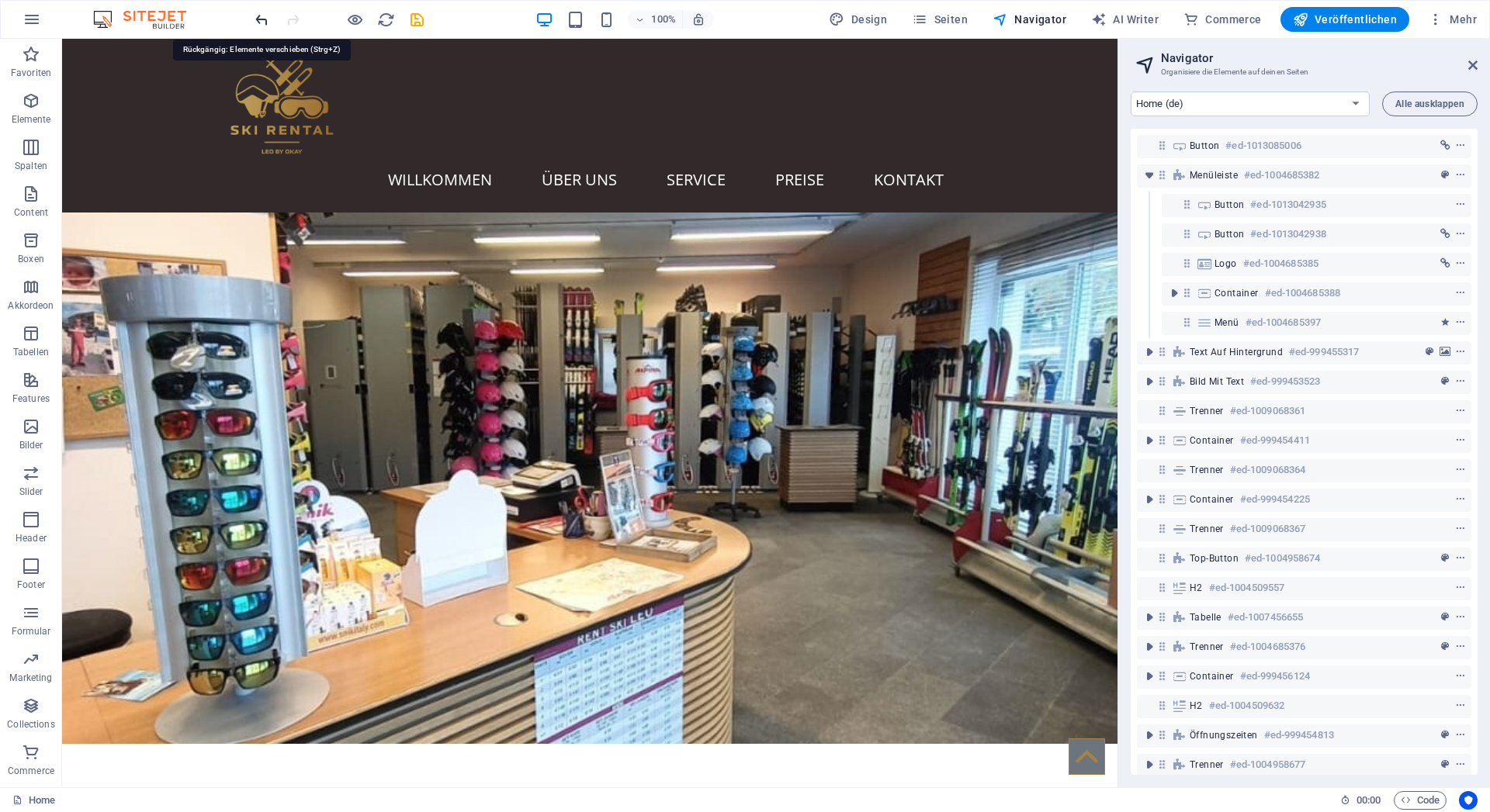
click at [266, 19] on icon "undo" at bounding box center [262, 19] width 18 height 18
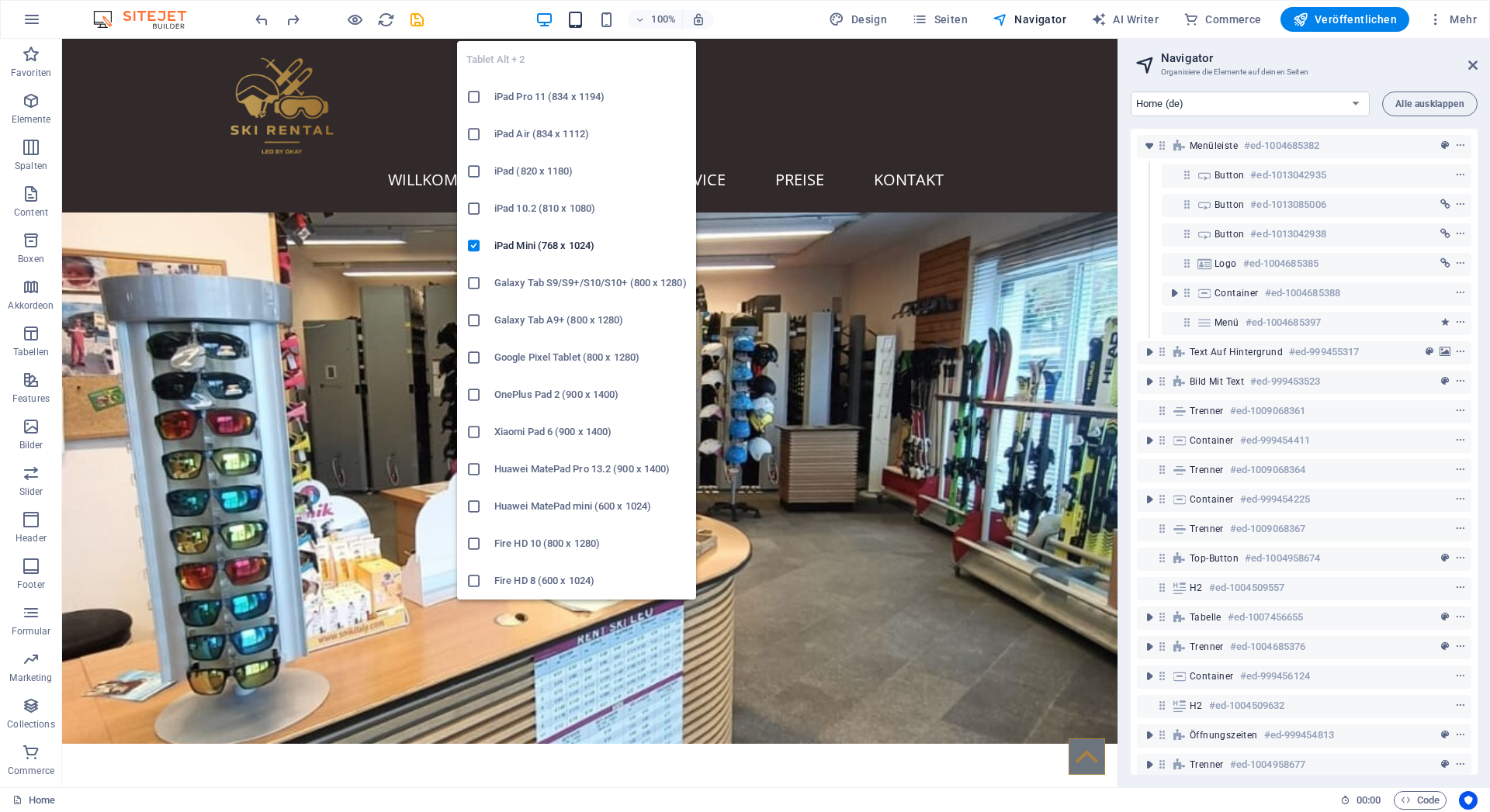
click at [574, 22] on icon "button" at bounding box center [575, 19] width 18 height 18
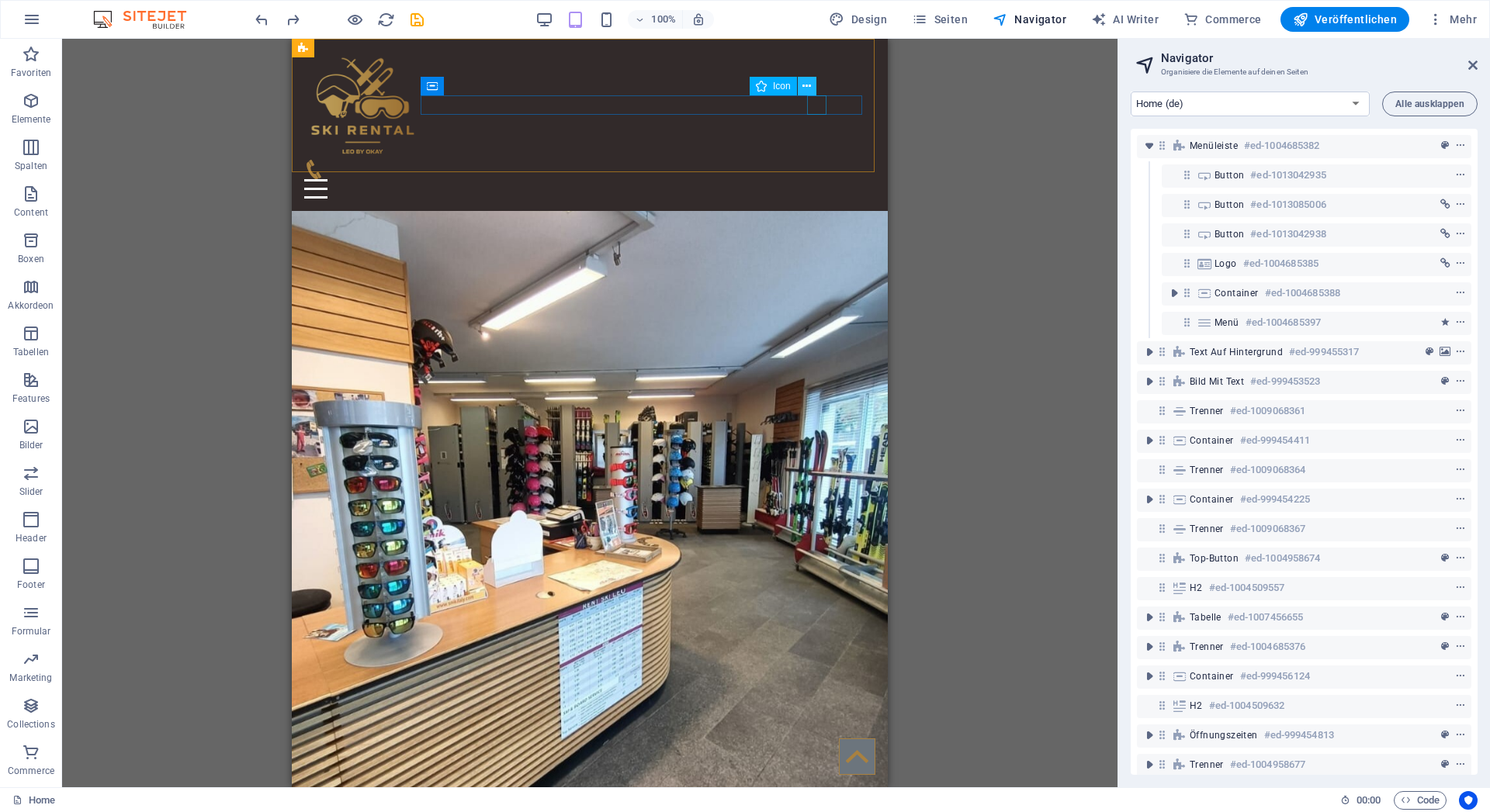
click at [809, 85] on icon at bounding box center [807, 86] width 9 height 16
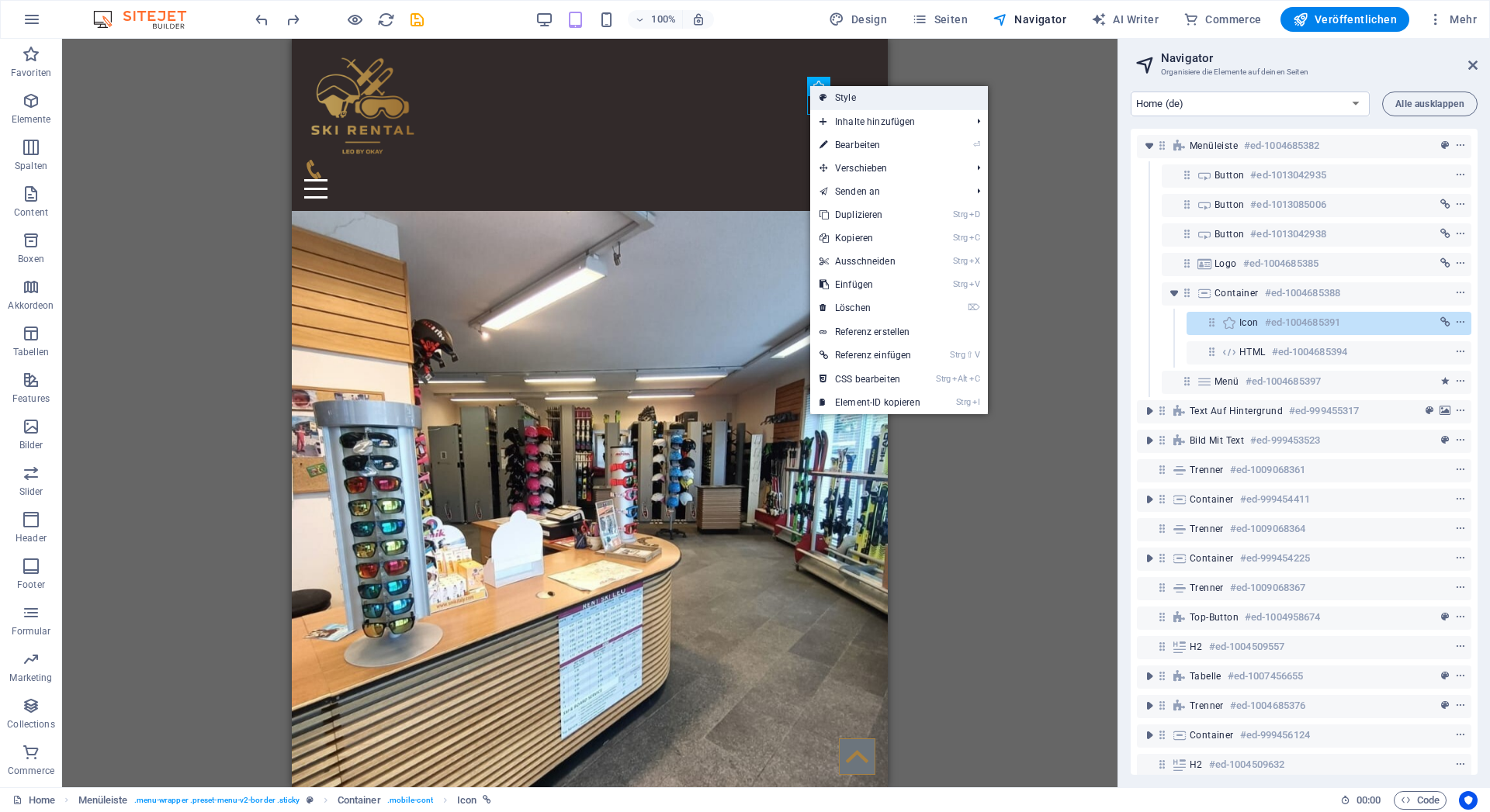
click at [832, 99] on link "Style" at bounding box center [899, 98] width 177 height 23
select select "rem"
select select "%"
select select "rem"
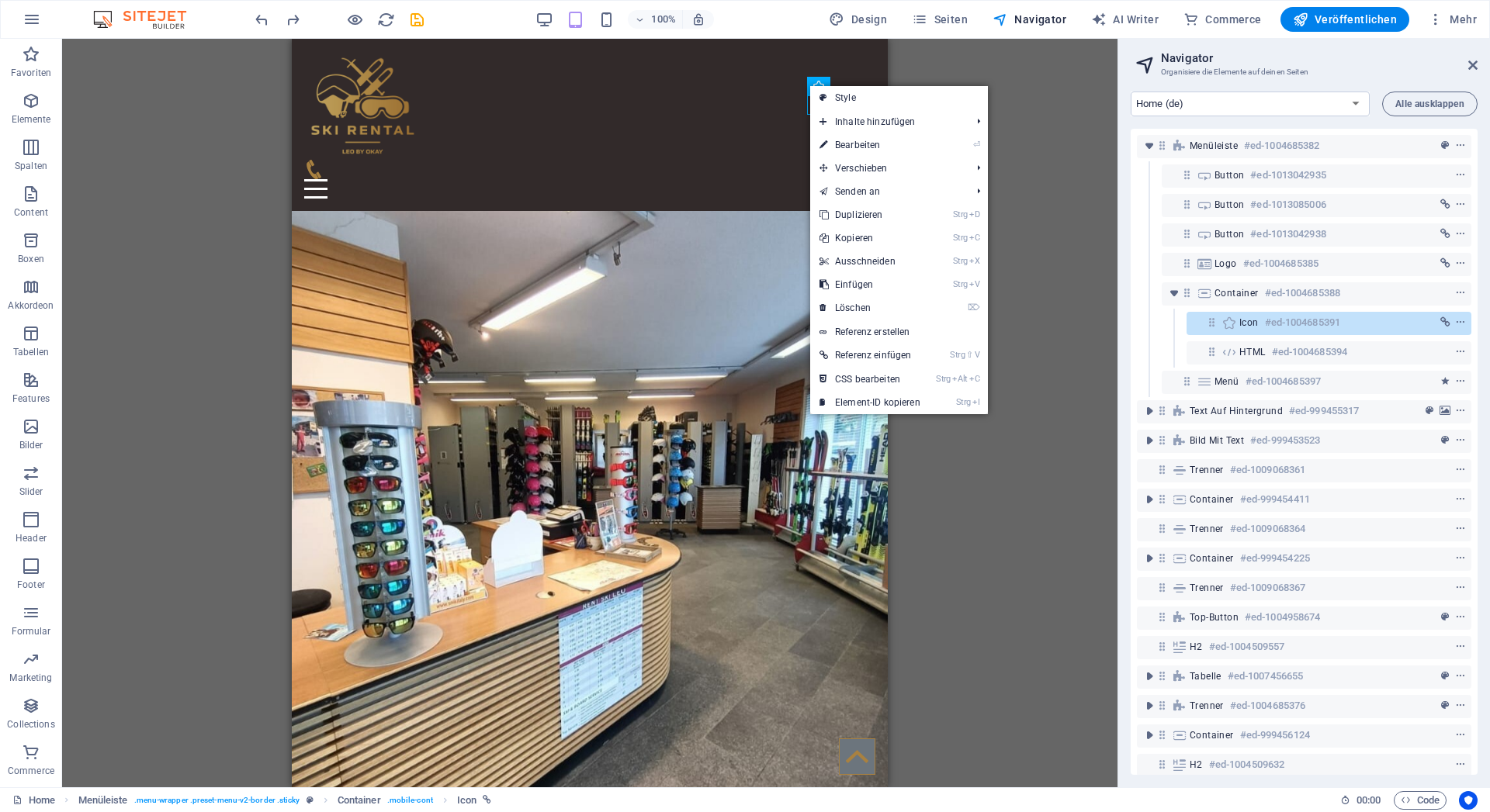
select select "px"
select select "preset-menu-v2-border"
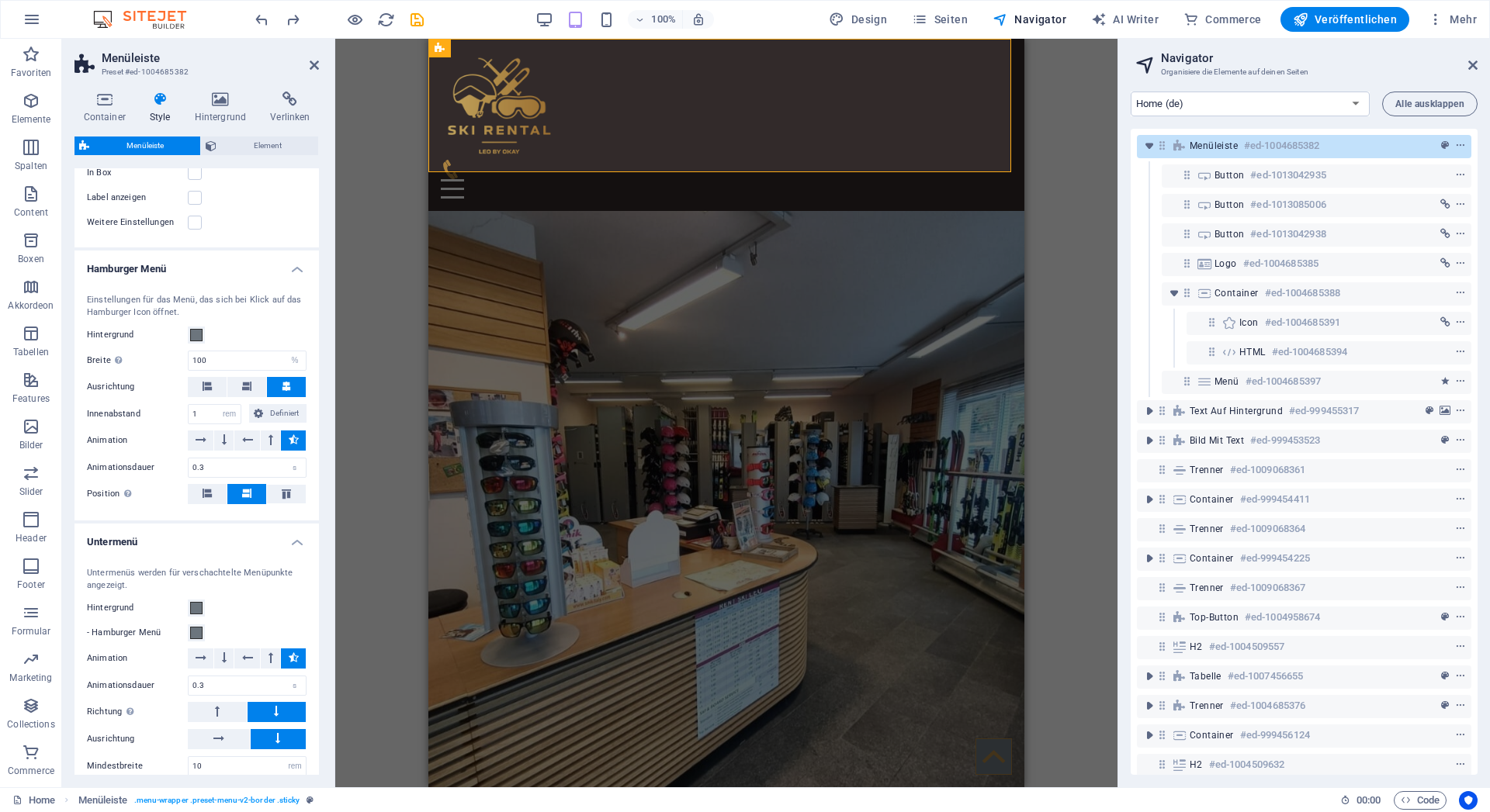
scroll to position [545, 0]
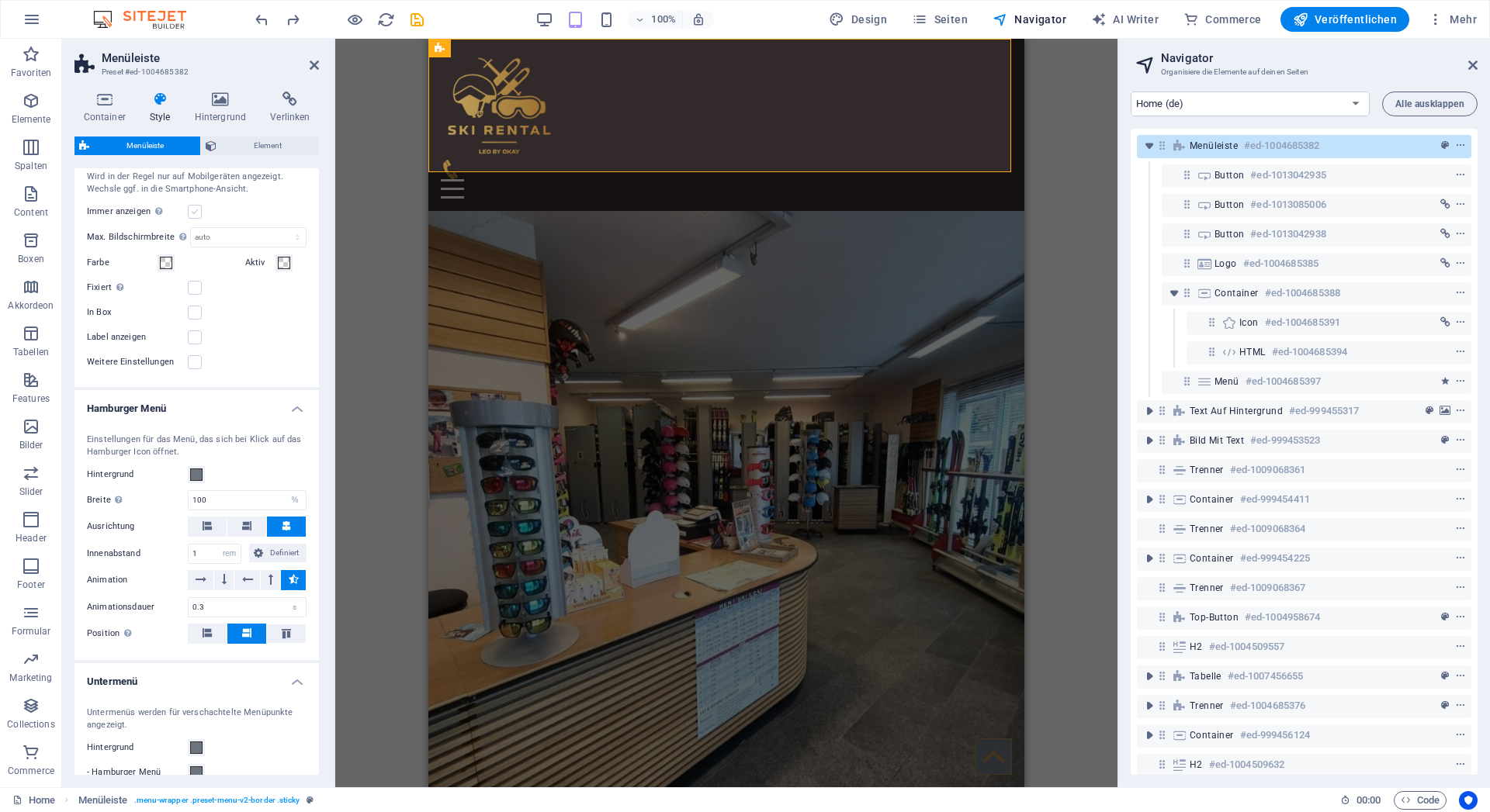
click at [191, 219] on label at bounding box center [194, 211] width 14 height 14
click at [0, 0] on input "Immer anzeigen Zeigt den Trigger in allen Bildschirmgrößen an." at bounding box center [0, 0] width 0 height 0
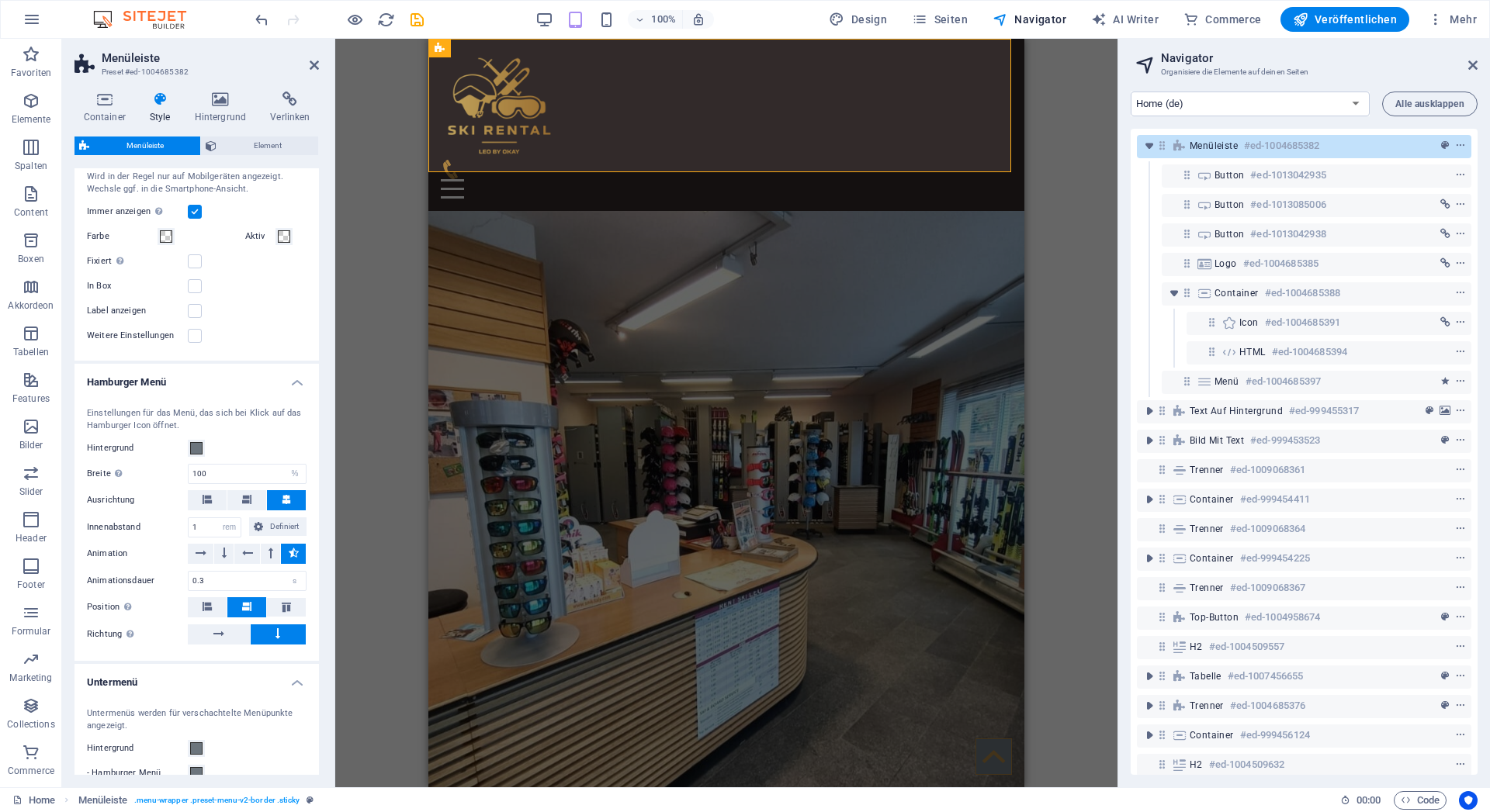
click at [190, 219] on label at bounding box center [194, 211] width 14 height 14
click at [0, 0] on input "Immer anzeigen Zeigt den Trigger in allen Bildschirmgrößen an." at bounding box center [0, 0] width 0 height 0
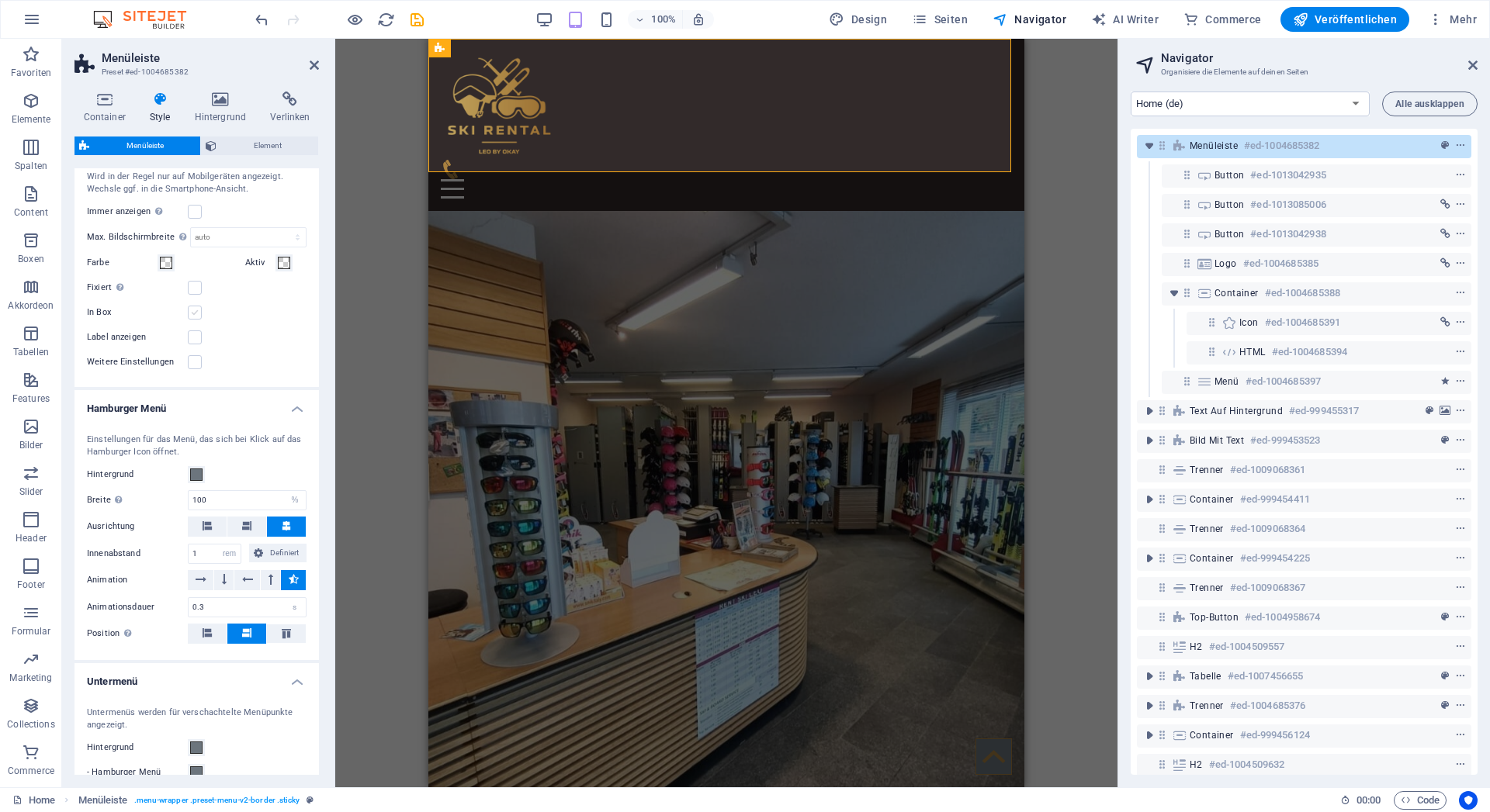
click at [194, 319] on label at bounding box center [194, 312] width 14 height 14
click at [0, 0] on input "In Box" at bounding box center [0, 0] width 0 height 0
click at [194, 319] on label at bounding box center [194, 312] width 14 height 14
click at [0, 0] on input "In Box" at bounding box center [0, 0] width 0 height 0
click at [193, 344] on label at bounding box center [194, 337] width 14 height 14
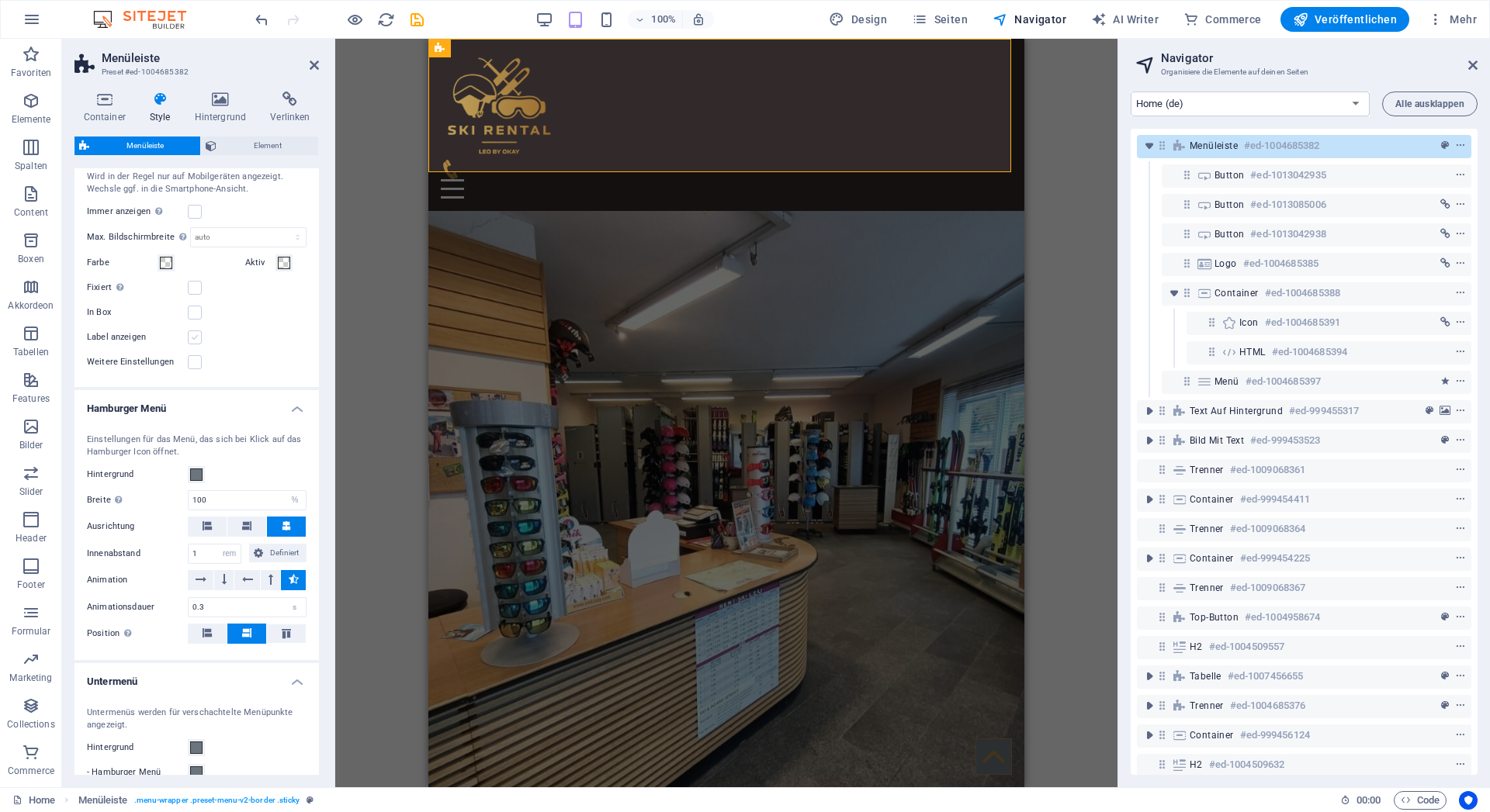
click at [0, 0] on input "Label anzeigen" at bounding box center [0, 0] width 0 height 0
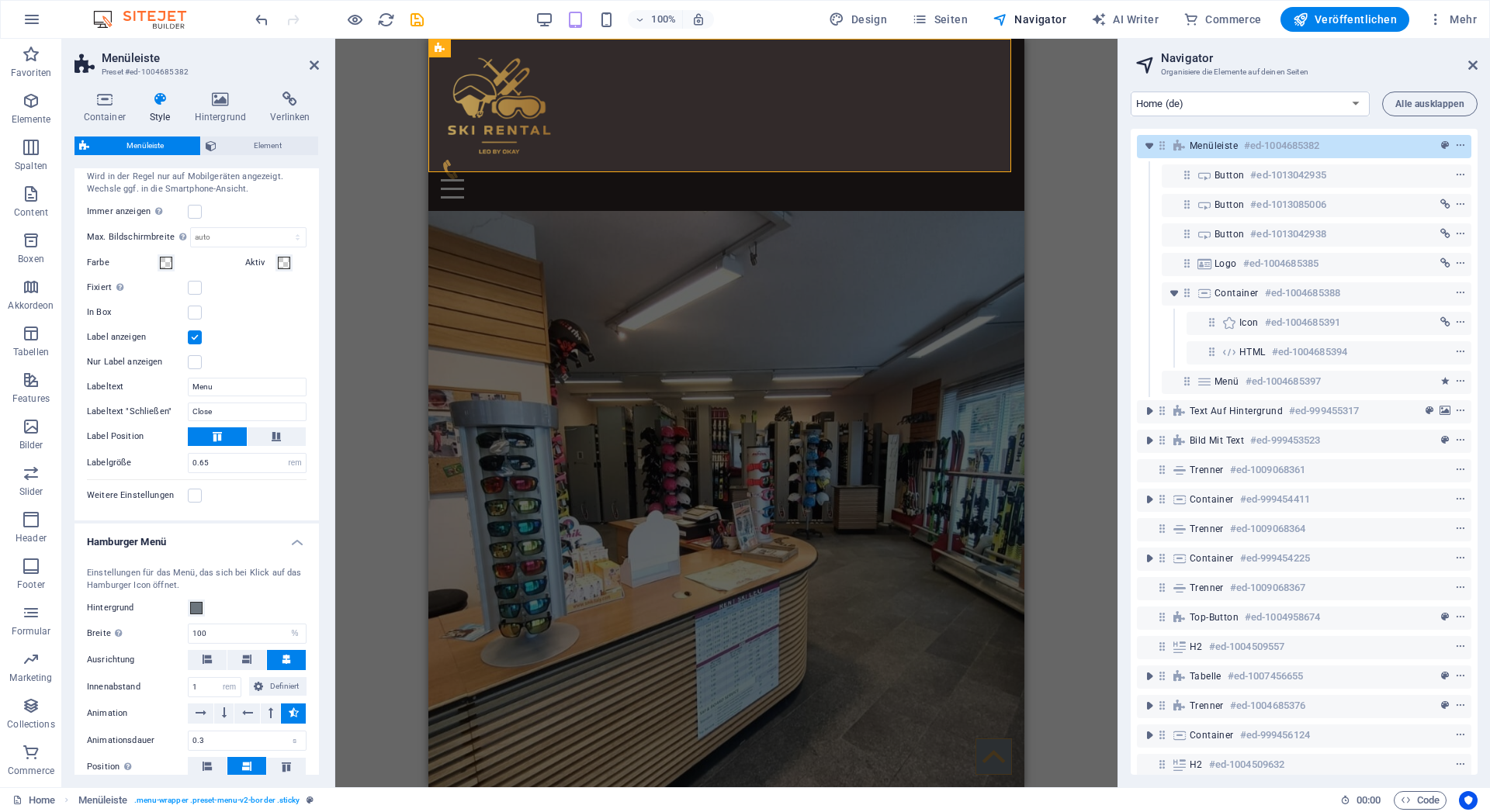
click at [193, 344] on label at bounding box center [194, 337] width 14 height 14
click at [0, 0] on input "Label anzeigen" at bounding box center [0, 0] width 0 height 0
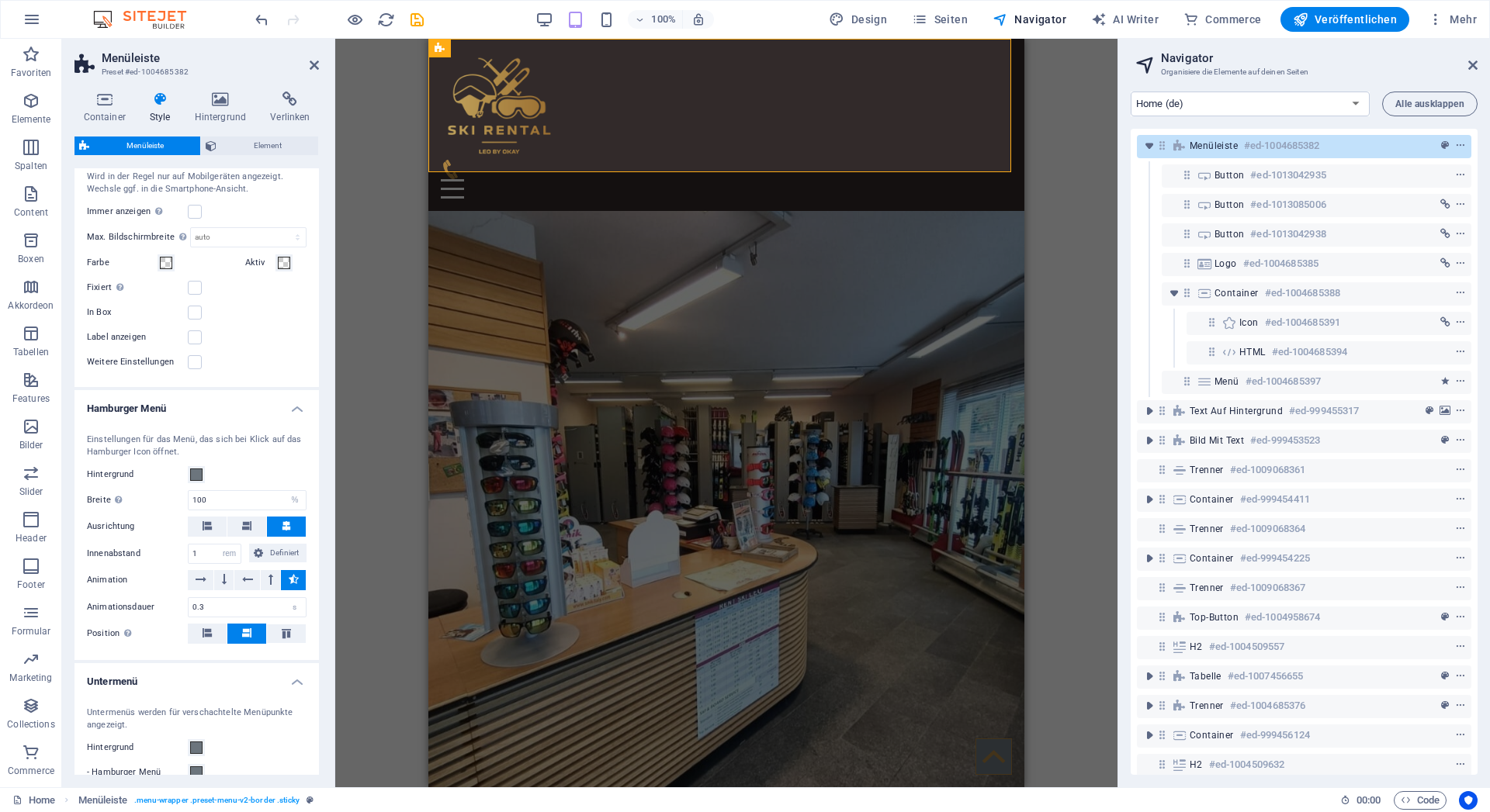
click at [195, 347] on div "Label anzeigen" at bounding box center [197, 337] width 219 height 19
click at [195, 344] on label at bounding box center [194, 337] width 14 height 14
click at [0, 0] on input "Label anzeigen" at bounding box center [0, 0] width 0 height 0
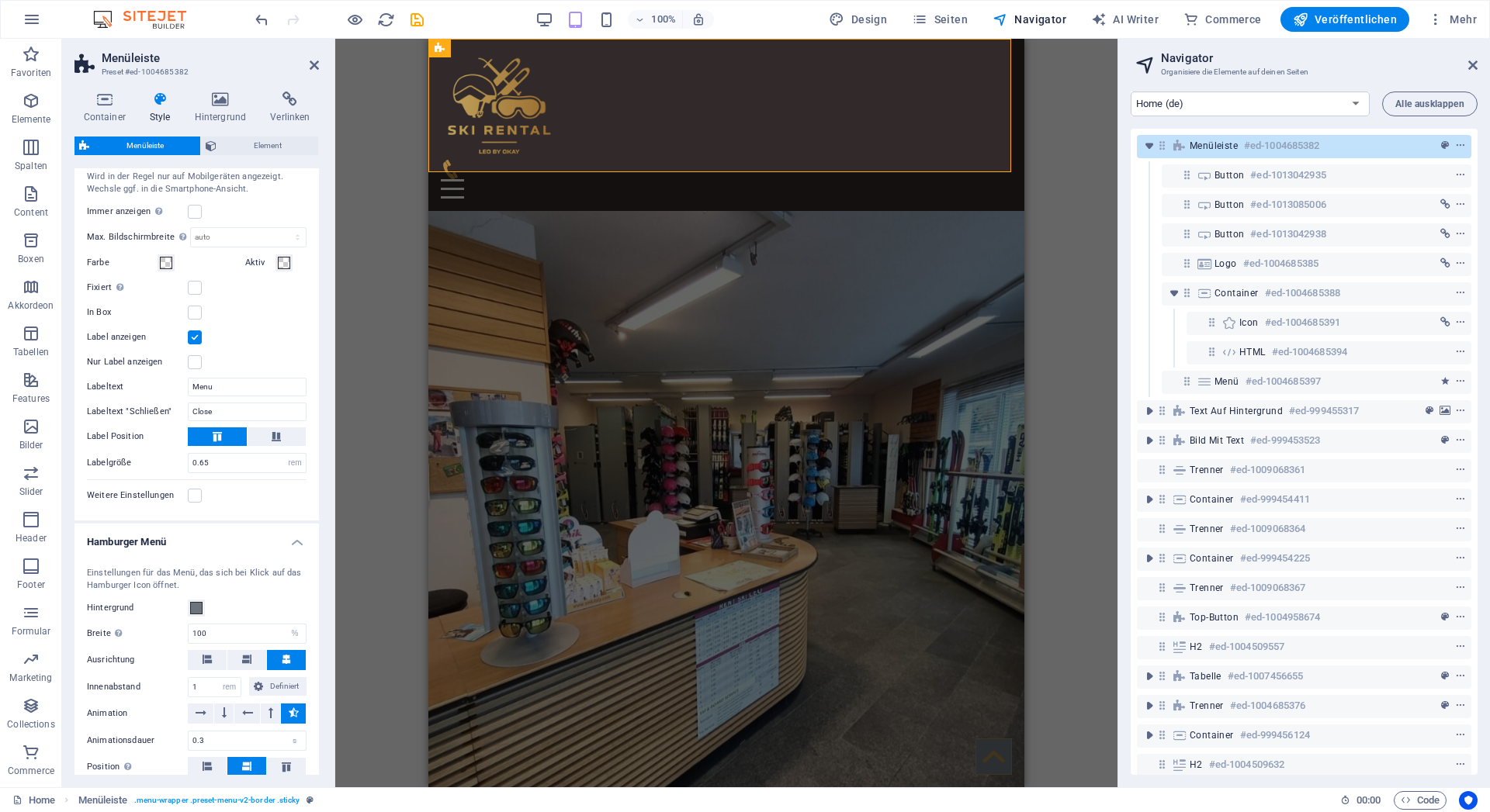
click at [195, 344] on label at bounding box center [194, 337] width 14 height 14
click at [0, 0] on input "Label anzeigen" at bounding box center [0, 0] width 0 height 0
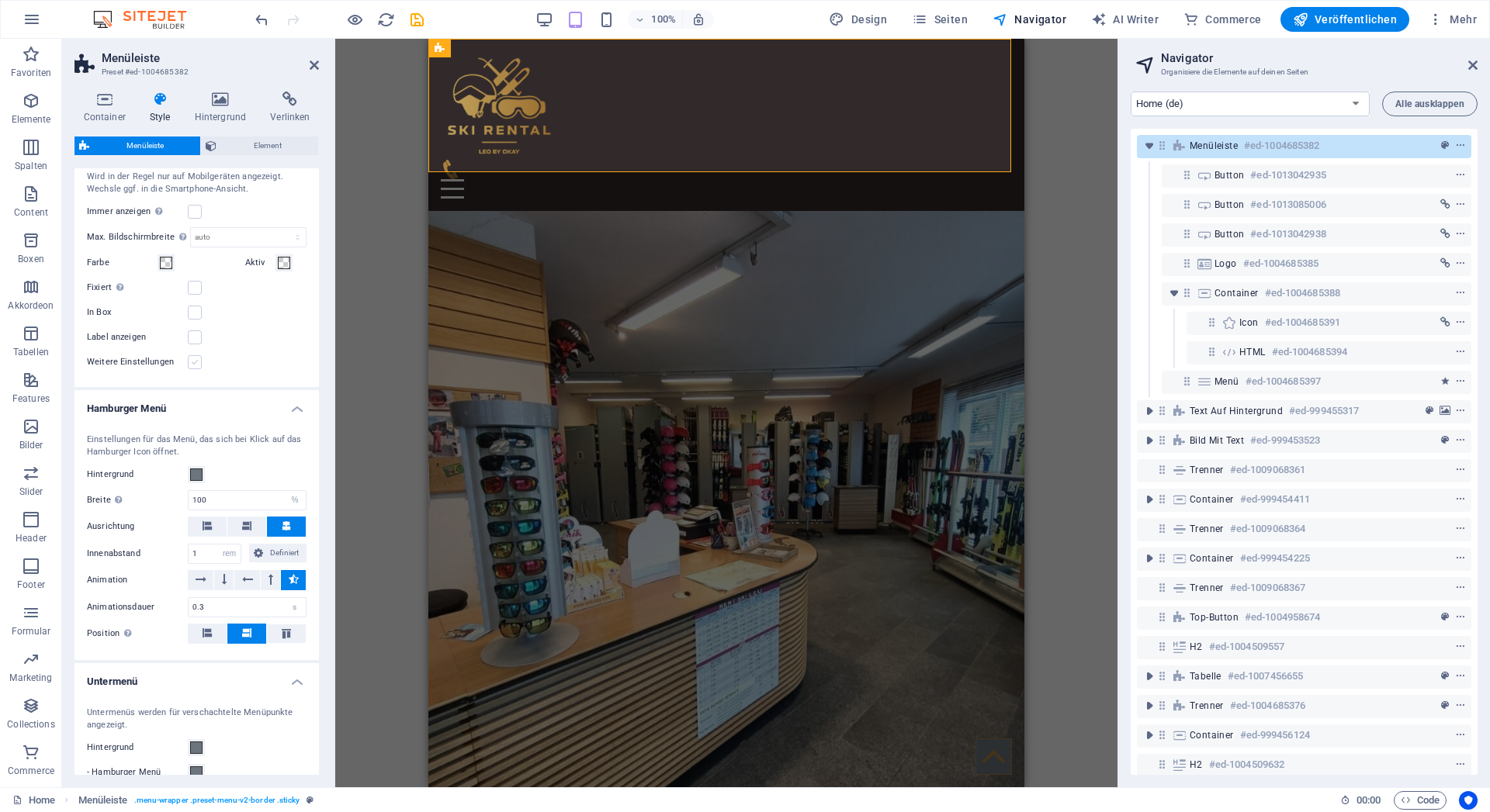
click at [193, 369] on label at bounding box center [194, 362] width 14 height 14
click at [0, 0] on input "Weitere Einstellungen" at bounding box center [0, 0] width 0 height 0
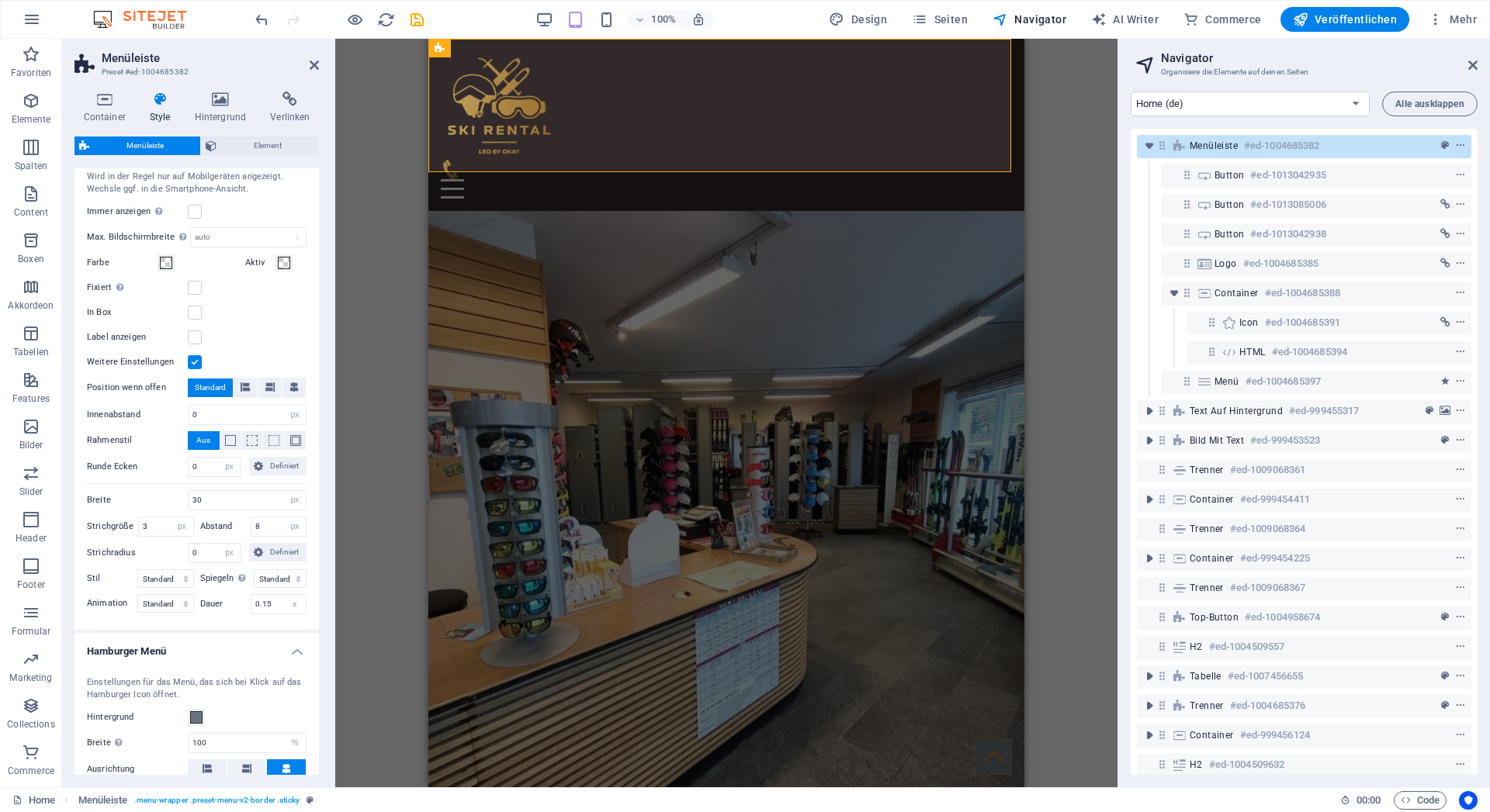
click at [193, 369] on label at bounding box center [194, 362] width 14 height 14
click at [0, 0] on input "Weitere Einstellungen" at bounding box center [0, 0] width 0 height 0
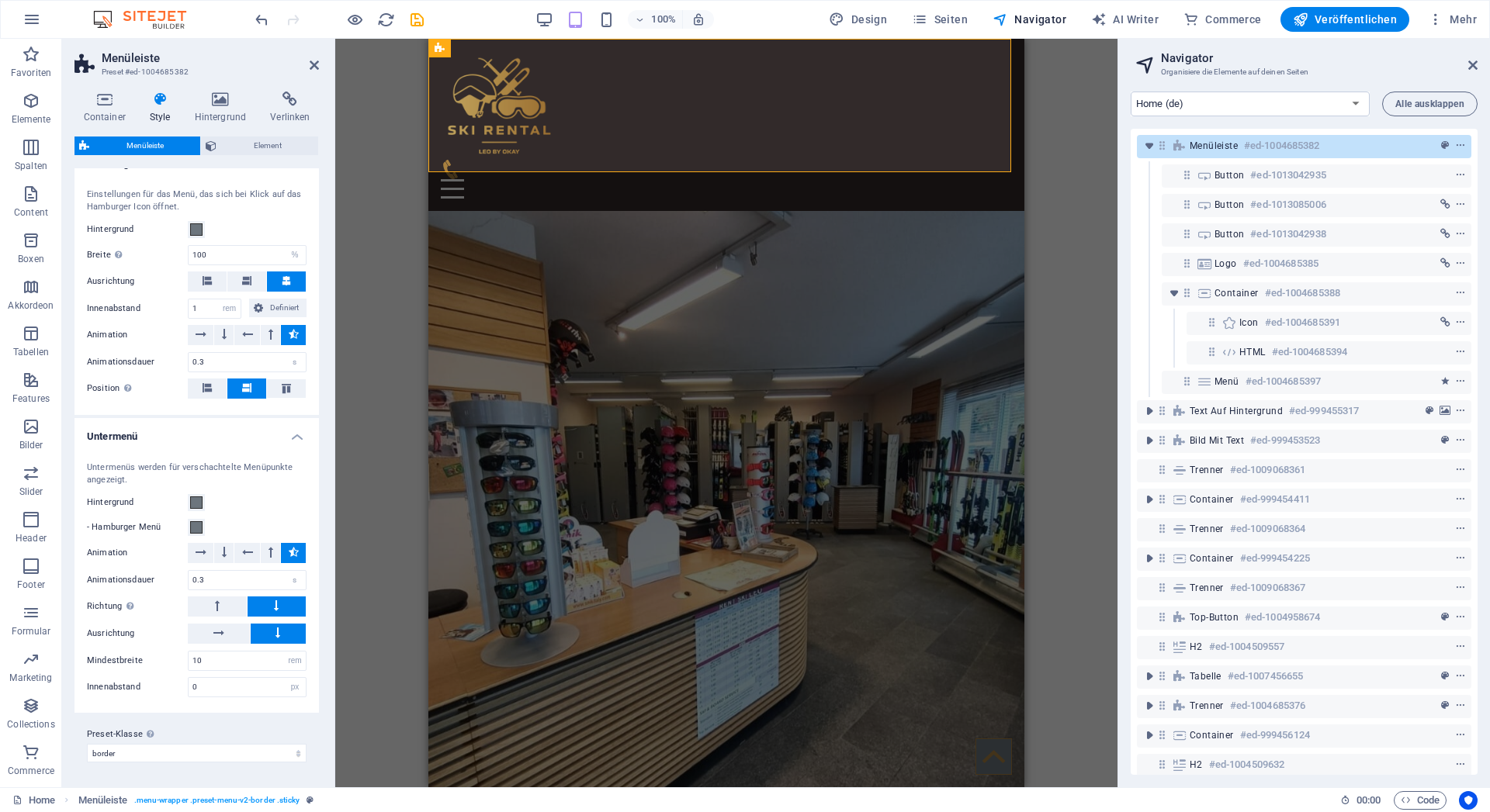
scroll to position [825, 0]
drag, startPoint x: 1417, startPoint y: 151, endPoint x: 989, endPoint y: 111, distance: 429.9
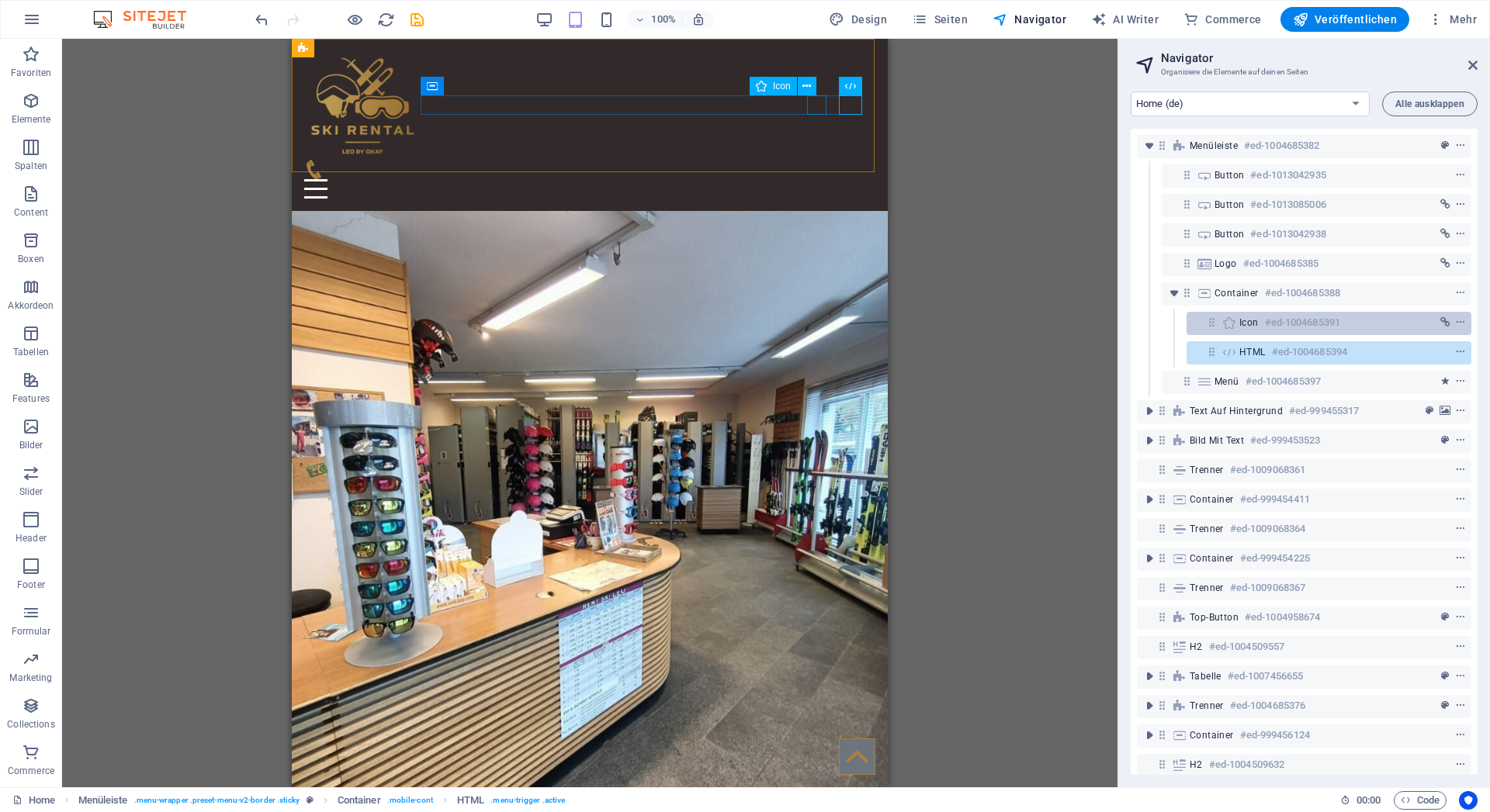
click at [1239, 319] on div "Icon #ed-1004685391" at bounding box center [1329, 323] width 285 height 23
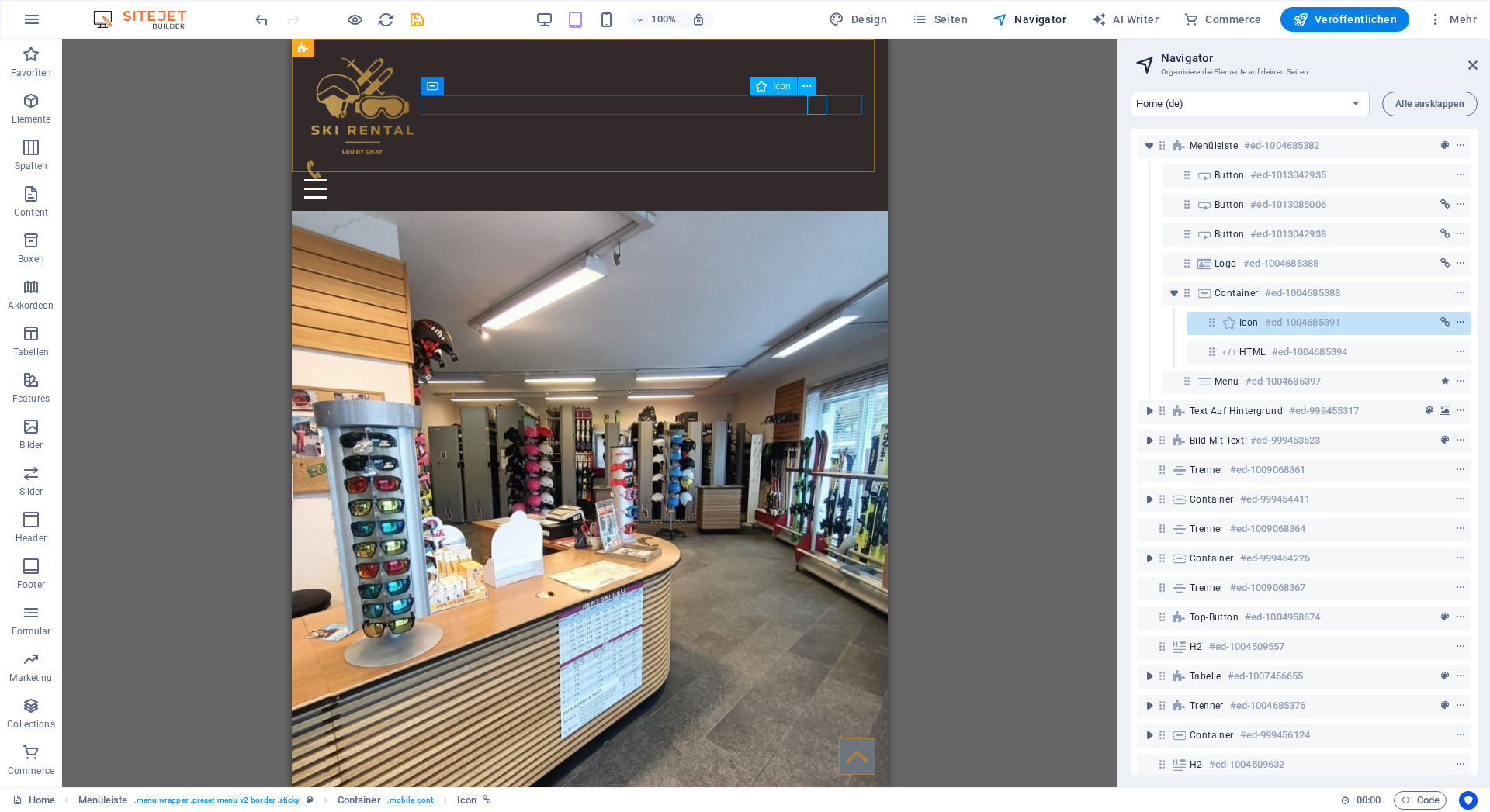
click at [1455, 323] on icon "context-menu" at bounding box center [1460, 323] width 10 height 10
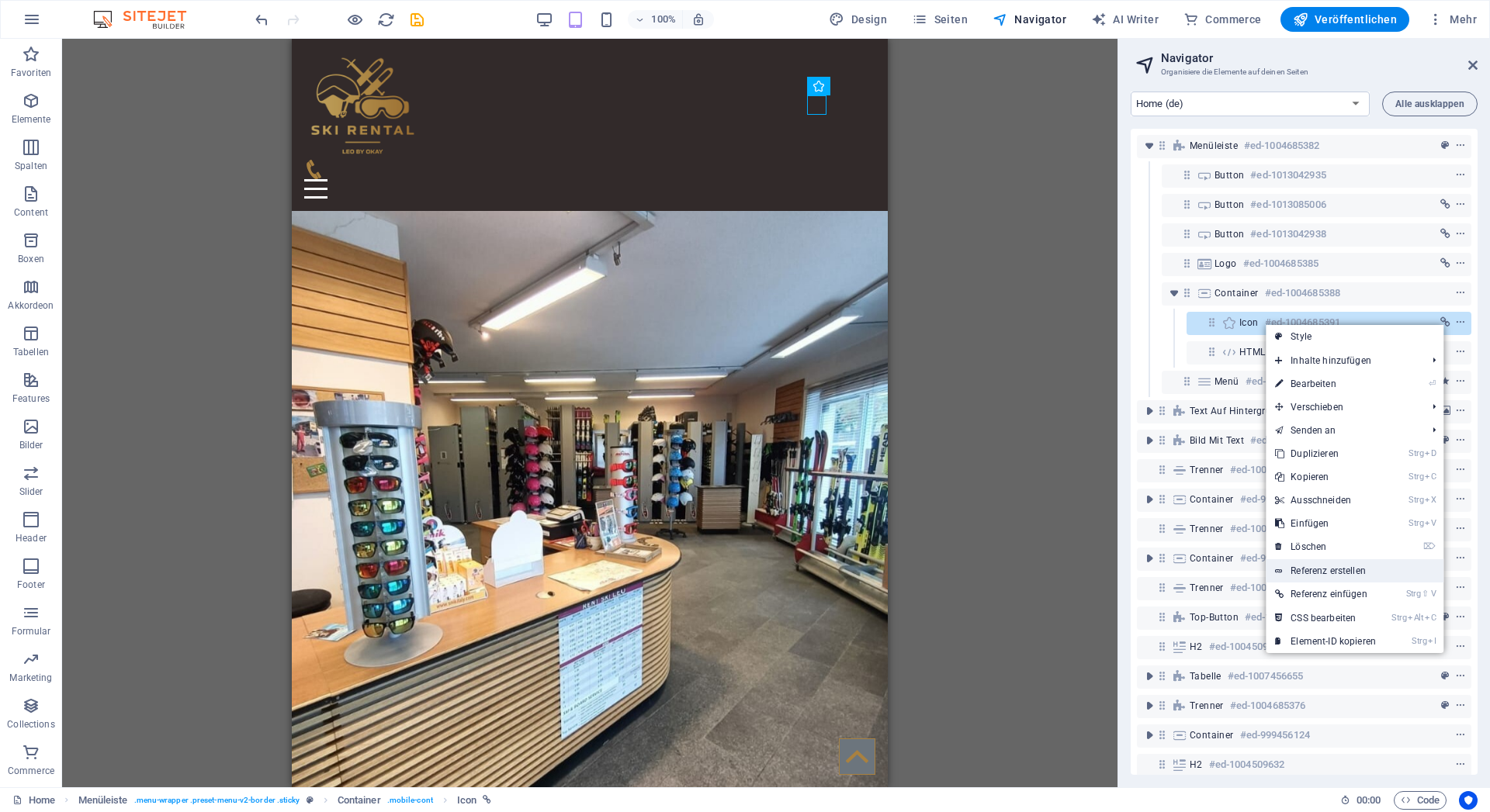
click at [1321, 572] on link "Referenz erstellen" at bounding box center [1354, 571] width 177 height 23
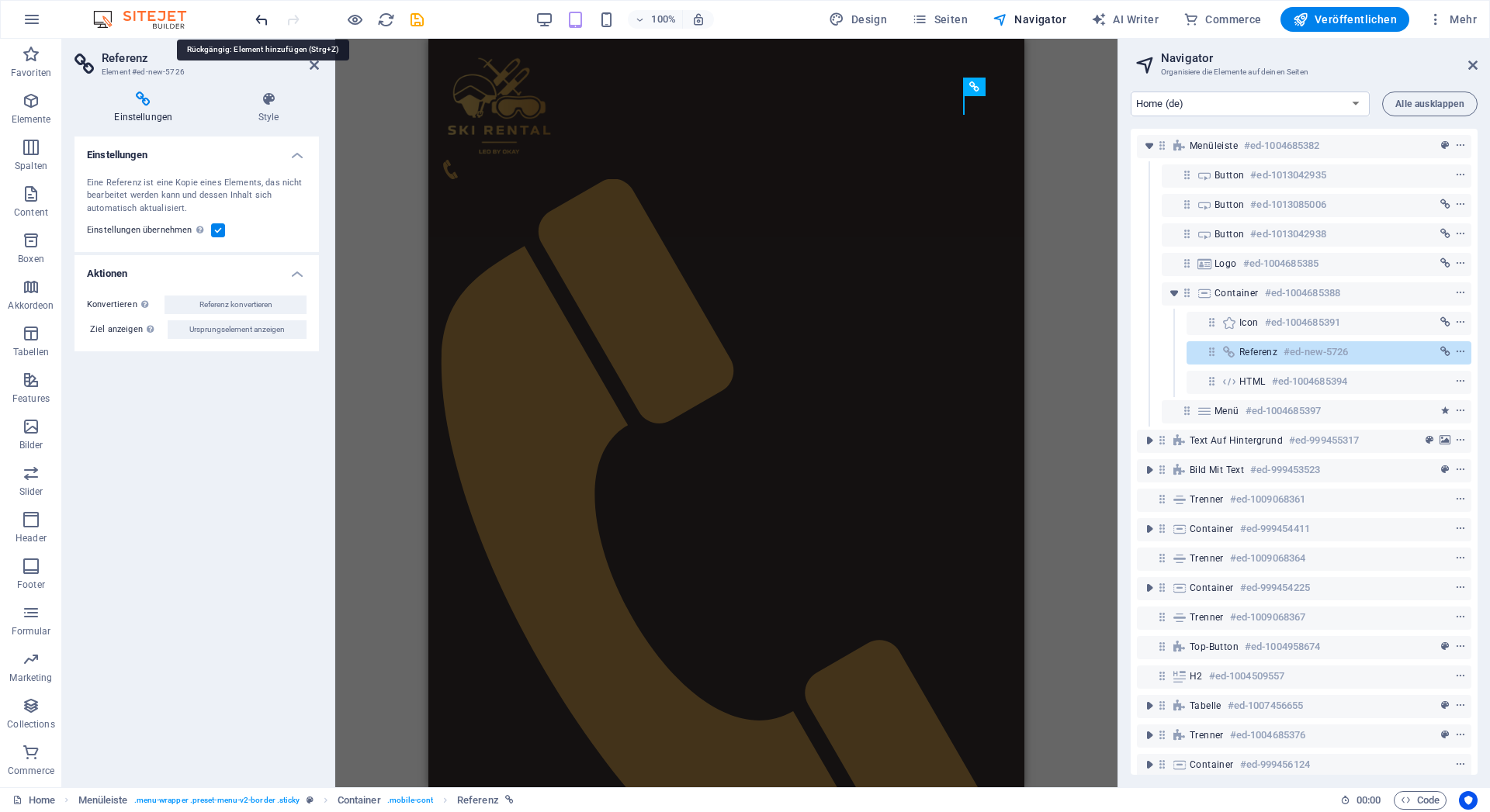
click at [256, 18] on icon "undo" at bounding box center [262, 19] width 18 height 18
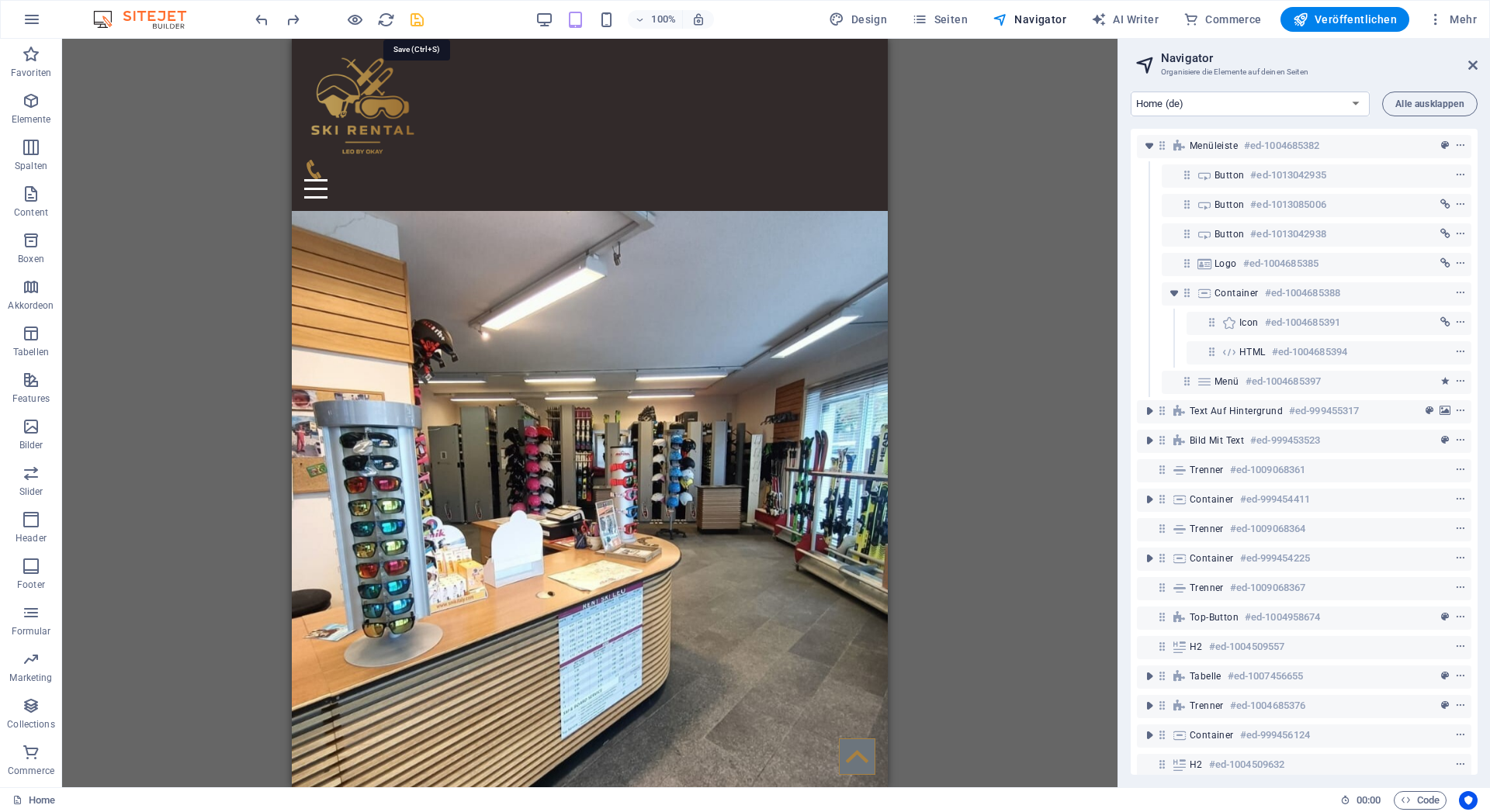
click at [419, 20] on icon "save" at bounding box center [417, 19] width 18 height 18
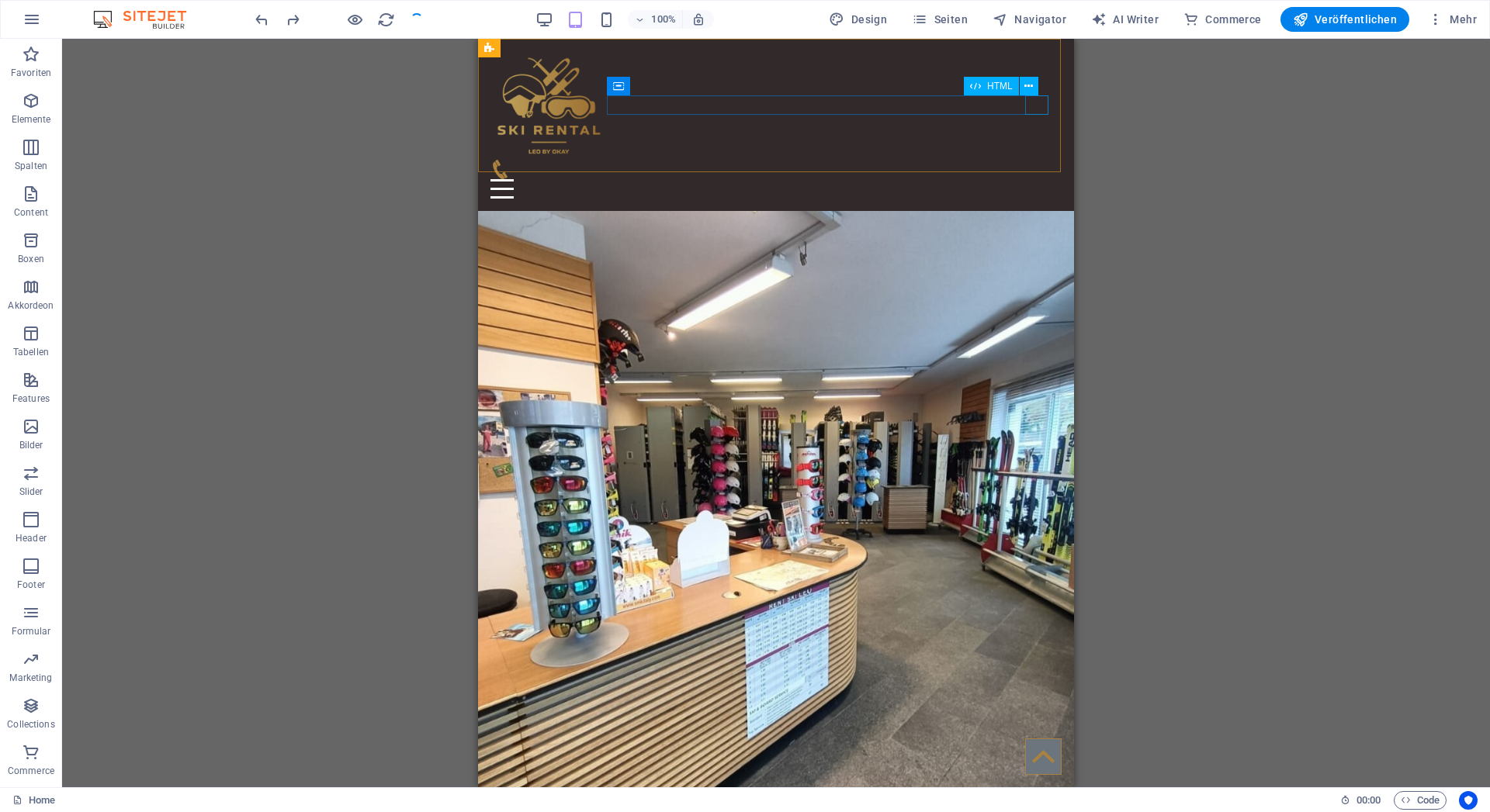
click at [1036, 179] on div "Menu" at bounding box center [776, 189] width 571 height 19
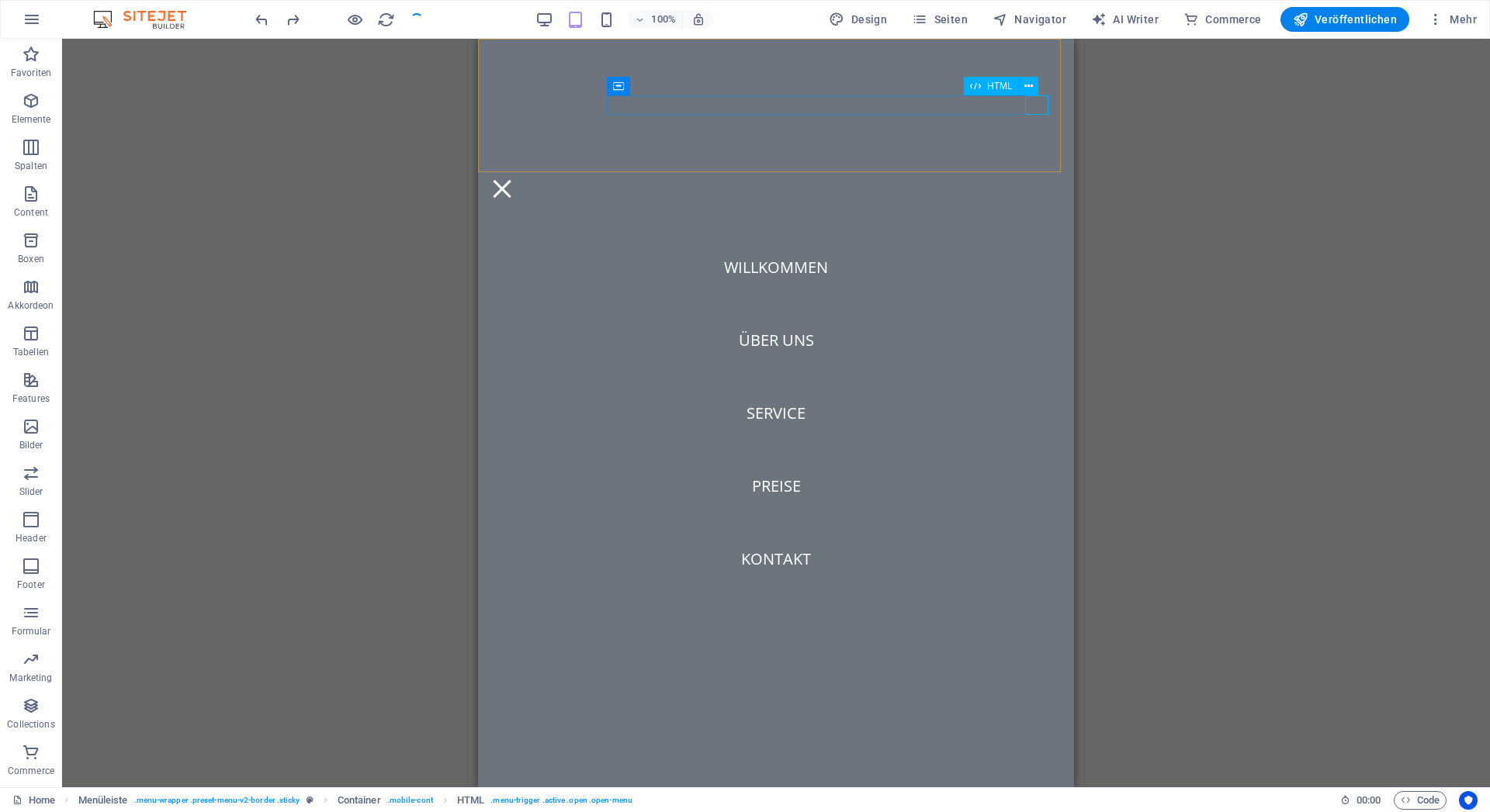
click at [514, 179] on div "Menu" at bounding box center [502, 189] width 23 height 19
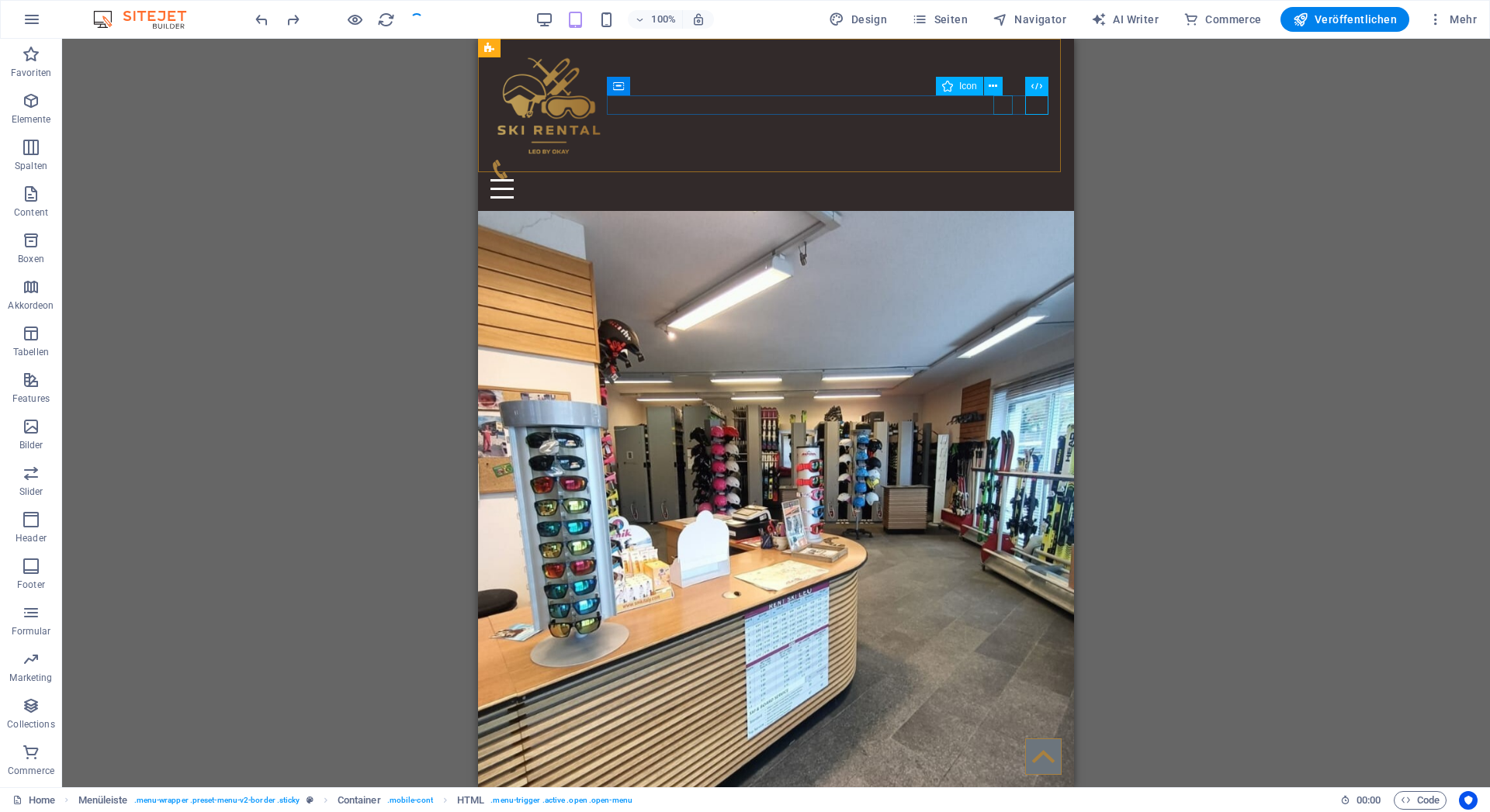
click at [996, 160] on figure at bounding box center [770, 169] width 559 height 19
select select "xMidYMid"
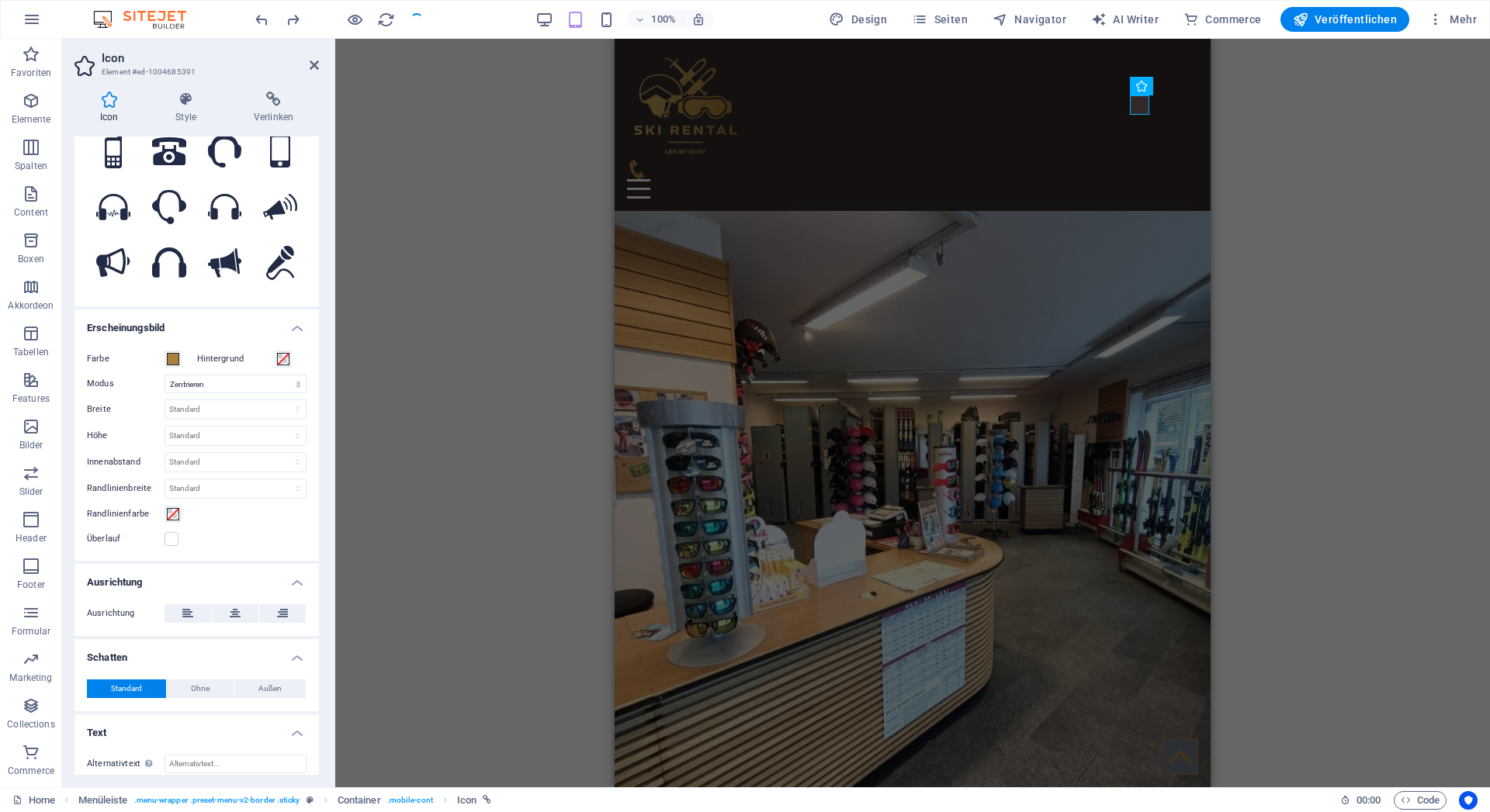
scroll to position [176, 0]
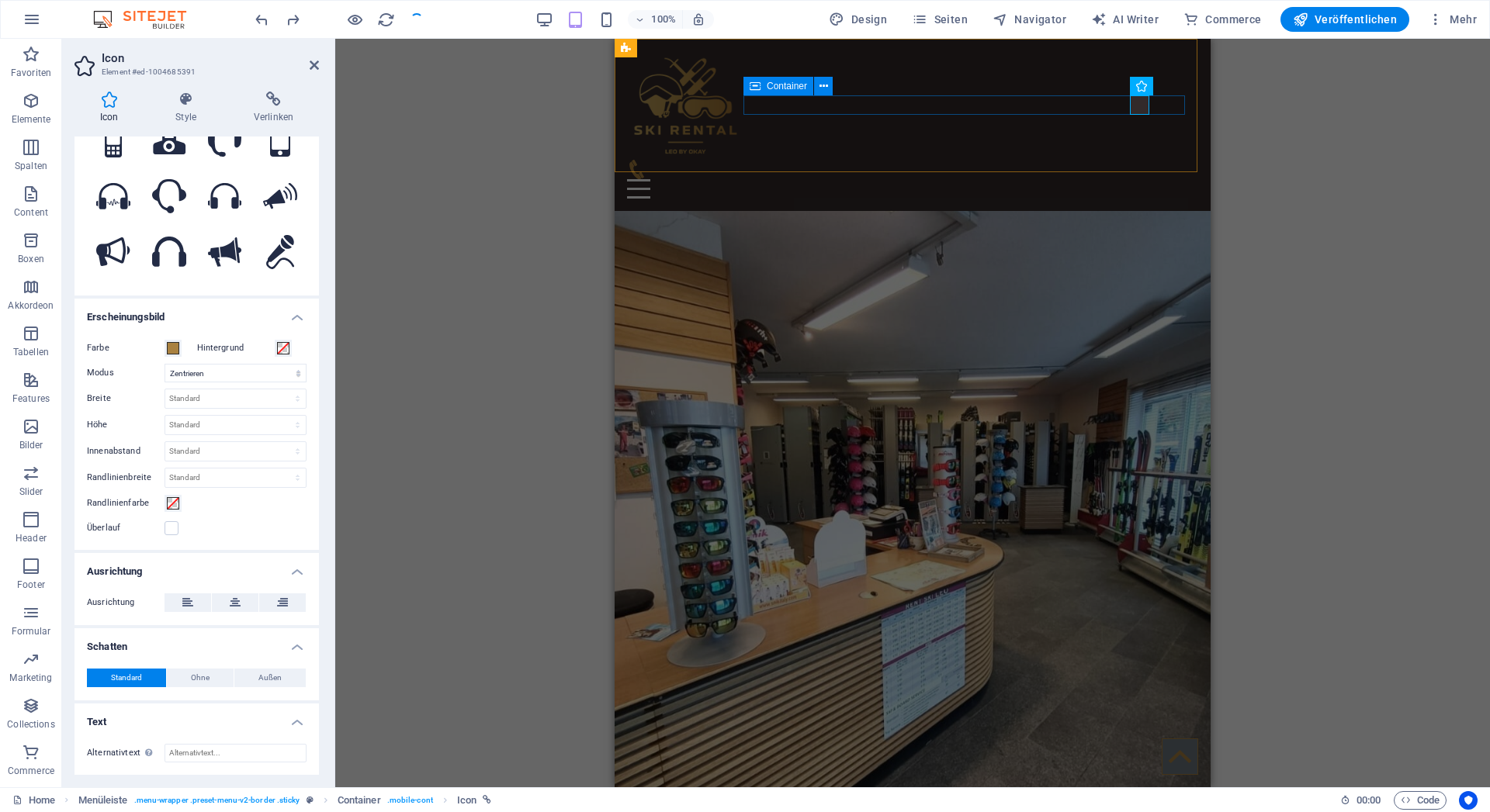
click at [783, 84] on span "Container" at bounding box center [787, 86] width 40 height 10
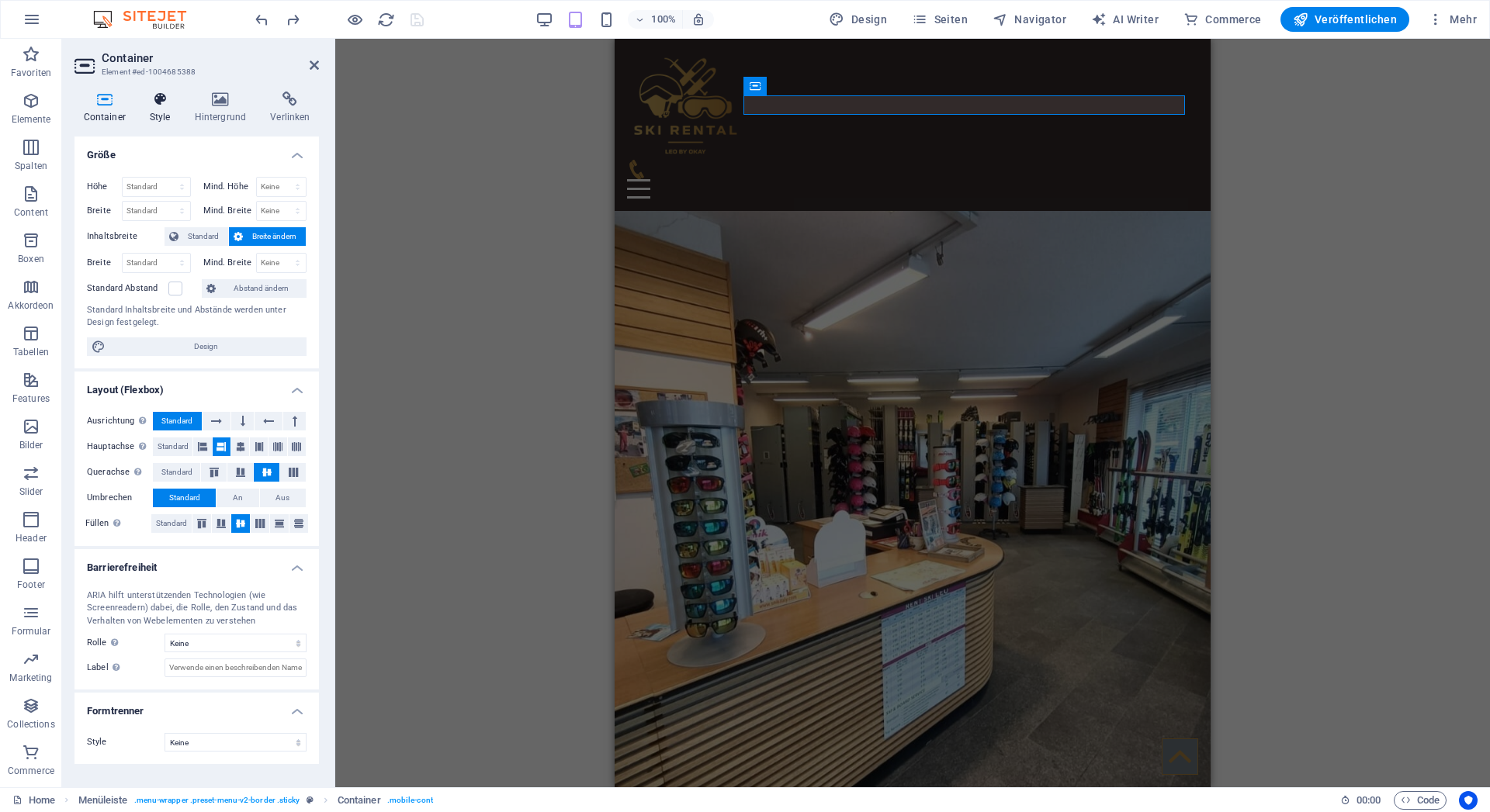
click at [158, 113] on h4 "Style" at bounding box center [163, 108] width 45 height 32
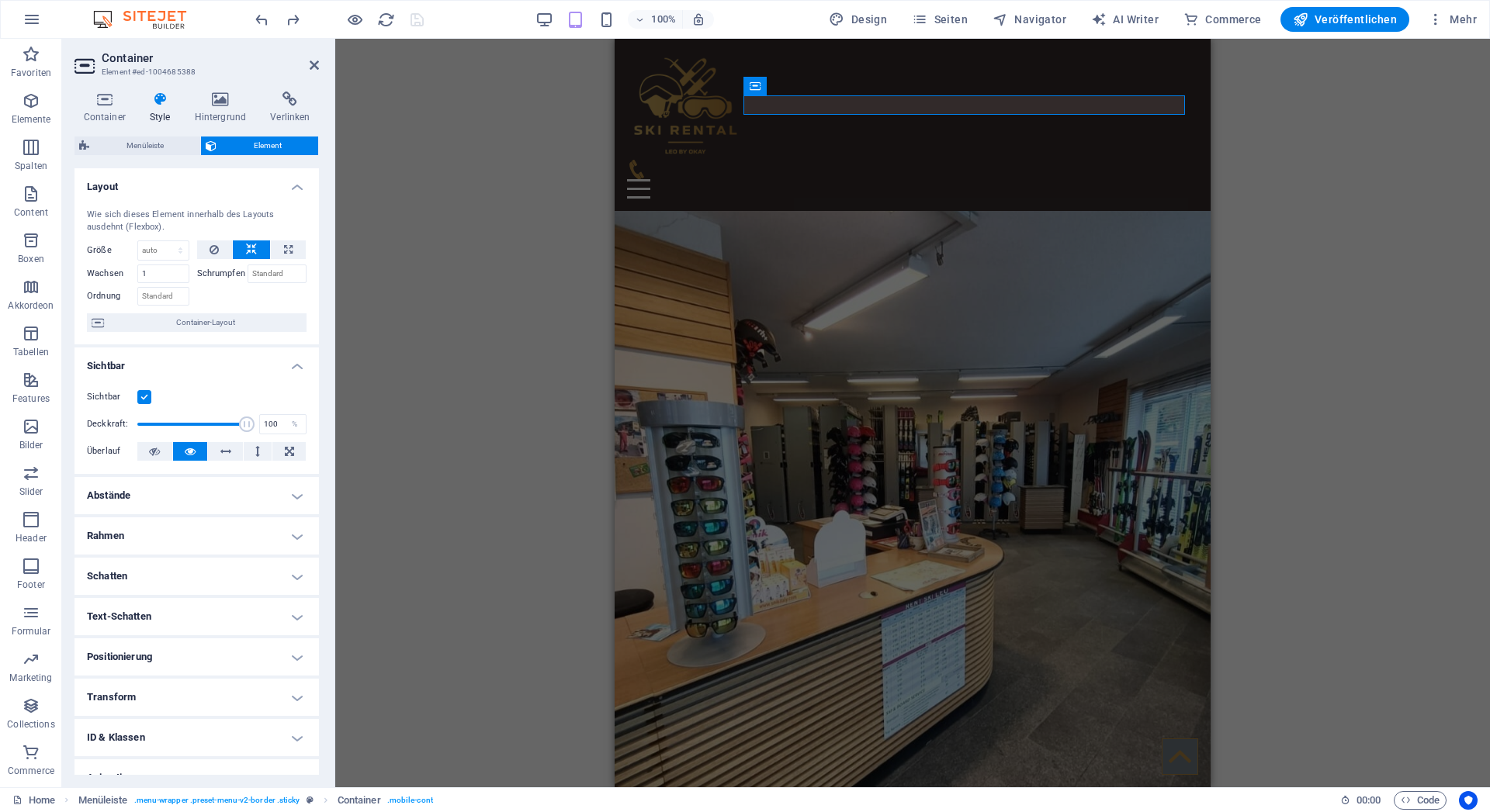
scroll to position [62, 0]
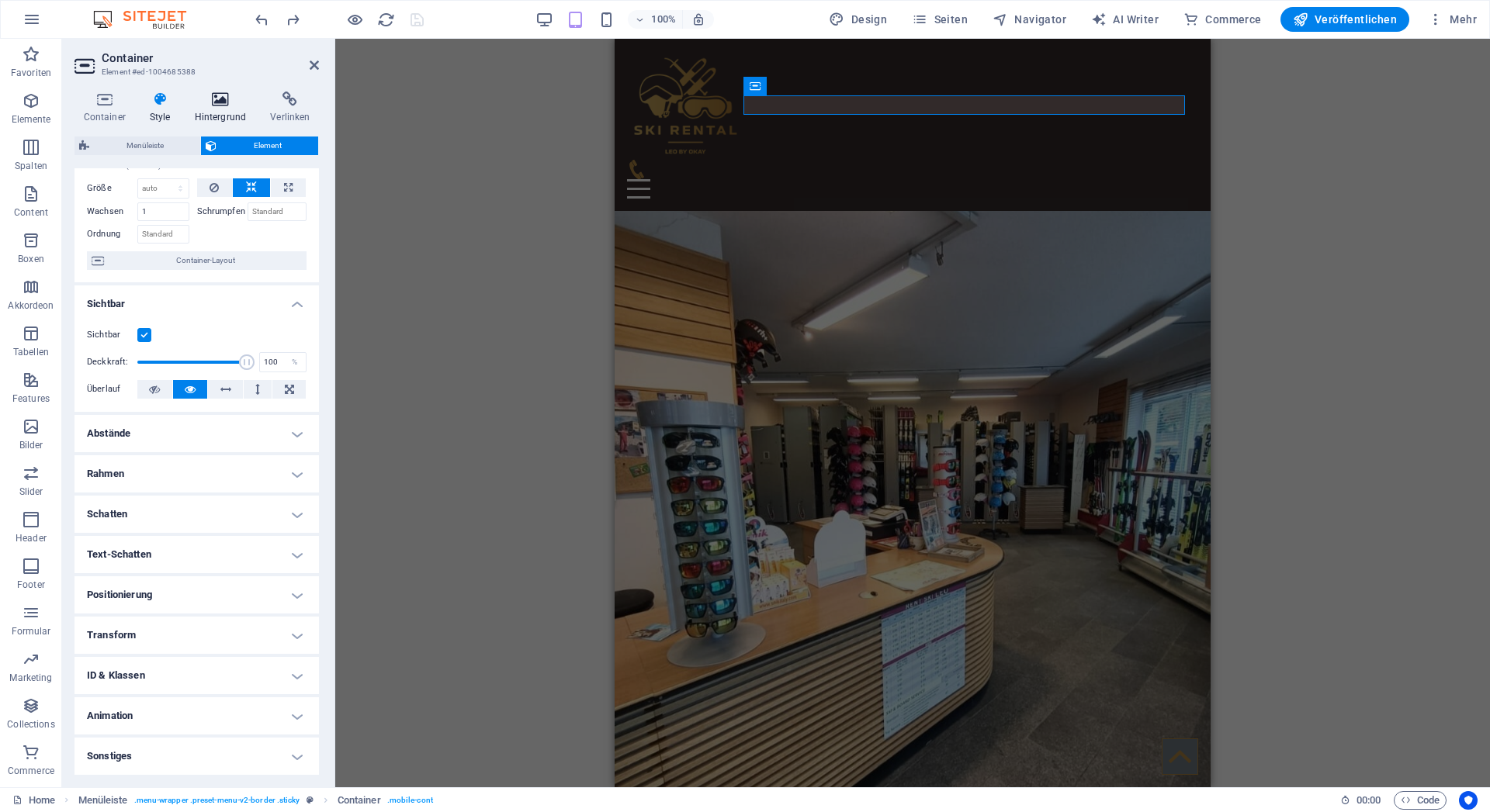
click at [219, 114] on h4 "Hintergrund" at bounding box center [223, 108] width 76 height 32
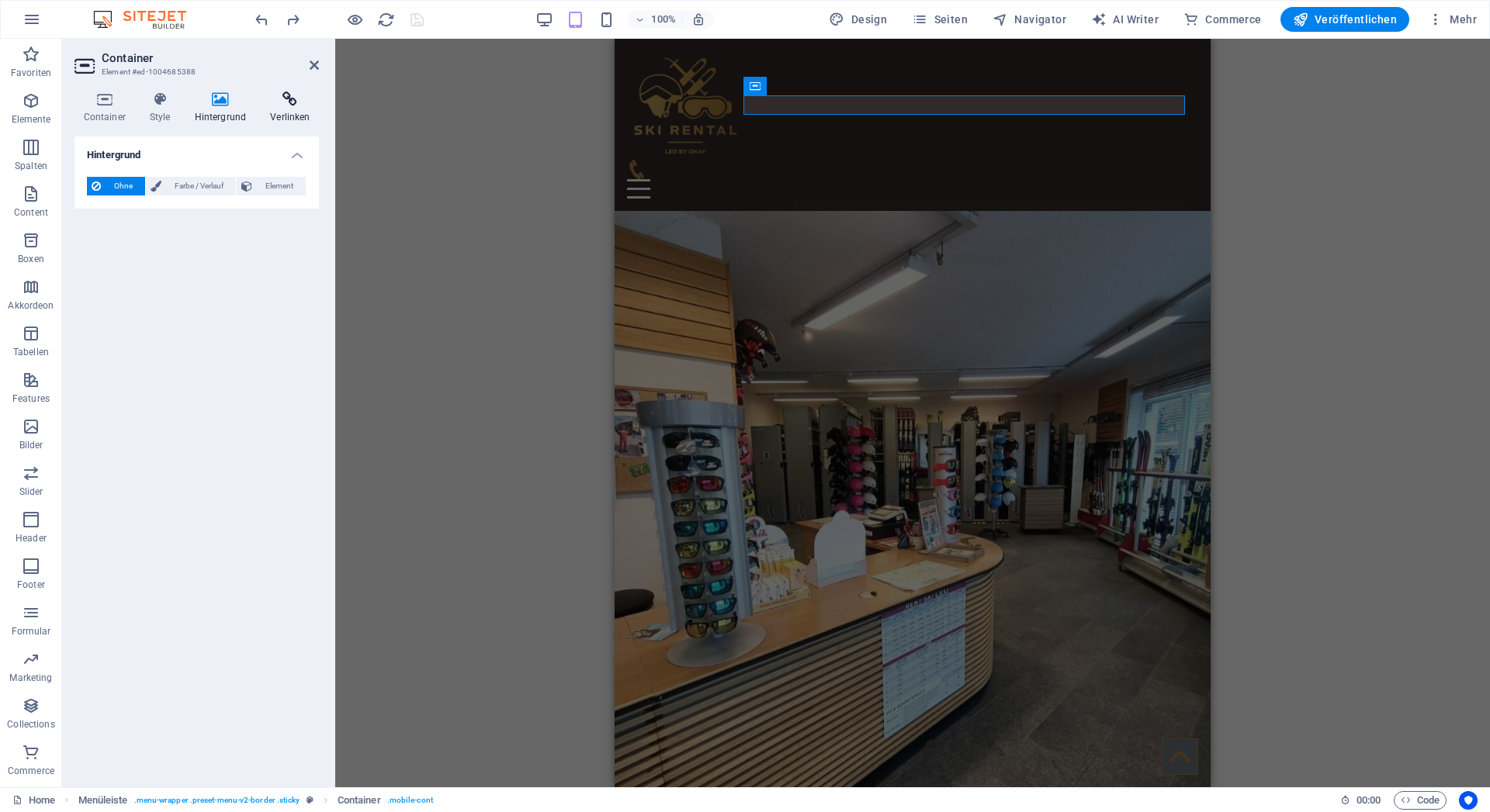
click at [291, 98] on icon at bounding box center [290, 99] width 57 height 15
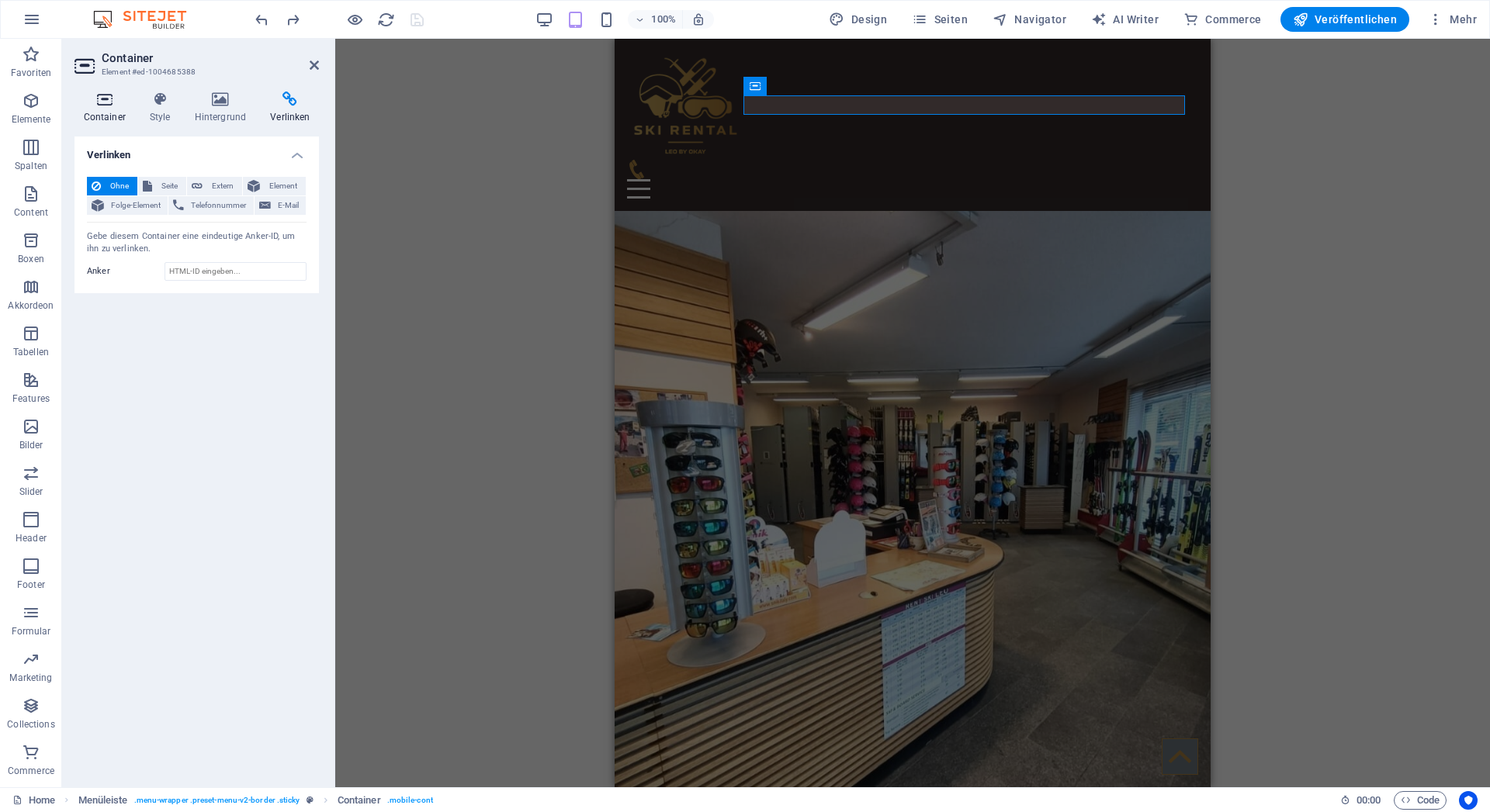
click at [102, 97] on icon at bounding box center [104, 99] width 60 height 15
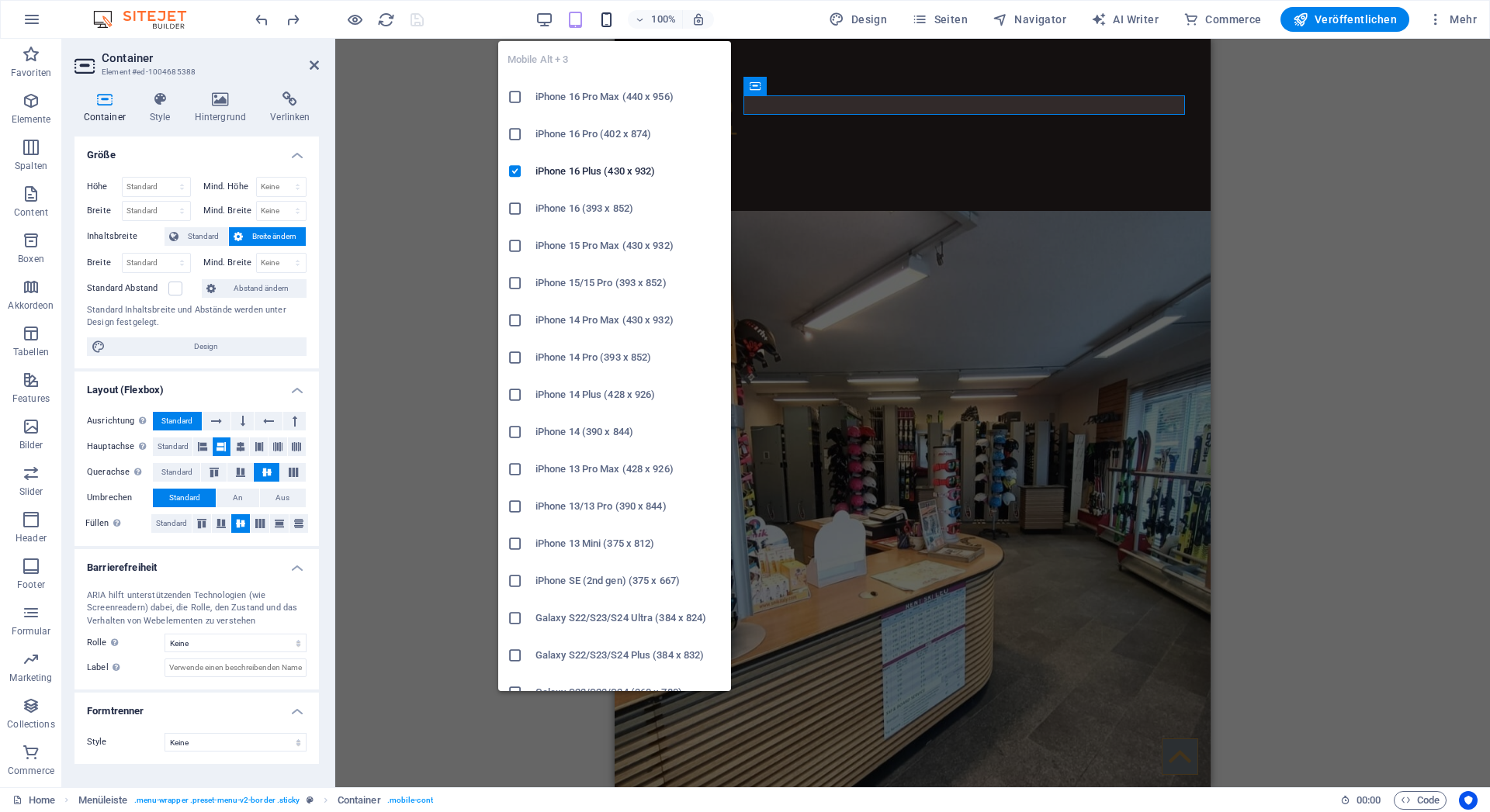
click at [609, 20] on icon "button" at bounding box center [607, 19] width 18 height 18
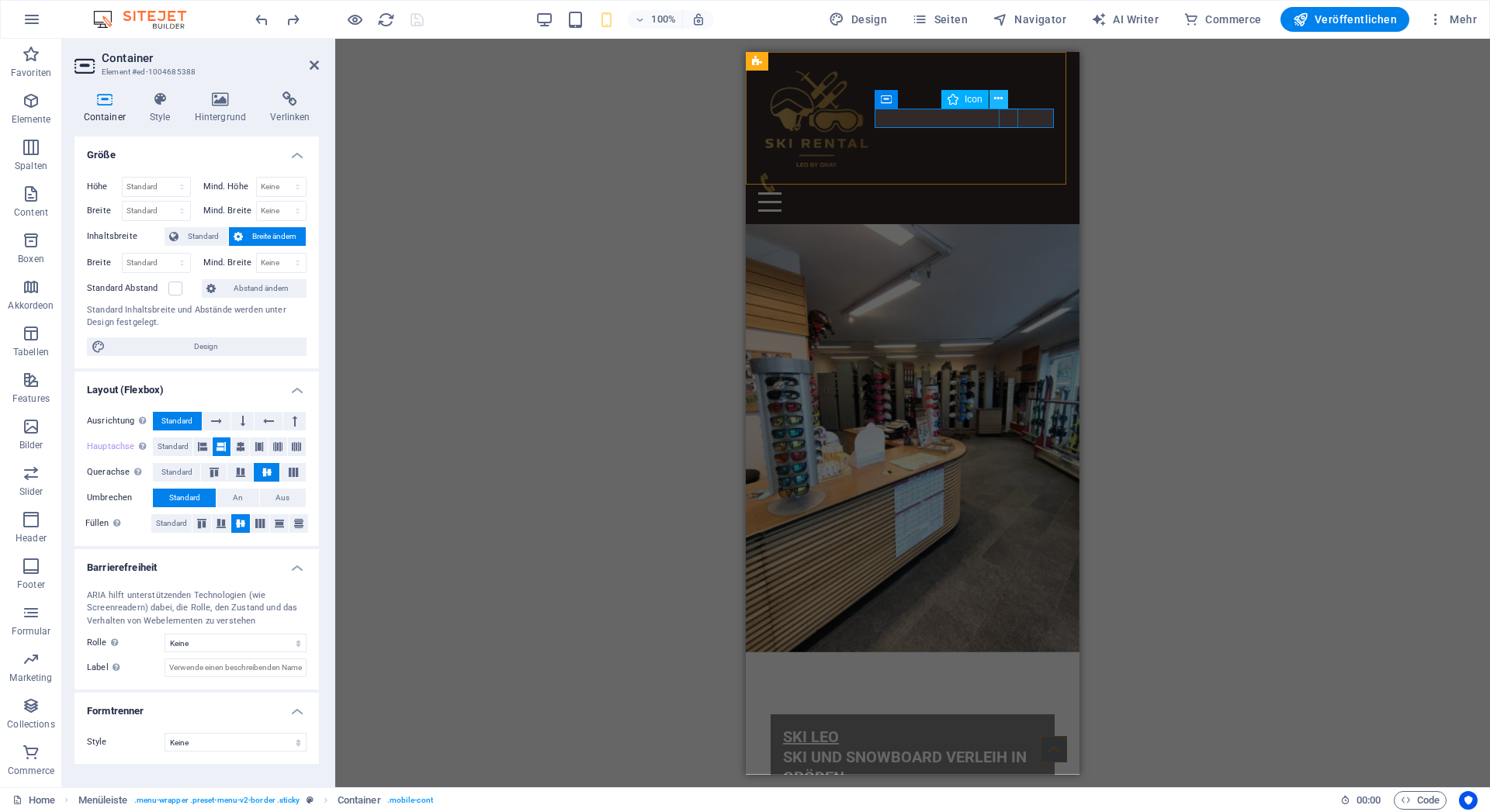
click at [998, 102] on icon at bounding box center [999, 99] width 9 height 16
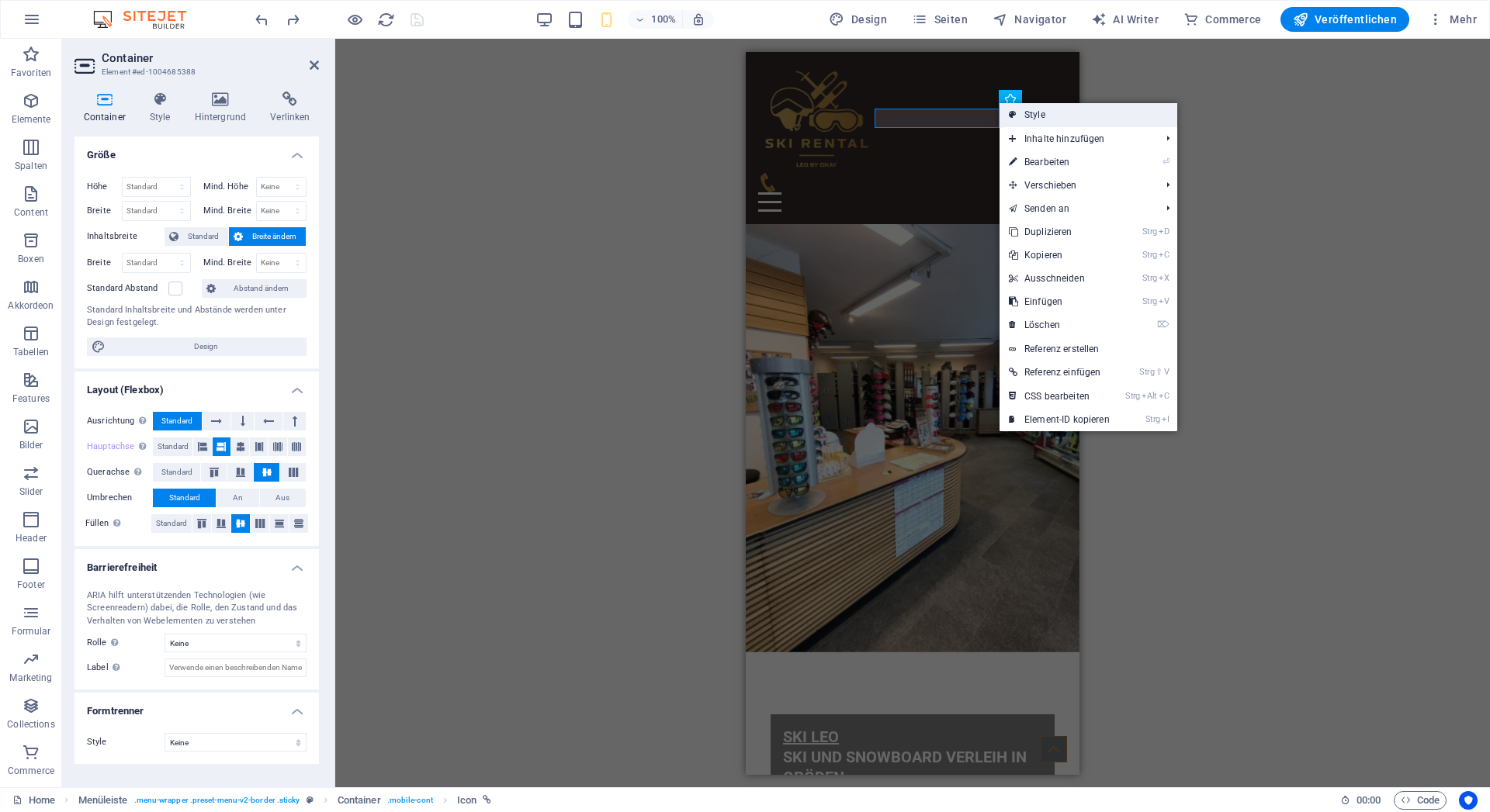
click at [1016, 114] on icon at bounding box center [1013, 115] width 8 height 23
select select "rem"
select select "%"
select select "rem"
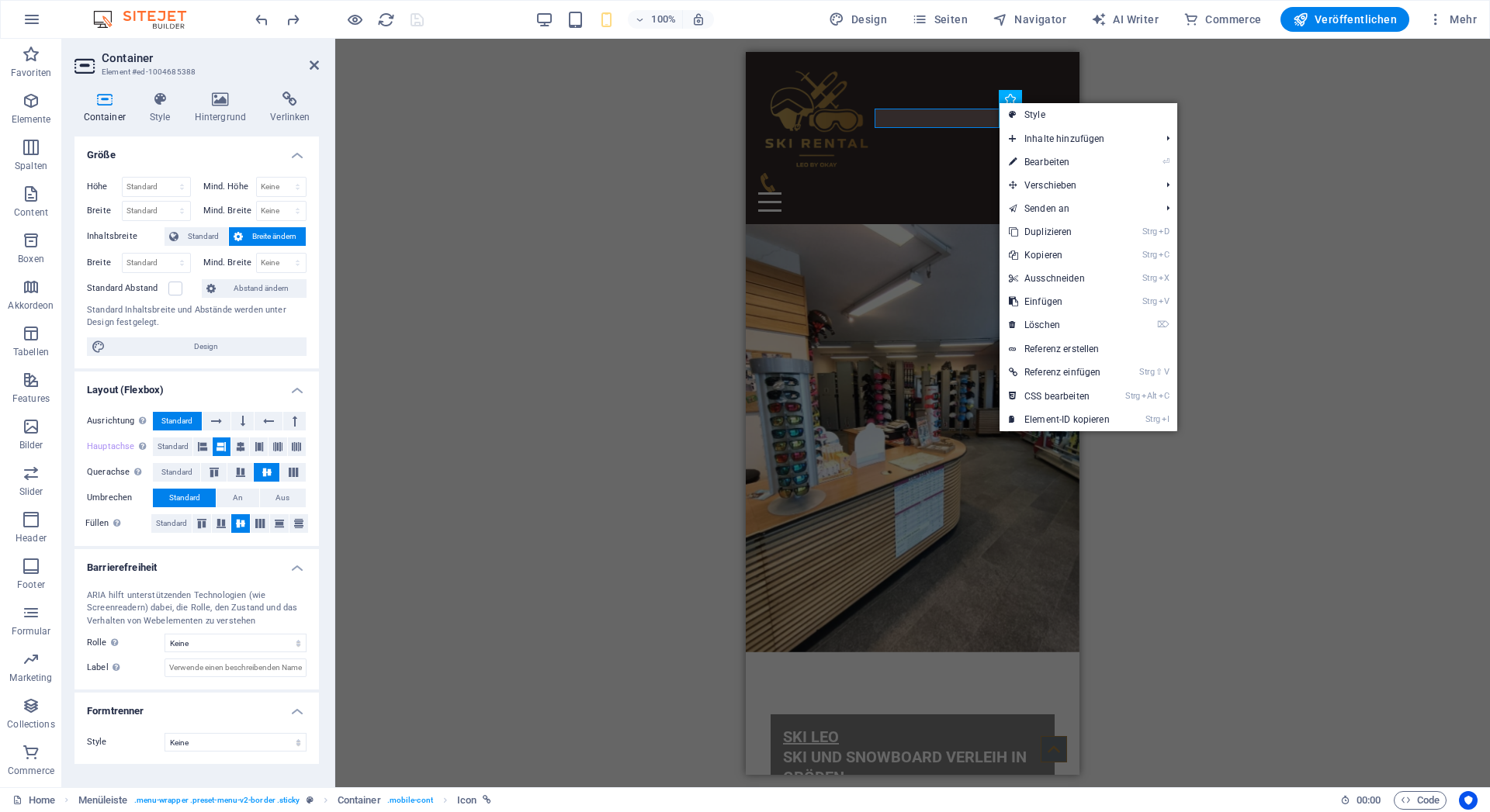
select select "px"
select select "preset-menu-v2-border"
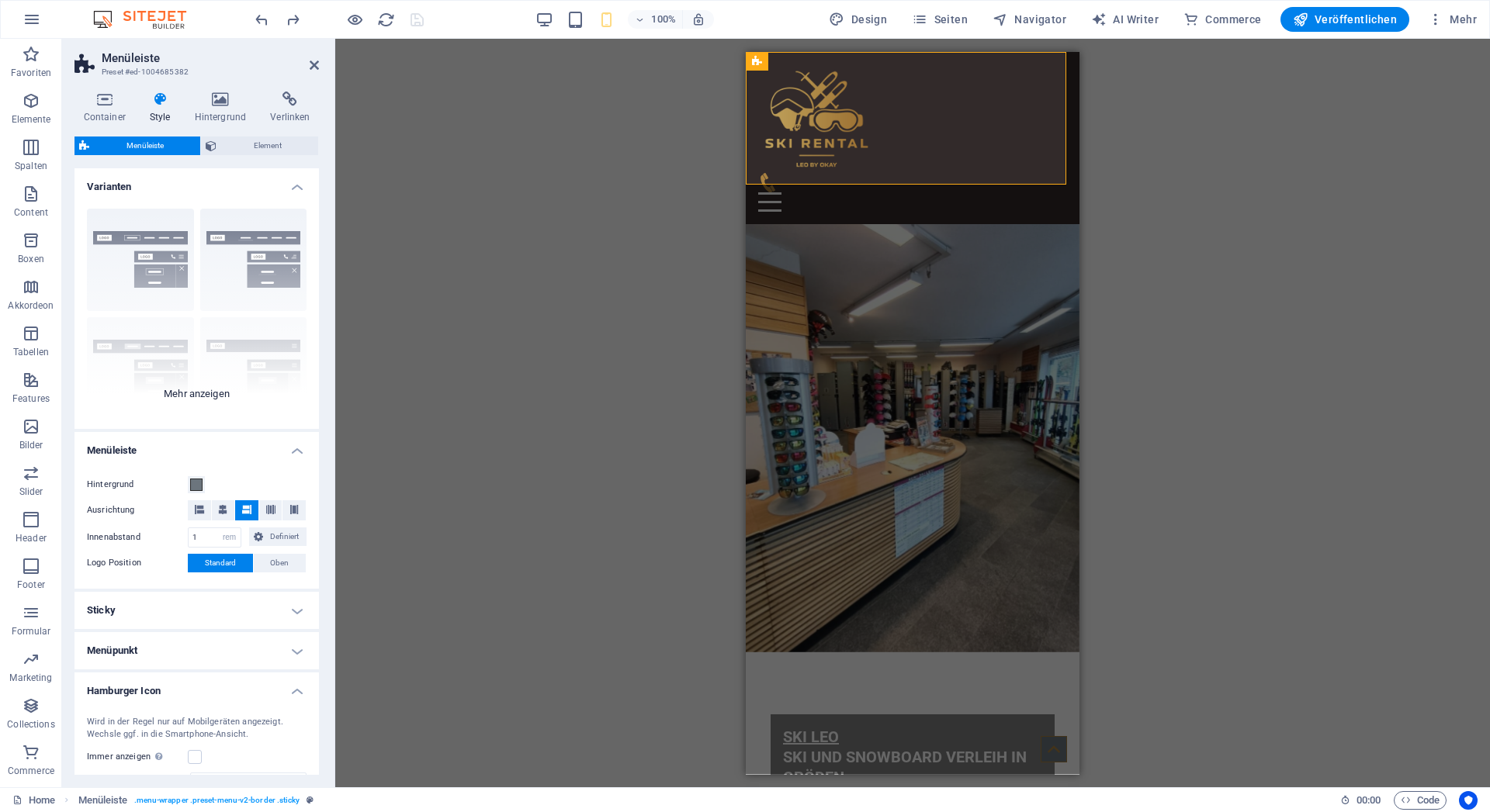
scroll to position [70, 0]
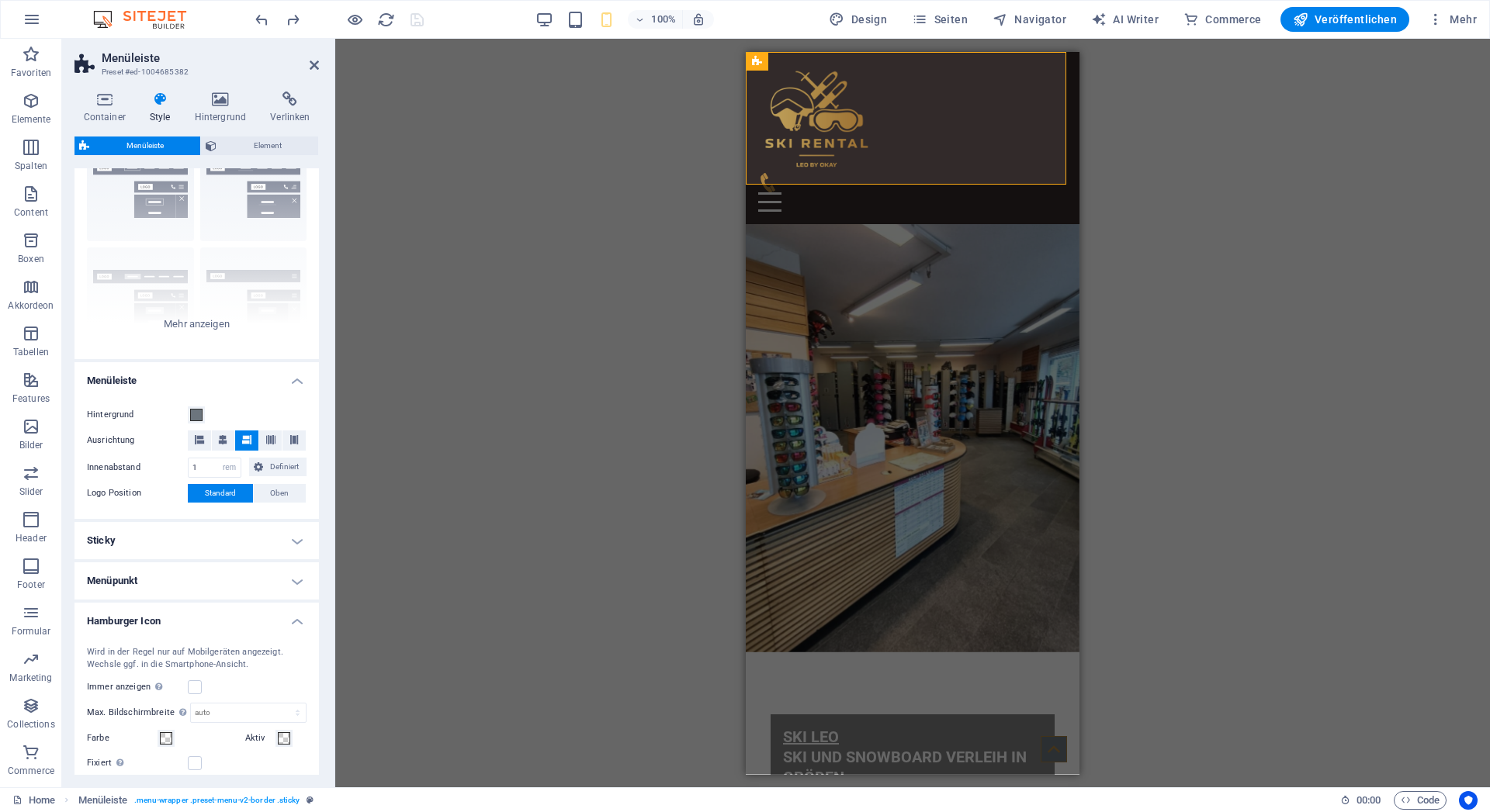
click at [284, 555] on h4 "Sticky" at bounding box center [196, 541] width 244 height 37
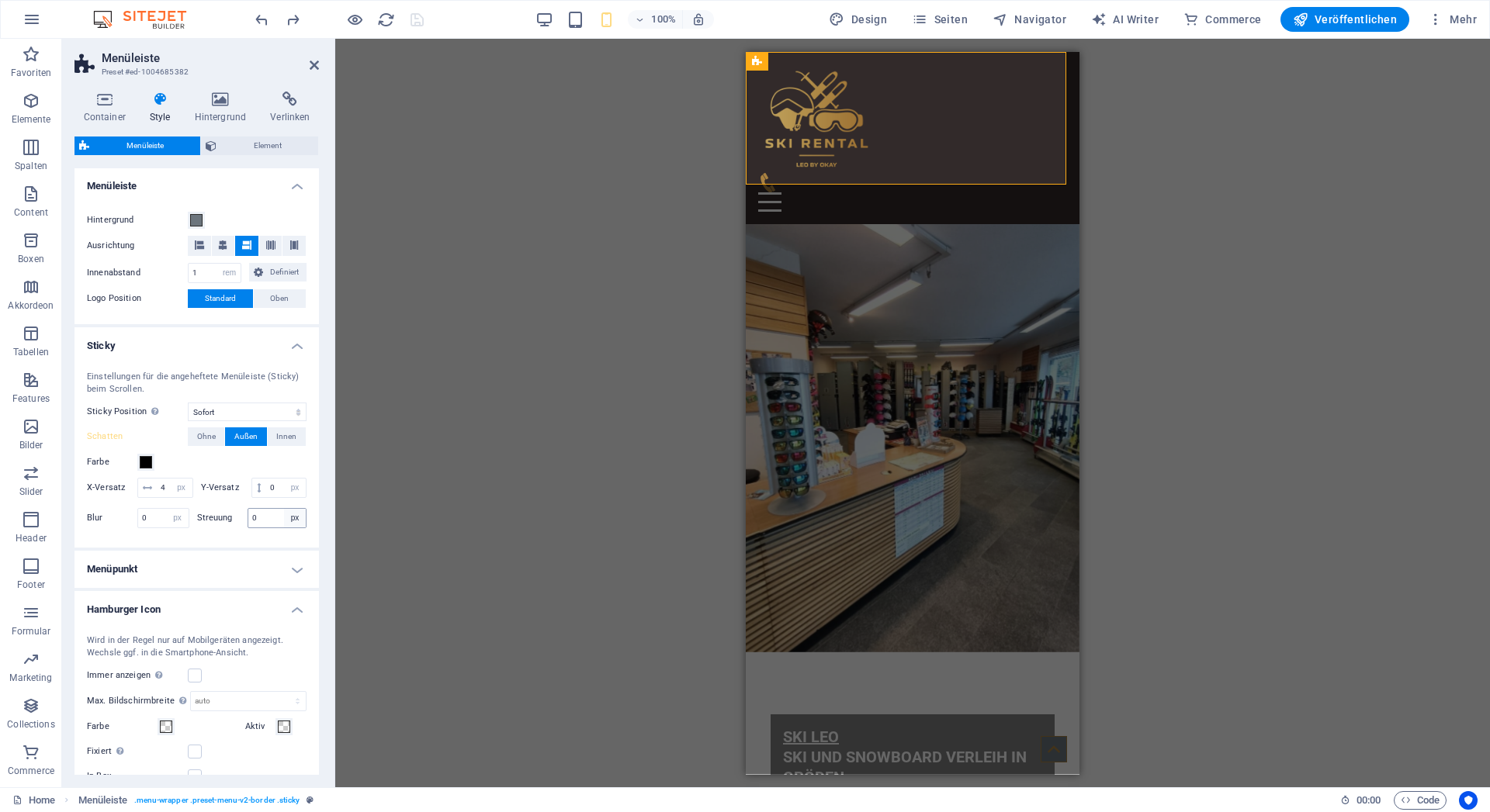
scroll to position [279, 0]
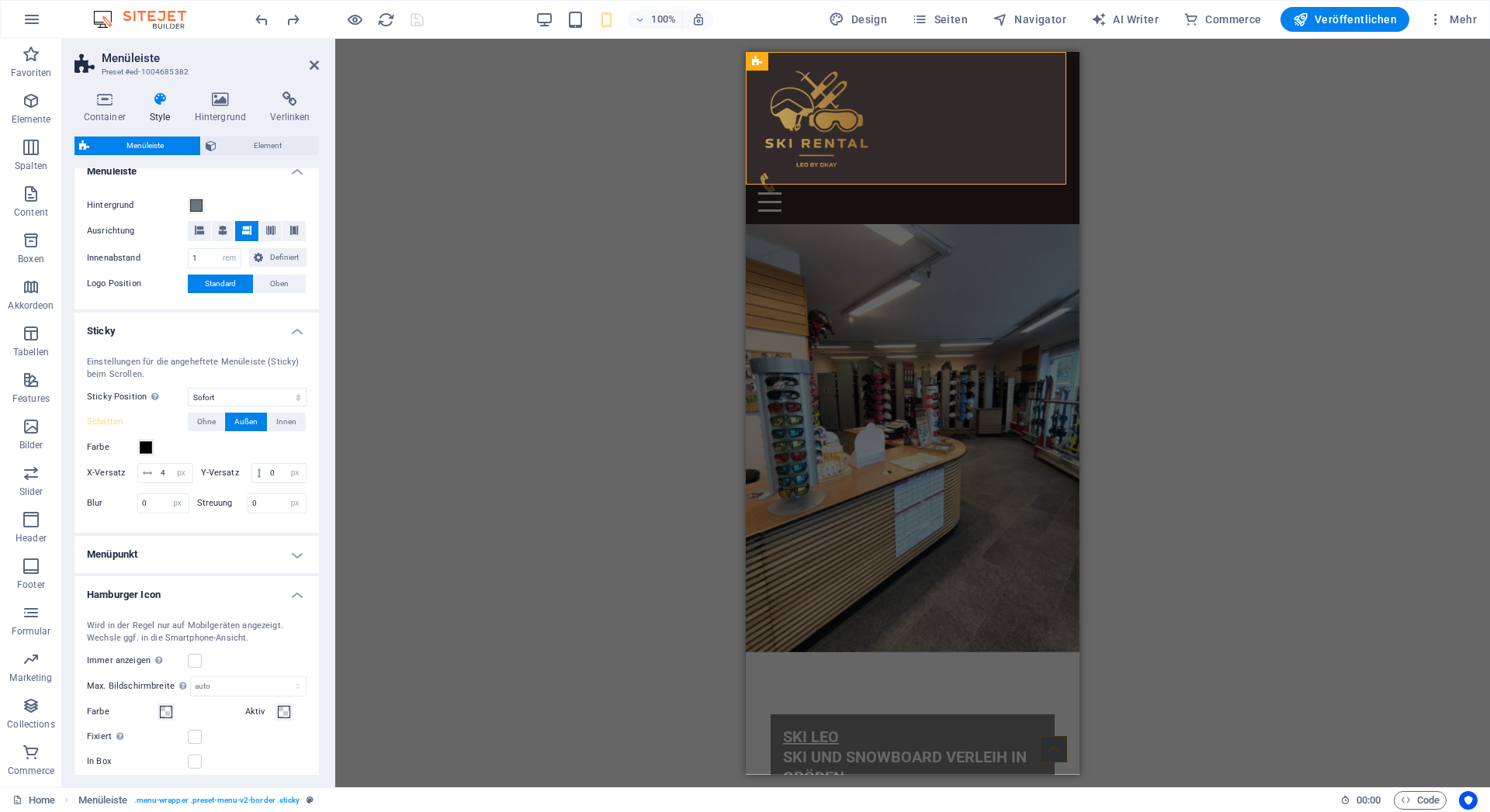
click at [281, 573] on h4 "Menüpunkt" at bounding box center [196, 555] width 244 height 37
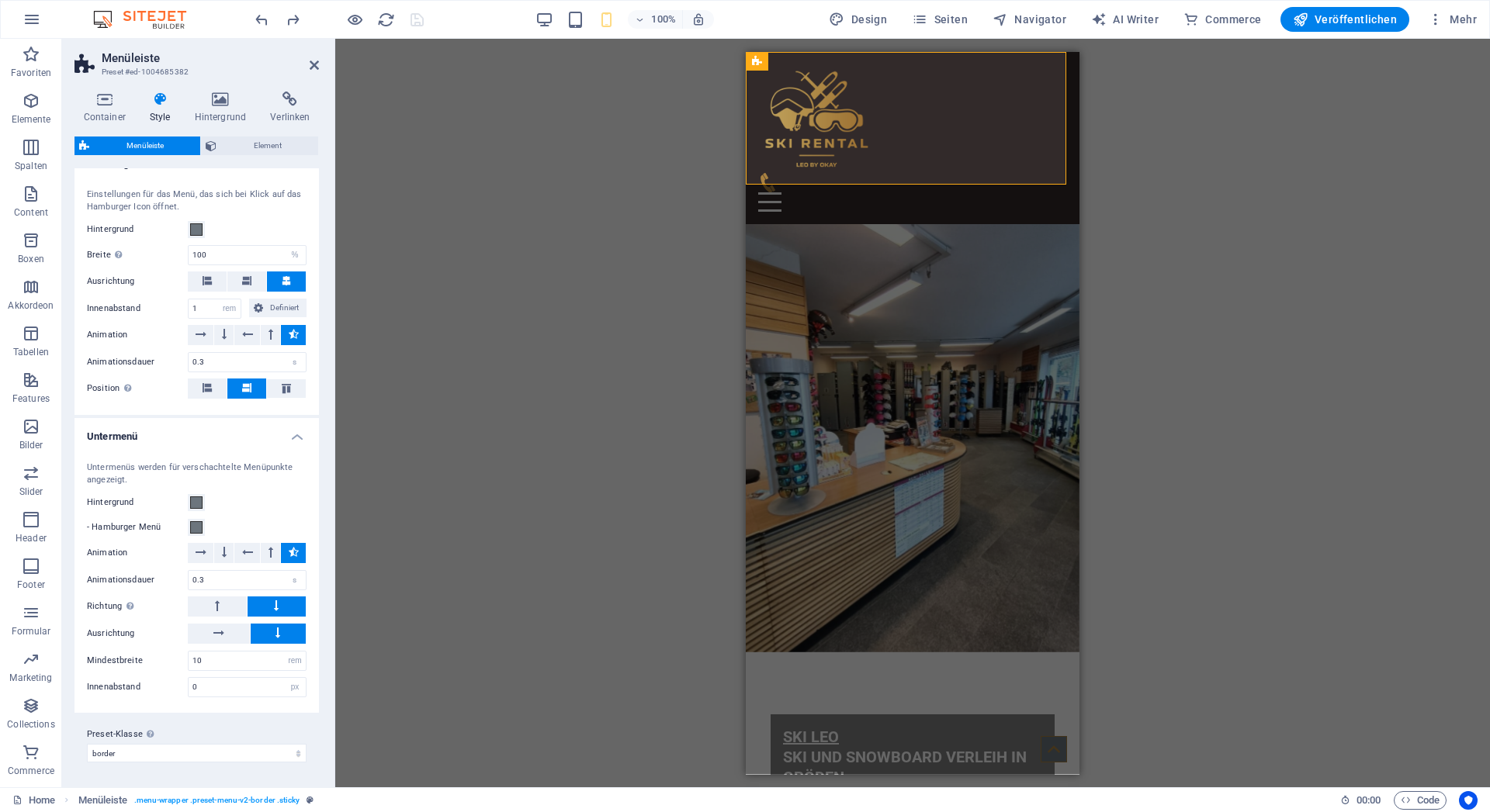
scroll to position [1416, 0]
click at [901, 100] on span "Container" at bounding box center [918, 99] width 40 height 10
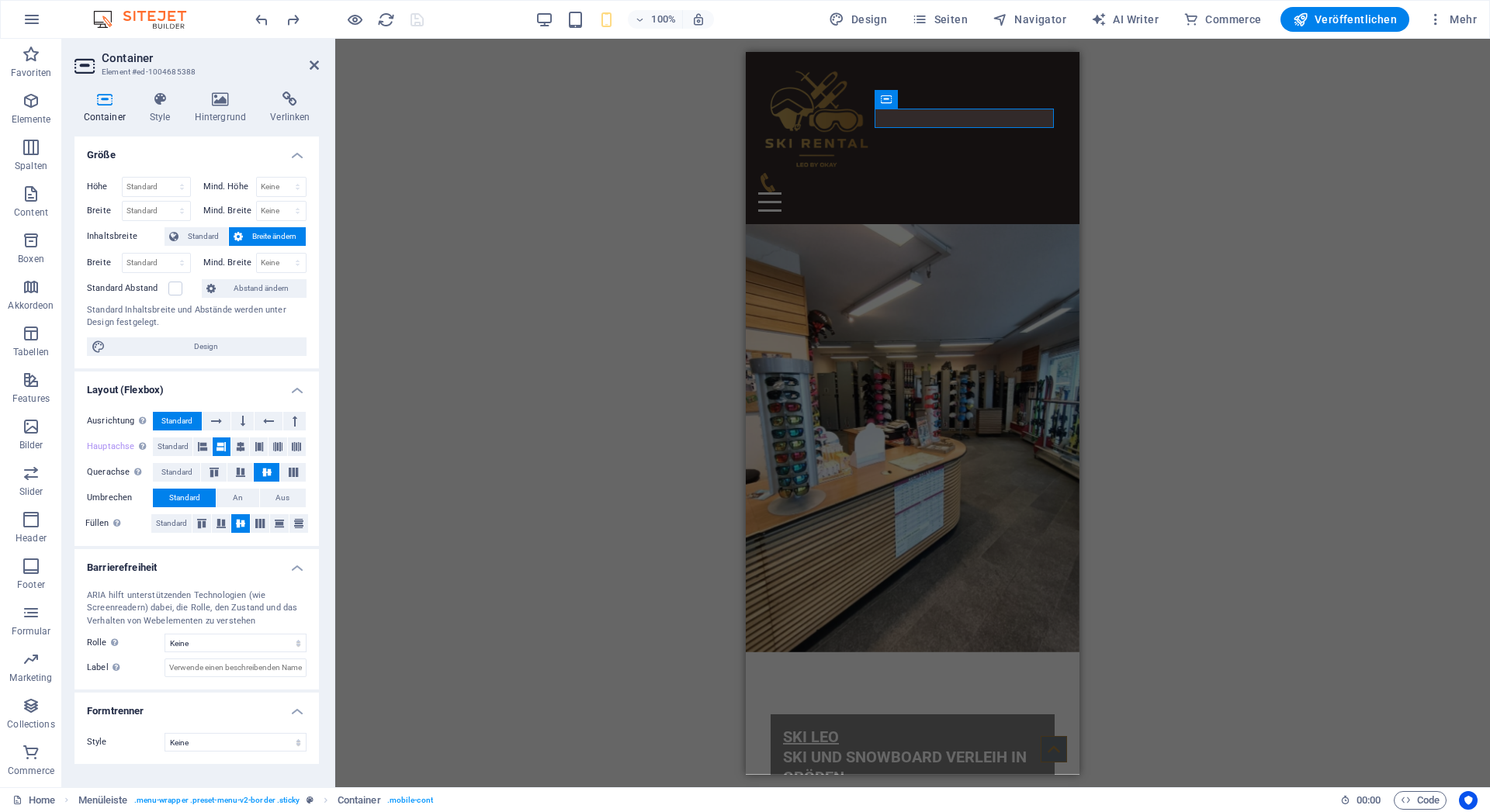
click at [539, 23] on div "100% Design Seiten Navigator AI Writer Commerce Veröffentlichen Mehr" at bounding box center [868, 19] width 1231 height 25
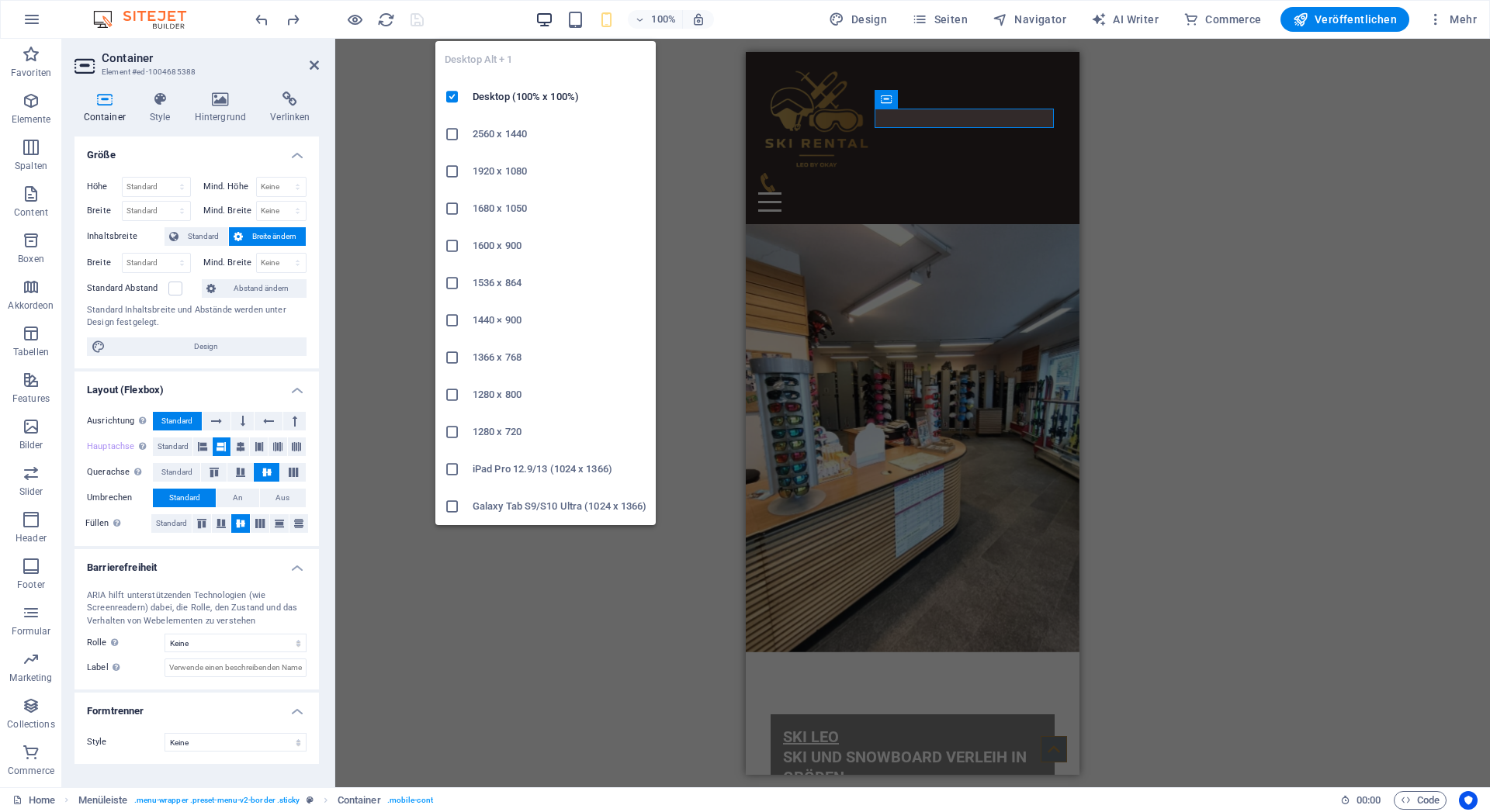
click at [541, 19] on icon "button" at bounding box center [545, 19] width 18 height 18
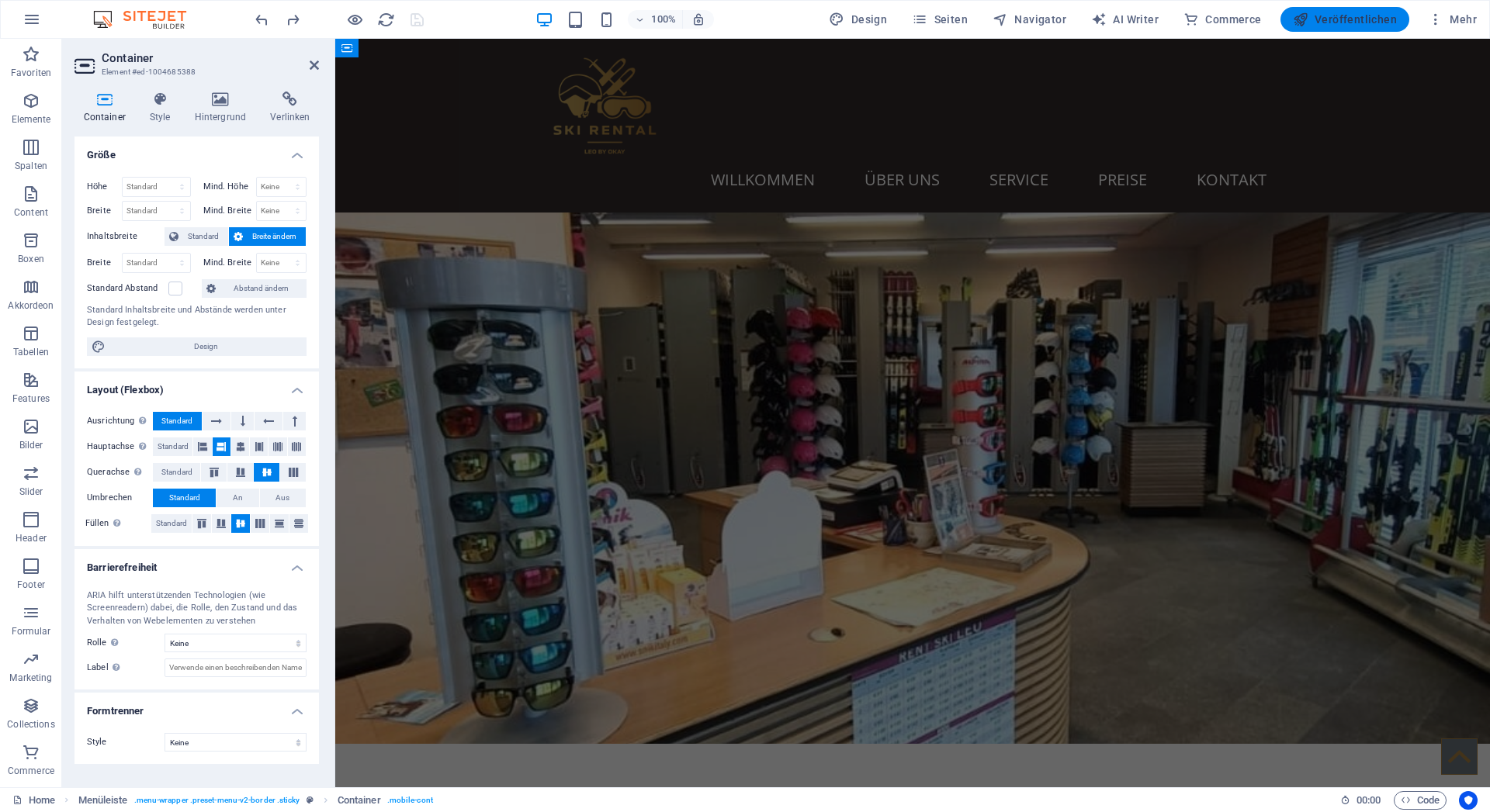
click at [1322, 10] on button "Veröffentlichen" at bounding box center [1346, 19] width 129 height 25
